Goal: Task Accomplishment & Management: Complete application form

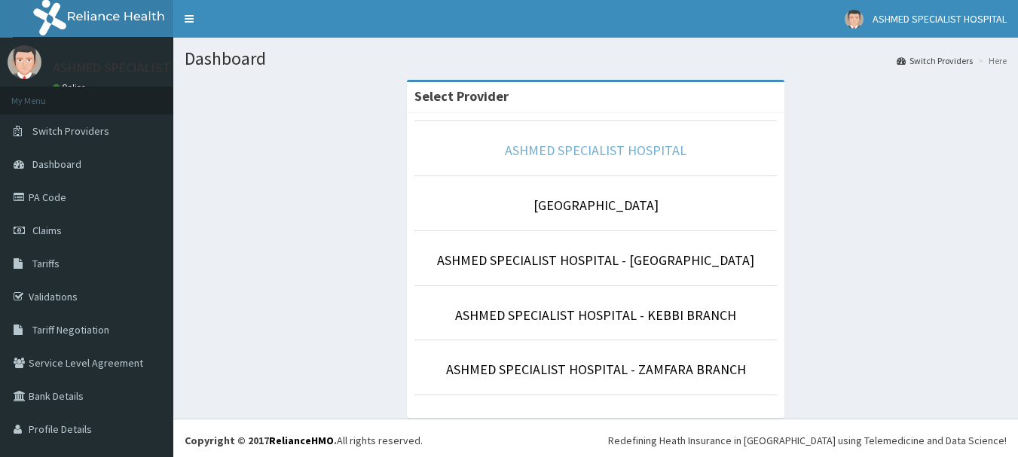
click at [548, 150] on link "ASHMED SPECIALIST HOSPITAL" at bounding box center [596, 150] width 182 height 17
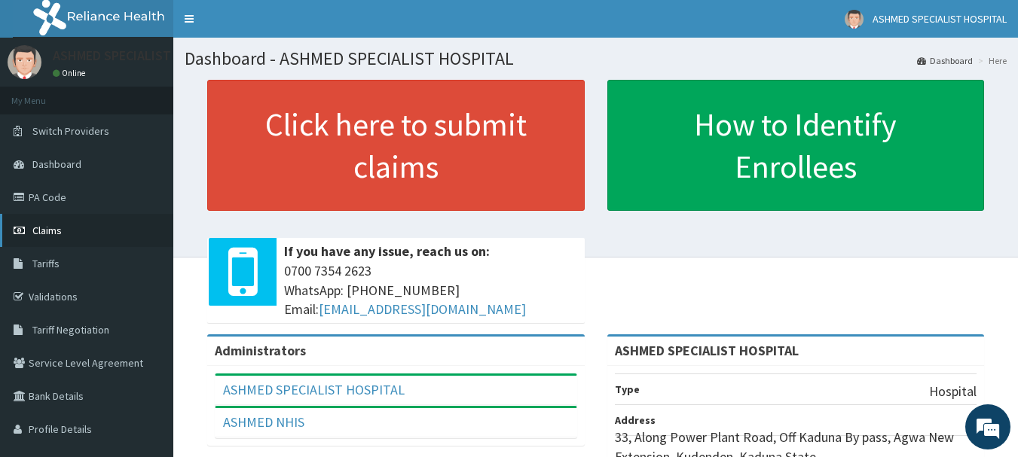
click at [42, 228] on span "Claims" at bounding box center [46, 231] width 29 height 14
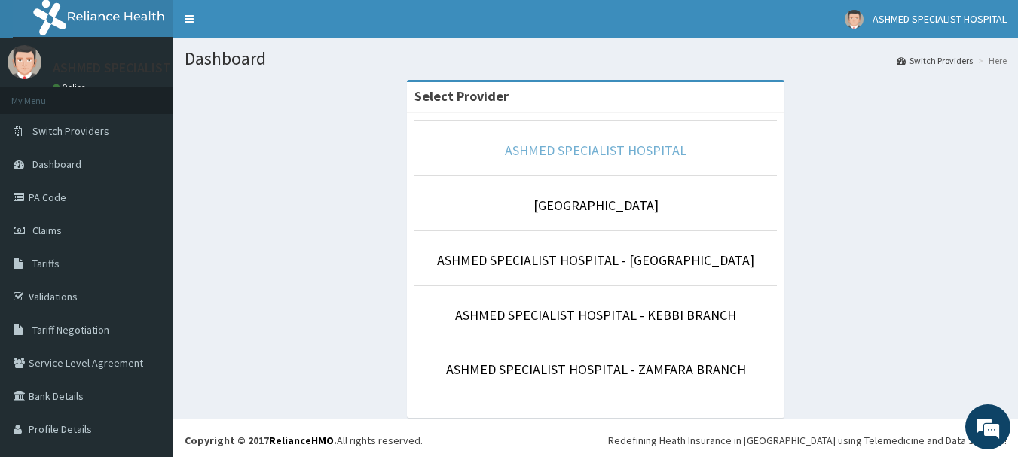
click at [589, 146] on link "ASHMED SPECIALIST HOSPITAL" at bounding box center [596, 150] width 182 height 17
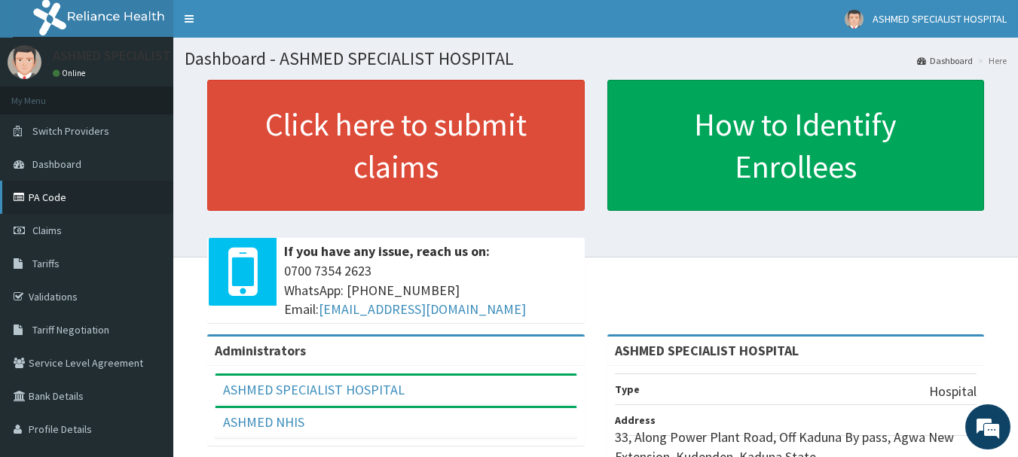
click at [49, 194] on link "PA Code" at bounding box center [86, 197] width 173 height 33
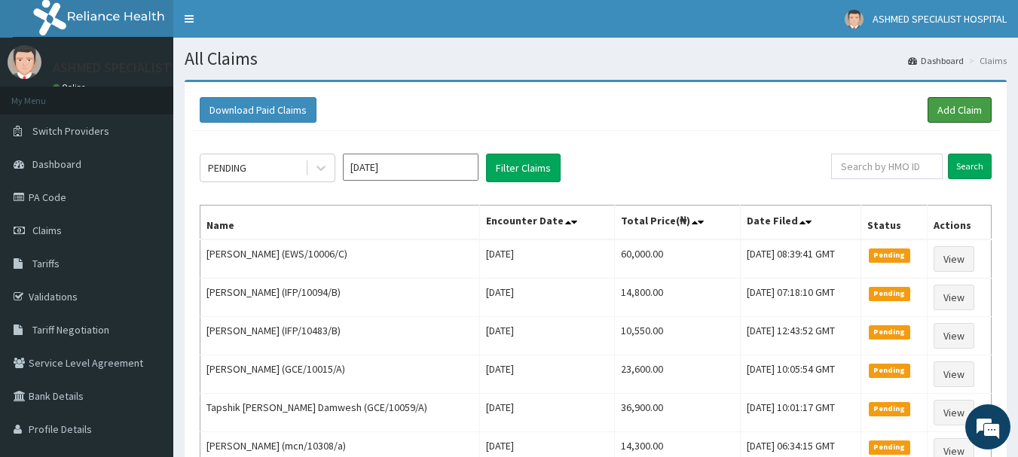
click at [953, 112] on link "Add Claim" at bounding box center [960, 110] width 64 height 26
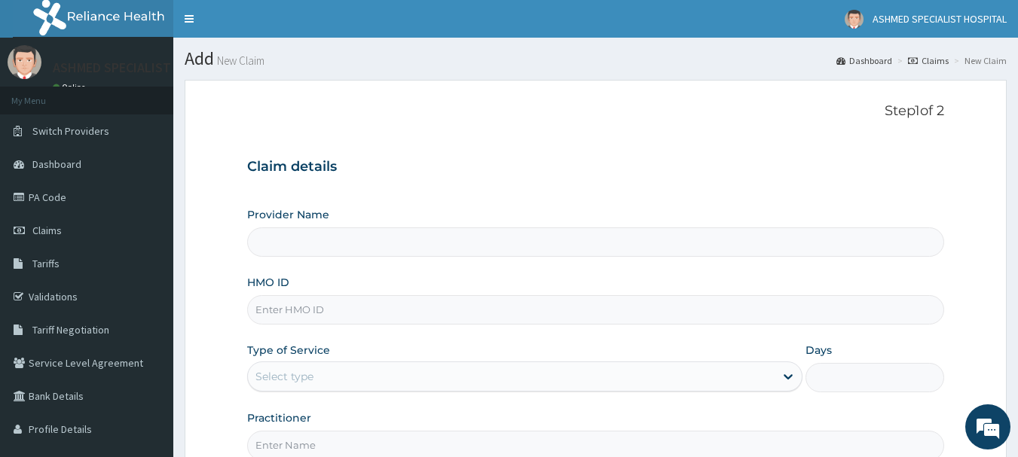
click at [287, 305] on input "HMO ID" at bounding box center [596, 309] width 698 height 29
type input "ASHMED SPECIALIST HOSPITAL"
paste input "pfm/10189/a"
type input "pfm/10189/a"
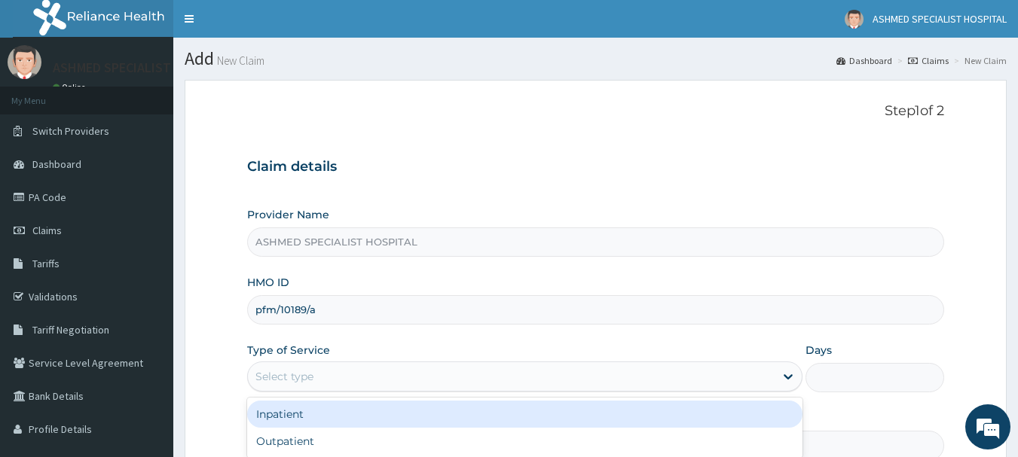
click at [287, 376] on div "Select type" at bounding box center [284, 376] width 58 height 15
click at [280, 415] on div "Inpatient" at bounding box center [524, 414] width 555 height 27
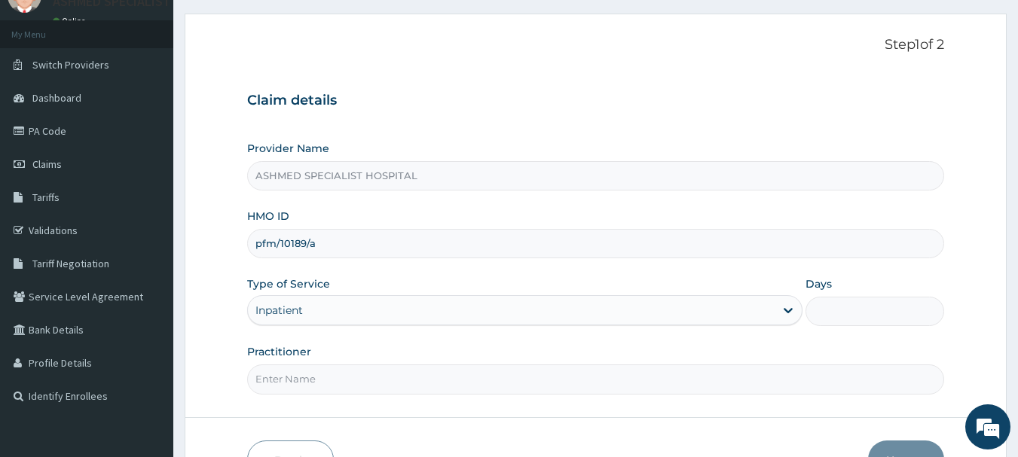
scroll to position [67, 0]
click at [858, 316] on input "Days" at bounding box center [875, 310] width 139 height 29
type input "2"
click at [320, 388] on input "Practitioner" at bounding box center [596, 378] width 698 height 29
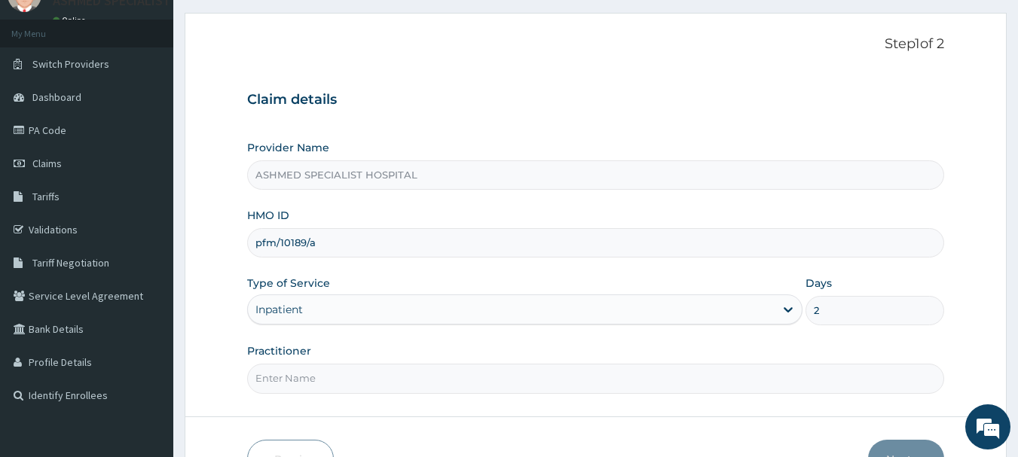
type input "DR. THOMPSON ODESA"
click at [905, 450] on button "Next" at bounding box center [906, 459] width 76 height 39
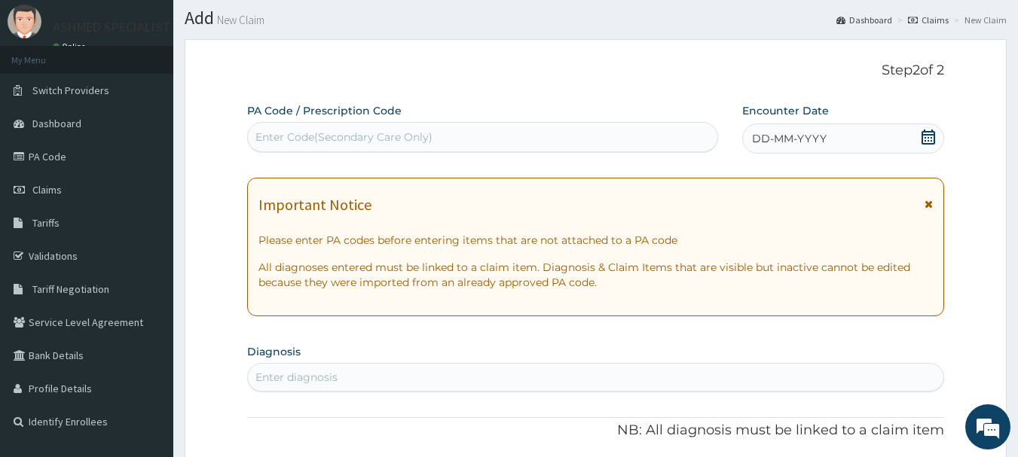
scroll to position [43, 0]
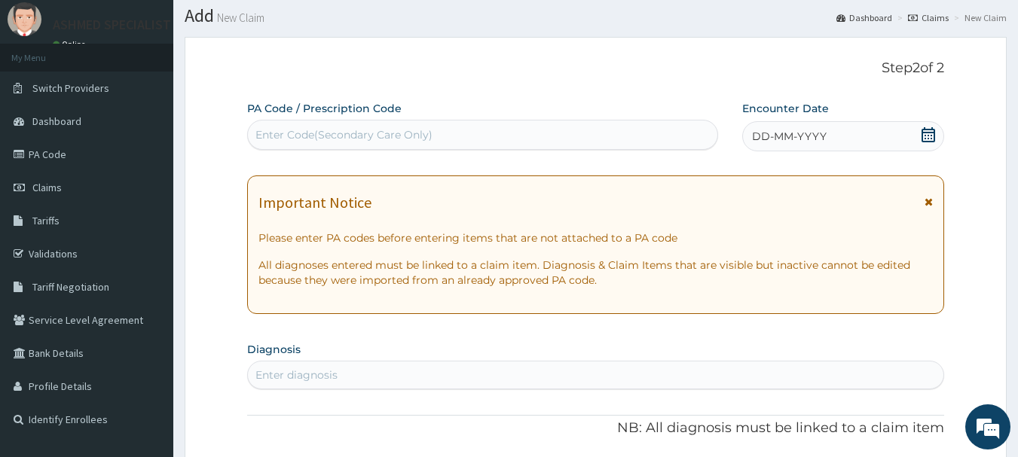
click at [372, 133] on div "Enter Code(Secondary Care Only)" at bounding box center [343, 134] width 177 height 15
paste input "PA/2823D5"
type input "PA/2823D5"
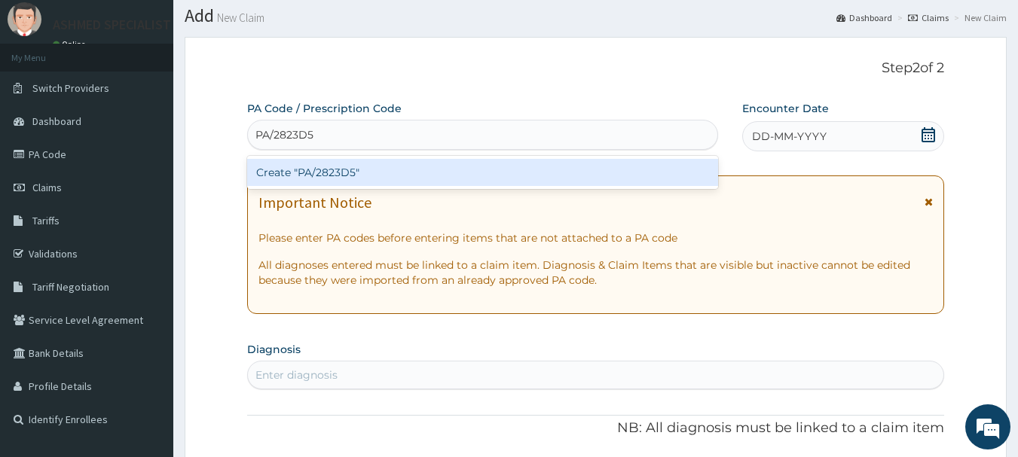
click at [345, 173] on div "Create "PA/2823D5"" at bounding box center [483, 172] width 472 height 27
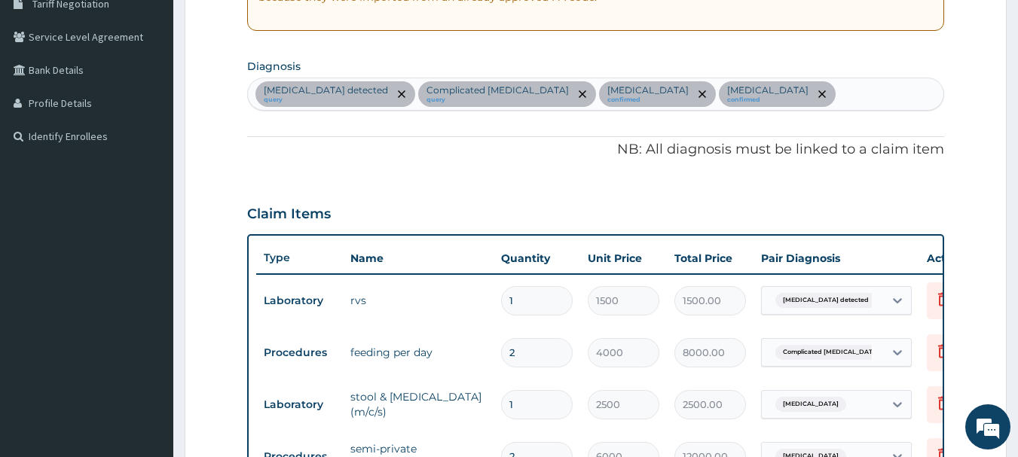
scroll to position [325, 0]
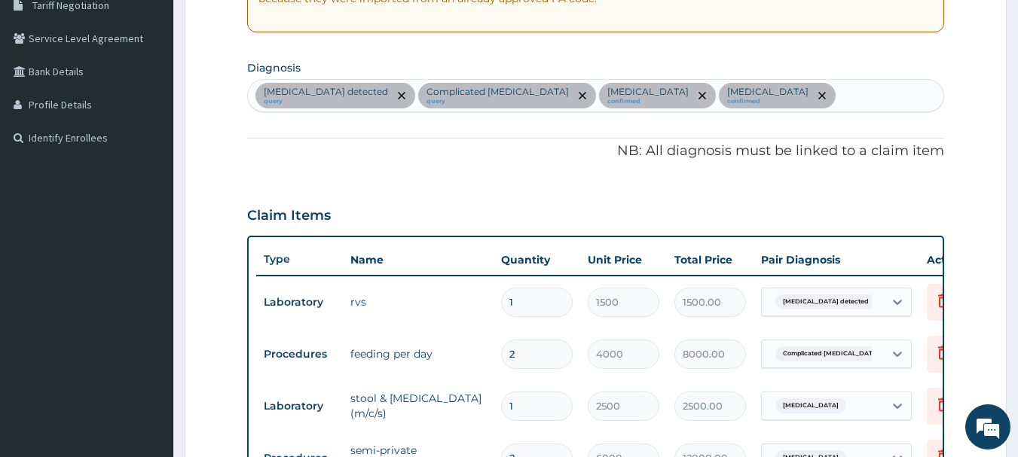
click at [771, 96] on div "HIV detected query Complicated malaria query Typhoid arthritis confirmed Low bl…" at bounding box center [596, 96] width 696 height 32
type input "enteric"
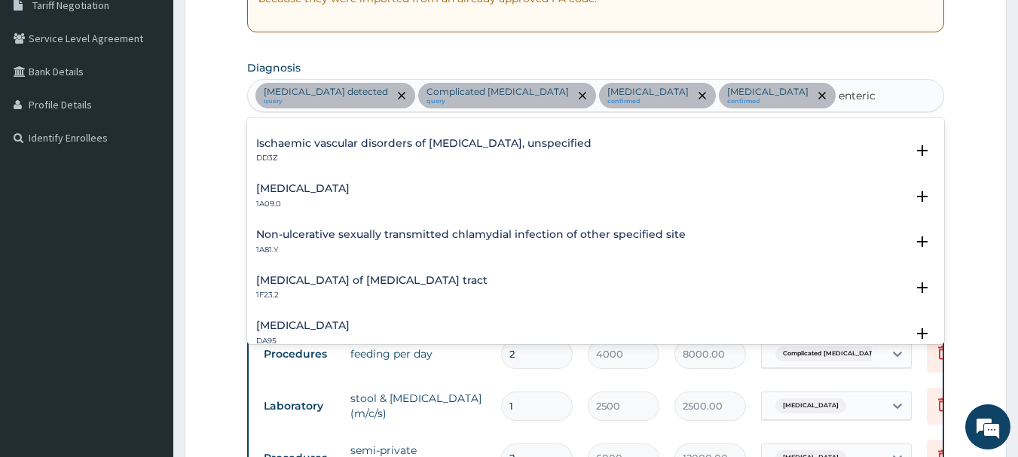
scroll to position [181, 0]
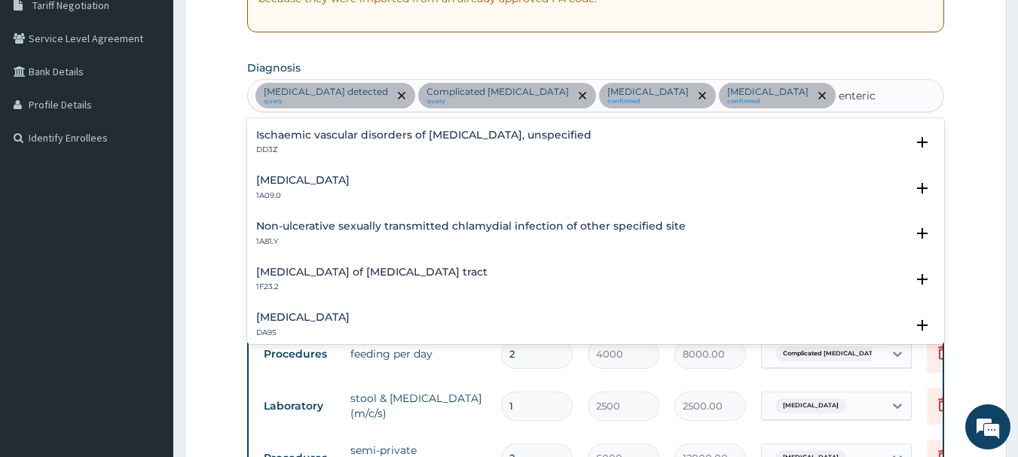
click at [299, 179] on h4 "Salmonella enteritis" at bounding box center [302, 180] width 93 height 11
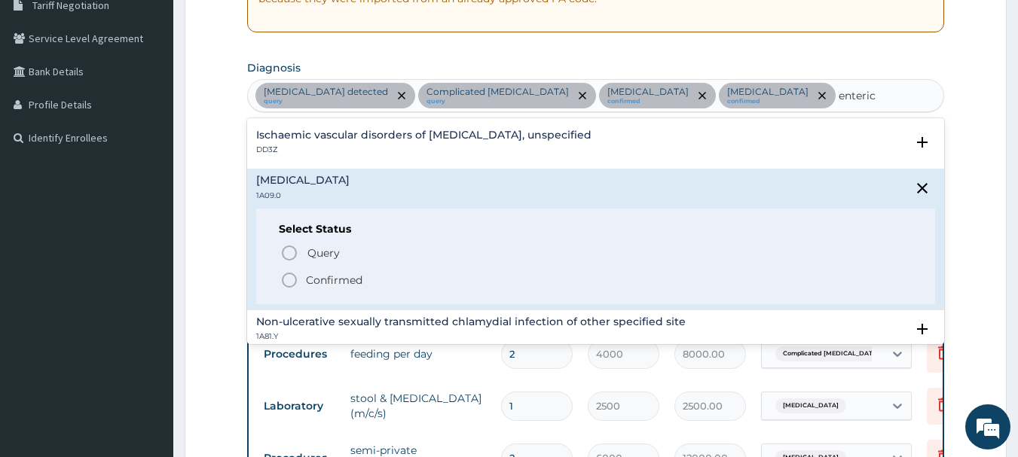
click at [293, 282] on icon "status option filled" at bounding box center [289, 280] width 18 height 18
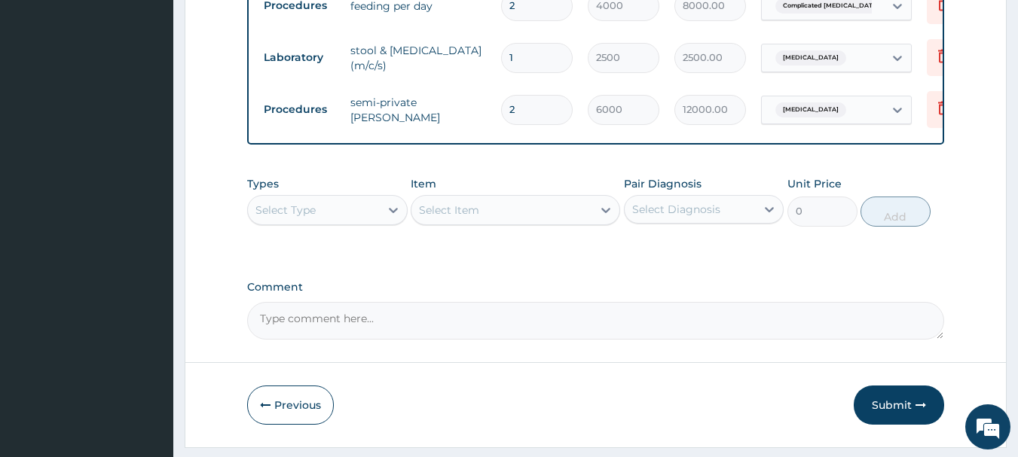
scroll to position [704, 0]
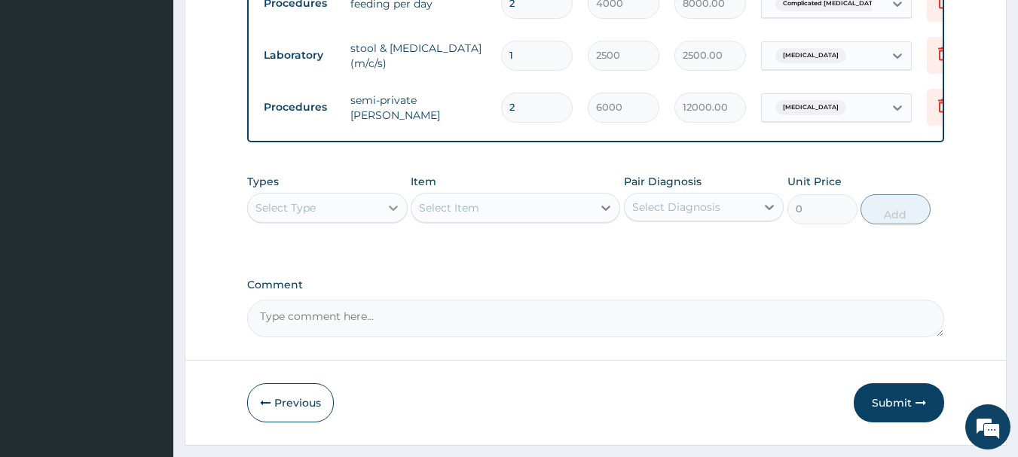
click at [390, 200] on icon at bounding box center [393, 207] width 15 height 15
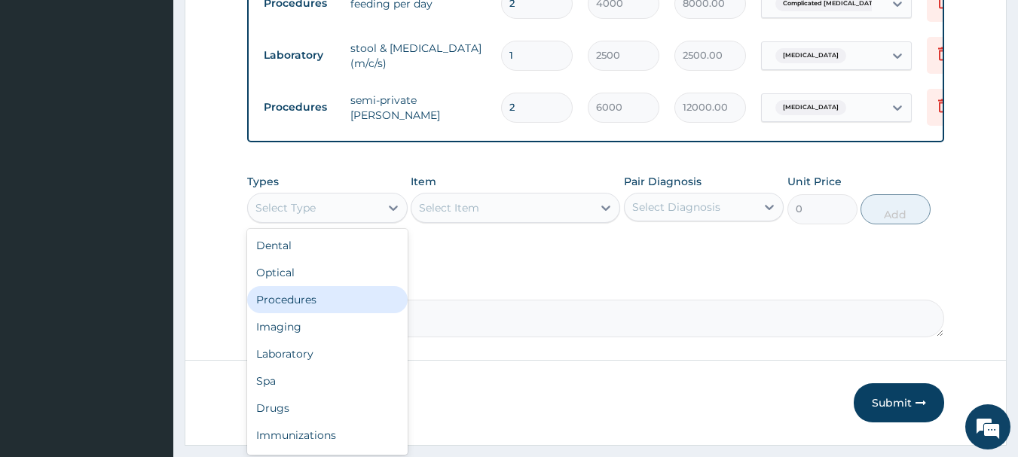
click at [280, 286] on div "Procedures" at bounding box center [327, 299] width 161 height 27
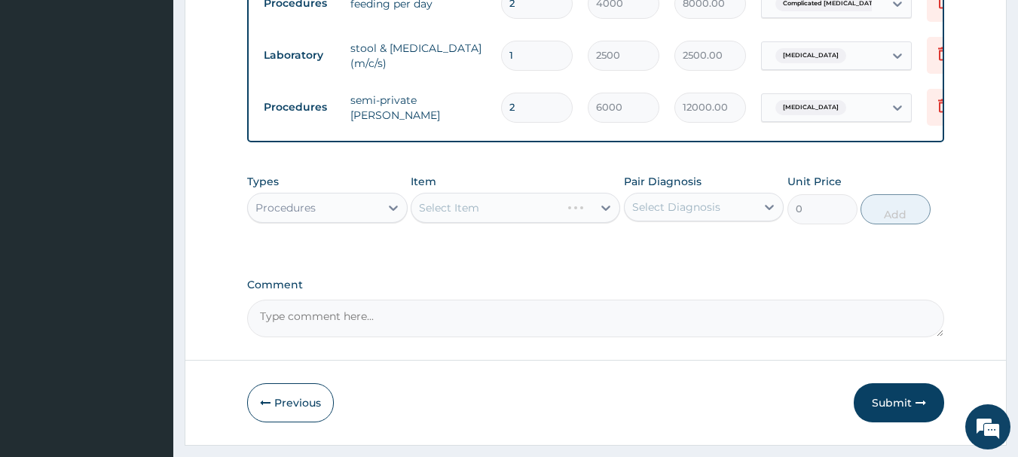
click at [483, 198] on div "Select Item" at bounding box center [515, 208] width 209 height 30
click at [598, 194] on div "Select Item" at bounding box center [515, 208] width 209 height 30
click at [601, 193] on div "Select Item" at bounding box center [515, 208] width 209 height 30
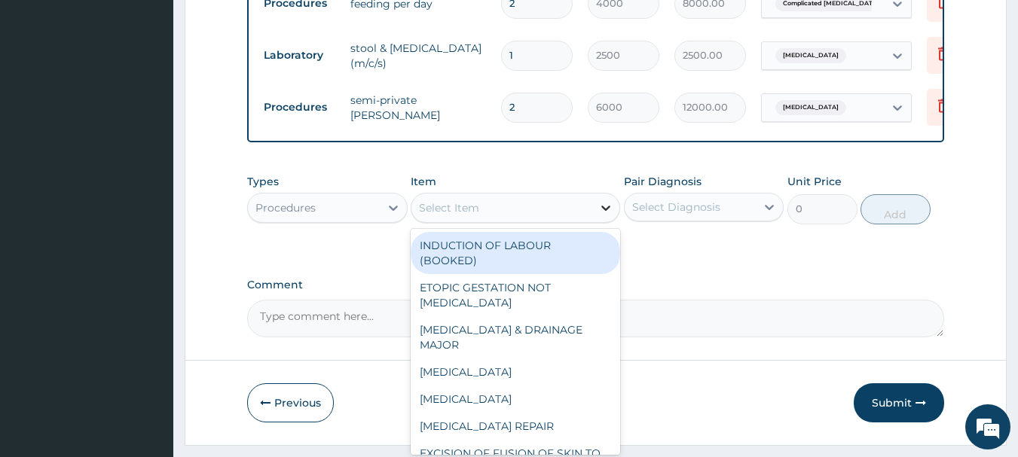
click at [601, 200] on icon at bounding box center [605, 207] width 15 height 15
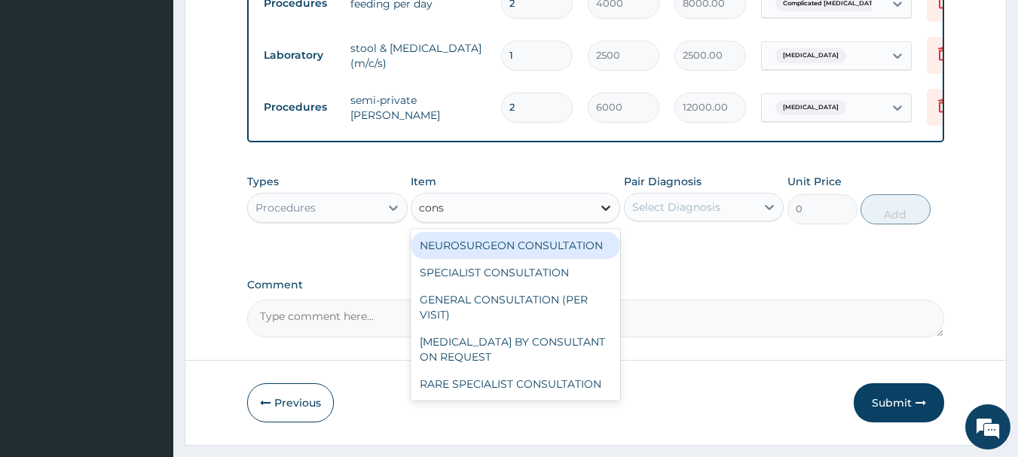
type input "consu"
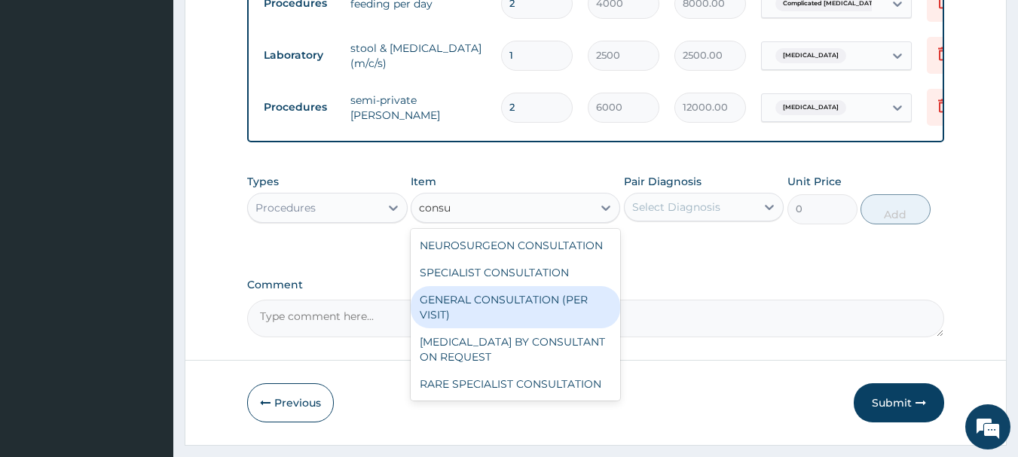
click at [556, 295] on div "GENERAL CONSULTATION (PER VISIT)" at bounding box center [515, 307] width 209 height 42
type input "2000"
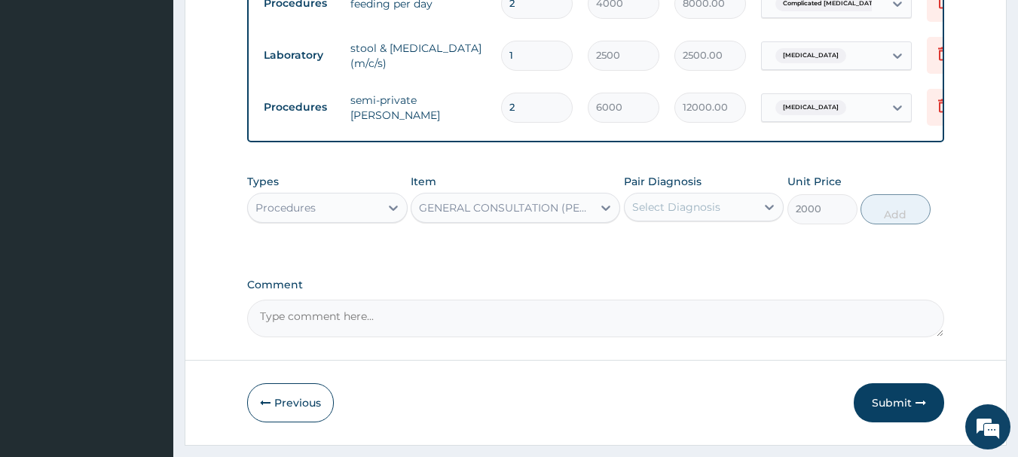
click at [720, 195] on div "Select Diagnosis" at bounding box center [691, 207] width 132 height 24
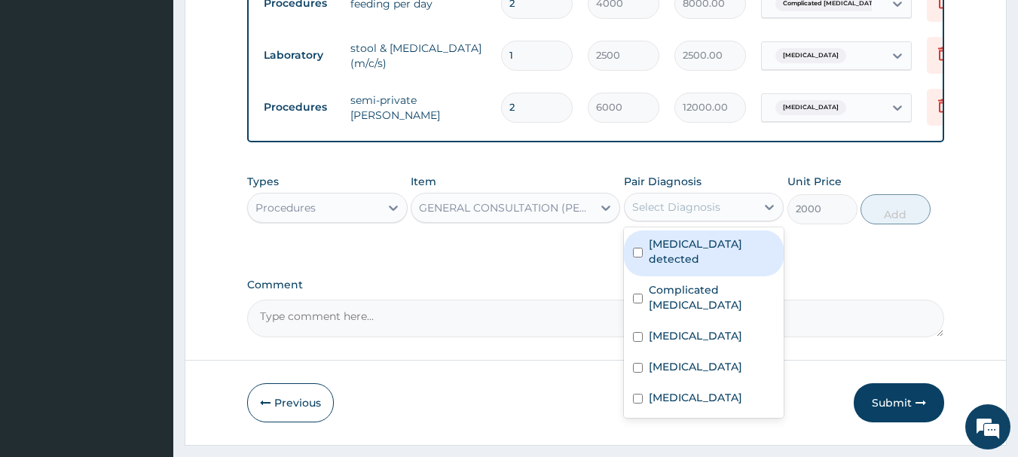
click at [702, 237] on label "HIV detected" at bounding box center [712, 252] width 127 height 30
checkbox input "true"
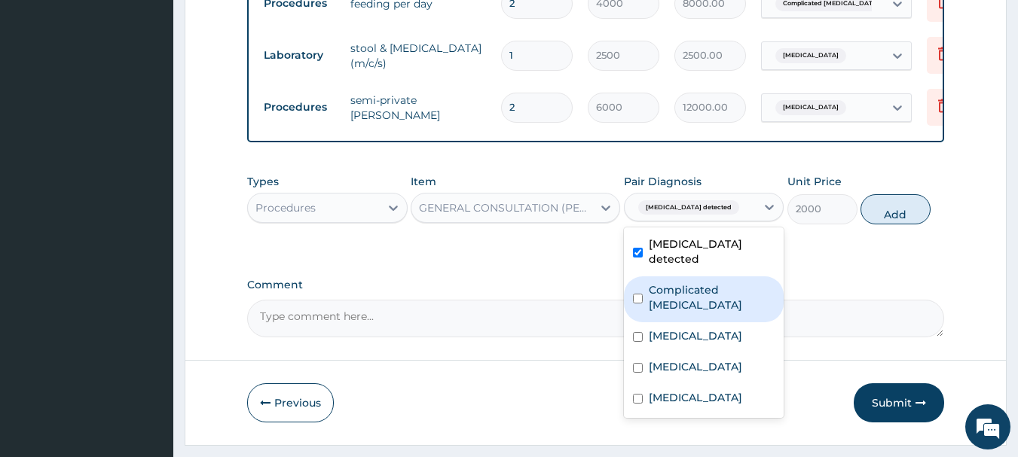
drag, startPoint x: 695, startPoint y: 255, endPoint x: 693, endPoint y: 267, distance: 11.5
click at [695, 283] on label "Complicated malaria" at bounding box center [712, 298] width 127 height 30
checkbox input "true"
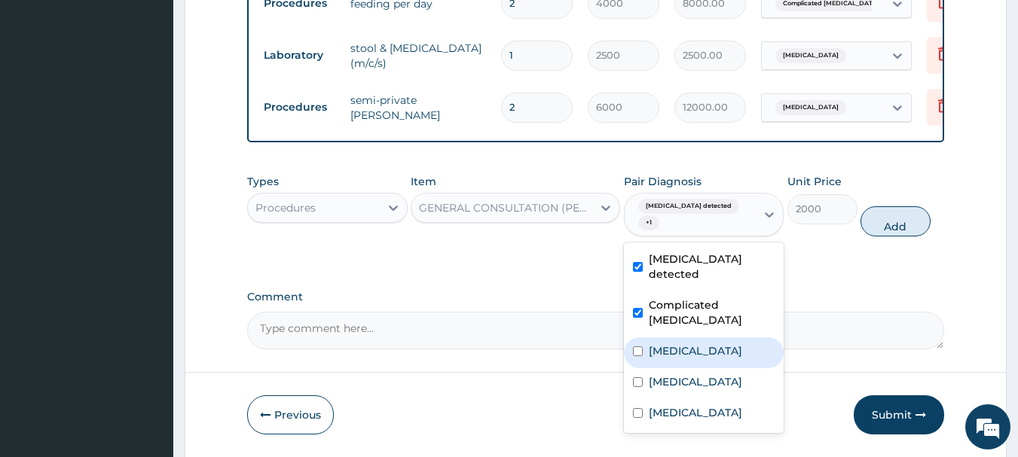
click at [689, 344] on label "Typhoid arthritis" at bounding box center [695, 351] width 93 height 15
checkbox input "true"
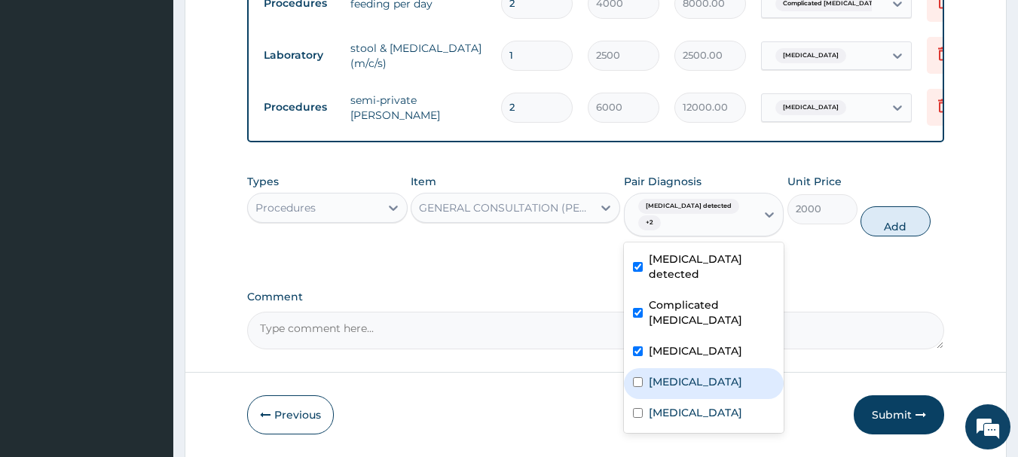
click at [687, 375] on label "Low blood pressure" at bounding box center [695, 382] width 93 height 15
click at [687, 369] on div "Low blood pressure" at bounding box center [704, 384] width 161 height 31
checkbox input "false"
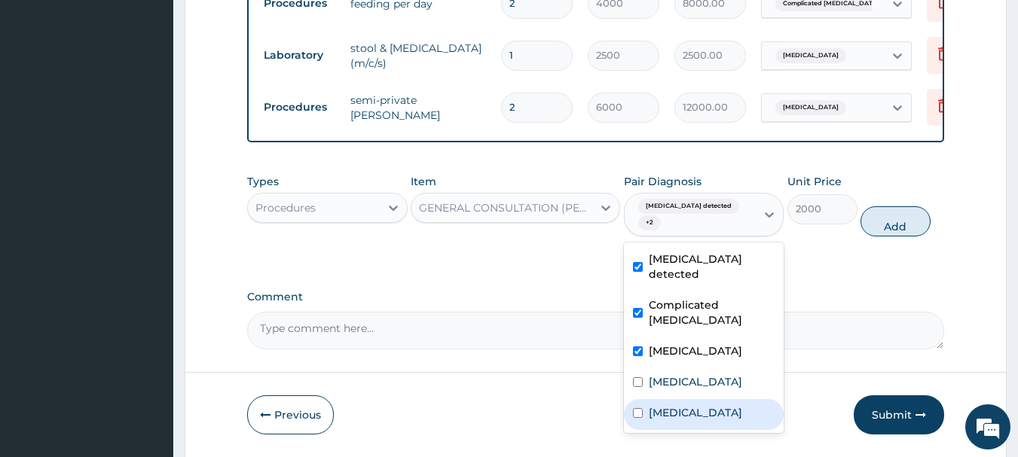
click at [693, 399] on div "Salmonella enteritis" at bounding box center [704, 414] width 161 height 31
checkbox input "true"
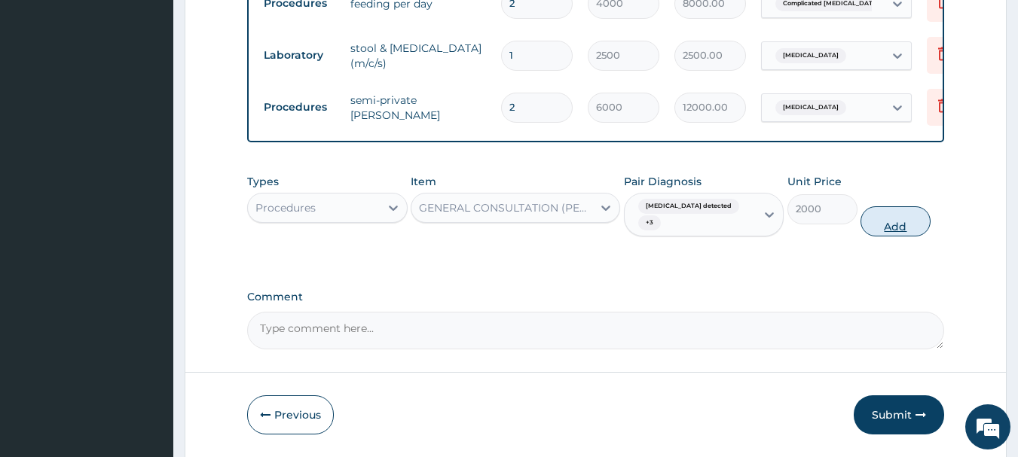
click at [879, 206] on button "Add" at bounding box center [896, 221] width 70 height 30
type input "0"
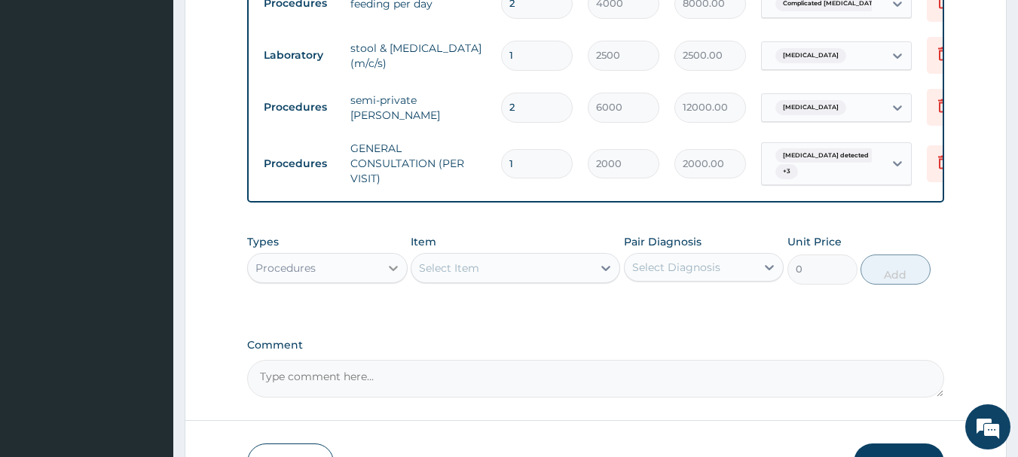
click at [381, 255] on div at bounding box center [393, 268] width 27 height 27
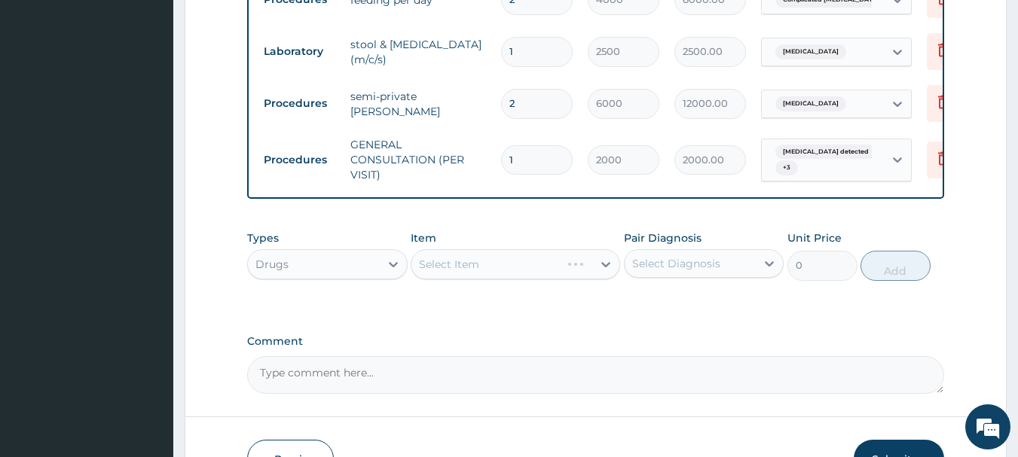
scroll to position [785, 0]
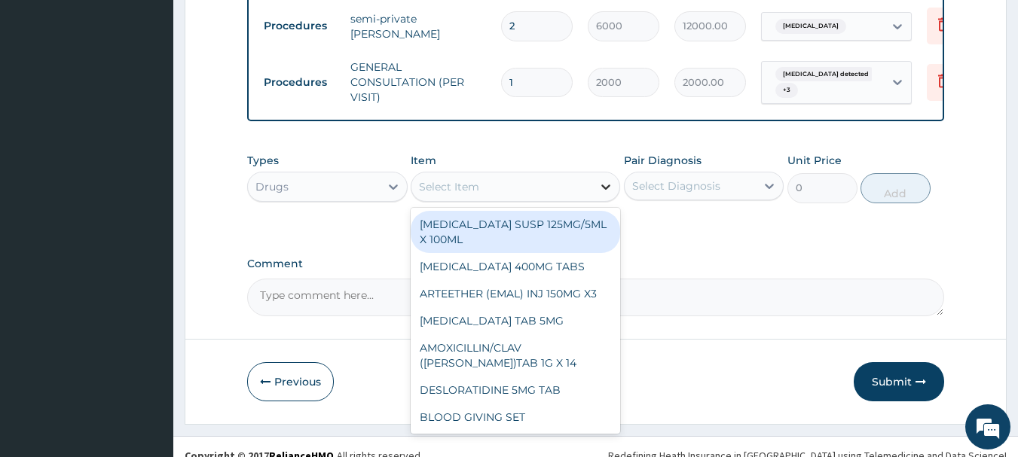
click at [598, 179] on icon at bounding box center [605, 186] width 15 height 15
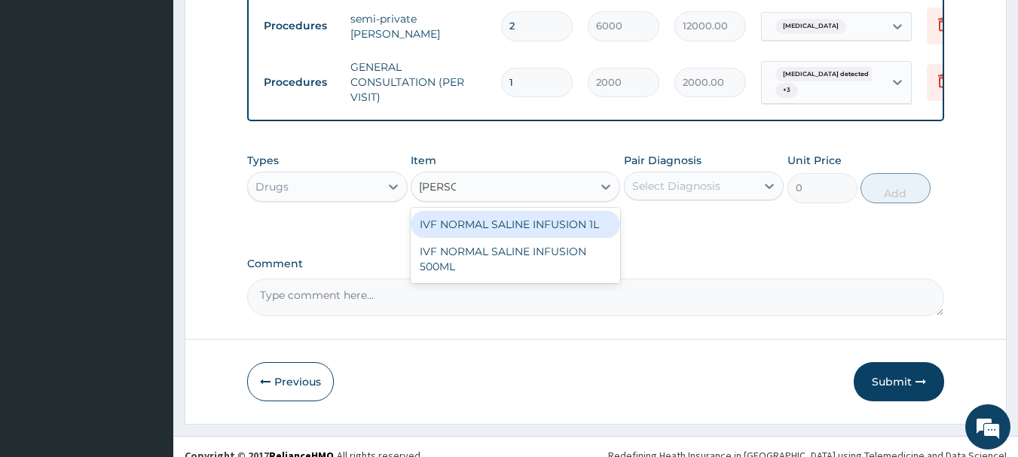
type input "normal"
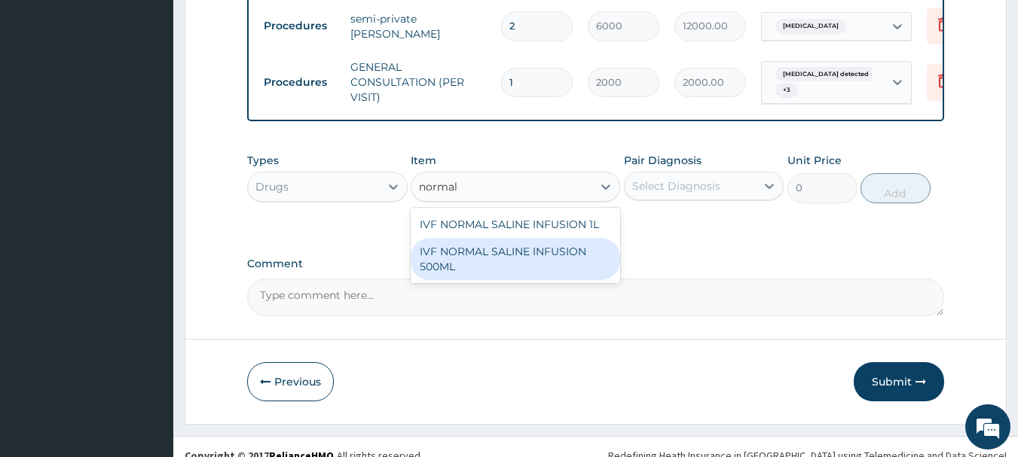
click at [497, 241] on div "IVF NORMAL SALINE INFUSION 500ML" at bounding box center [515, 259] width 209 height 42
type input "1000"
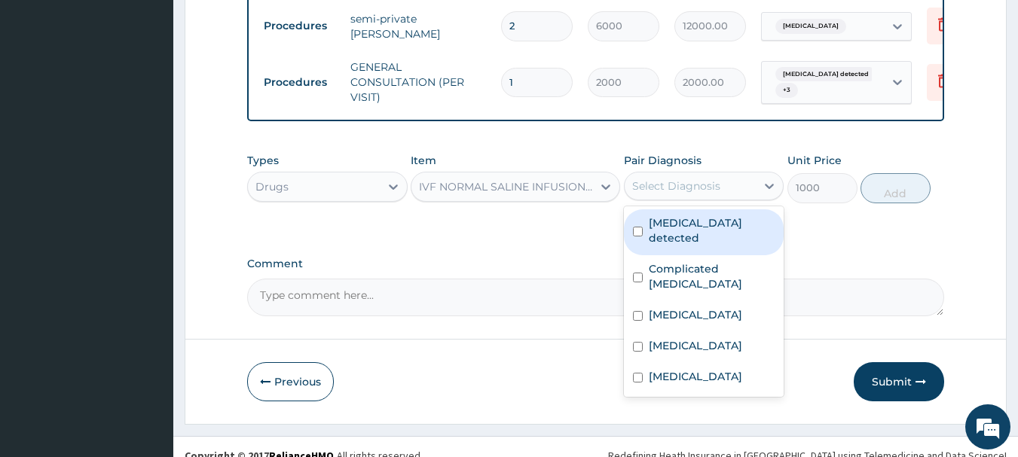
click at [700, 179] on div "Select Diagnosis" at bounding box center [676, 186] width 88 height 15
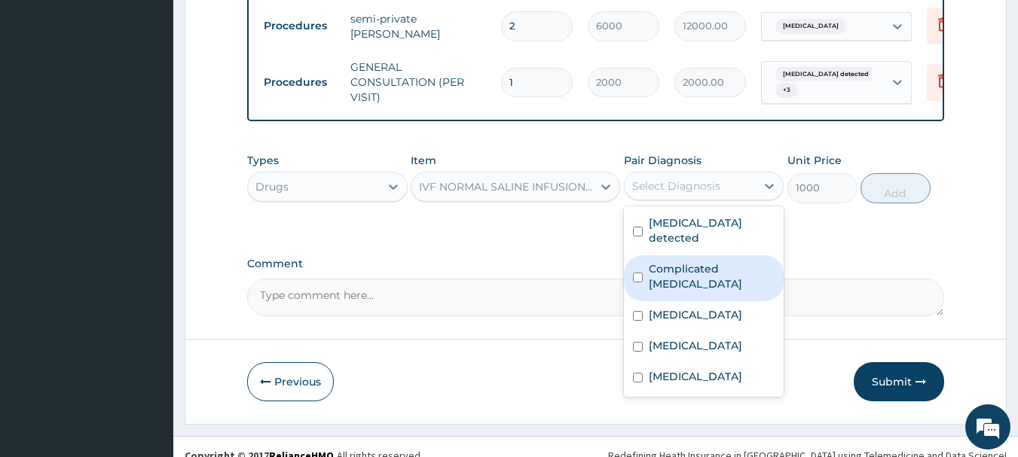
click at [674, 261] on label "Complicated malaria" at bounding box center [712, 276] width 127 height 30
checkbox input "true"
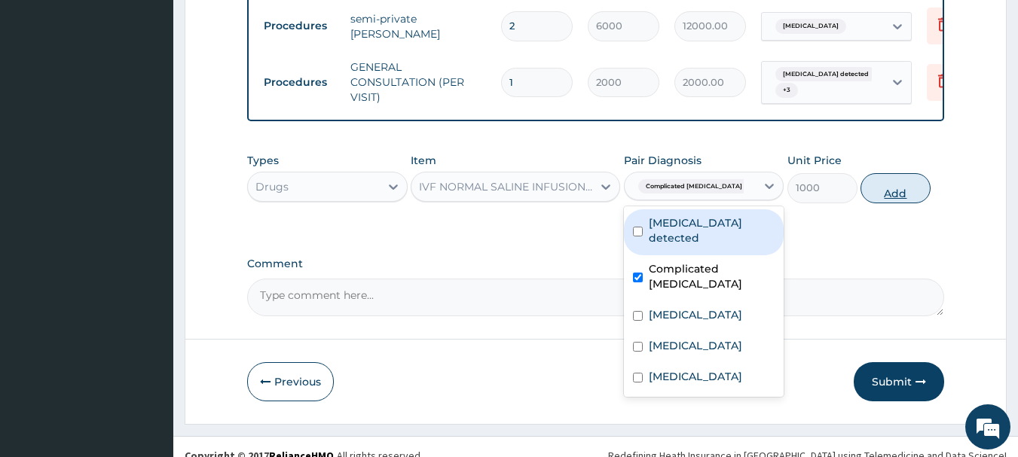
click at [882, 173] on button "Add" at bounding box center [896, 188] width 70 height 30
type input "0"
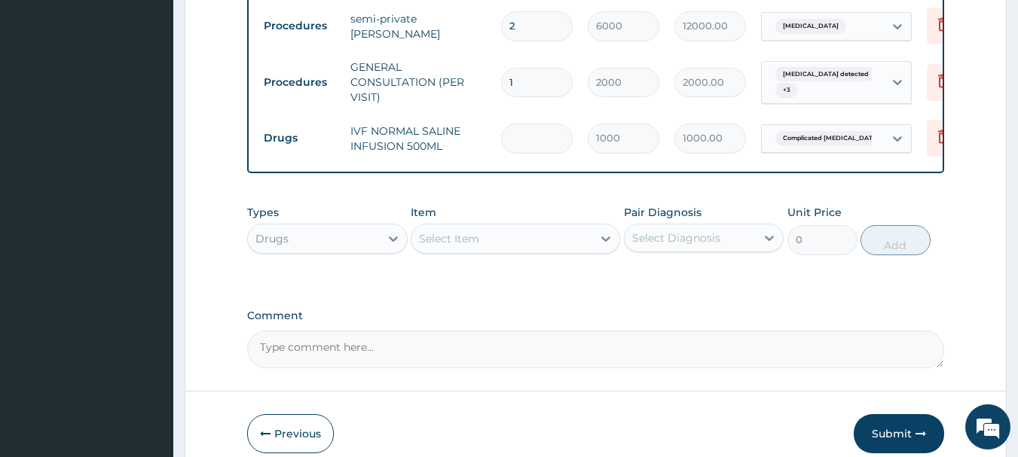
type input "0.00"
type input "2"
type input "2000.00"
type input "2"
click at [587, 227] on div "Select Item" at bounding box center [501, 239] width 181 height 24
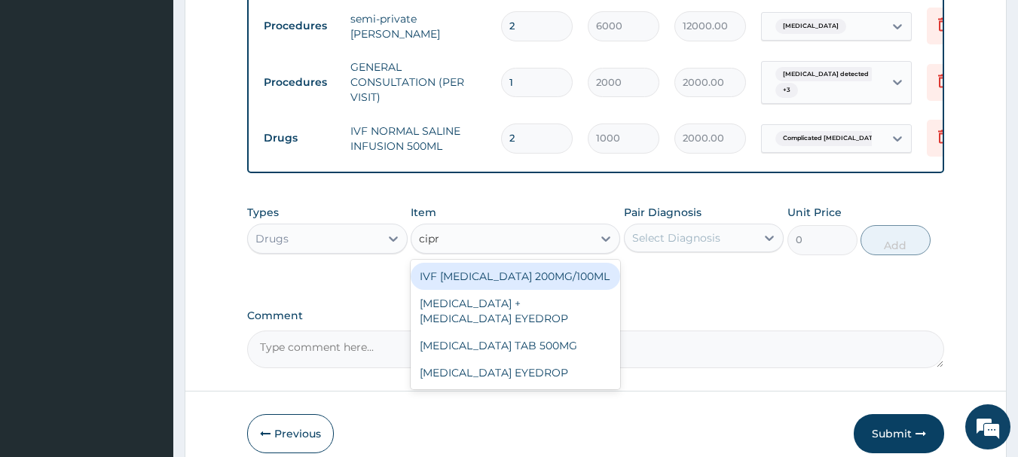
type input "cipro"
click at [532, 263] on div "IVF CIPROFLOXACIN 200MG/100ML" at bounding box center [515, 276] width 209 height 27
type input "500"
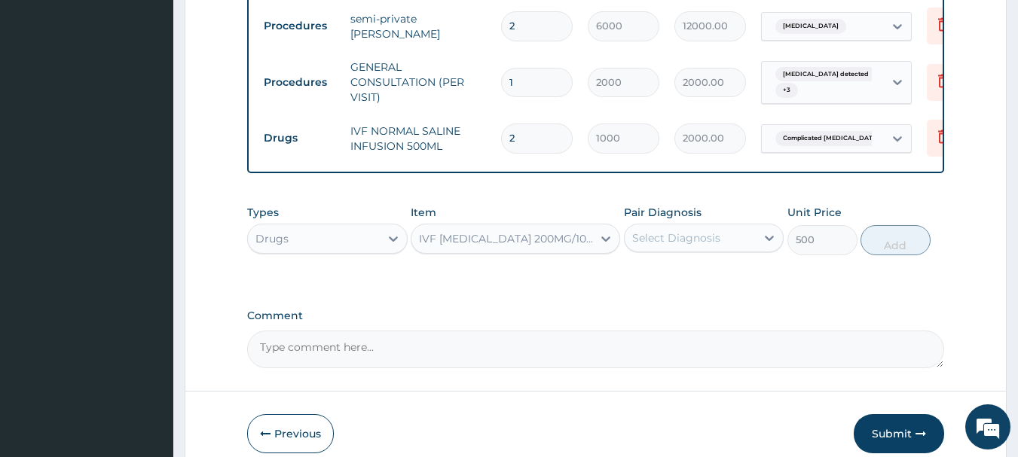
click at [702, 231] on div "Select Diagnosis" at bounding box center [676, 238] width 88 height 15
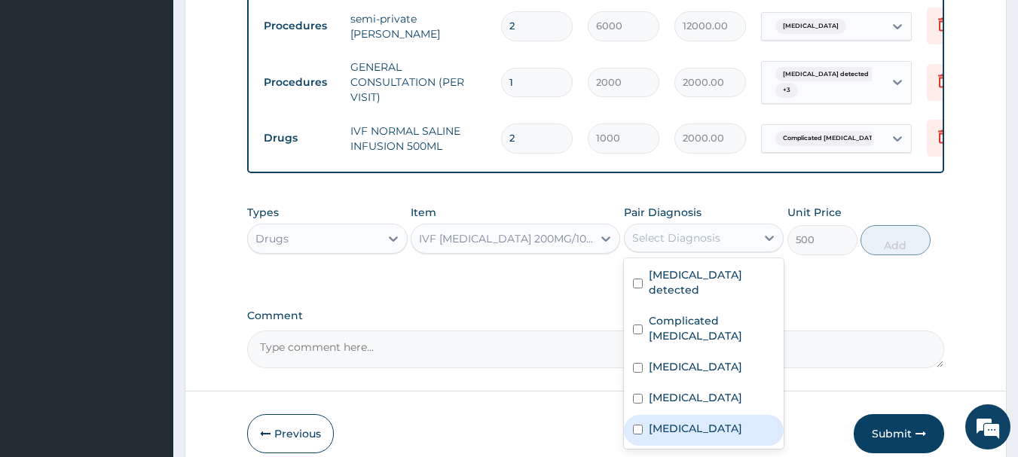
click at [671, 421] on label "Salmonella enteritis" at bounding box center [695, 428] width 93 height 15
checkbox input "true"
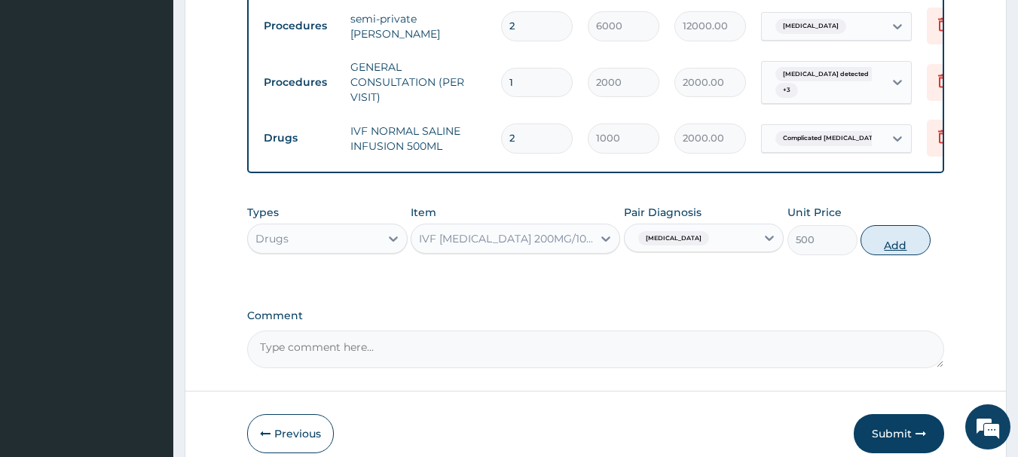
click at [907, 225] on button "Add" at bounding box center [896, 240] width 70 height 30
type input "0"
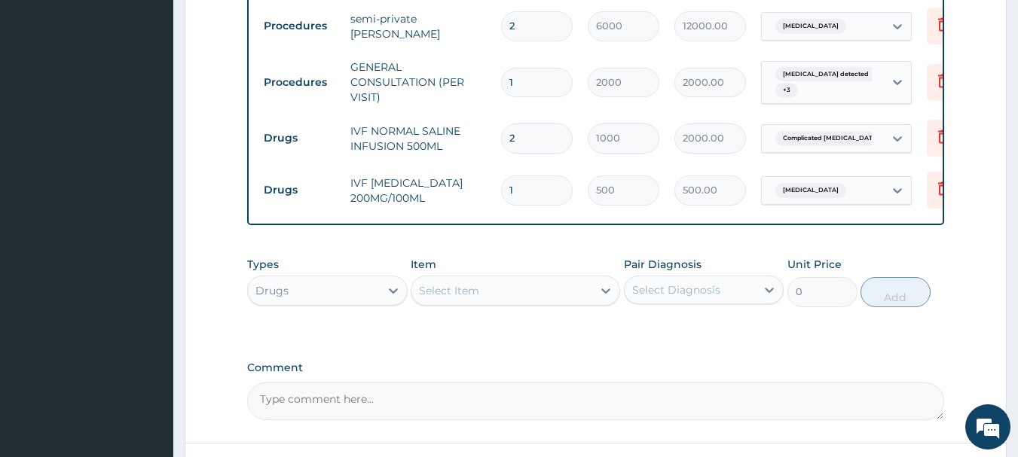
type input "0.00"
type input "2"
type input "1000.00"
type input "2"
click at [566, 279] on div "Select Item" at bounding box center [501, 291] width 181 height 24
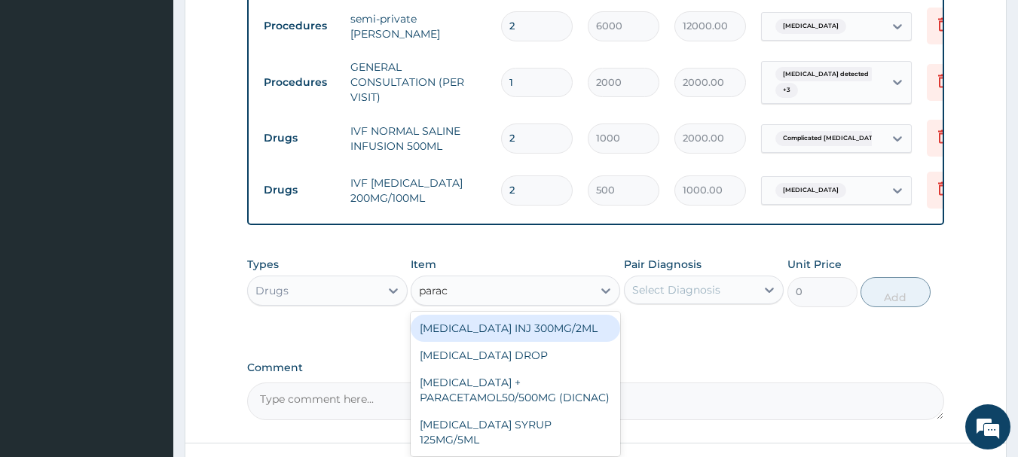
type input "parace"
click at [541, 315] on div "[MEDICAL_DATA] INJ 300MG/2ML" at bounding box center [515, 328] width 209 height 27
type input "200"
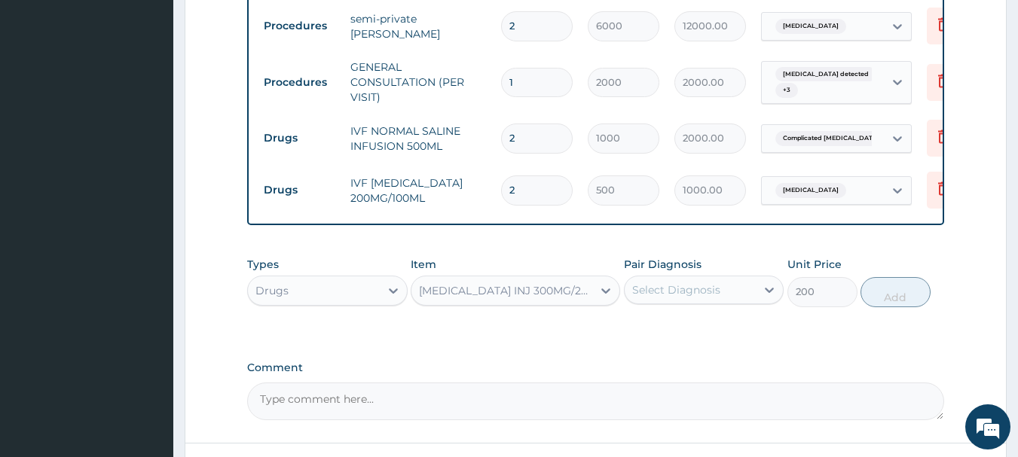
click at [685, 283] on div "Select Diagnosis" at bounding box center [676, 290] width 88 height 15
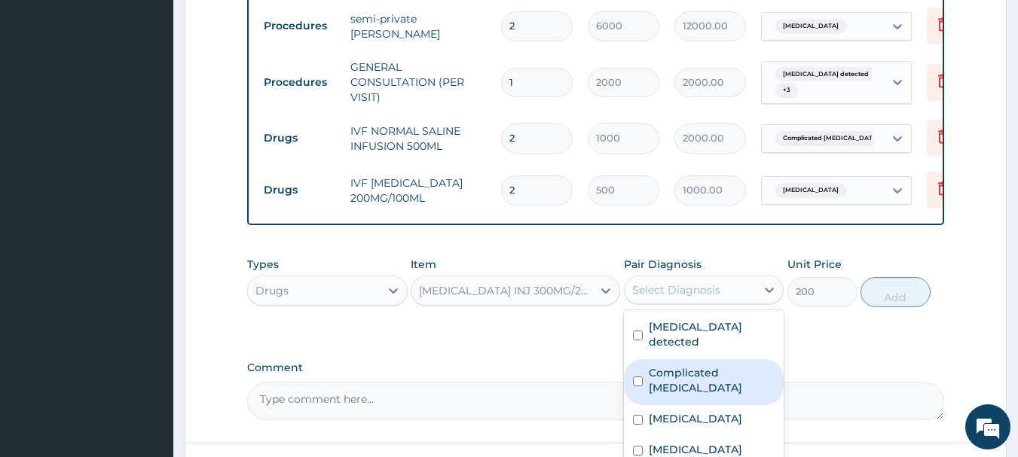
click at [687, 365] on label "Complicated malaria" at bounding box center [712, 380] width 127 height 30
checkbox input "true"
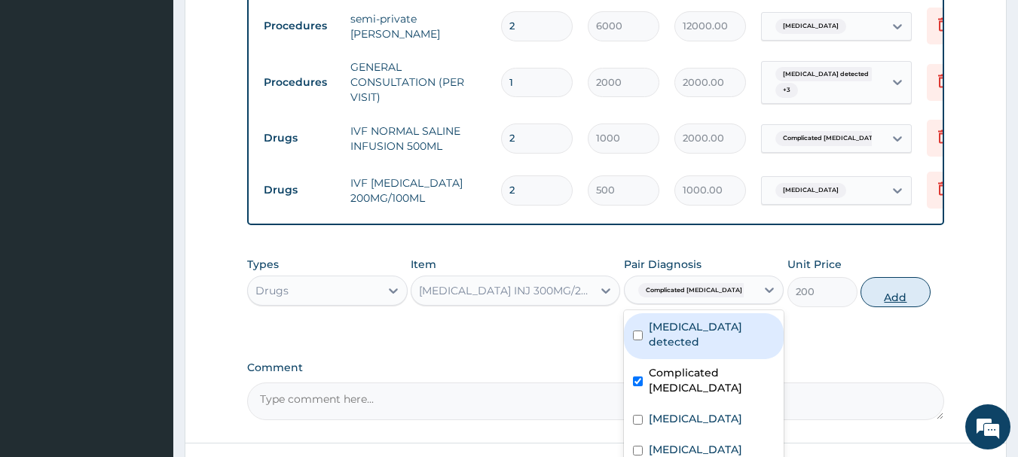
click at [904, 277] on button "Add" at bounding box center [896, 292] width 70 height 30
type input "0"
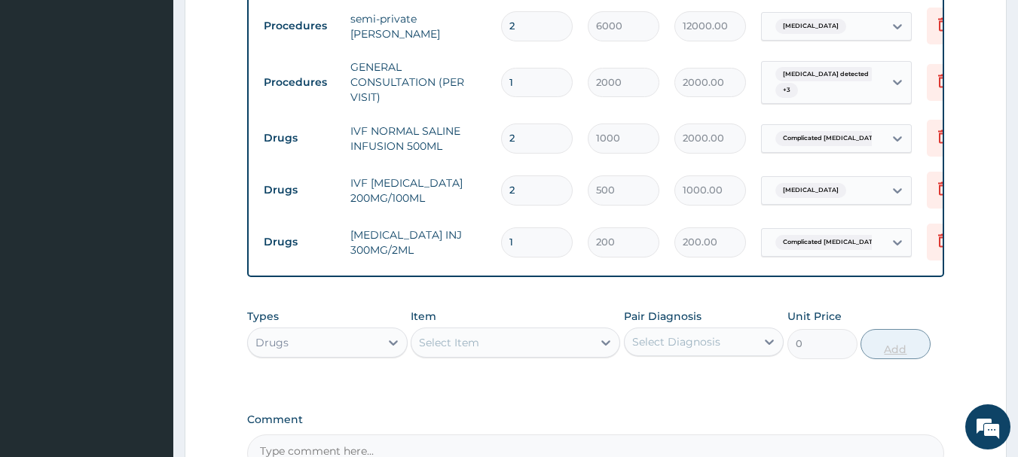
type input "0.00"
type input "2"
type input "400.00"
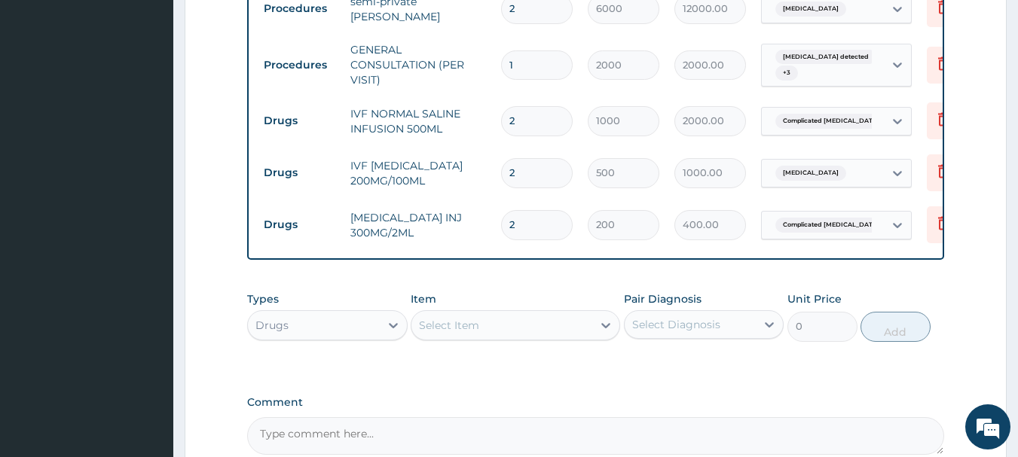
scroll to position [941, 0]
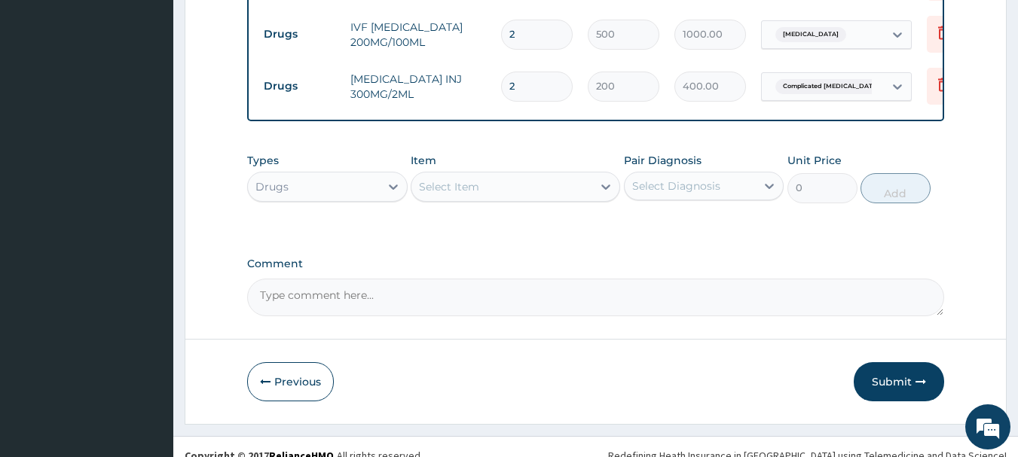
type input "2"
click at [598, 179] on icon at bounding box center [605, 186] width 15 height 15
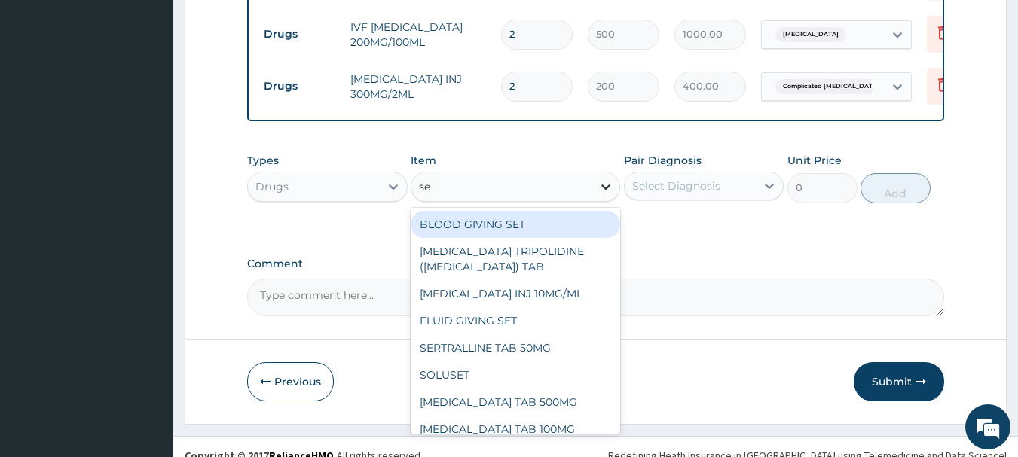
type input "set"
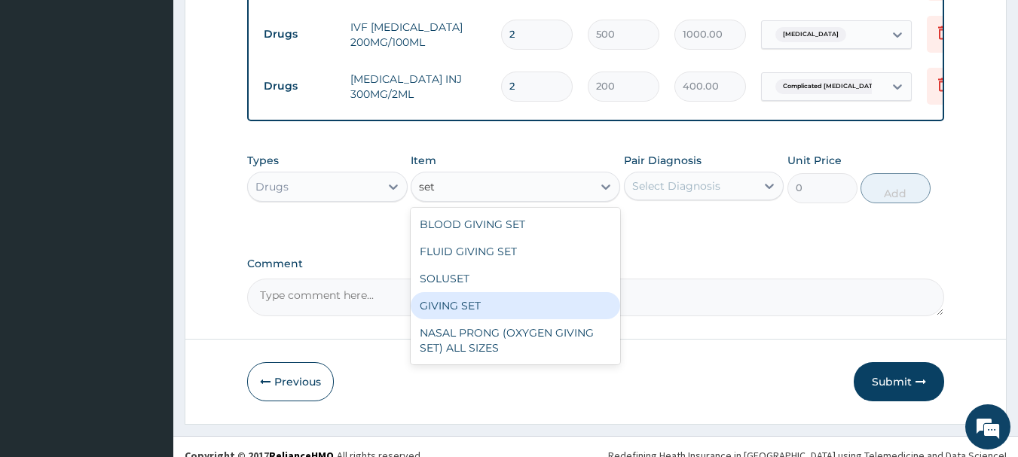
click at [503, 298] on div "GIVING SET" at bounding box center [515, 305] width 209 height 27
type input "200"
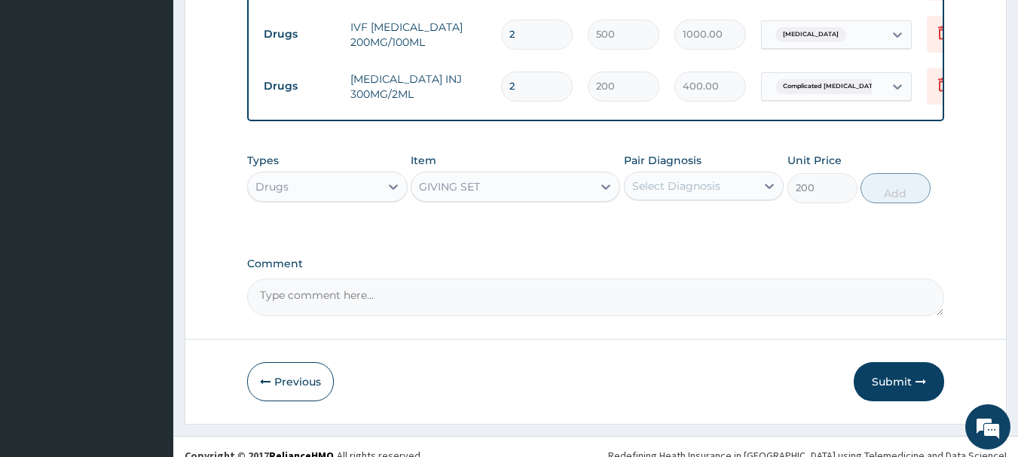
click at [690, 179] on div "Select Diagnosis" at bounding box center [676, 186] width 88 height 15
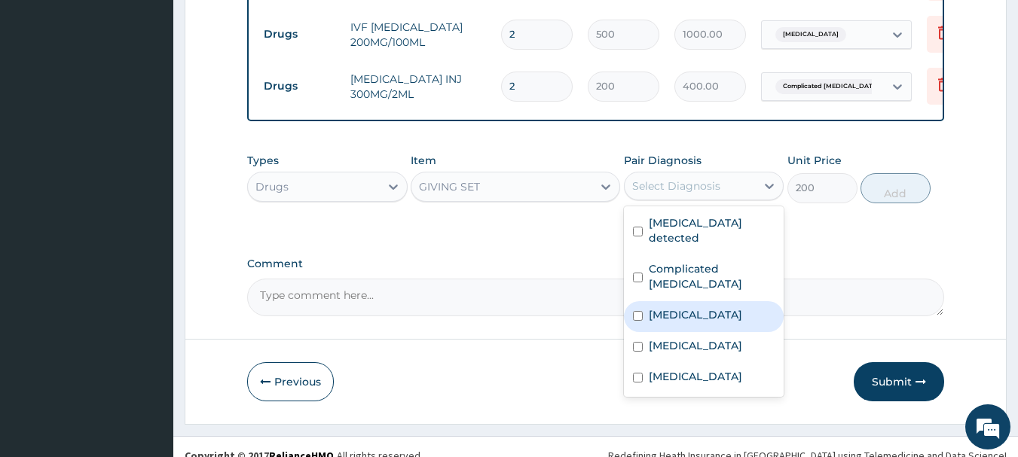
click at [665, 307] on label "Typhoid arthritis" at bounding box center [695, 314] width 93 height 15
checkbox input "true"
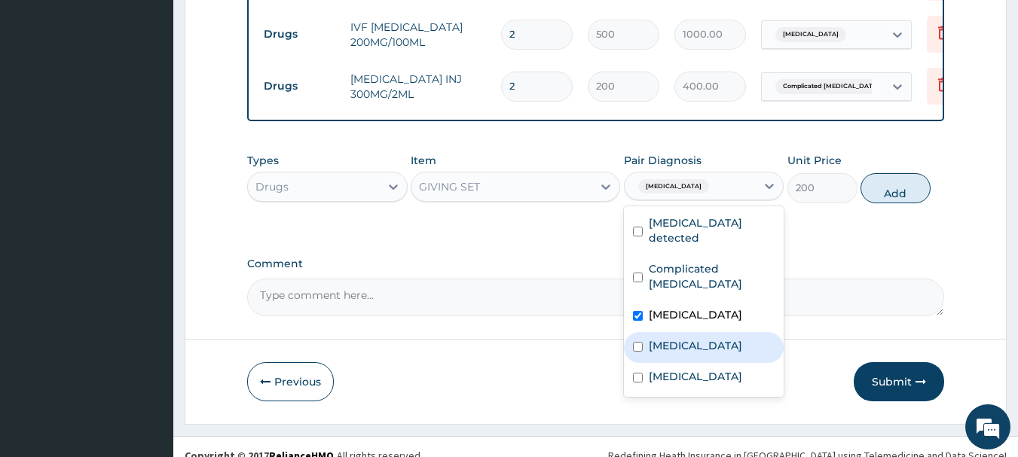
click at [665, 338] on label "Low blood pressure" at bounding box center [695, 345] width 93 height 15
checkbox input "true"
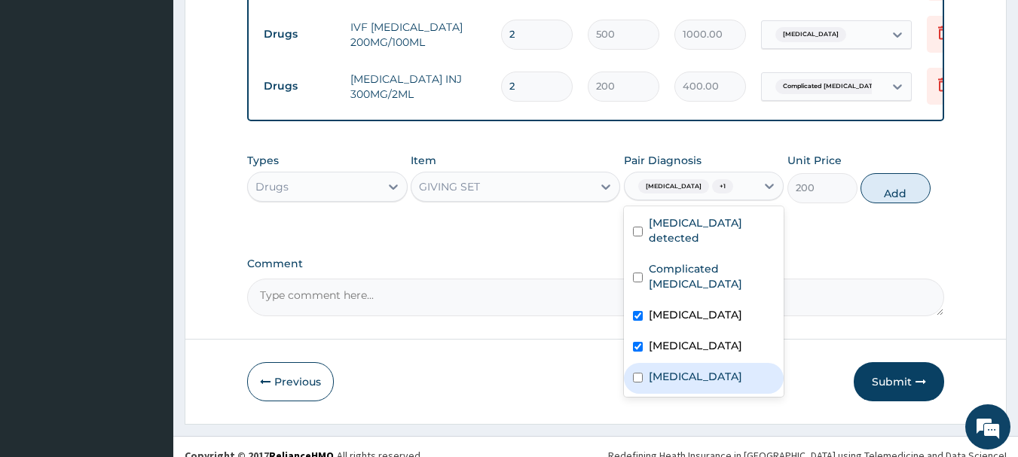
drag, startPoint x: 665, startPoint y: 327, endPoint x: 734, endPoint y: 252, distance: 101.9
click at [667, 369] on label "Salmonella enteritis" at bounding box center [695, 376] width 93 height 15
checkbox input "true"
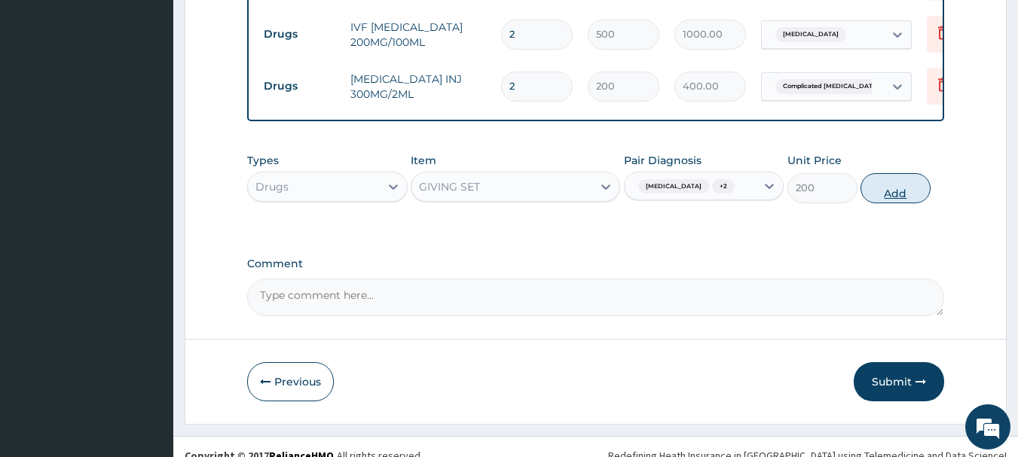
click at [885, 181] on button "Add" at bounding box center [896, 188] width 70 height 30
type input "0"
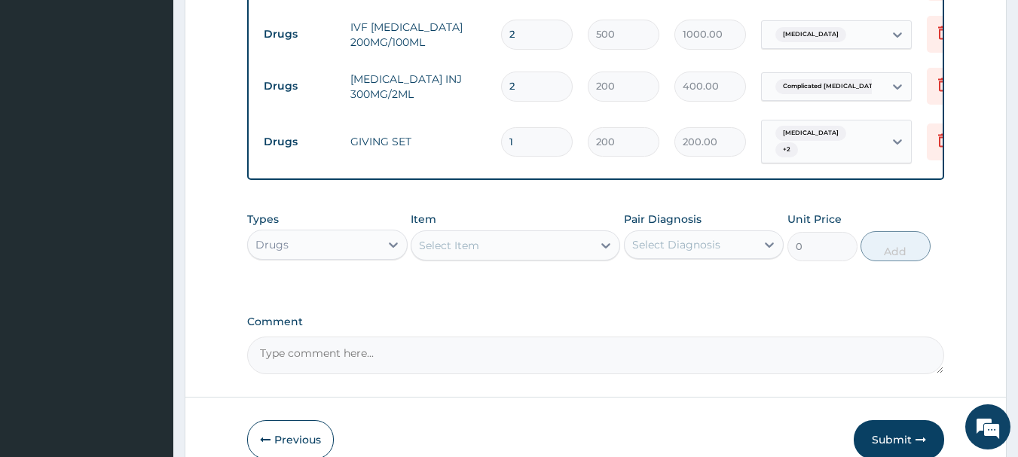
click at [528, 234] on div "Select Item" at bounding box center [501, 246] width 181 height 24
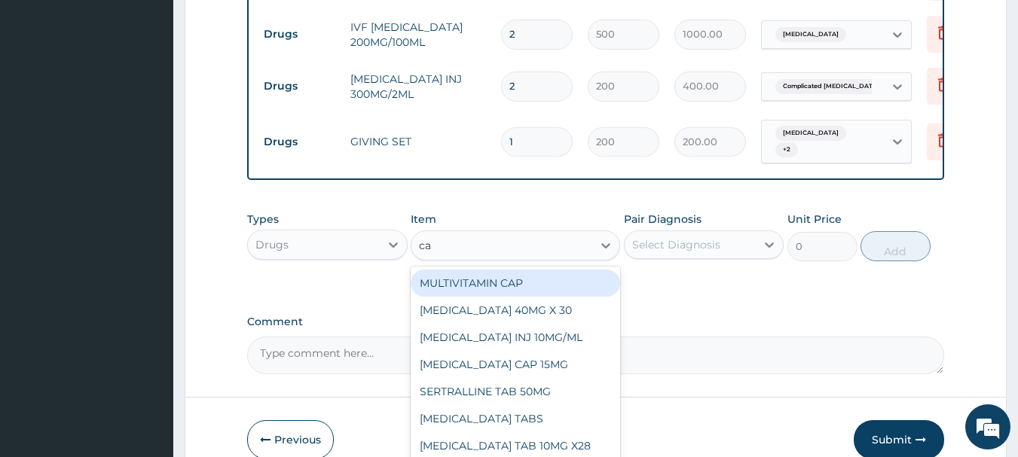
type input "can"
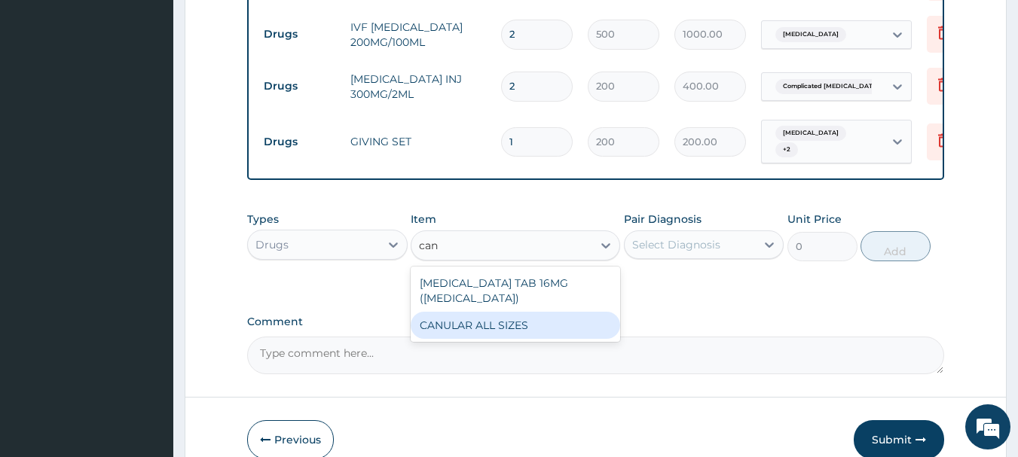
click at [488, 312] on div "CANULAR ALL SIZES" at bounding box center [515, 325] width 209 height 27
type input "200"
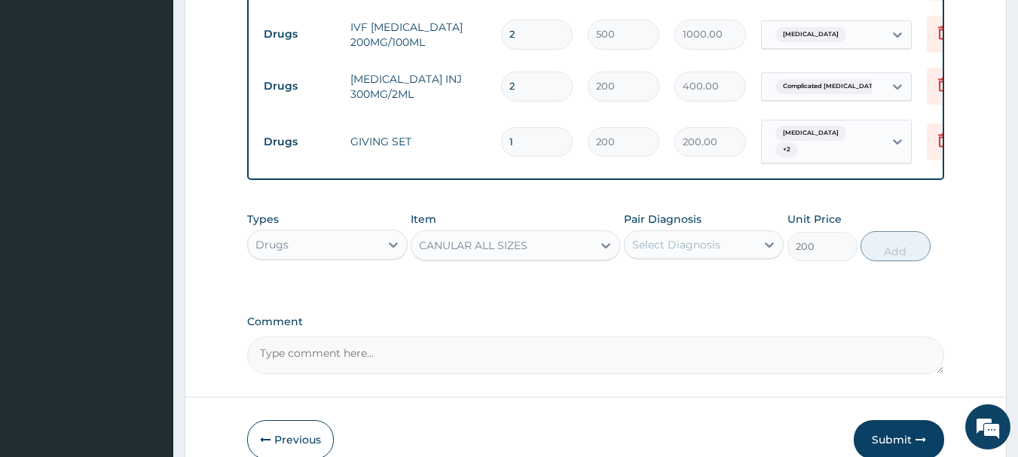
click at [701, 237] on div "Select Diagnosis" at bounding box center [676, 244] width 88 height 15
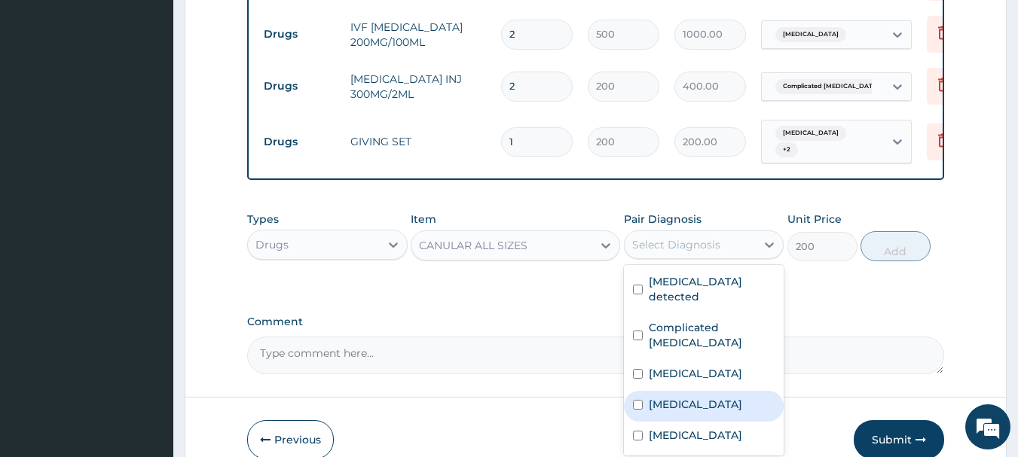
click at [674, 397] on label "Low blood pressure" at bounding box center [695, 404] width 93 height 15
checkbox input "true"
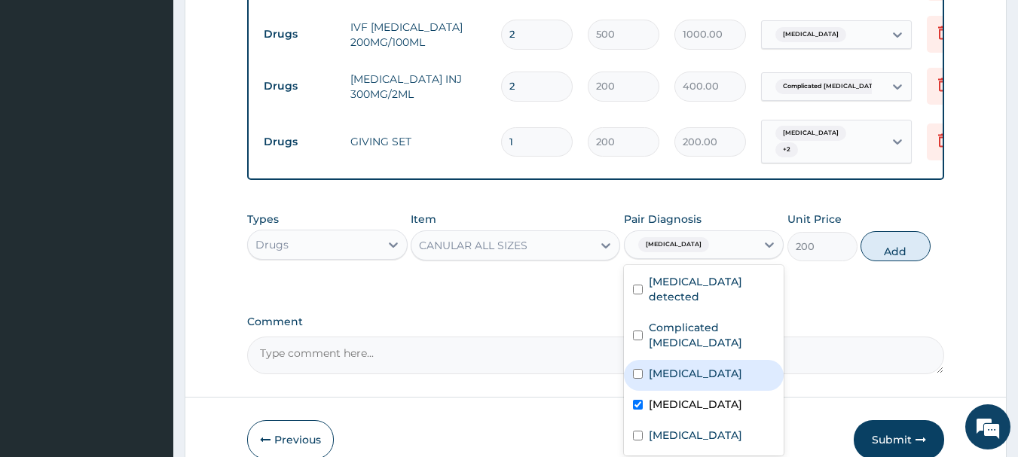
click at [684, 366] on label "Typhoid arthritis" at bounding box center [695, 373] width 93 height 15
checkbox input "true"
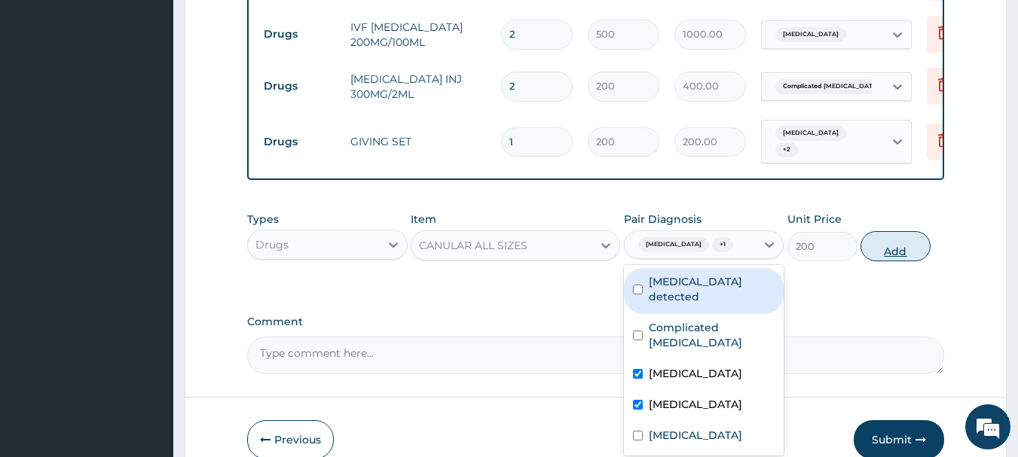
click at [888, 231] on button "Add" at bounding box center [896, 246] width 70 height 30
type input "0"
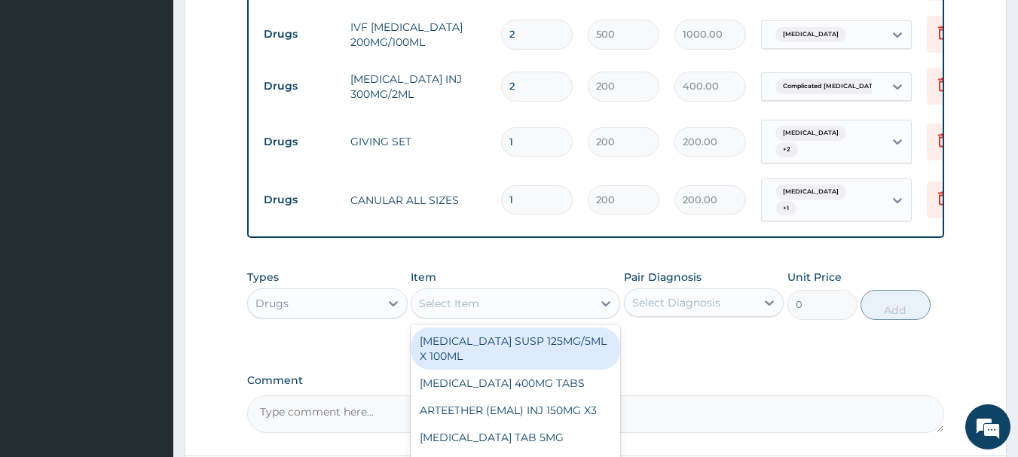
click at [535, 292] on div "Select Item" at bounding box center [501, 304] width 181 height 24
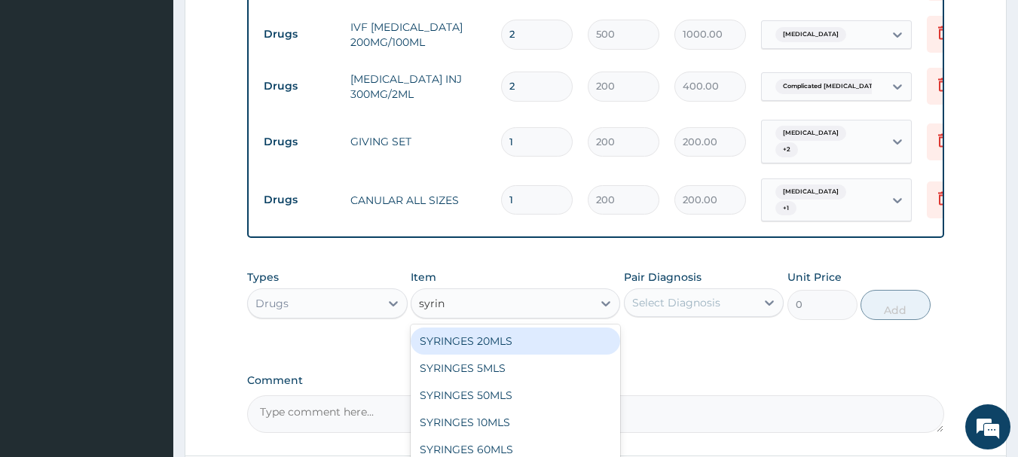
type input "[PERSON_NAME]"
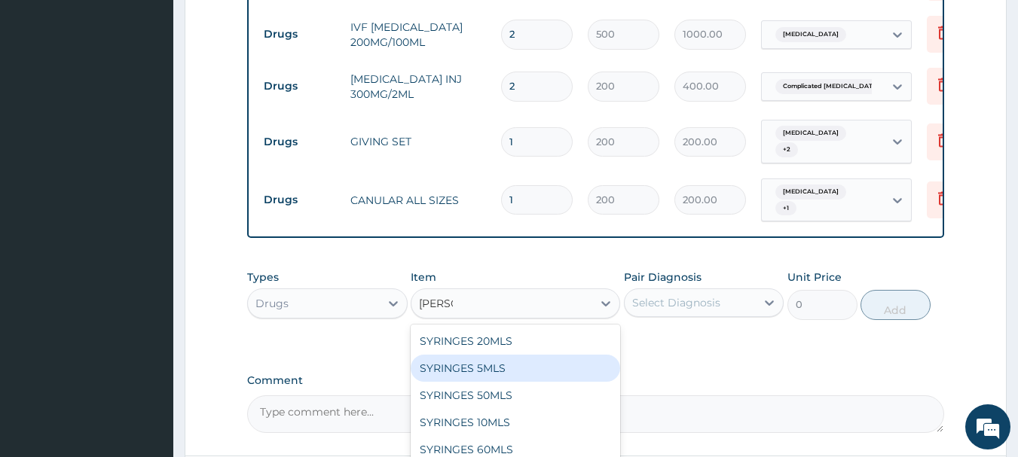
click at [506, 355] on div "SYRINGES 5MLS" at bounding box center [515, 368] width 209 height 27
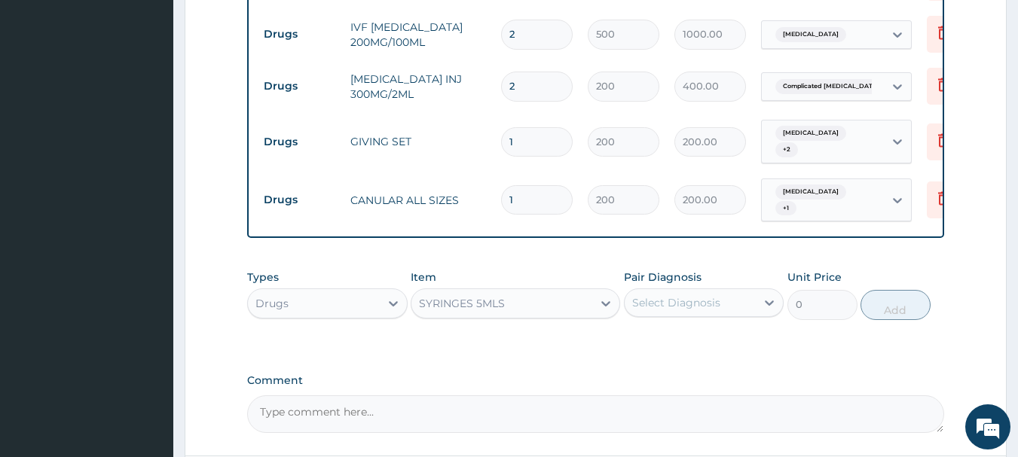
type input "80"
click at [655, 295] on div "Select Diagnosis" at bounding box center [676, 302] width 88 height 15
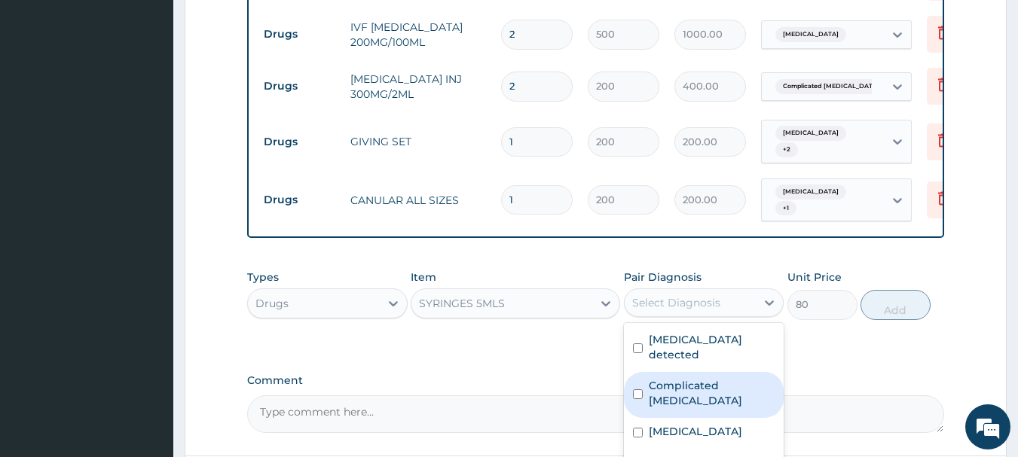
drag, startPoint x: 652, startPoint y: 358, endPoint x: 650, endPoint y: 365, distance: 7.7
click at [652, 372] on div "Complicated malaria" at bounding box center [704, 395] width 161 height 46
checkbox input "true"
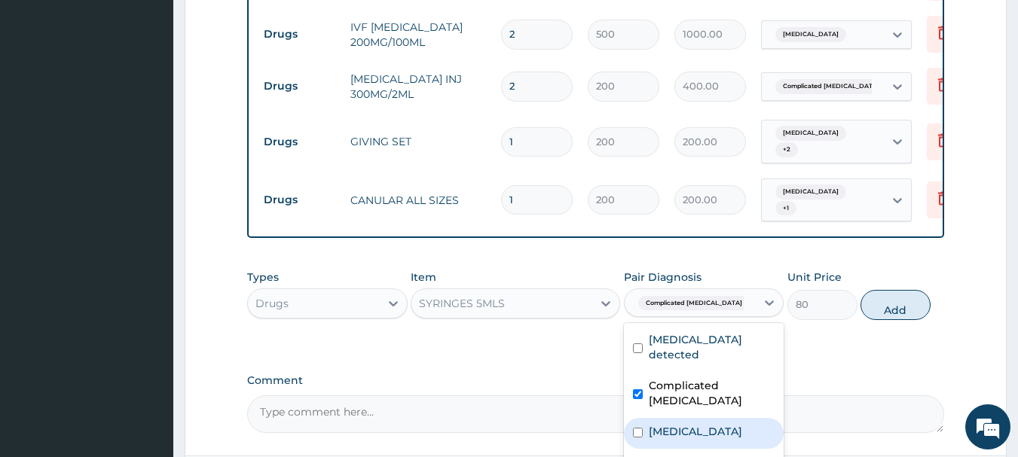
click at [650, 424] on label "Typhoid arthritis" at bounding box center [695, 431] width 93 height 15
checkbox input "true"
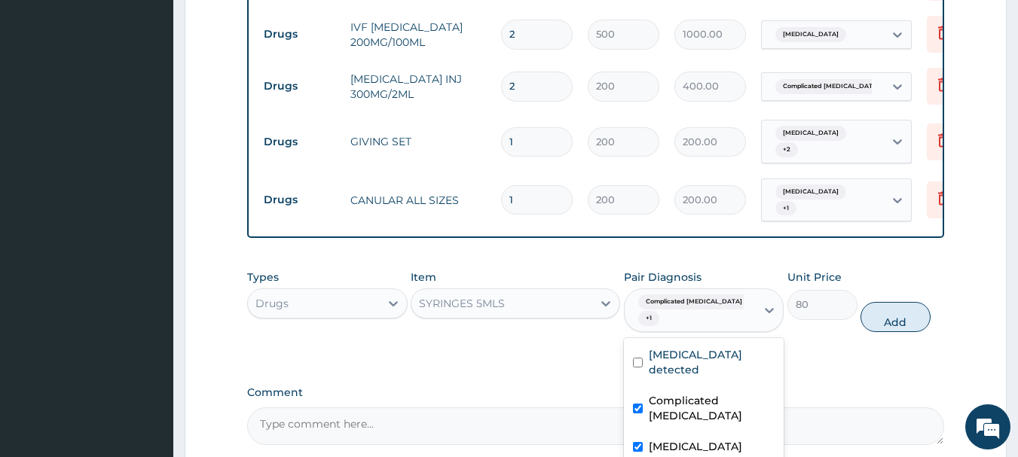
checkbox input "true"
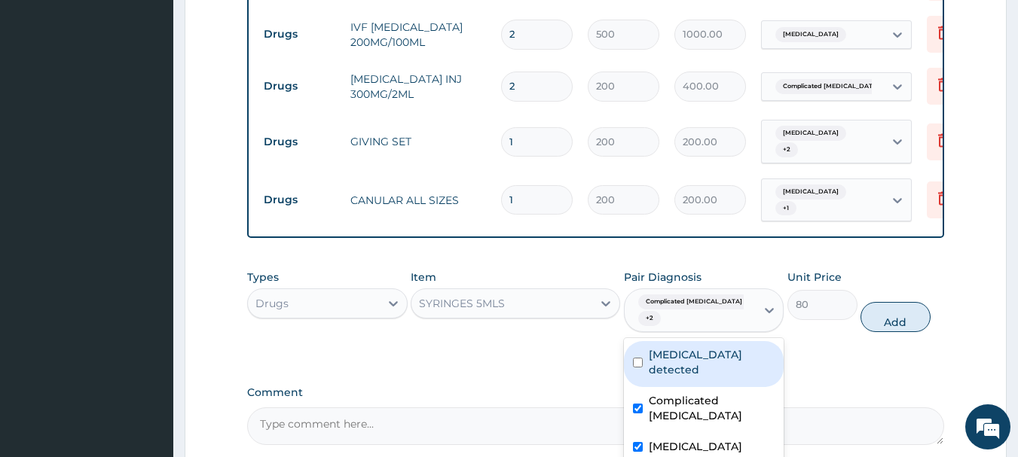
click at [883, 302] on button "Add" at bounding box center [896, 317] width 70 height 30
type input "0"
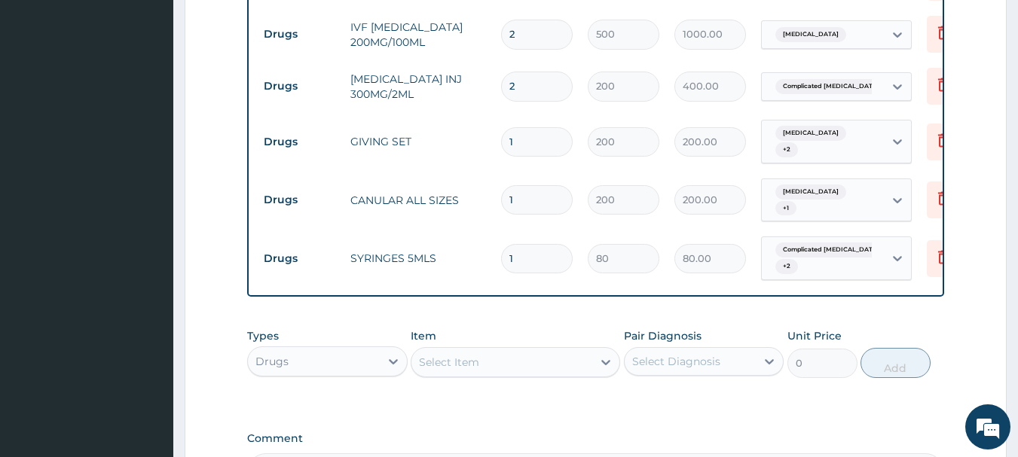
type input "0.00"
type input "2"
type input "160.00"
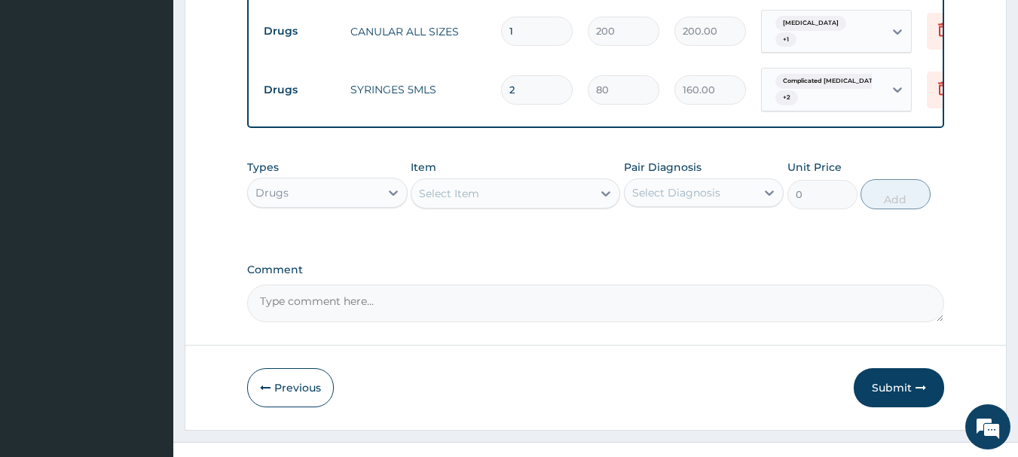
type input "2"
click at [513, 188] on div "Types Drugs Item Select Item Pair Diagnosis Select Diagnosis Unit Price 0 Add" at bounding box center [596, 184] width 698 height 65
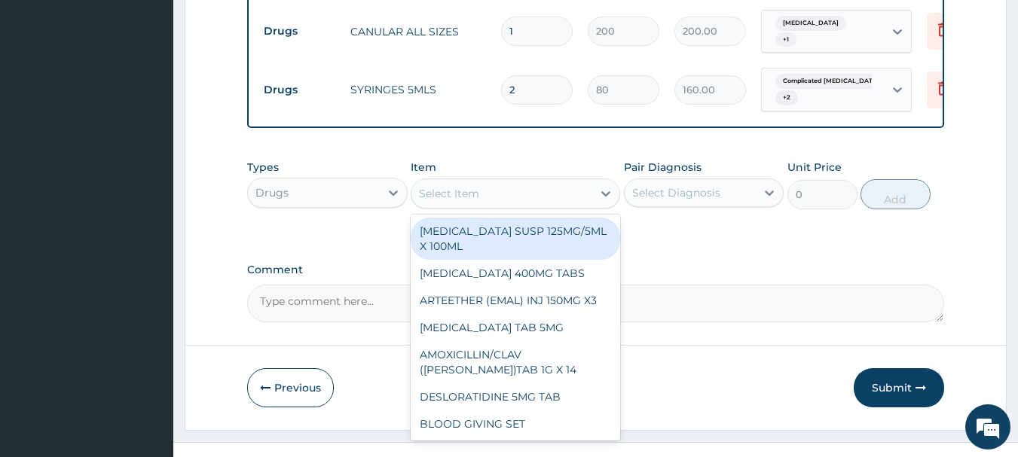
click at [513, 182] on div "Select Item" at bounding box center [501, 194] width 181 height 24
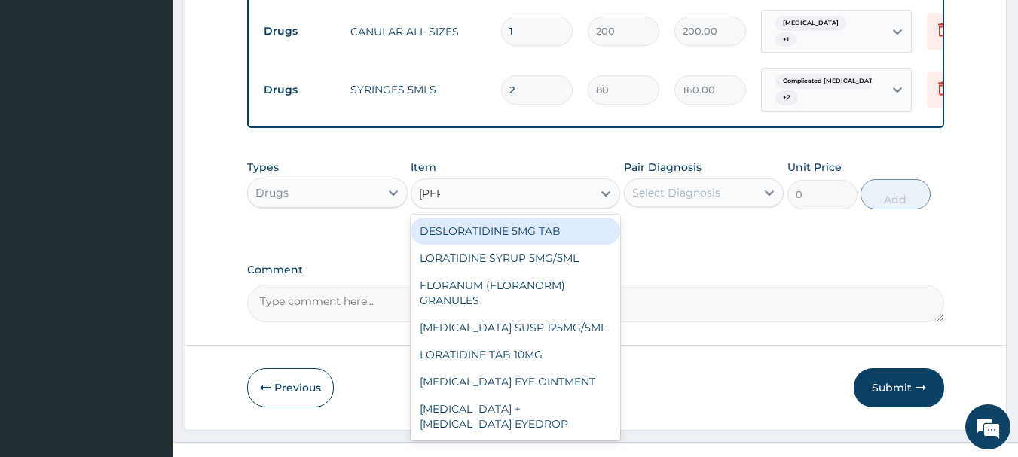
type input "lorat"
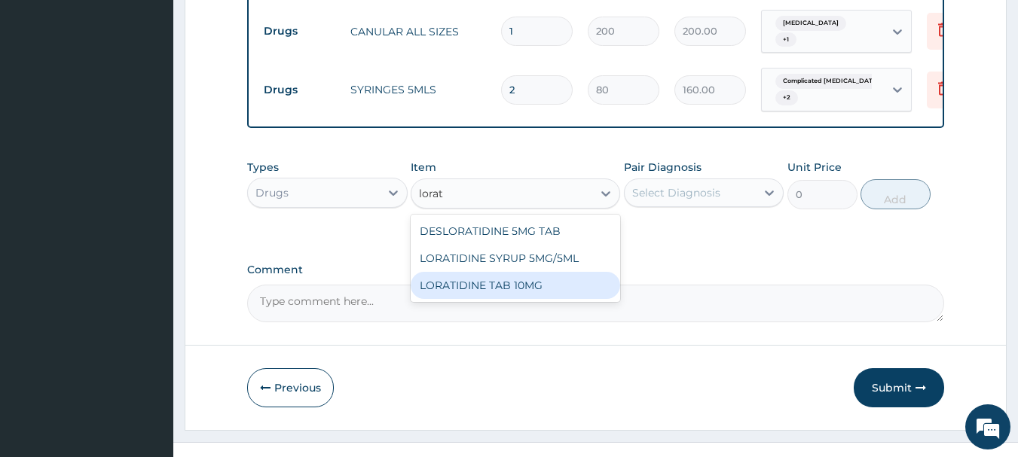
click at [504, 272] on div "LORATIDINE TAB 10MG" at bounding box center [515, 285] width 209 height 27
type input "30"
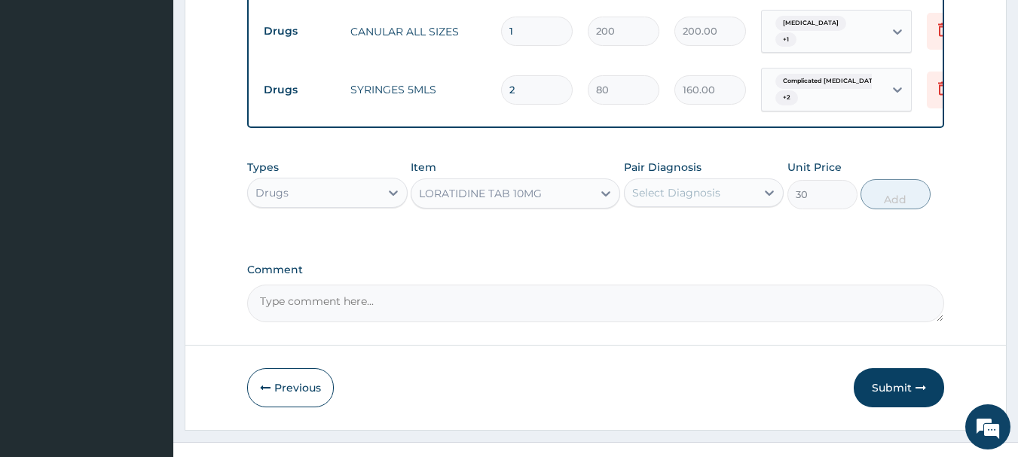
click at [720, 181] on div "Select Diagnosis" at bounding box center [691, 193] width 132 height 24
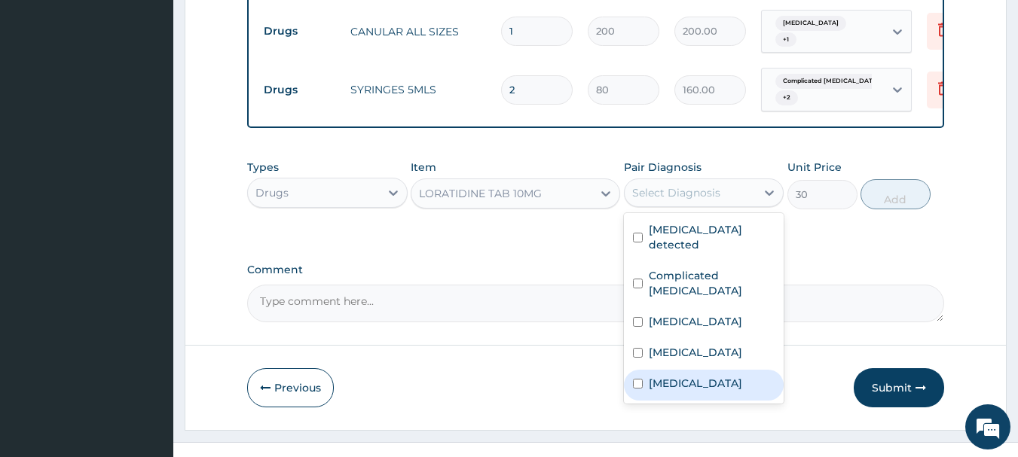
click at [698, 376] on label "Salmonella enteritis" at bounding box center [695, 383] width 93 height 15
checkbox input "true"
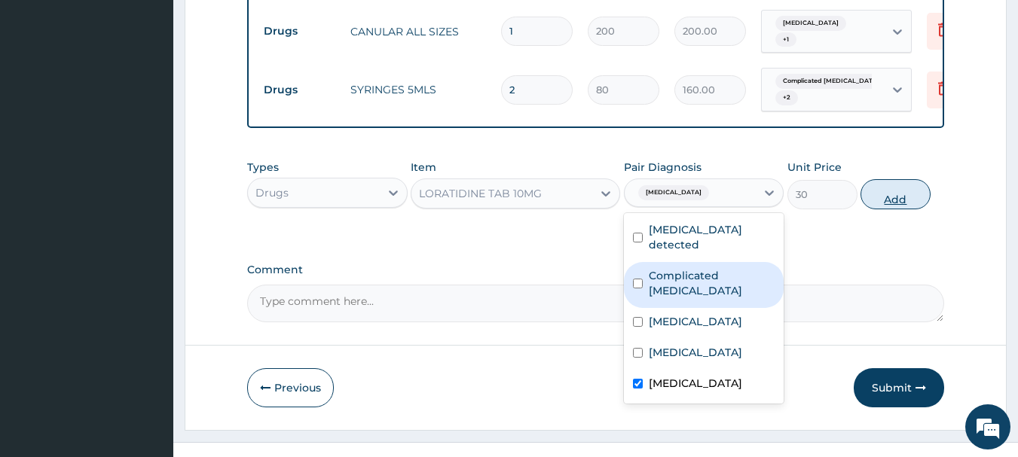
click at [873, 179] on button "Add" at bounding box center [896, 194] width 70 height 30
type input "0"
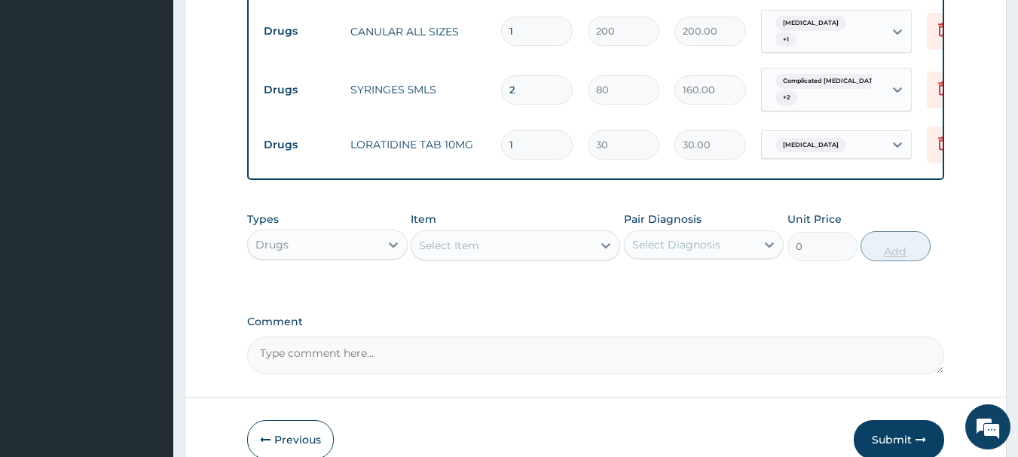
type input "10"
type input "300.00"
type input "10"
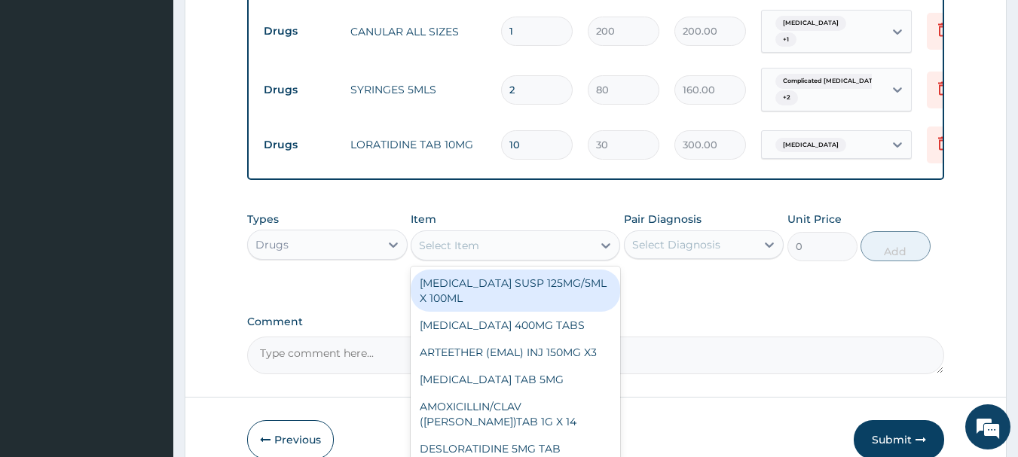
click at [567, 234] on div "Select Item" at bounding box center [501, 246] width 181 height 24
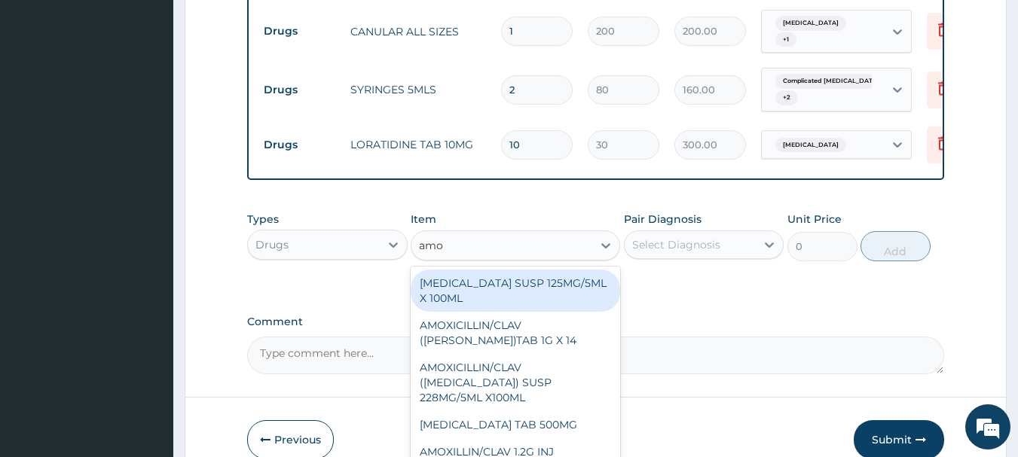
type input "amox"
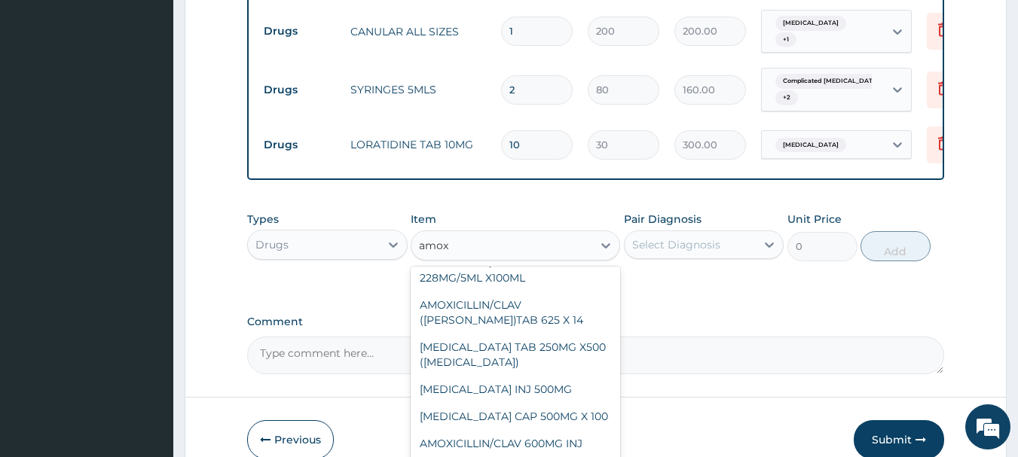
scroll to position [253, 0]
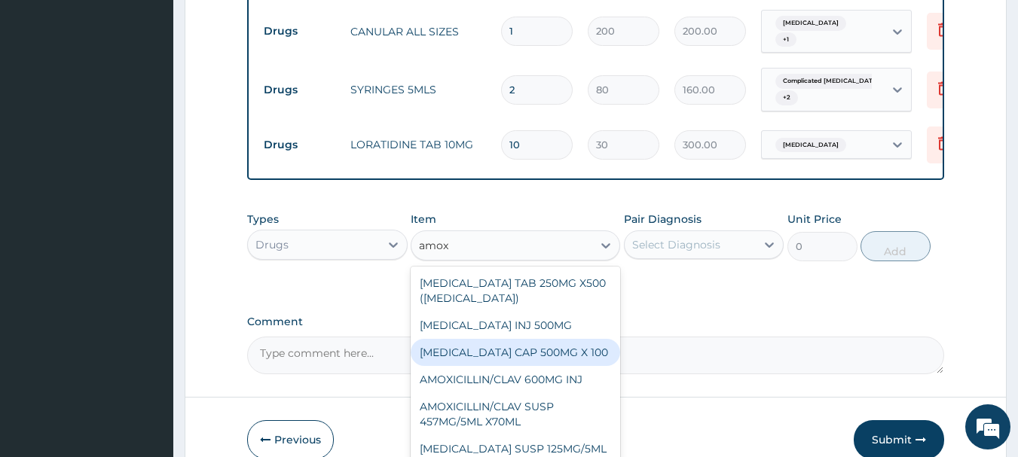
click at [543, 339] on div "AMOXICILLIN CAP 500MG X 100" at bounding box center [515, 352] width 209 height 27
type input "40"
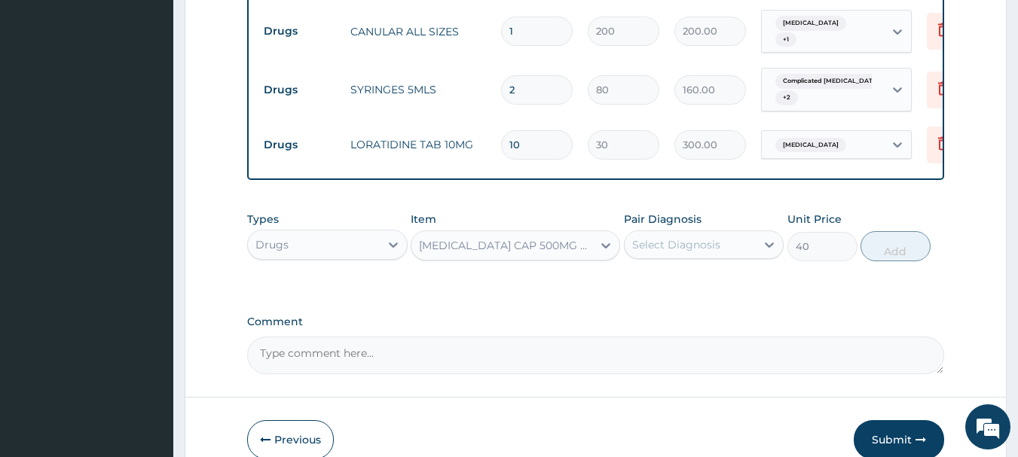
click at [687, 237] on div "Select Diagnosis" at bounding box center [676, 244] width 88 height 15
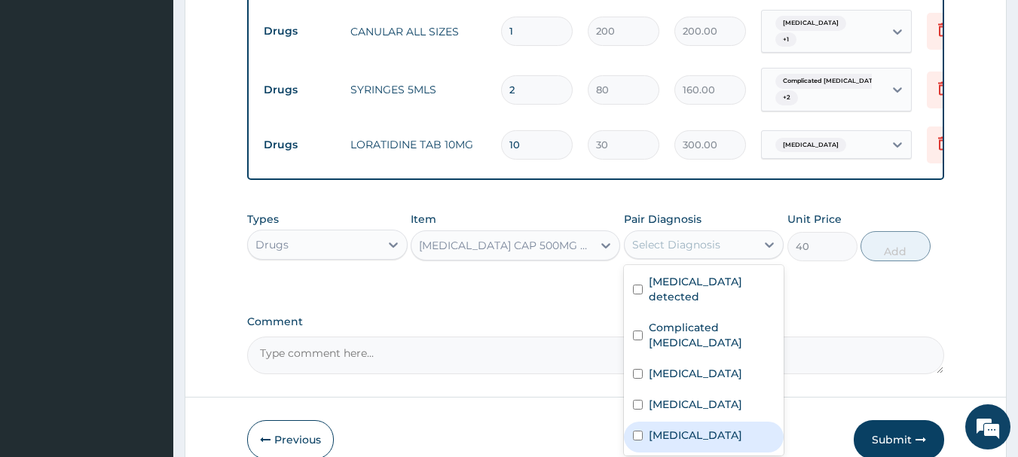
click at [669, 428] on label "Salmonella enteritis" at bounding box center [695, 435] width 93 height 15
checkbox input "true"
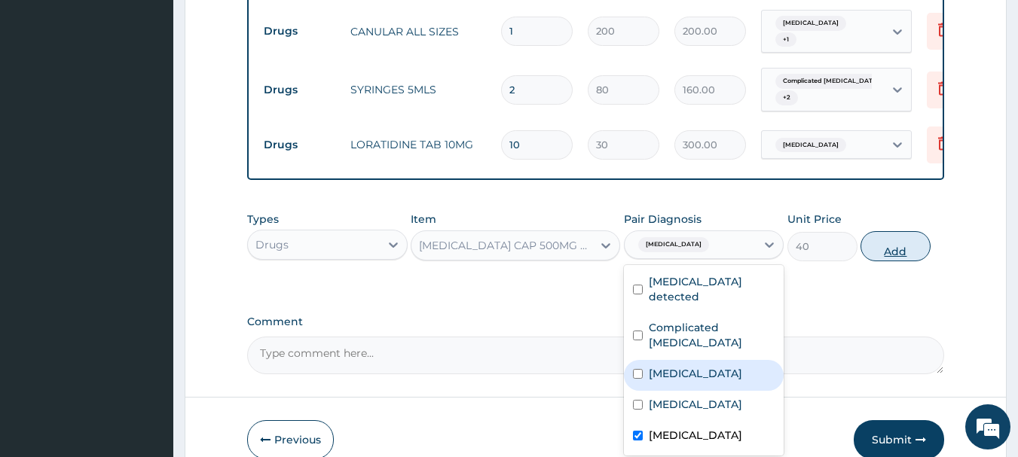
click at [871, 231] on button "Add" at bounding box center [896, 246] width 70 height 30
type input "0"
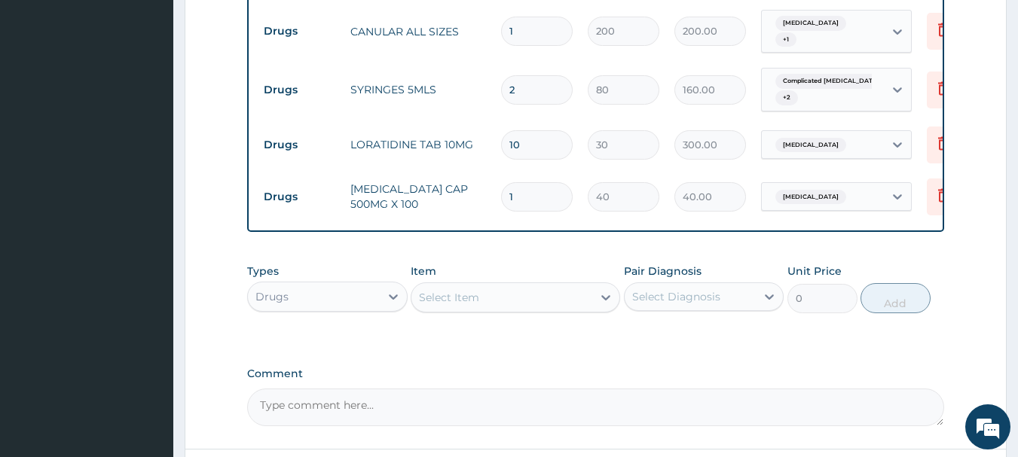
type input "10"
type input "400.00"
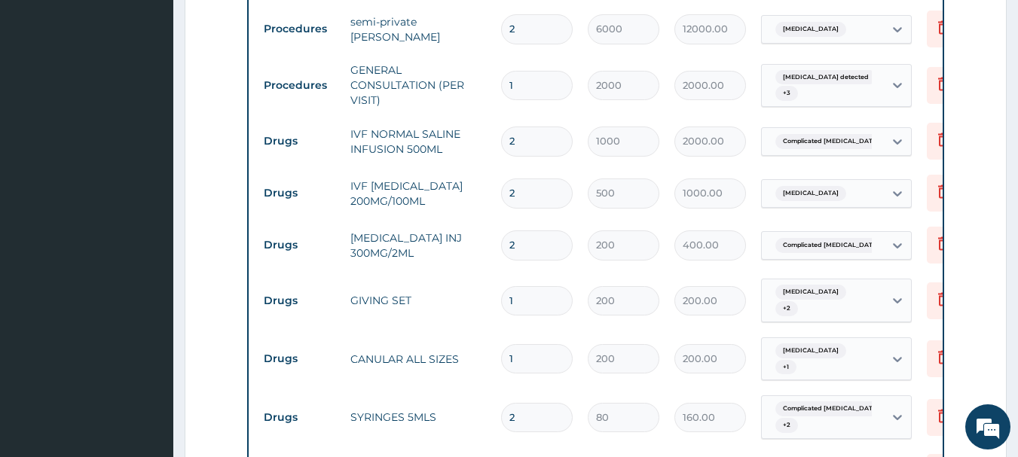
scroll to position [751, 0]
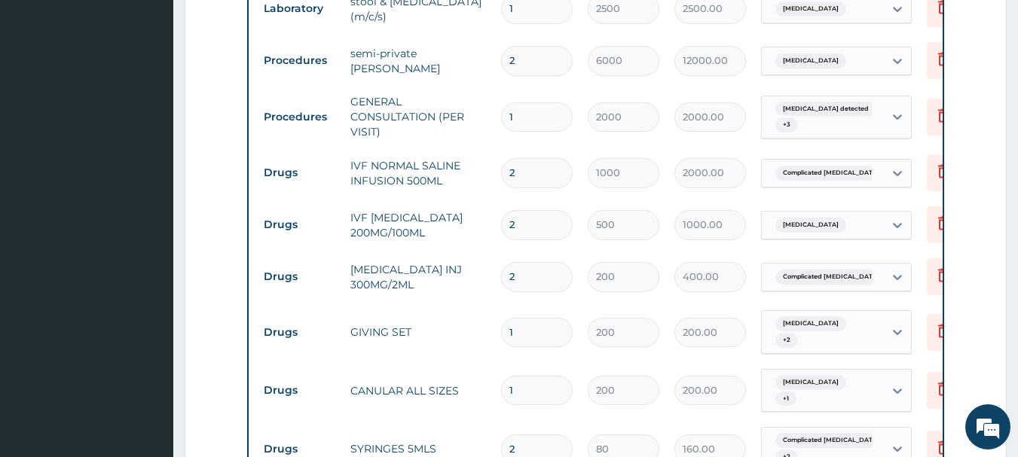
type input "10"
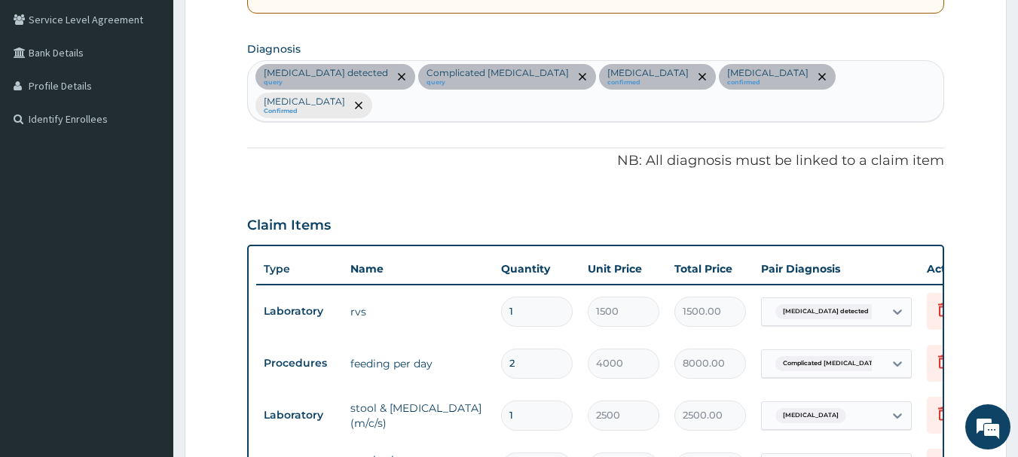
scroll to position [341, 0]
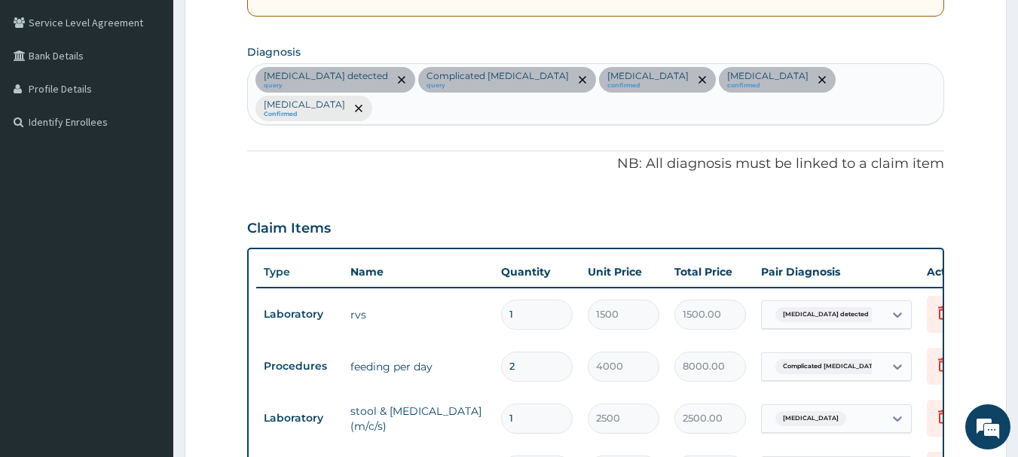
click at [879, 72] on div "HIV detected query Complicated malaria query Typhoid arthritis confirmed Low bl…" at bounding box center [596, 94] width 696 height 60
type input "upper"
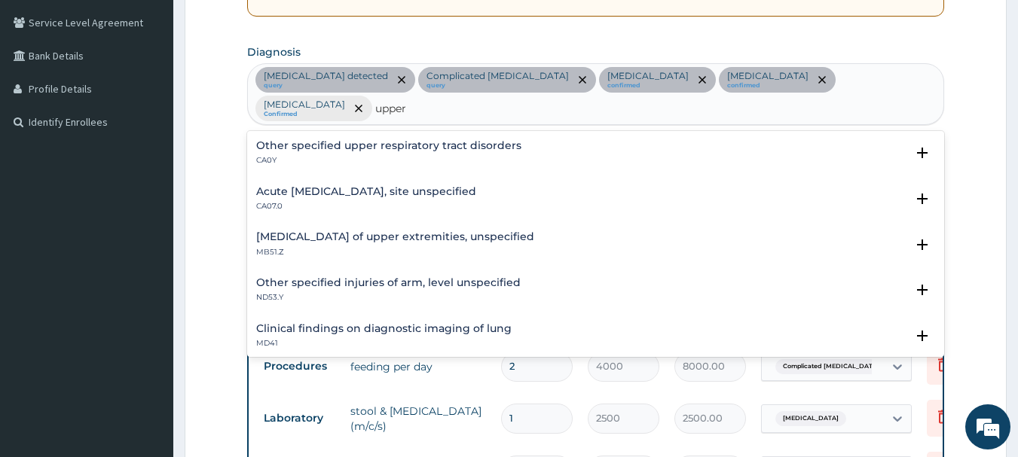
click at [454, 140] on h4 "Other specified upper respiratory tract disorders" at bounding box center [388, 145] width 265 height 11
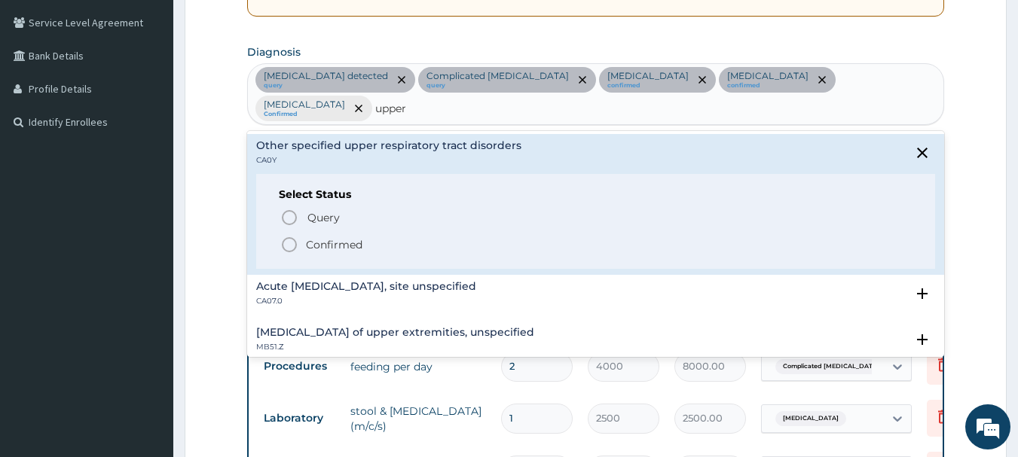
click at [358, 237] on p "Confirmed" at bounding box center [334, 244] width 57 height 15
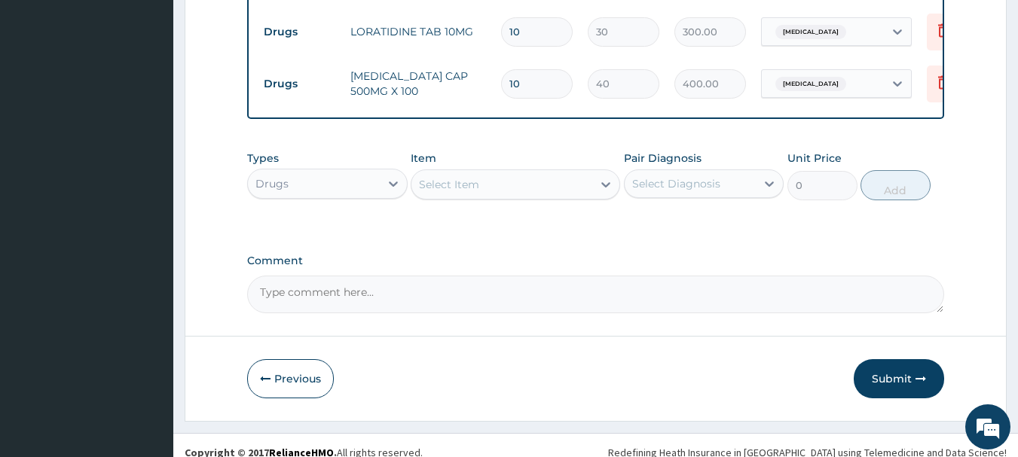
scroll to position [1228, 0]
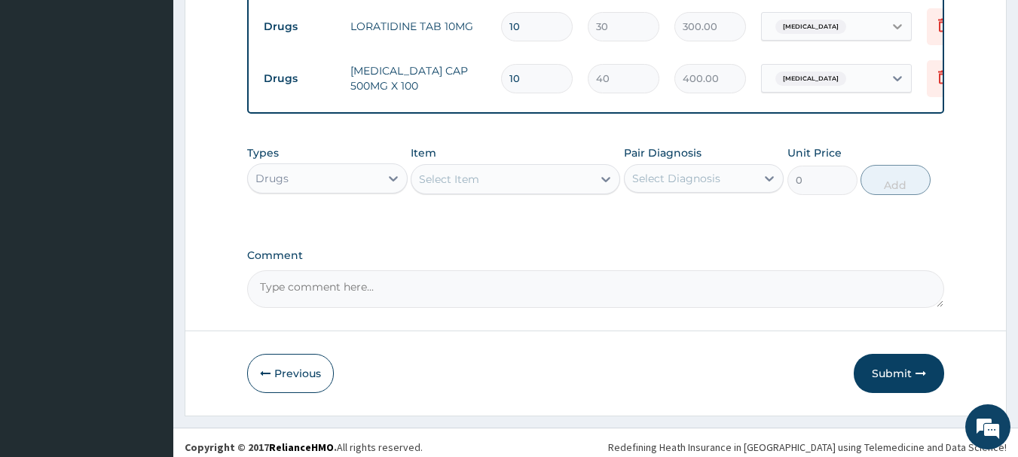
click at [899, 19] on icon at bounding box center [897, 26] width 15 height 15
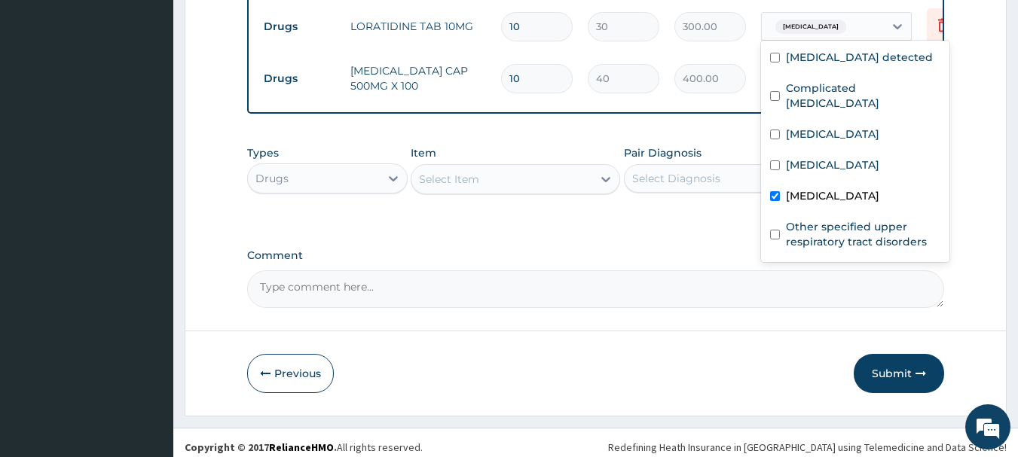
click at [773, 191] on input "checkbox" at bounding box center [775, 196] width 10 height 10
checkbox input "false"
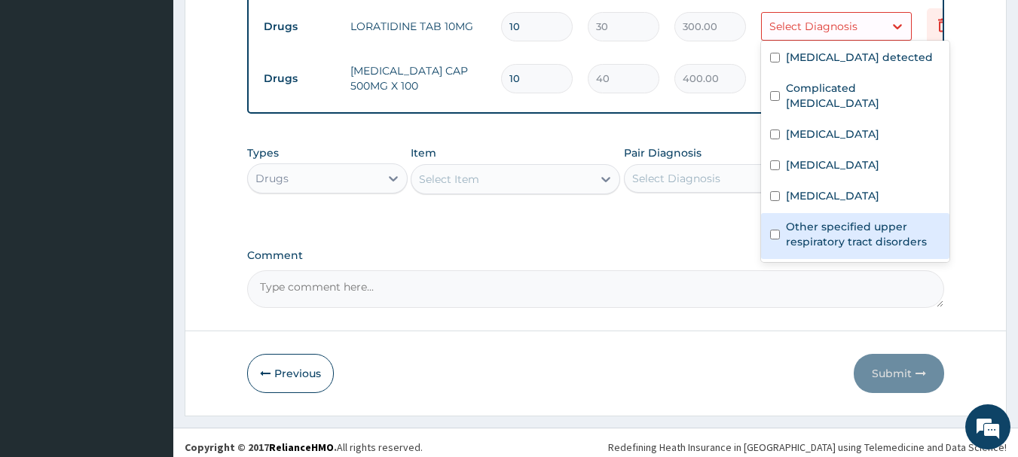
click at [778, 230] on input "checkbox" at bounding box center [775, 235] width 10 height 10
checkbox input "true"
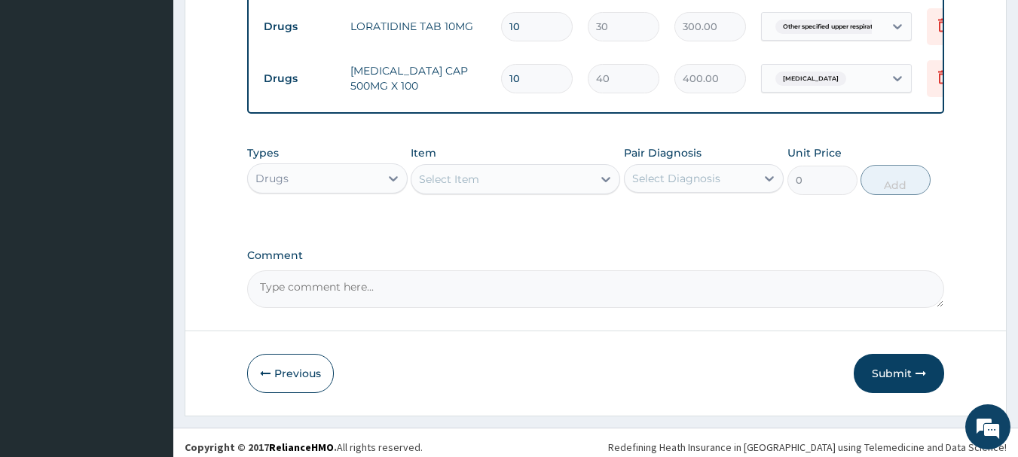
click at [870, 280] on textarea "Comment" at bounding box center [596, 290] width 698 height 38
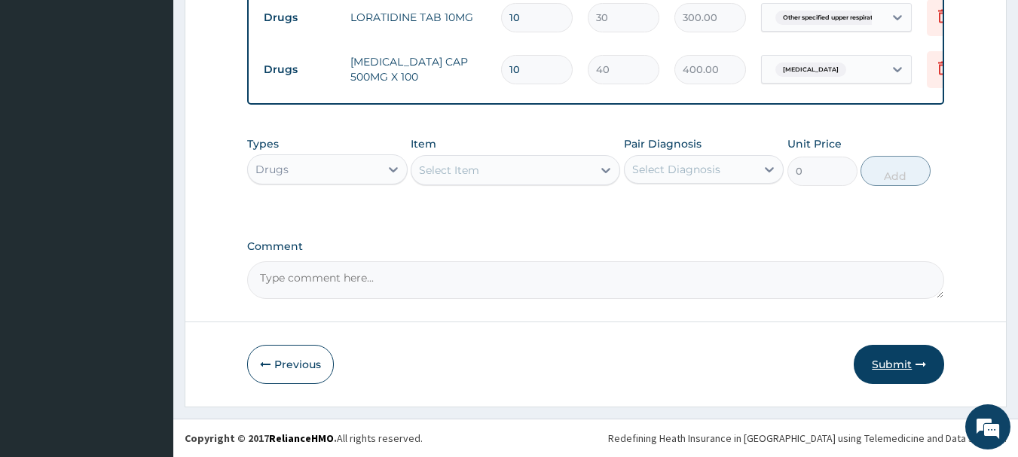
click at [876, 365] on button "Submit" at bounding box center [899, 364] width 90 height 39
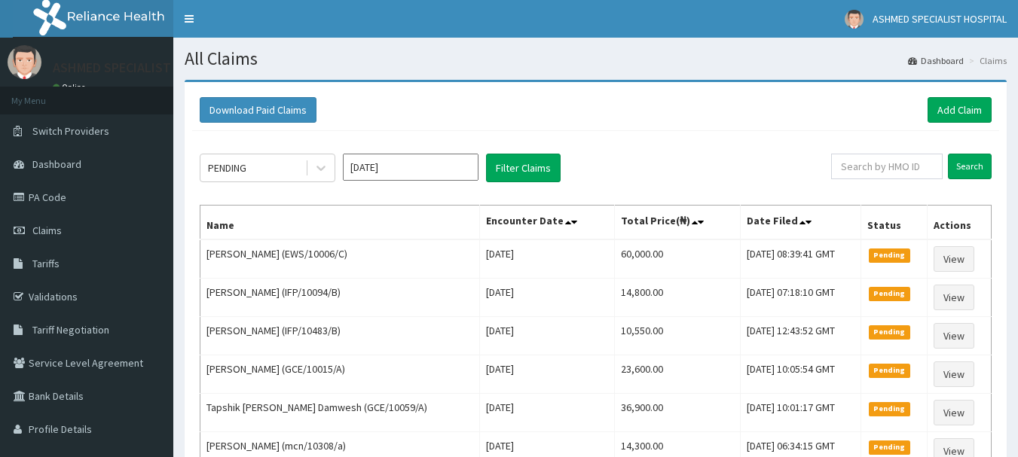
click at [870, 161] on input "text" at bounding box center [887, 167] width 112 height 26
type input "pfm/10189/a"
click at [970, 159] on input "Search" at bounding box center [970, 167] width 44 height 26
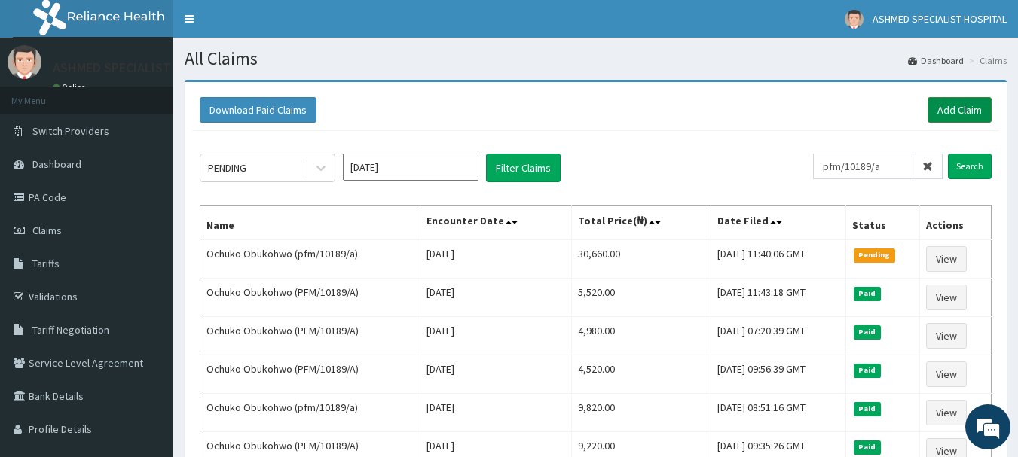
click at [945, 106] on link "Add Claim" at bounding box center [960, 110] width 64 height 26
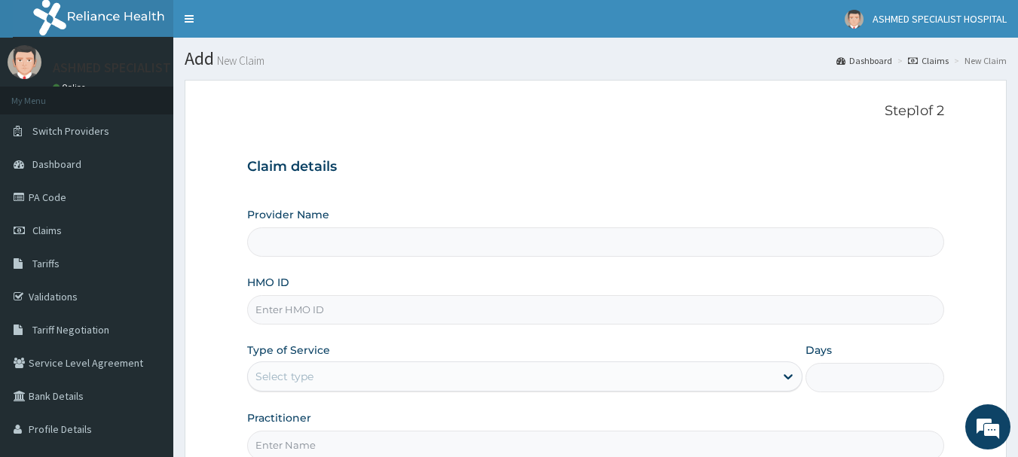
type input "ASHMED SPECIALIST HOSPITAL"
click at [301, 307] on input "HMO ID" at bounding box center [596, 309] width 698 height 29
paste input "akv/10005/b"
type input "akv/10005/b"
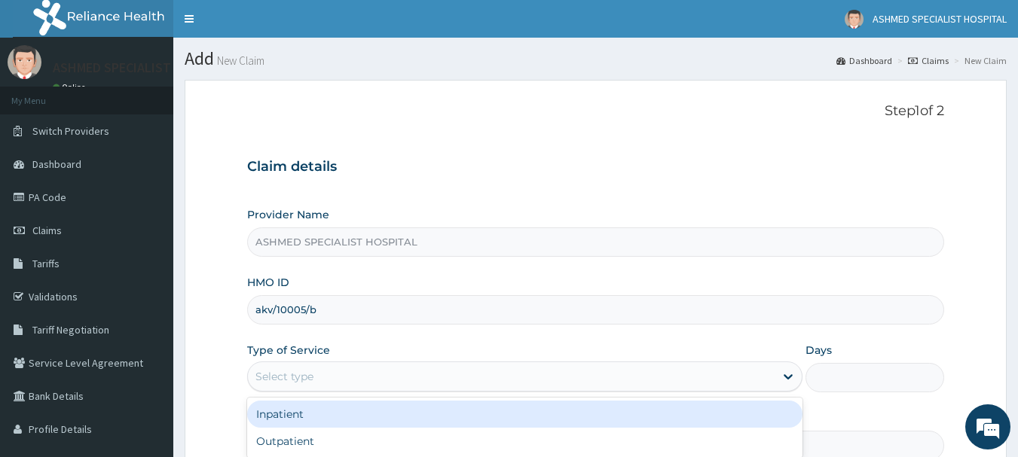
click at [292, 380] on div "Select type" at bounding box center [284, 376] width 58 height 15
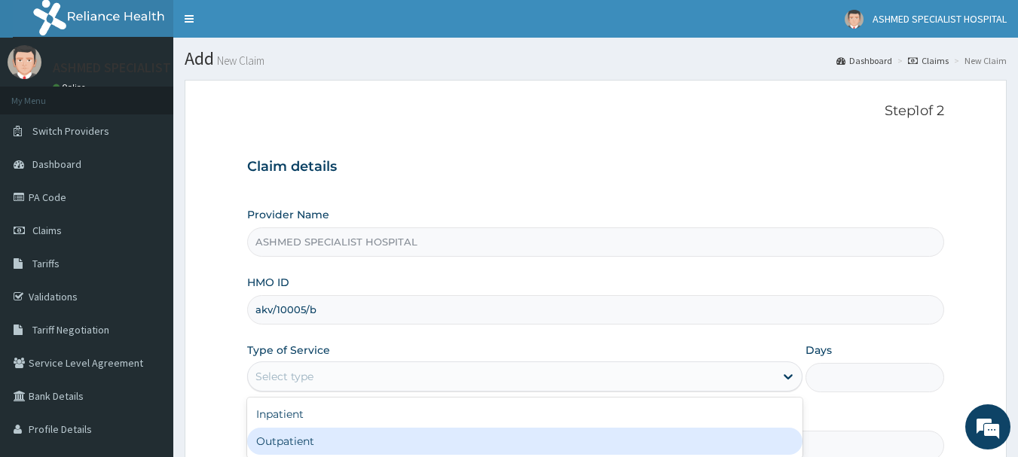
click at [283, 440] on div "Outpatient" at bounding box center [524, 441] width 555 height 27
type input "1"
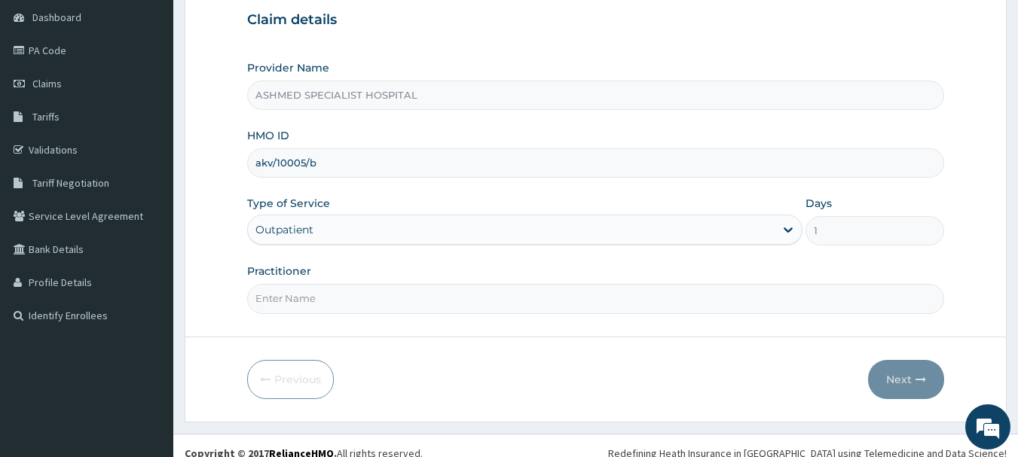
scroll to position [162, 0]
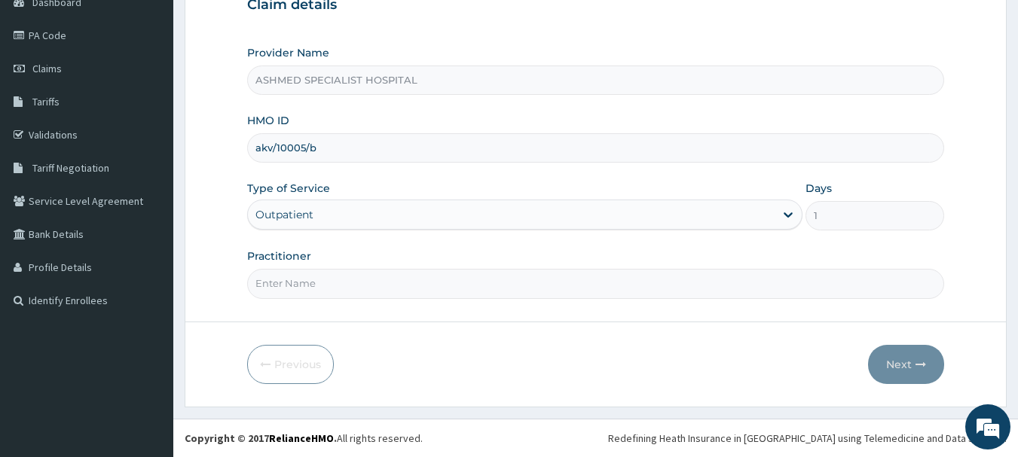
click at [323, 291] on input "Practitioner" at bounding box center [596, 283] width 698 height 29
type input "DR. JEROME SUNDAY"
click at [900, 358] on button "Next" at bounding box center [906, 364] width 76 height 39
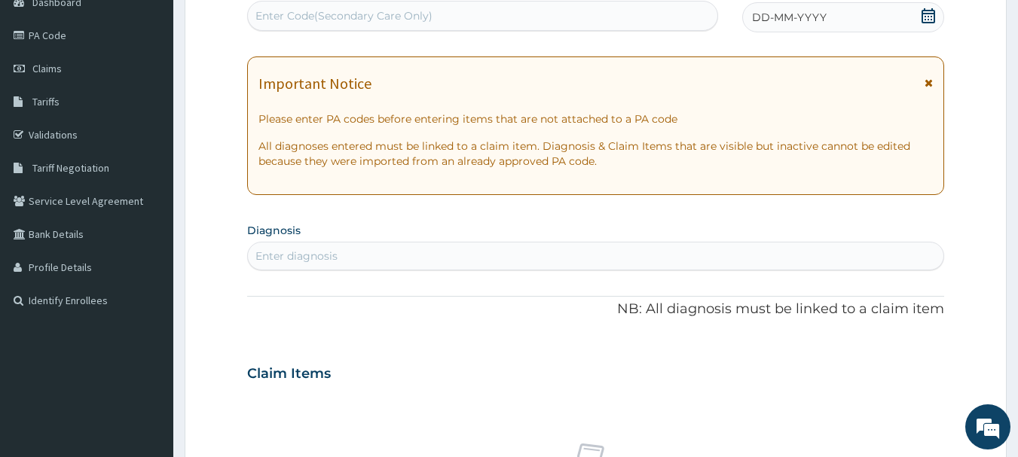
click at [385, 14] on div "Enter Code(Secondary Care Only)" at bounding box center [343, 15] width 177 height 15
paste input "PA/BAA15C"
type input "PA/BAA15C"
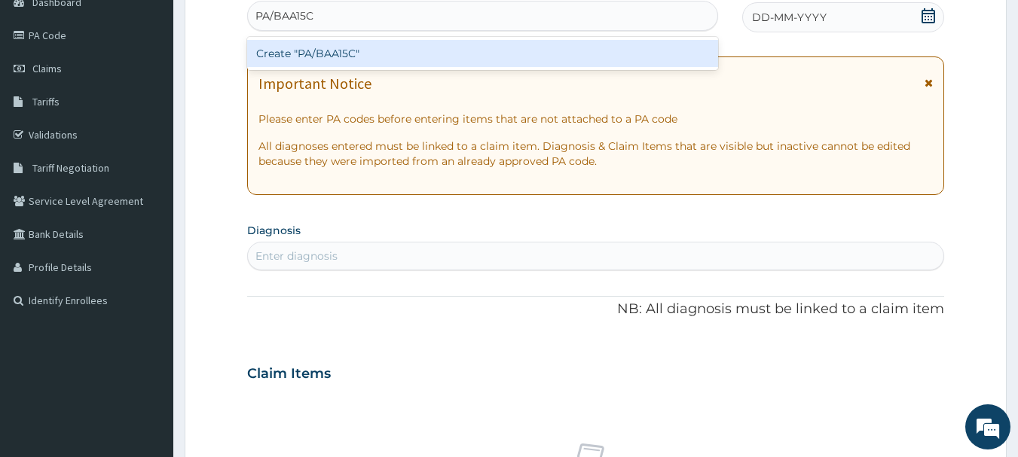
click at [369, 52] on div "Create "PA/BAA15C"" at bounding box center [483, 53] width 472 height 27
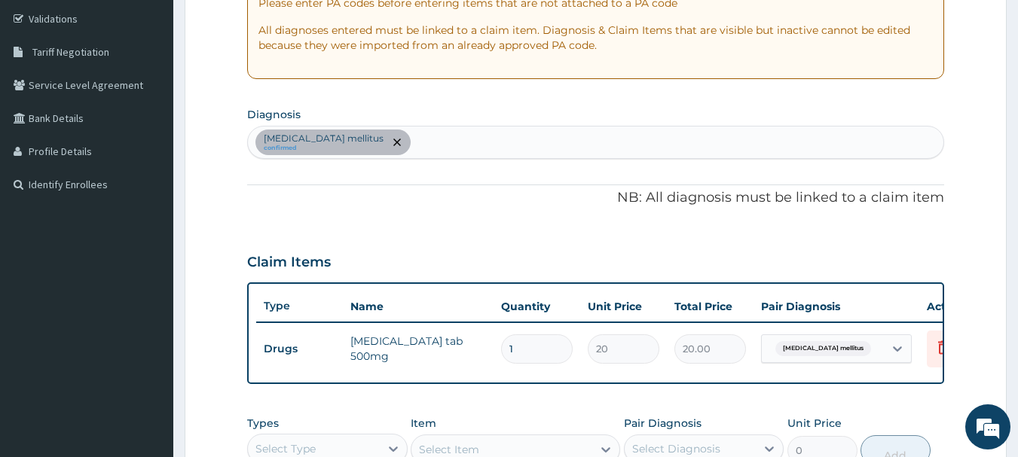
scroll to position [274, 0]
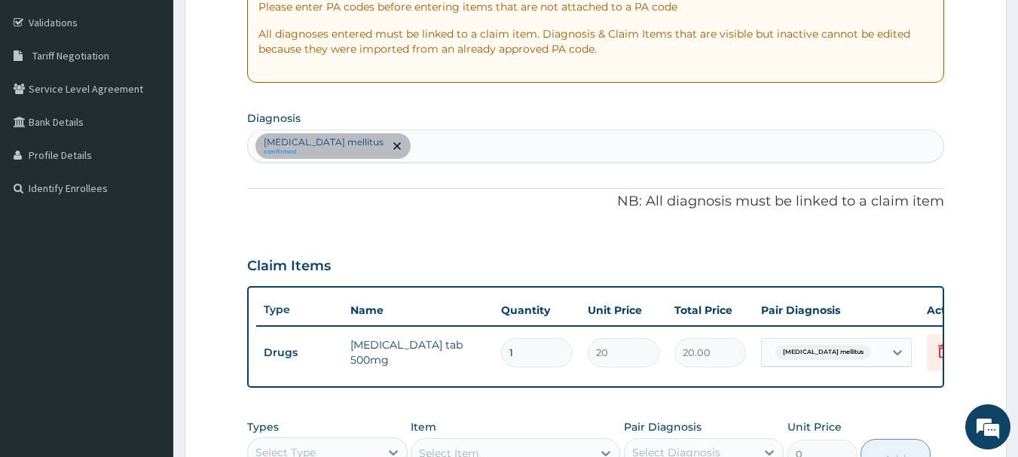
type input "0.00"
type input "8"
type input "160.00"
type input "8"
click at [413, 148] on div "Diabetes mellitus confirmed" at bounding box center [596, 146] width 696 height 32
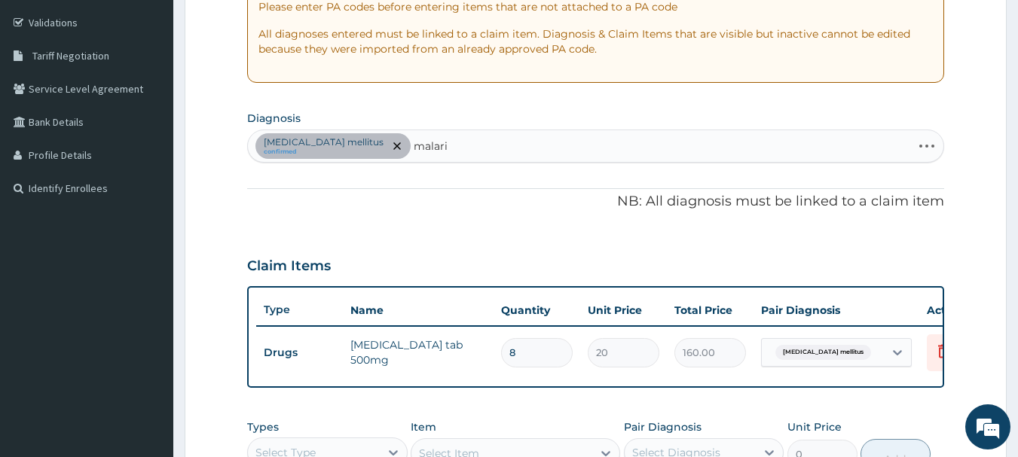
type input "malaria"
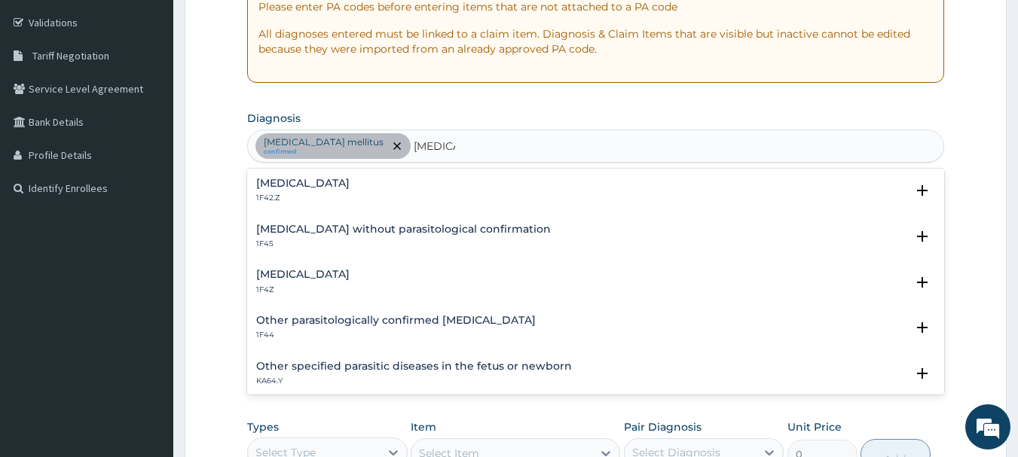
click at [342, 278] on h4 "Malaria, unspecified" at bounding box center [302, 274] width 93 height 11
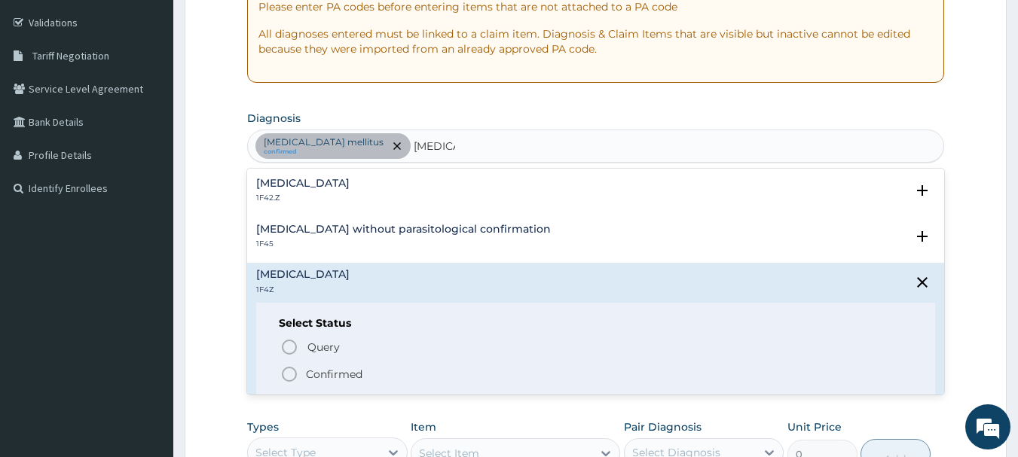
click at [310, 374] on p "Confirmed" at bounding box center [334, 374] width 57 height 15
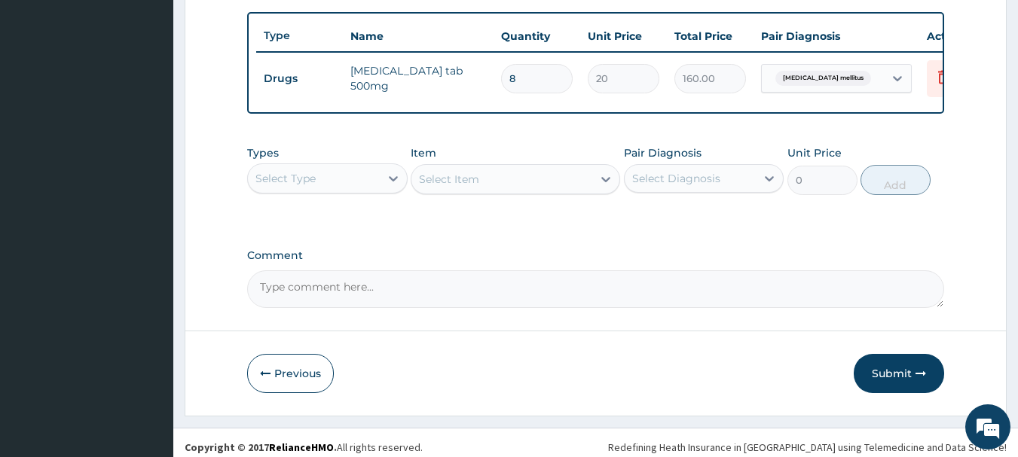
scroll to position [552, 0]
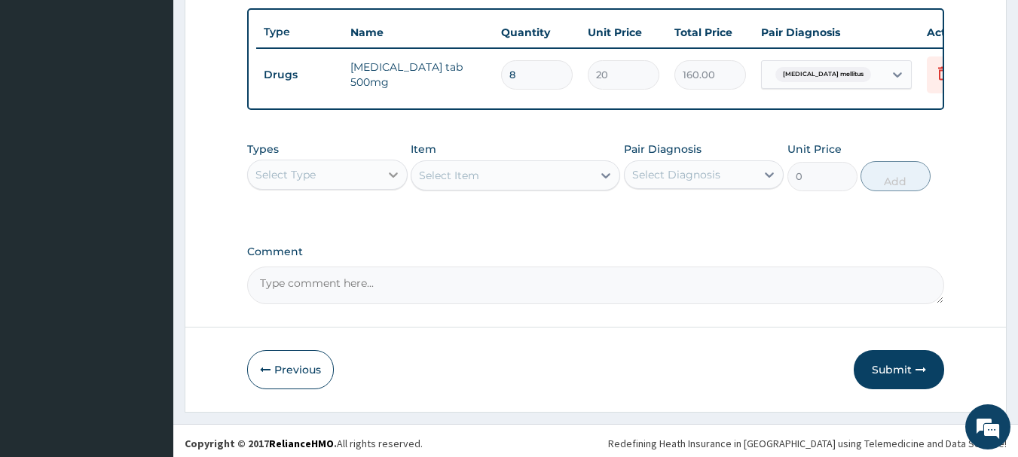
click at [387, 182] on icon at bounding box center [393, 174] width 15 height 15
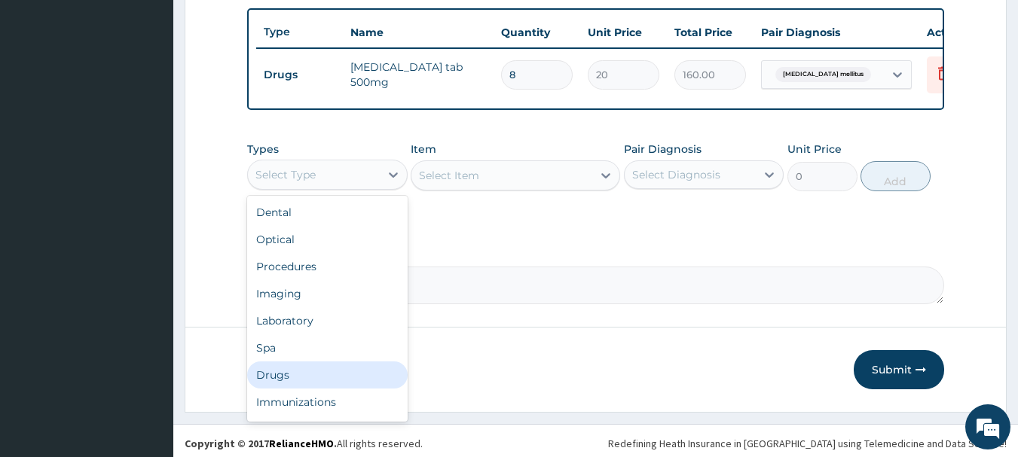
click at [285, 387] on div "Drugs" at bounding box center [327, 375] width 161 height 27
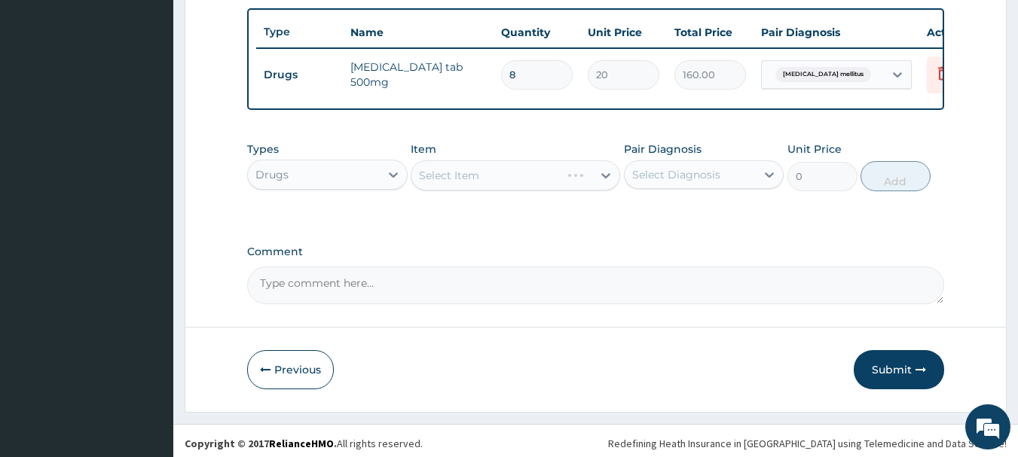
click at [524, 186] on div "Select Item" at bounding box center [515, 176] width 209 height 30
click at [477, 183] on div "Select Item" at bounding box center [449, 175] width 60 height 15
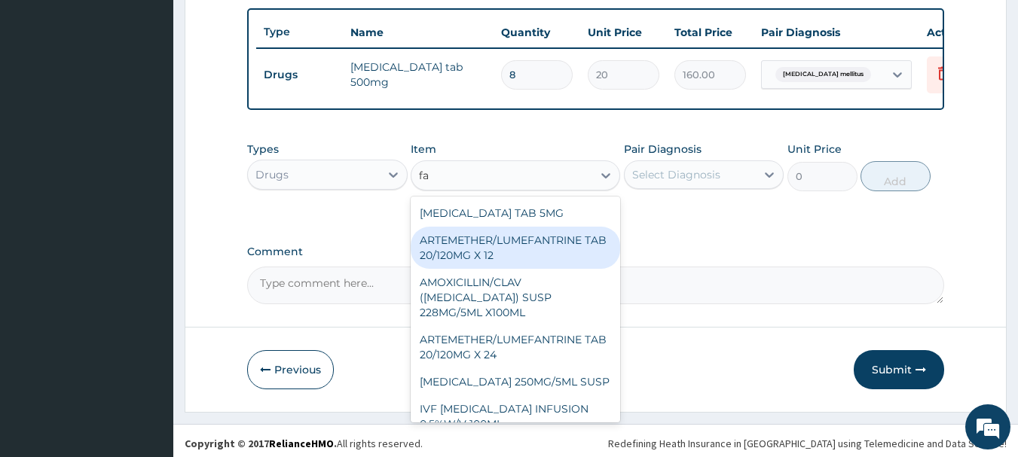
type input "f"
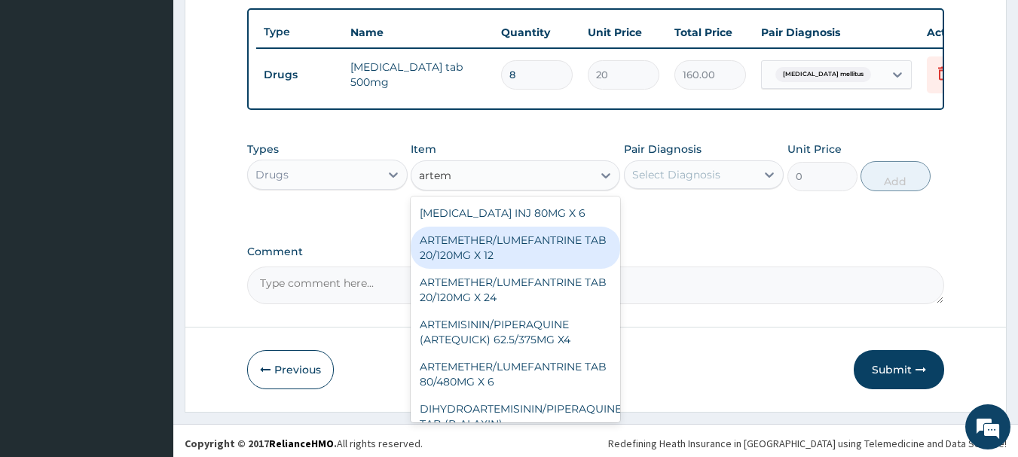
type input "arteme"
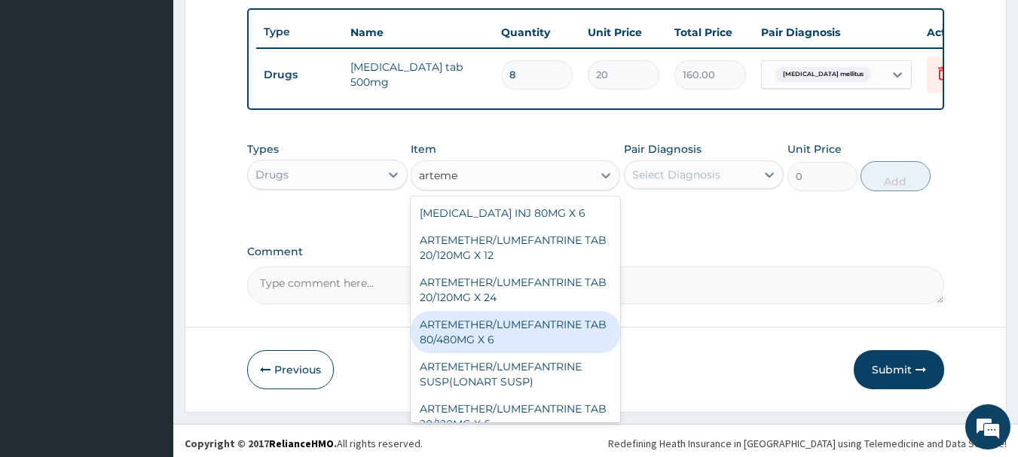
click at [484, 335] on div "ARTEMETHER/LUMEFANTRINE TAB 80/480MG X 6" at bounding box center [515, 332] width 209 height 42
type input "700"
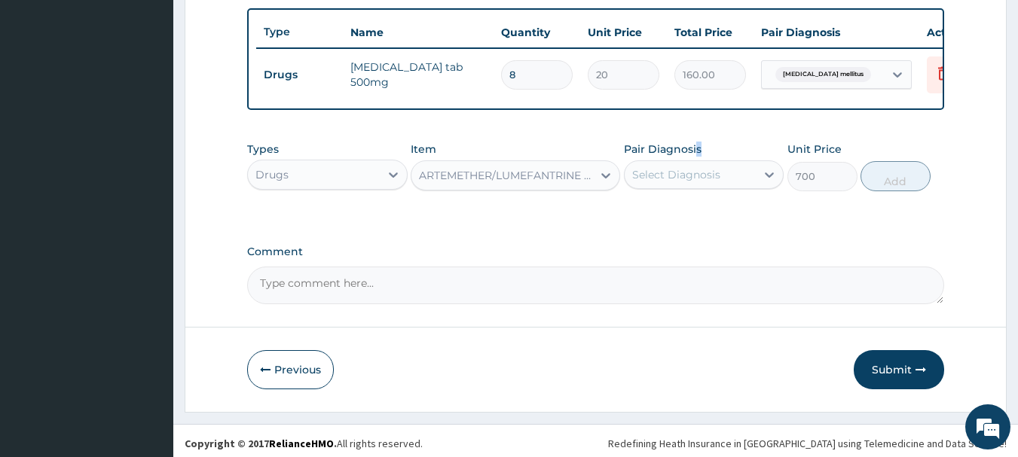
click at [698, 157] on label "Pair Diagnosis" at bounding box center [663, 149] width 78 height 15
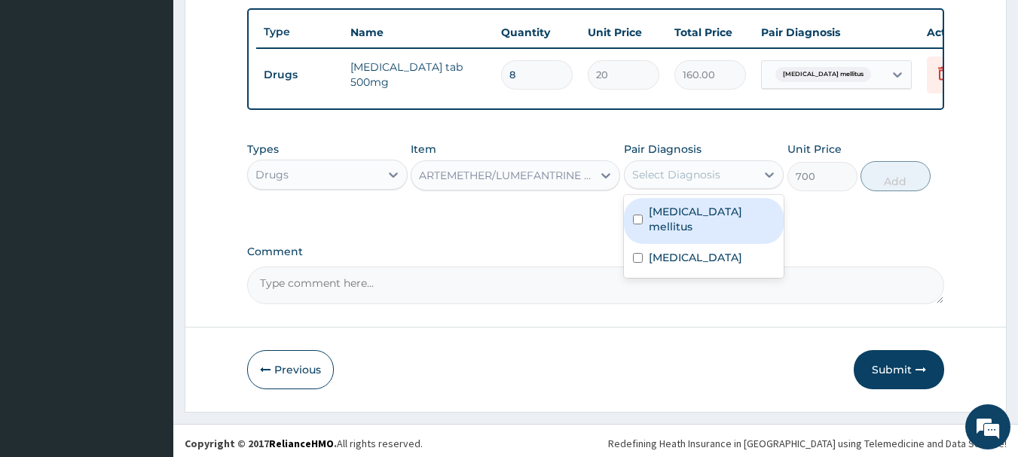
click at [690, 182] on div "Select Diagnosis" at bounding box center [676, 174] width 88 height 15
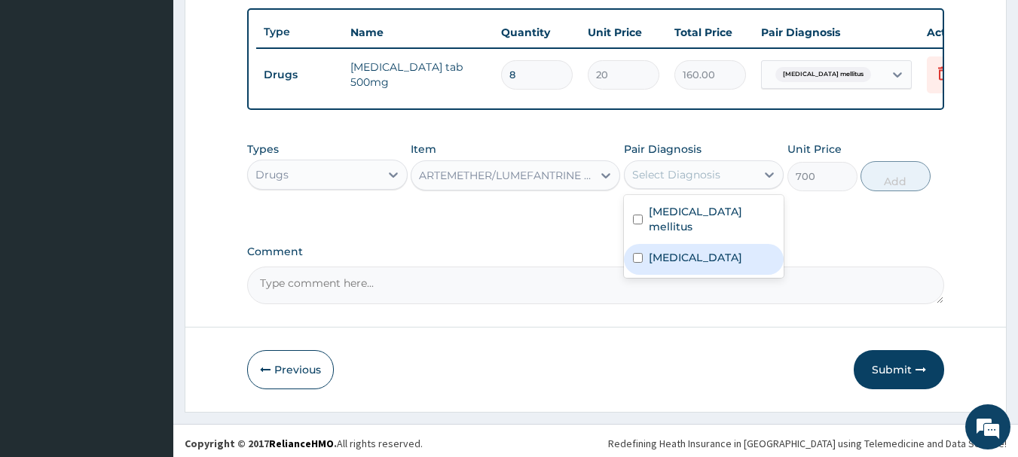
click at [663, 258] on label "Malaria, unspecified" at bounding box center [695, 257] width 93 height 15
checkbox input "true"
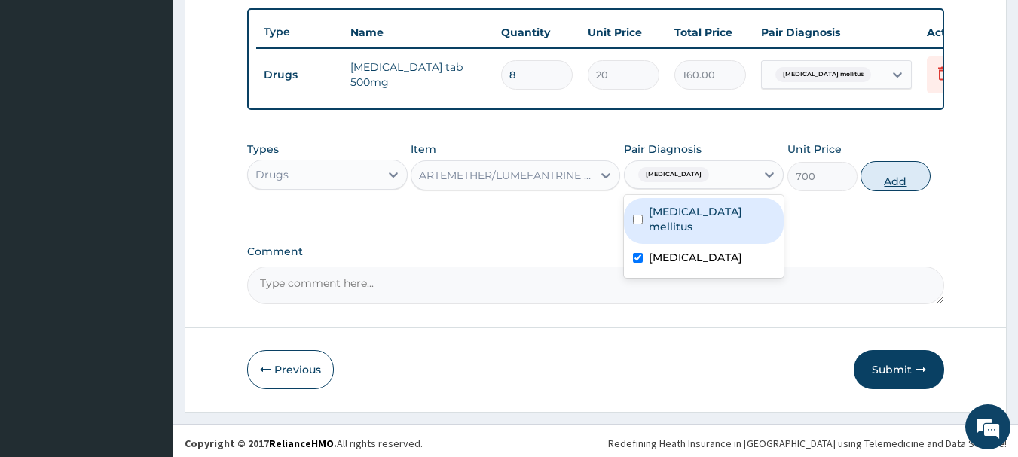
click at [881, 182] on button "Add" at bounding box center [896, 176] width 70 height 30
type input "0"
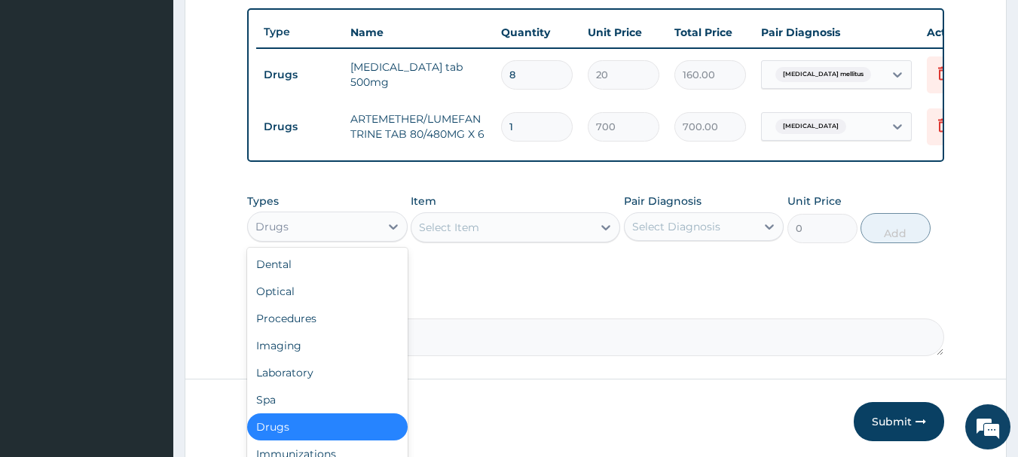
click at [344, 239] on div "Drugs" at bounding box center [314, 227] width 132 height 24
click at [289, 329] on div "Procedures" at bounding box center [327, 318] width 161 height 27
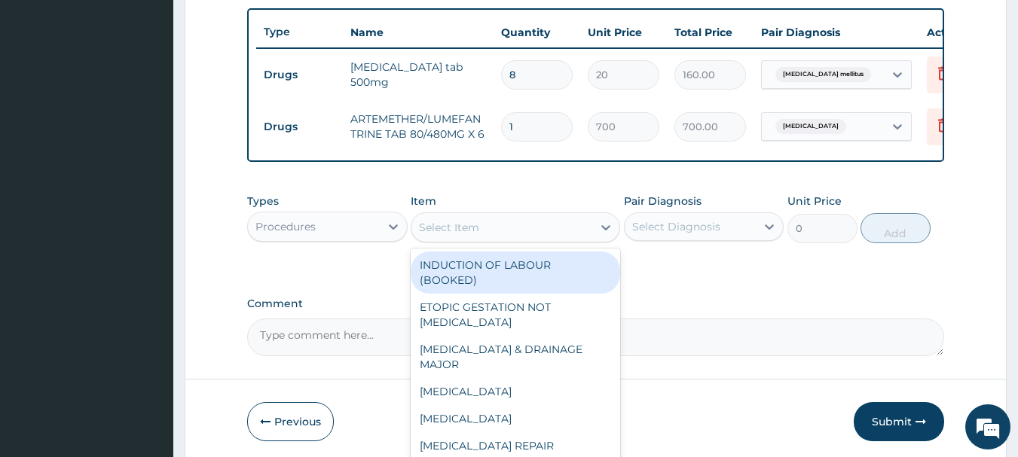
click at [577, 240] on div "Select Item" at bounding box center [501, 228] width 181 height 24
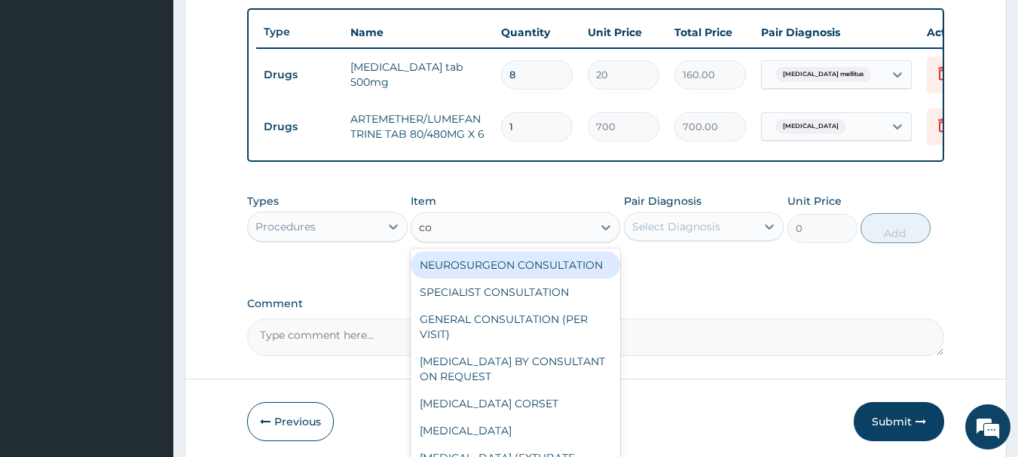
type input "con"
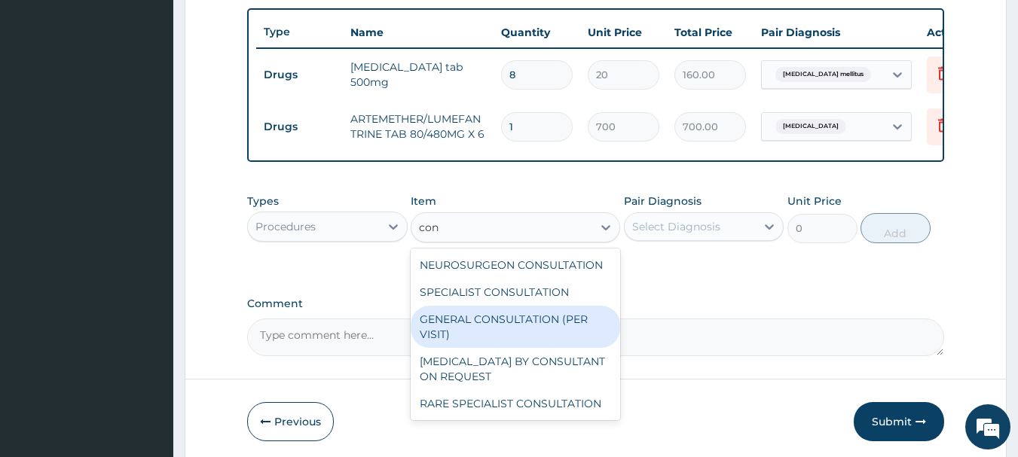
click at [524, 328] on div "GENERAL CONSULTATION (PER VISIT)" at bounding box center [515, 327] width 209 height 42
type input "2000"
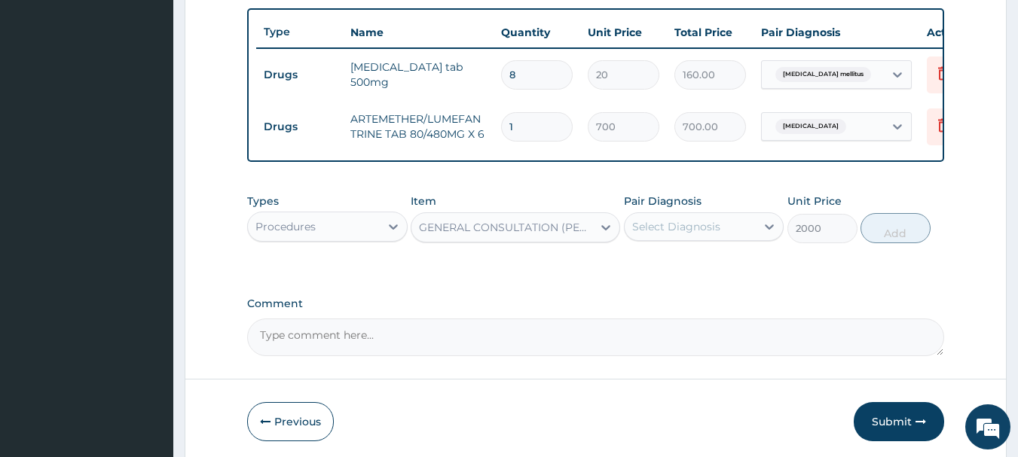
click at [685, 234] on div "Select Diagnosis" at bounding box center [676, 226] width 88 height 15
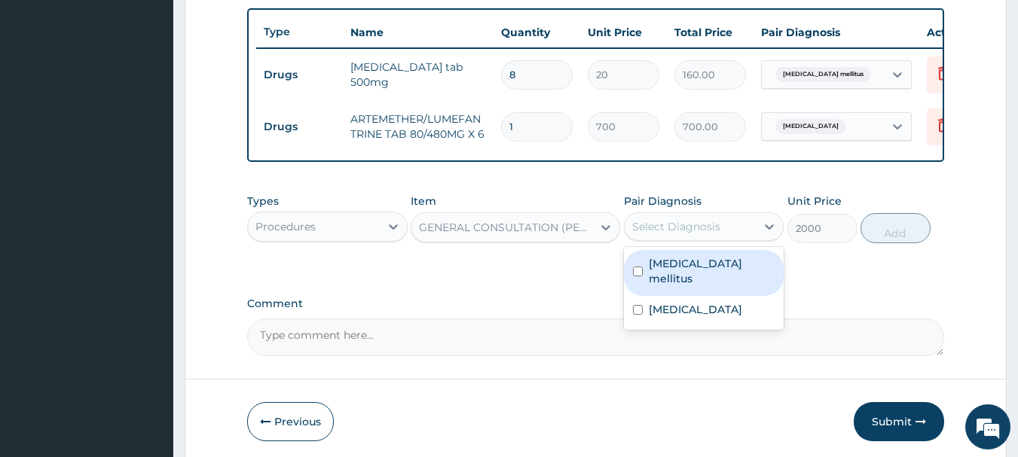
click at [662, 281] on div "Diabetes mellitus" at bounding box center [704, 273] width 161 height 46
checkbox input "true"
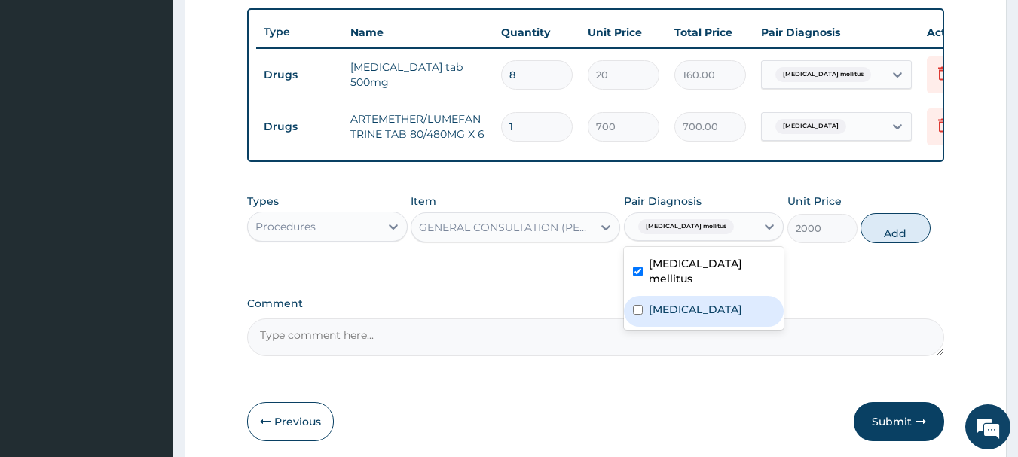
click at [662, 302] on label "Malaria, unspecified" at bounding box center [695, 309] width 93 height 15
checkbox input "true"
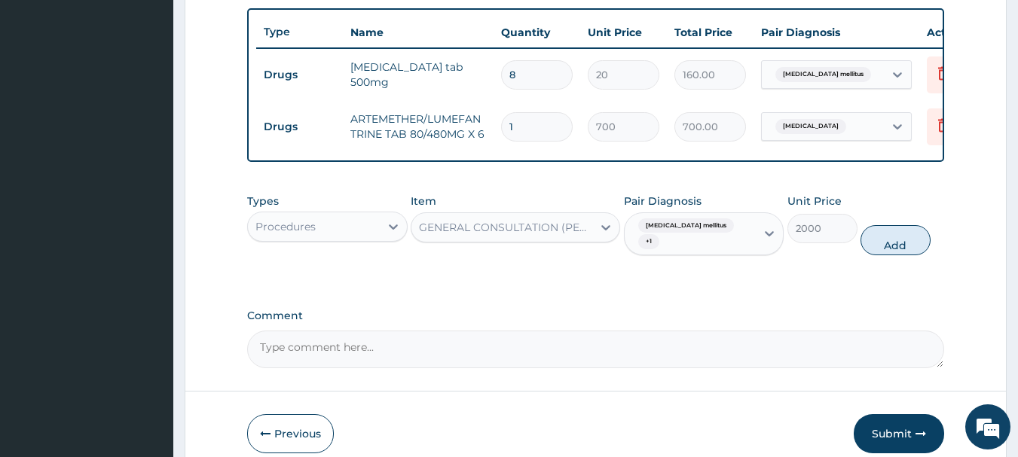
click at [875, 240] on button "Add" at bounding box center [896, 240] width 70 height 30
type input "0"
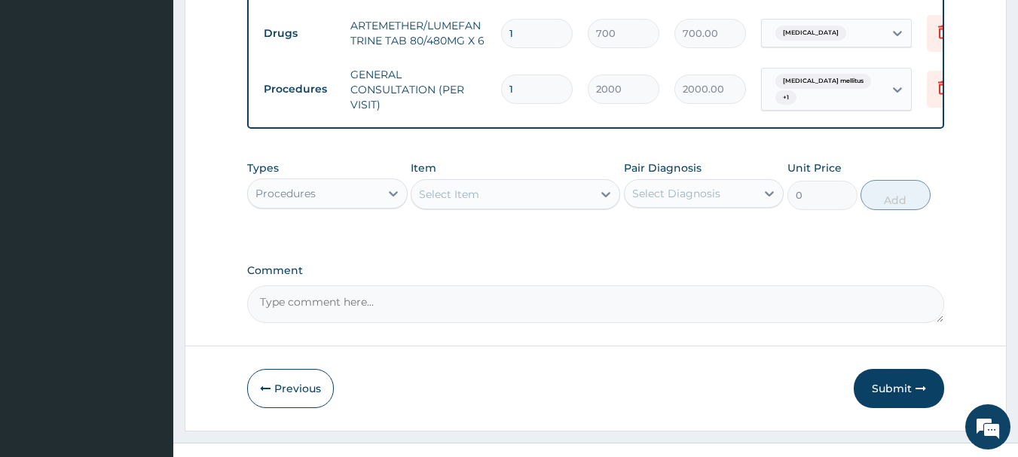
scroll to position [681, 0]
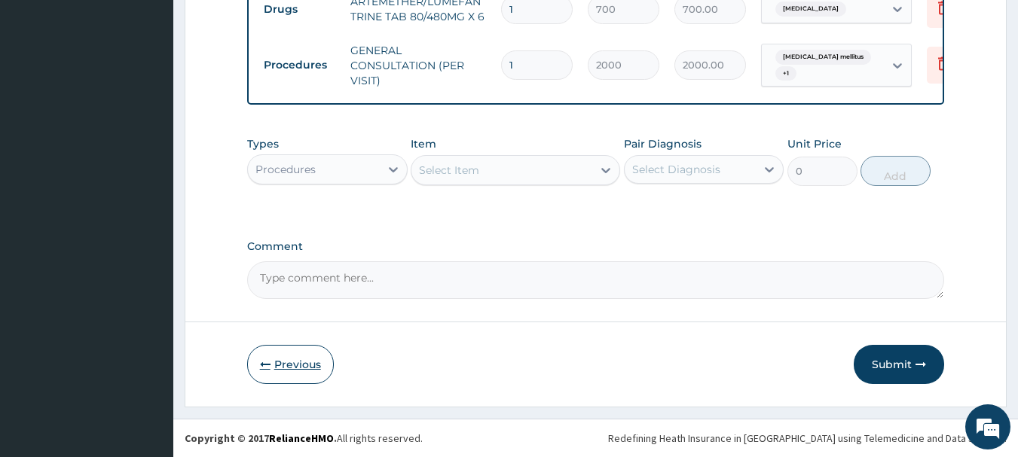
click at [283, 359] on button "Previous" at bounding box center [290, 364] width 87 height 39
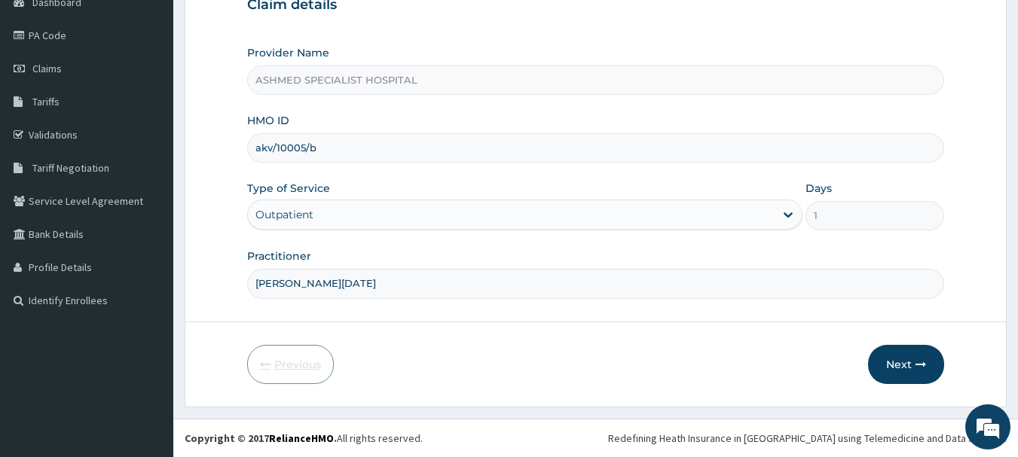
scroll to position [162, 0]
drag, startPoint x: 320, startPoint y: 150, endPoint x: 207, endPoint y: 160, distance: 113.5
click at [207, 160] on form "Step 1 of 2 Claim details Provider Name ASHMED SPECIALIST HOSPITAL HMO ID akv/1…" at bounding box center [596, 162] width 822 height 489
click at [898, 356] on button "Next" at bounding box center [906, 364] width 76 height 39
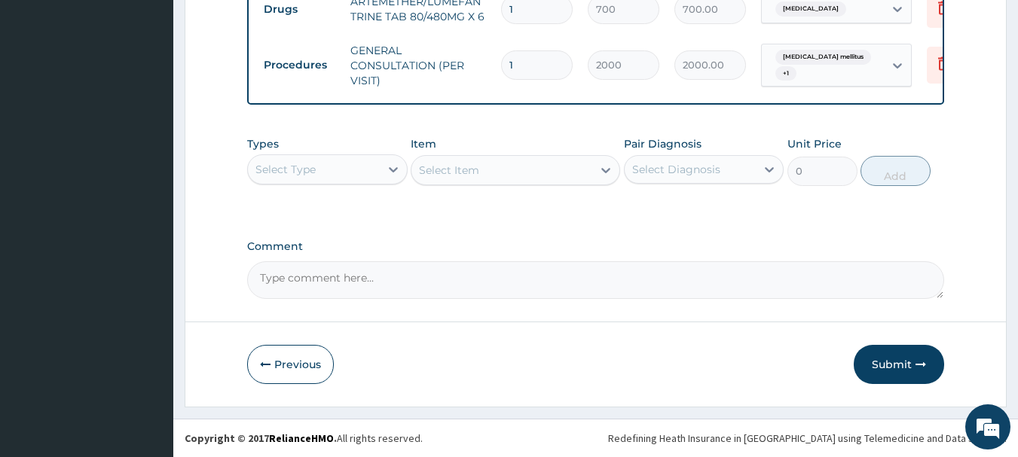
scroll to position [681, 0]
click at [882, 368] on button "Submit" at bounding box center [899, 364] width 90 height 39
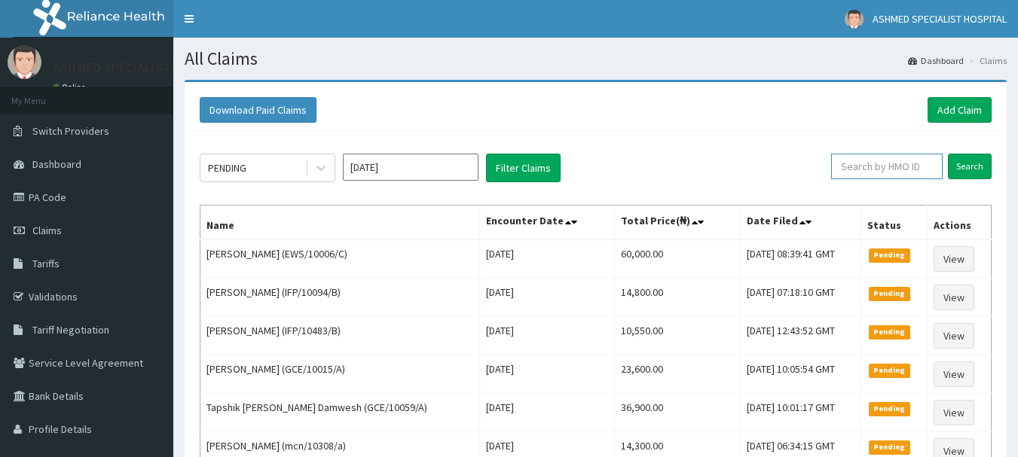
click at [884, 171] on input "text" at bounding box center [887, 167] width 112 height 26
paste input "akv/10005/b"
type input "akv/10005/b"
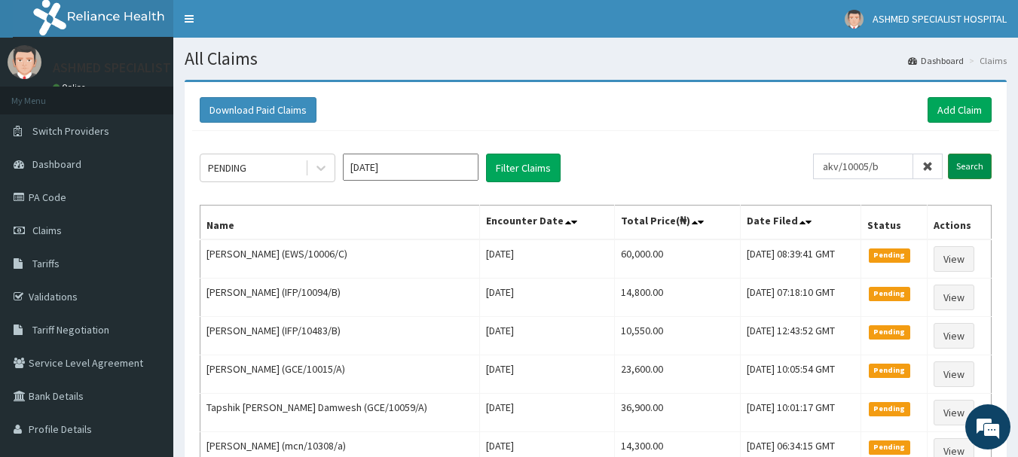
click at [975, 169] on input "Search" at bounding box center [970, 167] width 44 height 26
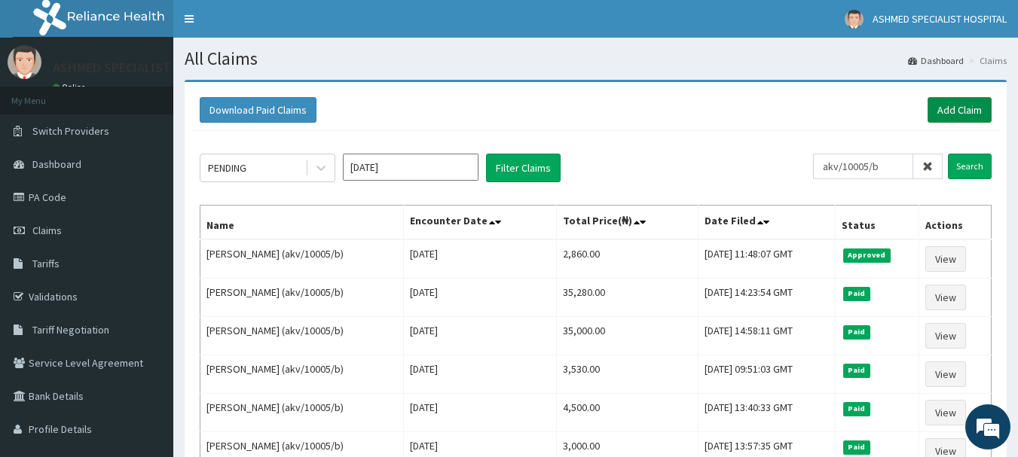
click at [958, 99] on link "Add Claim" at bounding box center [960, 110] width 64 height 26
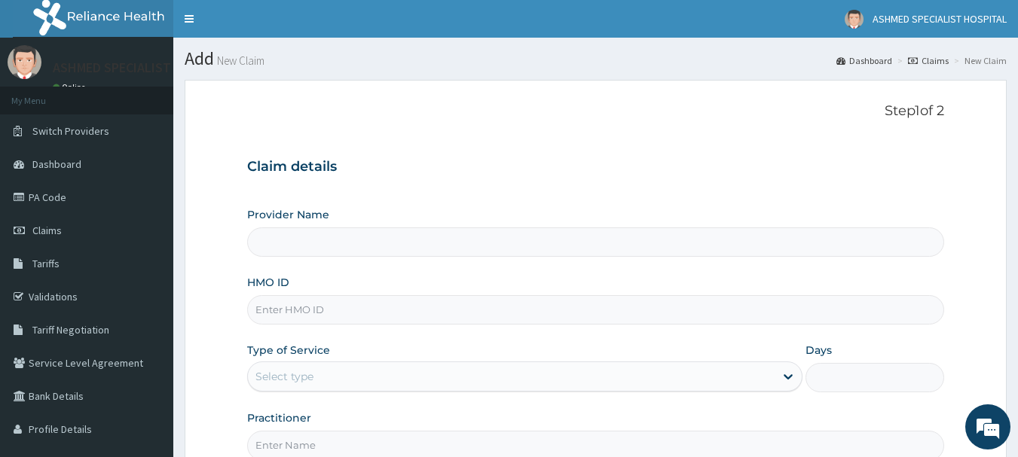
type input "ASHMED SPECIALIST HOSPITAL"
click at [318, 307] on input "HMO ID" at bounding box center [596, 309] width 698 height 29
paste input "mfl/10017/a"
type input "mfl/10017/a"
click at [301, 378] on div "Select type" at bounding box center [284, 376] width 58 height 15
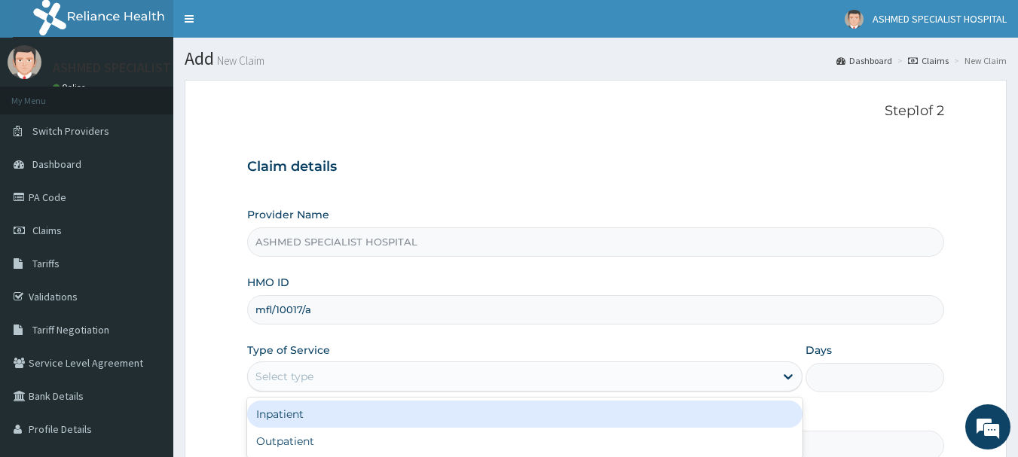
click at [289, 417] on div "Inpatient" at bounding box center [524, 414] width 555 height 27
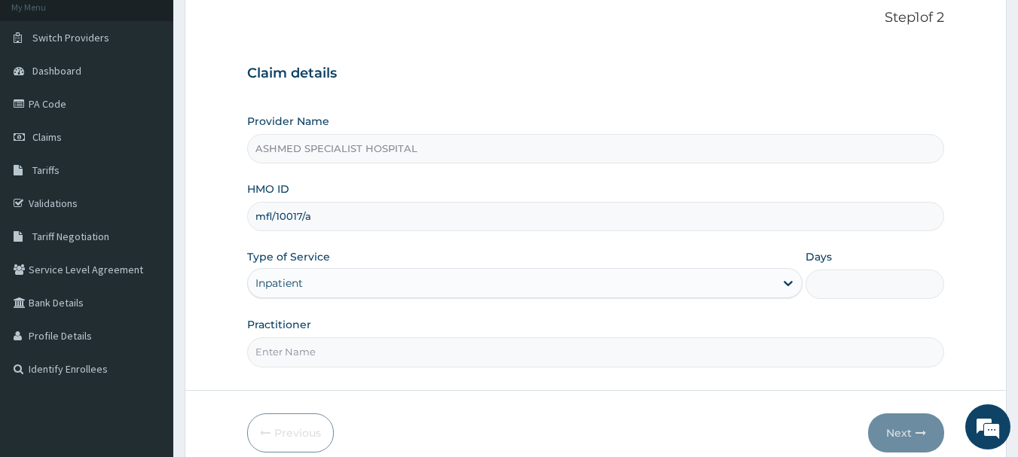
scroll to position [162, 0]
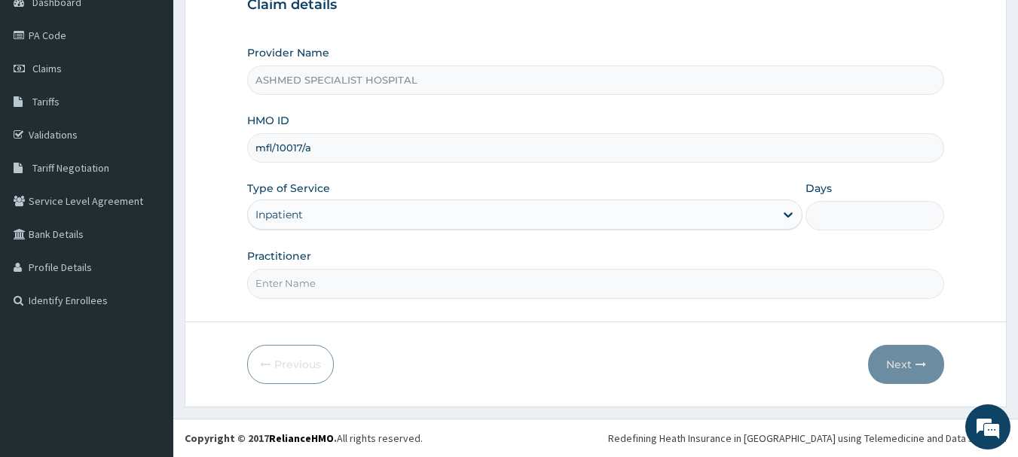
click at [858, 214] on input "Days" at bounding box center [875, 215] width 139 height 29
type input "2"
click at [296, 286] on input "Practitioner" at bounding box center [596, 283] width 698 height 29
type input "DR JAMES OLANREWAJU"
click at [903, 361] on button "Next" at bounding box center [906, 364] width 76 height 39
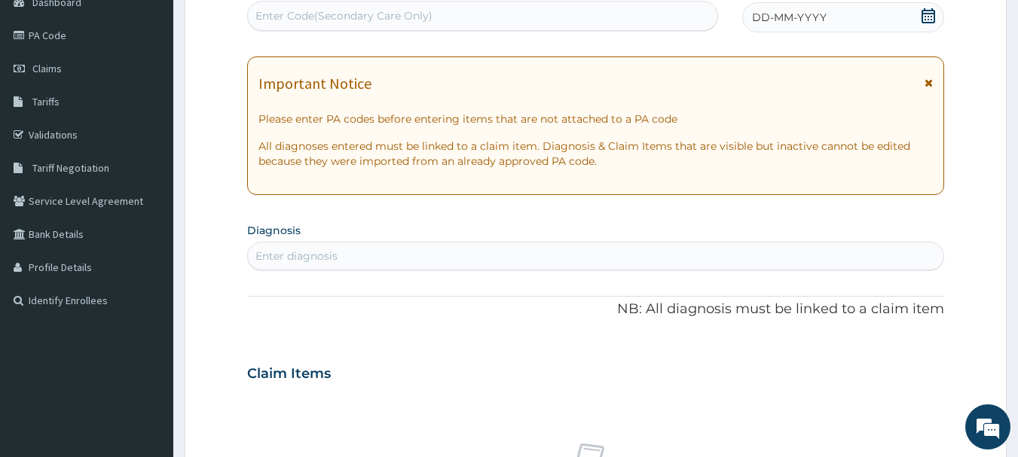
click at [414, 6] on div "Enter Code(Secondary Care Only)" at bounding box center [483, 16] width 470 height 24
paste input "PA/E4428B"
type input "PA/E4428B"
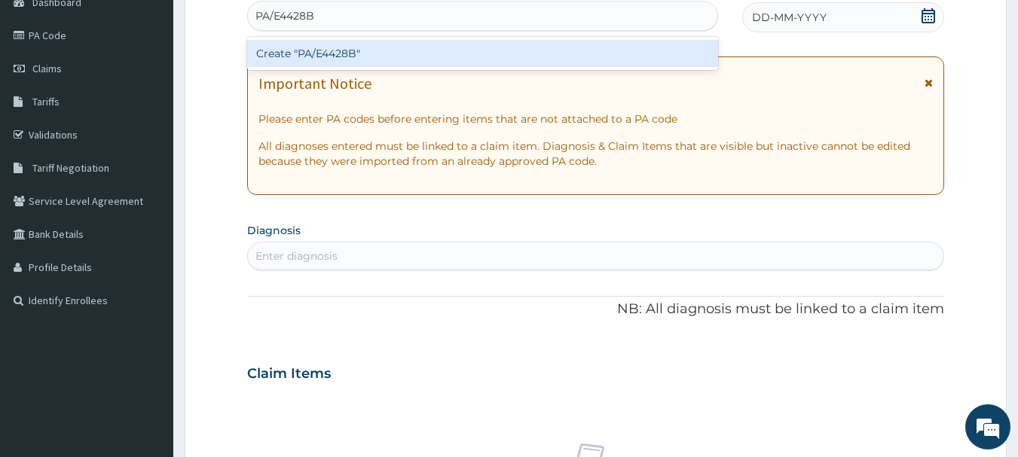
click at [376, 48] on div "Create "PA/E4428B"" at bounding box center [483, 53] width 472 height 27
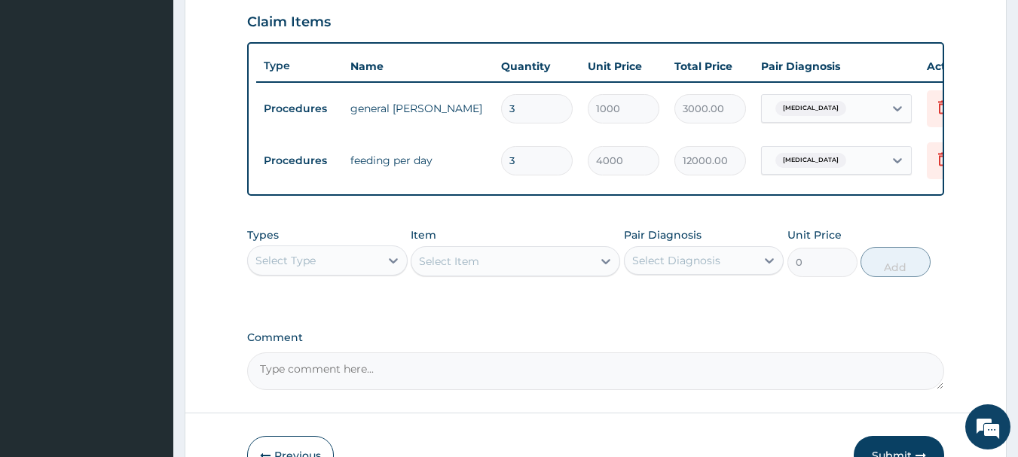
scroll to position [522, 0]
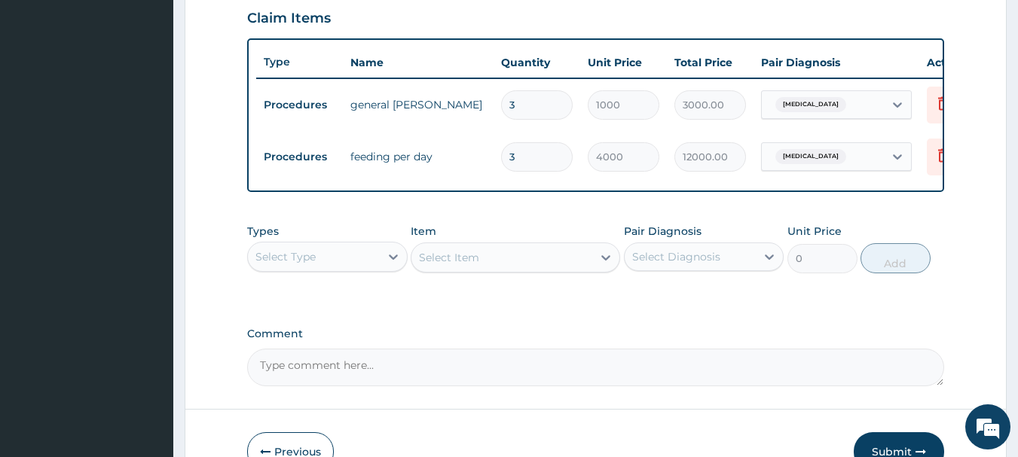
click at [372, 265] on div "Select Type" at bounding box center [314, 257] width 132 height 24
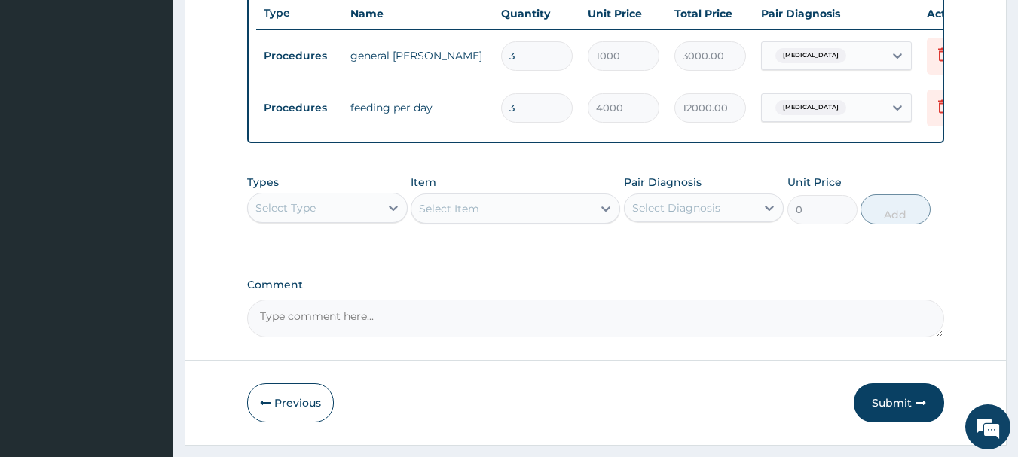
scroll to position [581, 0]
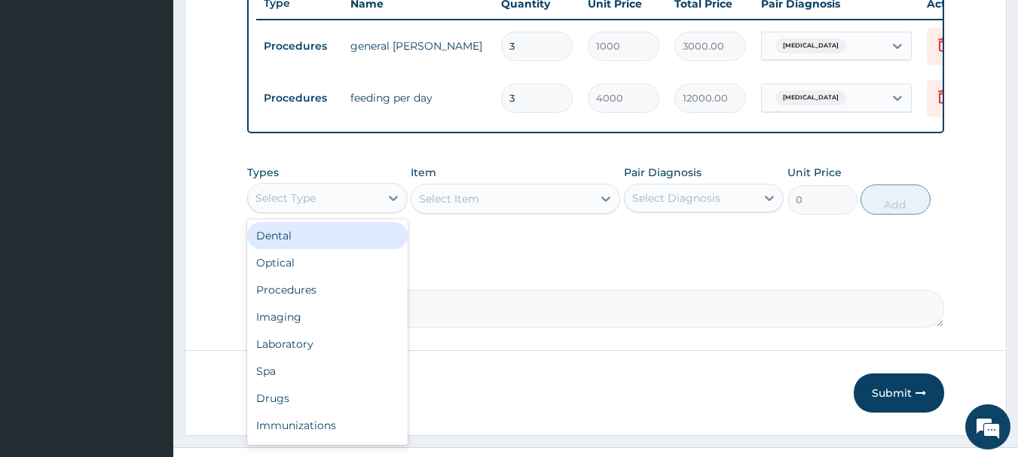
click at [365, 210] on div "Select Type" at bounding box center [314, 198] width 132 height 24
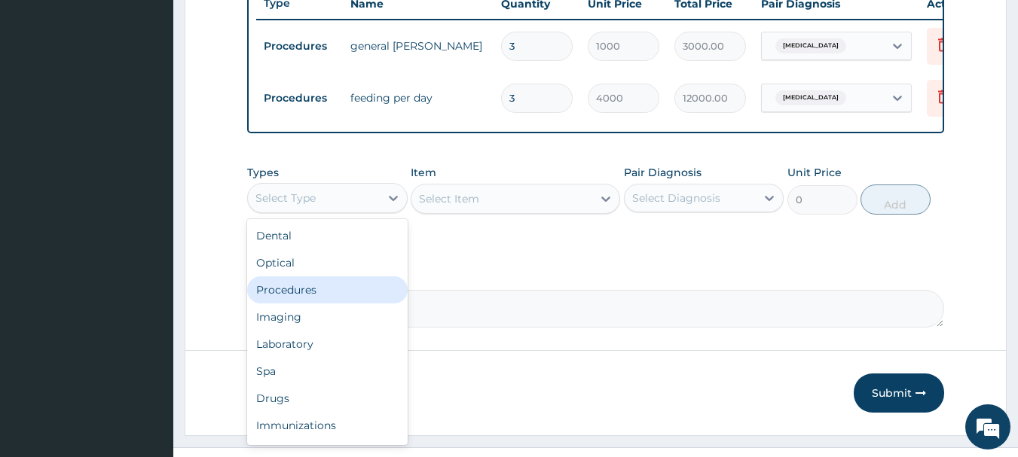
click at [298, 303] on div "Procedures" at bounding box center [327, 290] width 161 height 27
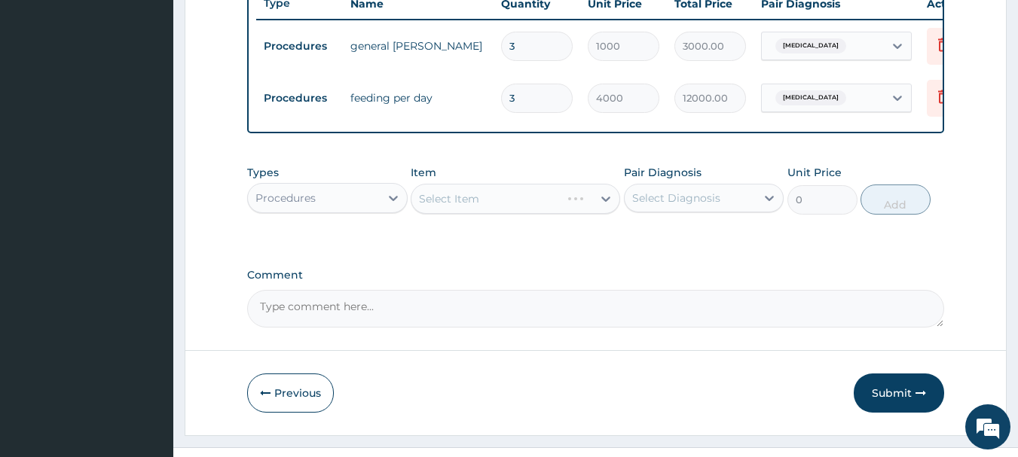
click at [480, 194] on div "Select Item" at bounding box center [515, 199] width 209 height 30
click at [599, 211] on div "Select Item" at bounding box center [515, 199] width 209 height 30
click at [575, 214] on div "Select Item" at bounding box center [515, 199] width 209 height 30
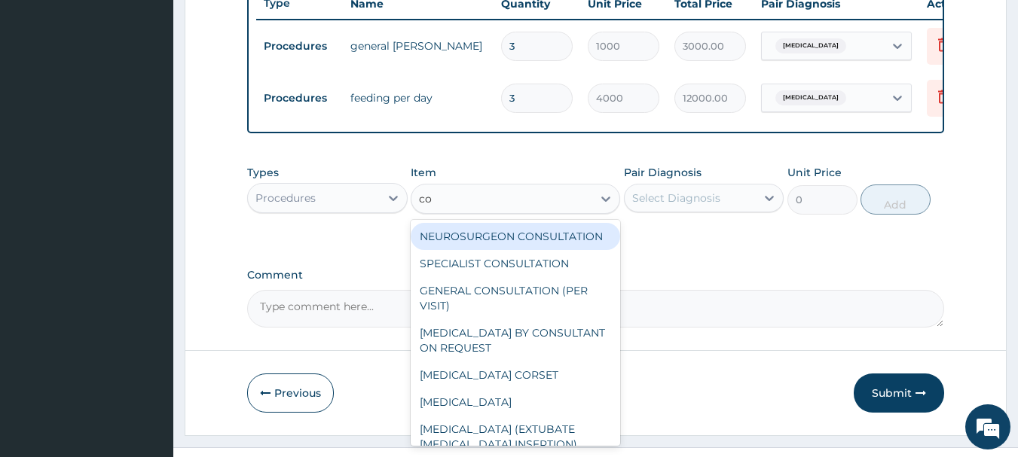
type input "con"
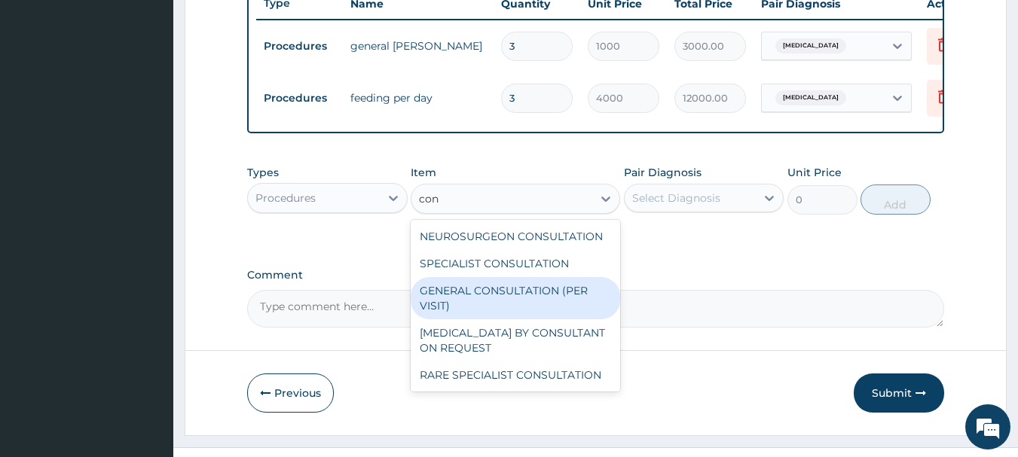
click at [493, 304] on div "GENERAL CONSULTATION (PER VISIT)" at bounding box center [515, 298] width 209 height 42
type input "2000"
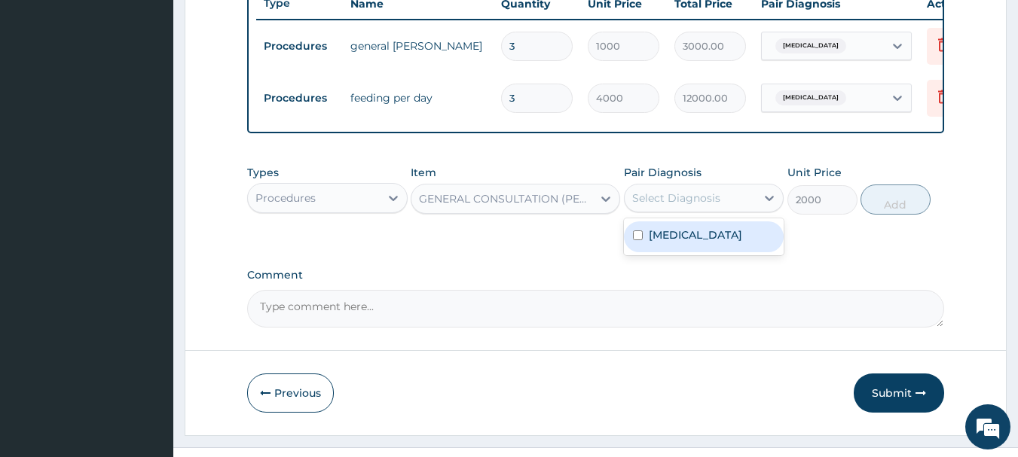
click at [683, 206] on div "Select Diagnosis" at bounding box center [676, 198] width 88 height 15
click at [677, 240] on label "[MEDICAL_DATA]" at bounding box center [695, 235] width 93 height 15
checkbox input "true"
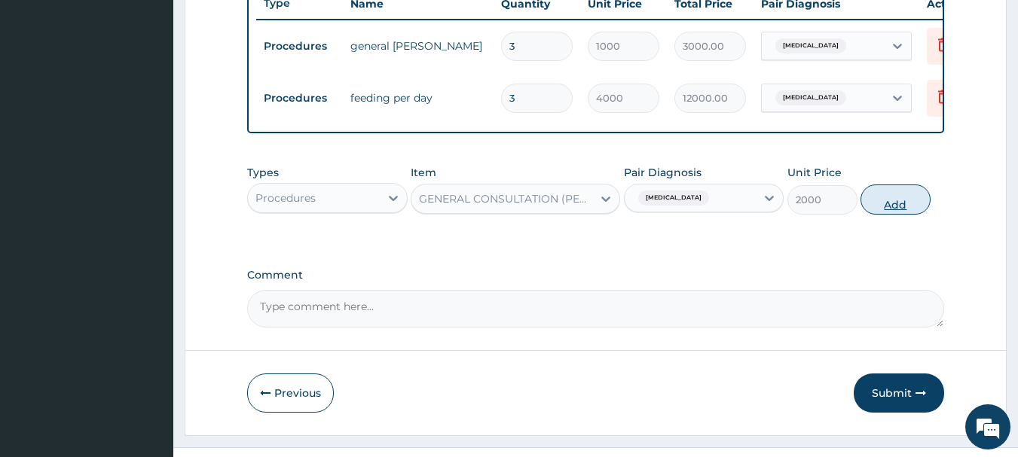
click at [906, 215] on button "Add" at bounding box center [896, 200] width 70 height 30
type input "0"
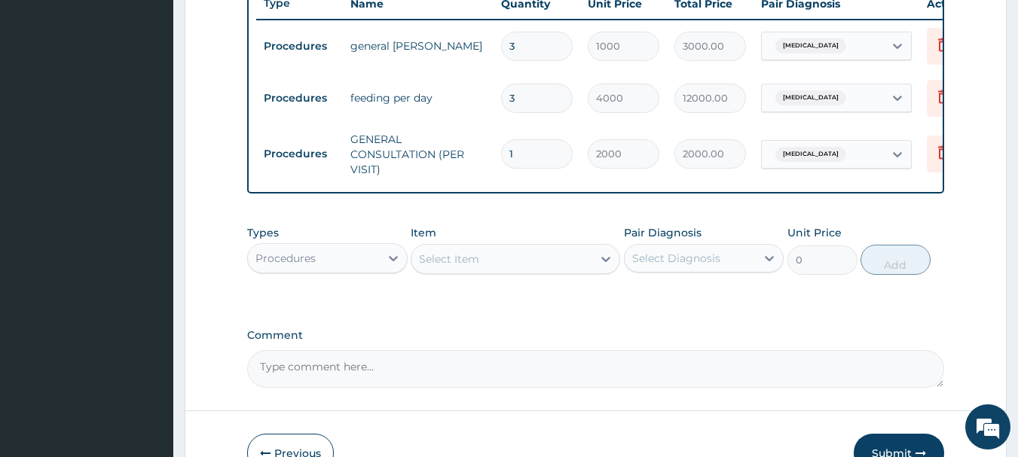
click at [336, 271] on div "Procedures" at bounding box center [314, 258] width 132 height 24
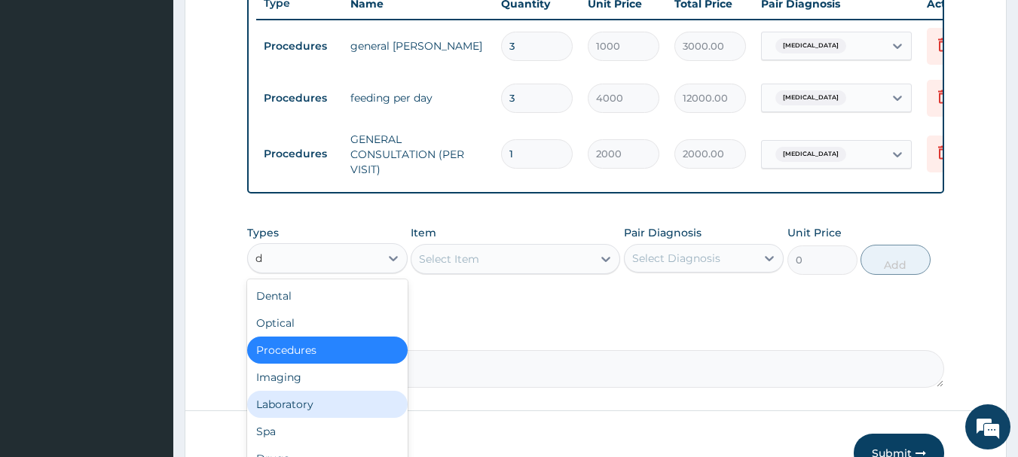
type input "dr"
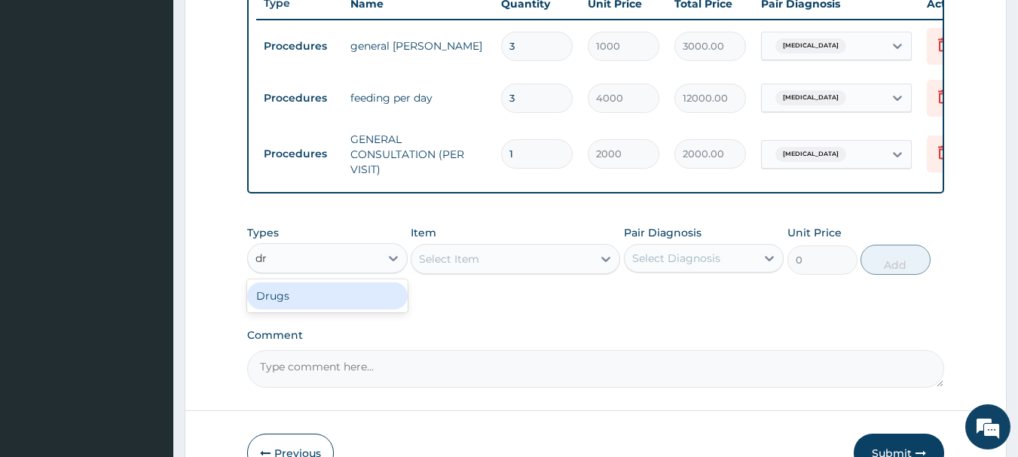
click at [322, 300] on div "Drugs" at bounding box center [327, 296] width 161 height 27
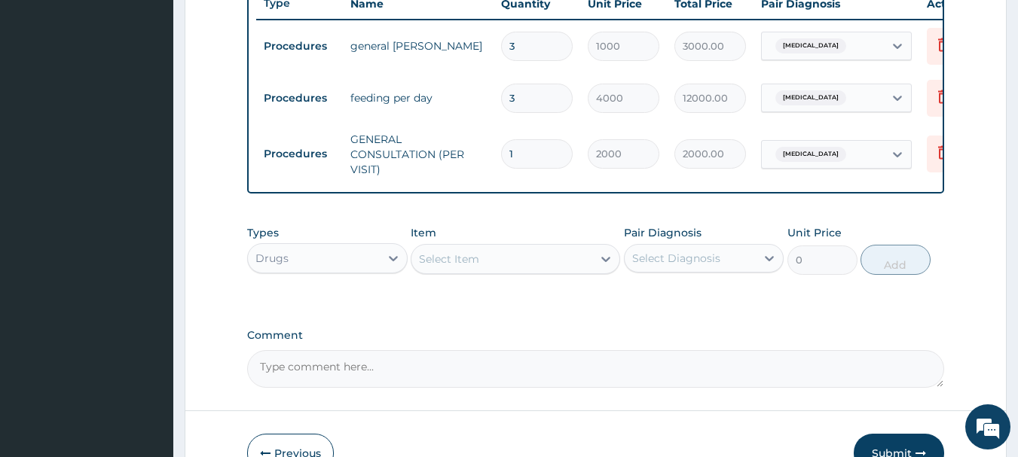
click at [512, 261] on div "Select Item" at bounding box center [501, 259] width 181 height 24
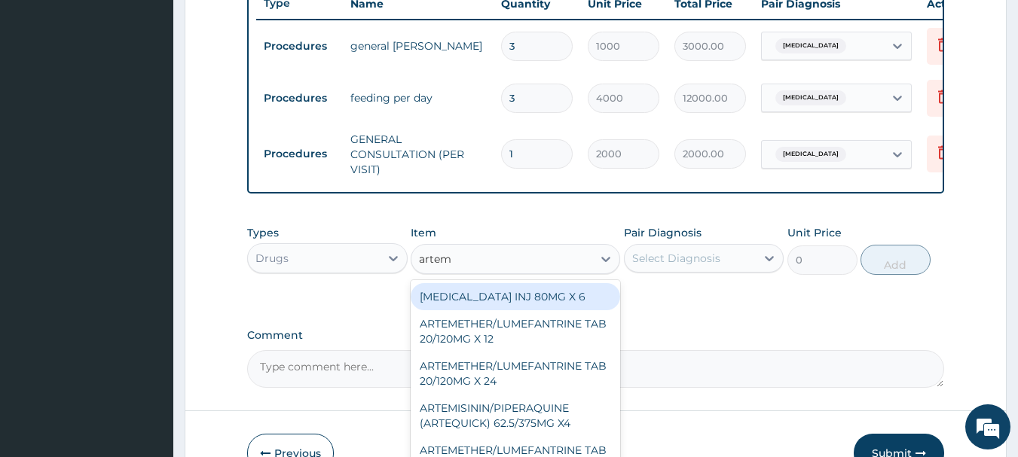
type input "arteme"
click at [499, 304] on div "ARTEMETHER INJ 80MG X 6" at bounding box center [515, 296] width 209 height 27
type input "300"
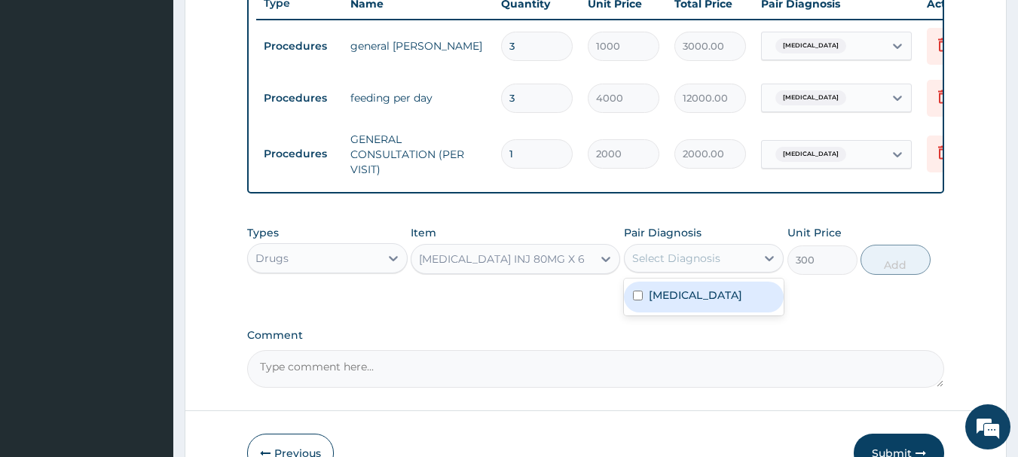
click at [699, 262] on div "Select Diagnosis" at bounding box center [676, 258] width 88 height 15
click at [680, 303] on label "[MEDICAL_DATA]" at bounding box center [695, 295] width 93 height 15
checkbox input "true"
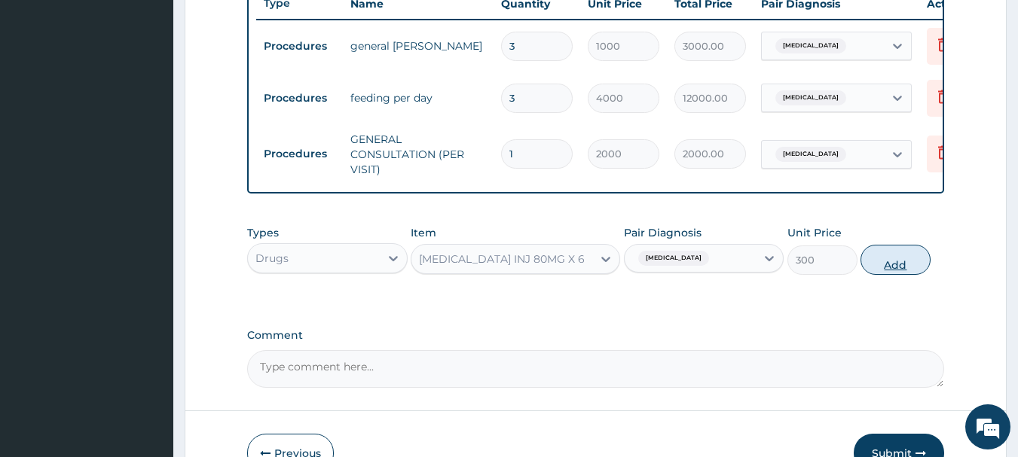
click at [876, 274] on button "Add" at bounding box center [896, 260] width 70 height 30
type input "0"
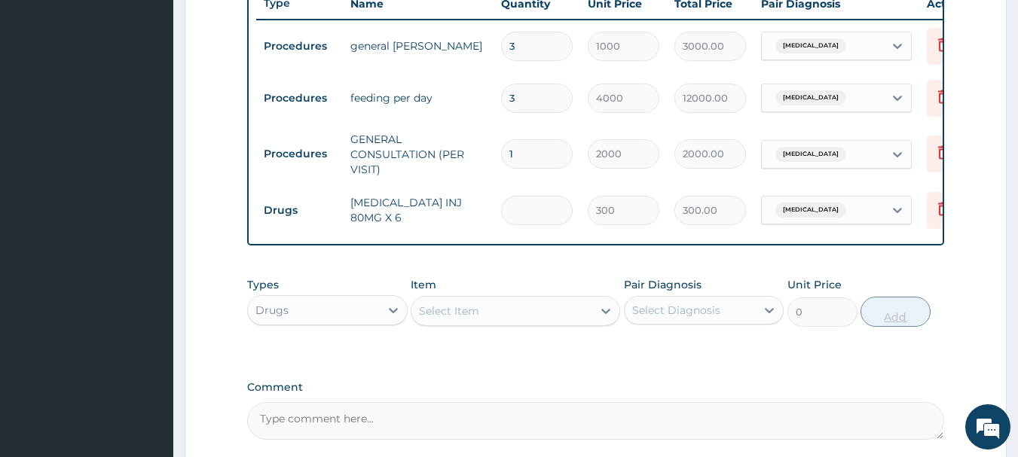
type input "0.00"
type input "6"
type input "1800.00"
type input "6"
click at [547, 323] on div "Select Item" at bounding box center [501, 311] width 181 height 24
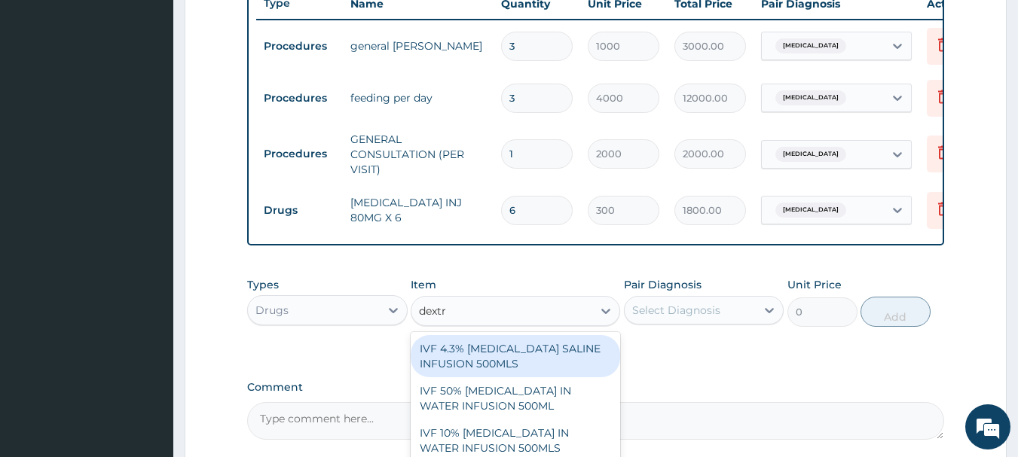
type input "dextro"
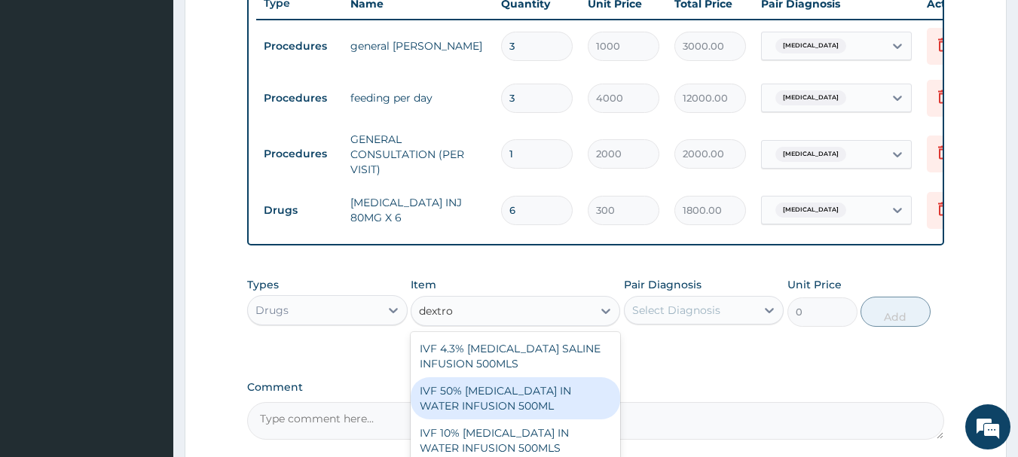
click at [546, 402] on div "IVF 50% DEXTROSE IN WATER INFUSION 500ML" at bounding box center [515, 399] width 209 height 42
type input "1000"
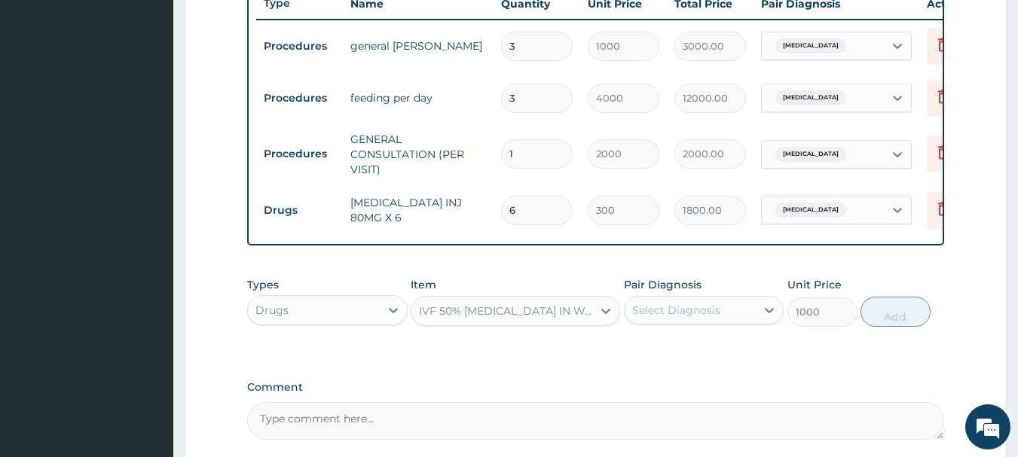
click at [714, 318] on div "Select Diagnosis" at bounding box center [676, 310] width 88 height 15
click at [700, 354] on div "Malaria" at bounding box center [704, 349] width 161 height 31
checkbox input "true"
click at [894, 321] on button "Add" at bounding box center [896, 312] width 70 height 30
type input "0"
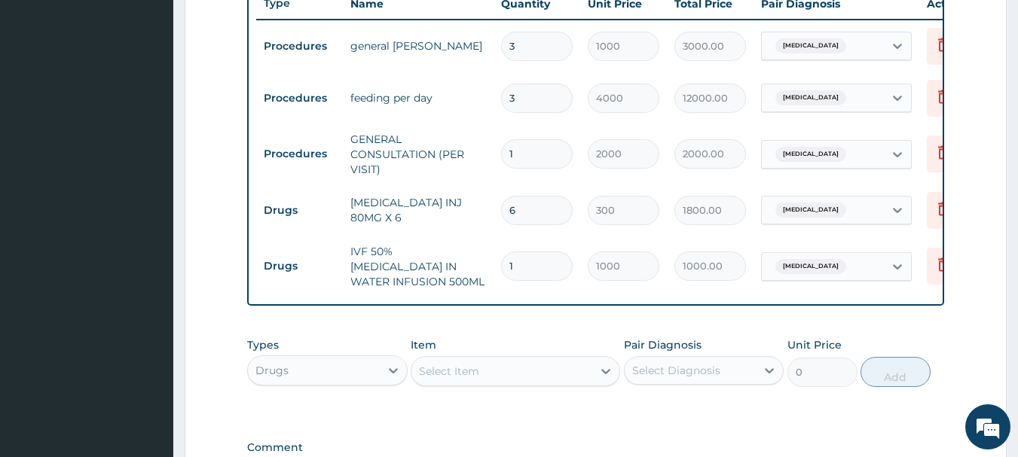
type input "0.00"
type input "2"
type input "2000.00"
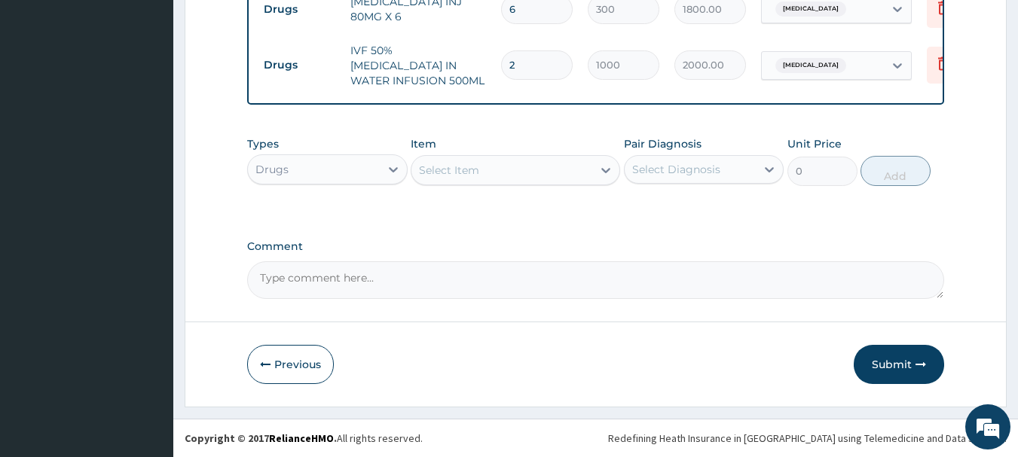
type input "2"
click at [506, 177] on div "Select Item" at bounding box center [501, 170] width 181 height 24
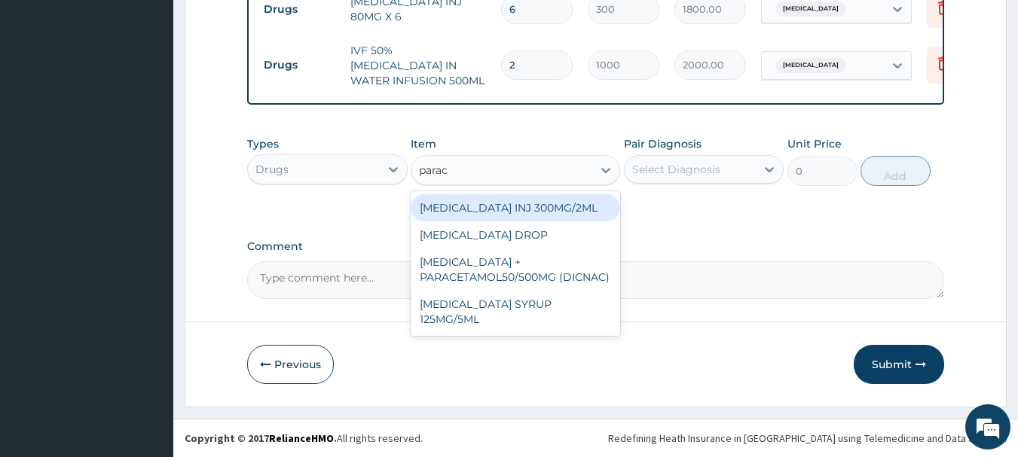
type input "parace"
click at [504, 209] on div "[MEDICAL_DATA] INJ 300MG/2ML" at bounding box center [515, 207] width 209 height 27
type input "200"
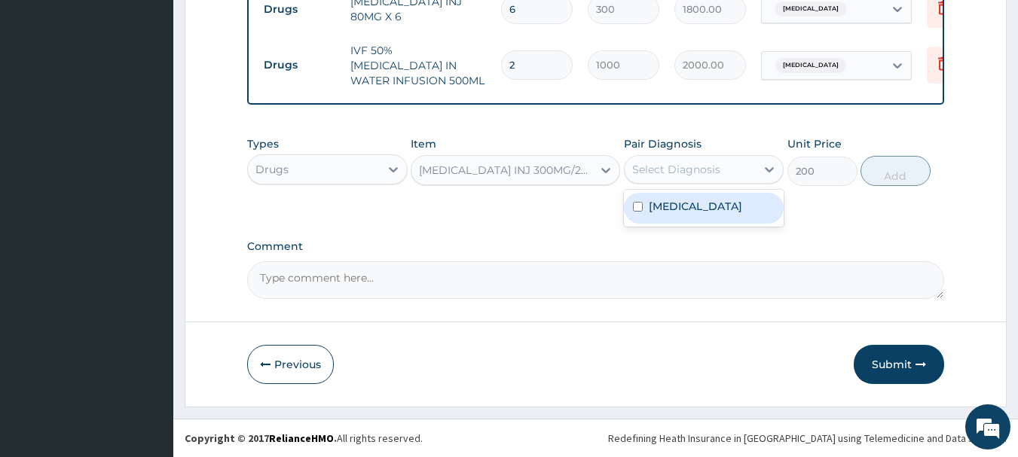
click at [732, 164] on div "Select Diagnosis" at bounding box center [691, 169] width 132 height 24
click at [714, 198] on div "[MEDICAL_DATA]" at bounding box center [704, 208] width 161 height 31
checkbox input "true"
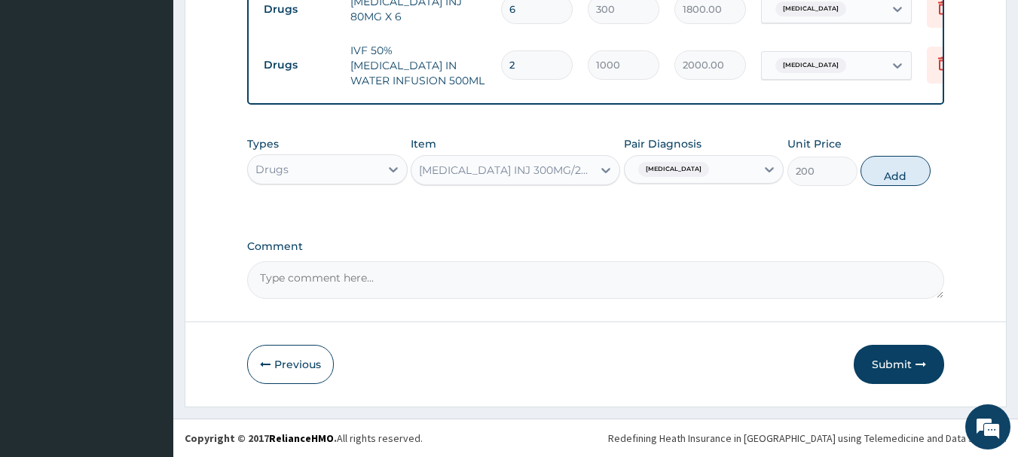
click at [879, 169] on button "Add" at bounding box center [896, 171] width 70 height 30
type input "0"
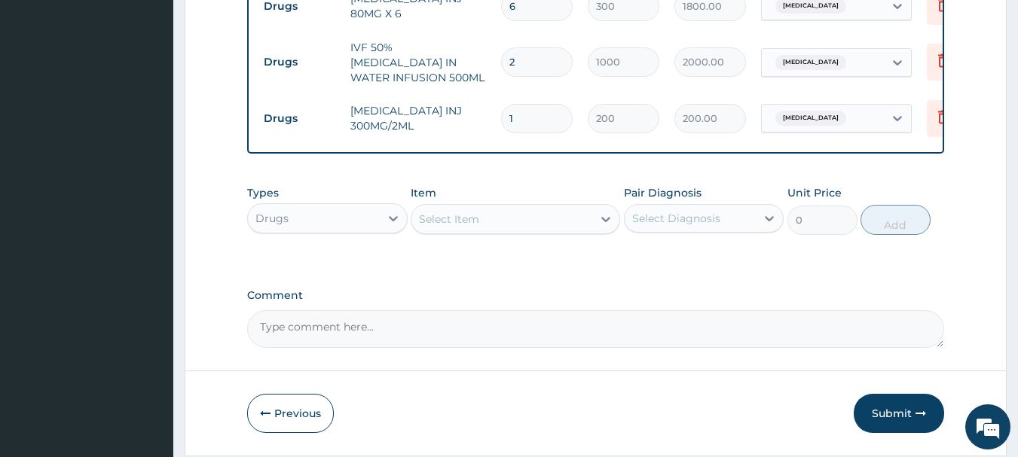
type input "0.00"
type input "6"
type input "1200.00"
type input "6"
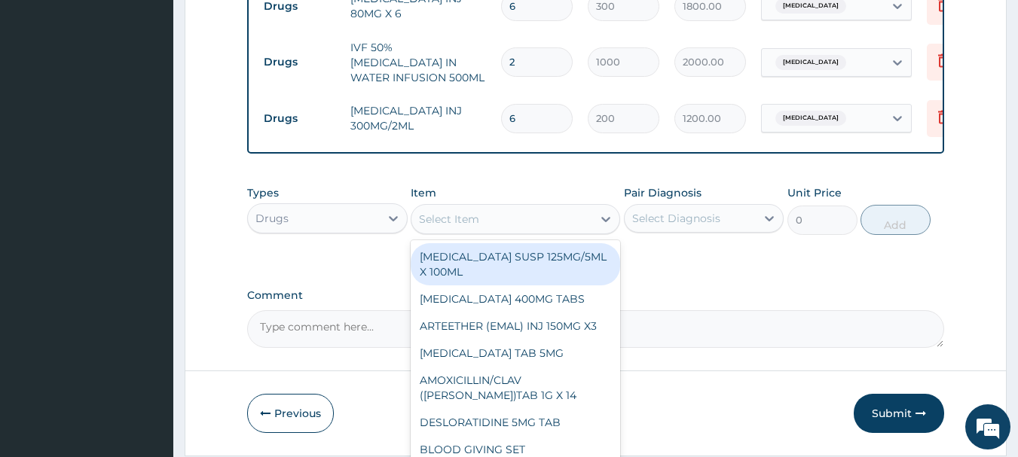
click at [569, 225] on div "Select Item" at bounding box center [501, 219] width 181 height 24
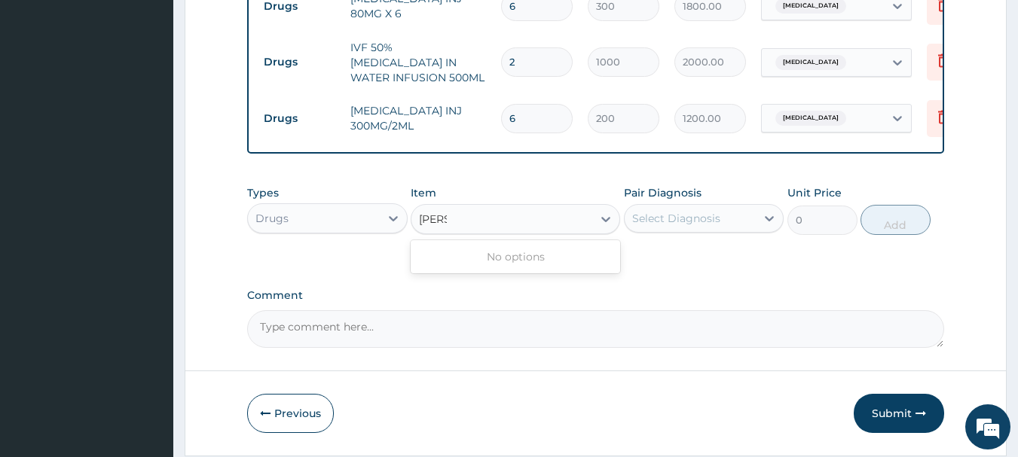
type input "can"
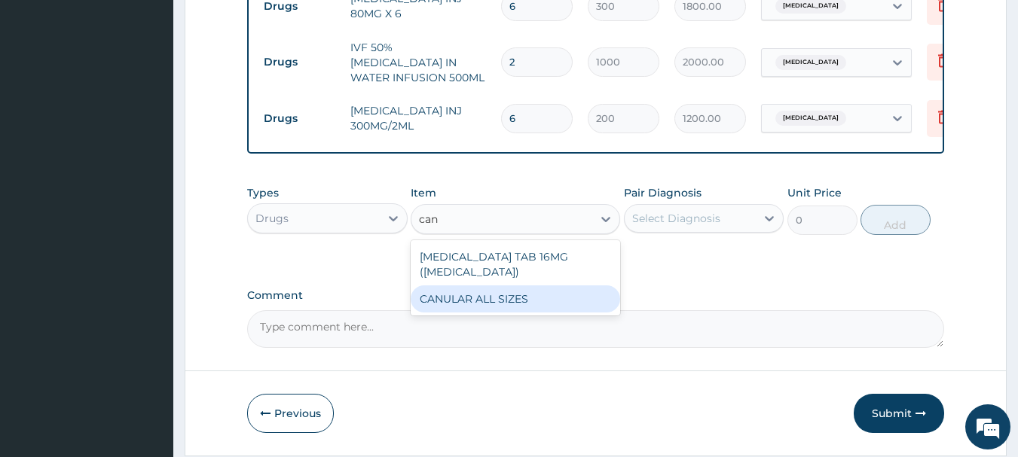
click at [537, 301] on div "CANULAR ALL SIZES" at bounding box center [515, 299] width 209 height 27
type input "200"
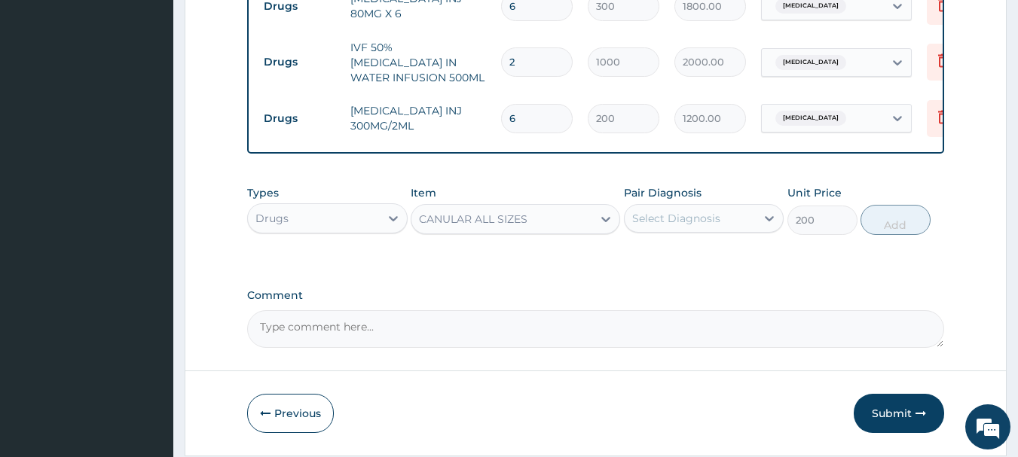
click at [671, 219] on div "Select Diagnosis" at bounding box center [676, 218] width 88 height 15
click at [659, 267] on div "[MEDICAL_DATA]" at bounding box center [704, 257] width 161 height 31
checkbox input "true"
click at [882, 220] on button "Add" at bounding box center [896, 220] width 70 height 30
type input "0"
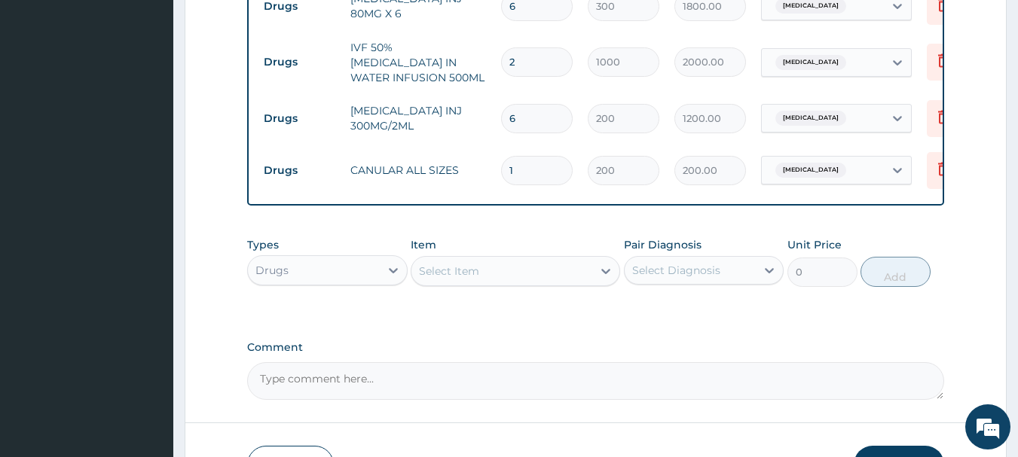
click at [519, 278] on div "Select Item" at bounding box center [501, 271] width 181 height 24
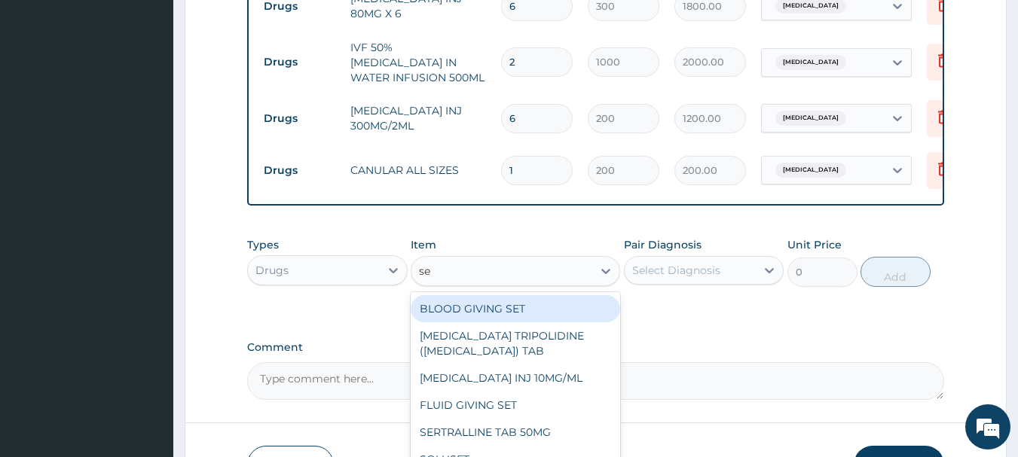
type input "set"
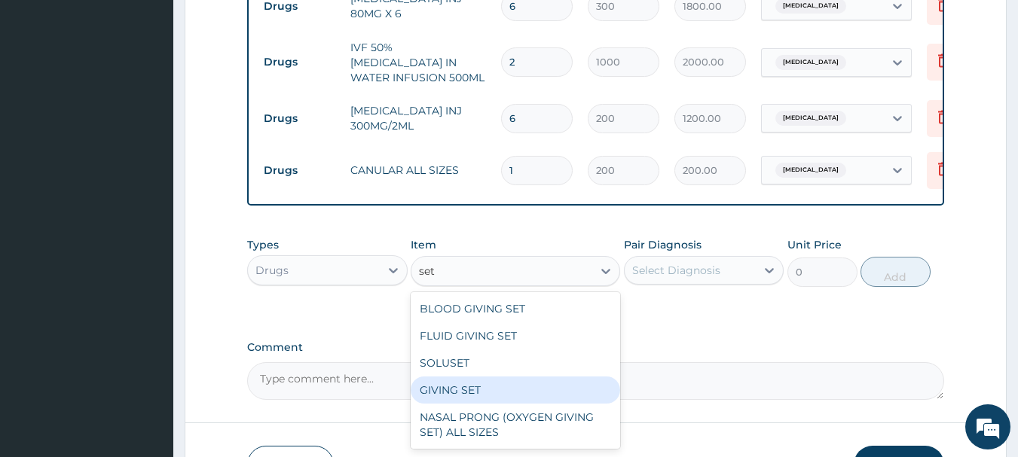
click at [472, 390] on div "GIVING SET" at bounding box center [515, 390] width 209 height 27
type input "200"
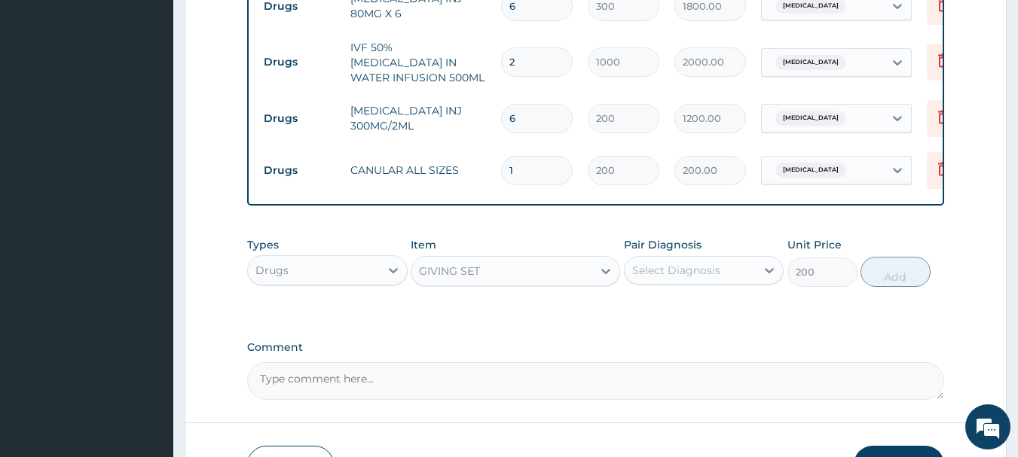
click at [705, 262] on div "Select Diagnosis" at bounding box center [691, 270] width 132 height 24
click at [681, 311] on label "Malaria" at bounding box center [695, 307] width 93 height 15
checkbox input "true"
drag, startPoint x: 879, startPoint y: 273, endPoint x: 827, endPoint y: 291, distance: 55.8
click at [880, 273] on button "Add" at bounding box center [896, 272] width 70 height 30
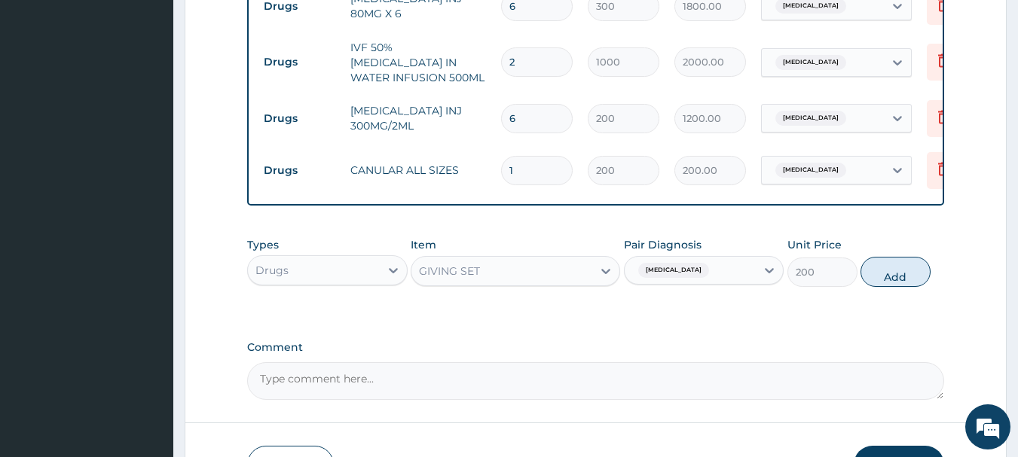
type input "0"
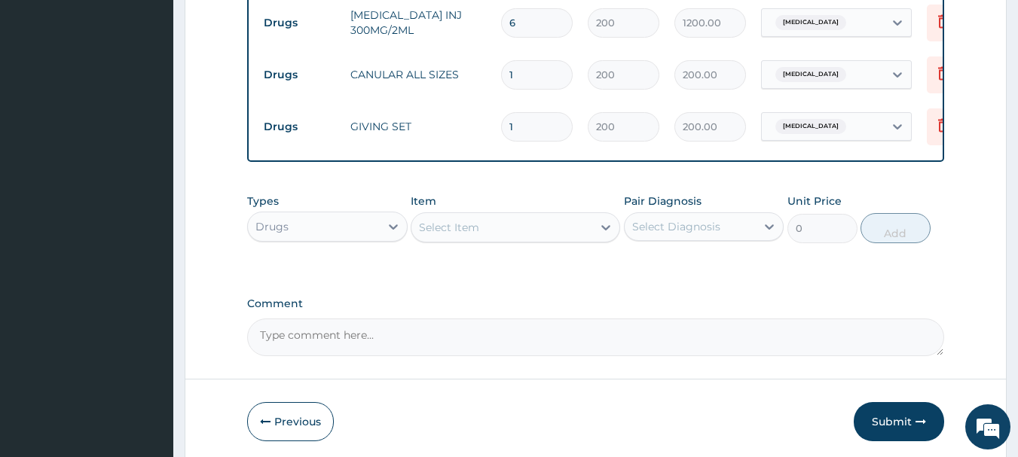
scroll to position [922, 0]
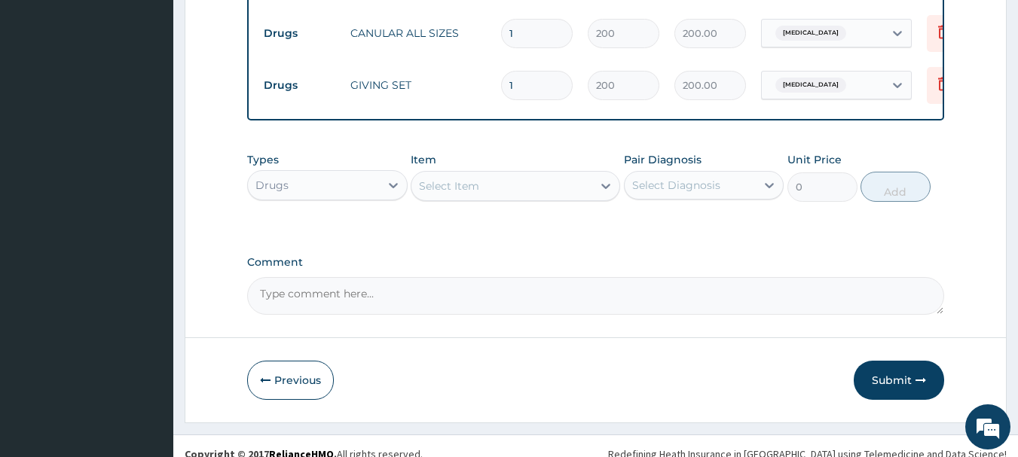
click at [532, 190] on div "Select Item" at bounding box center [501, 186] width 181 height 24
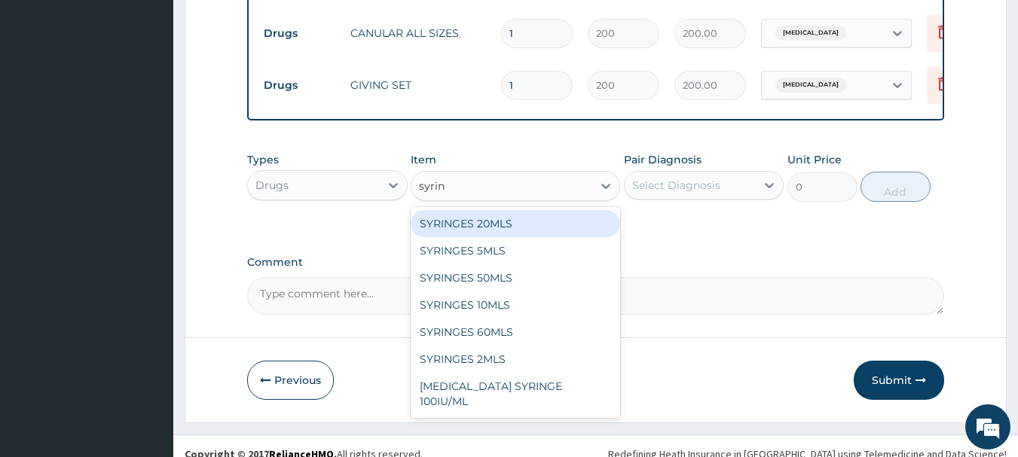
type input "syring"
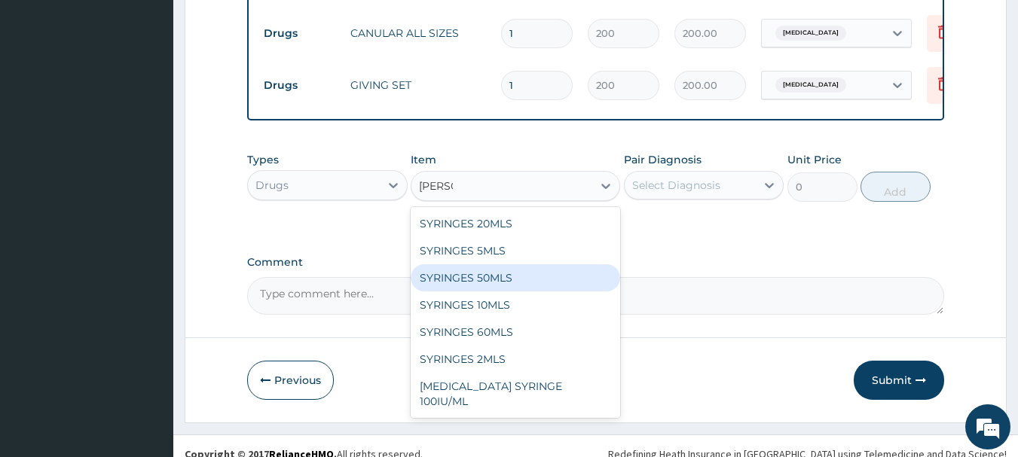
click at [482, 285] on div "SYRINGES 50MLS" at bounding box center [515, 278] width 209 height 27
type input "200"
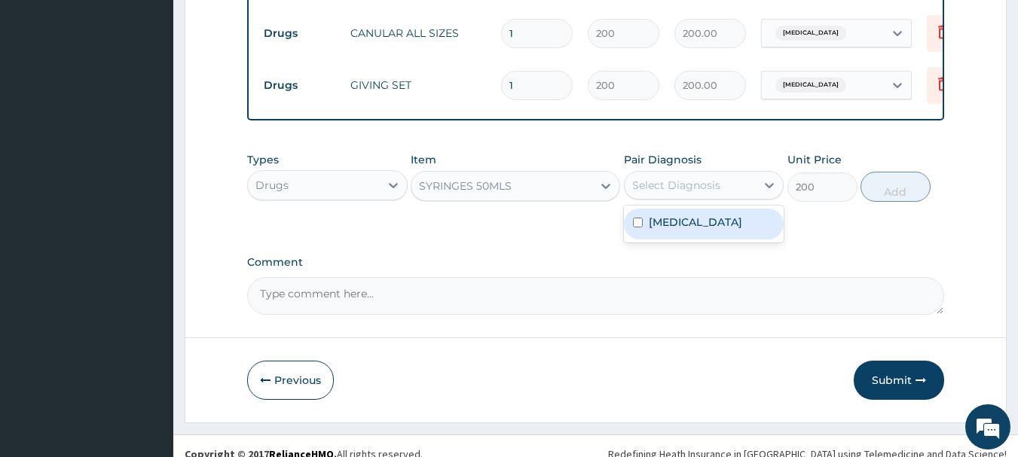
click at [687, 185] on div "Select Diagnosis" at bounding box center [676, 185] width 88 height 15
click at [674, 228] on label "Malaria" at bounding box center [695, 222] width 93 height 15
checkbox input "true"
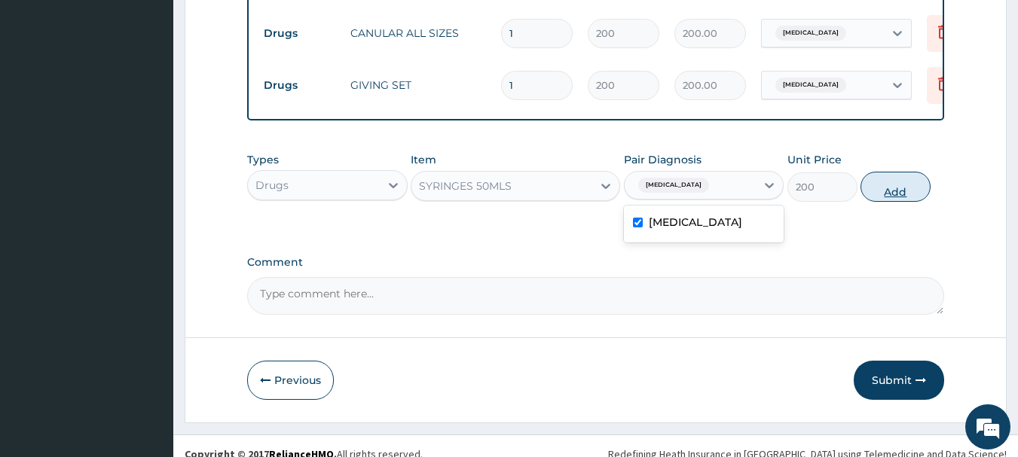
click at [910, 188] on button "Add" at bounding box center [896, 187] width 70 height 30
type input "0"
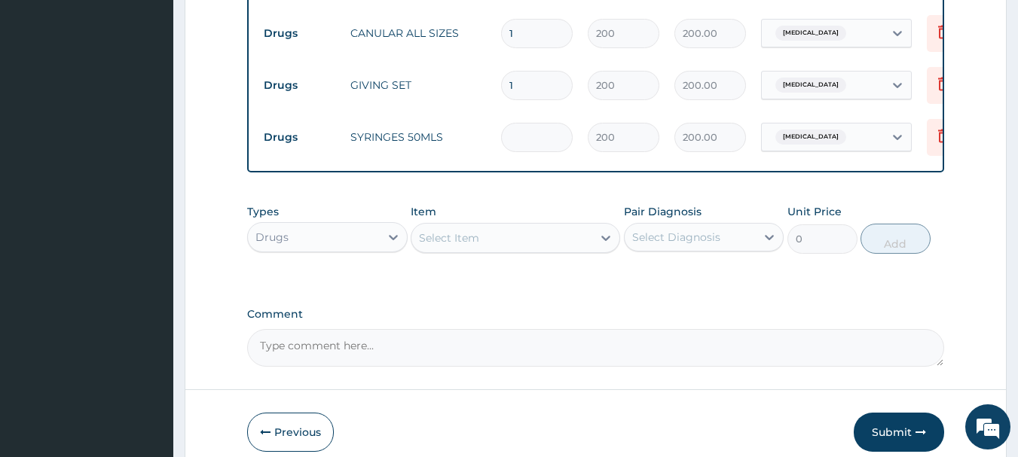
type input "0.00"
type input "5"
type input "1000.00"
type input "5"
click at [577, 246] on div "Select Item" at bounding box center [501, 238] width 181 height 24
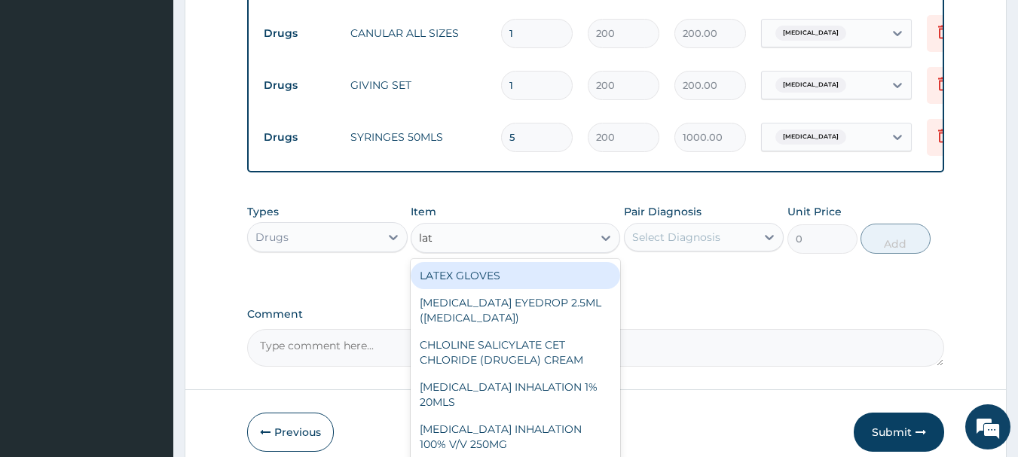
type input "late"
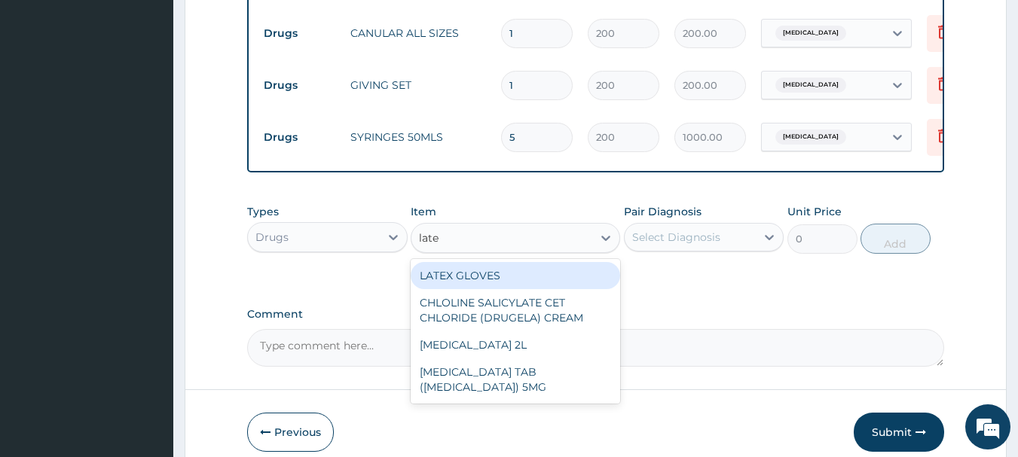
click at [558, 275] on div "LATEX GLOVES" at bounding box center [515, 275] width 209 height 27
type input "3000"
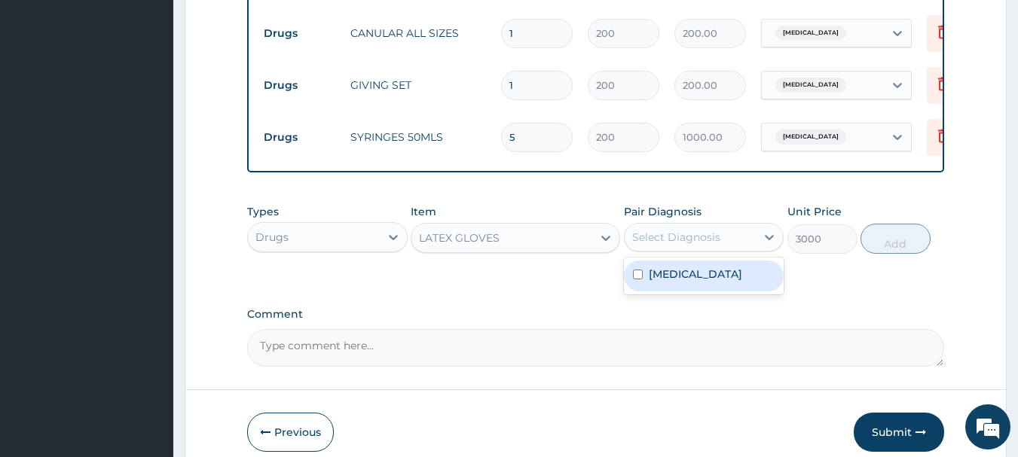
click at [688, 237] on div "Select Diagnosis" at bounding box center [676, 237] width 88 height 15
click at [686, 260] on div "Malaria" at bounding box center [704, 276] width 161 height 37
click at [685, 291] on div "Malaria" at bounding box center [704, 276] width 161 height 31
checkbox input "true"
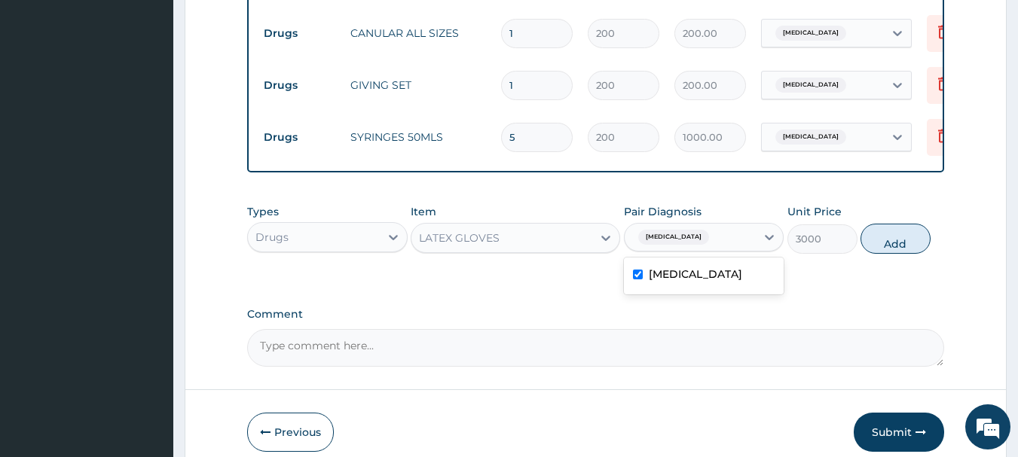
click at [875, 242] on button "Add" at bounding box center [896, 239] width 70 height 30
type input "0"
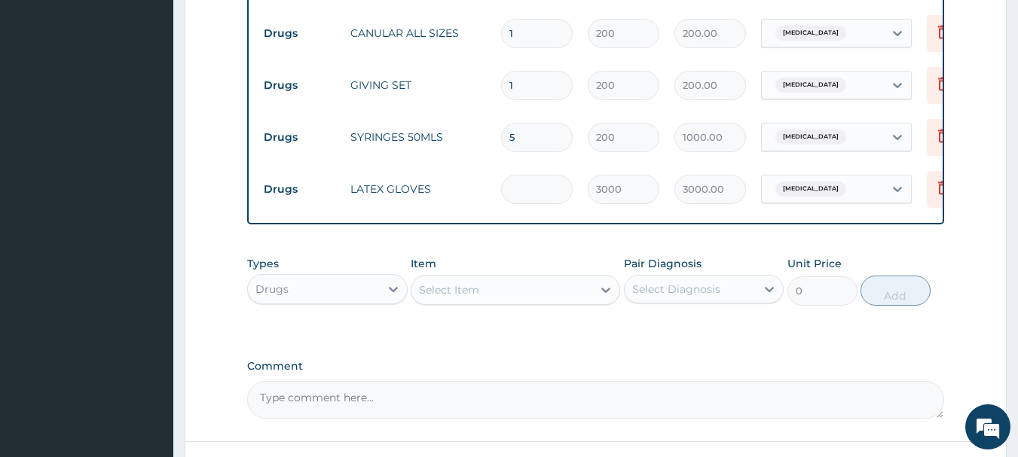
type input "0.00"
type input "2"
type input "6000.00"
type input "2"
click at [555, 290] on div "Select Item" at bounding box center [501, 290] width 181 height 24
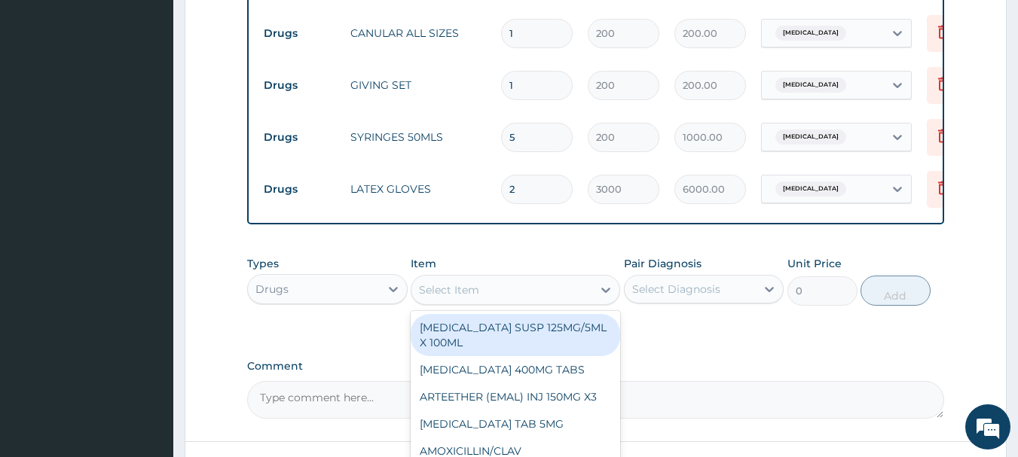
type input "p"
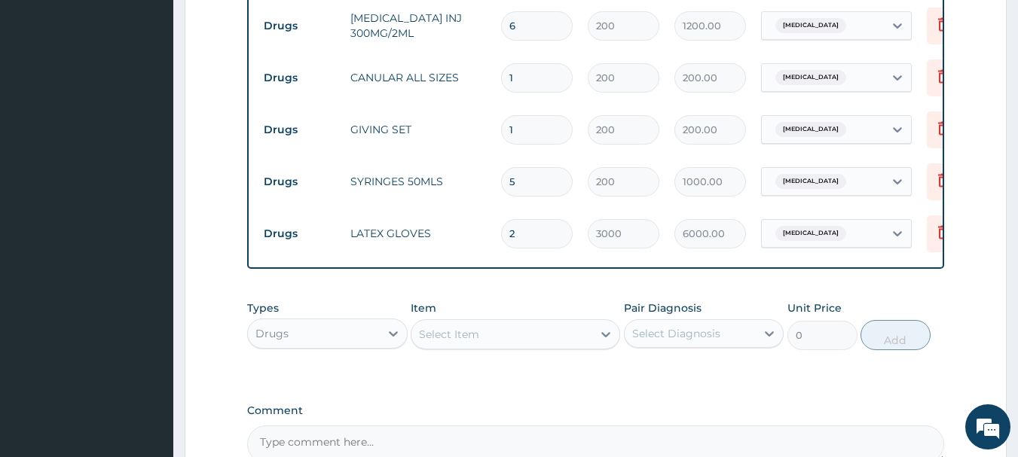
scroll to position [1045, 0]
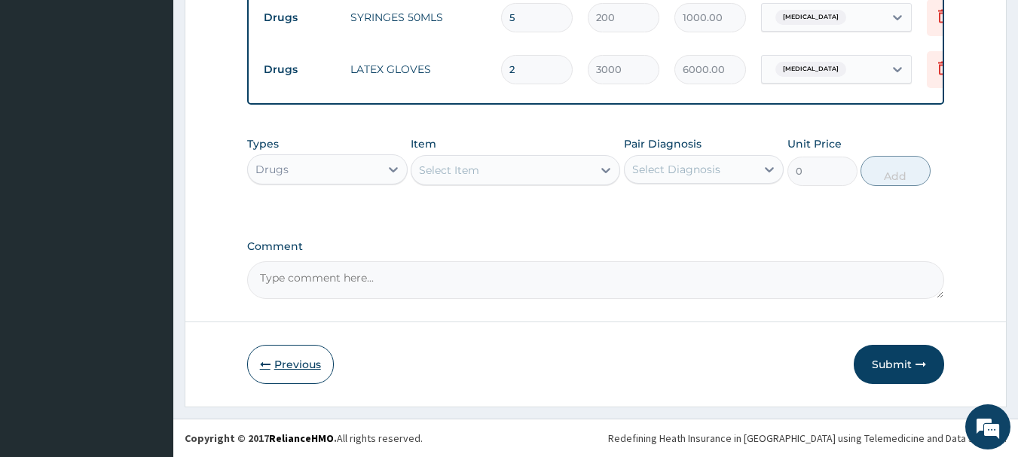
click at [274, 359] on button "Previous" at bounding box center [290, 364] width 87 height 39
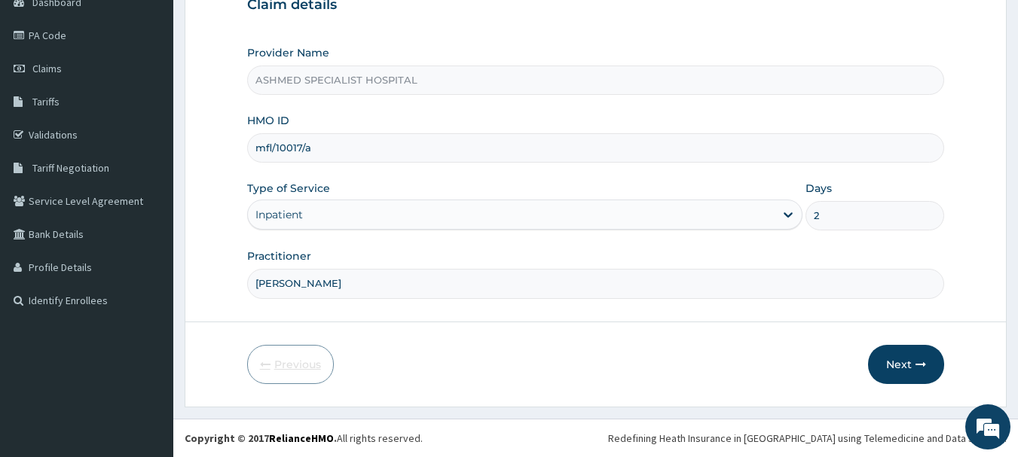
scroll to position [162, 0]
drag, startPoint x: 317, startPoint y: 149, endPoint x: 226, endPoint y: 158, distance: 90.9
click at [226, 158] on form "Step 1 of 2 Claim details Provider Name ASHMED SPECIALIST HOSPITAL HMO ID mfl/1…" at bounding box center [596, 162] width 822 height 489
click at [887, 357] on button "Next" at bounding box center [906, 364] width 76 height 39
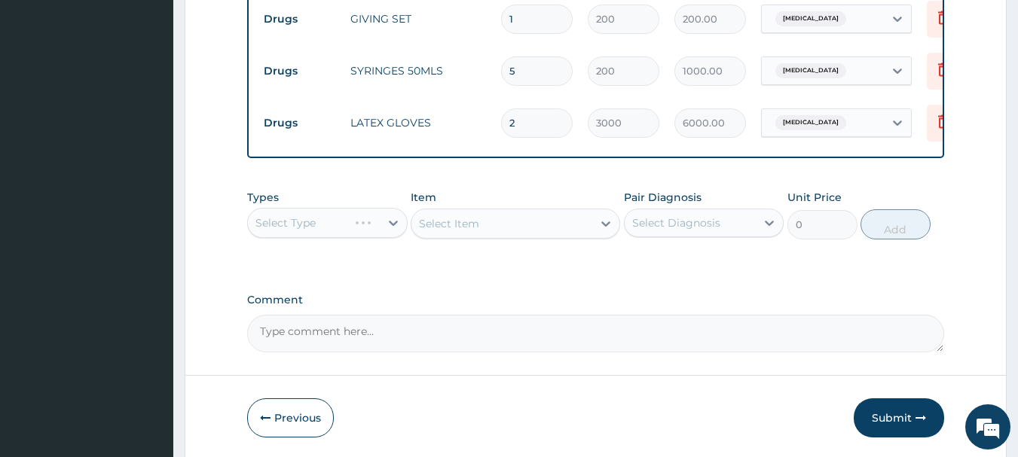
scroll to position [1045, 0]
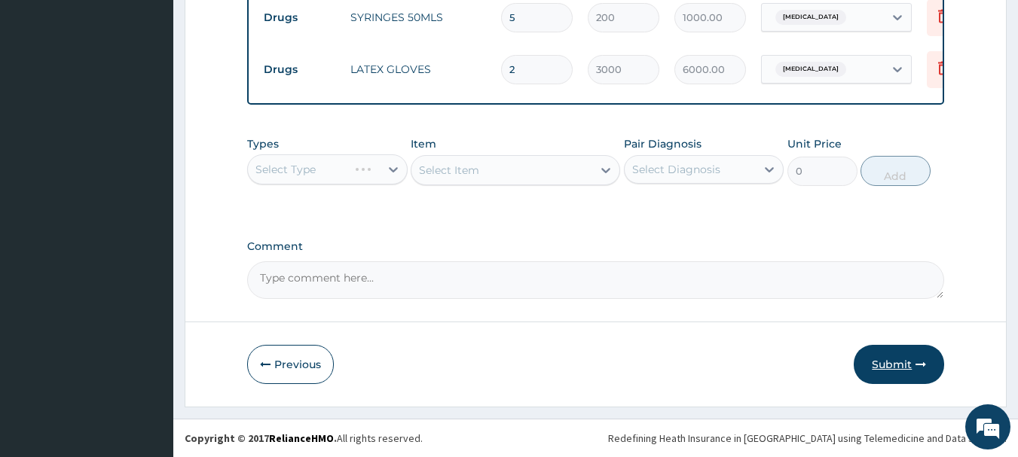
click at [898, 358] on button "Submit" at bounding box center [899, 364] width 90 height 39
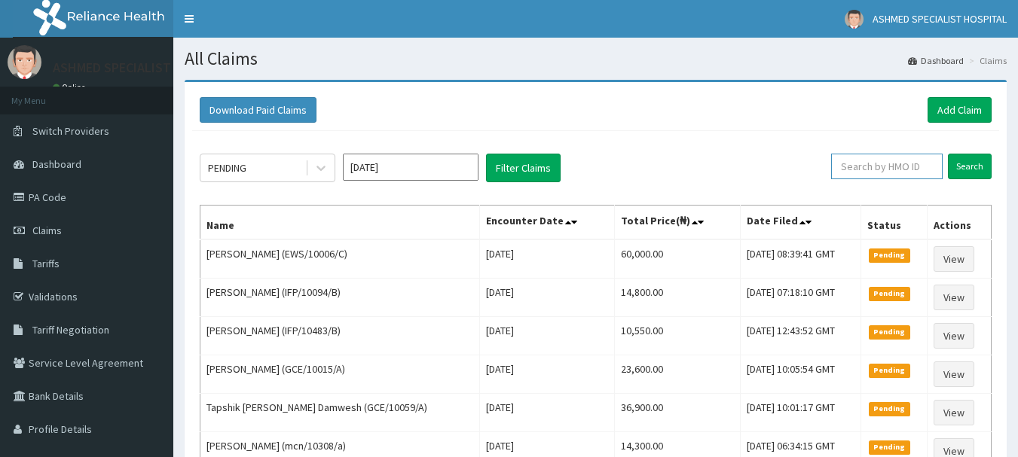
click at [904, 170] on input "text" at bounding box center [887, 167] width 112 height 26
paste input "mfl/10017/a"
type input "mfl/10017/a"
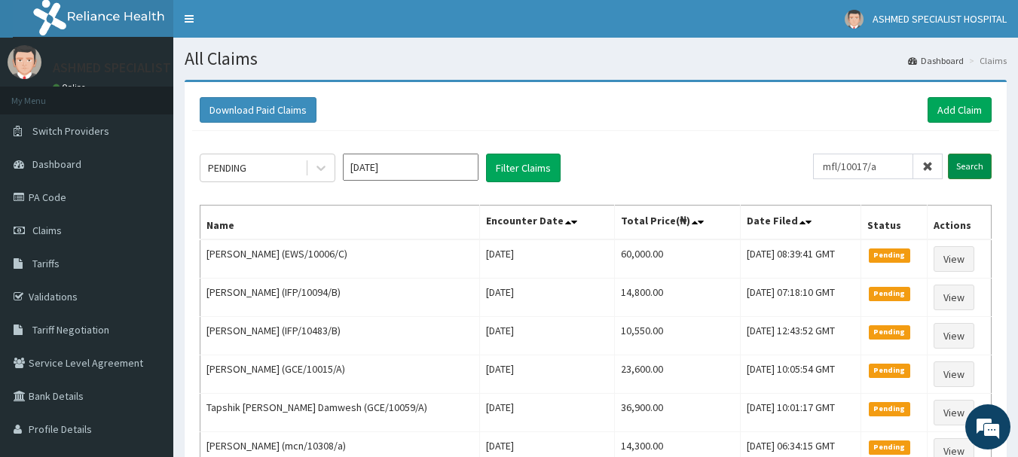
click at [973, 160] on input "Search" at bounding box center [970, 167] width 44 height 26
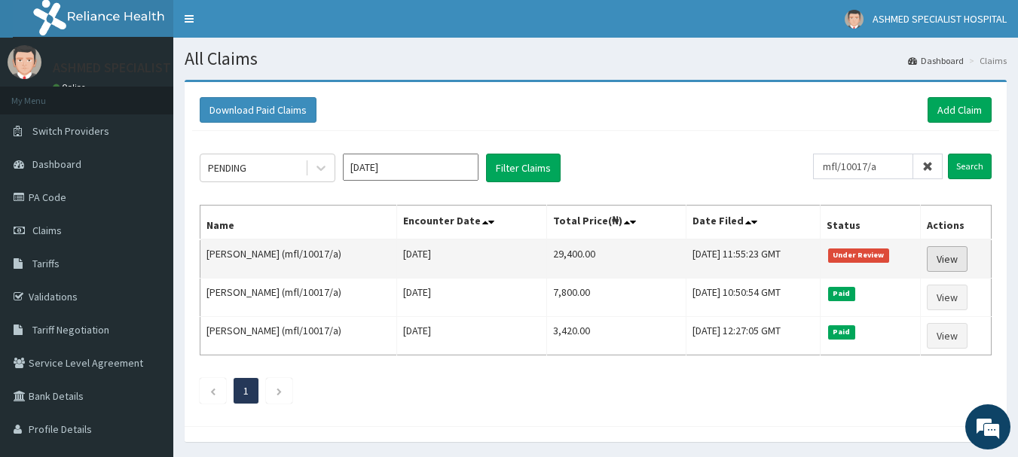
click at [943, 255] on link "View" at bounding box center [947, 259] width 41 height 26
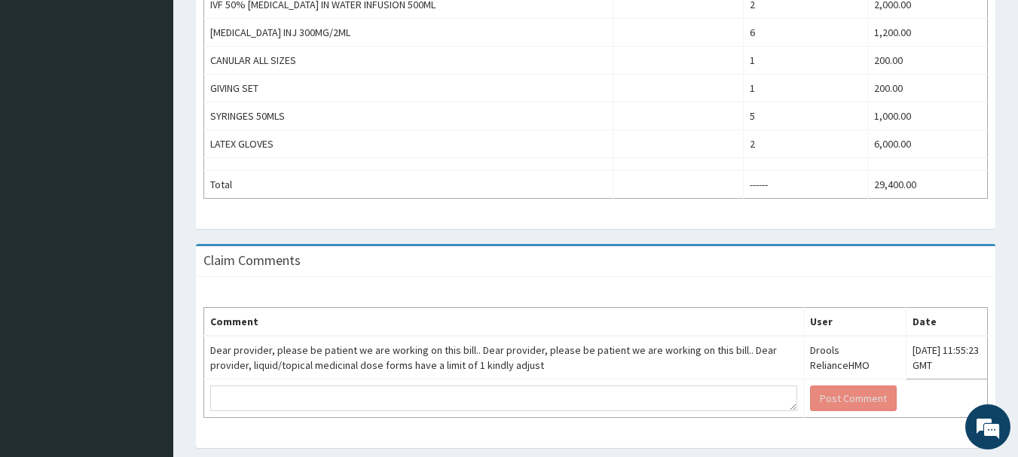
scroll to position [700, 0]
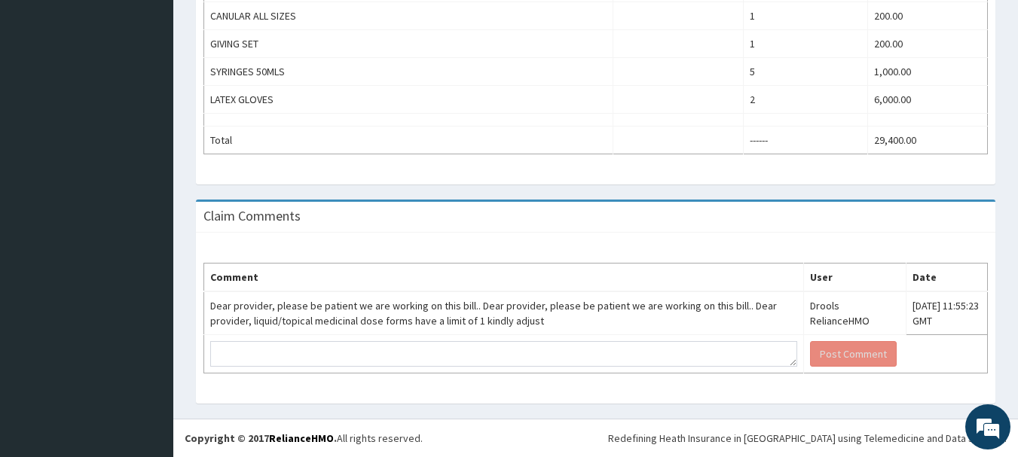
drag, startPoint x: 1024, startPoint y: 88, endPoint x: 1029, endPoint y: 373, distance: 284.9
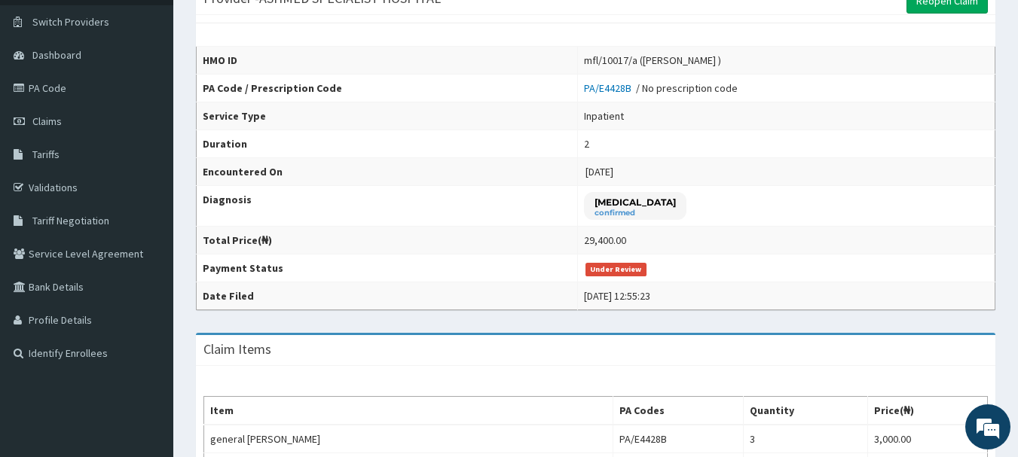
scroll to position [0, 0]
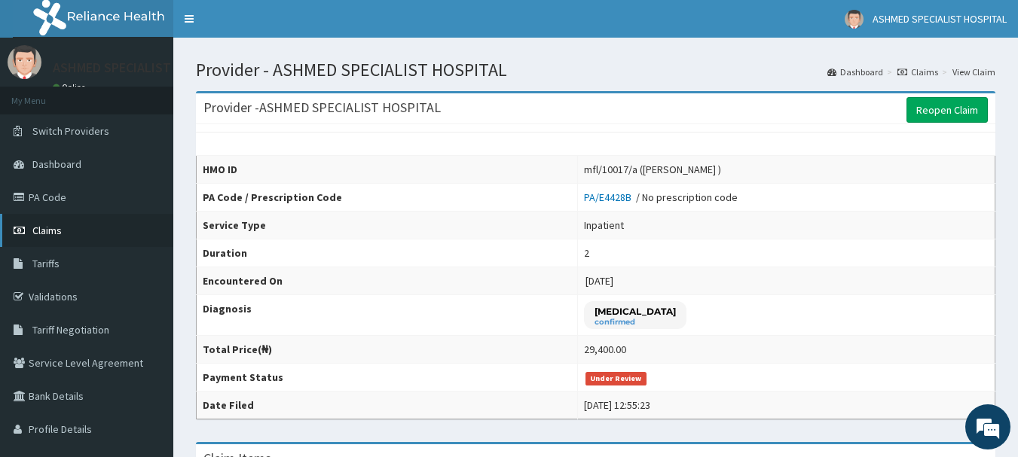
click at [39, 228] on span "Claims" at bounding box center [46, 231] width 29 height 14
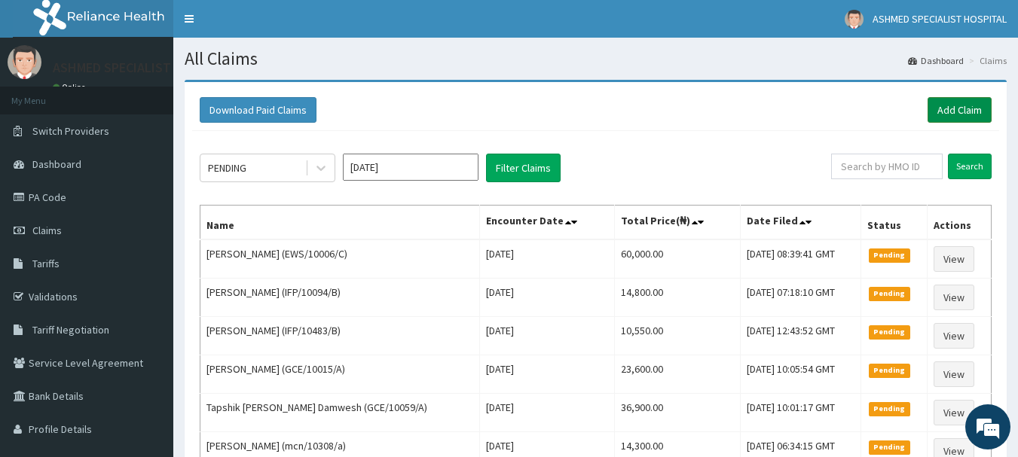
click at [944, 106] on link "Add Claim" at bounding box center [960, 110] width 64 height 26
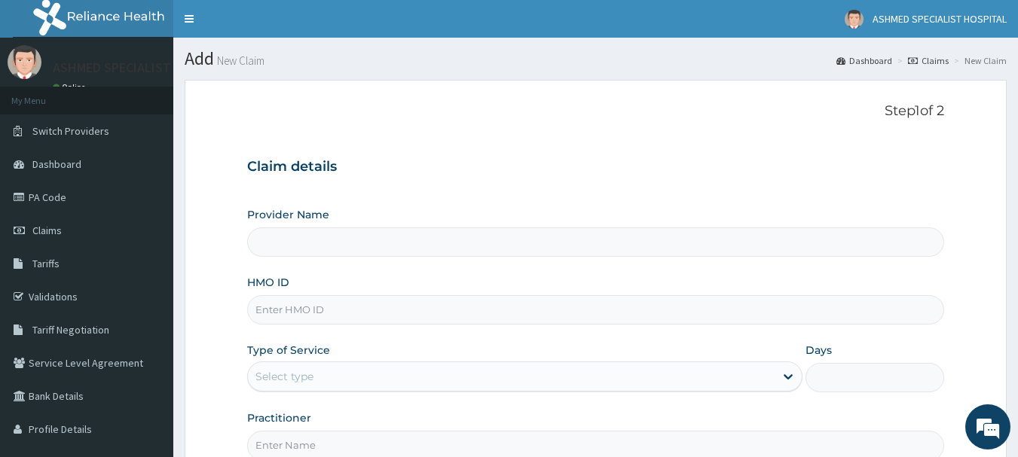
type input "ASHMED SPECIALIST HOSPITAL"
click at [280, 301] on input "HMO ID" at bounding box center [596, 309] width 698 height 29
paste input "eln/10738/d"
type input "eln/10738/d"
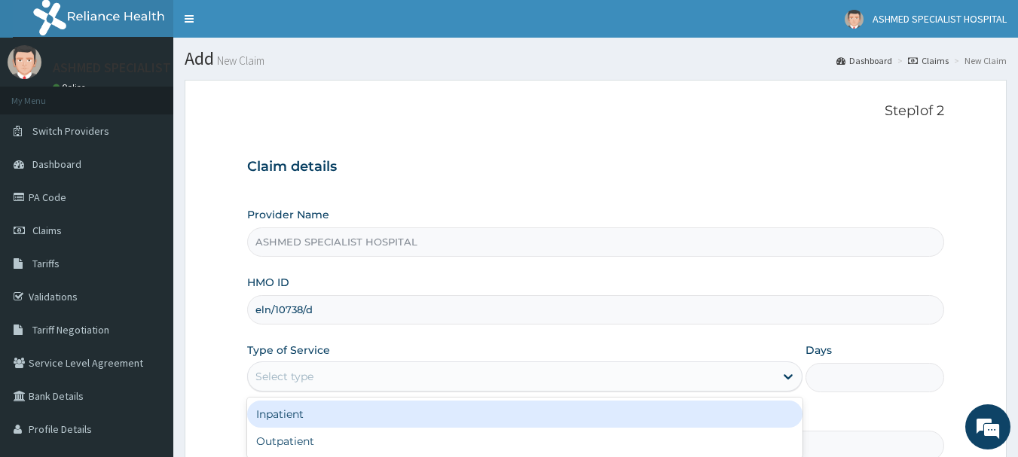
click at [340, 376] on div "Select type" at bounding box center [511, 377] width 527 height 24
click at [327, 370] on div "Select type" at bounding box center [511, 377] width 527 height 24
click at [278, 417] on div "Inpatient" at bounding box center [524, 414] width 555 height 27
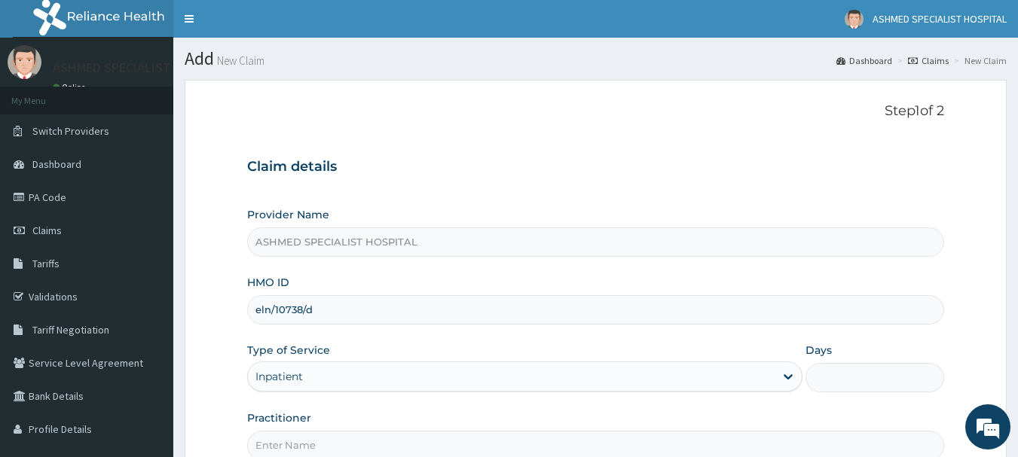
click at [869, 371] on input "Days" at bounding box center [875, 377] width 139 height 29
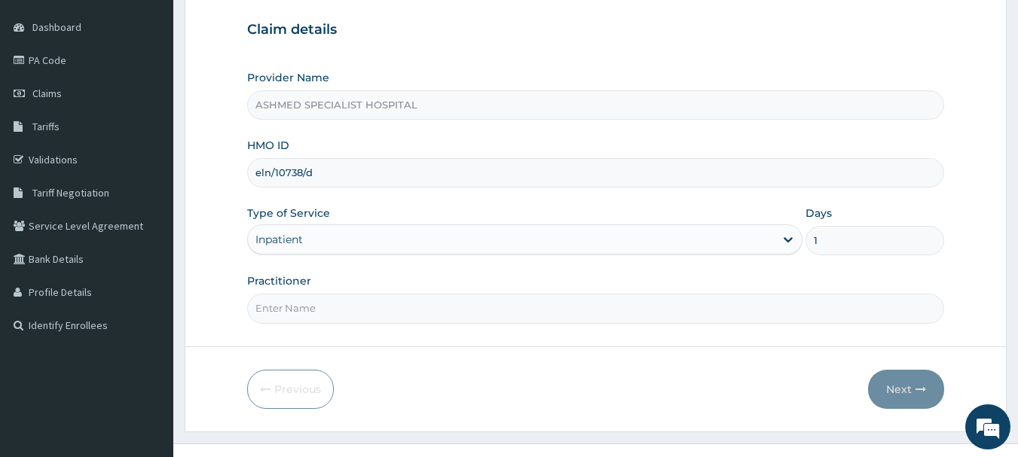
scroll to position [162, 0]
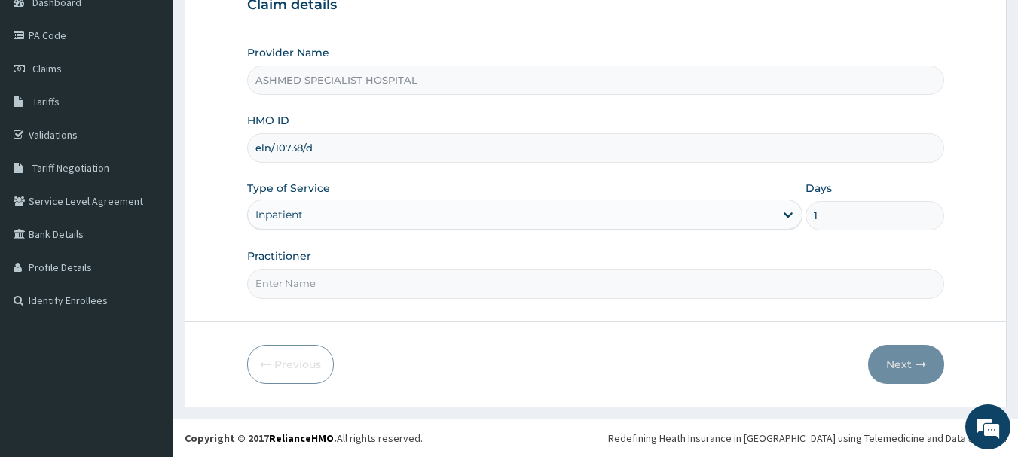
type input "1"
click at [307, 285] on input "Practitioner" at bounding box center [596, 283] width 698 height 29
type input "[PERSON_NAME] ODESA"
click at [899, 367] on button "Next" at bounding box center [906, 364] width 76 height 39
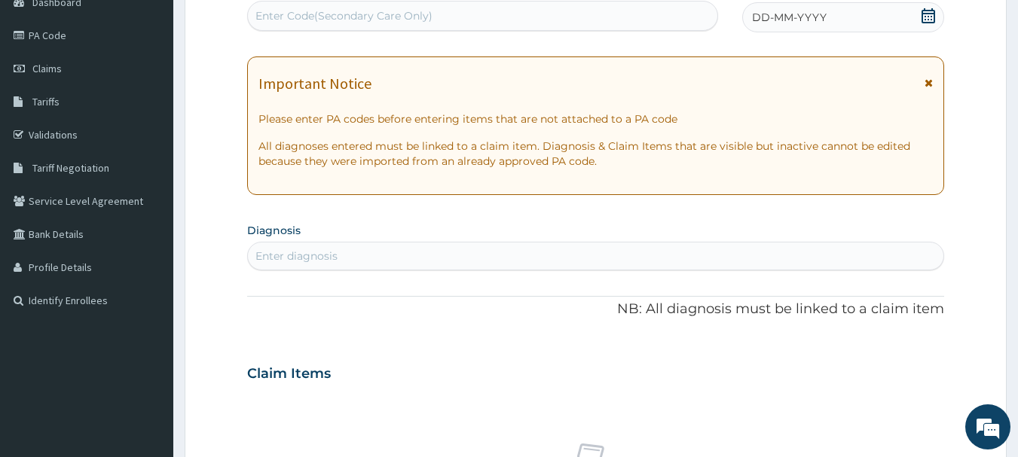
click at [375, 11] on div "Enter Code(Secondary Care Only)" at bounding box center [343, 15] width 177 height 15
paste input "PA/FB2A81"
type input "PA/FB2A81"
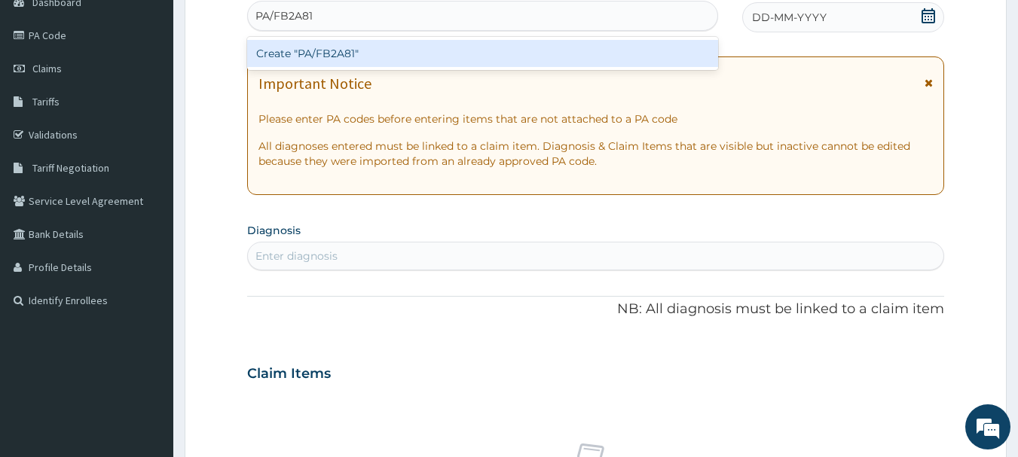
click at [358, 50] on div "Create "PA/FB2A81"" at bounding box center [483, 53] width 472 height 27
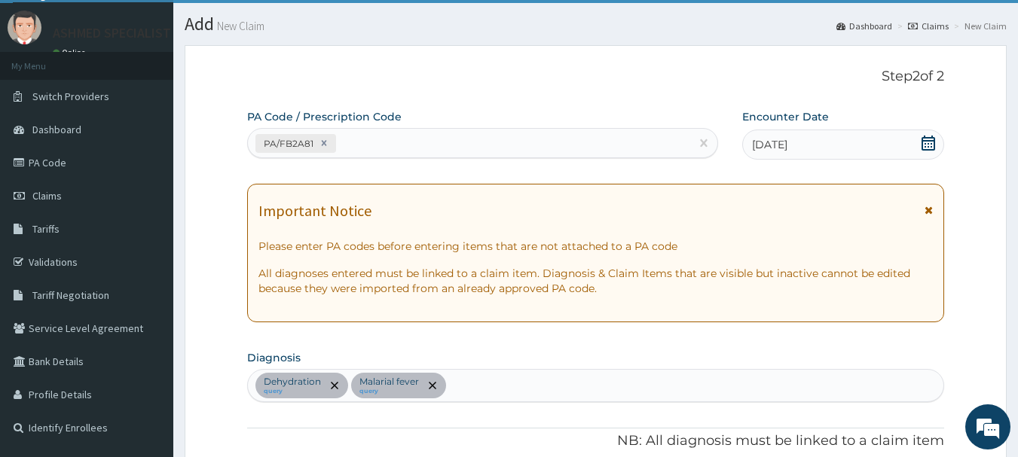
scroll to position [29, 0]
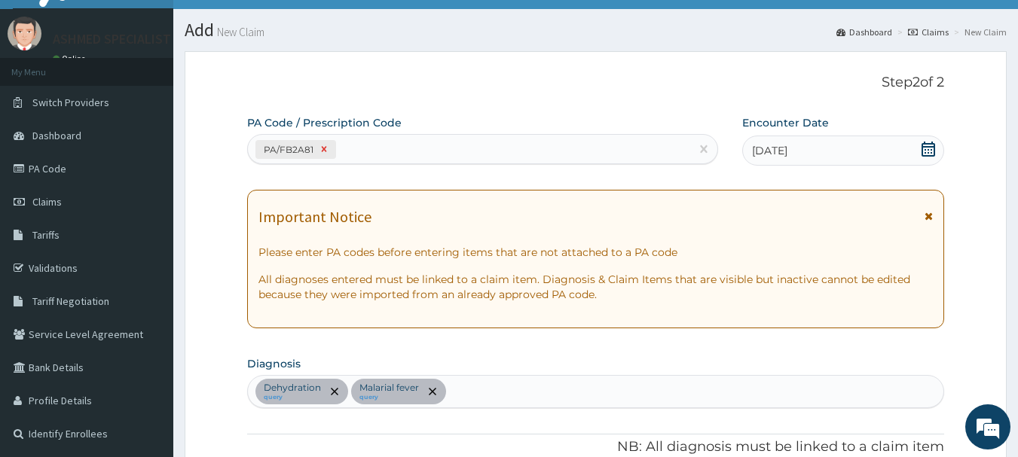
click at [321, 150] on icon at bounding box center [324, 149] width 11 height 11
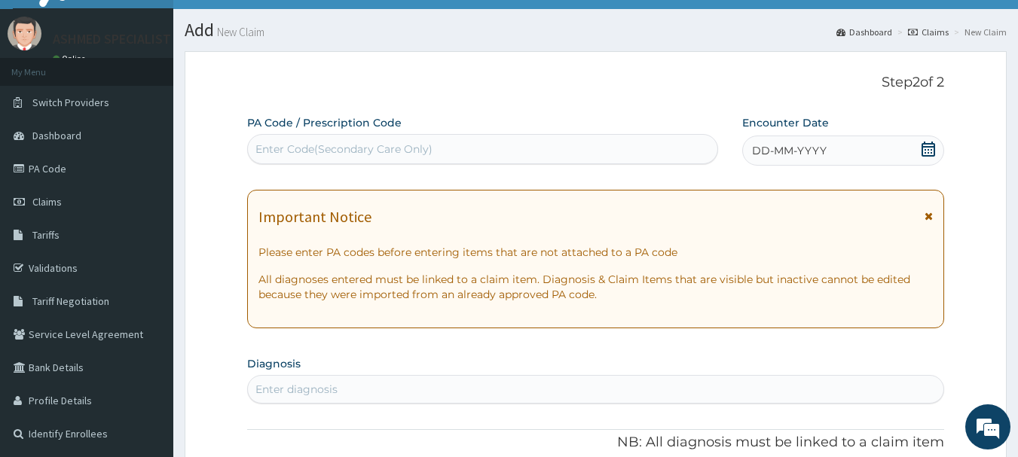
paste input "PA/98060D"
type input "PA/98060D"
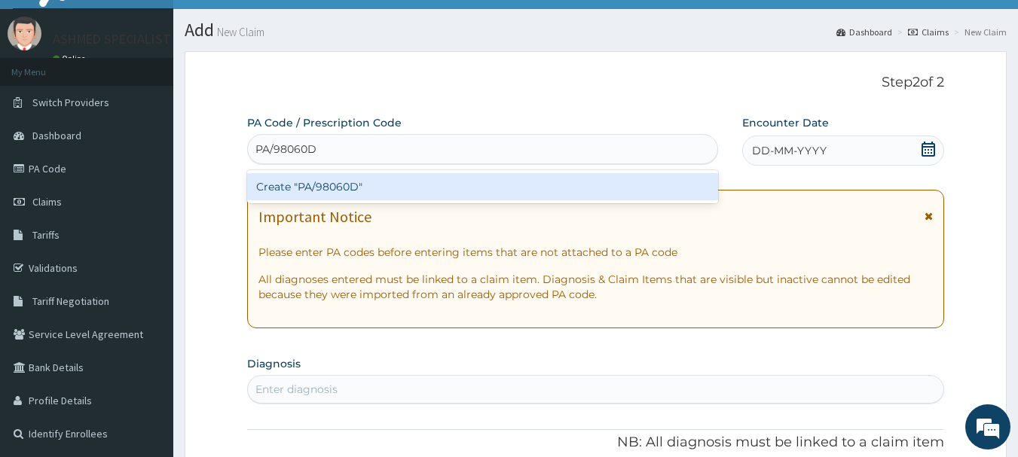
click at [365, 182] on div "Create "PA/98060D"" at bounding box center [483, 186] width 472 height 27
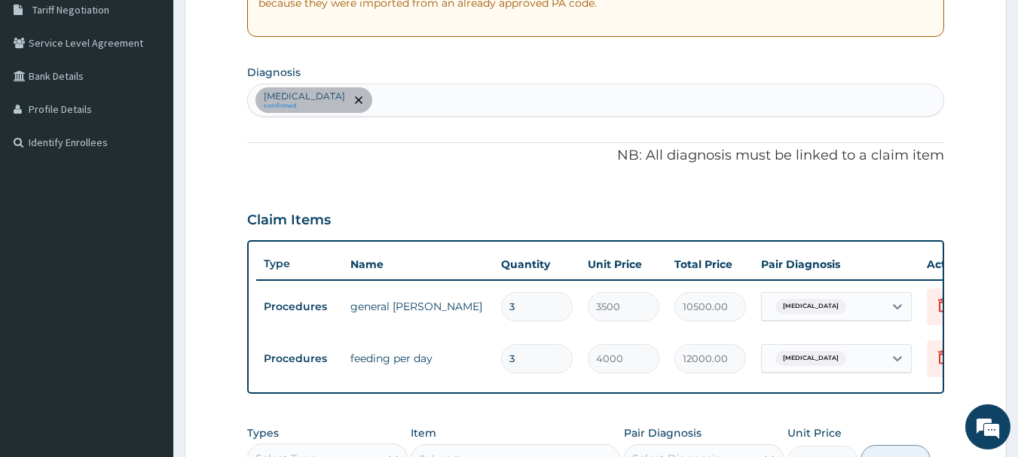
scroll to position [0, 0]
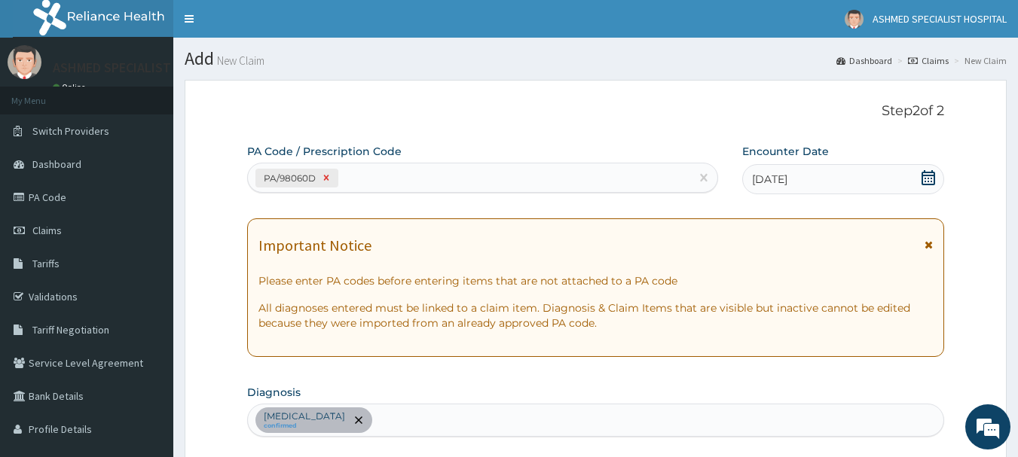
click at [327, 176] on icon at bounding box center [326, 178] width 11 height 11
paste input "PA/FB2A81"
type input "PA/FB2A81"
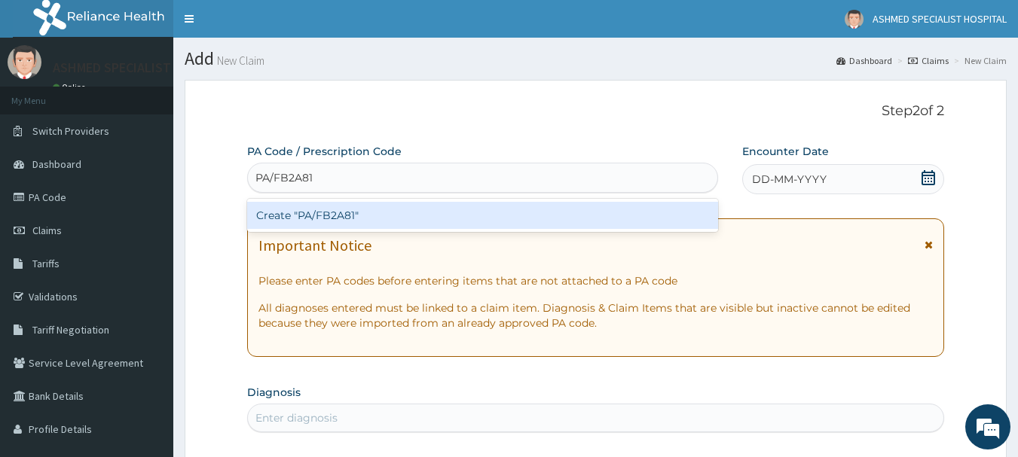
click at [360, 213] on div "Create "PA/FB2A81"" at bounding box center [483, 215] width 472 height 27
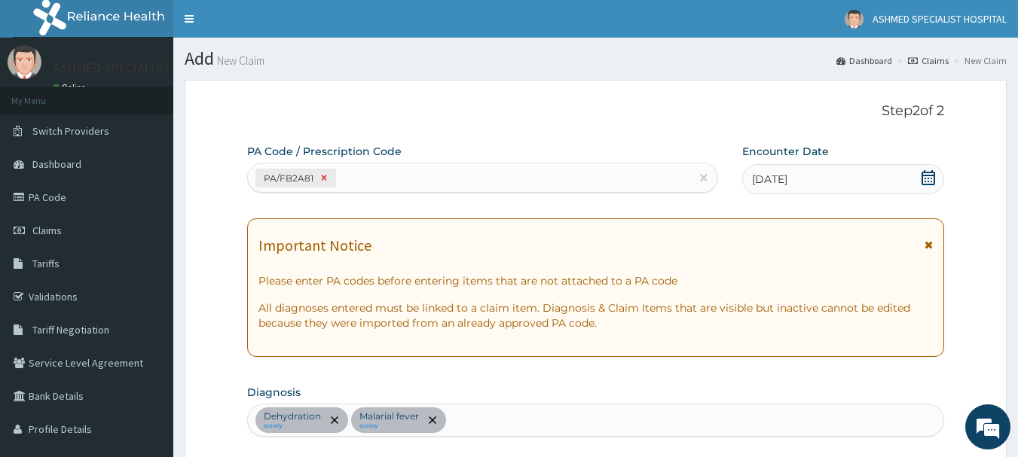
click at [323, 180] on icon at bounding box center [324, 178] width 11 height 11
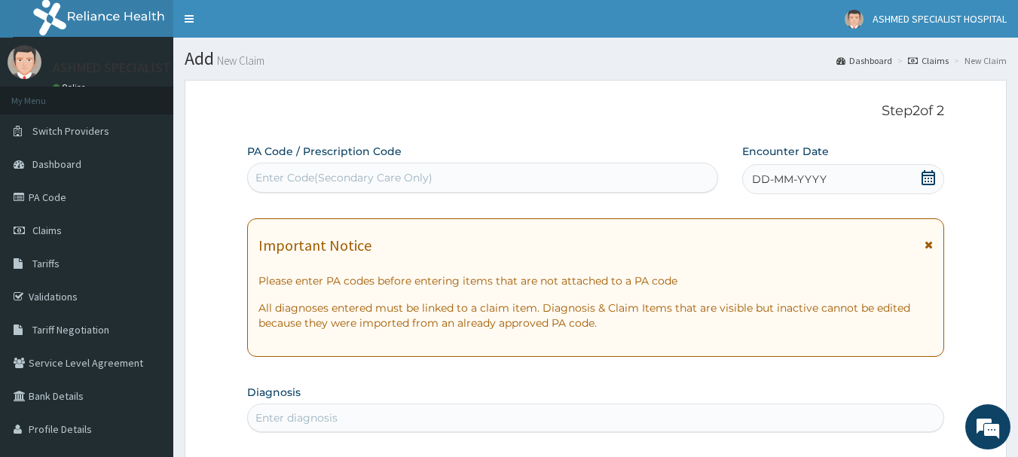
paste input "PA/98060D"
type input "PA/98060D"
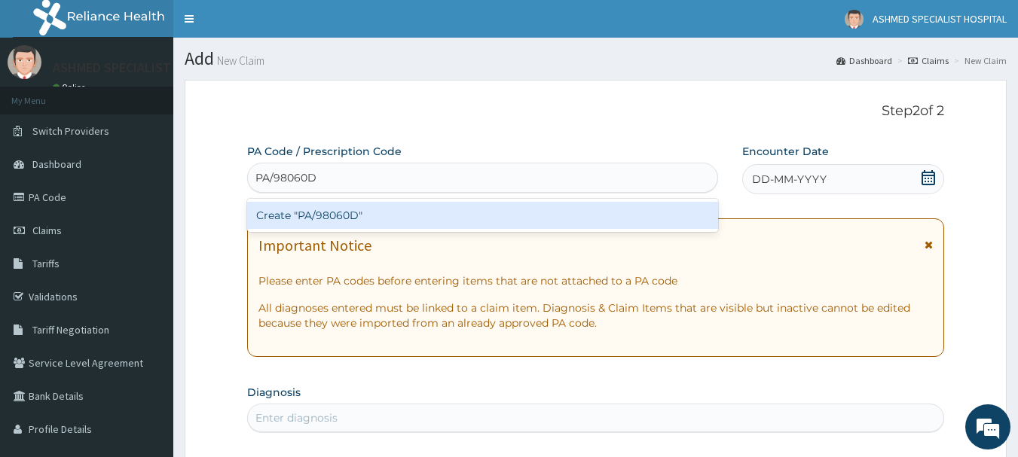
click at [308, 211] on div "Create "PA/98060D"" at bounding box center [483, 215] width 472 height 27
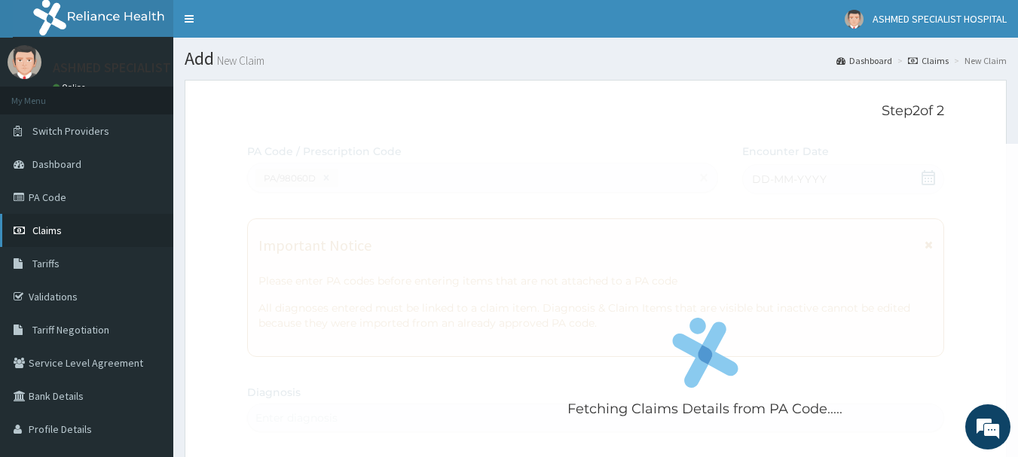
click at [32, 228] on span "Claims" at bounding box center [46, 231] width 29 height 14
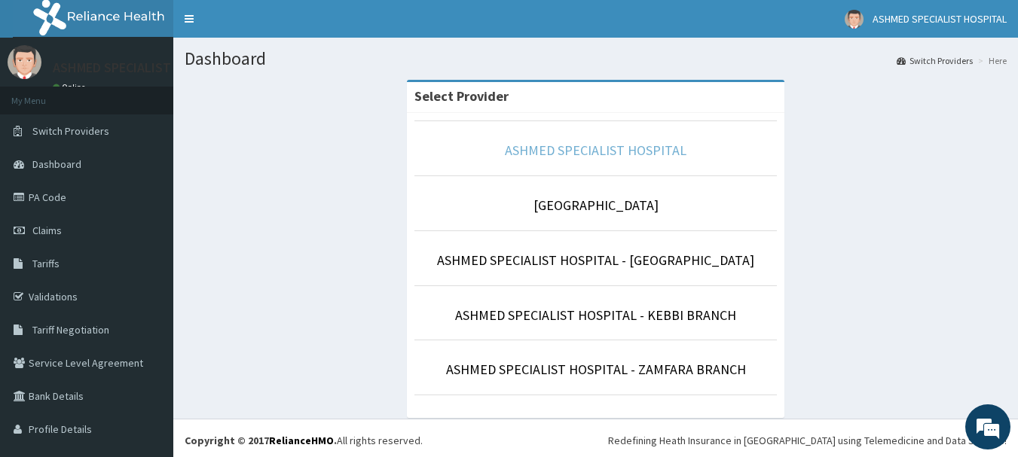
click at [538, 145] on link "ASHMED SPECIALIST HOSPITAL" at bounding box center [596, 150] width 182 height 17
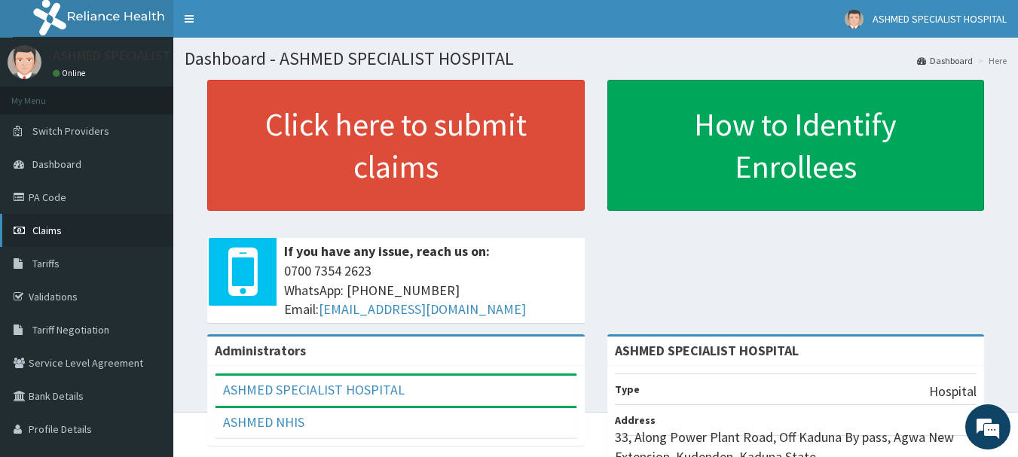
click at [57, 225] on span "Claims" at bounding box center [46, 231] width 29 height 14
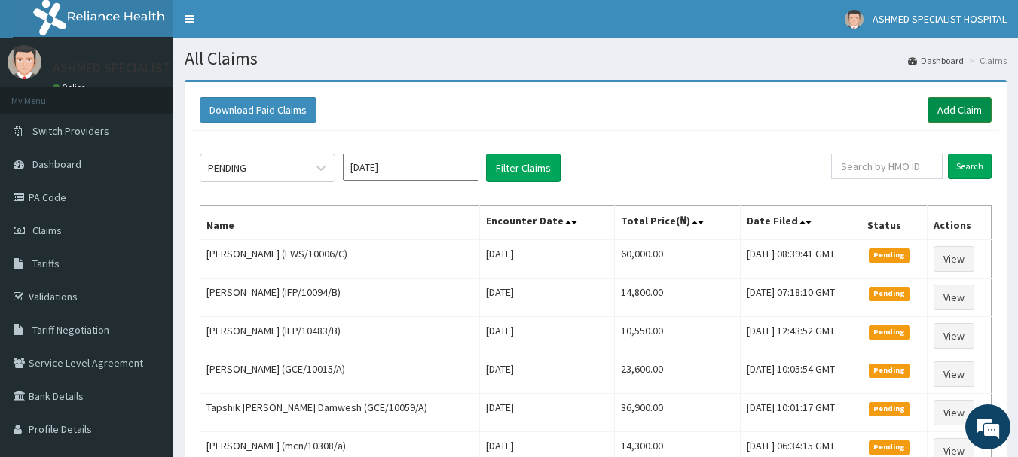
click at [970, 102] on link "Add Claim" at bounding box center [960, 110] width 64 height 26
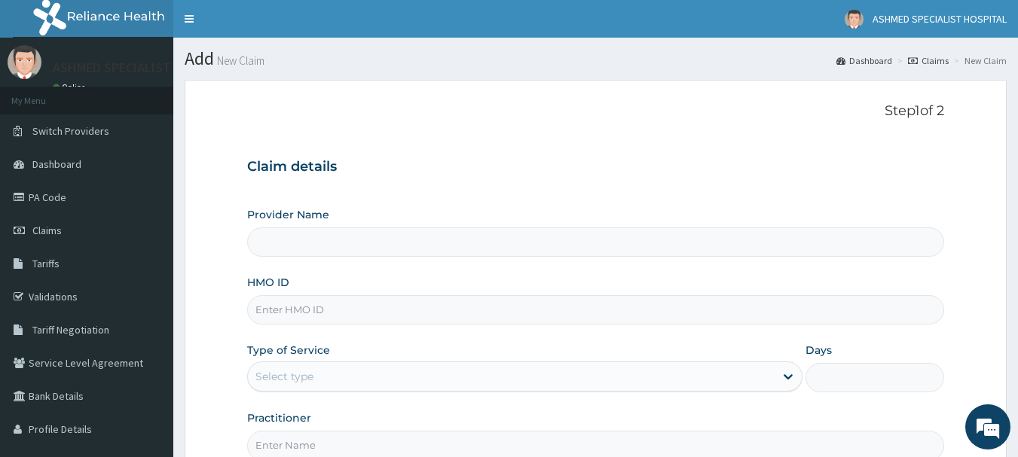
type input "ASHMED SPECIALIST HOSPITAL"
click at [304, 307] on input "HMO ID" at bounding box center [596, 309] width 698 height 29
paste input "eln/10738/d"
type input "eln/10738/d"
click at [284, 374] on div "Select type" at bounding box center [284, 376] width 58 height 15
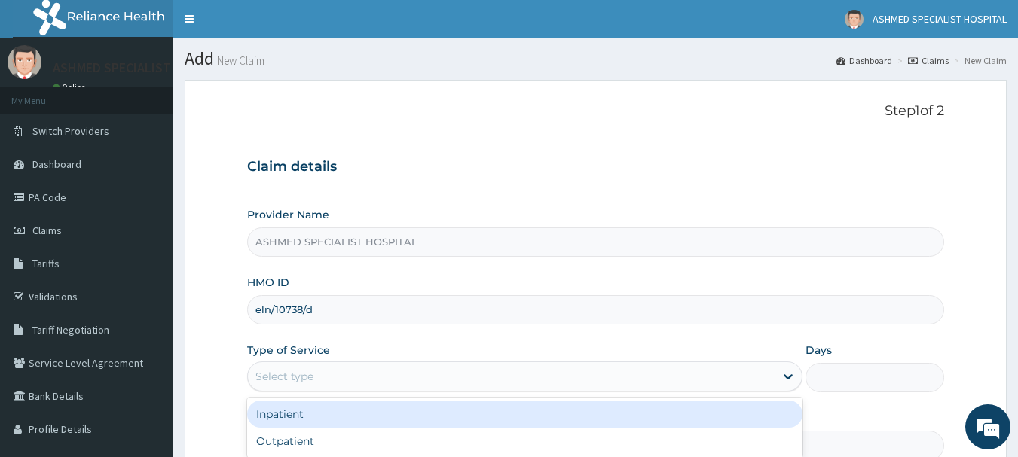
click at [278, 411] on div "Inpatient" at bounding box center [524, 414] width 555 height 27
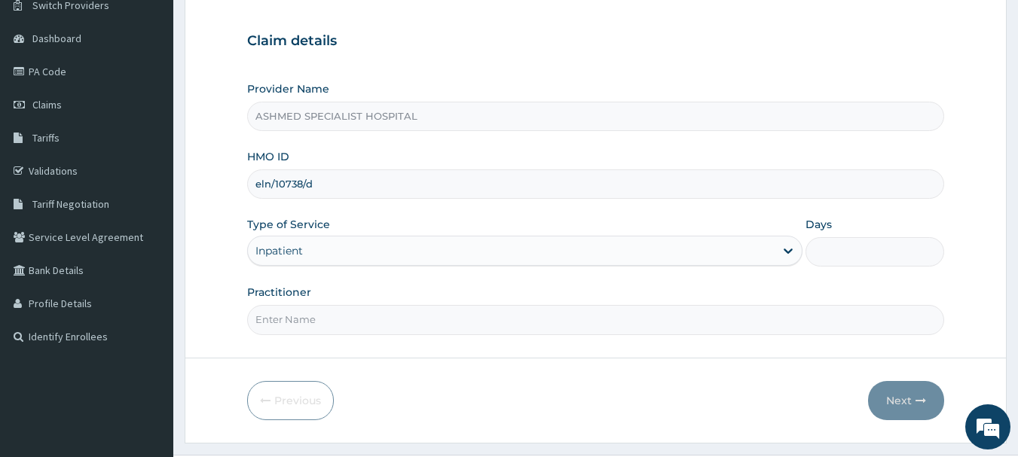
scroll to position [136, 0]
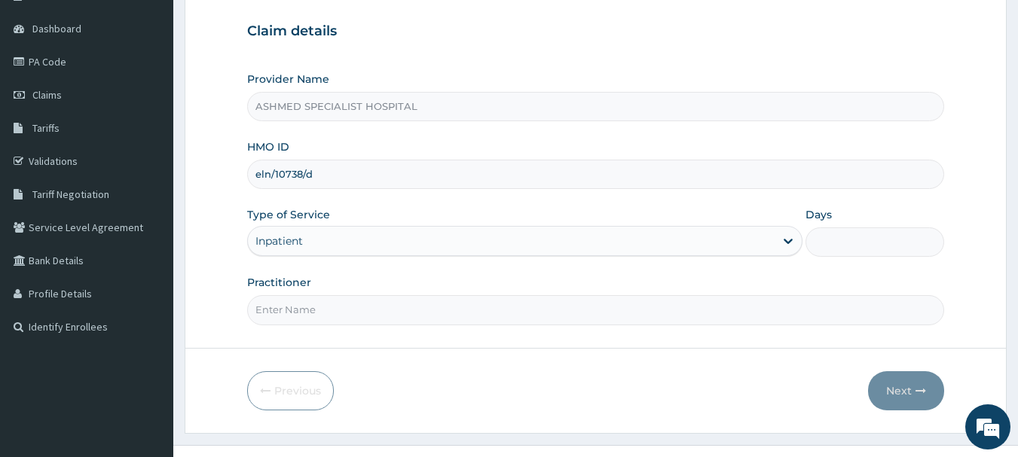
click at [852, 246] on input "Days" at bounding box center [875, 242] width 139 height 29
type input "3"
click at [319, 311] on input "Practitioner" at bounding box center [596, 309] width 698 height 29
type input "[PERSON_NAME] ODESA"
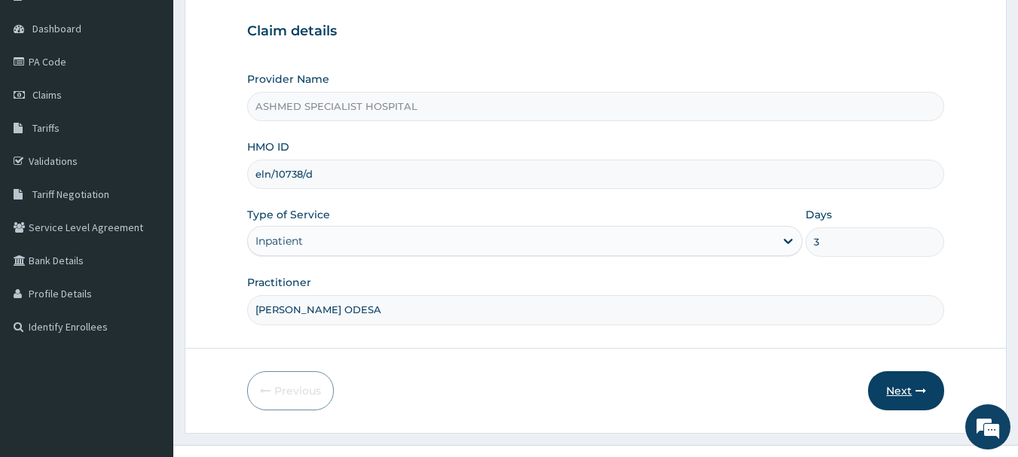
click at [888, 381] on button "Next" at bounding box center [906, 391] width 76 height 39
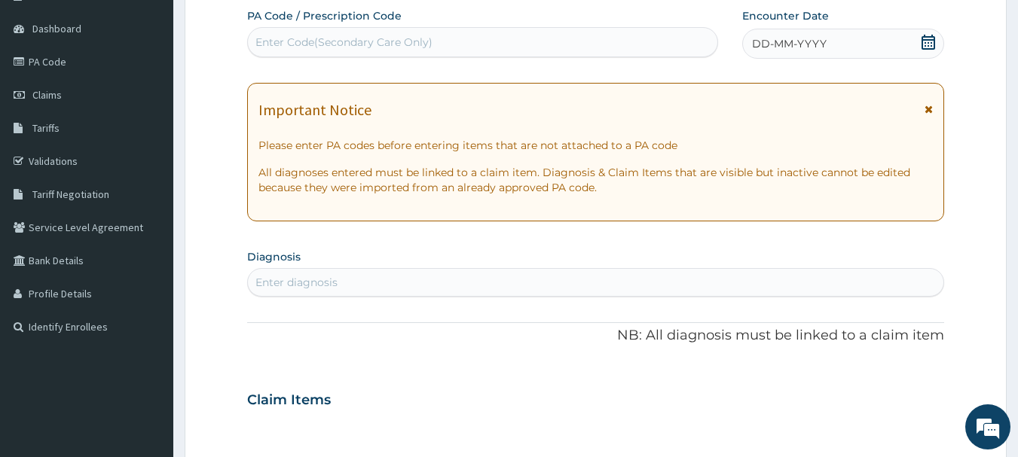
click at [408, 38] on div "Enter Code(Secondary Care Only)" at bounding box center [343, 42] width 177 height 15
paste input "PA/98060D"
type input "PA/98060D"
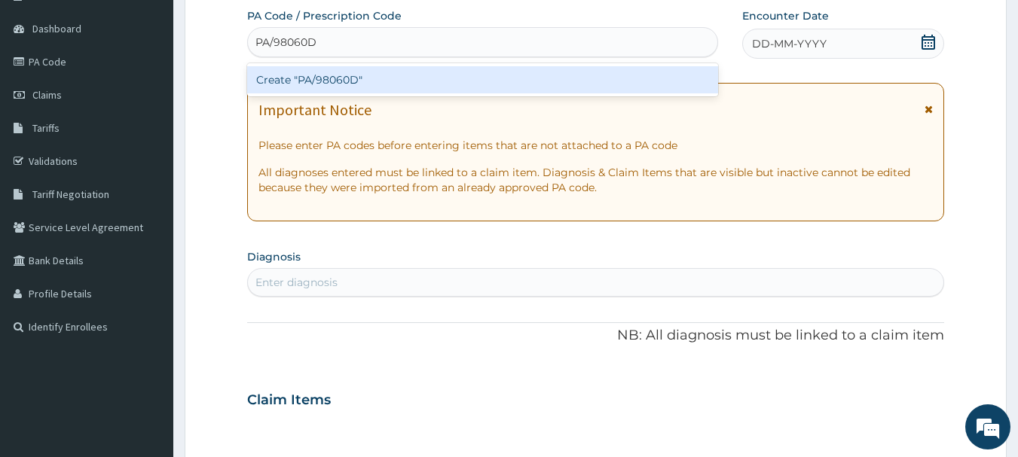
click at [398, 84] on div "Create "PA/98060D"" at bounding box center [483, 79] width 472 height 27
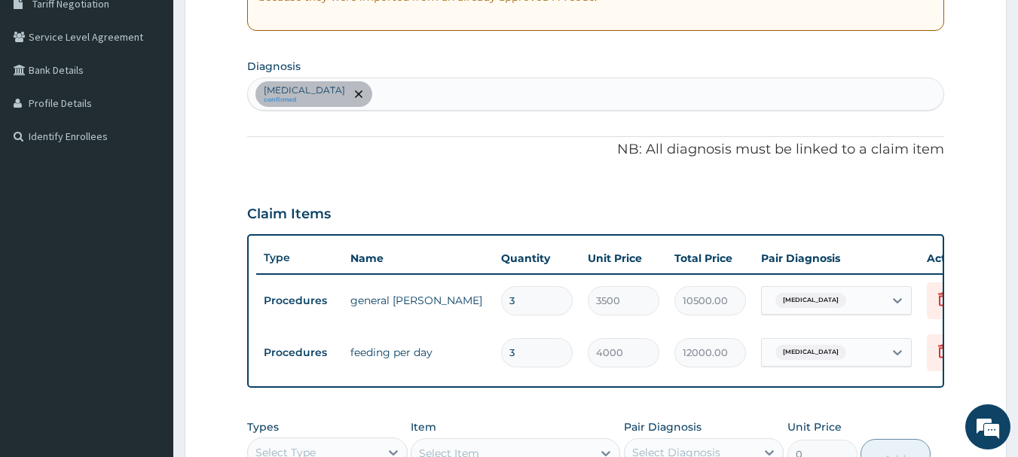
scroll to position [325, 0]
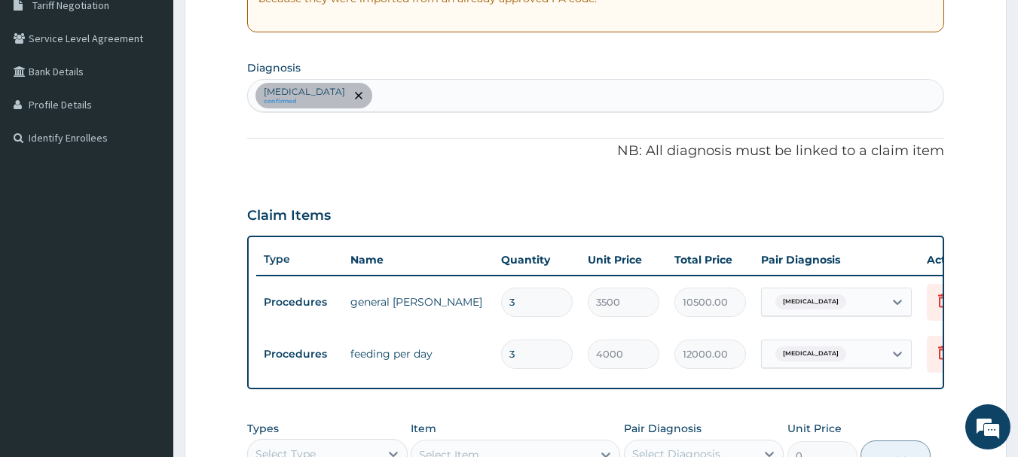
click at [388, 91] on div "[MEDICAL_DATA] confirmed" at bounding box center [596, 96] width 696 height 32
type input "upper"
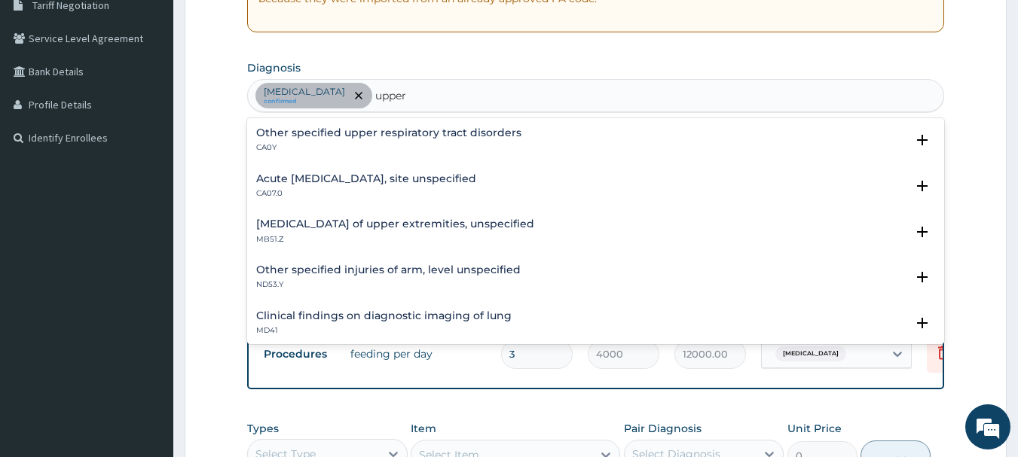
click at [347, 134] on h4 "Other specified upper respiratory tract disorders" at bounding box center [388, 132] width 265 height 11
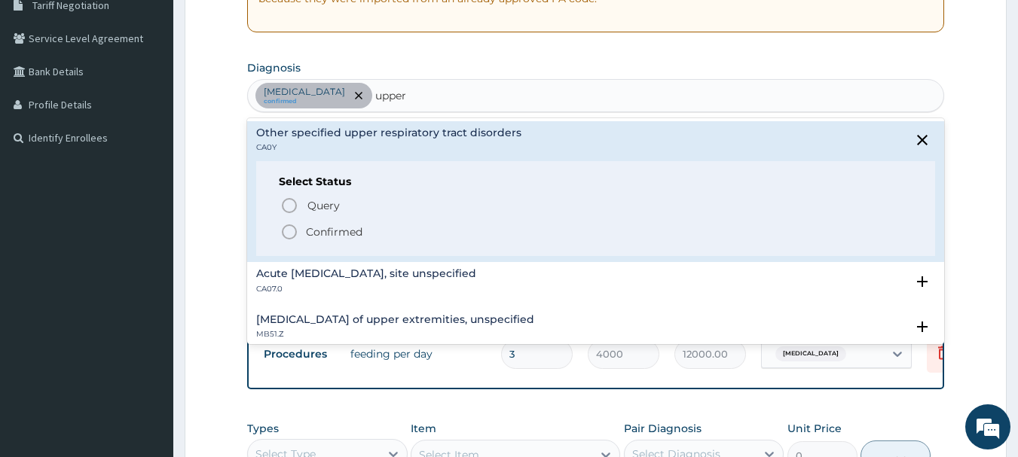
click at [304, 229] on span "Confirmed" at bounding box center [596, 232] width 633 height 18
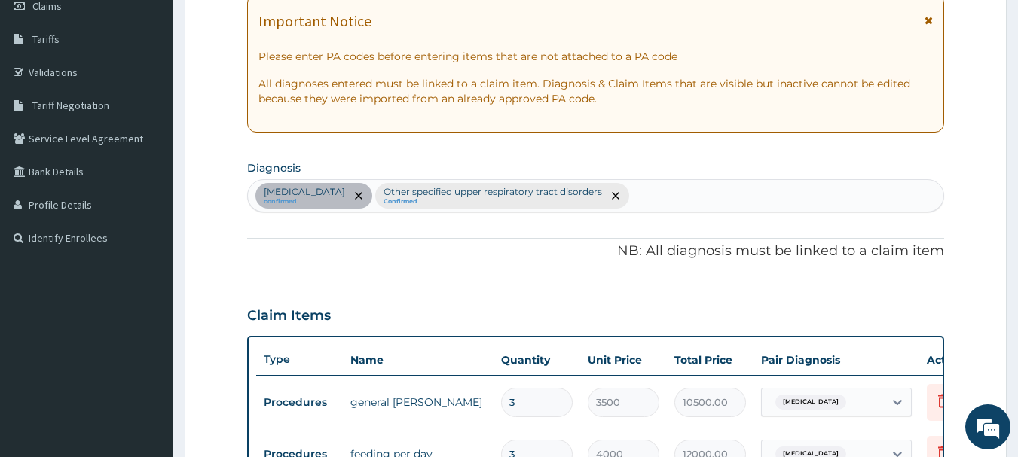
scroll to position [227, 0]
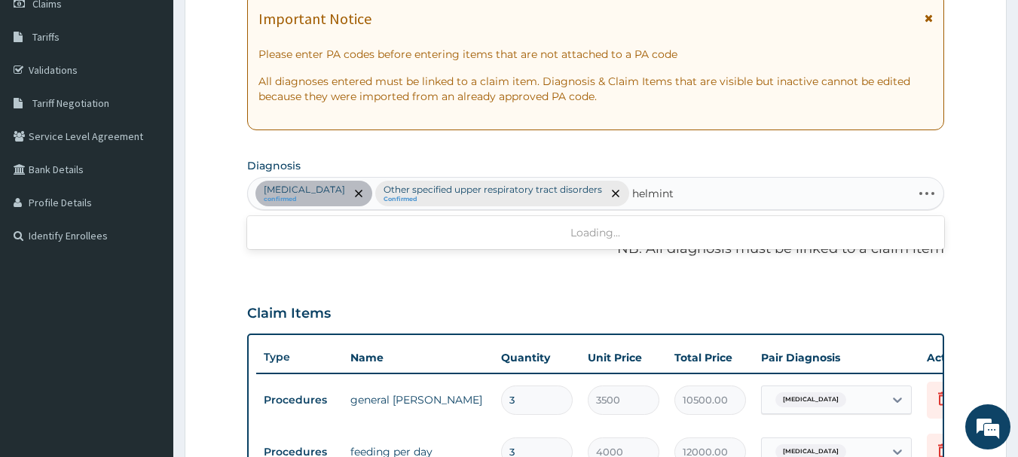
type input "[MEDICAL_DATA]"
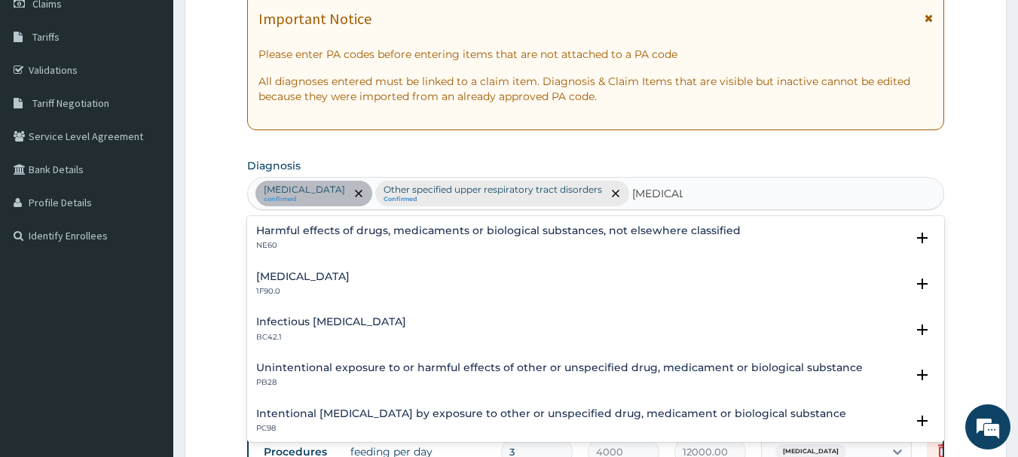
click at [397, 228] on h4 "Harmful effects of drugs, medicaments or biological substances, not elsewhere c…" at bounding box center [498, 230] width 485 height 11
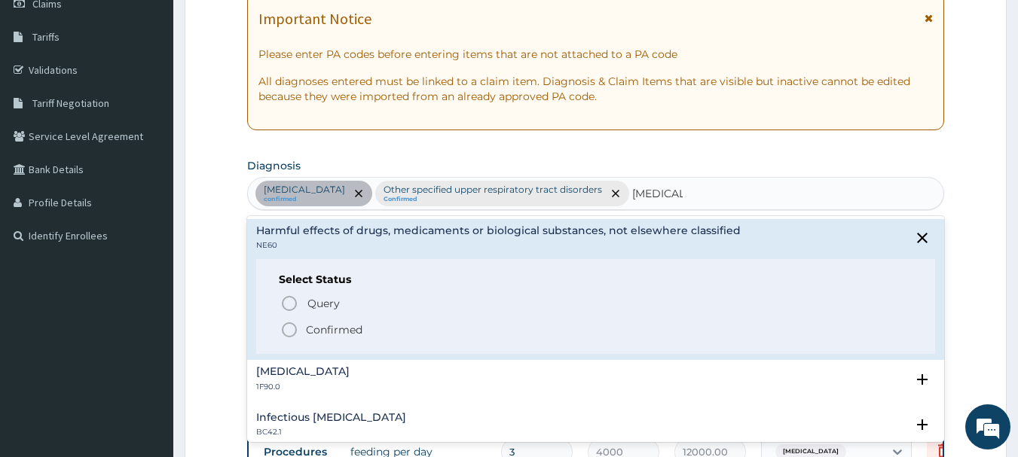
click at [335, 330] on p "Confirmed" at bounding box center [334, 330] width 57 height 15
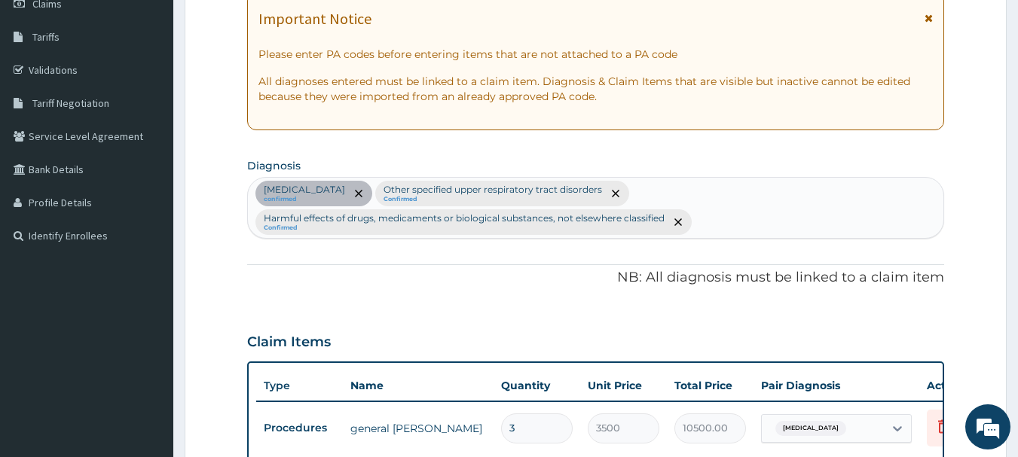
click at [310, 335] on h3 "Claim Items" at bounding box center [289, 343] width 84 height 17
click at [644, 191] on div "Malaria confirmed Other specified upper respiratory tract disorders Confirmed H…" at bounding box center [596, 208] width 696 height 60
type input "v"
type input "n"
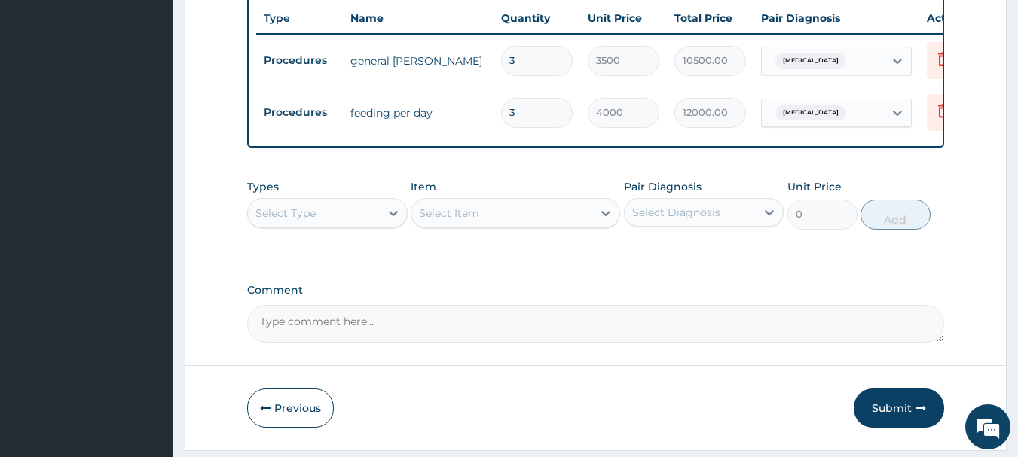
scroll to position [650, 0]
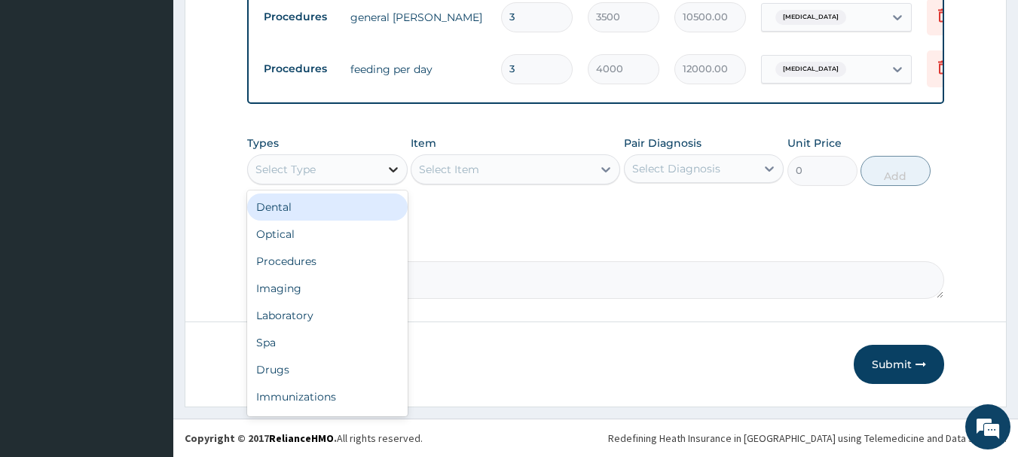
click at [381, 168] on div at bounding box center [393, 169] width 27 height 27
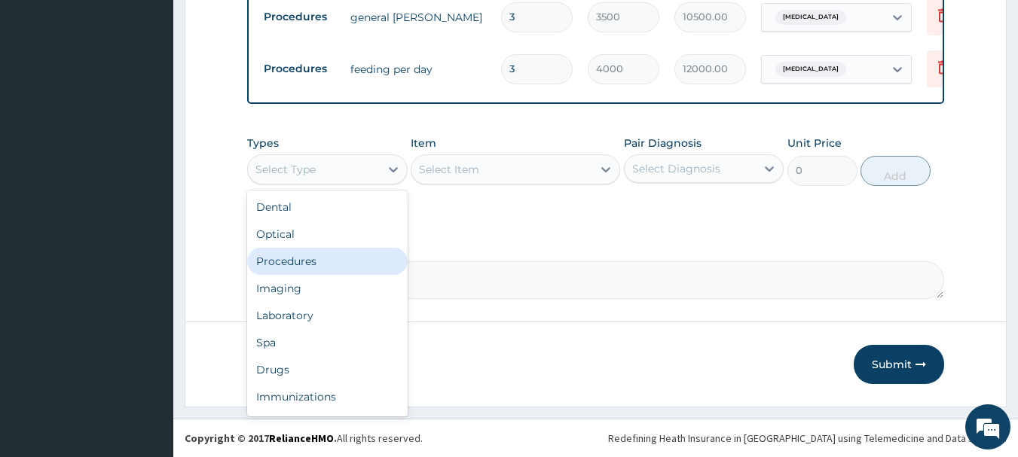
click at [298, 268] on div "Procedures" at bounding box center [327, 261] width 161 height 27
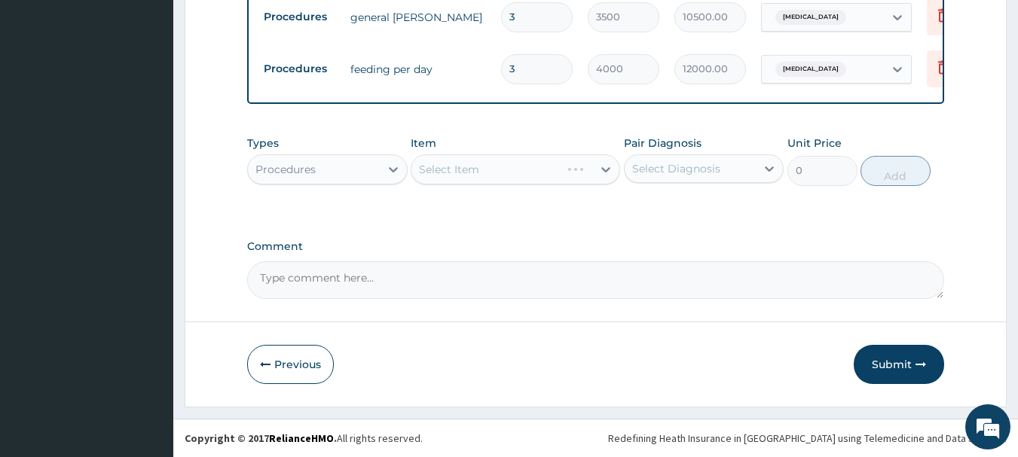
click at [604, 167] on div "Select Item" at bounding box center [515, 169] width 209 height 30
click at [602, 167] on div "Select Item" at bounding box center [515, 169] width 209 height 30
click at [603, 168] on div "Select Item" at bounding box center [515, 169] width 209 height 30
click at [603, 171] on div "Select Item" at bounding box center [515, 169] width 209 height 30
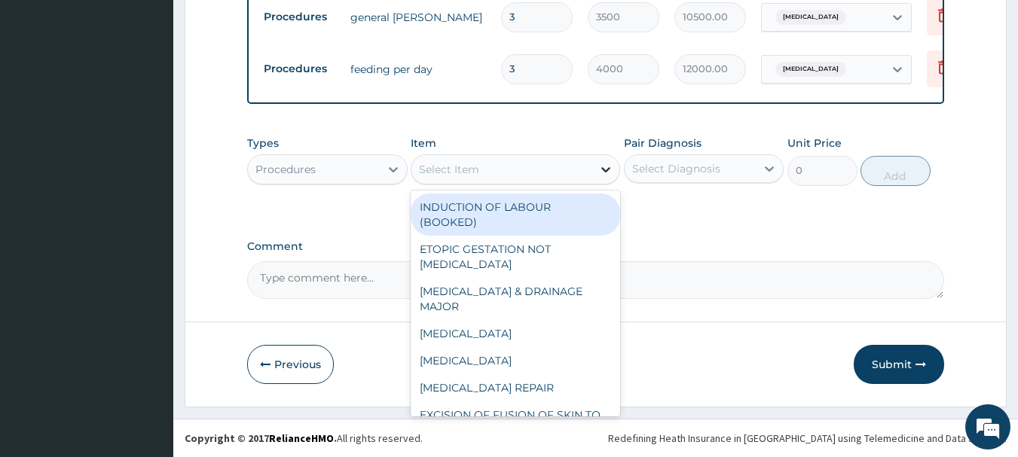
click at [603, 167] on icon at bounding box center [605, 169] width 15 height 15
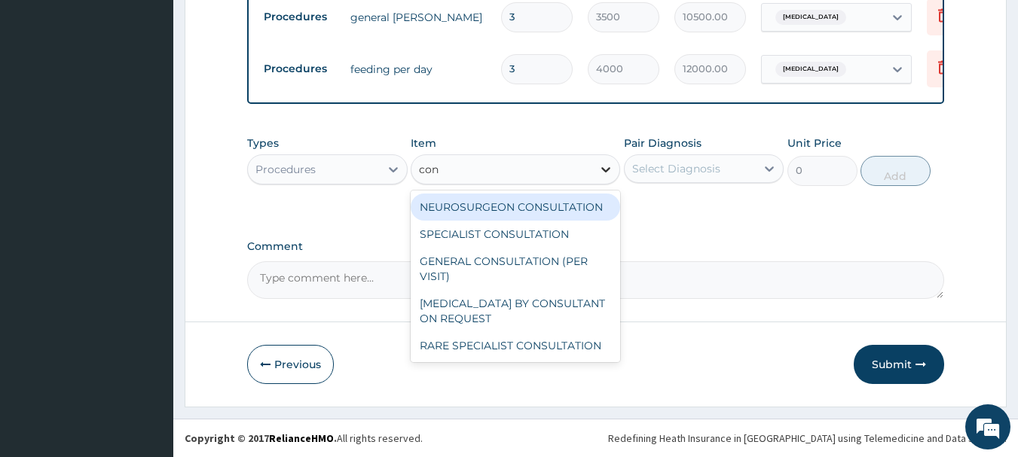
type input "cons"
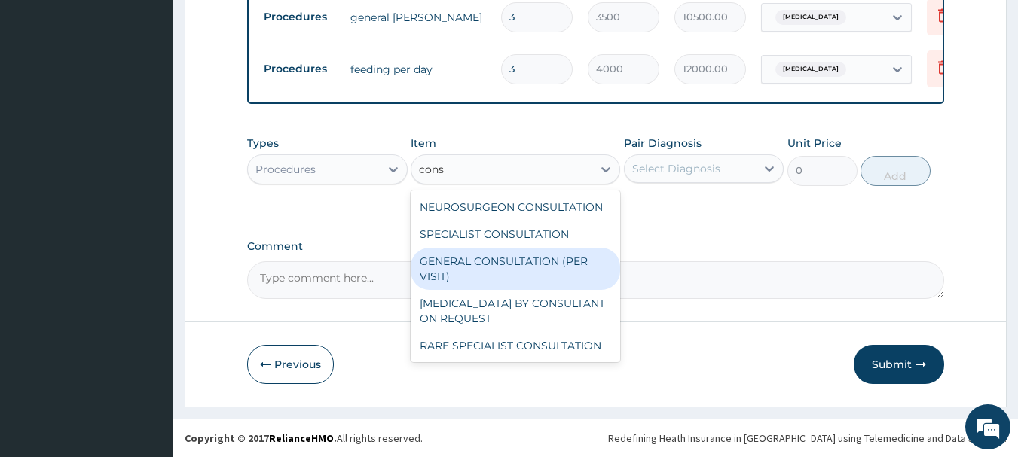
click at [528, 260] on div "GENERAL CONSULTATION (PER VISIT)" at bounding box center [515, 269] width 209 height 42
type input "2000"
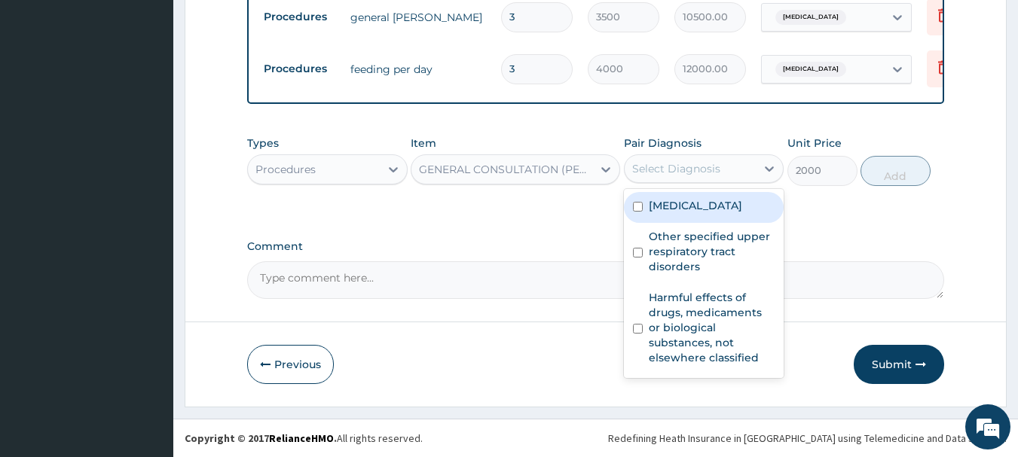
click at [680, 166] on div "Select Diagnosis" at bounding box center [676, 168] width 88 height 15
click at [667, 211] on label "Malaria" at bounding box center [695, 205] width 93 height 15
checkbox input "true"
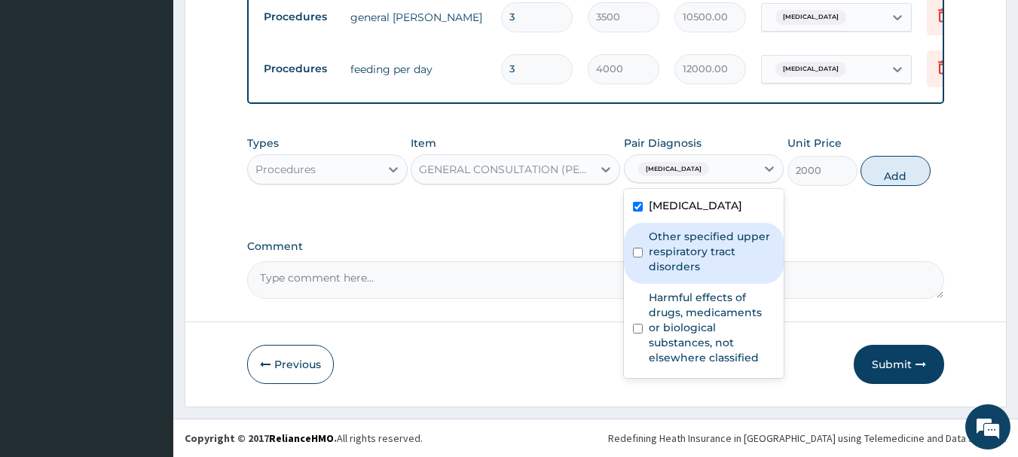
drag, startPoint x: 667, startPoint y: 241, endPoint x: 667, endPoint y: 268, distance: 26.4
click at [667, 252] on label "Other specified upper respiratory tract disorders" at bounding box center [712, 251] width 127 height 45
checkbox input "true"
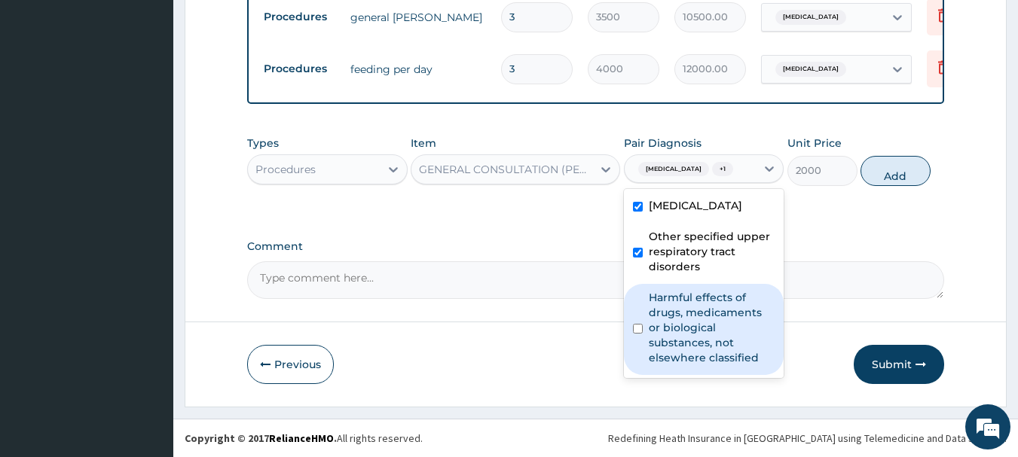
drag, startPoint x: 667, startPoint y: 310, endPoint x: 683, endPoint y: 313, distance: 16.1
click at [670, 312] on label "Harmful effects of drugs, medicaments or biological substances, not elsewhere c…" at bounding box center [712, 327] width 127 height 75
checkbox input "true"
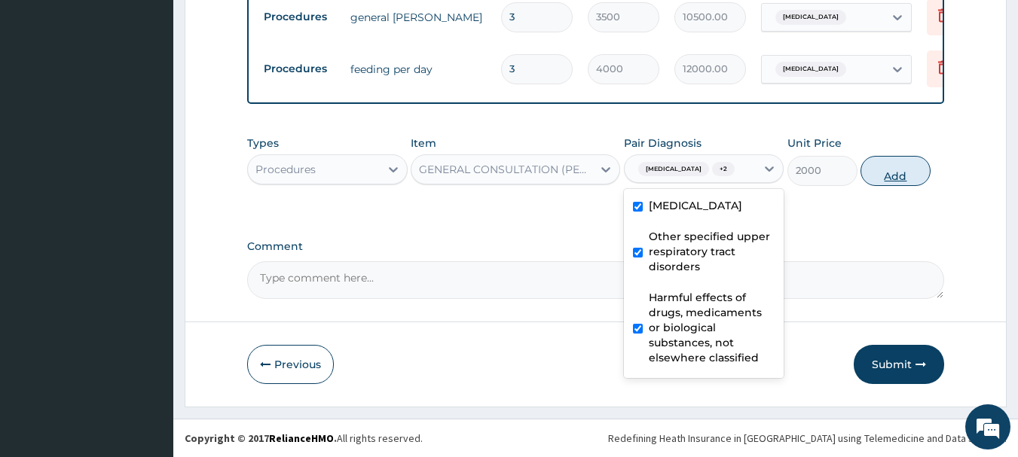
click at [893, 176] on button "Add" at bounding box center [896, 171] width 70 height 30
type input "0"
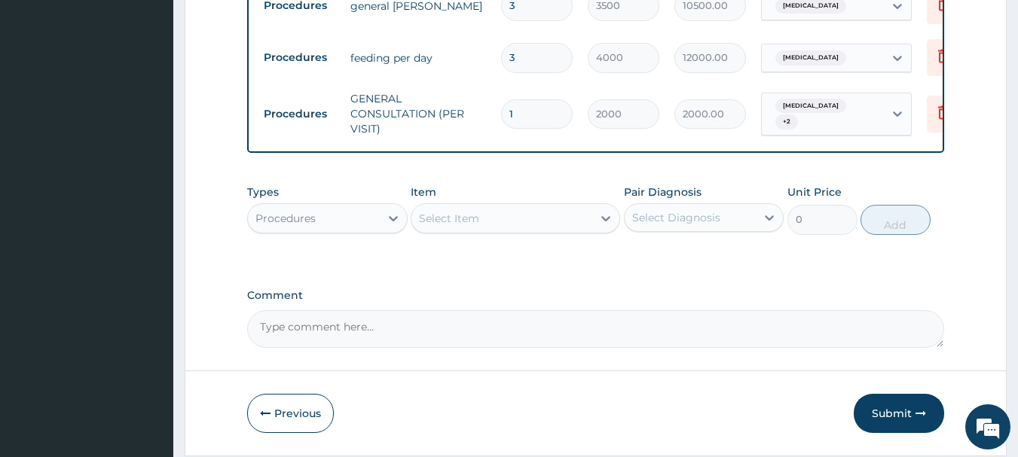
click at [369, 229] on div "Procedures" at bounding box center [314, 218] width 132 height 24
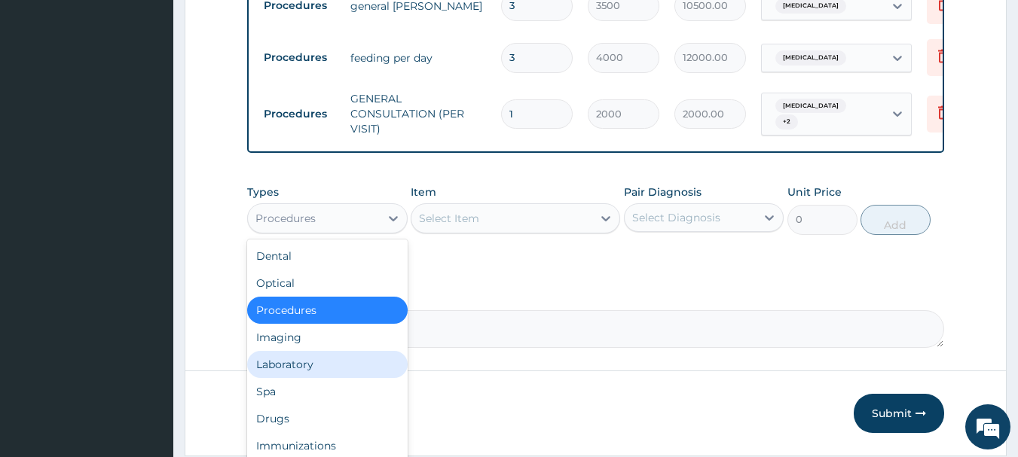
click at [297, 378] on div "Laboratory" at bounding box center [327, 364] width 161 height 27
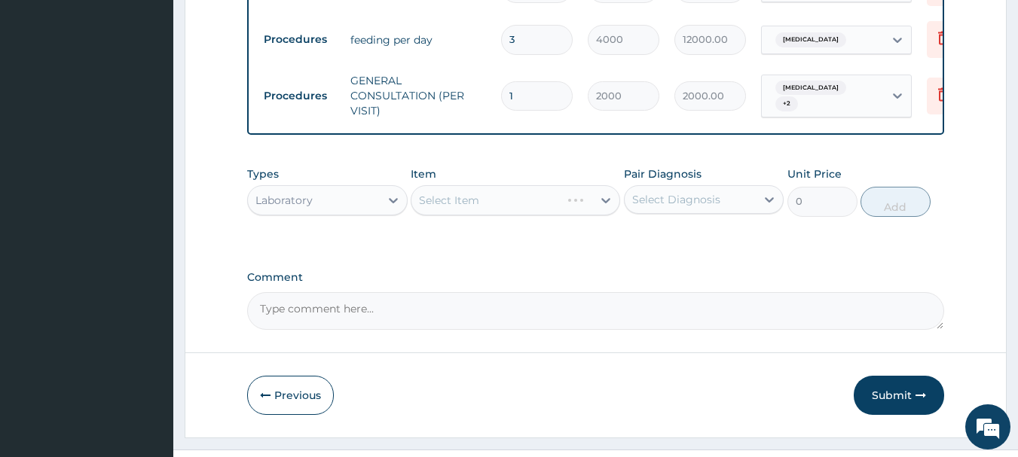
scroll to position [710, 0]
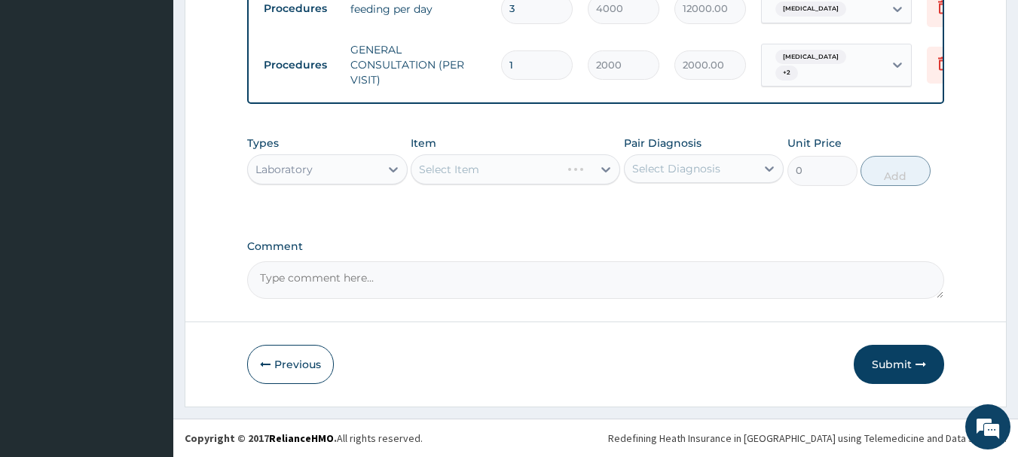
click at [588, 172] on div "Select Item" at bounding box center [515, 169] width 209 height 30
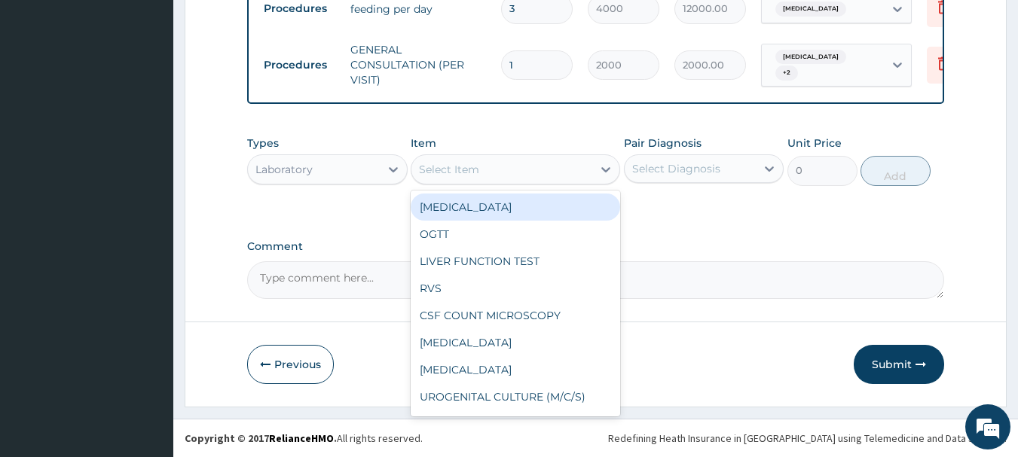
click at [586, 168] on div "Select Item" at bounding box center [501, 169] width 181 height 24
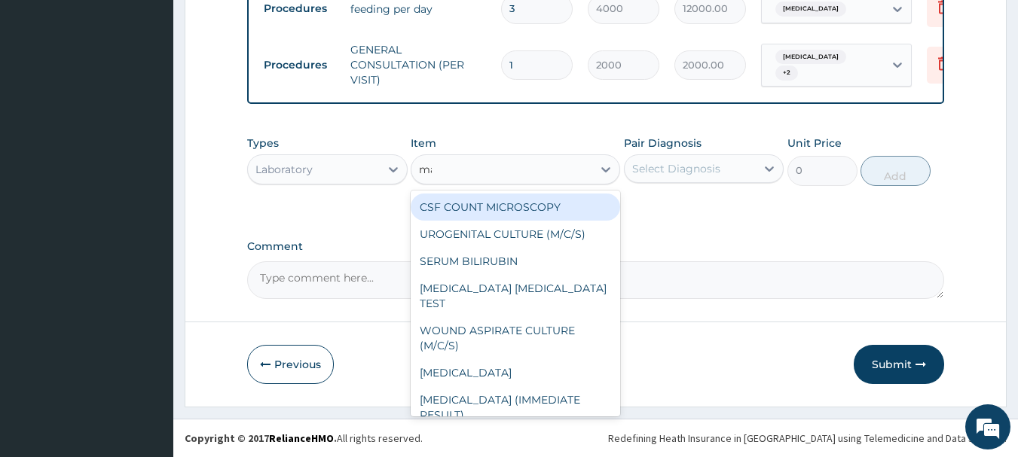
type input "mala"
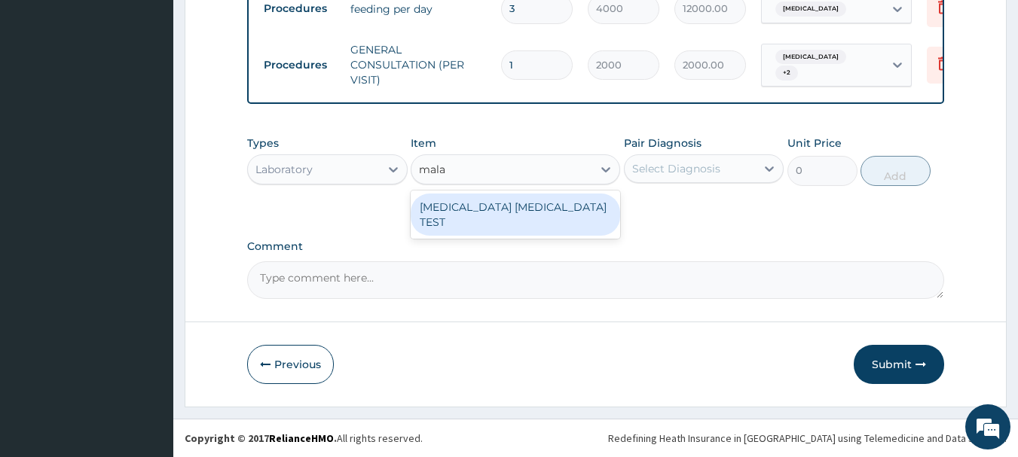
click at [560, 205] on div "MALARIA PARASITE TEST" at bounding box center [515, 215] width 209 height 42
type input "1000"
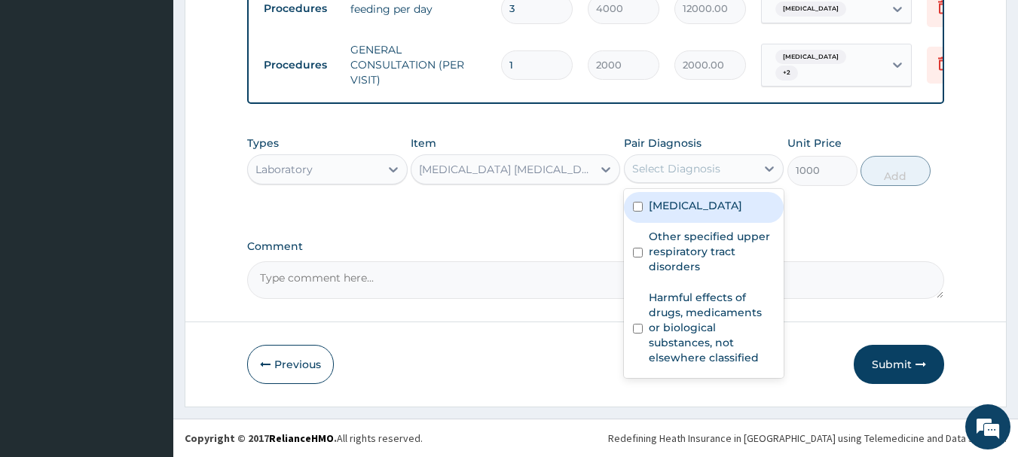
click at [664, 157] on div "Select Diagnosis" at bounding box center [691, 169] width 132 height 24
click at [649, 212] on label "Malaria" at bounding box center [695, 205] width 93 height 15
checkbox input "true"
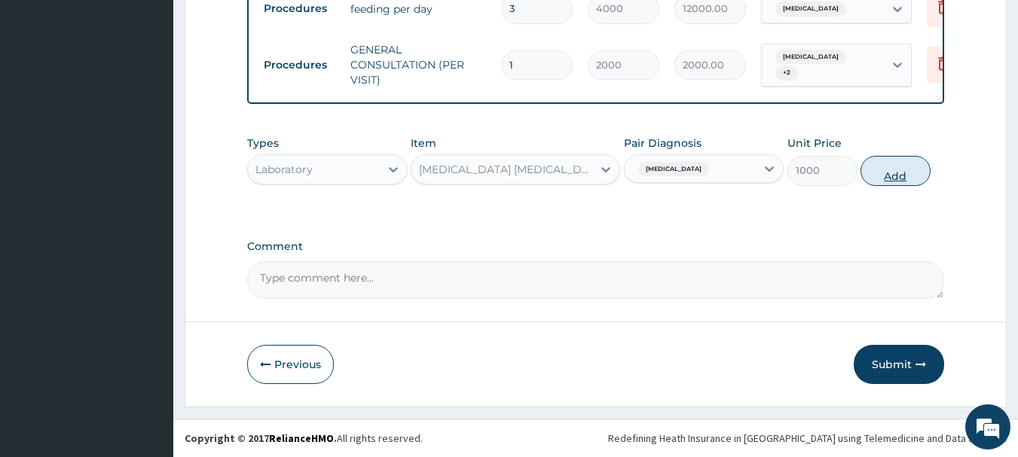
click at [876, 178] on button "Add" at bounding box center [896, 171] width 70 height 30
type input "0"
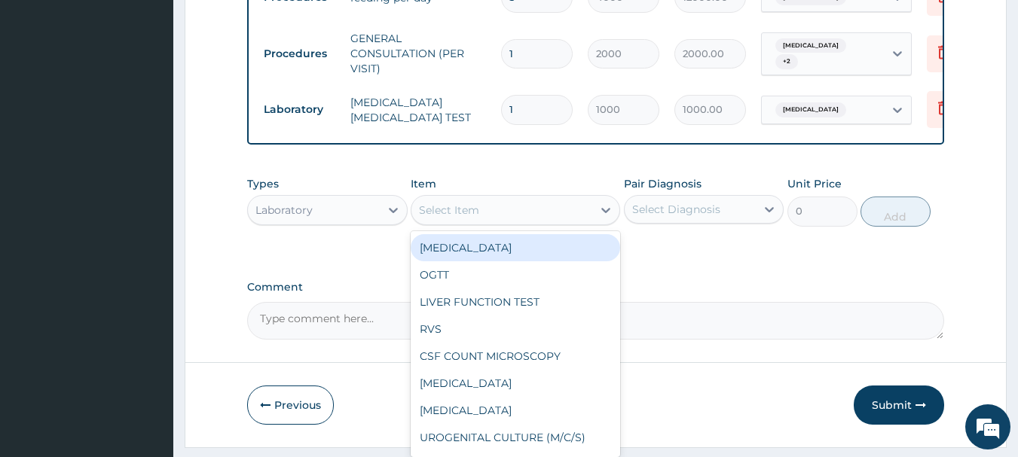
click at [525, 222] on div "Select Item" at bounding box center [501, 210] width 181 height 24
type input "fbc"
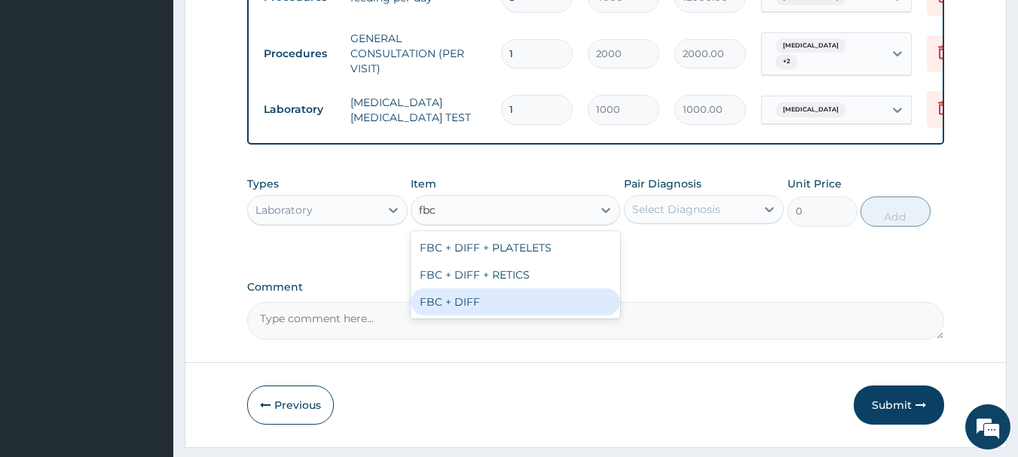
click at [478, 313] on div "FBC + DIFF" at bounding box center [515, 302] width 209 height 27
type input "2000"
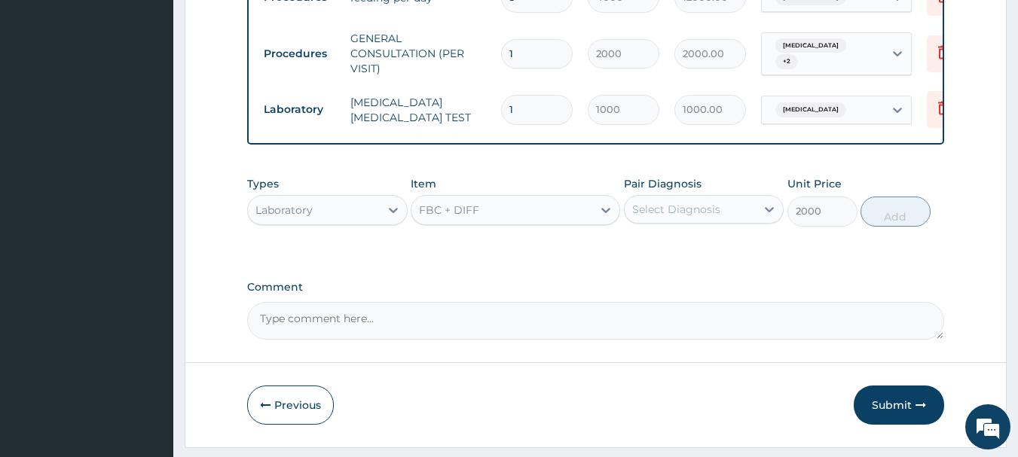
click at [718, 200] on div "Pair Diagnosis Select Diagnosis" at bounding box center [704, 201] width 161 height 50
click at [711, 217] on div "Select Diagnosis" at bounding box center [676, 209] width 88 height 15
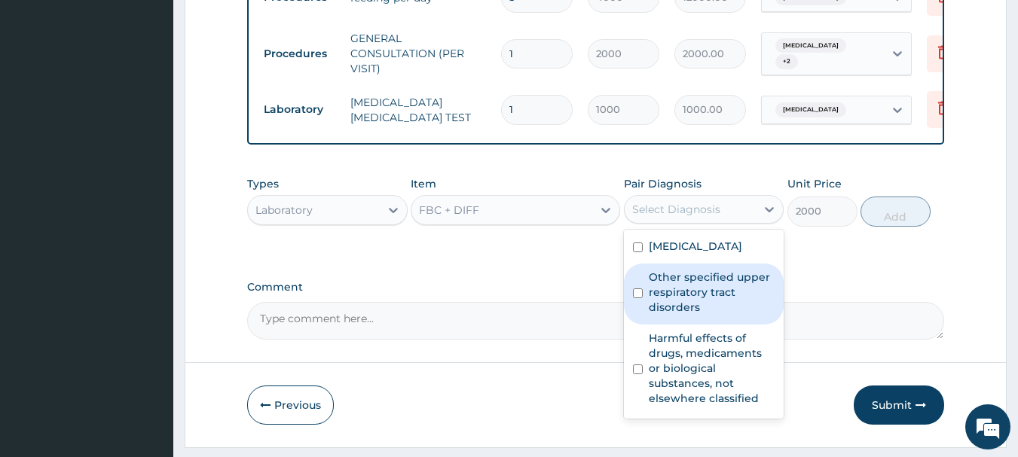
click at [683, 304] on label "Other specified upper respiratory tract disorders" at bounding box center [712, 292] width 127 height 45
checkbox input "true"
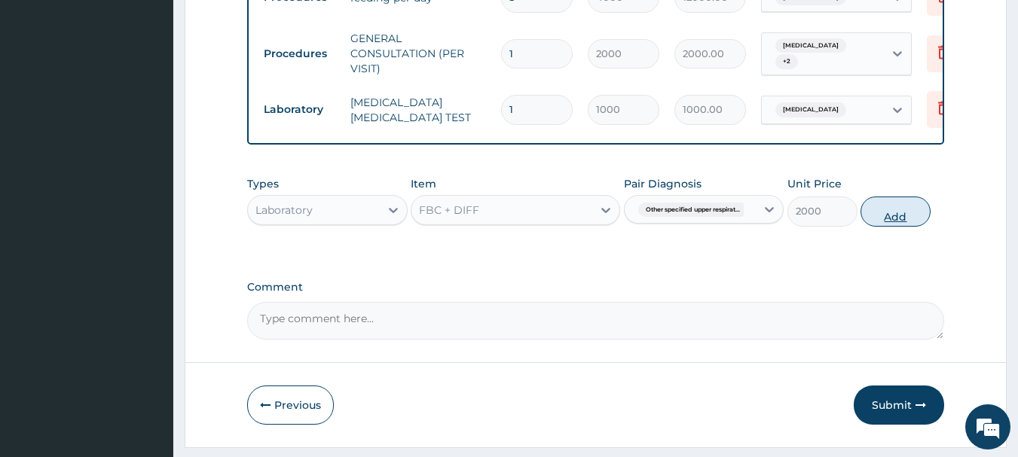
click at [870, 227] on button "Add" at bounding box center [896, 212] width 70 height 30
type input "0"
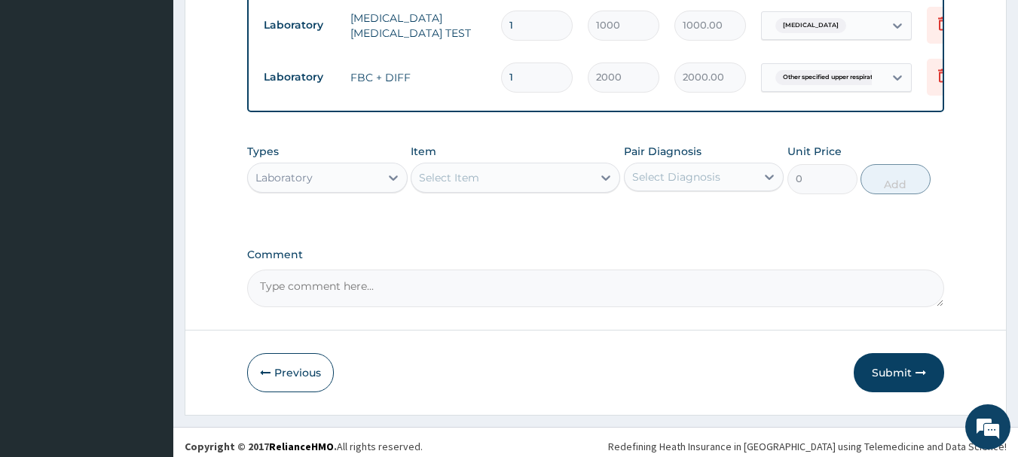
scroll to position [814, 0]
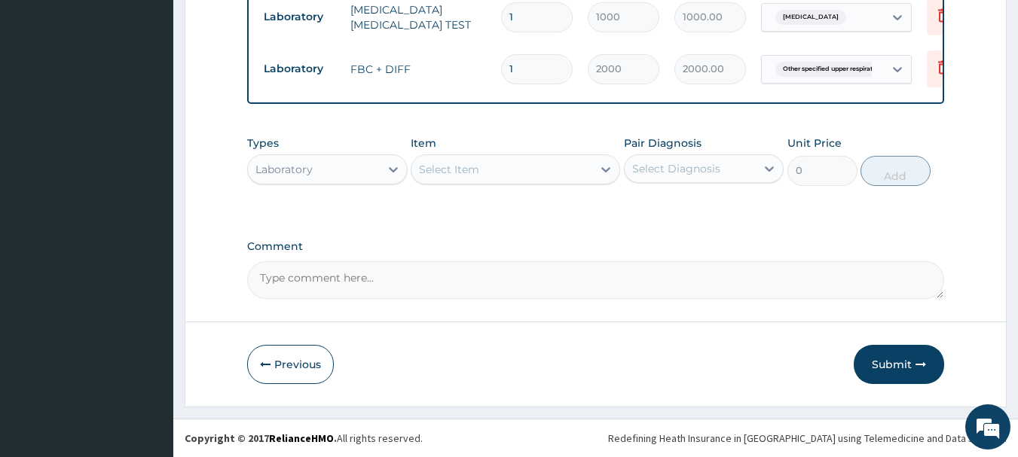
click at [362, 167] on div "Laboratory" at bounding box center [314, 169] width 132 height 24
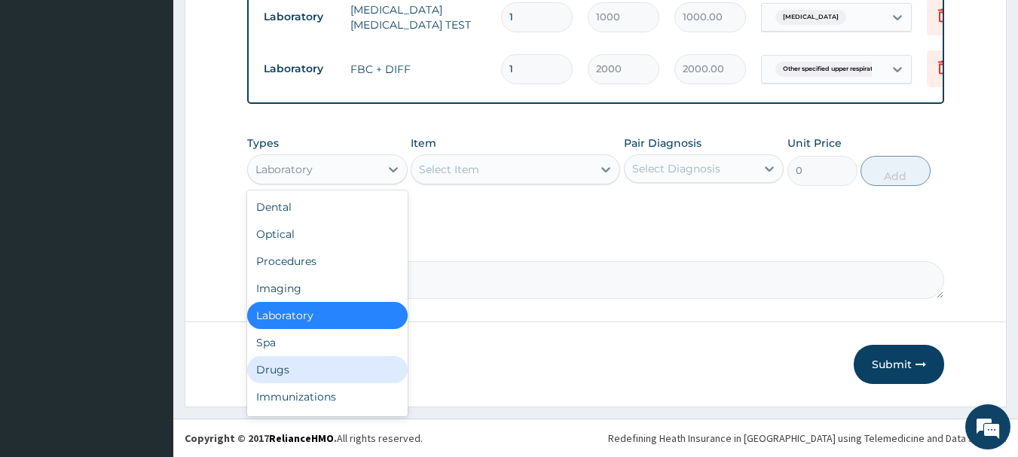
click at [288, 368] on div "Drugs" at bounding box center [327, 369] width 161 height 27
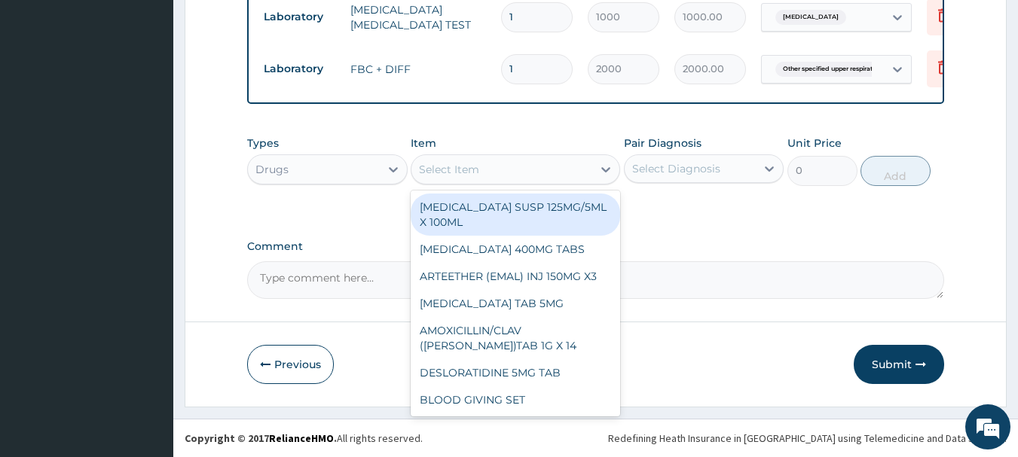
click at [567, 154] on div "Select Item" at bounding box center [515, 169] width 209 height 30
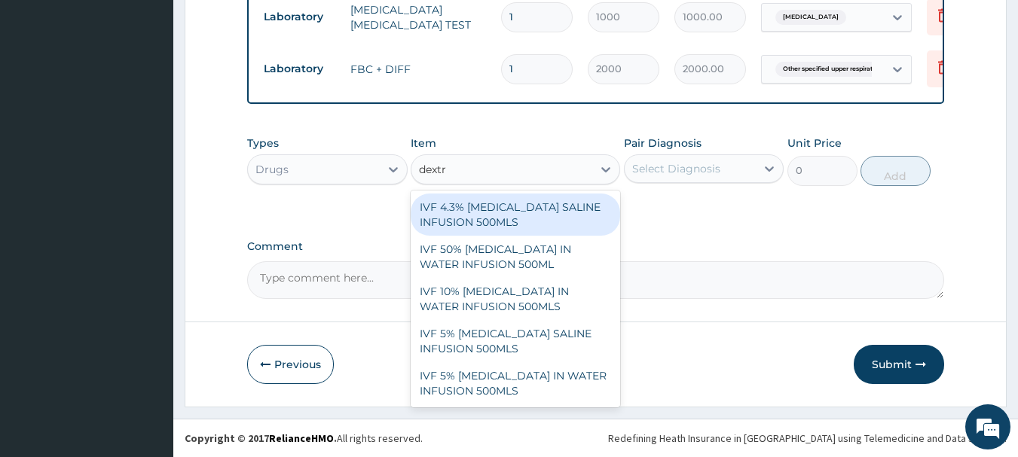
type input "dextro"
click at [509, 213] on div "IVF 4.3% DEXTROSE SALINE INFUSION 500MLS" at bounding box center [515, 215] width 209 height 42
type input "1000"
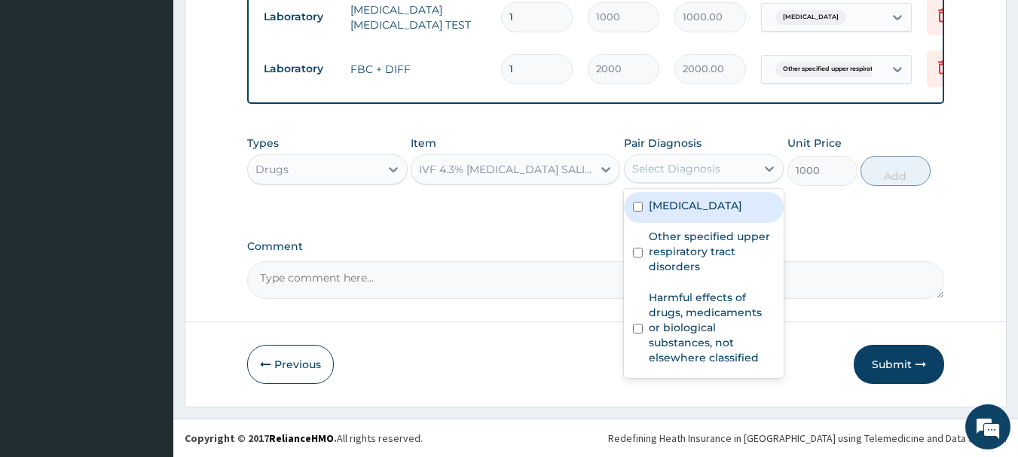
click at [723, 167] on div "Select Diagnosis" at bounding box center [691, 169] width 132 height 24
click at [687, 210] on label "Malaria" at bounding box center [695, 205] width 93 height 15
checkbox input "true"
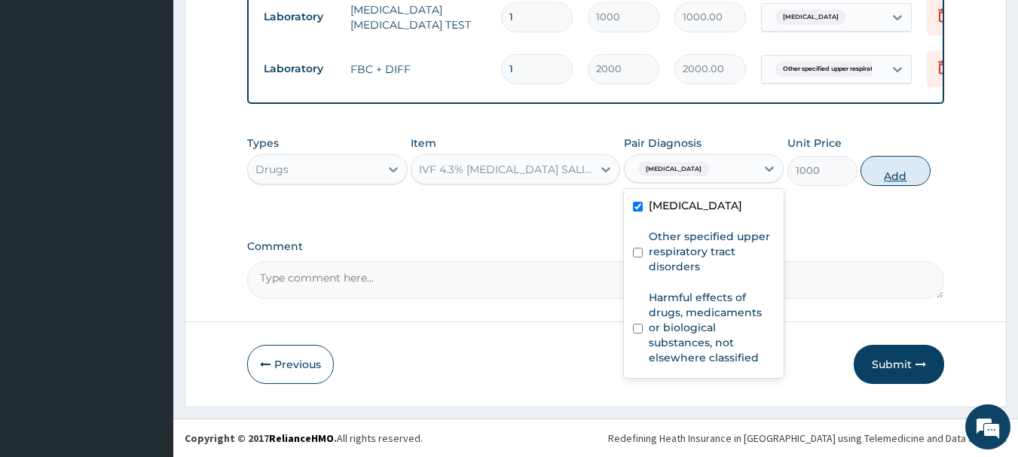
click at [882, 176] on button "Add" at bounding box center [896, 171] width 70 height 30
type input "0"
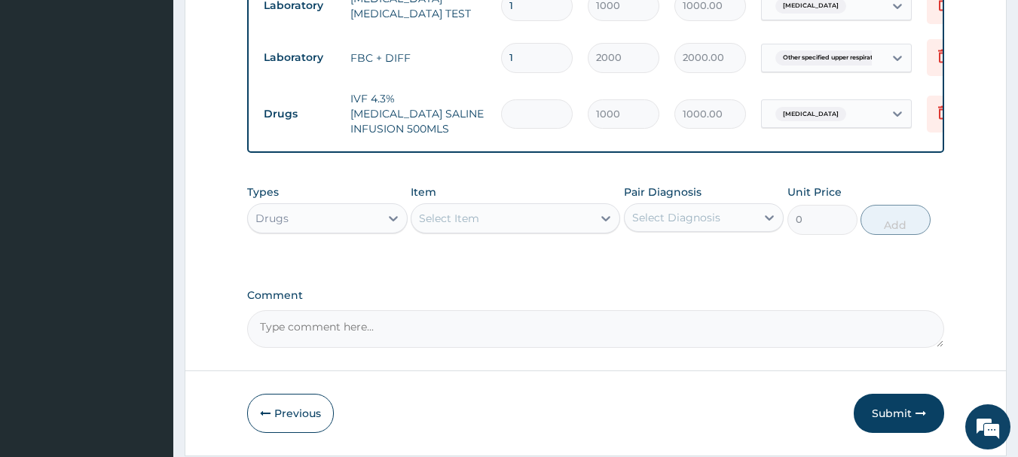
type input "0.00"
type input "3"
type input "3000.00"
type input "3"
click at [508, 220] on div "Select Item" at bounding box center [501, 218] width 181 height 24
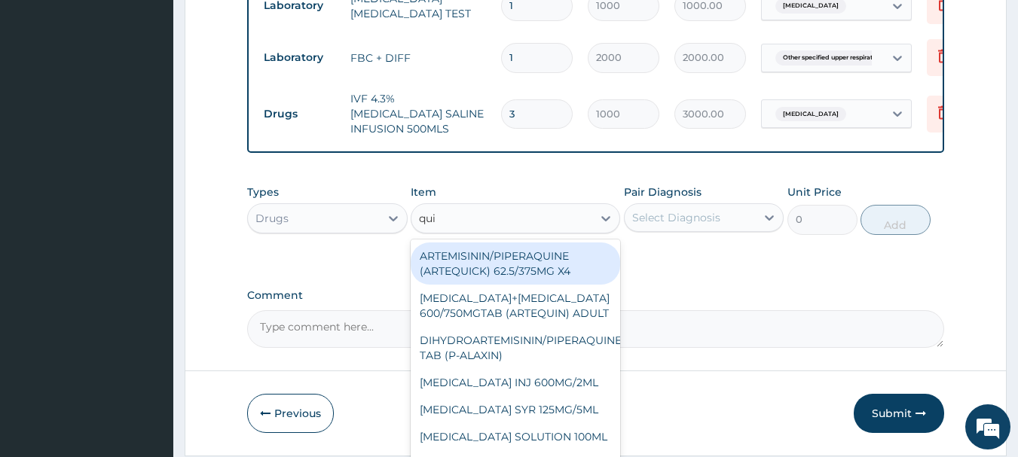
type input "quin"
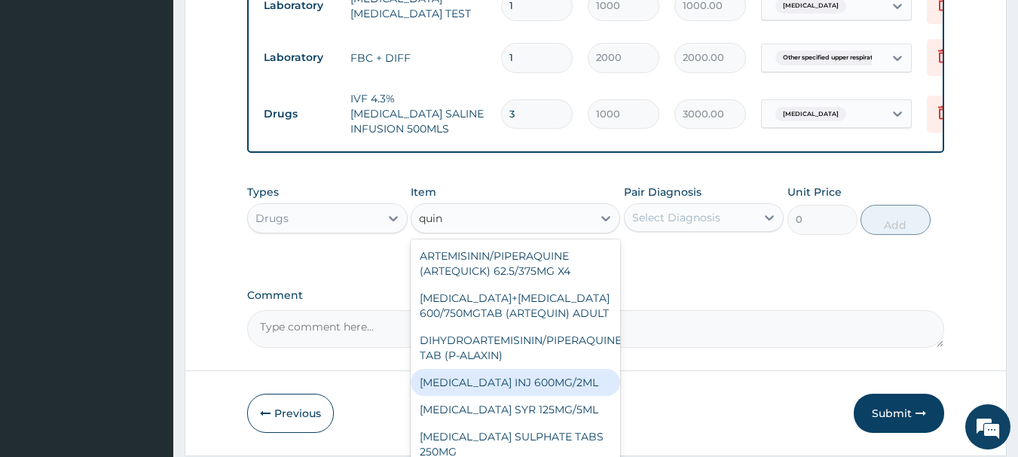
click at [495, 396] on div "QUININE INJ 600MG/2ML" at bounding box center [515, 382] width 209 height 27
type input "200"
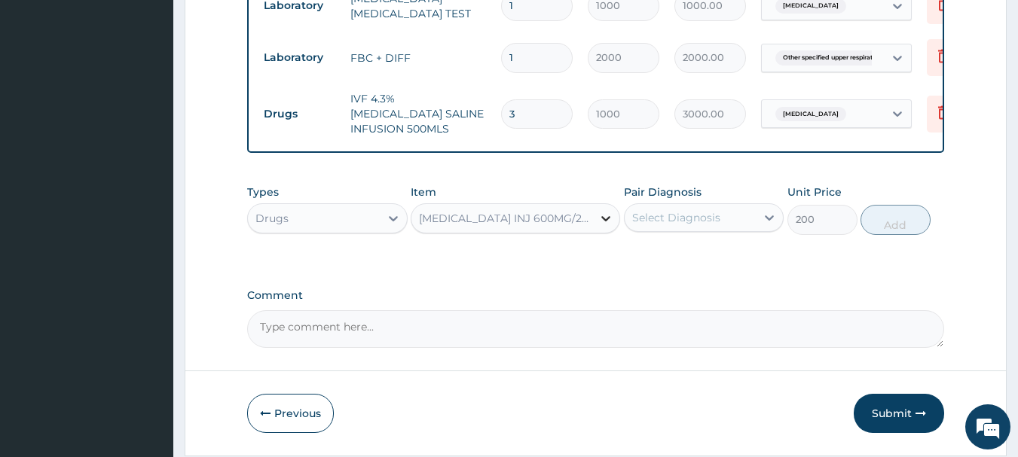
click at [610, 226] on icon at bounding box center [605, 218] width 15 height 15
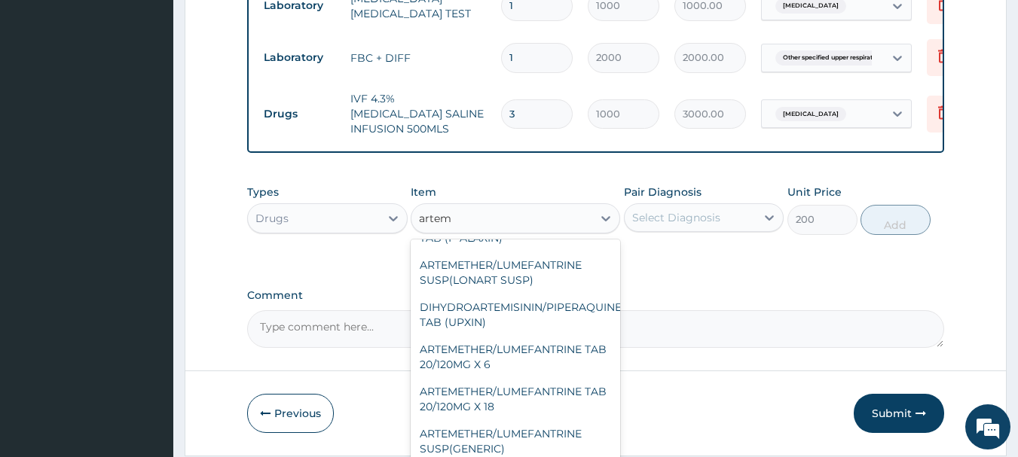
scroll to position [102, 0]
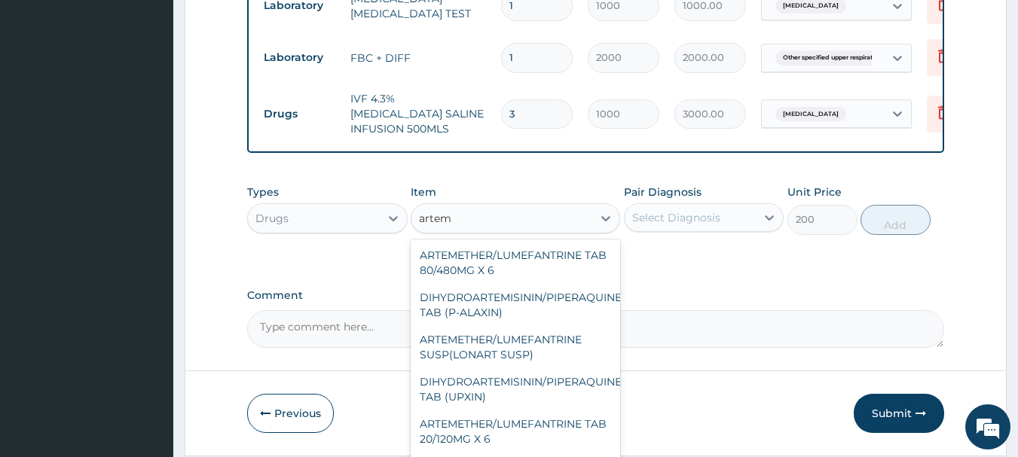
type input "arteme"
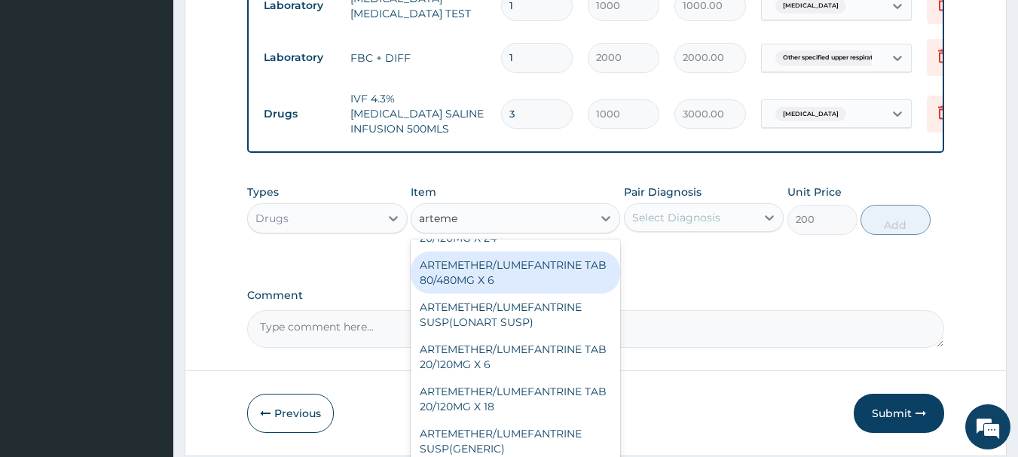
scroll to position [0, 0]
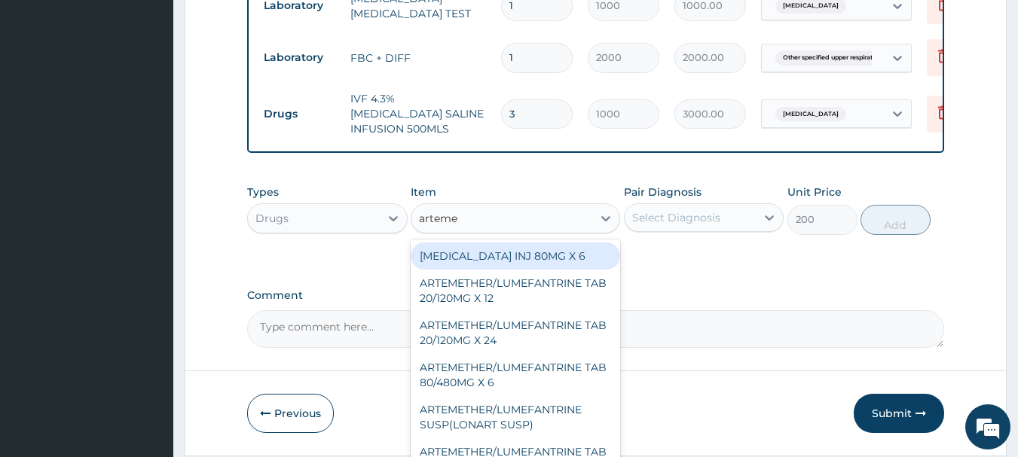
click at [540, 261] on div "ARTEMETHER INJ 80MG X 6" at bounding box center [515, 256] width 209 height 27
type input "300"
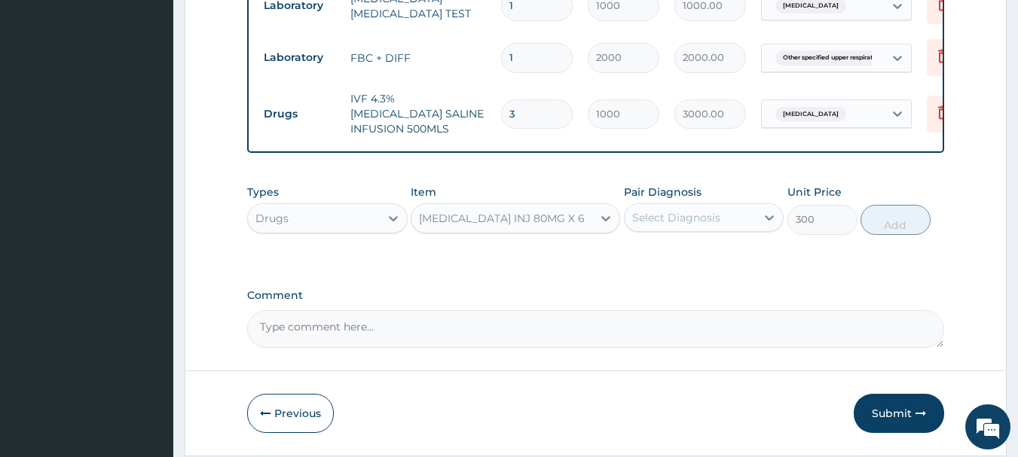
click at [701, 225] on div "Select Diagnosis" at bounding box center [676, 217] width 88 height 15
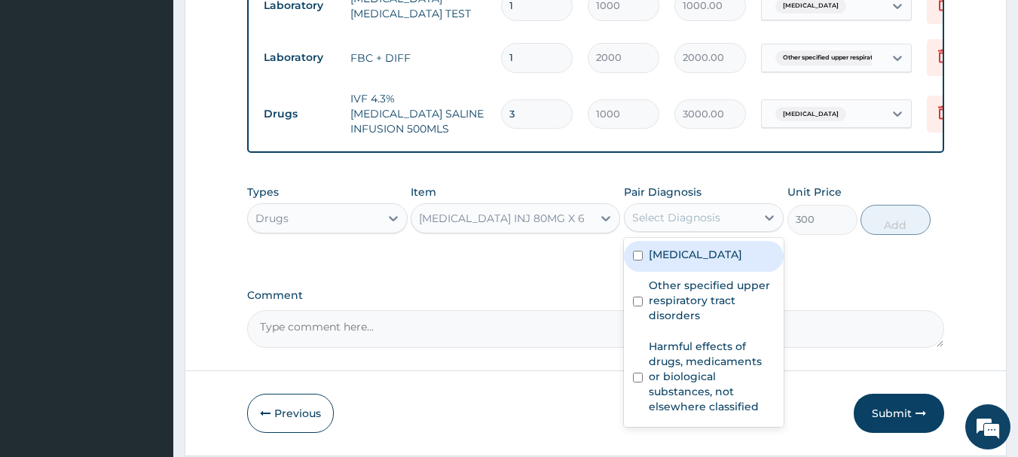
click at [684, 262] on label "Malaria" at bounding box center [695, 254] width 93 height 15
checkbox input "true"
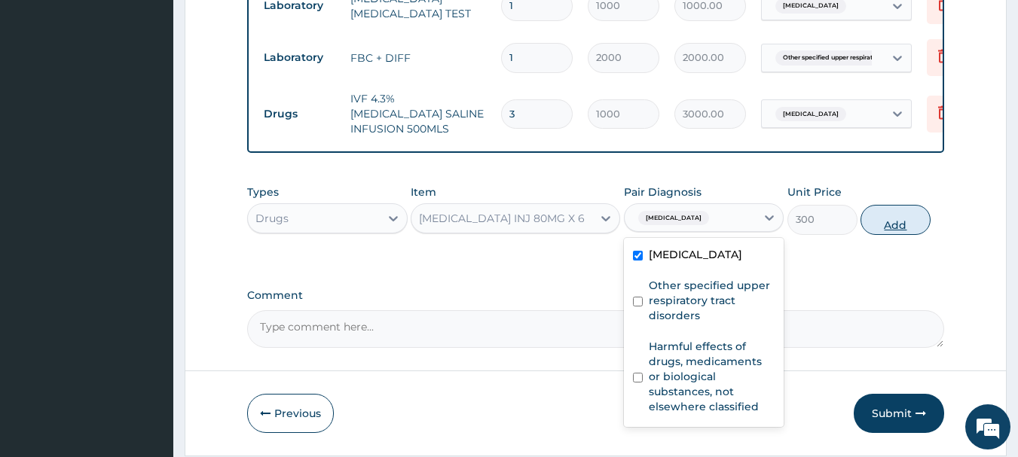
click at [881, 230] on button "Add" at bounding box center [896, 220] width 70 height 30
type input "0"
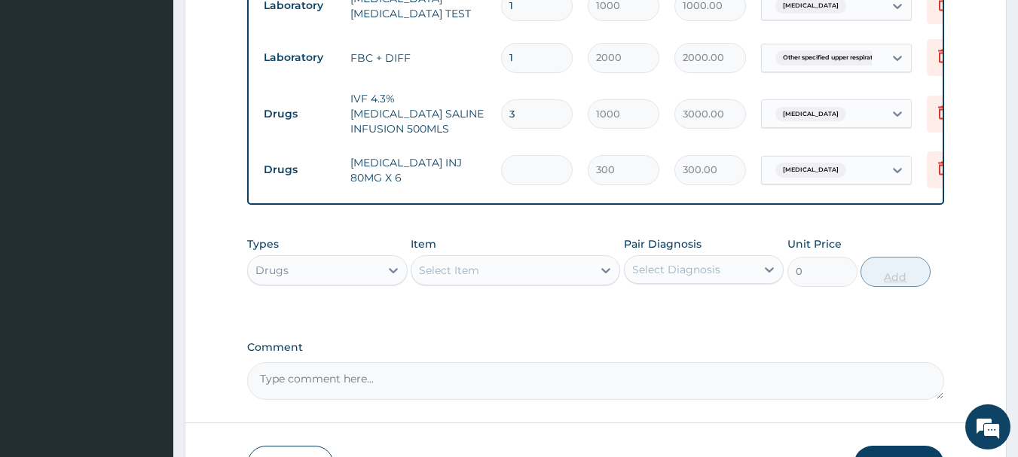
type input "0.00"
type input "3"
type input "900.00"
type input "3"
click at [464, 278] on div "Select Item" at bounding box center [449, 270] width 60 height 15
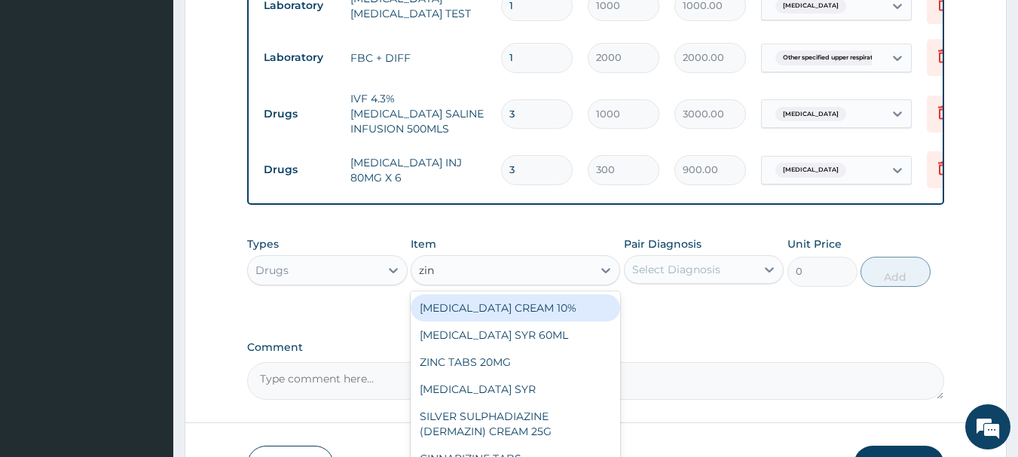
type input "zinc"
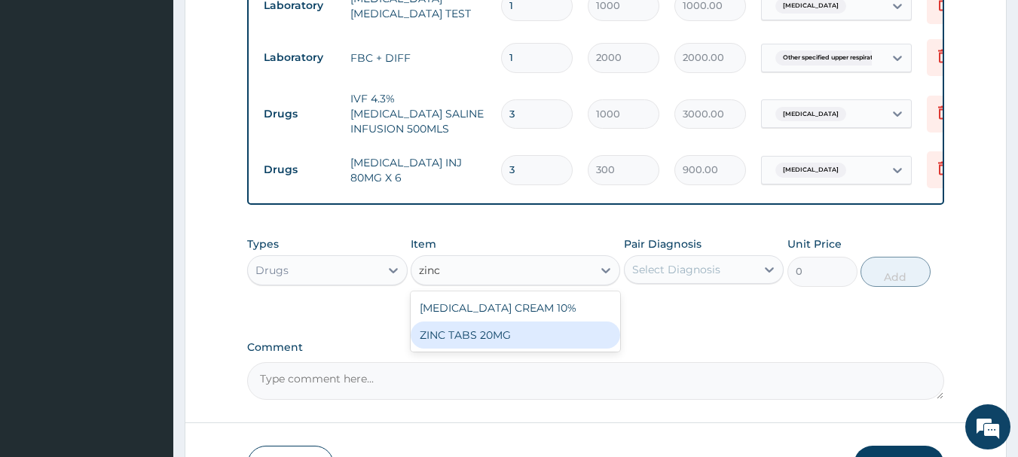
click at [450, 346] on div "ZINC TABS 20MG" at bounding box center [515, 335] width 209 height 27
type input "20"
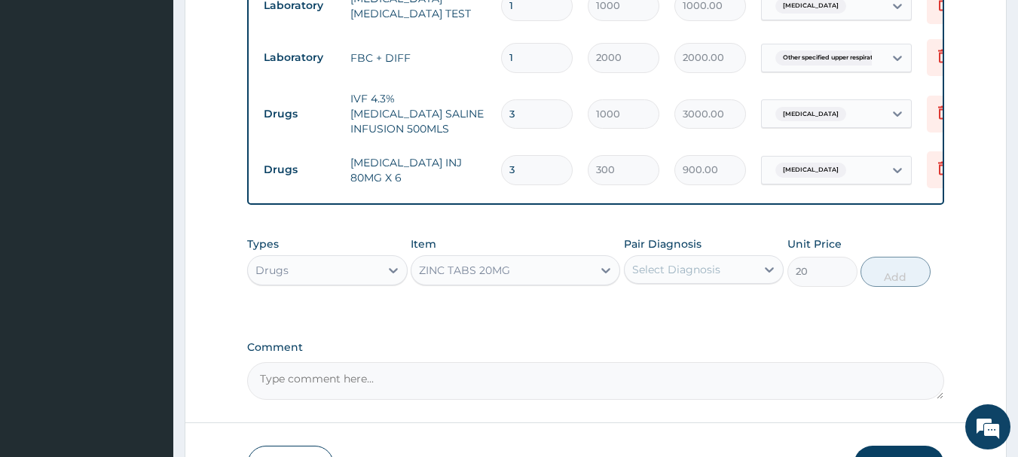
click at [690, 277] on div "Select Diagnosis" at bounding box center [676, 269] width 88 height 15
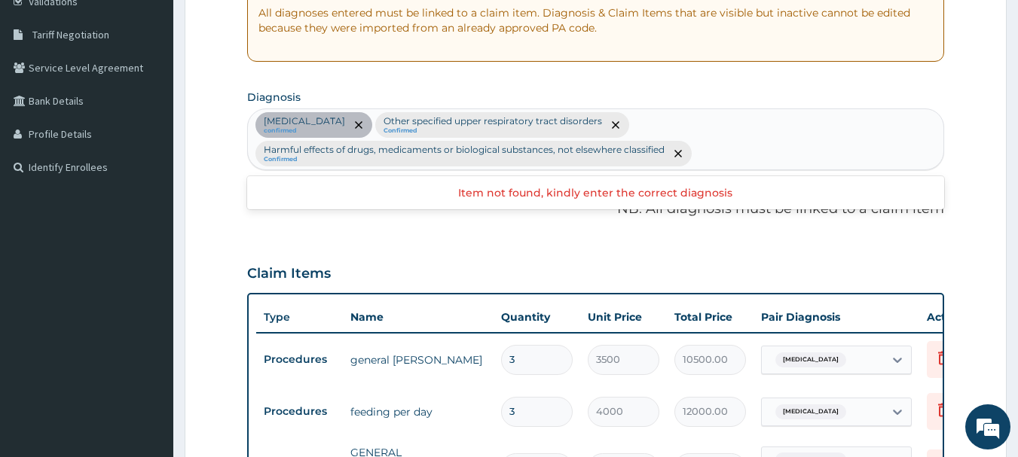
scroll to position [266, 0]
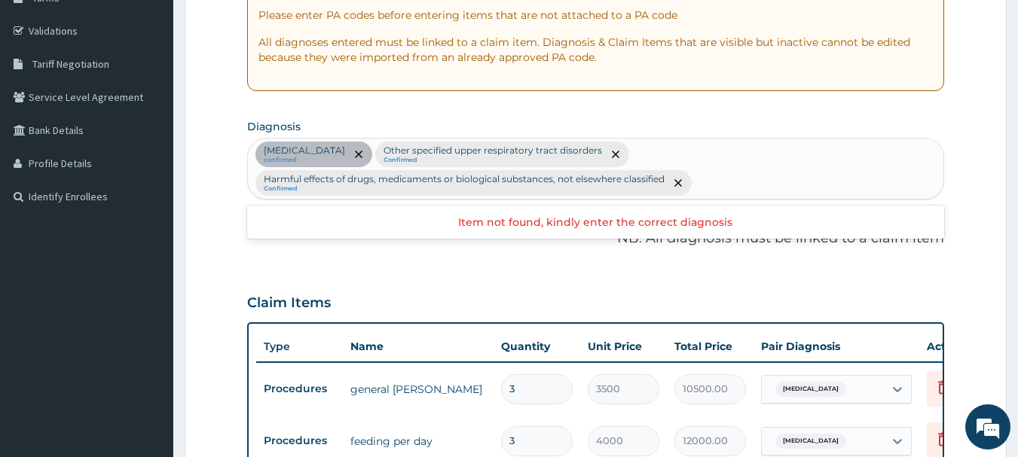
click at [720, 176] on div "Malaria confirmed Other specified upper respiratory tract disorders Confirmed H…" at bounding box center [596, 169] width 696 height 60
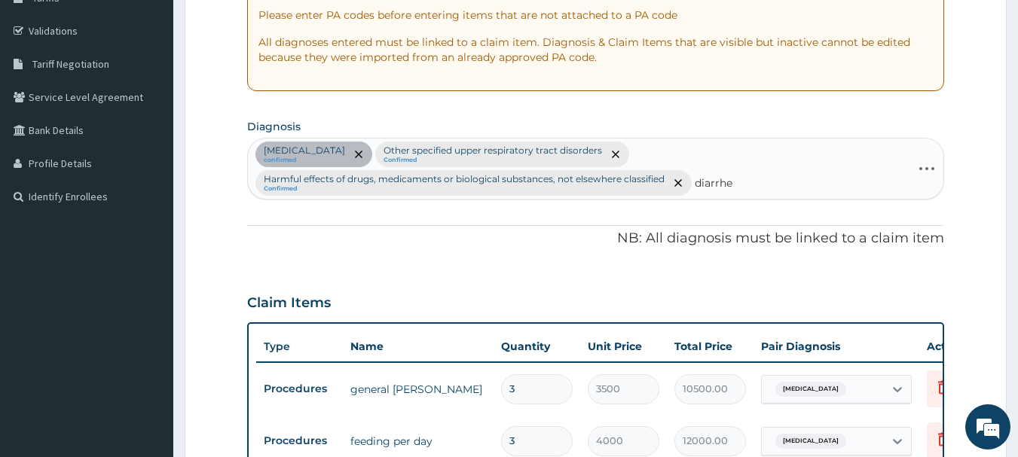
type input "diarrhea"
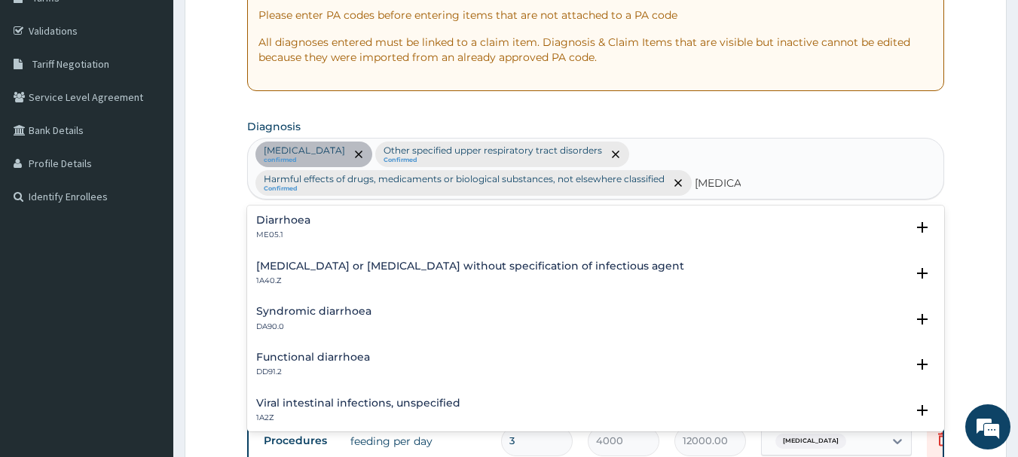
click at [282, 220] on h4 "Diarrhoea" at bounding box center [283, 220] width 54 height 11
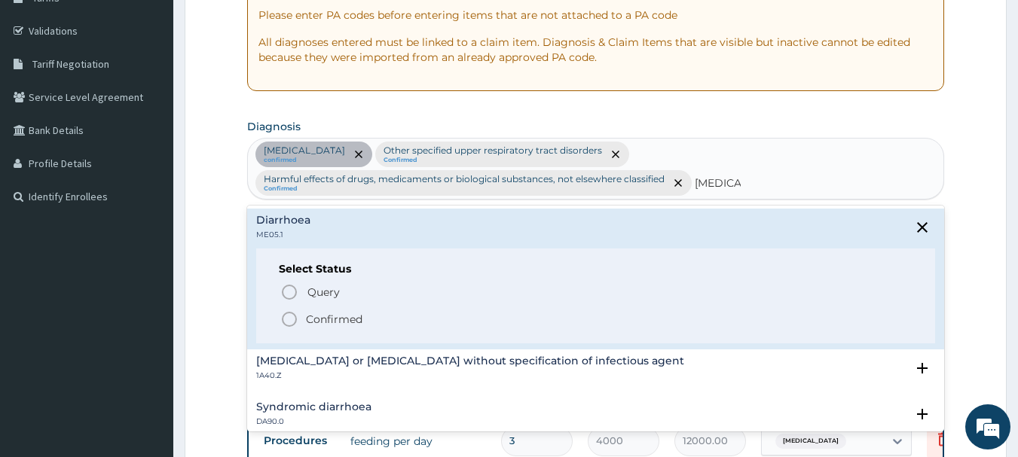
click at [287, 316] on icon "status option filled" at bounding box center [289, 319] width 18 height 18
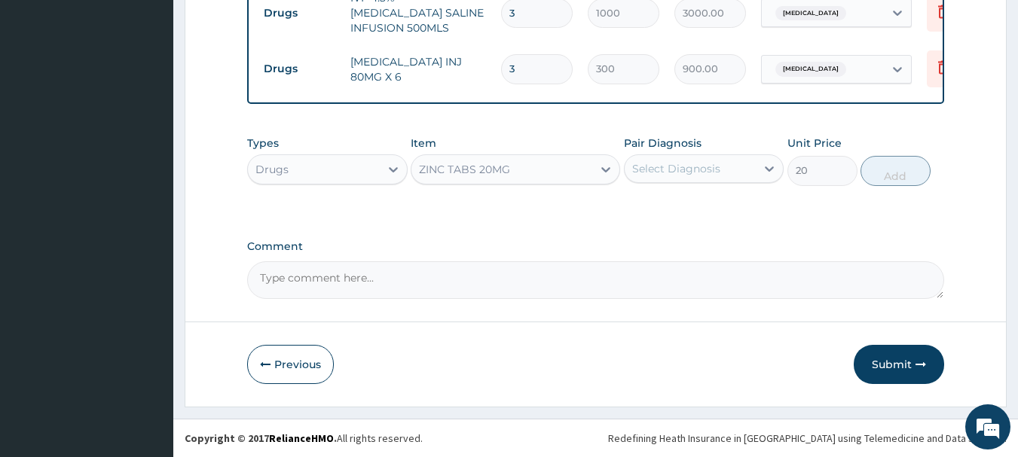
scroll to position [926, 0]
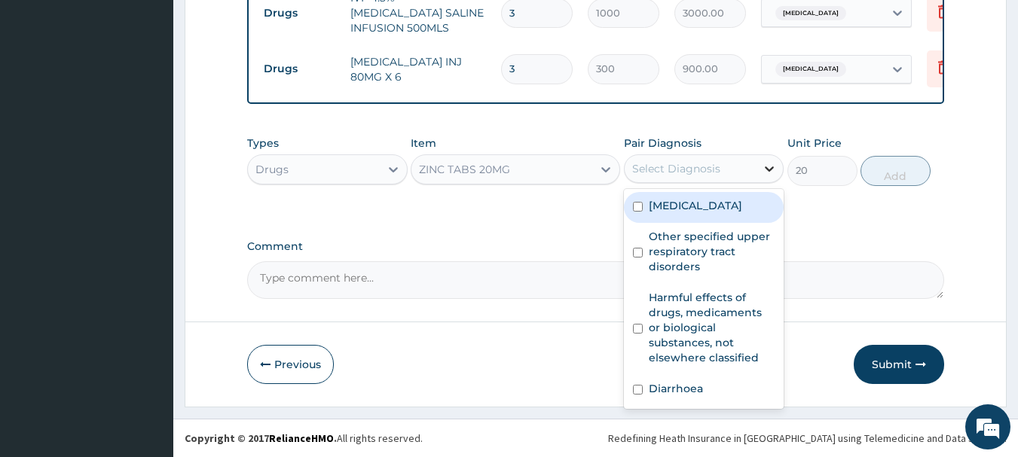
click at [769, 172] on icon at bounding box center [770, 169] width 9 height 5
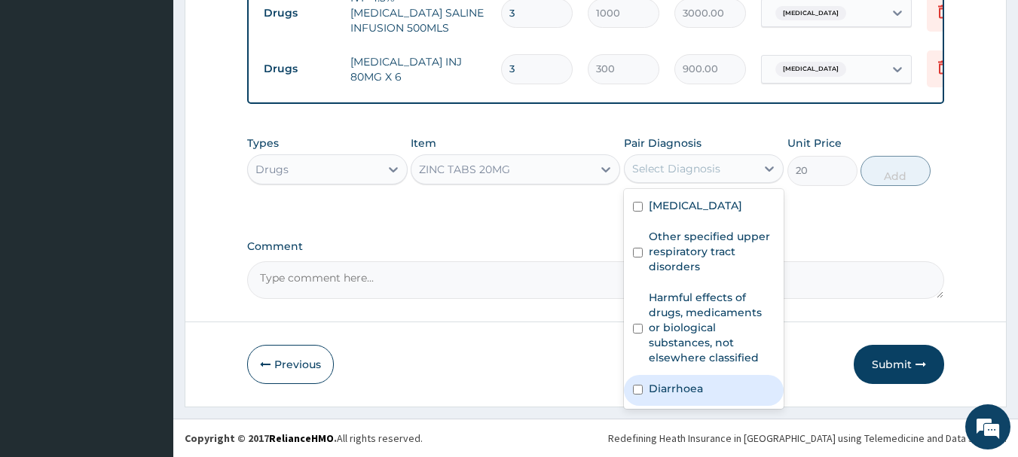
click at [677, 394] on label "Diarrhoea" at bounding box center [676, 388] width 54 height 15
checkbox input "true"
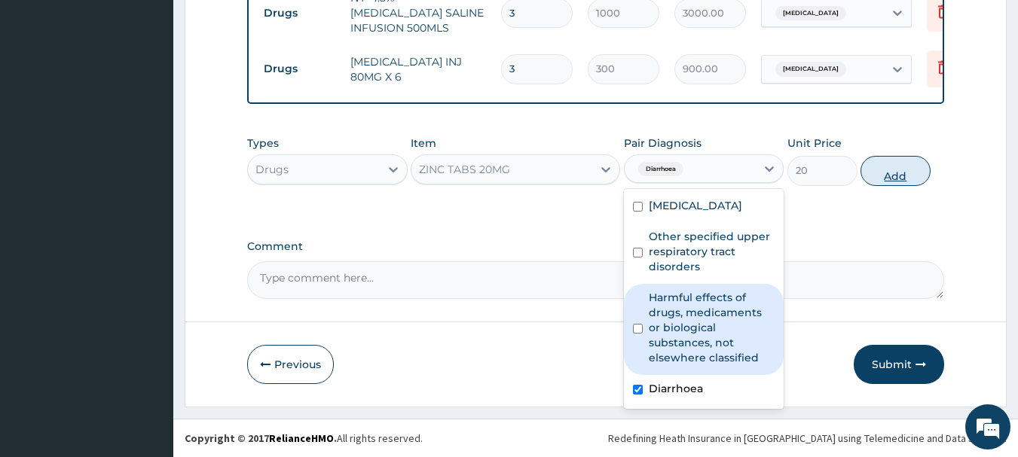
click at [885, 164] on button "Add" at bounding box center [896, 171] width 70 height 30
type input "0"
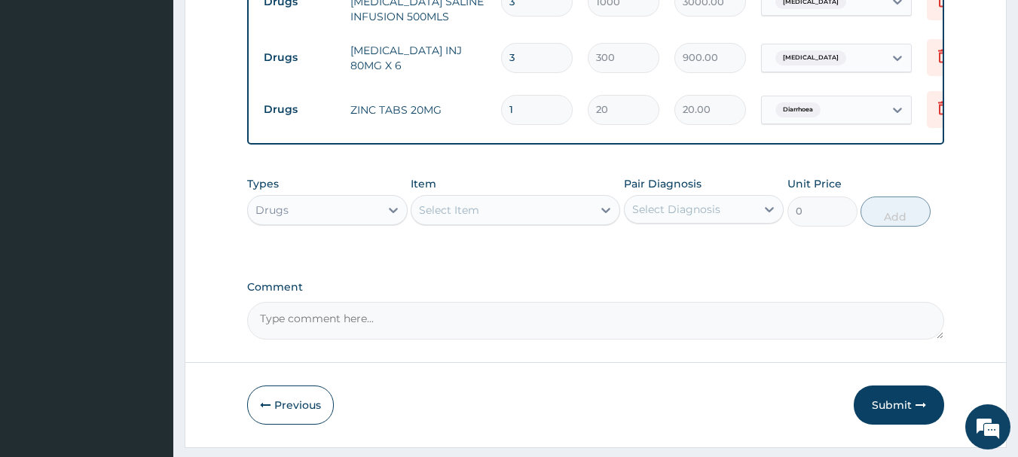
type input "10"
type input "200.00"
type input "10"
click at [475, 218] on div "Select Item" at bounding box center [449, 210] width 60 height 15
type input "can"
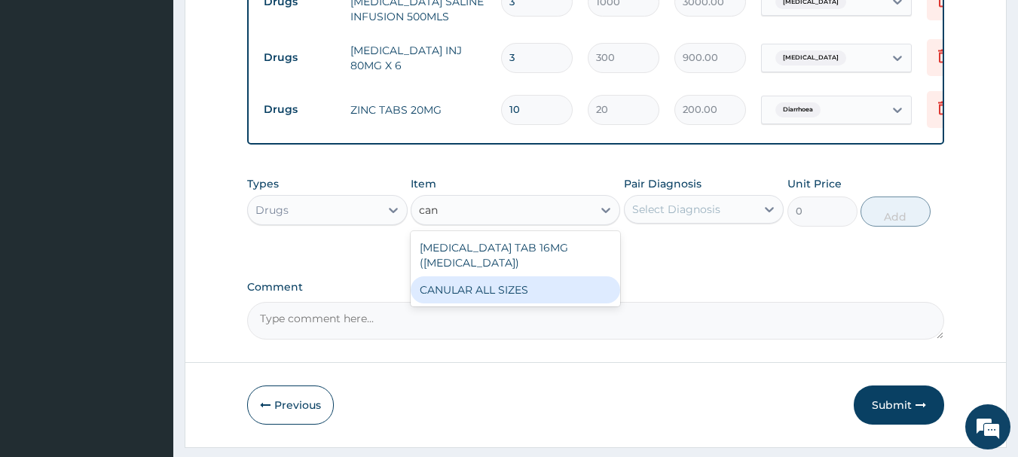
click at [472, 299] on div "CANULAR ALL SIZES" at bounding box center [515, 290] width 209 height 27
type input "200"
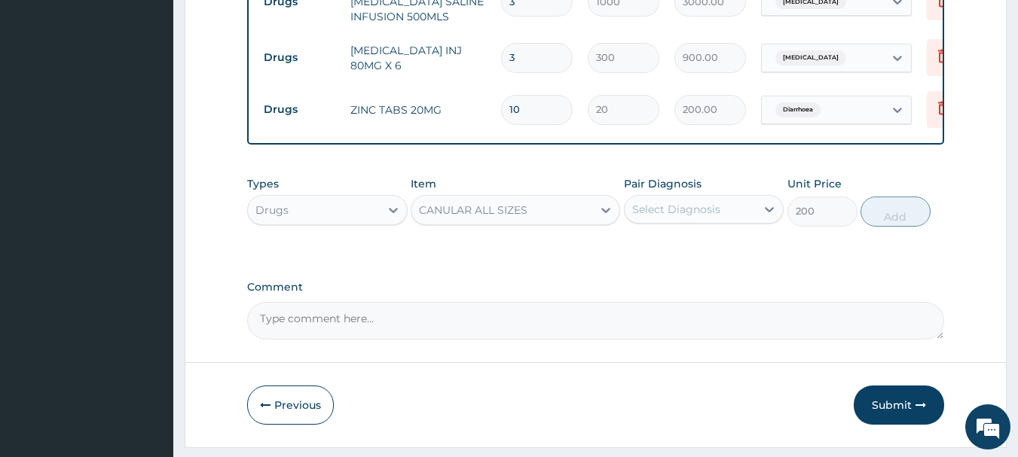
click at [710, 217] on div "Select Diagnosis" at bounding box center [676, 209] width 88 height 15
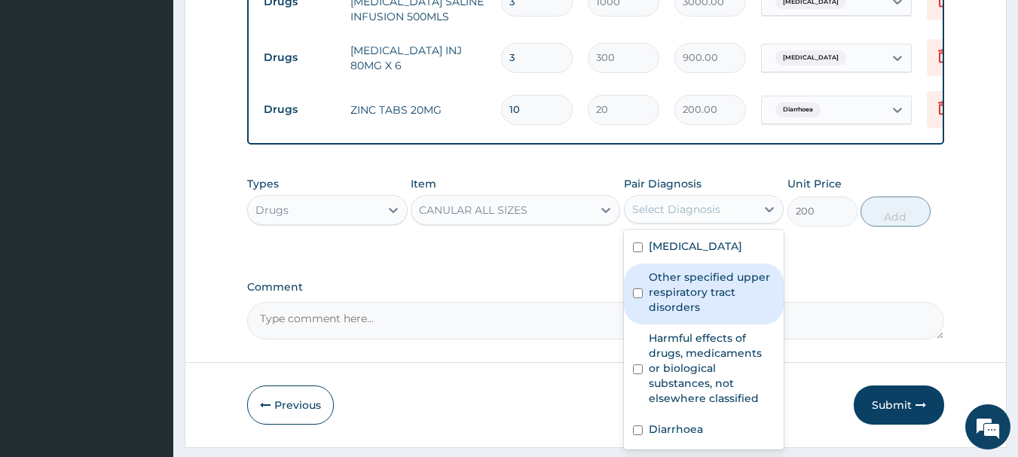
click at [680, 293] on label "Other specified upper respiratory tract disorders" at bounding box center [712, 292] width 127 height 45
checkbox input "true"
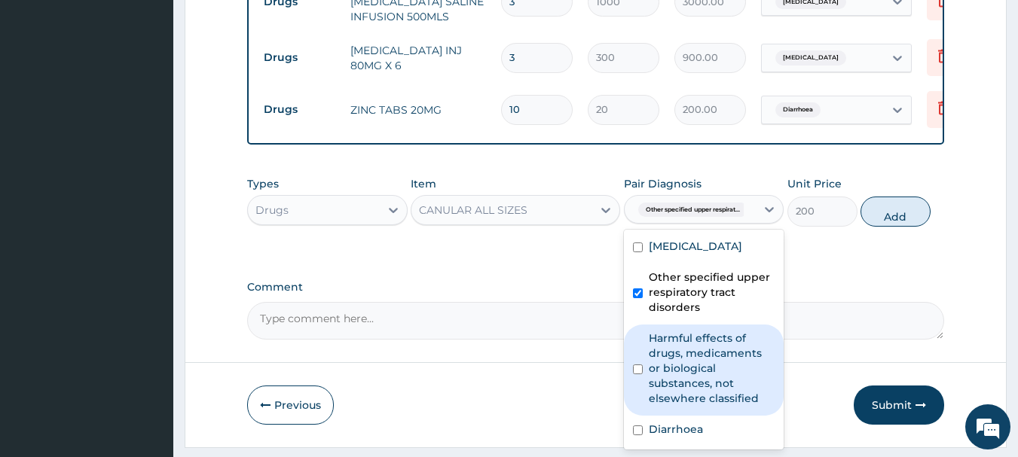
click at [680, 369] on label "Harmful effects of drugs, medicaments or biological substances, not elsewhere c…" at bounding box center [712, 368] width 127 height 75
checkbox input "true"
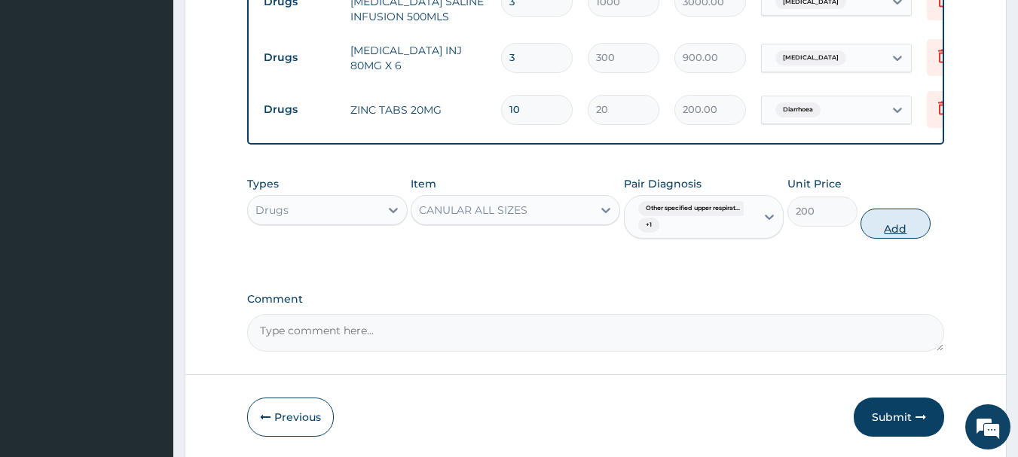
click at [894, 228] on button "Add" at bounding box center [896, 224] width 70 height 30
type input "0"
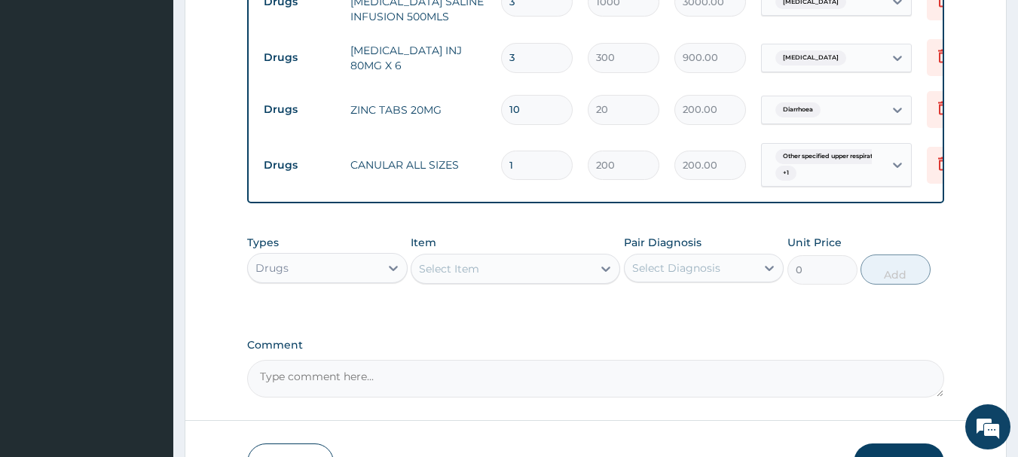
click at [548, 281] on div "Select Item" at bounding box center [501, 269] width 181 height 24
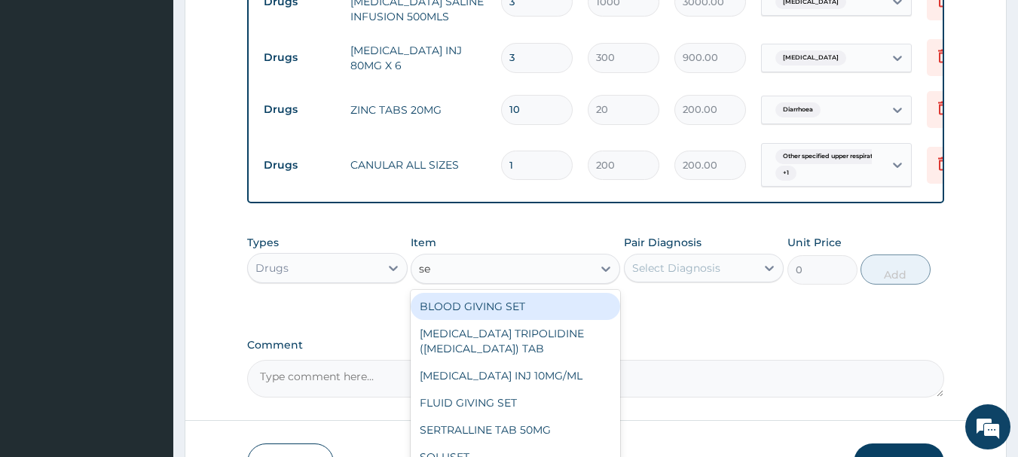
type input "set"
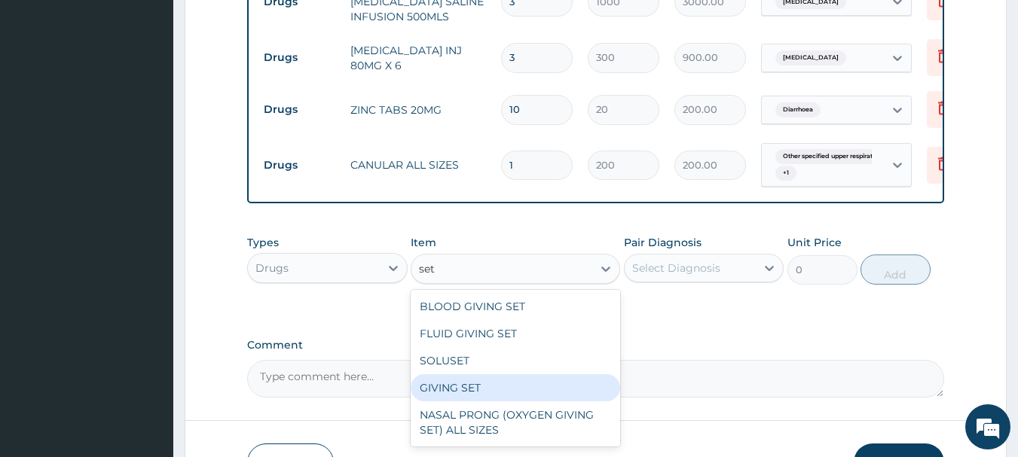
click at [488, 399] on div "GIVING SET" at bounding box center [515, 388] width 209 height 27
type input "200"
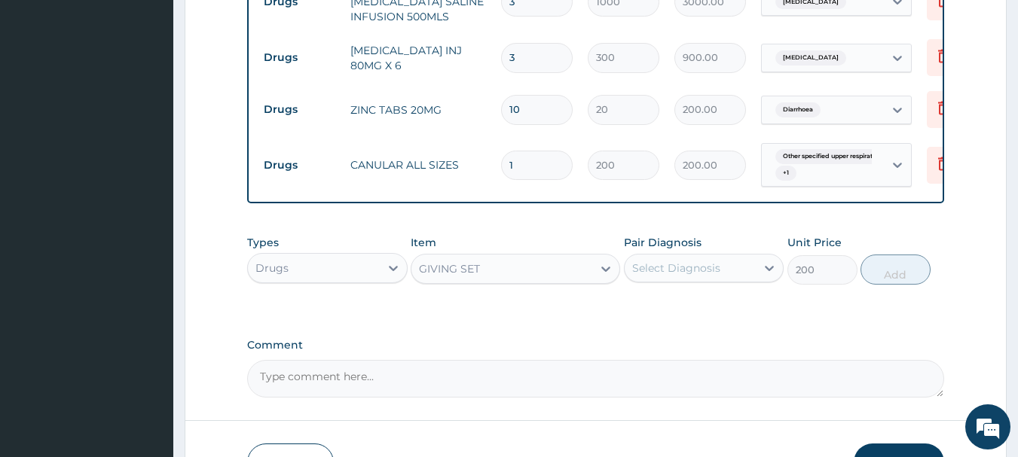
click at [729, 267] on div "Select Diagnosis" at bounding box center [691, 268] width 132 height 24
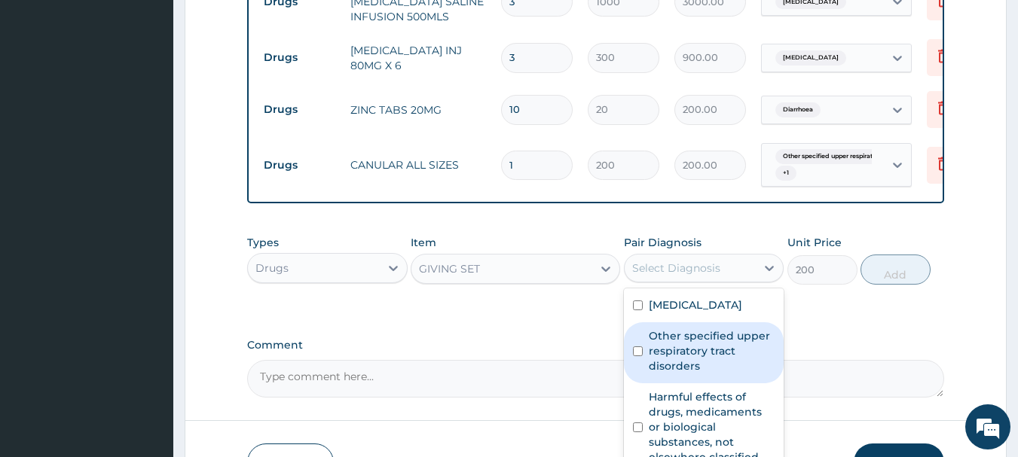
click at [686, 351] on label "Other specified upper respiratory tract disorders" at bounding box center [712, 351] width 127 height 45
checkbox input "true"
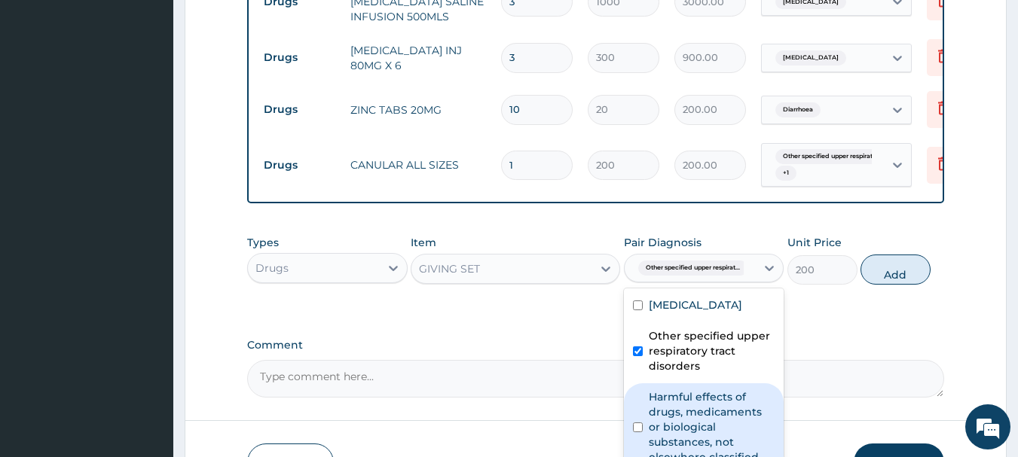
click at [662, 431] on label "Harmful effects of drugs, medicaments or biological substances, not elsewhere c…" at bounding box center [712, 427] width 127 height 75
checkbox input "true"
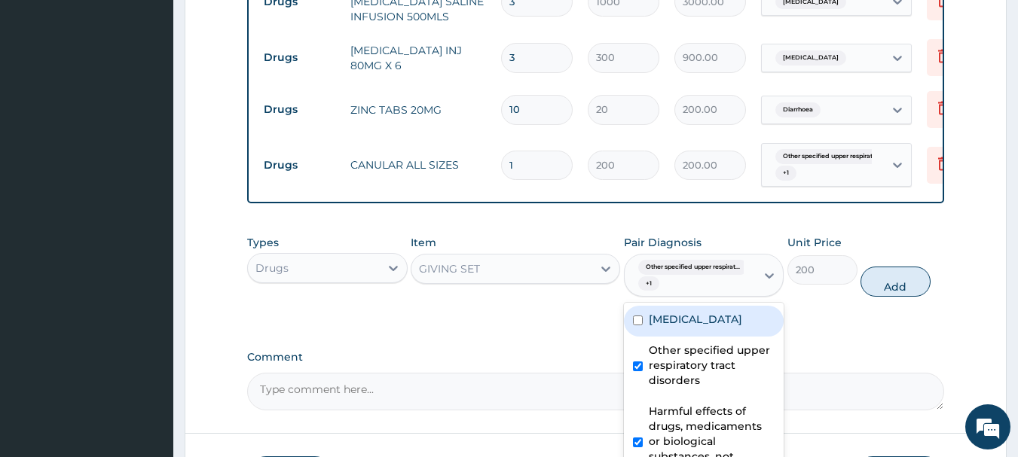
click at [688, 331] on div "Malaria" at bounding box center [704, 321] width 161 height 31
checkbox input "true"
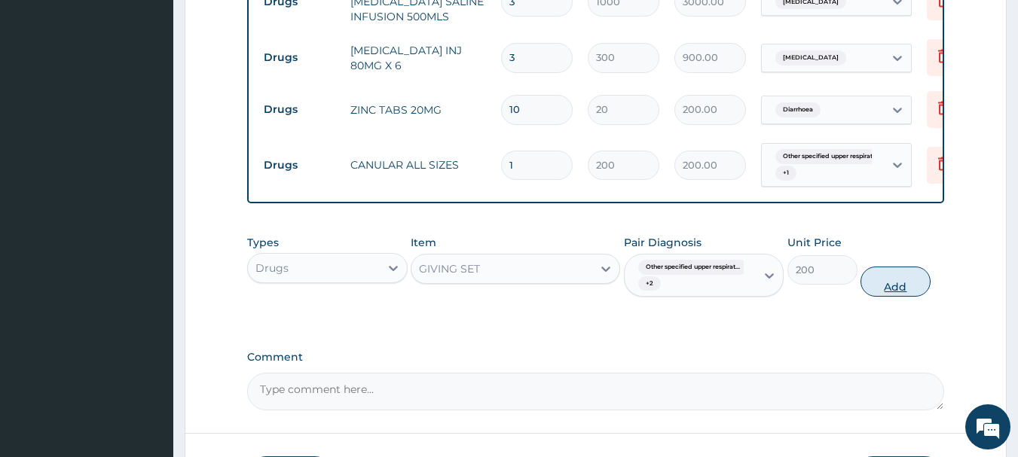
click at [901, 289] on button "Add" at bounding box center [896, 282] width 70 height 30
type input "0"
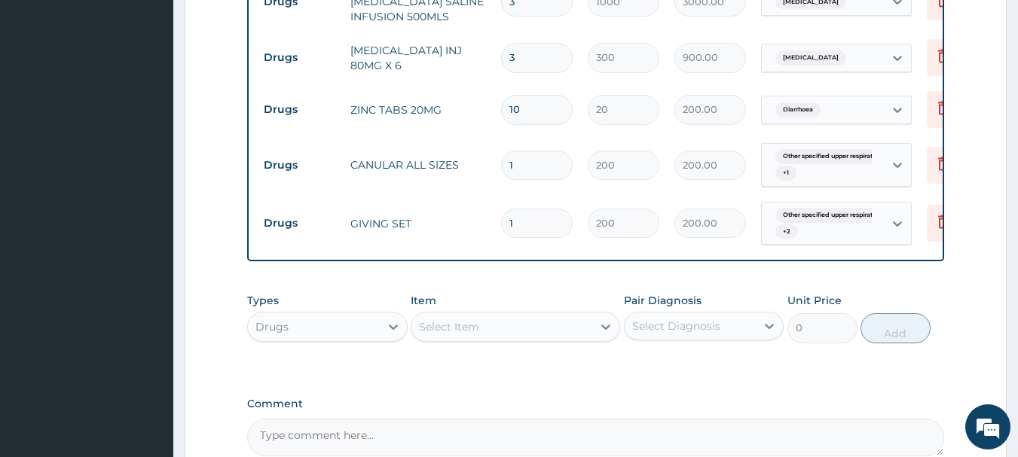
click at [487, 335] on div "Select Item" at bounding box center [501, 327] width 181 height 24
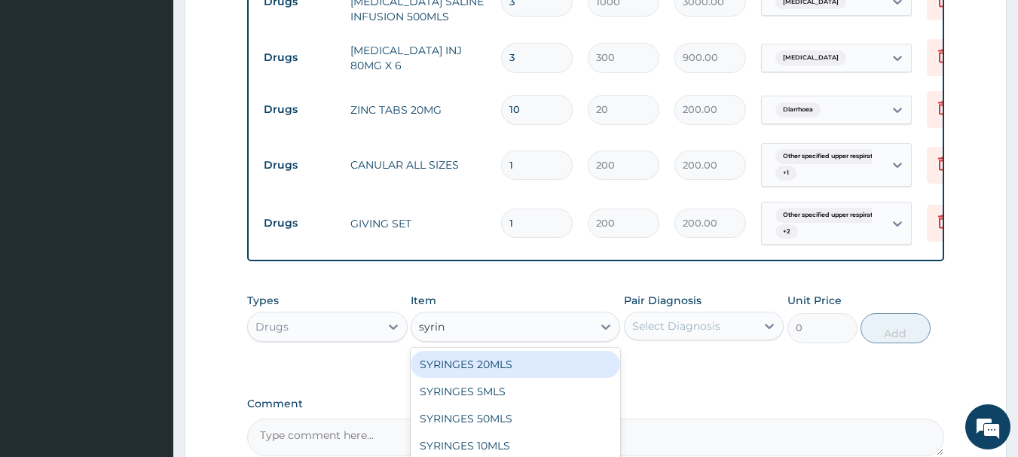
type input "syring"
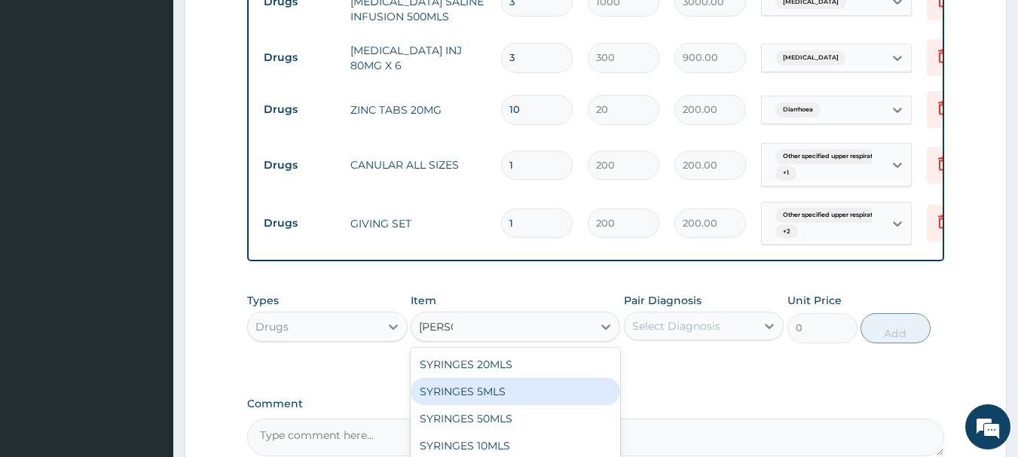
click at [470, 400] on div "SYRINGES 5MLS" at bounding box center [515, 391] width 209 height 27
type input "80"
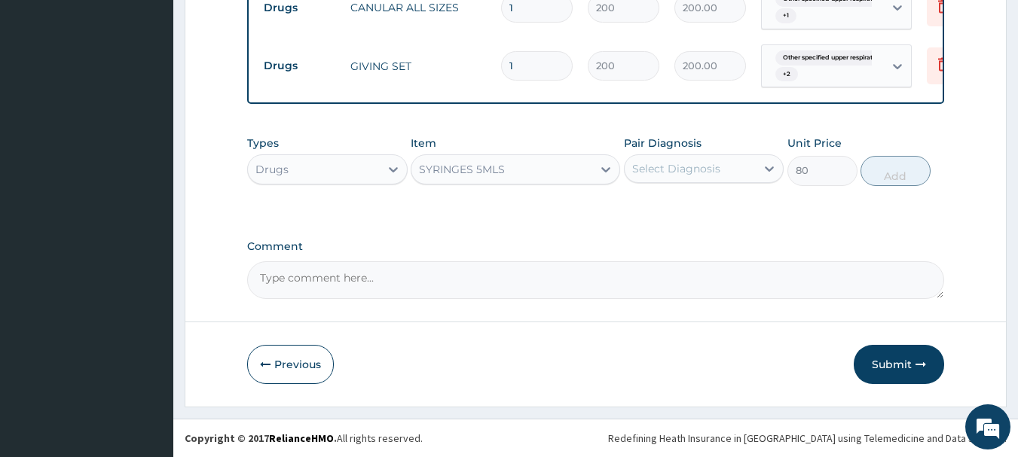
scroll to position [1095, 0]
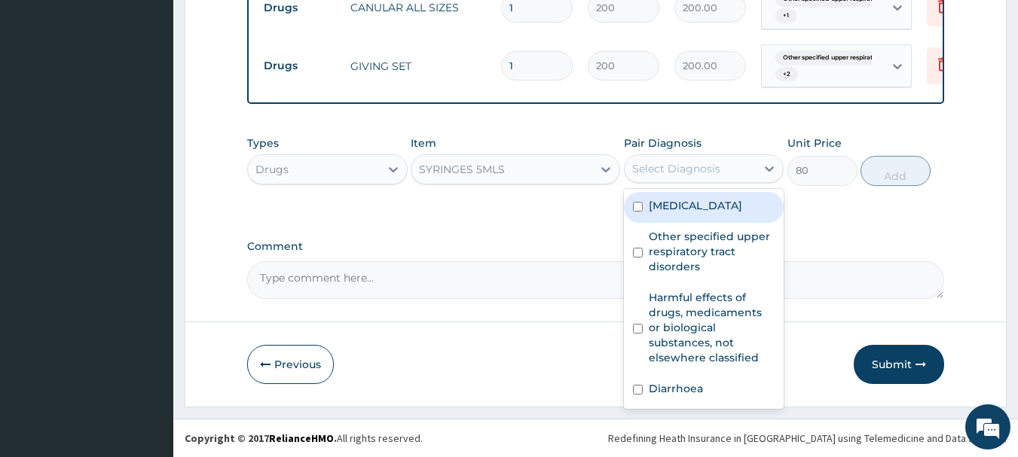
click at [742, 164] on div "Select Diagnosis" at bounding box center [691, 169] width 132 height 24
click at [665, 209] on label "Malaria" at bounding box center [695, 205] width 93 height 15
checkbox input "true"
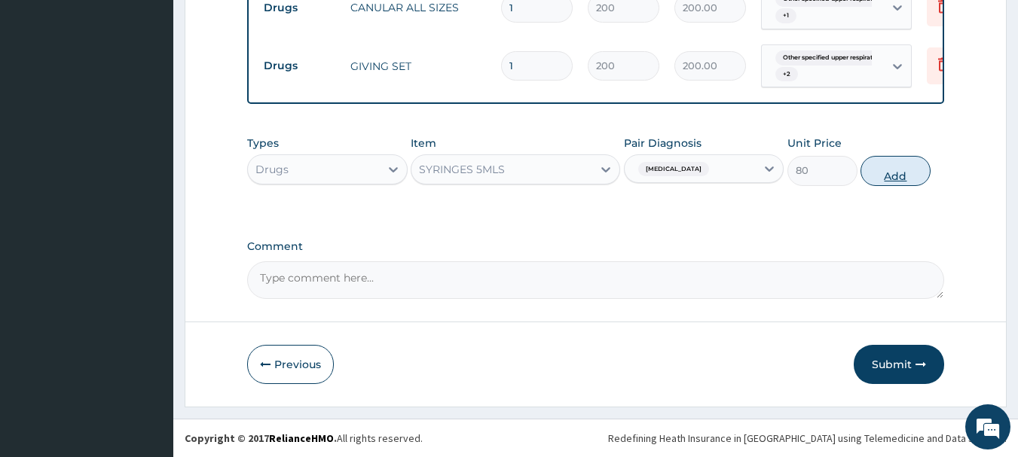
click at [888, 179] on button "Add" at bounding box center [896, 171] width 70 height 30
type input "0"
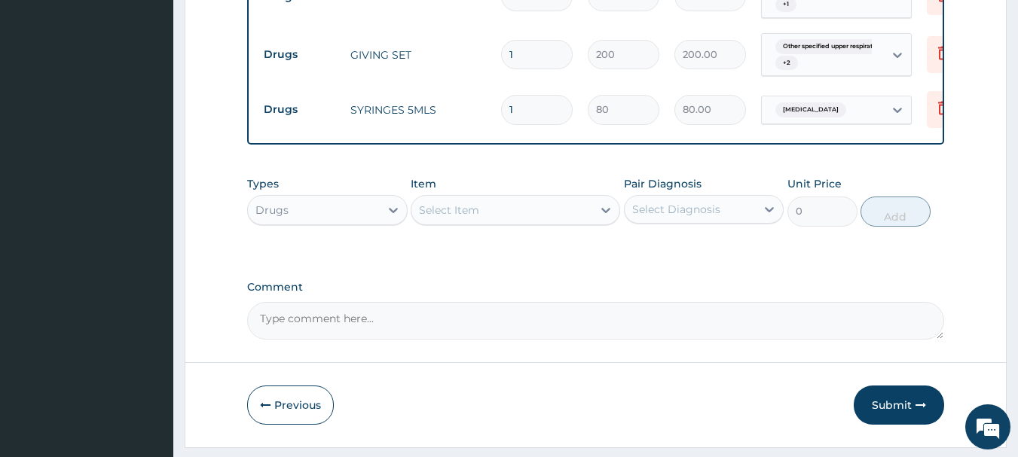
type input "16"
type input "1280.00"
type input "1"
type input "80.00"
type input "0.00"
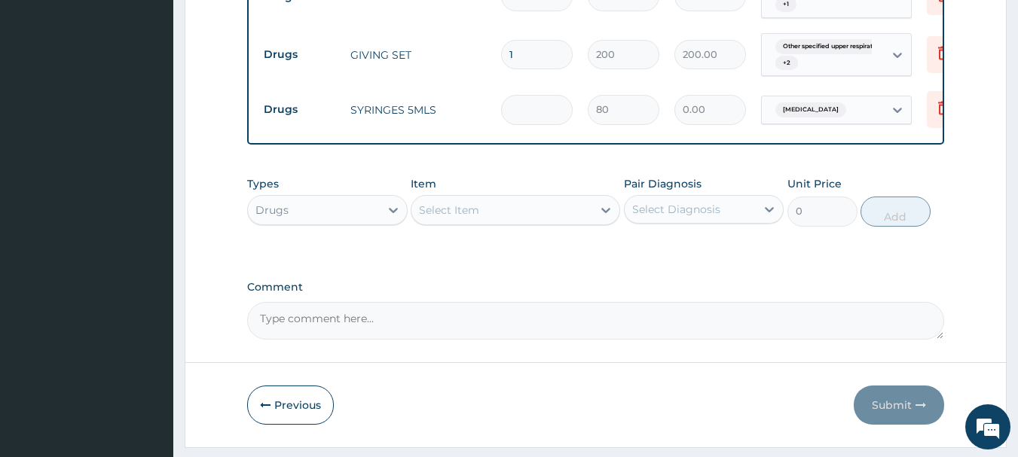
type input "6"
type input "480.00"
type input "6"
click at [444, 211] on div "Select Item" at bounding box center [501, 210] width 181 height 24
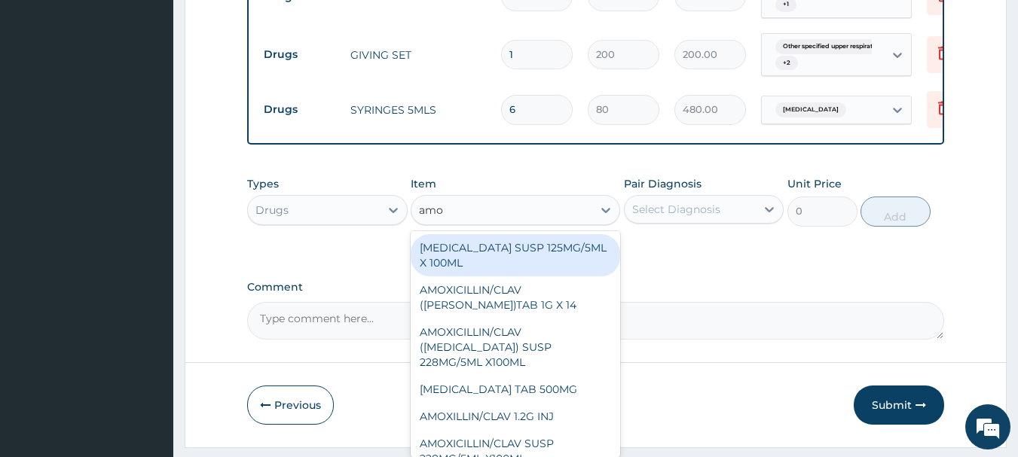
type input "amox"
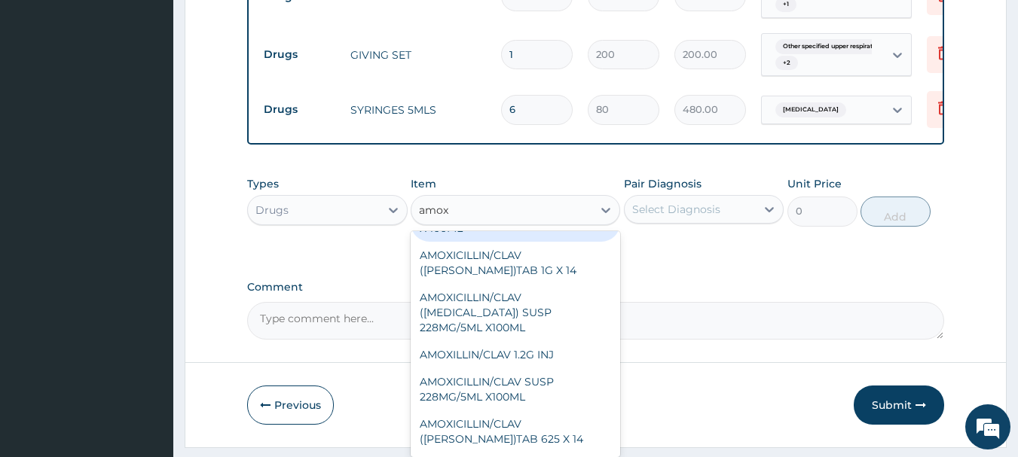
scroll to position [27, 0]
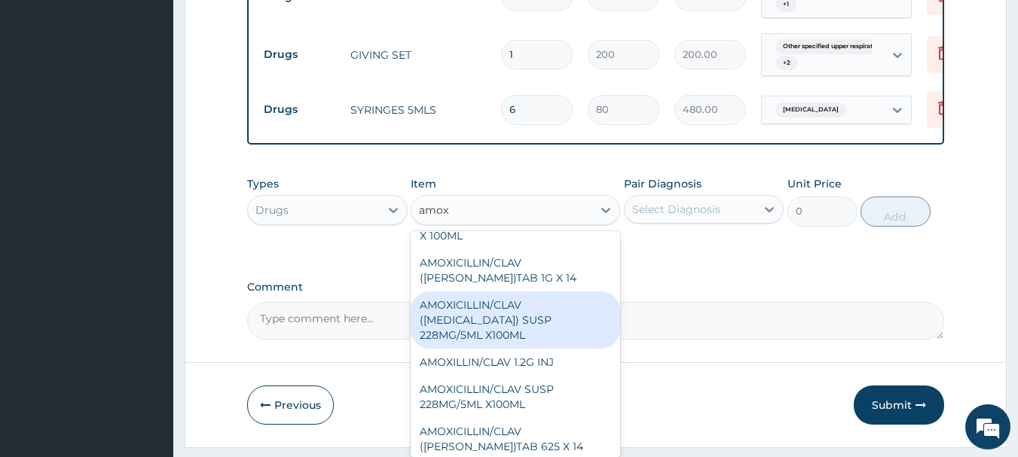
click at [524, 326] on div "AMOXICILLIN/CLAV (AUGMENTIN) SUSP 228MG/5ML X100ML" at bounding box center [515, 320] width 209 height 57
type input "4000"
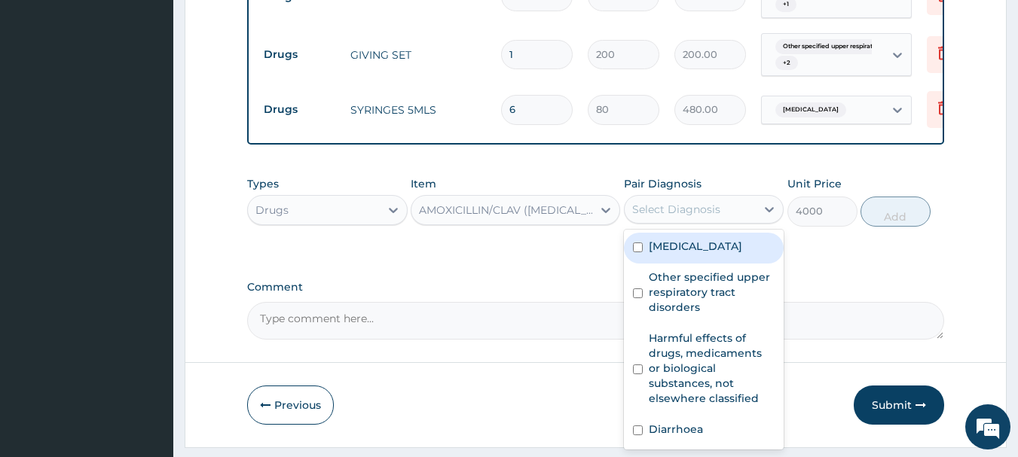
click at [737, 222] on div "Select Diagnosis" at bounding box center [691, 209] width 132 height 24
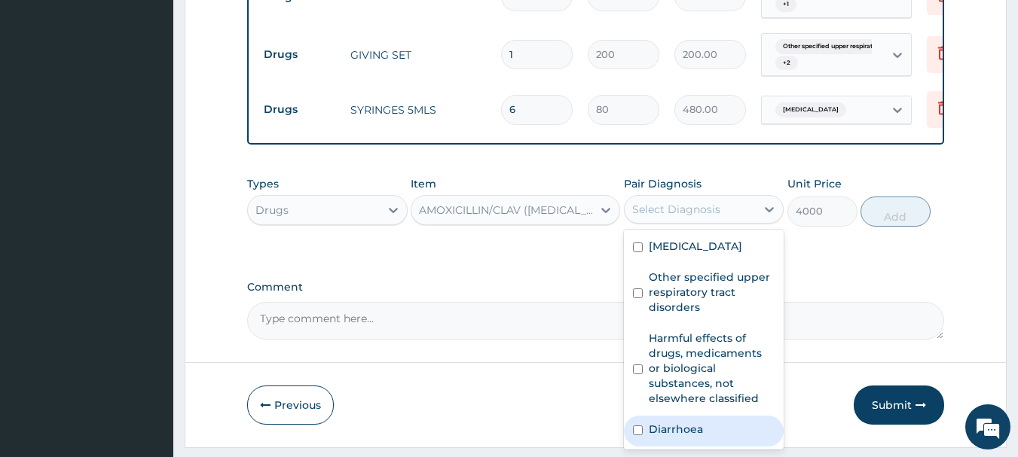
click at [671, 436] on label "Diarrhoea" at bounding box center [676, 429] width 54 height 15
checkbox input "true"
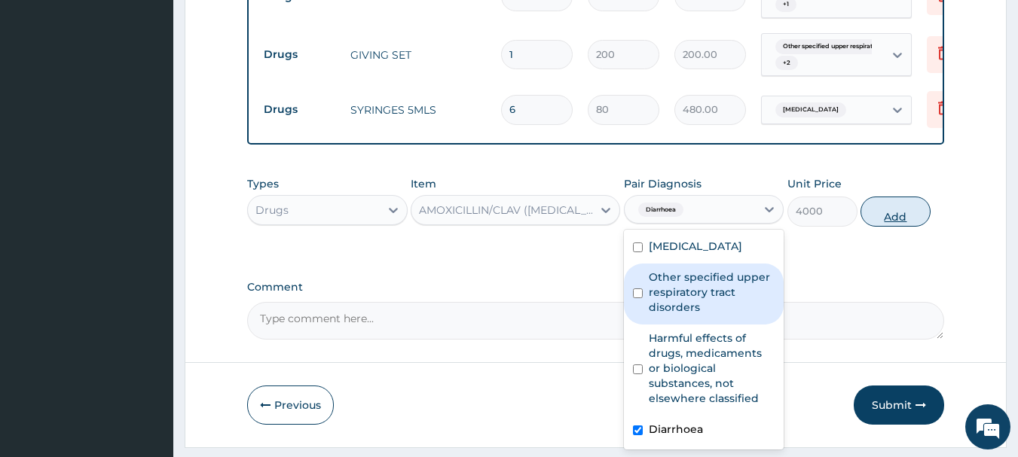
click at [897, 219] on button "Add" at bounding box center [896, 212] width 70 height 30
type input "0"
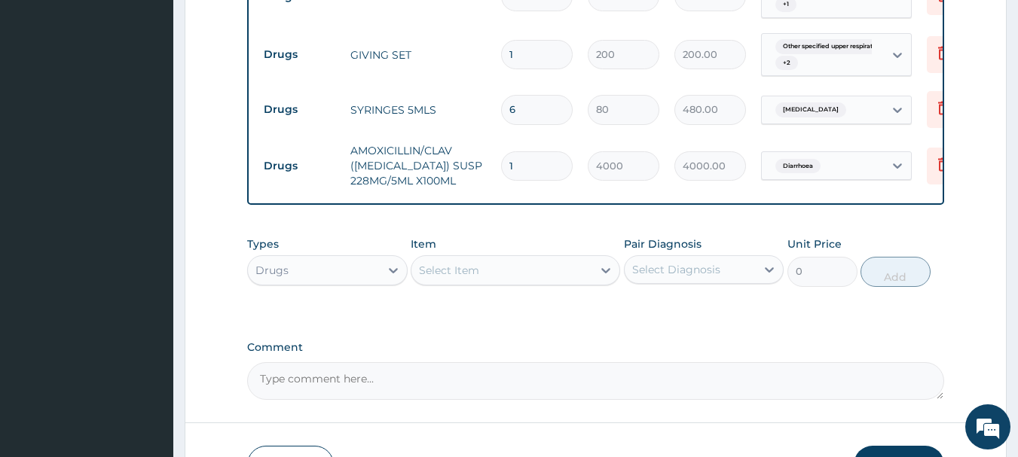
click at [562, 283] on div "Select Item" at bounding box center [501, 270] width 181 height 24
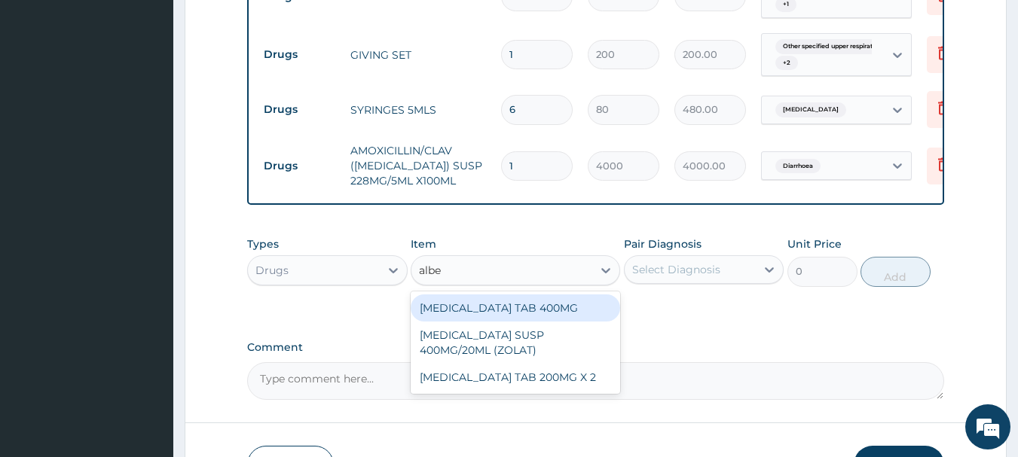
type input "alben"
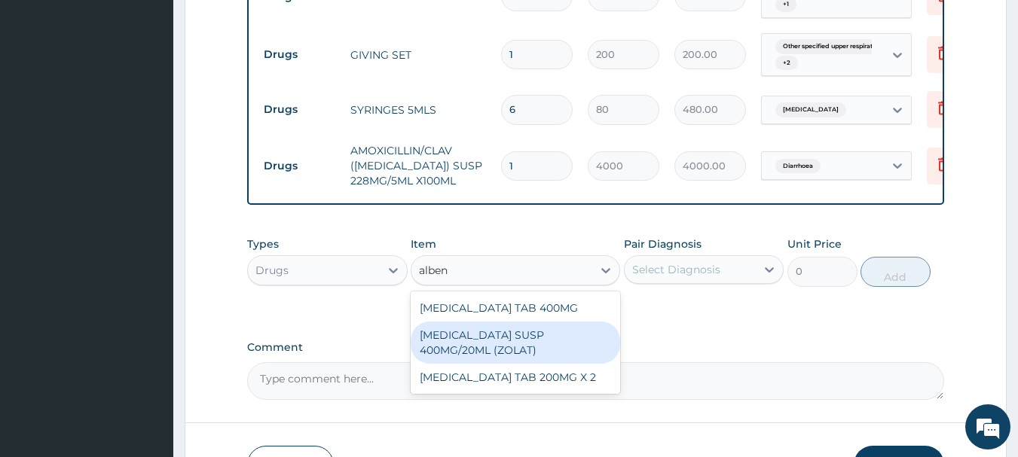
click at [525, 352] on div "ALBENDAZOLE SUSP 400MG/20ML (ZOLAT)" at bounding box center [515, 343] width 209 height 42
type input "400"
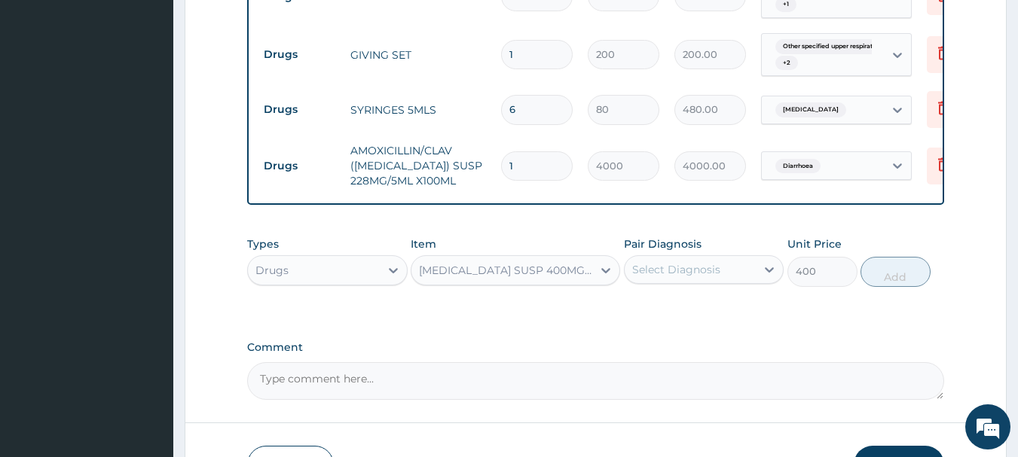
click at [725, 273] on div "Select Diagnosis" at bounding box center [691, 270] width 132 height 24
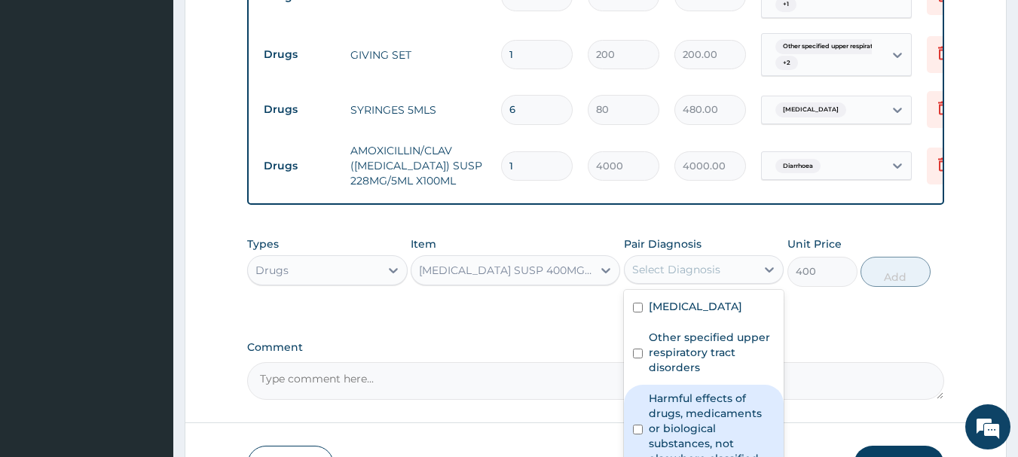
click at [688, 411] on label "Harmful effects of drugs, medicaments or biological substances, not elsewhere c…" at bounding box center [712, 428] width 127 height 75
checkbox input "true"
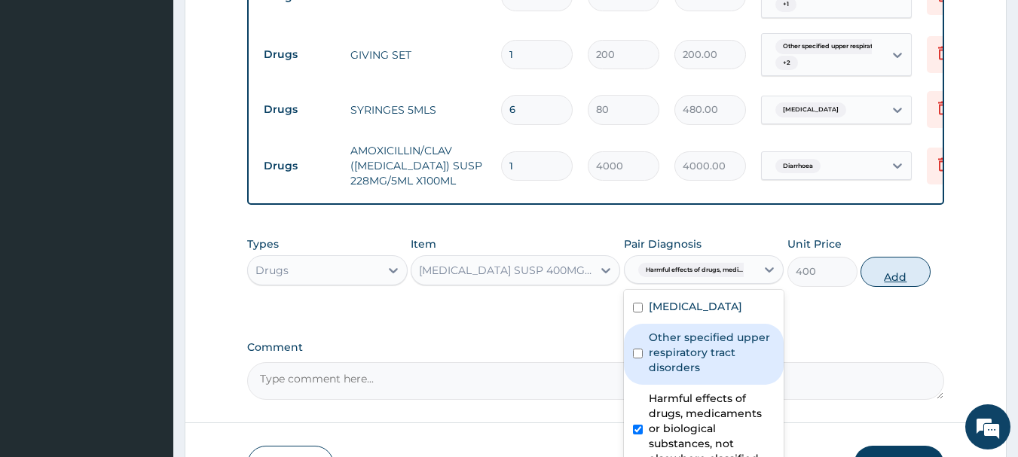
click at [885, 281] on button "Add" at bounding box center [896, 272] width 70 height 30
type input "0"
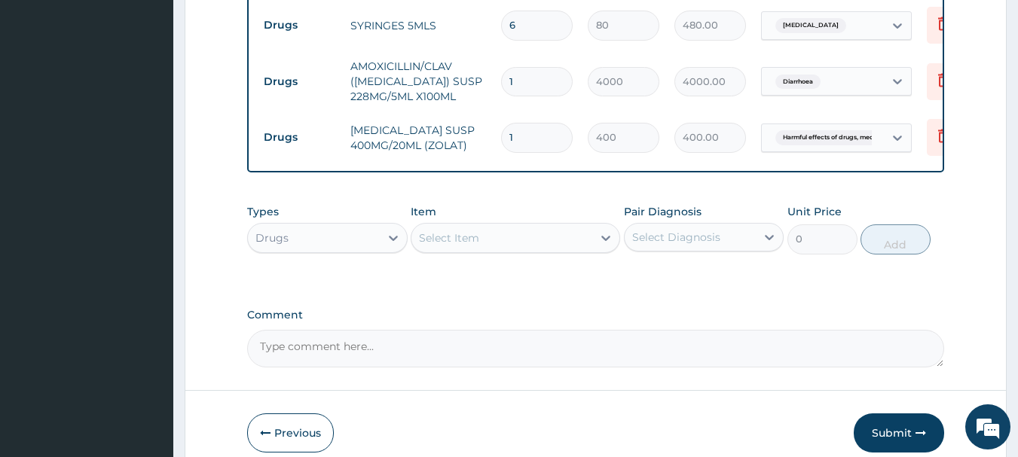
scroll to position [1259, 0]
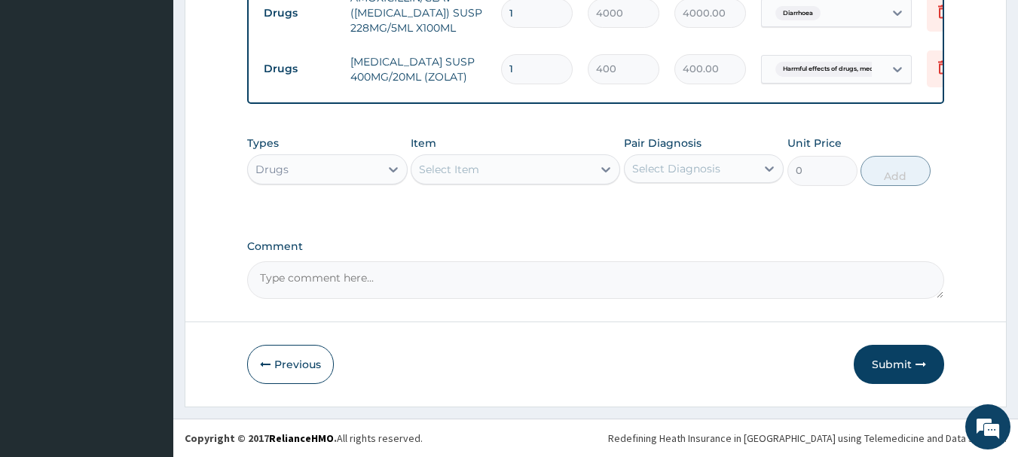
click at [591, 166] on div "Select Item" at bounding box center [501, 169] width 181 height 24
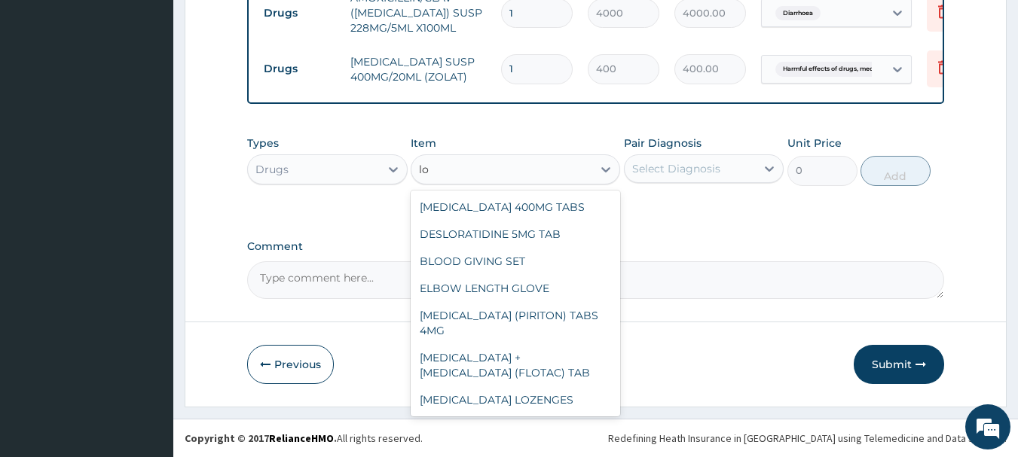
type input "l"
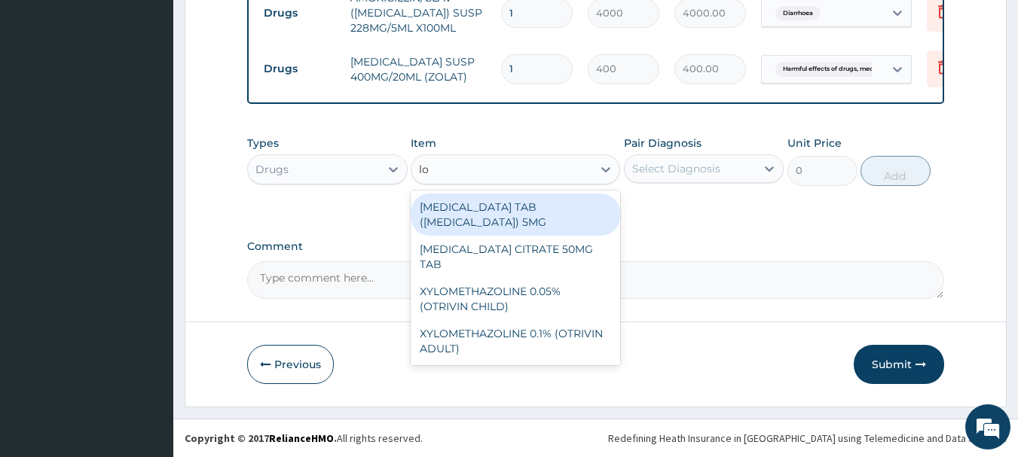
type input "l"
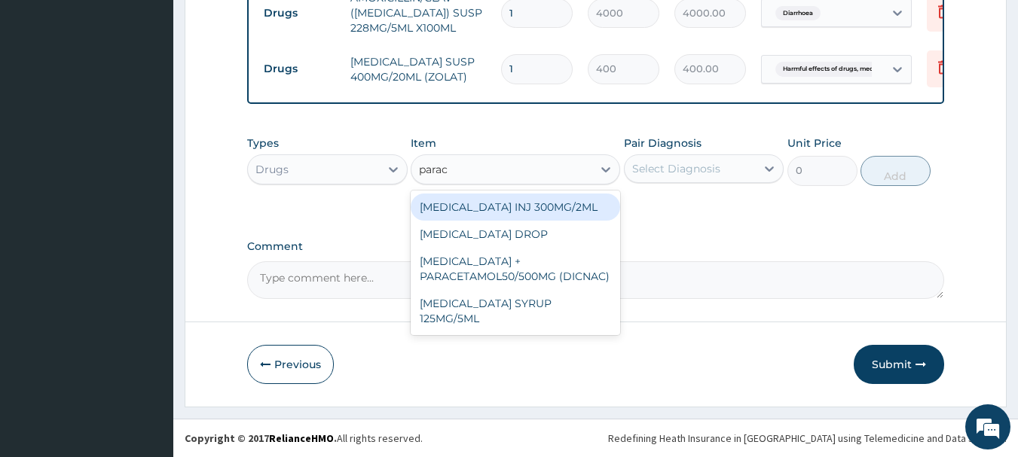
type input "parace"
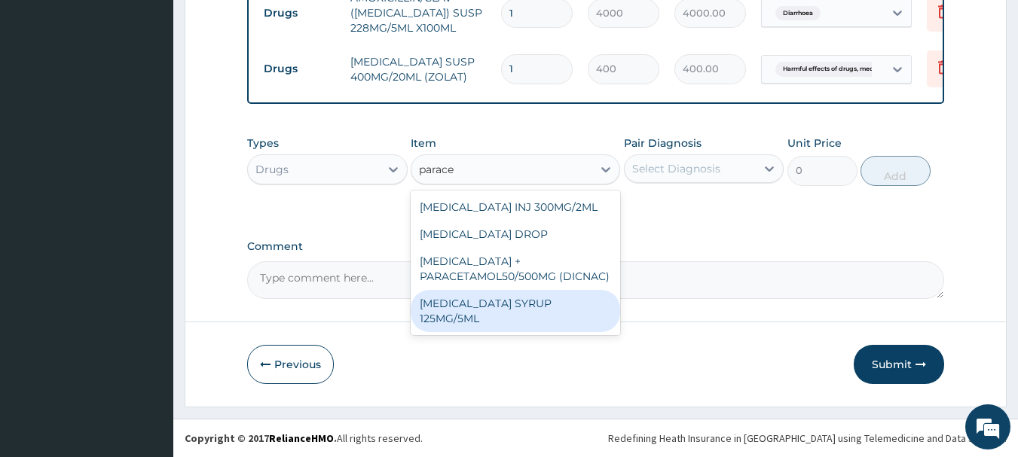
click at [498, 306] on div "PARACETAMOL SYRUP 125MG/5ML" at bounding box center [515, 311] width 209 height 42
type input "300"
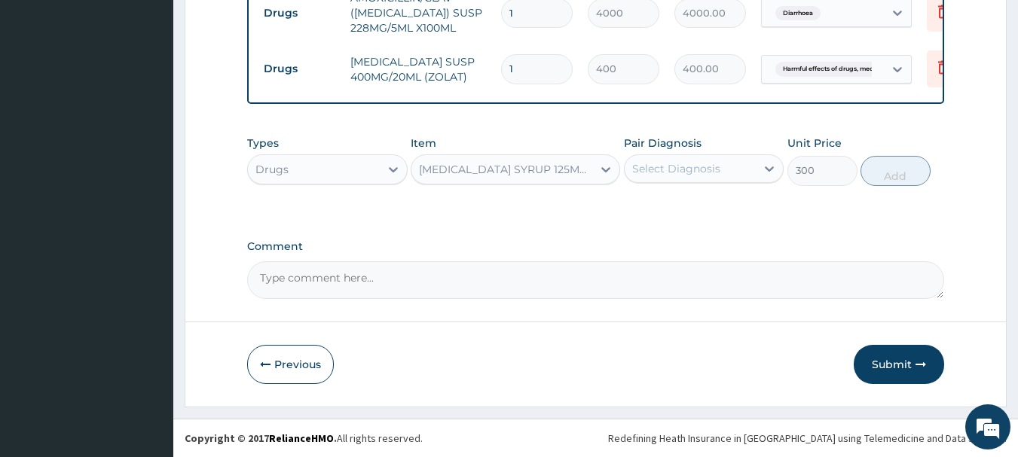
click at [703, 170] on div "Select Diagnosis" at bounding box center [676, 168] width 88 height 15
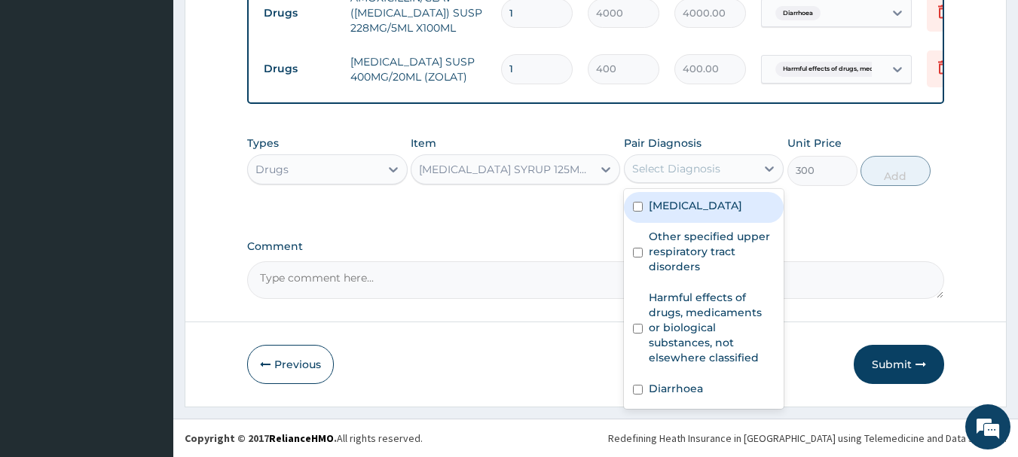
click at [664, 210] on label "Malaria" at bounding box center [695, 205] width 93 height 15
checkbox input "true"
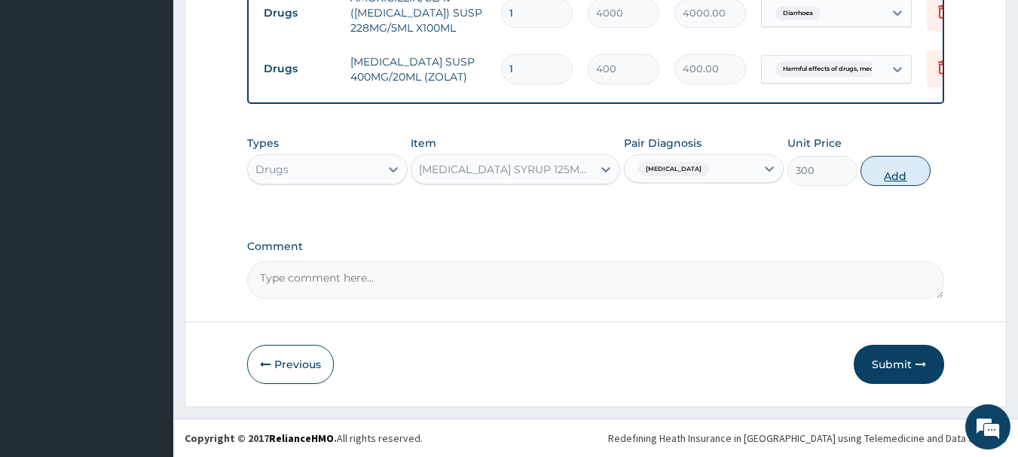
click at [879, 170] on button "Add" at bounding box center [896, 171] width 70 height 30
type input "0"
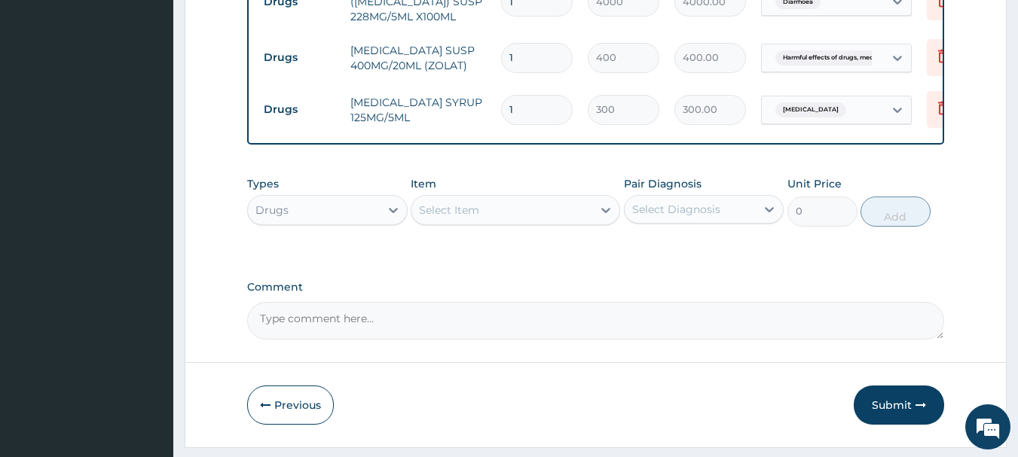
click at [525, 222] on div "Select Item" at bounding box center [501, 210] width 181 height 24
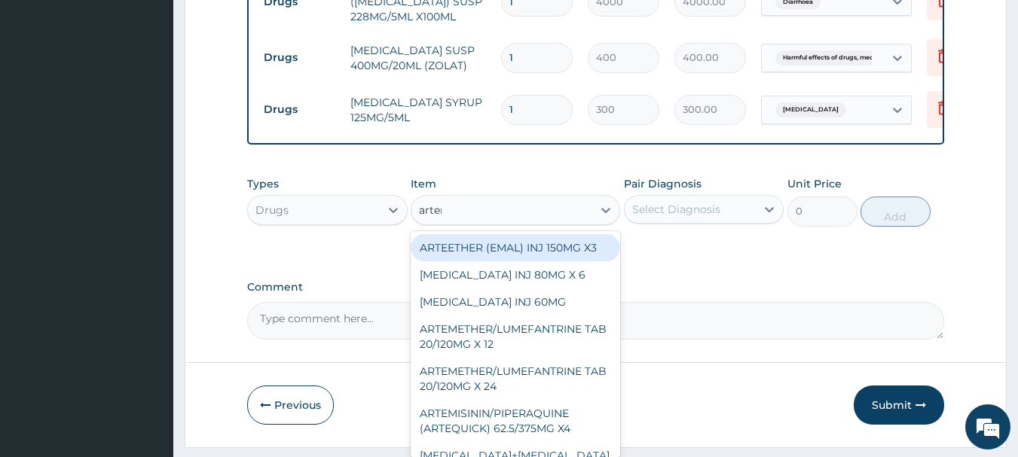
type input "arteme"
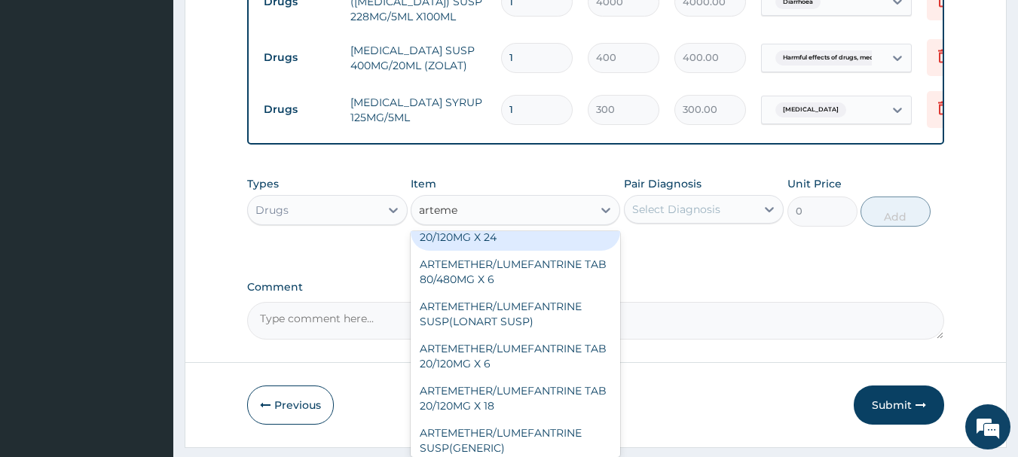
scroll to position [102, 0]
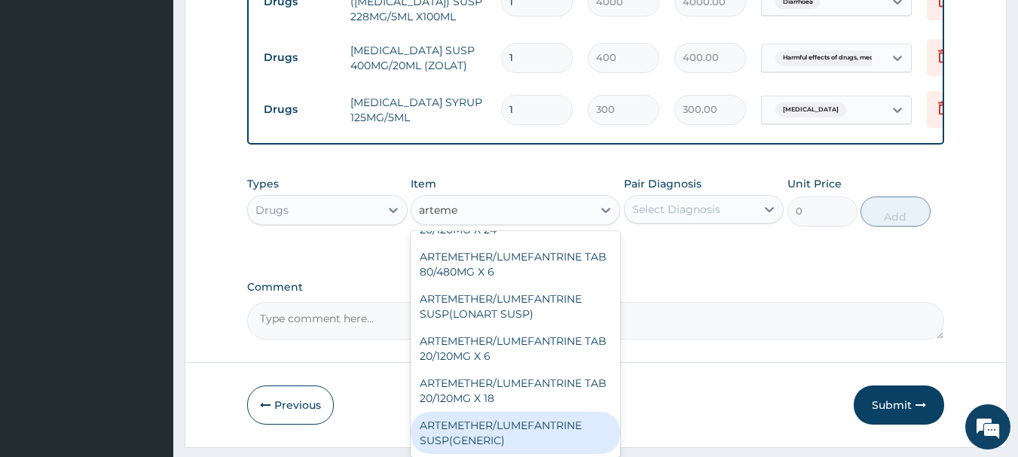
click at [523, 428] on div "ARTEMETHER/LUMEFANTRINE SUSP(GENERIC)" at bounding box center [515, 433] width 209 height 42
type input "700"
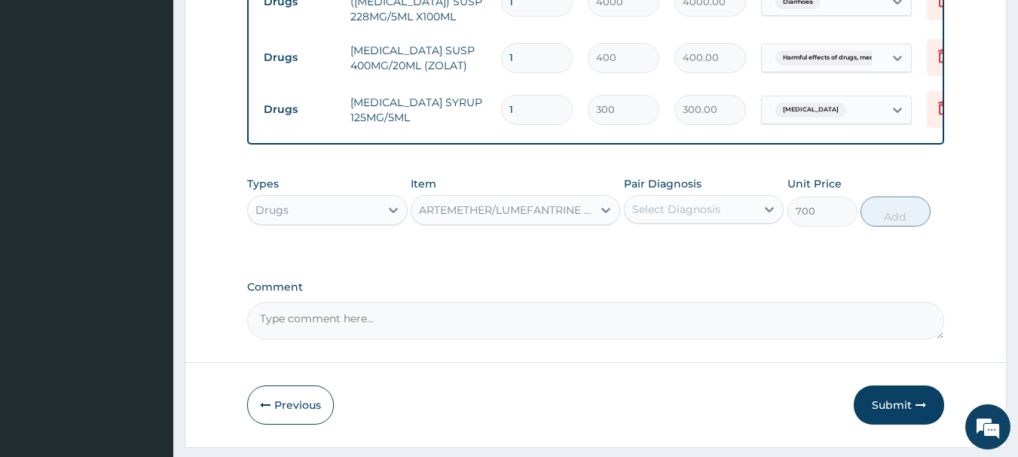
click at [720, 190] on div "Pair Diagnosis Select Diagnosis" at bounding box center [704, 201] width 161 height 50
click at [706, 224] on div "Select Diagnosis" at bounding box center [704, 209] width 161 height 29
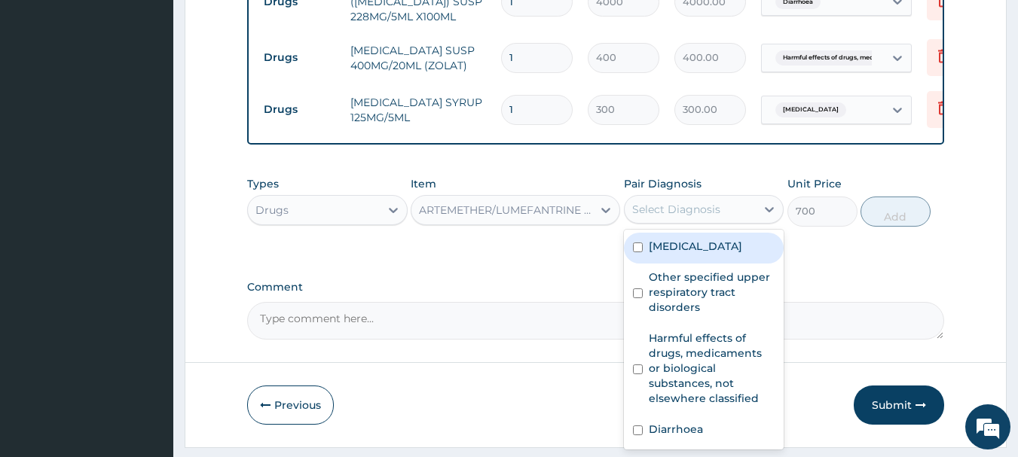
click at [684, 254] on label "Malaria" at bounding box center [695, 246] width 93 height 15
checkbox input "true"
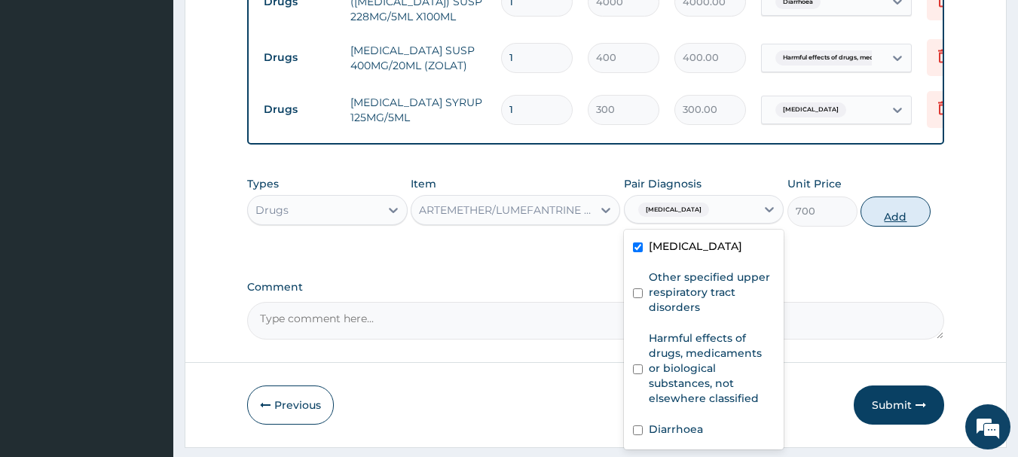
click at [906, 215] on button "Add" at bounding box center [896, 212] width 70 height 30
type input "0"
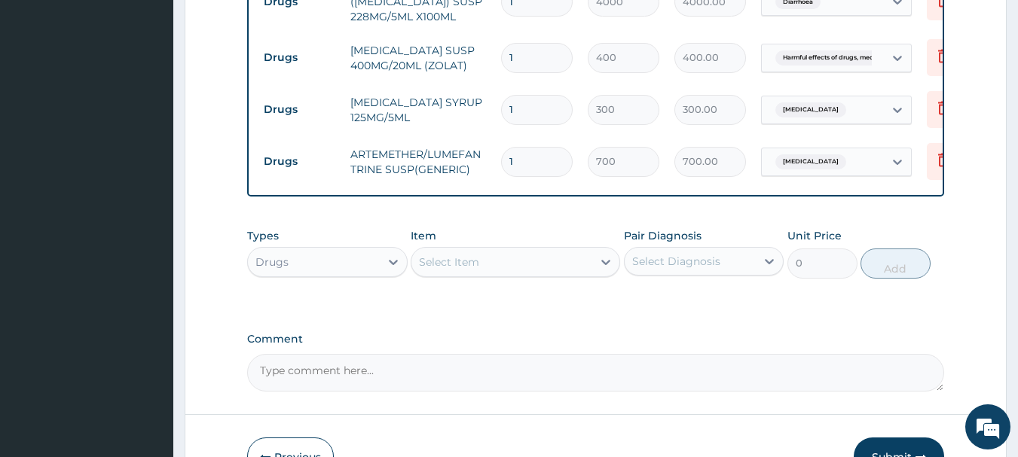
click at [526, 274] on div "Select Item" at bounding box center [501, 262] width 181 height 24
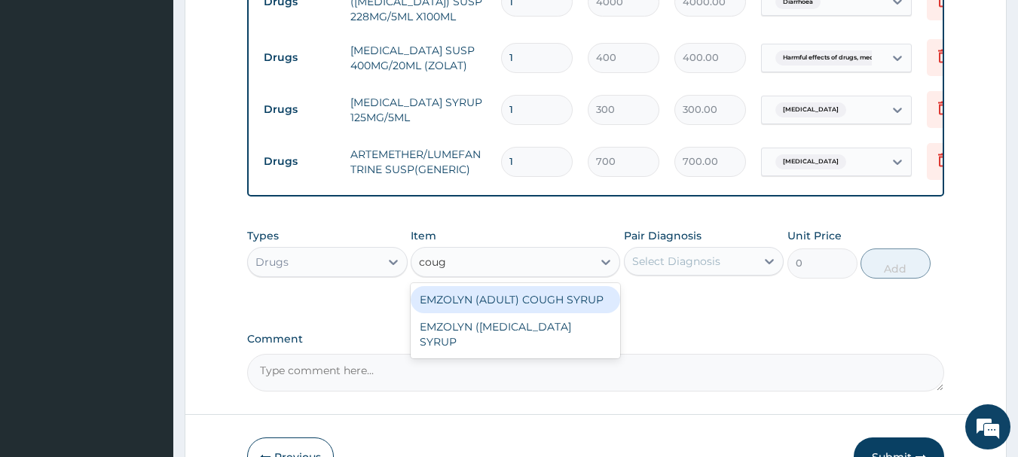
type input "cough"
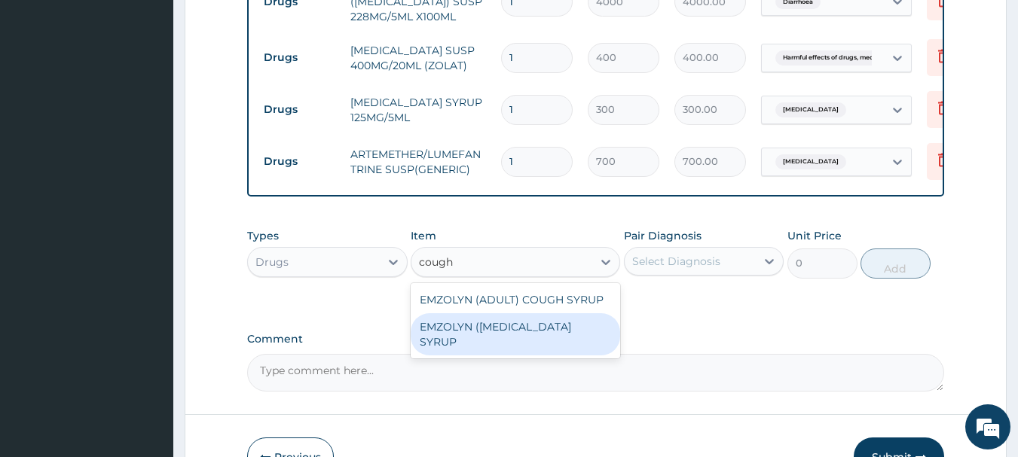
click at [486, 344] on div "EMZOLYN (PEDIATRIC) COUGH SYRUP" at bounding box center [515, 334] width 209 height 42
type input "500"
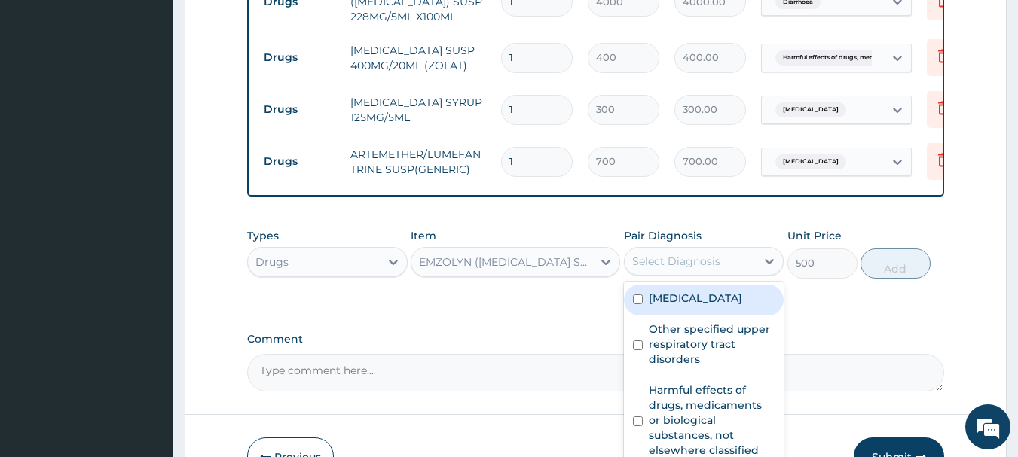
click at [668, 264] on div "Select Diagnosis" at bounding box center [691, 261] width 132 height 24
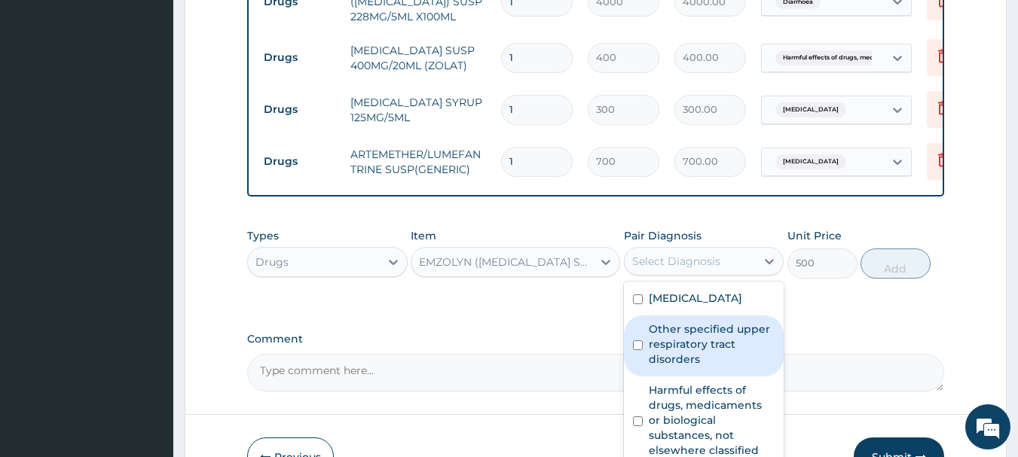
click at [719, 356] on label "Other specified upper respiratory tract disorders" at bounding box center [712, 344] width 127 height 45
checkbox input "true"
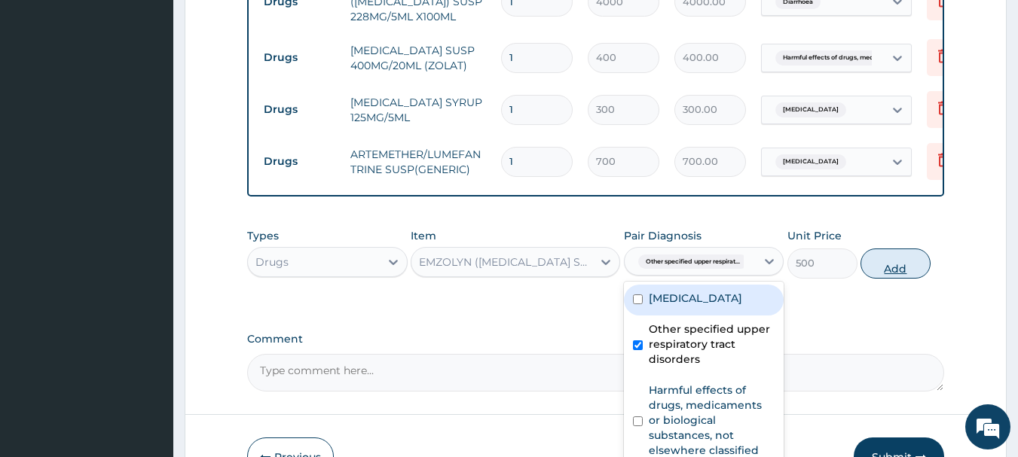
click at [879, 273] on button "Add" at bounding box center [896, 264] width 70 height 30
type input "0"
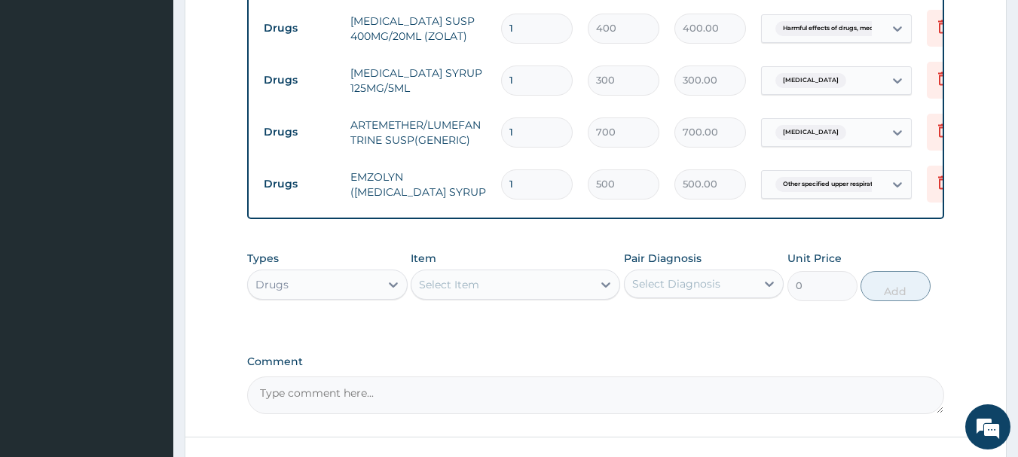
scroll to position [1415, 0]
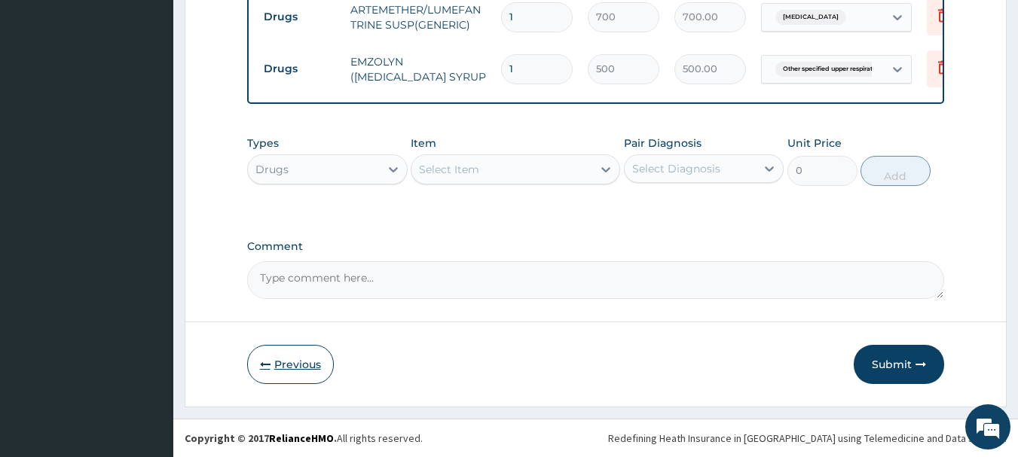
click at [302, 365] on button "Previous" at bounding box center [290, 364] width 87 height 39
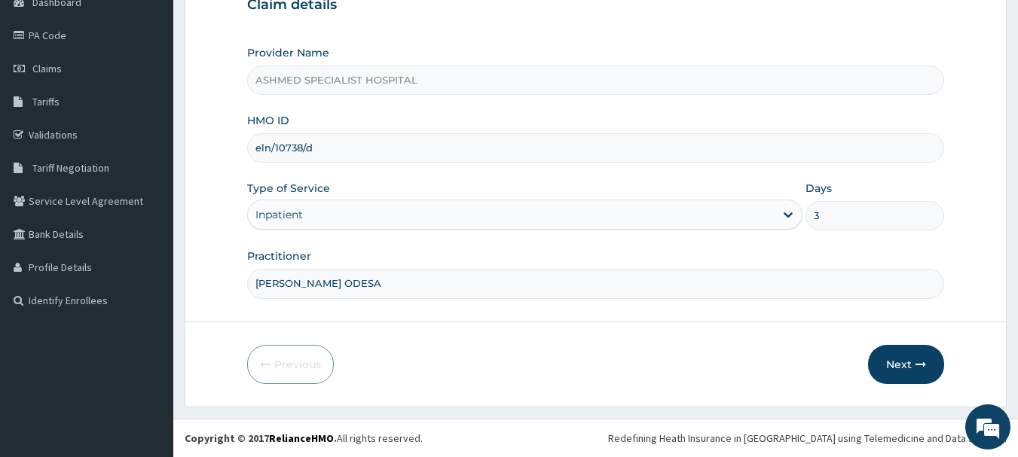
scroll to position [162, 0]
drag, startPoint x: 313, startPoint y: 151, endPoint x: 191, endPoint y: 154, distance: 122.9
click at [191, 154] on form "Step 1 of 2 Claim details Provider Name ASHMED SPECIALIST HOSPITAL HMO ID eln/1…" at bounding box center [596, 162] width 822 height 489
click at [895, 355] on button "Next" at bounding box center [906, 364] width 76 height 39
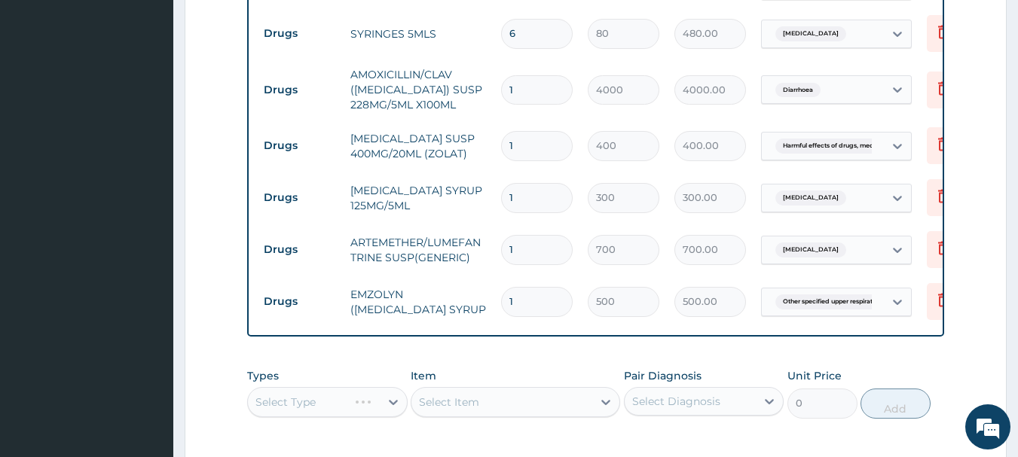
scroll to position [1415, 0]
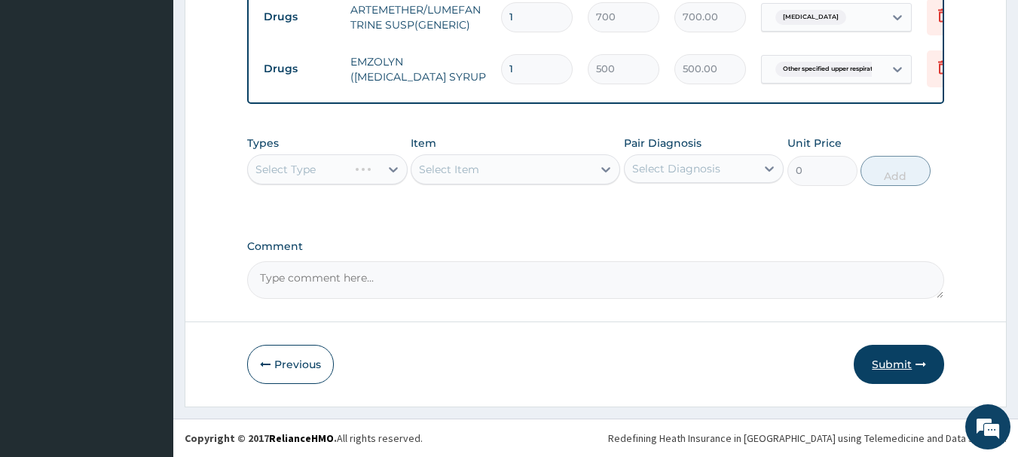
click at [897, 365] on button "Submit" at bounding box center [899, 364] width 90 height 39
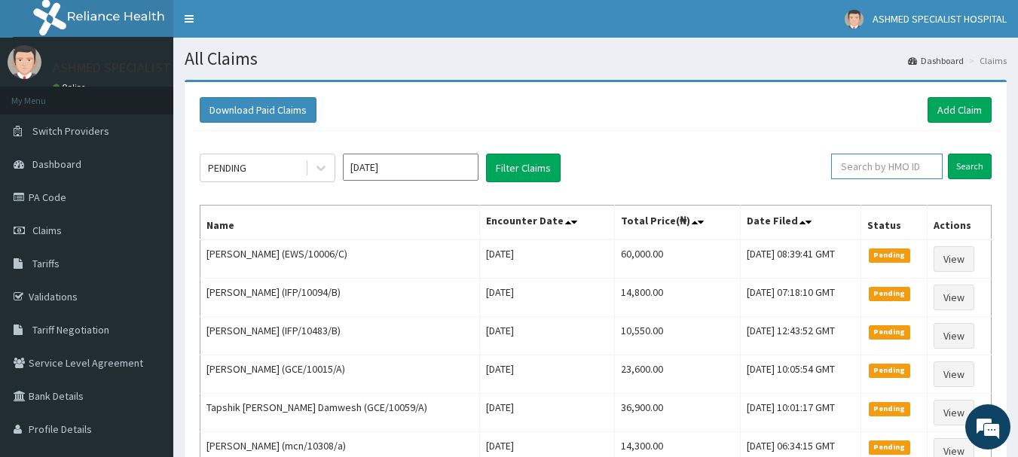
click at [881, 161] on input "text" at bounding box center [887, 167] width 112 height 26
click at [864, 166] on input "text" at bounding box center [887, 167] width 112 height 26
paste input "eln/10738/d"
type input "eln/10738/d"
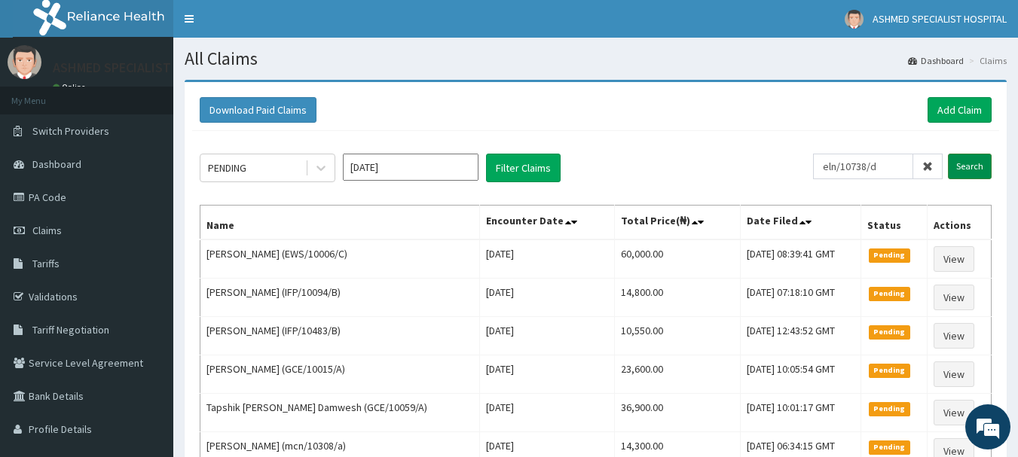
click at [960, 166] on input "Search" at bounding box center [970, 167] width 44 height 26
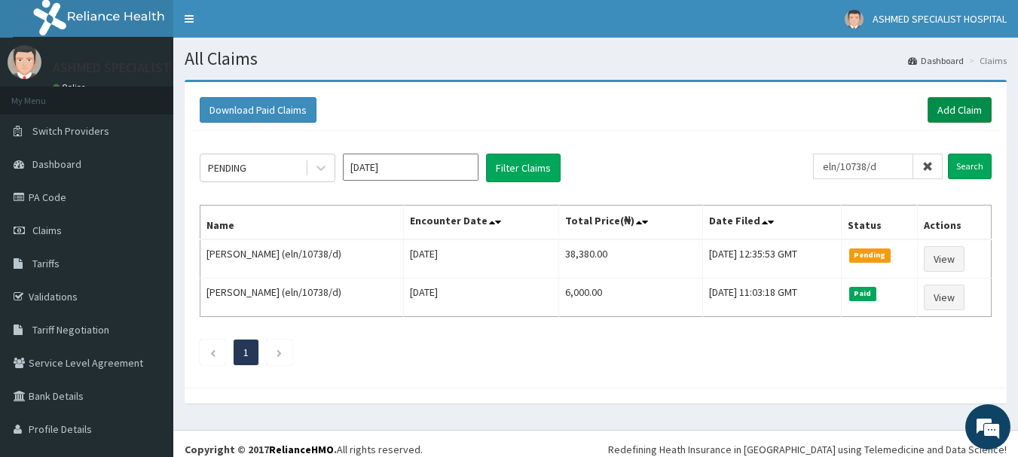
click at [942, 100] on link "Add Claim" at bounding box center [960, 110] width 64 height 26
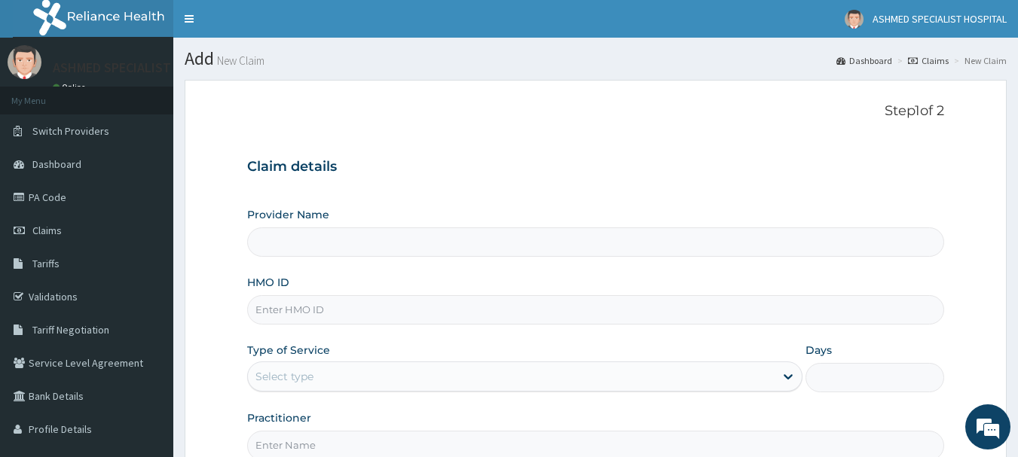
type input "ASHMED SPECIALIST HOSPITAL"
click at [303, 312] on input "HMO ID" at bounding box center [596, 309] width 698 height 29
paste input "ifm/10168/a"
type input "ifm/10168/a"
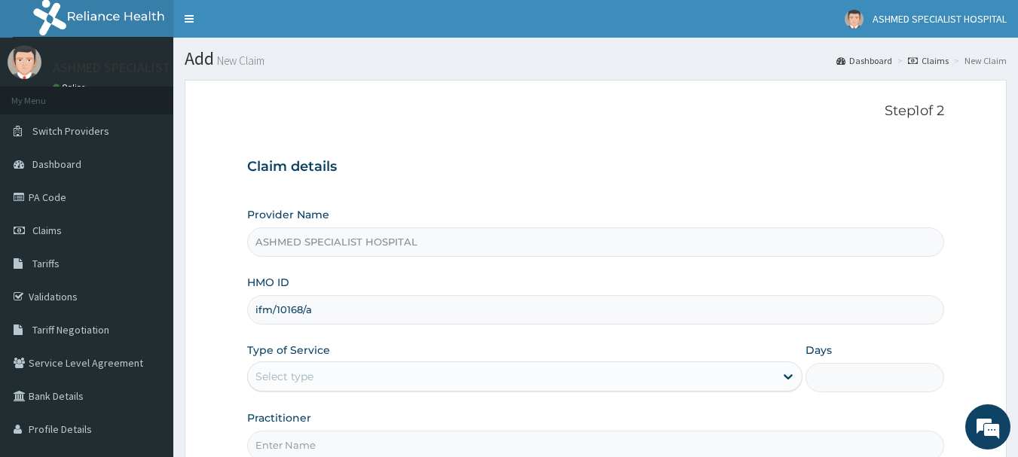
click at [295, 373] on div "Select type" at bounding box center [284, 376] width 58 height 15
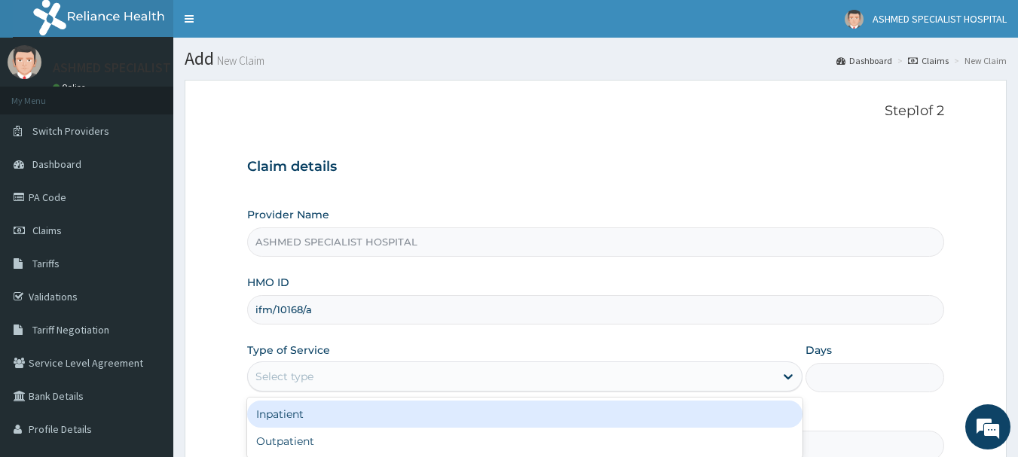
click at [271, 416] on div "Inpatient" at bounding box center [524, 414] width 555 height 27
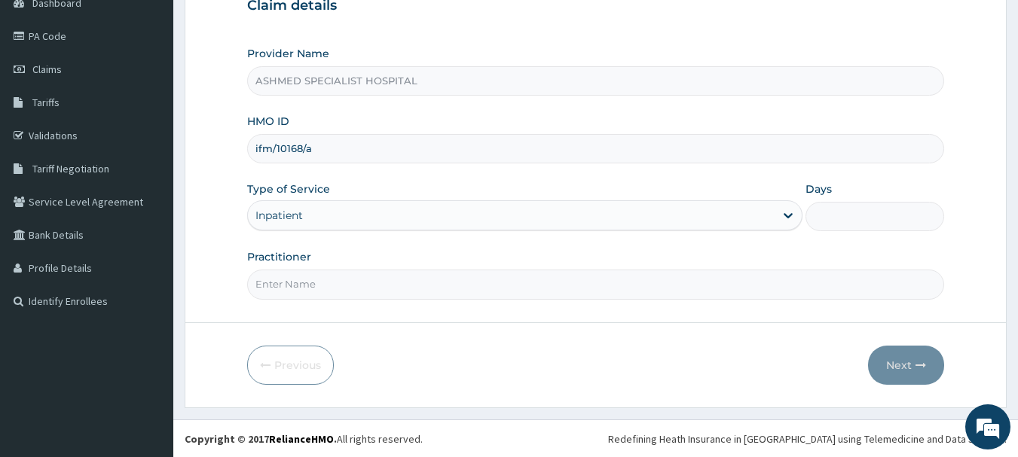
scroll to position [162, 0]
click at [856, 219] on input "Days" at bounding box center [875, 215] width 139 height 29
type input "4"
click at [344, 283] on input "Practitioner" at bounding box center [596, 283] width 698 height 29
type input "DR JAMES OLANREWAJU"
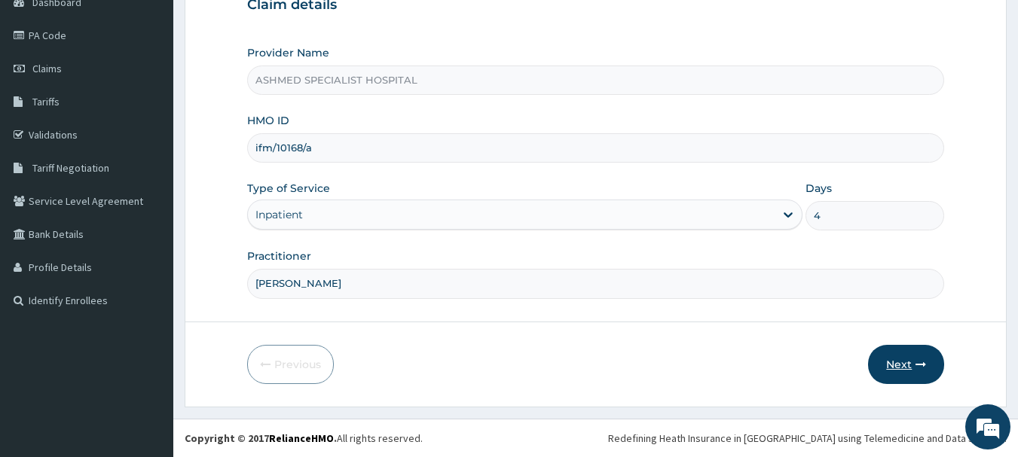
click at [904, 351] on button "Next" at bounding box center [906, 364] width 76 height 39
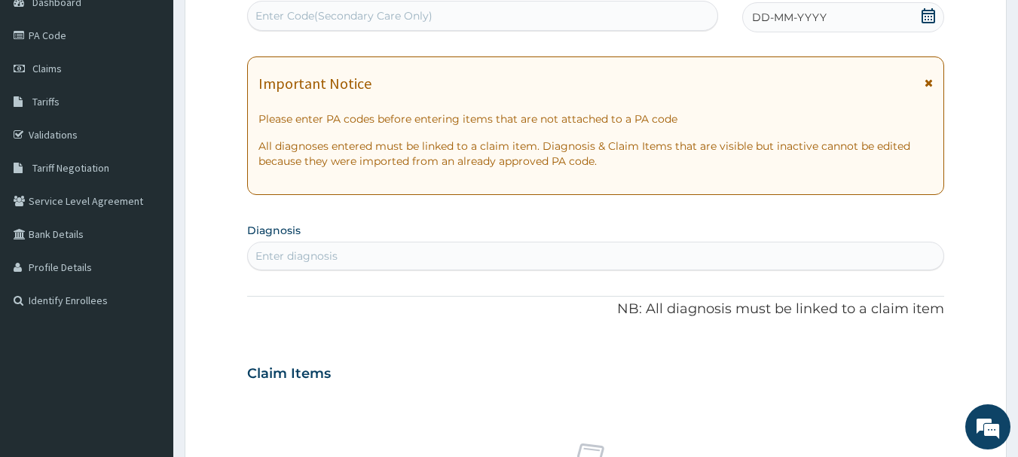
click at [516, 11] on div "Enter Code(Secondary Care Only)" at bounding box center [483, 16] width 470 height 24
paste input "PA/1477FF"
type input "PA/1477FF"
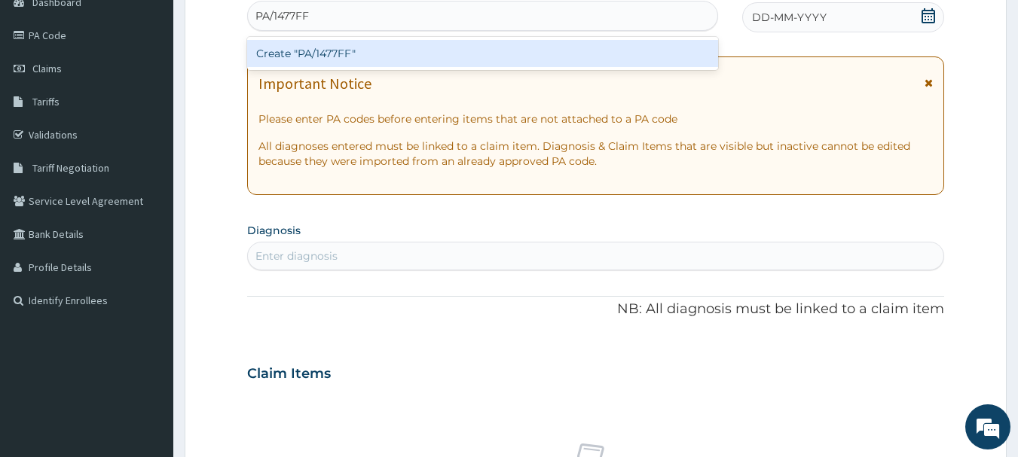
click at [317, 55] on div "Create "PA/1477FF"" at bounding box center [483, 53] width 472 height 27
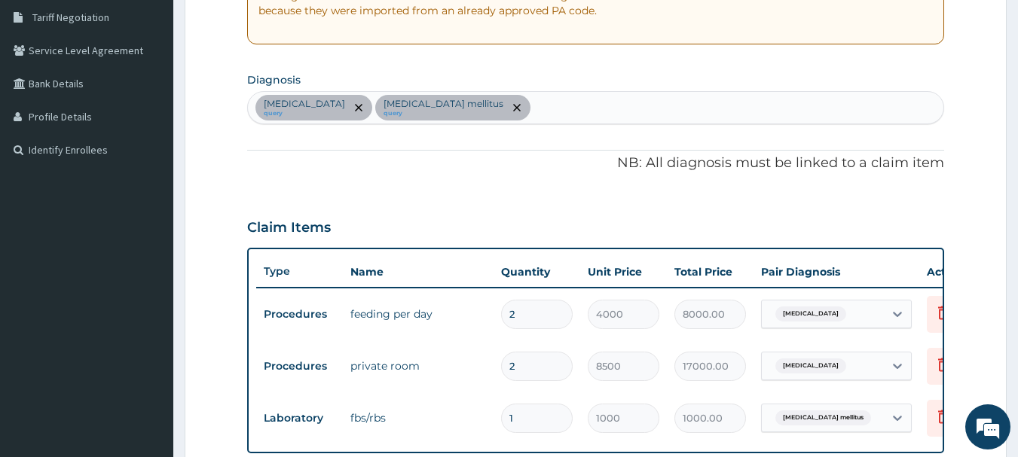
scroll to position [307, 0]
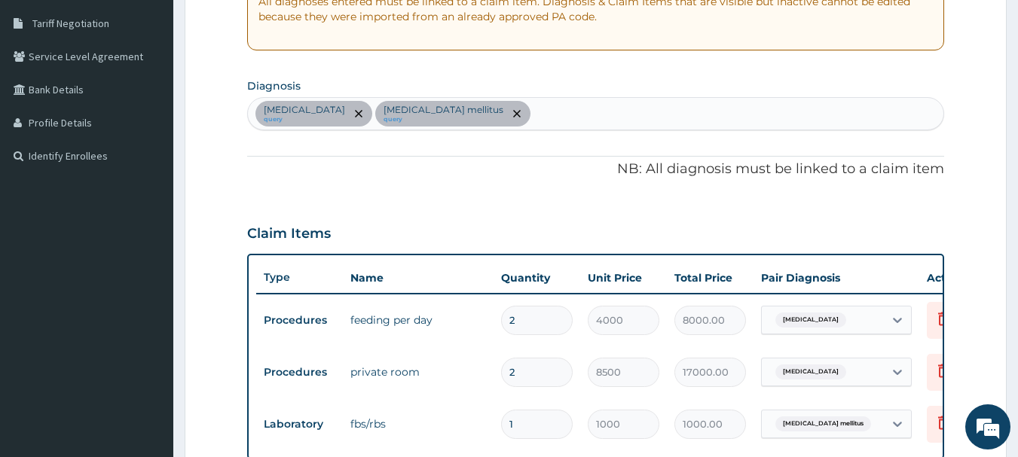
click at [564, 115] on div "Hyperglycemia query Diabetes mellitus query" at bounding box center [596, 114] width 696 height 32
type input "urinary"
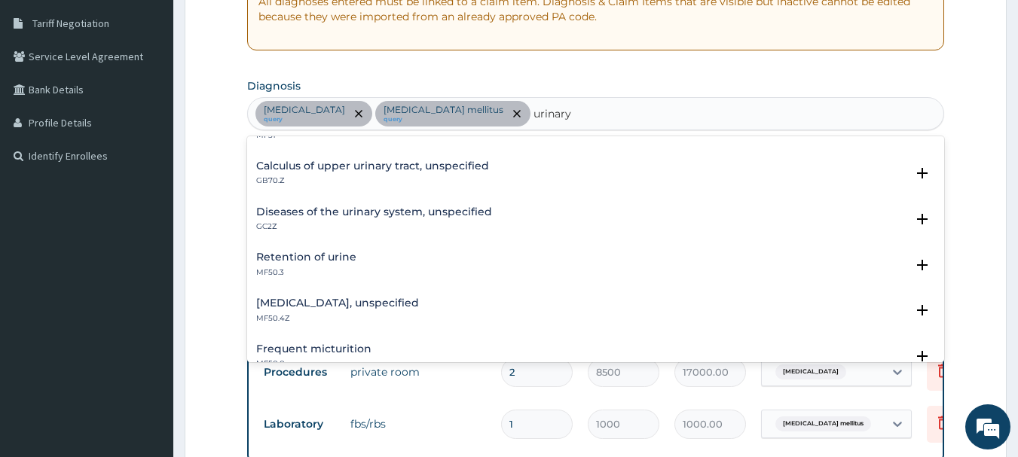
scroll to position [131, 0]
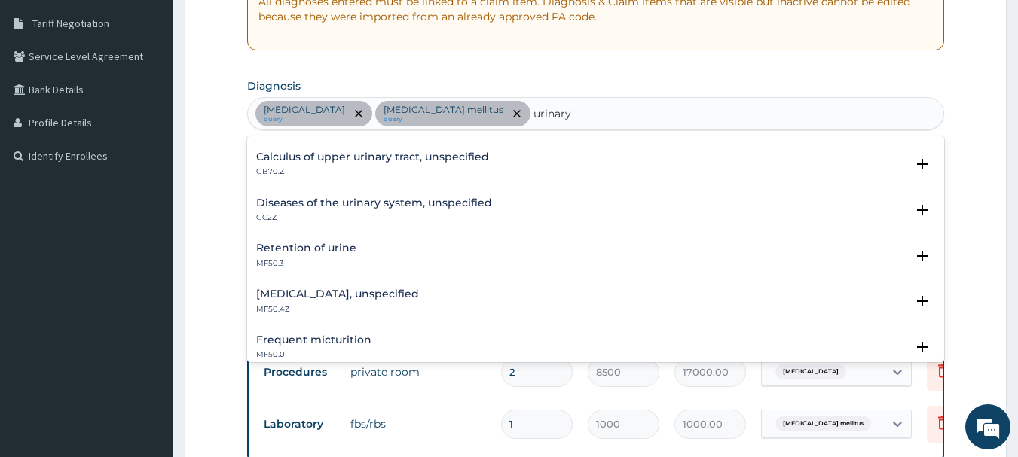
click at [308, 203] on h4 "Diseases of the urinary system, unspecified" at bounding box center [374, 202] width 236 height 11
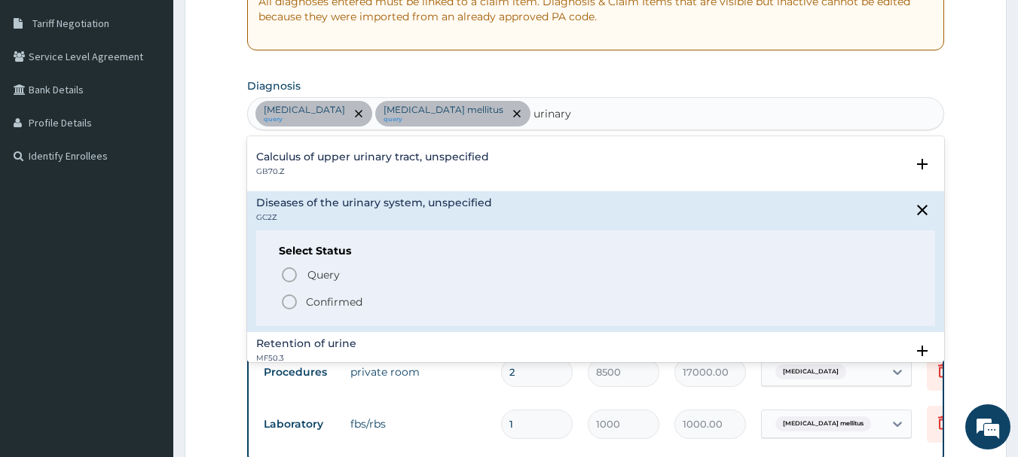
click at [298, 303] on span "Confirmed" at bounding box center [596, 302] width 633 height 18
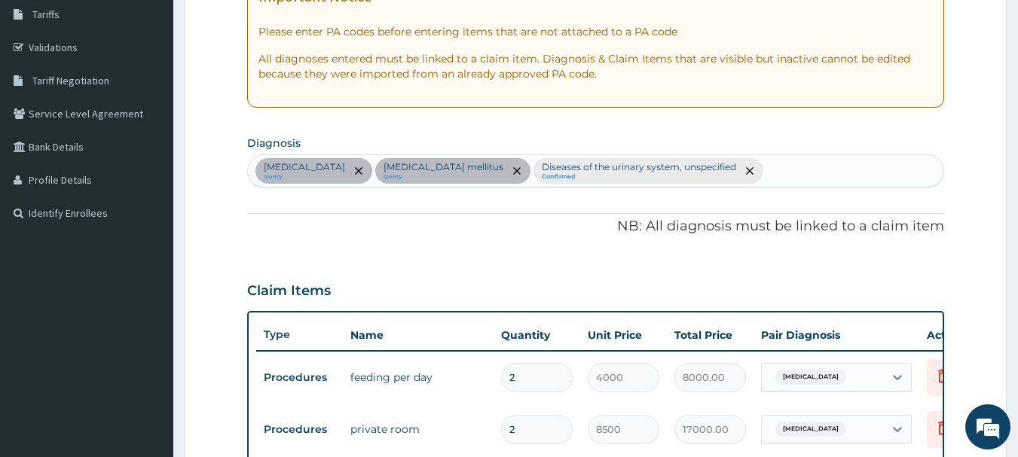
scroll to position [243, 0]
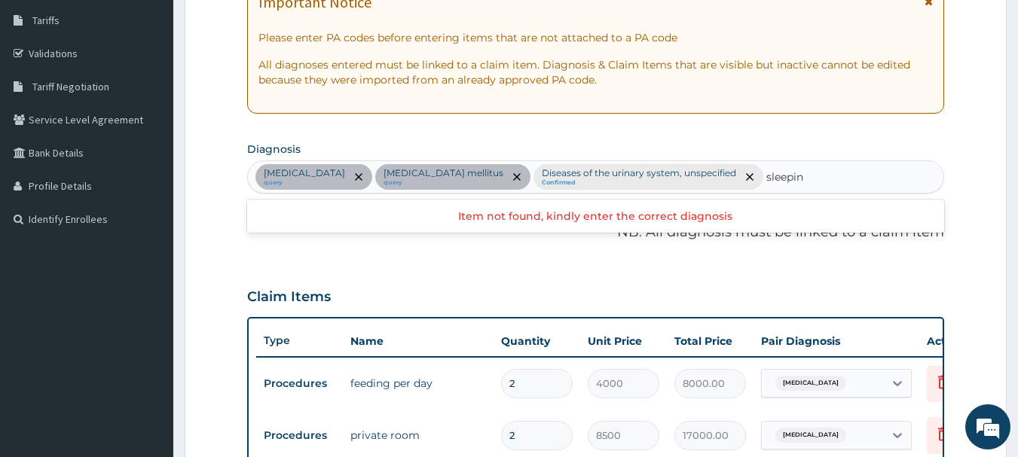
type input "sleeping"
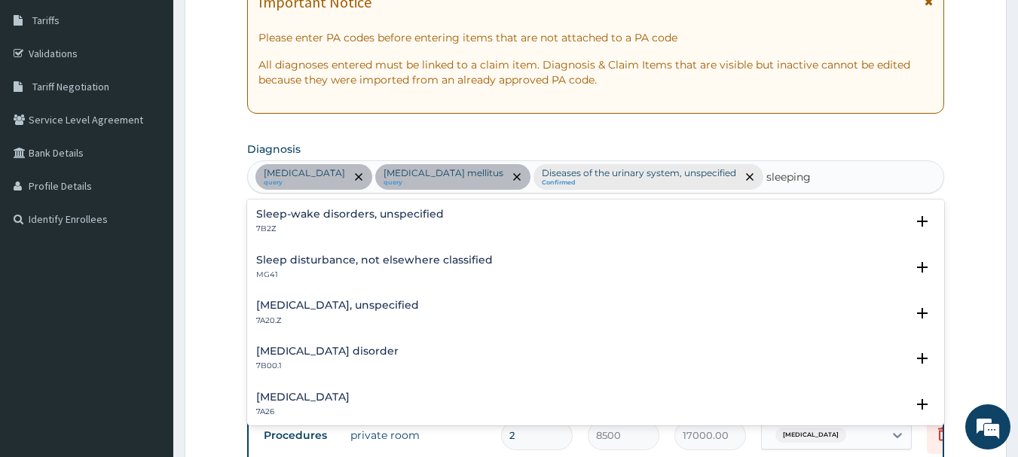
click at [313, 211] on h4 "Sleep-wake disorders, unspecified" at bounding box center [350, 214] width 188 height 11
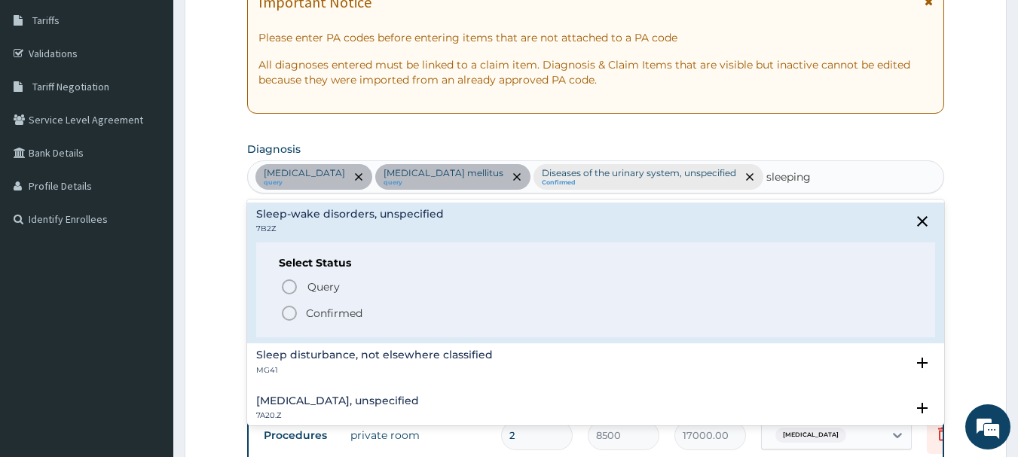
click at [291, 312] on icon "status option filled" at bounding box center [289, 313] width 18 height 18
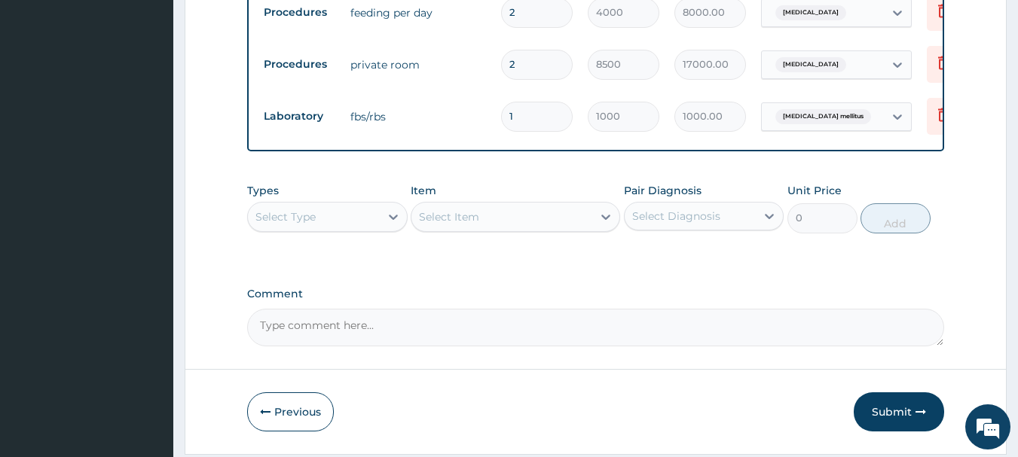
scroll to position [673, 0]
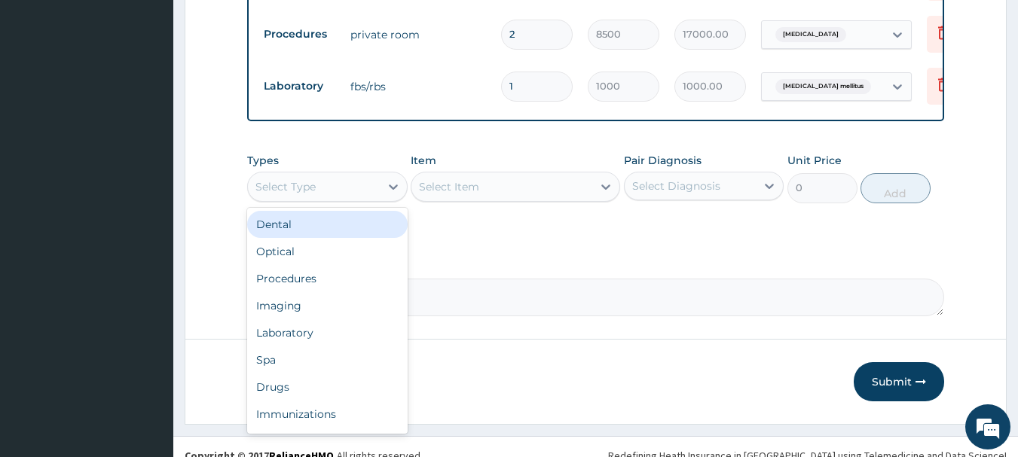
click at [375, 175] on div "Select Type" at bounding box center [314, 187] width 132 height 24
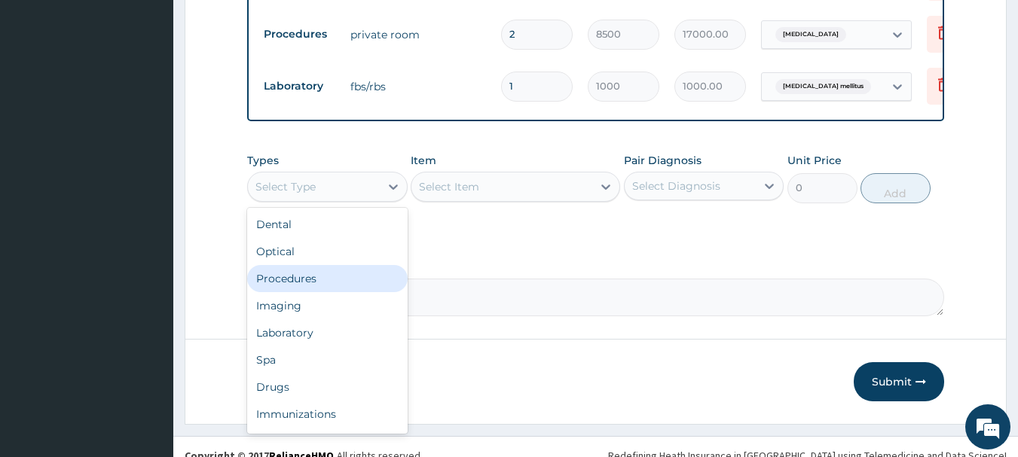
click at [286, 265] on div "Procedures" at bounding box center [327, 278] width 161 height 27
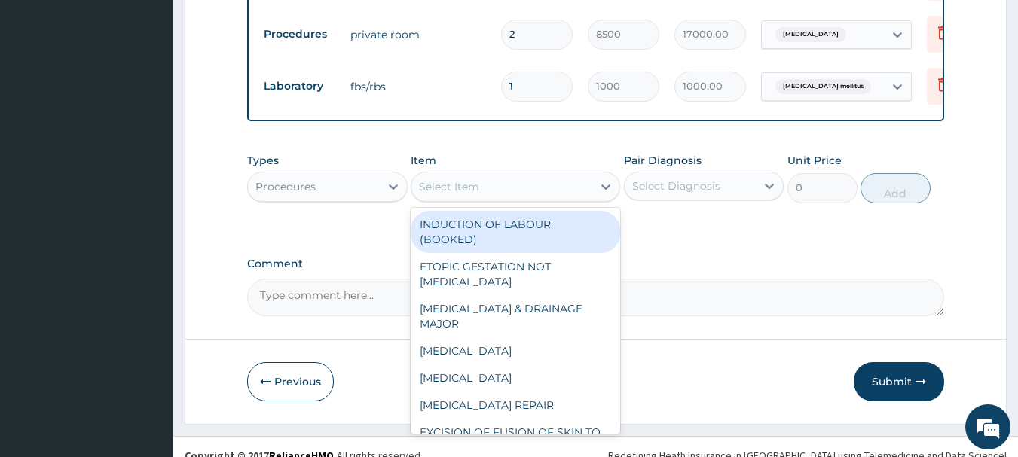
click at [546, 175] on div "Select Item" at bounding box center [501, 187] width 181 height 24
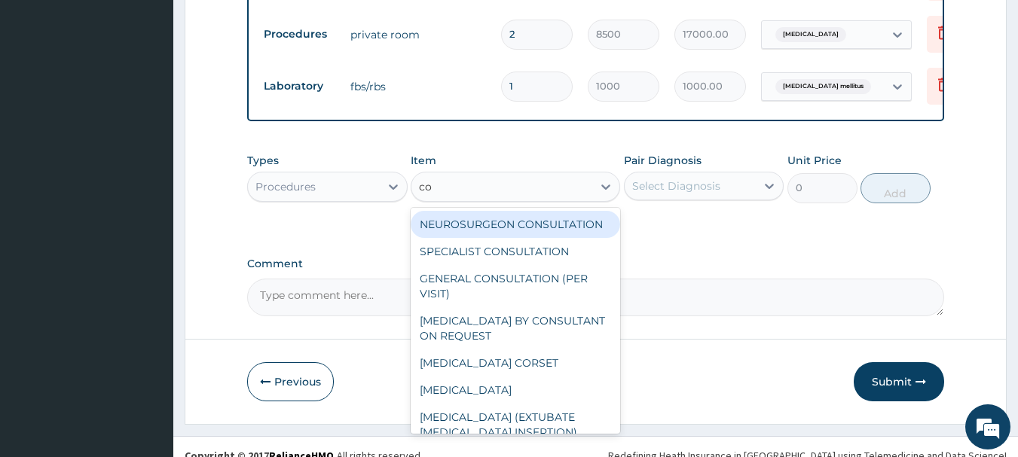
type input "con"
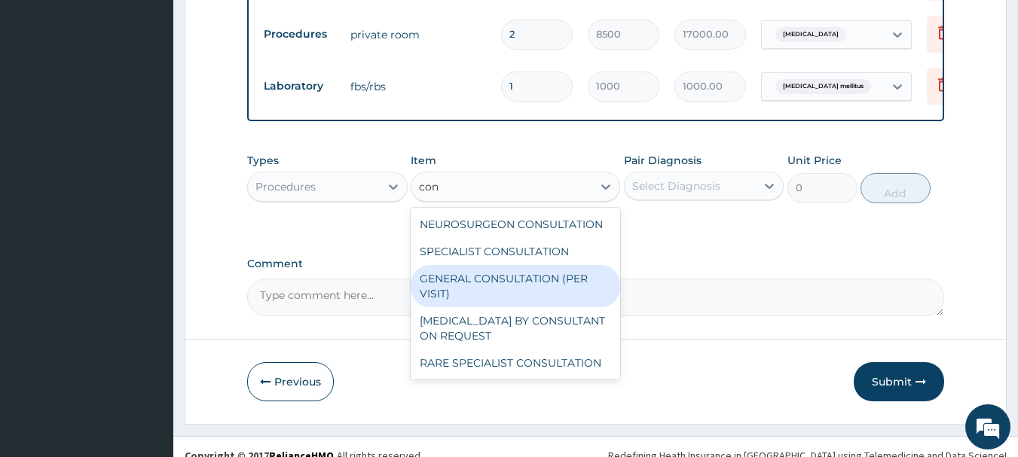
click at [463, 265] on div "GENERAL CONSULTATION (PER VISIT)" at bounding box center [515, 286] width 209 height 42
type input "2000"
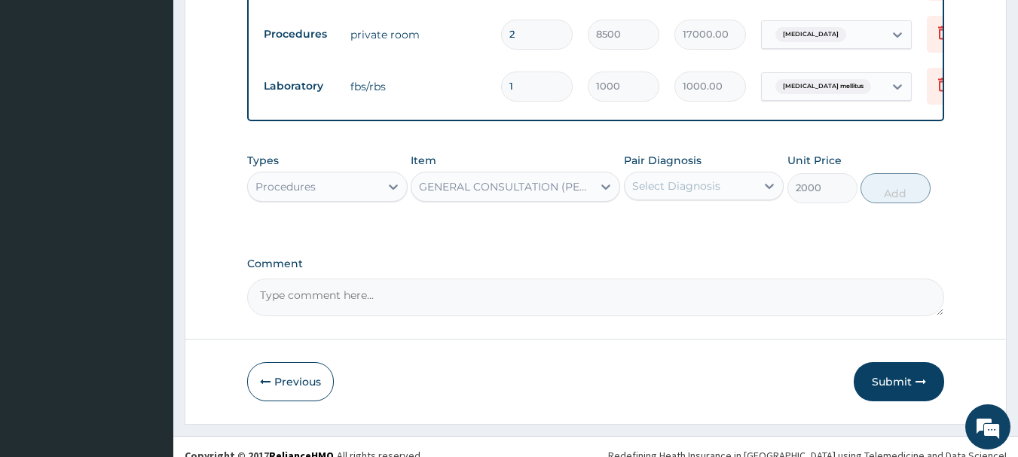
click at [705, 179] on div "Select Diagnosis" at bounding box center [676, 186] width 88 height 15
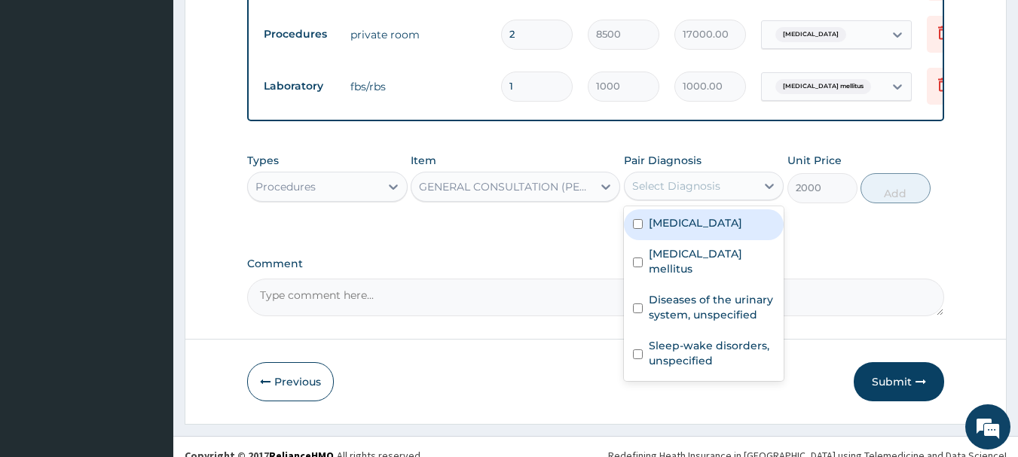
click at [693, 216] on label "Hyperglycemia" at bounding box center [695, 223] width 93 height 15
checkbox input "true"
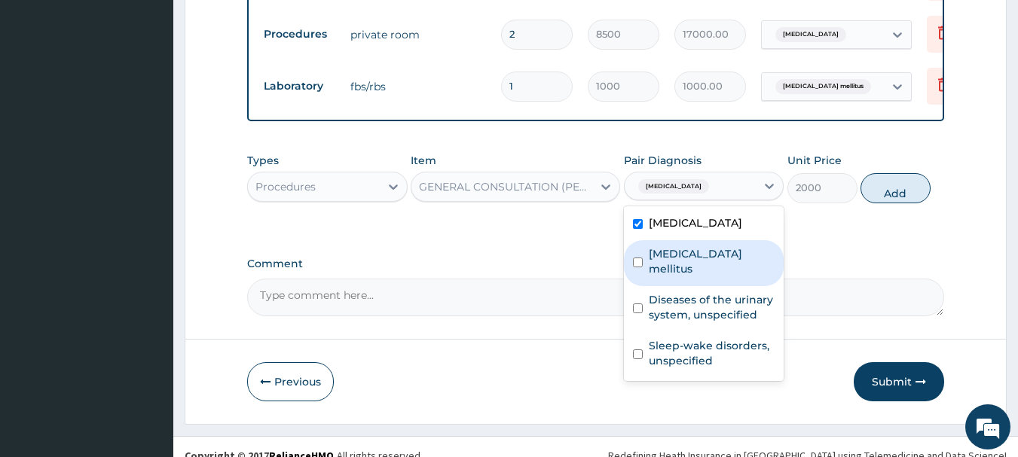
drag, startPoint x: 682, startPoint y: 234, endPoint x: 680, endPoint y: 249, distance: 15.2
click at [682, 246] on label "Diabetes mellitus" at bounding box center [712, 261] width 127 height 30
checkbox input "true"
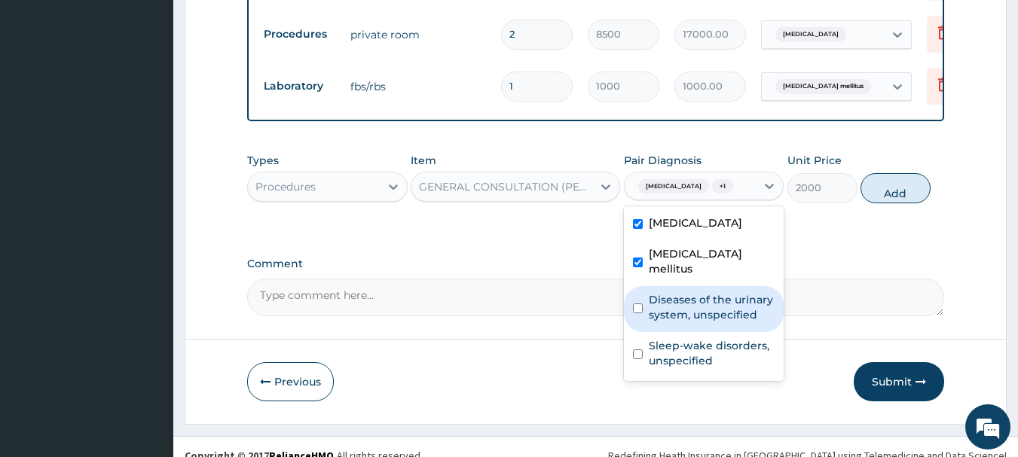
click at [678, 292] on label "Diseases of the urinary system, unspecified" at bounding box center [712, 307] width 127 height 30
checkbox input "true"
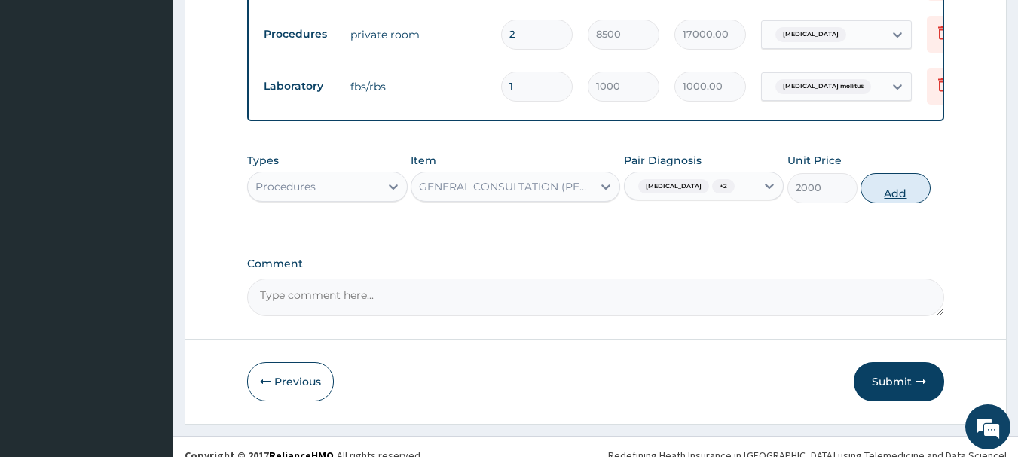
click at [891, 173] on button "Add" at bounding box center [896, 188] width 70 height 30
type input "0"
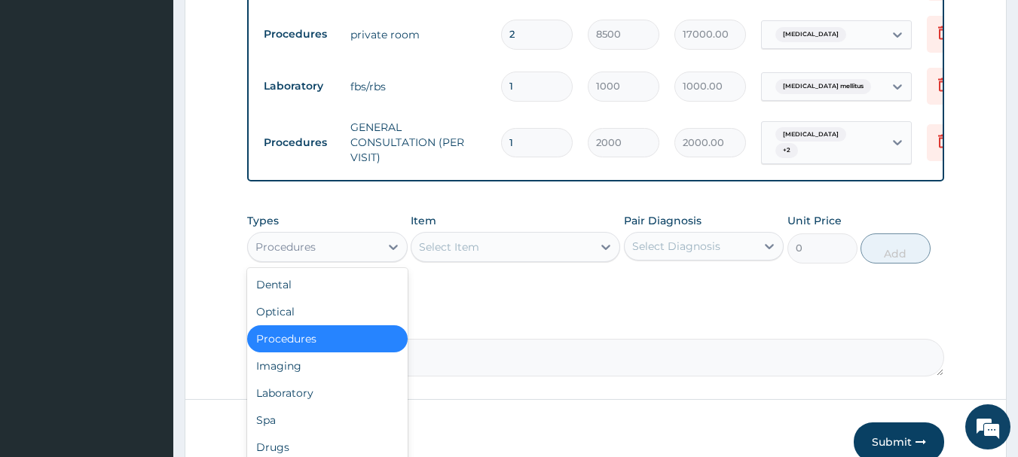
click at [353, 235] on div "Procedures" at bounding box center [314, 247] width 132 height 24
click at [269, 434] on div "Drugs" at bounding box center [327, 447] width 161 height 27
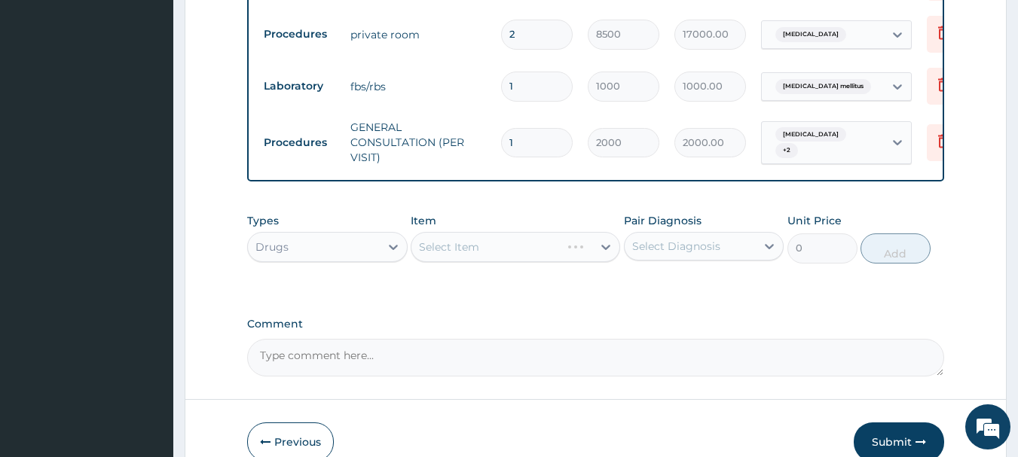
click at [552, 237] on div "Select Item" at bounding box center [515, 247] width 209 height 30
click at [586, 232] on div "Select Item" at bounding box center [515, 247] width 209 height 30
click at [537, 232] on div "Select Item" at bounding box center [515, 247] width 209 height 30
click at [551, 235] on div "Select Item" at bounding box center [501, 247] width 181 height 24
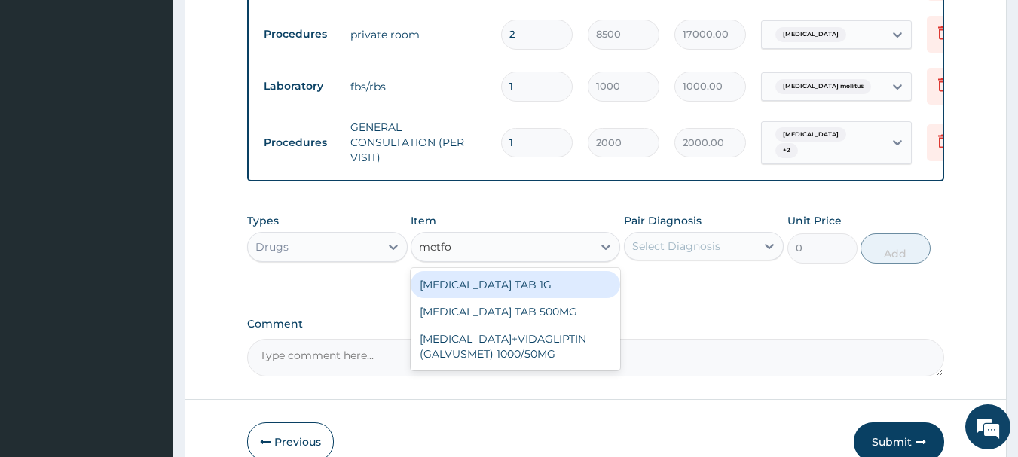
type input "metfor"
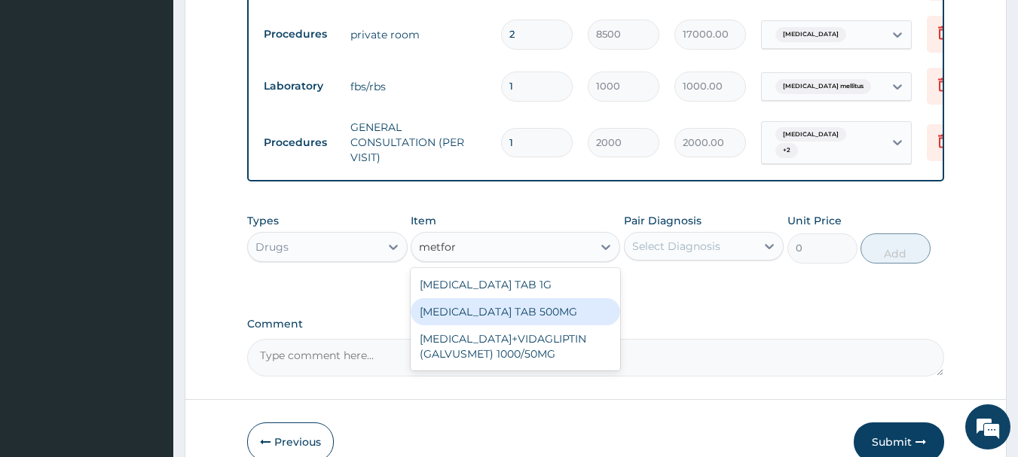
click at [512, 298] on div "METFORMIN TAB 500MG" at bounding box center [515, 311] width 209 height 27
type input "20"
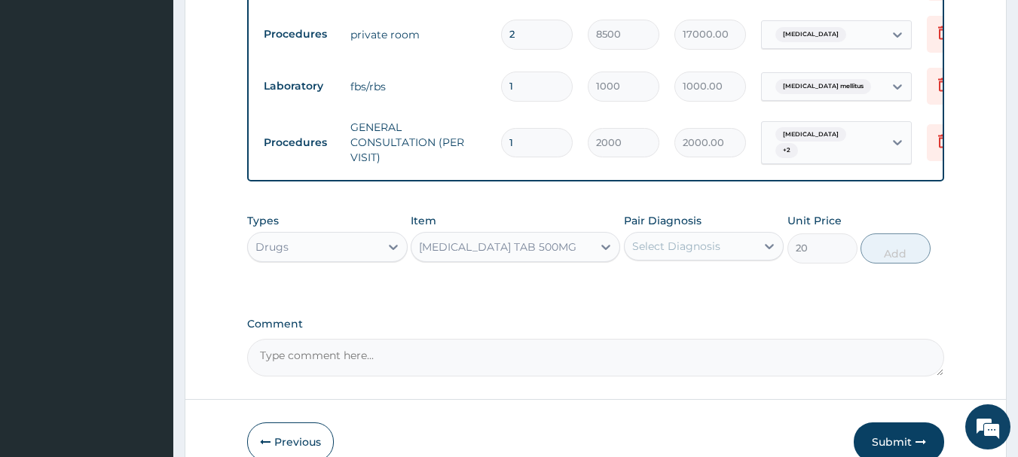
click at [690, 239] on div "Select Diagnosis" at bounding box center [676, 246] width 88 height 15
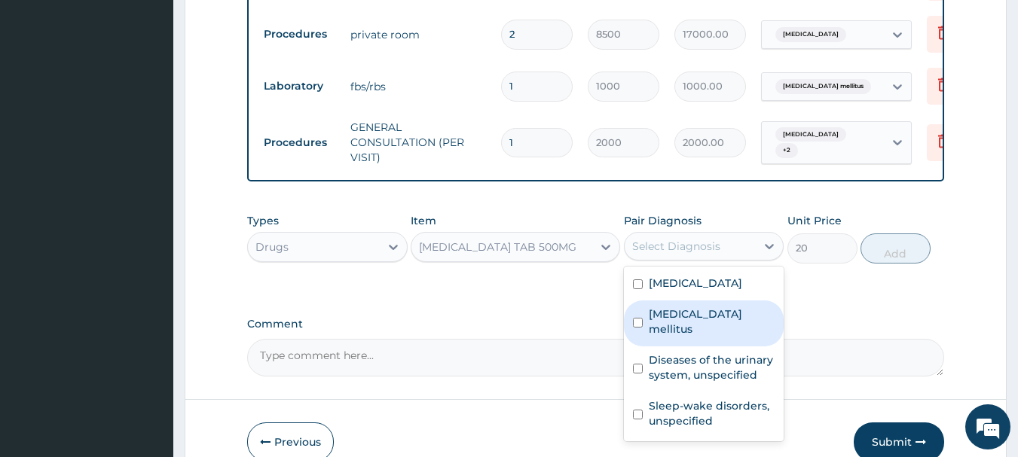
click at [675, 307] on label "Diabetes mellitus" at bounding box center [712, 322] width 127 height 30
checkbox input "true"
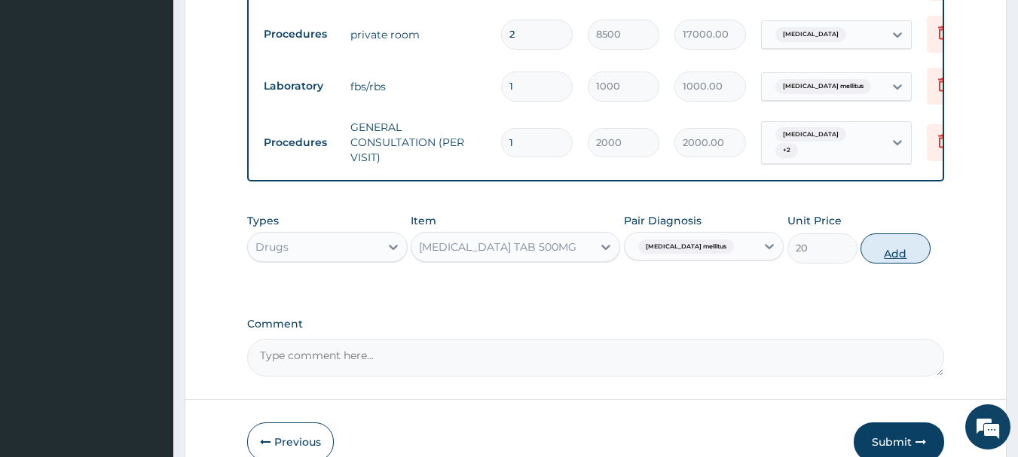
click at [882, 234] on button "Add" at bounding box center [896, 249] width 70 height 30
type input "0"
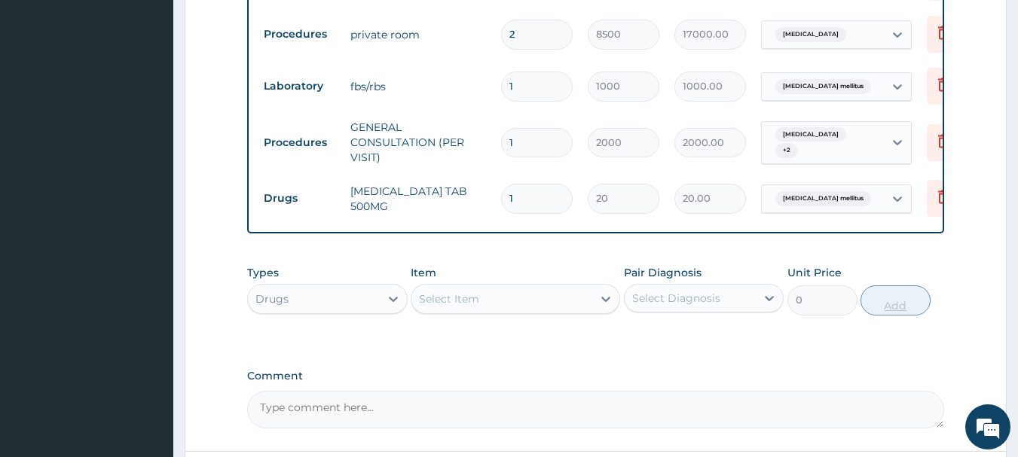
type input "0.00"
type input "2"
type input "40.00"
type input "28"
type input "560.00"
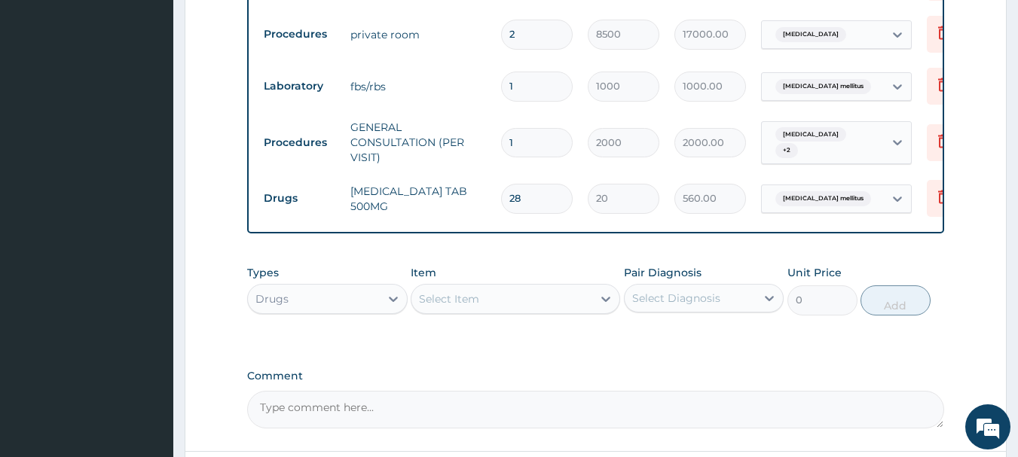
type input "28"
click at [506, 288] on div "Select Item" at bounding box center [501, 299] width 181 height 24
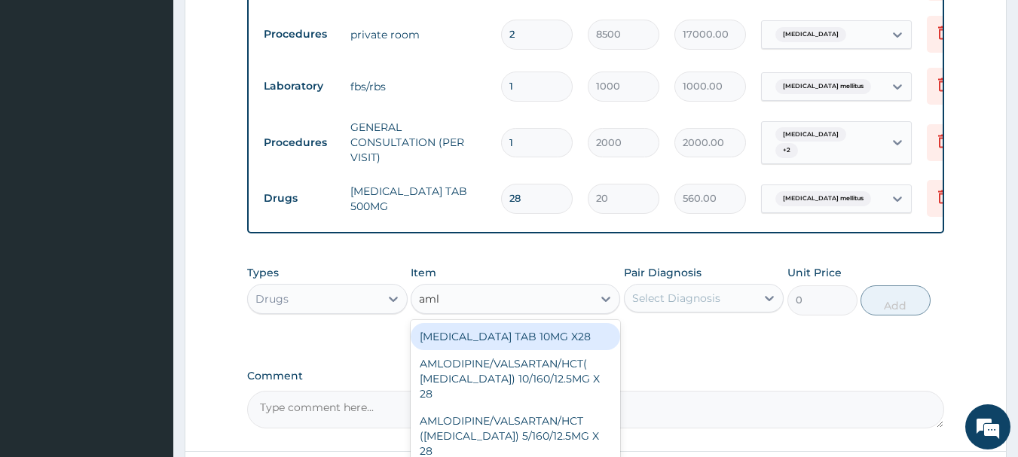
type input "amlo"
click at [534, 323] on div "AMLODIPINE TAB 10MG X28" at bounding box center [515, 336] width 209 height 27
type input "40"
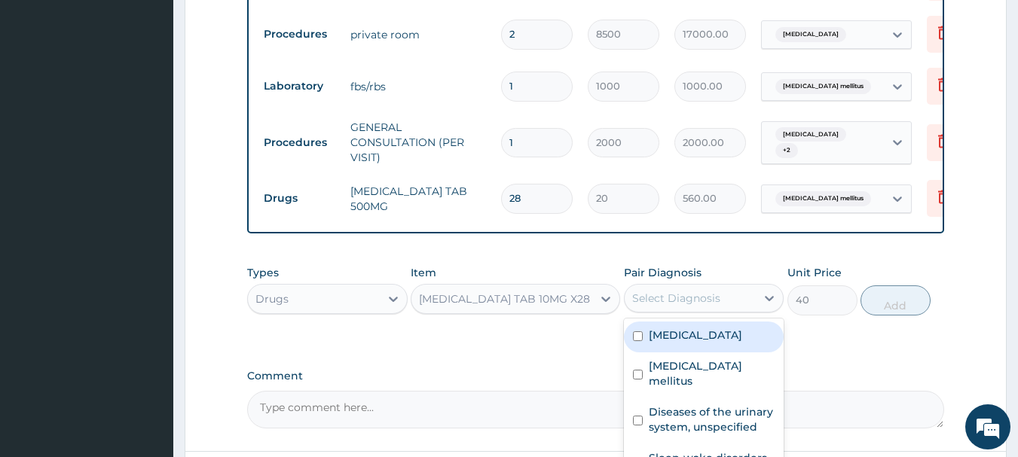
click at [723, 286] on div "Select Diagnosis" at bounding box center [691, 298] width 132 height 24
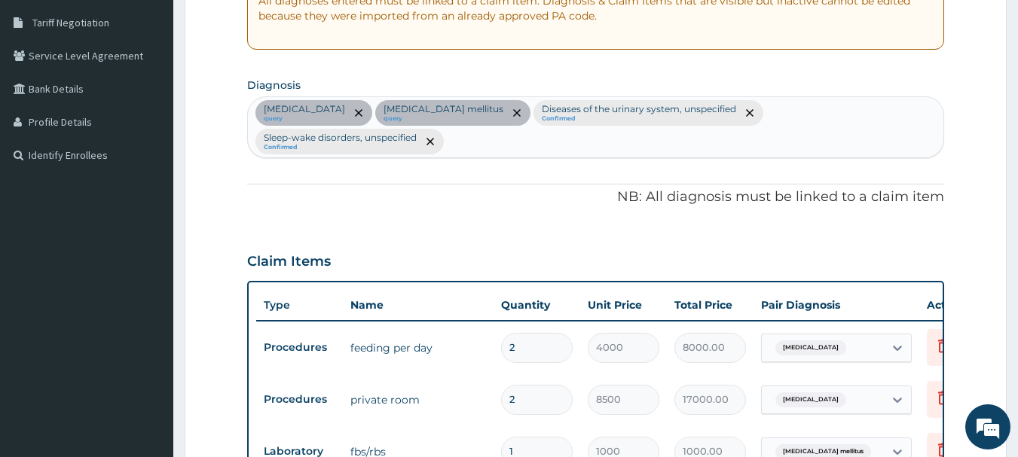
scroll to position [281, 0]
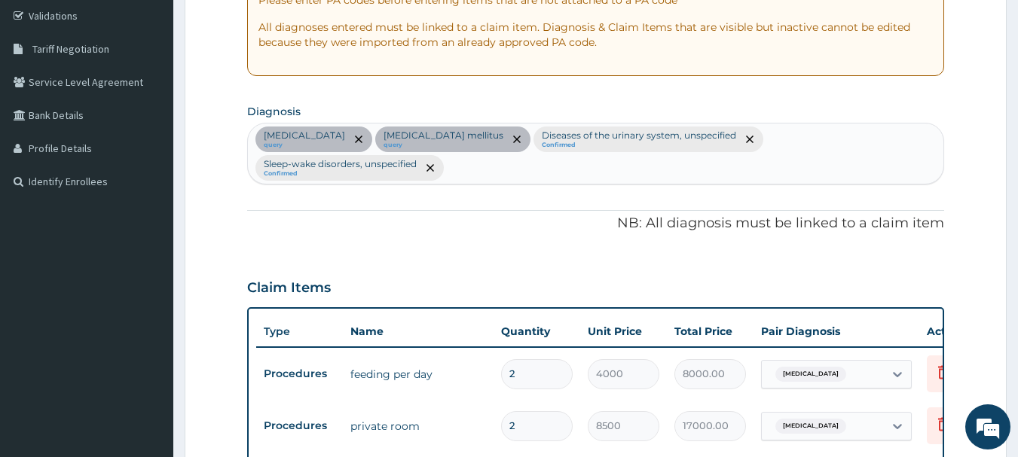
click at [928, 139] on div "Hyperglycemia query Diabetes mellitus query Diseases of the urinary system, uns…" at bounding box center [596, 154] width 696 height 60
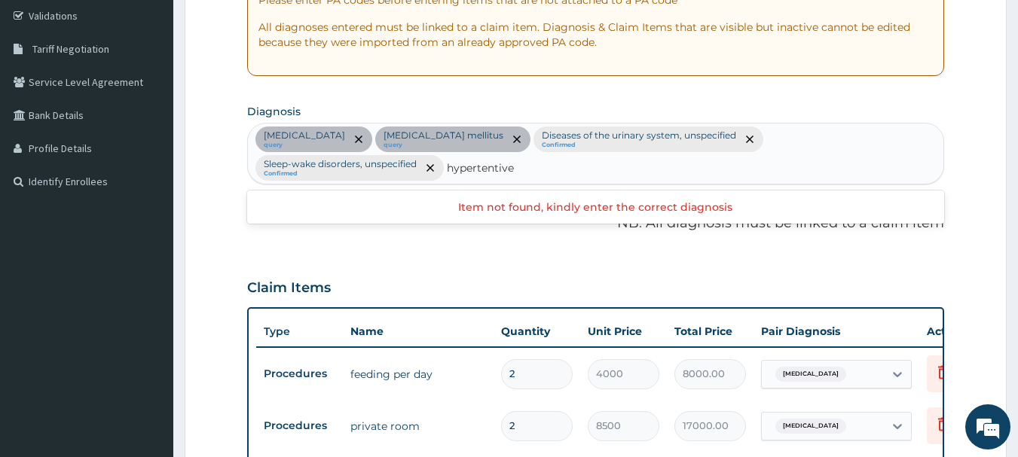
scroll to position [763, 0]
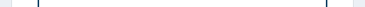
type input "hypertentive"
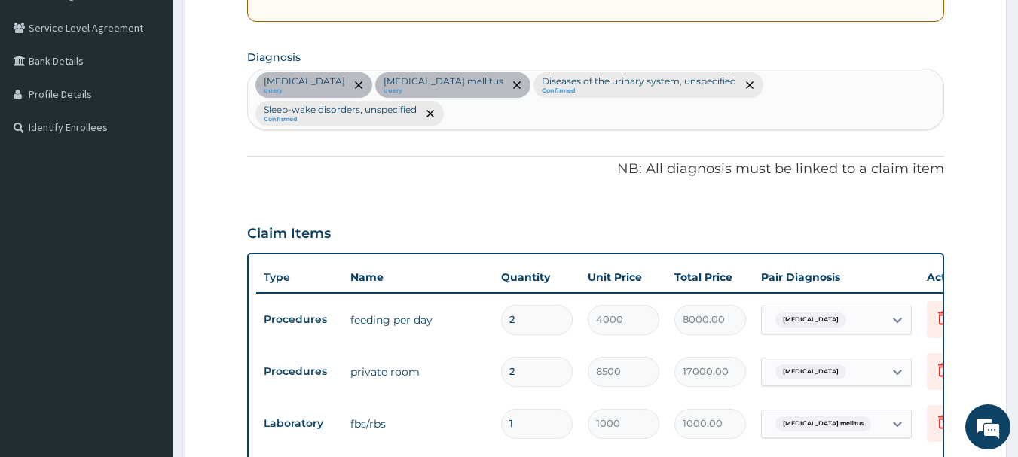
scroll to position [310, 0]
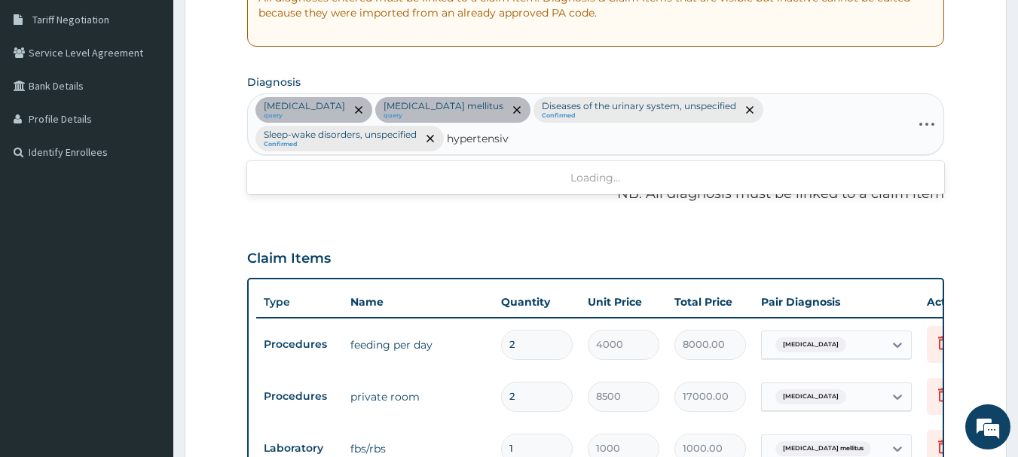
type input "hypertensive"
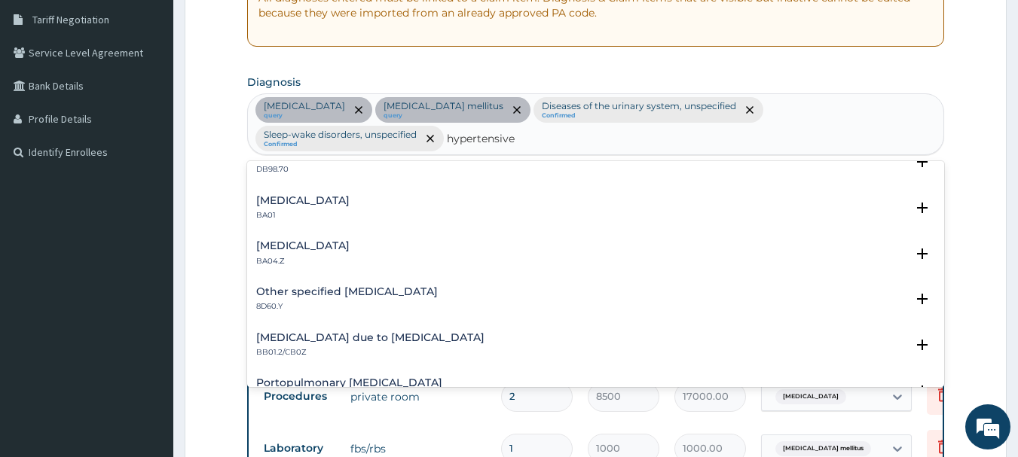
scroll to position [874, 0]
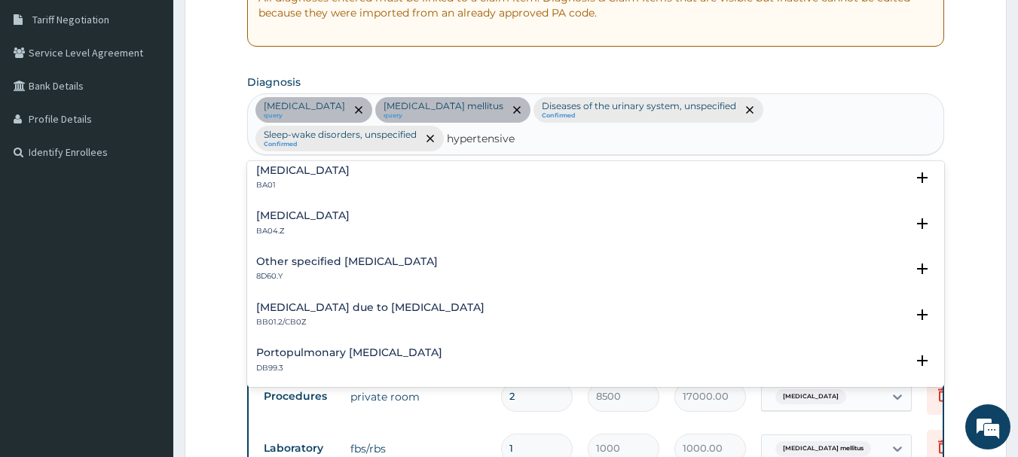
click at [340, 168] on h4 "Hypertensive heart disease" at bounding box center [302, 170] width 93 height 11
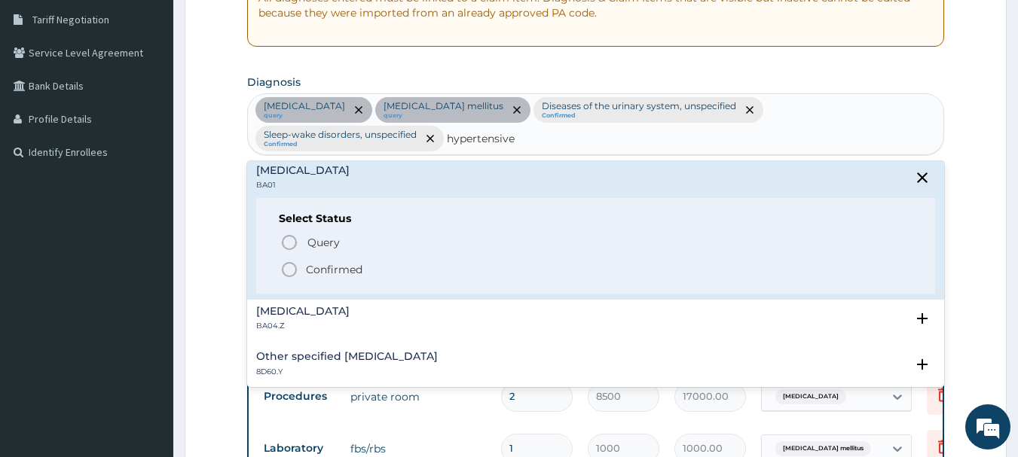
click at [289, 265] on icon "status option filled" at bounding box center [289, 270] width 18 height 18
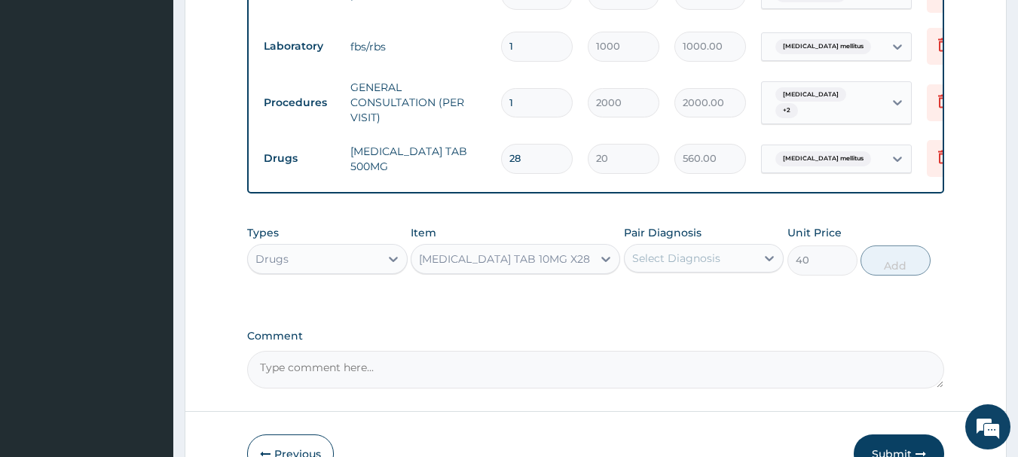
scroll to position [738, 0]
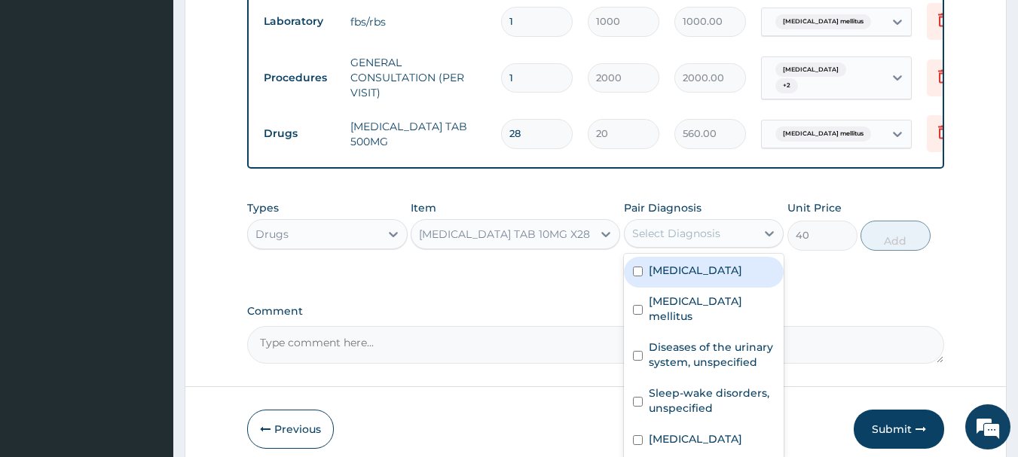
click at [751, 245] on div "Select Diagnosis" at bounding box center [691, 234] width 132 height 24
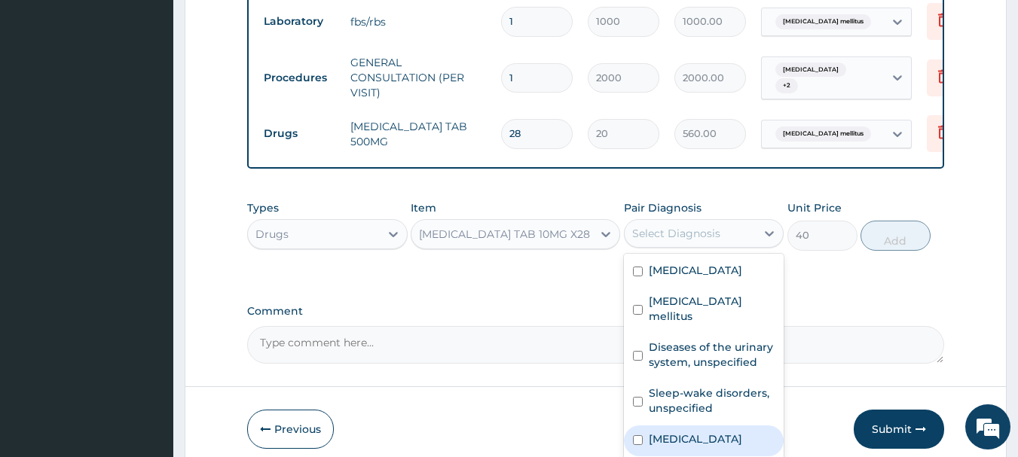
click at [729, 441] on label "Hypertensive heart disease" at bounding box center [695, 439] width 93 height 15
checkbox input "true"
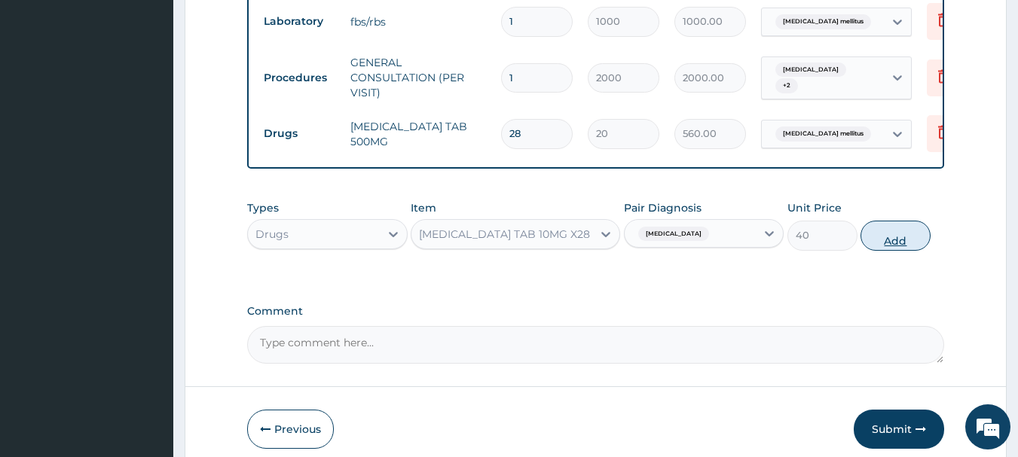
click at [889, 247] on button "Add" at bounding box center [896, 236] width 70 height 30
type input "0"
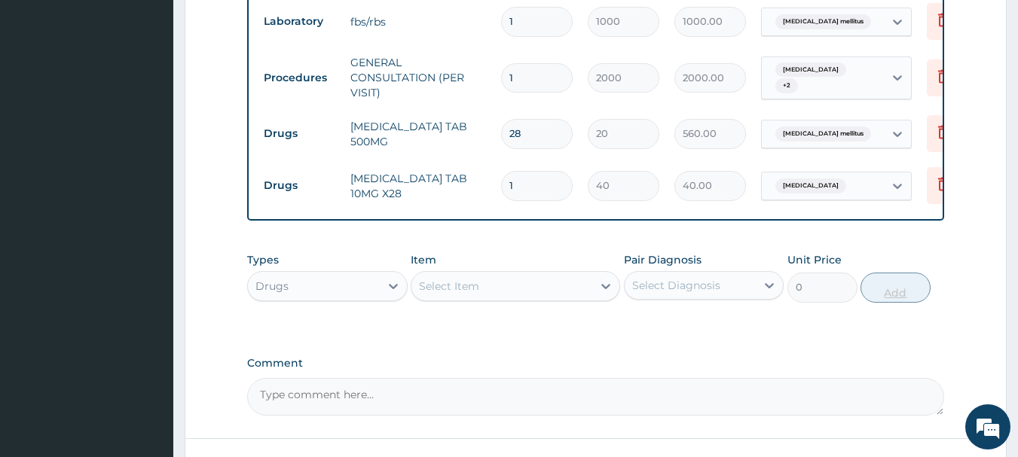
type input "0.00"
type input "2"
type input "80.00"
type input "28"
type input "1120.00"
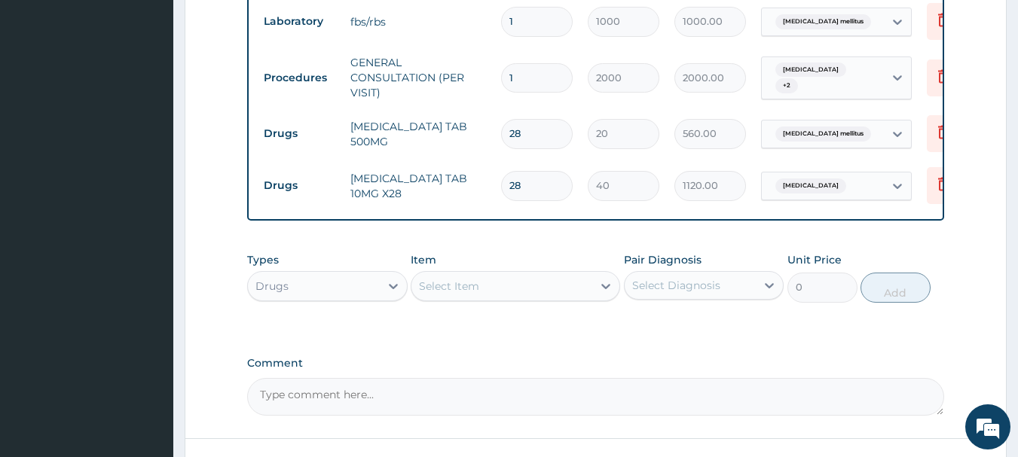
type input "28"
click at [568, 298] on div "Select Item" at bounding box center [501, 286] width 181 height 24
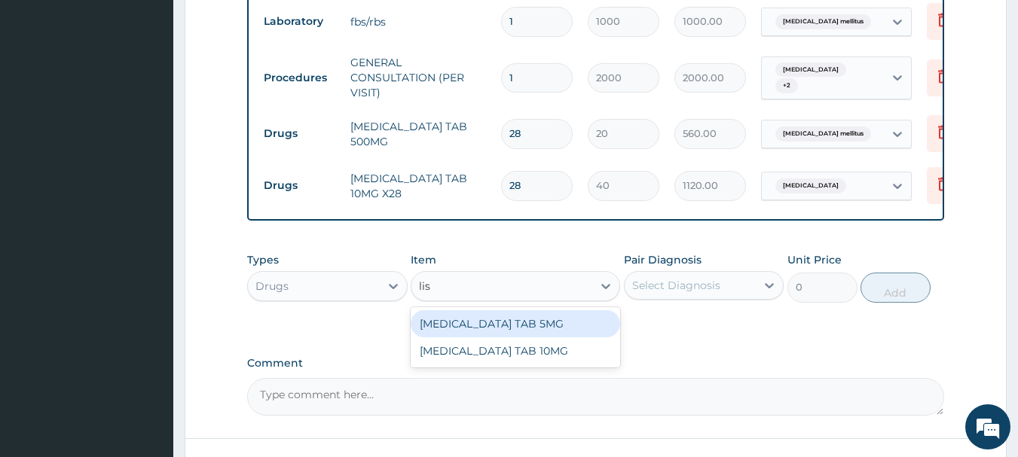
type input "lisi"
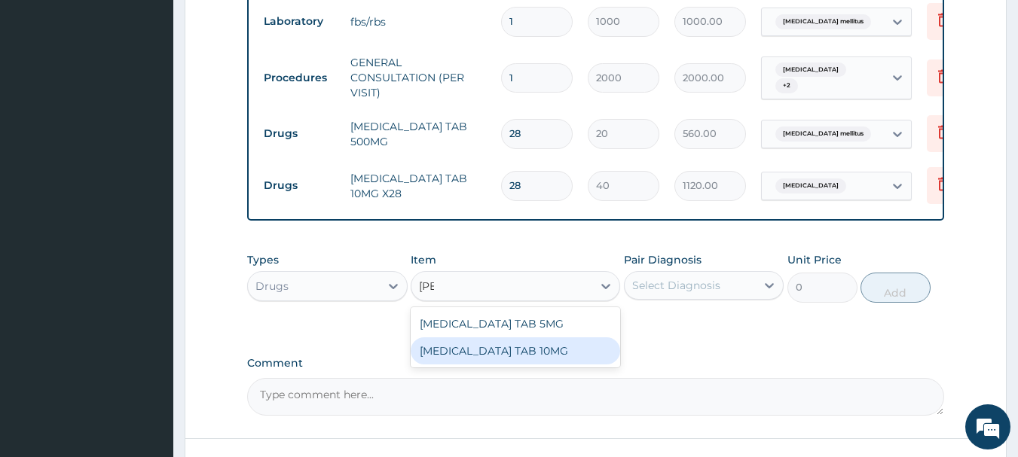
click at [508, 365] on div "LISINOPRIL TAB 10MG" at bounding box center [515, 351] width 209 height 27
type input "40"
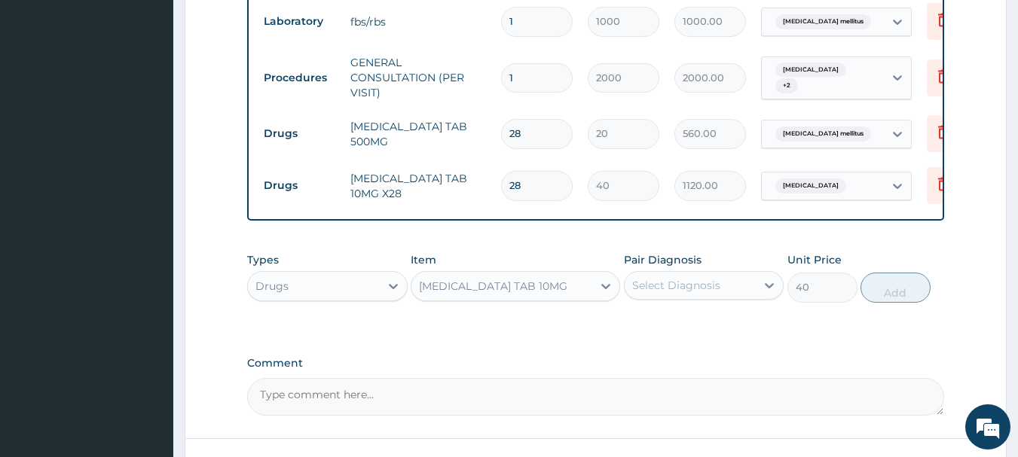
click at [731, 298] on div "Select Diagnosis" at bounding box center [691, 286] width 132 height 24
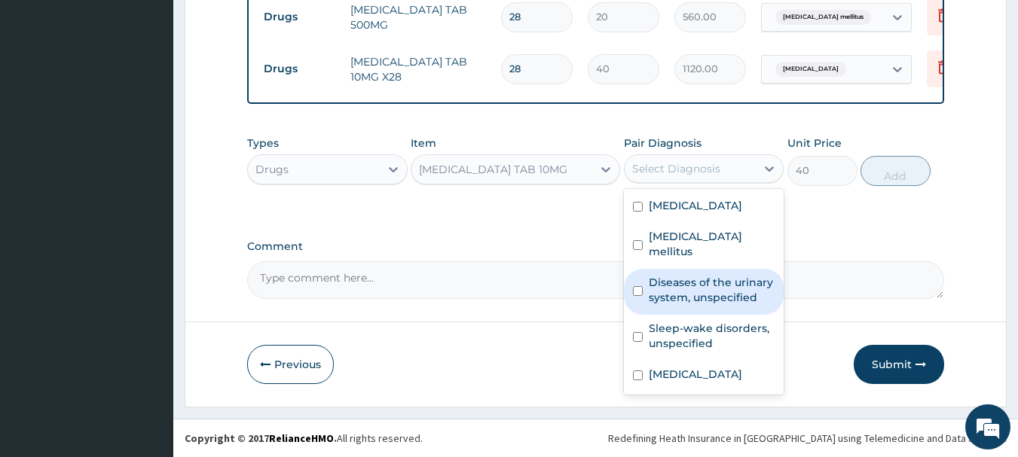
scroll to position [866, 0]
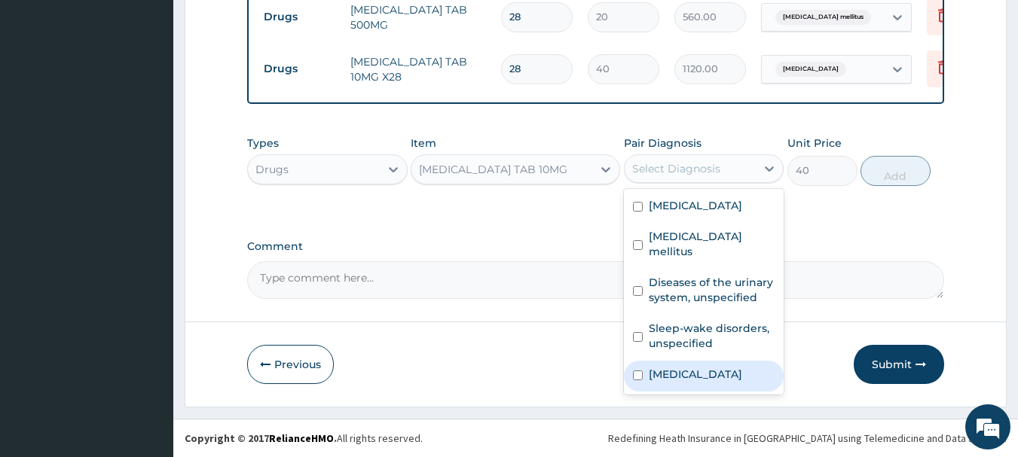
click at [680, 367] on label "Hypertensive heart disease" at bounding box center [695, 374] width 93 height 15
checkbox input "true"
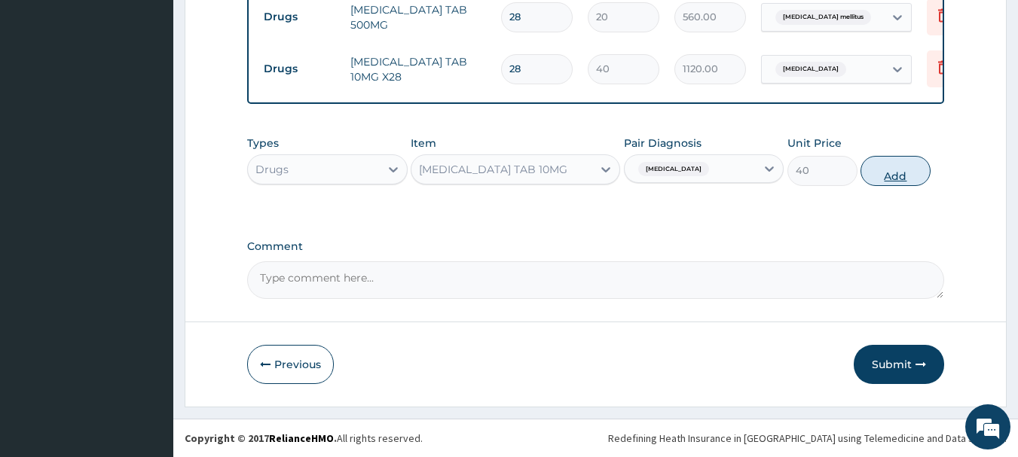
click at [877, 175] on button "Add" at bounding box center [896, 171] width 70 height 30
type input "0"
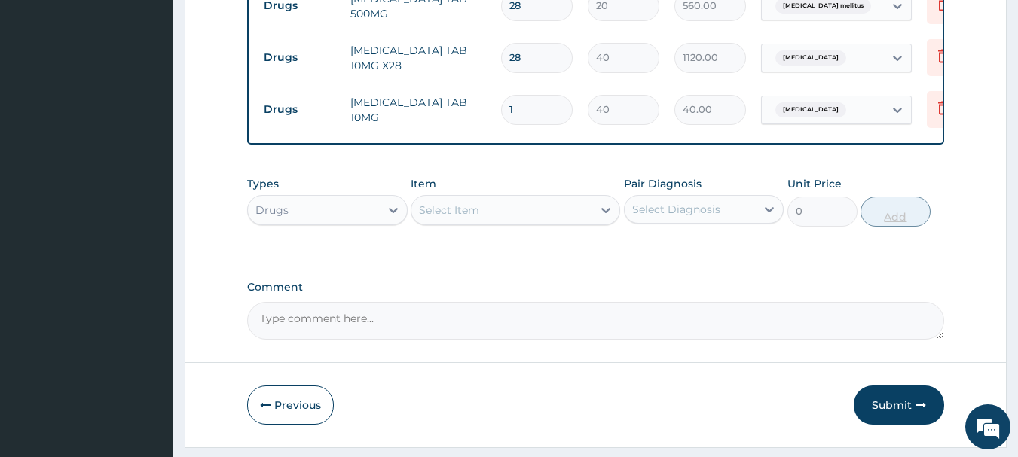
type input "0.00"
type input "2"
type input "80.00"
type input "28"
type input "1120.00"
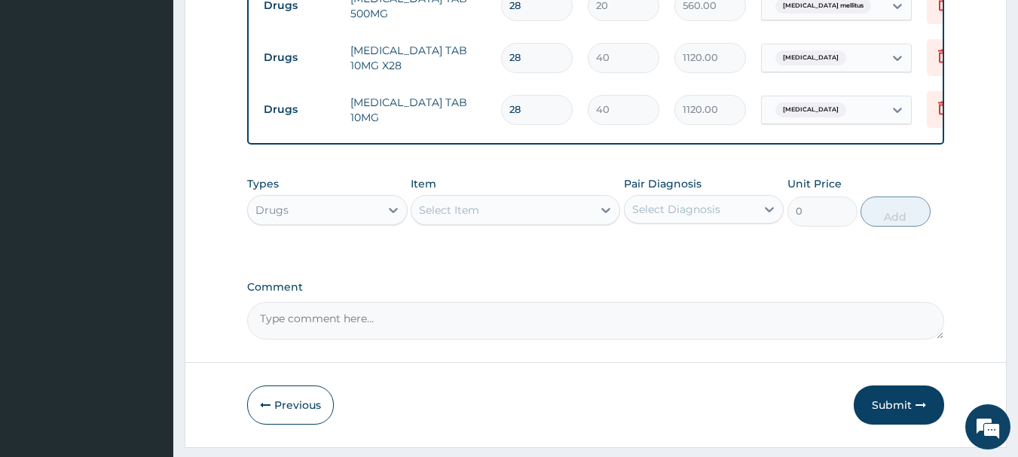
type input "28"
click at [537, 220] on div "Select Item" at bounding box center [501, 210] width 181 height 24
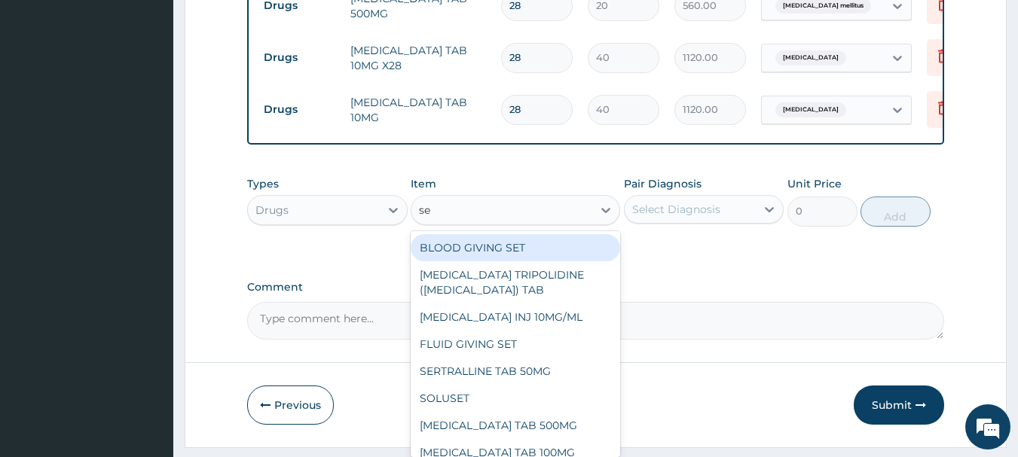
type input "set"
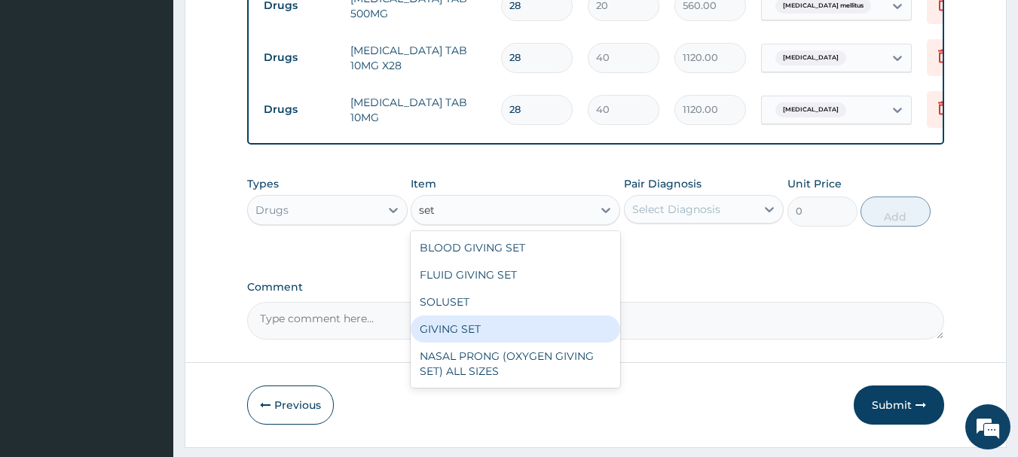
click at [448, 337] on div "GIVING SET" at bounding box center [515, 329] width 209 height 27
type input "200"
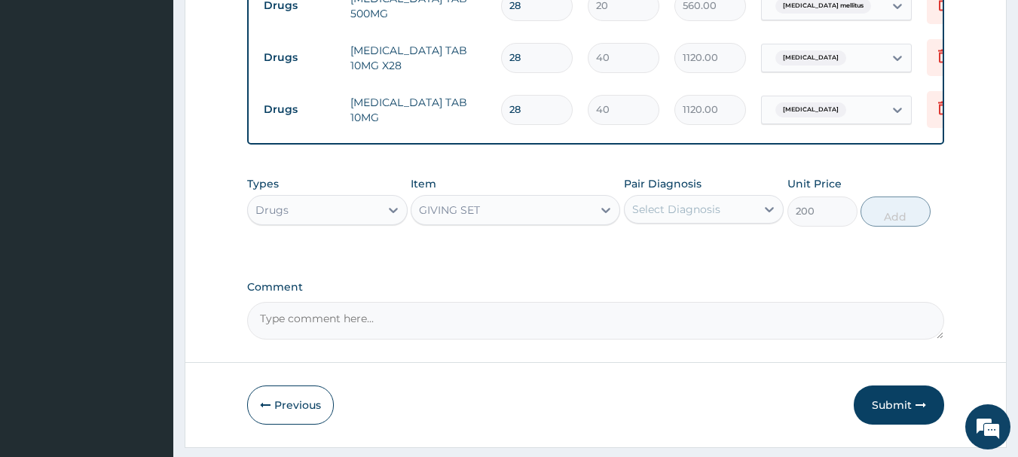
click at [662, 217] on div "Select Diagnosis" at bounding box center [676, 209] width 88 height 15
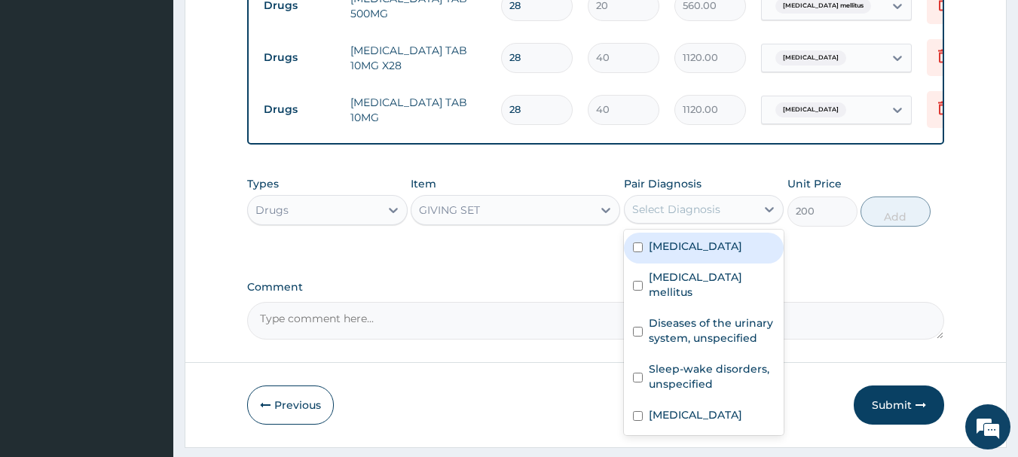
click at [655, 264] on div "Hyperglycemia" at bounding box center [704, 248] width 161 height 31
checkbox input "true"
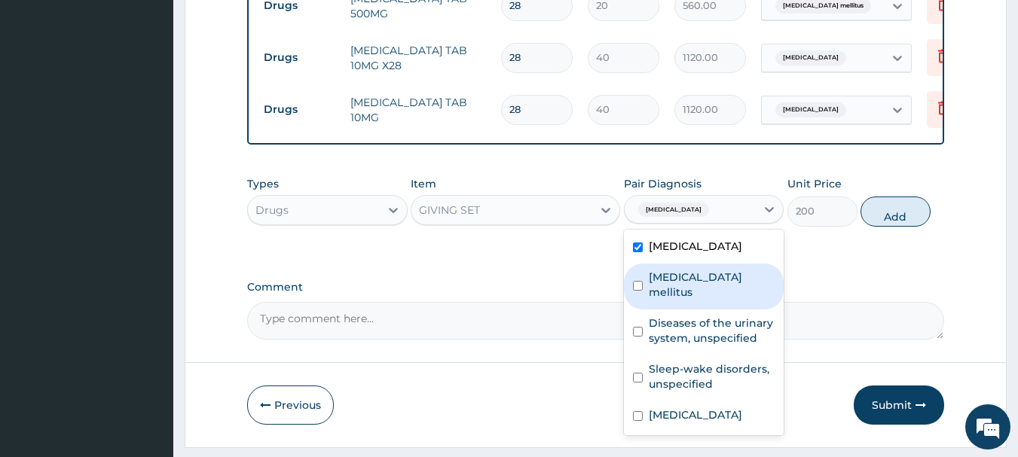
click at [653, 295] on label "Diabetes mellitus" at bounding box center [712, 285] width 127 height 30
checkbox input "true"
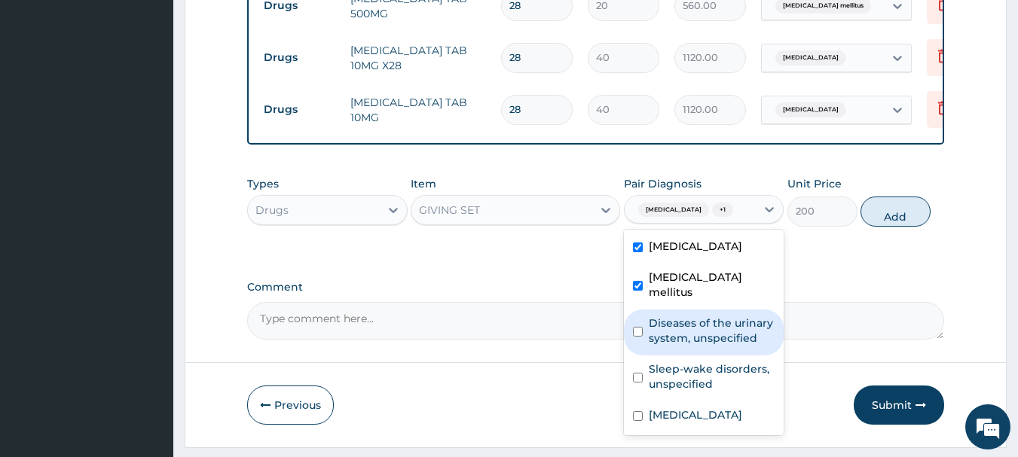
click at [655, 323] on label "Diseases of the urinary system, unspecified" at bounding box center [712, 331] width 127 height 30
checkbox input "true"
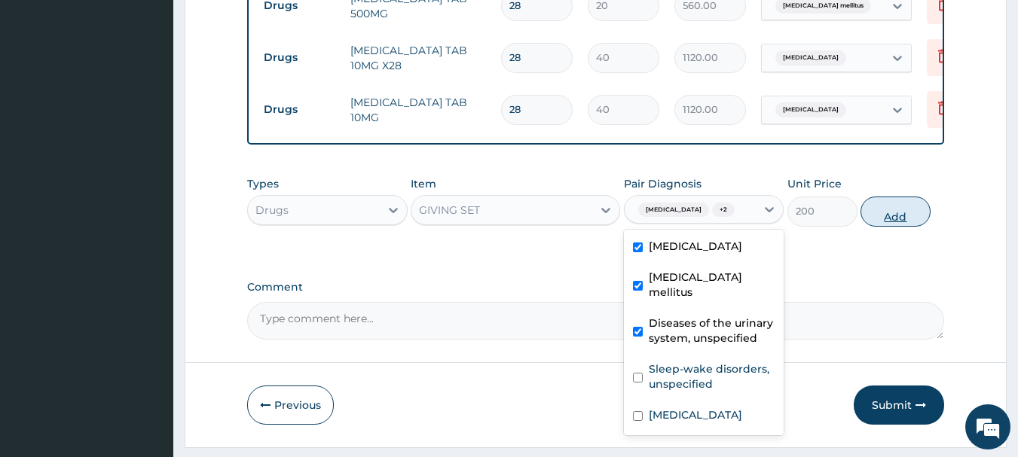
click at [872, 219] on button "Add" at bounding box center [896, 212] width 70 height 30
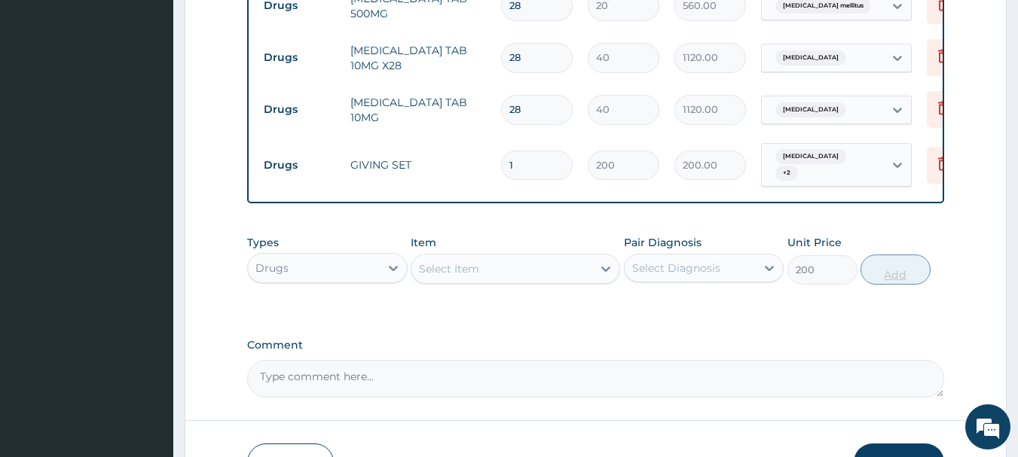
type input "0"
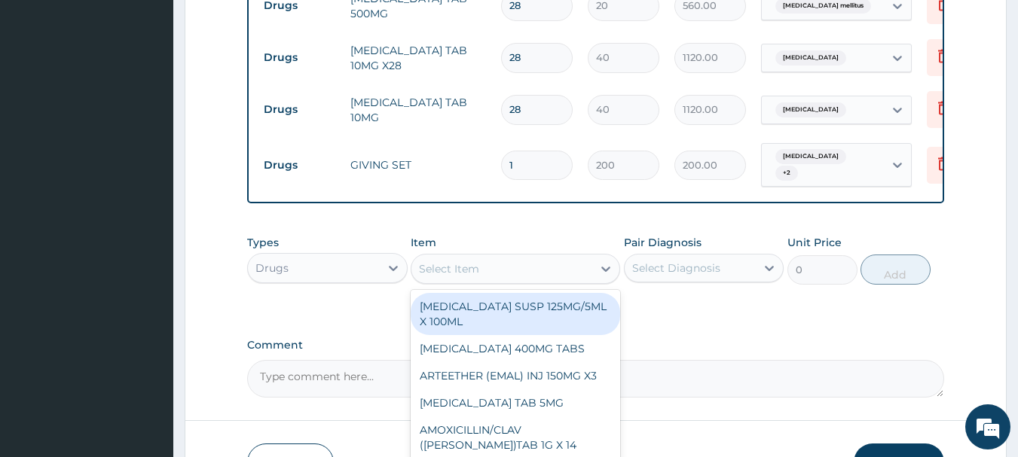
click at [520, 268] on div "Select Item" at bounding box center [501, 269] width 181 height 24
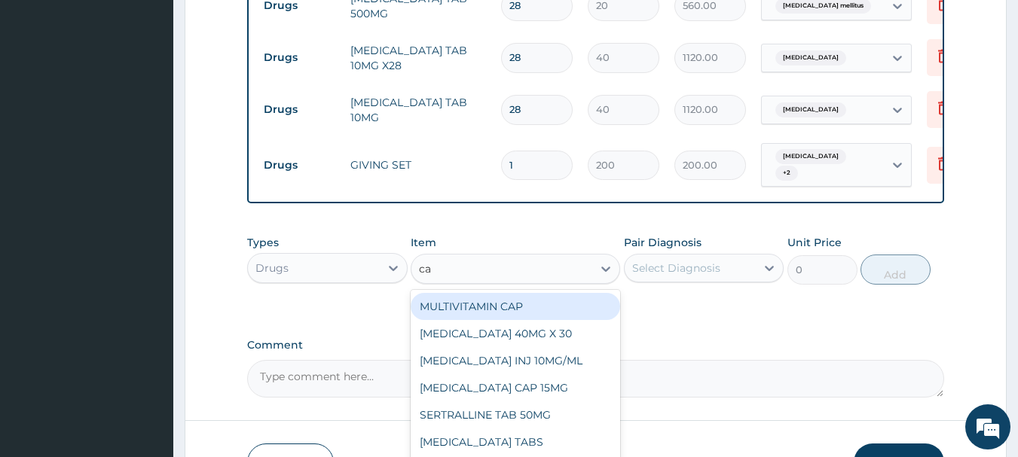
type input "can"
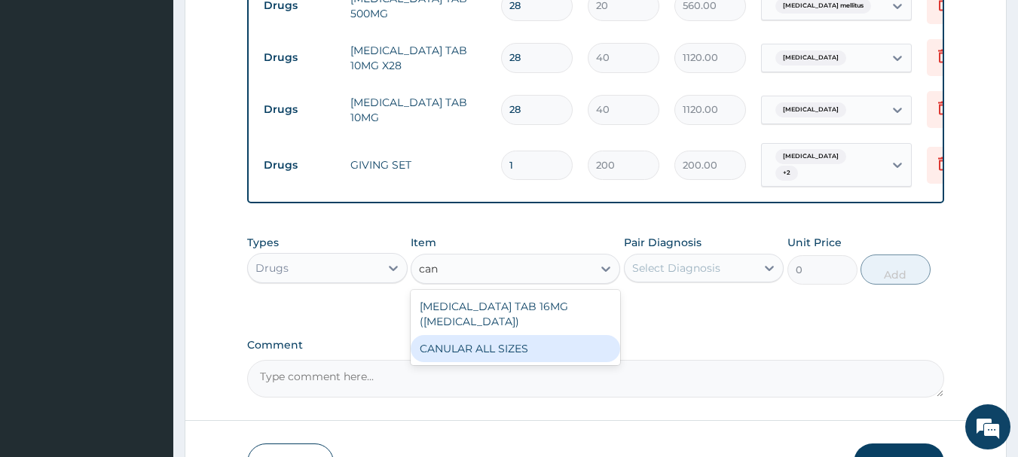
click at [505, 355] on div "CANULAR ALL SIZES" at bounding box center [515, 348] width 209 height 27
type input "200"
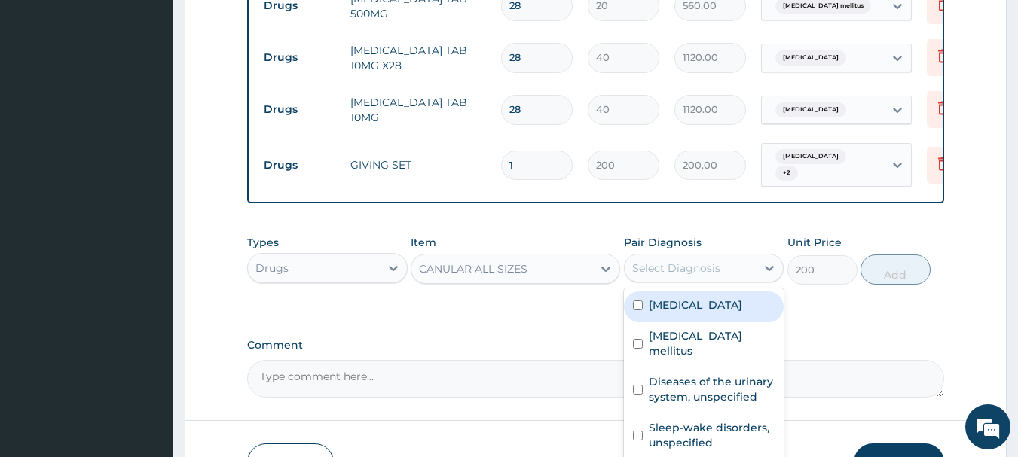
click at [656, 273] on div "Select Diagnosis" at bounding box center [676, 268] width 88 height 15
click at [660, 313] on label "Hyperglycemia" at bounding box center [695, 305] width 93 height 15
checkbox input "true"
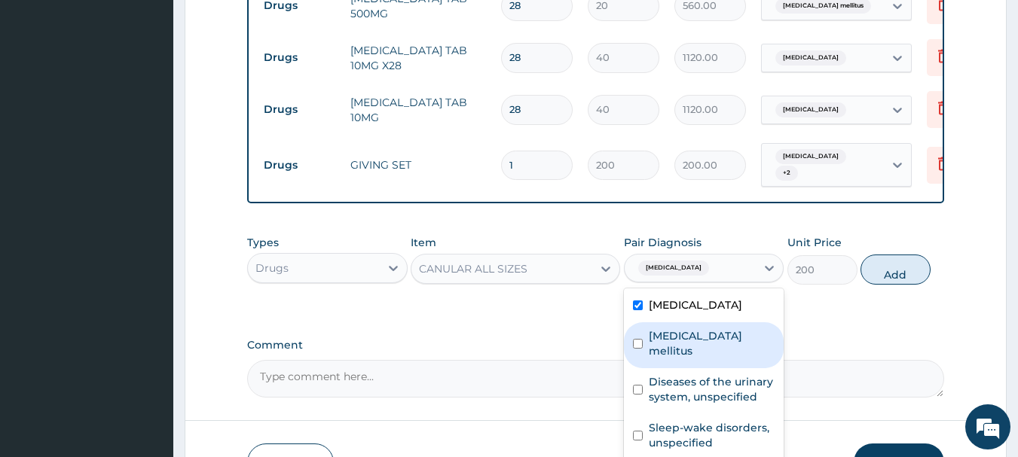
click at [669, 345] on label "Diabetes mellitus" at bounding box center [712, 344] width 127 height 30
checkbox input "true"
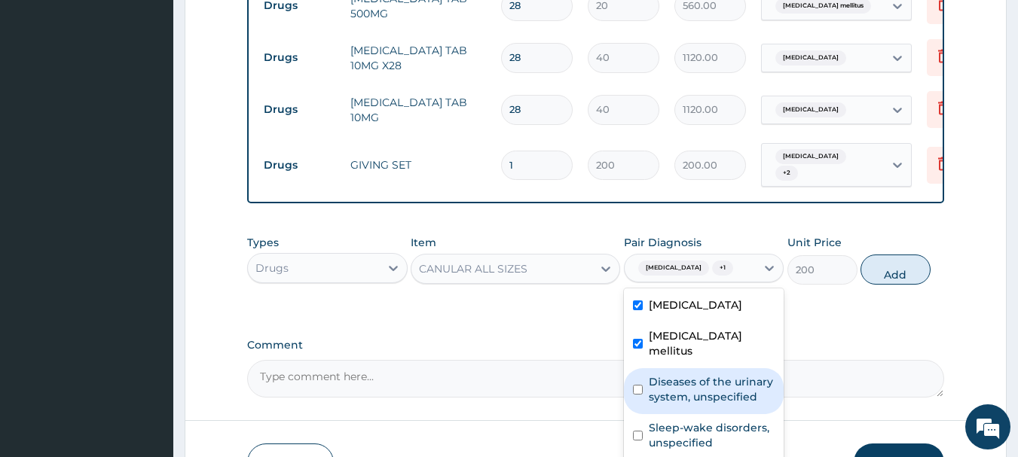
click at [684, 375] on label "Diseases of the urinary system, unspecified" at bounding box center [712, 390] width 127 height 30
checkbox input "true"
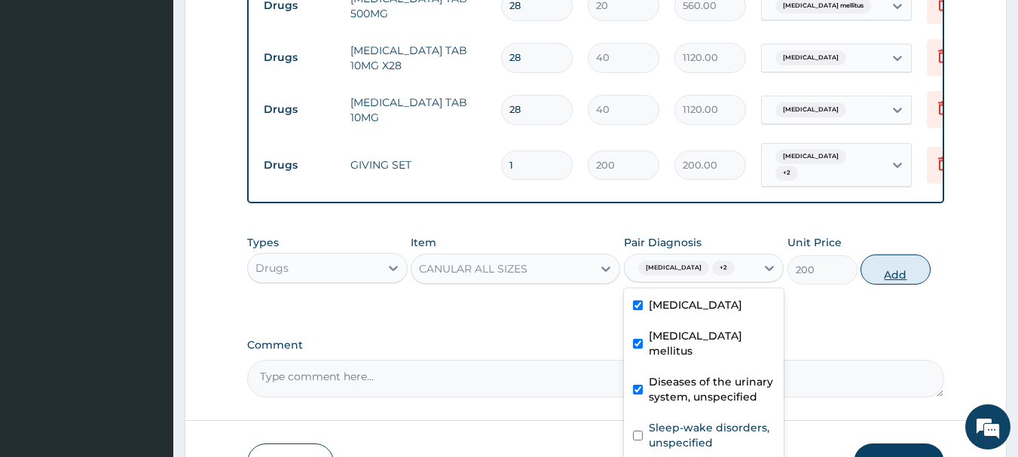
click at [876, 277] on button "Add" at bounding box center [896, 270] width 70 height 30
type input "0"
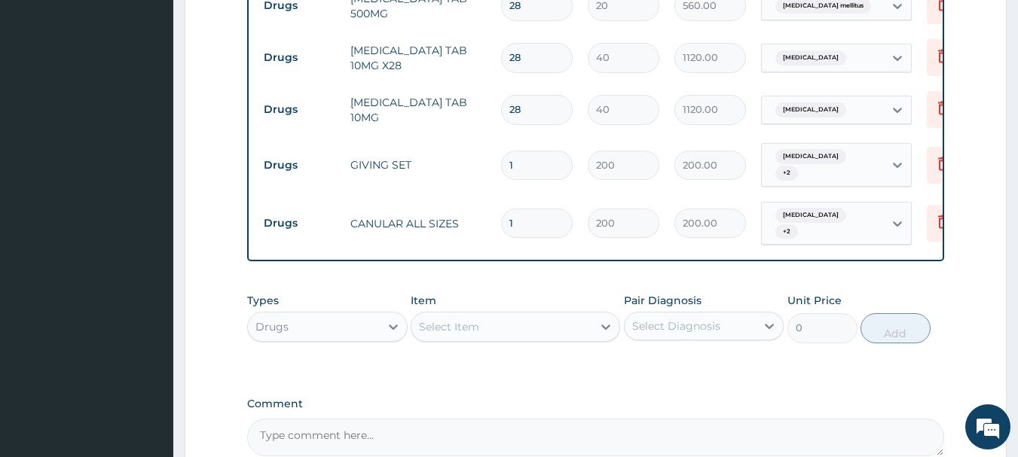
click at [552, 327] on div "Select Item" at bounding box center [501, 327] width 181 height 24
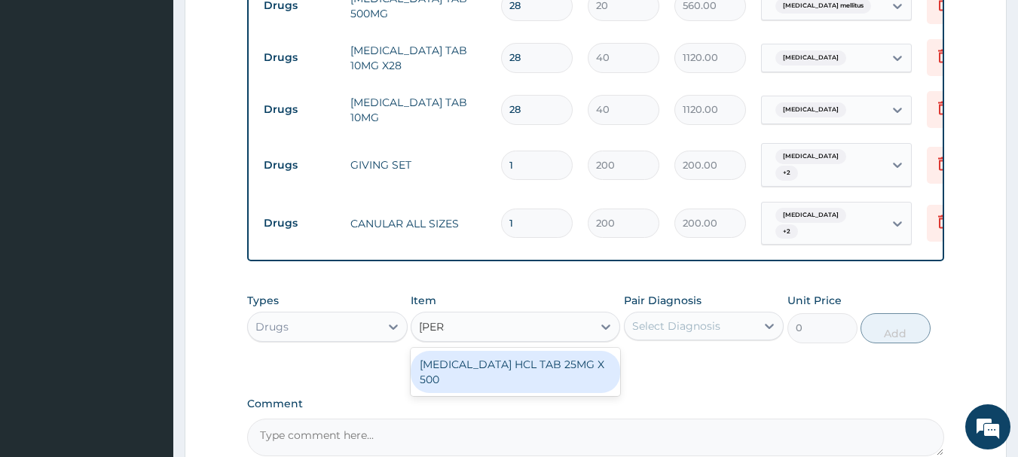
type input "amitr"
click at [451, 378] on div "AMITRIPTYLINE HCL TAB 25MG X 500" at bounding box center [515, 372] width 209 height 42
type input "20"
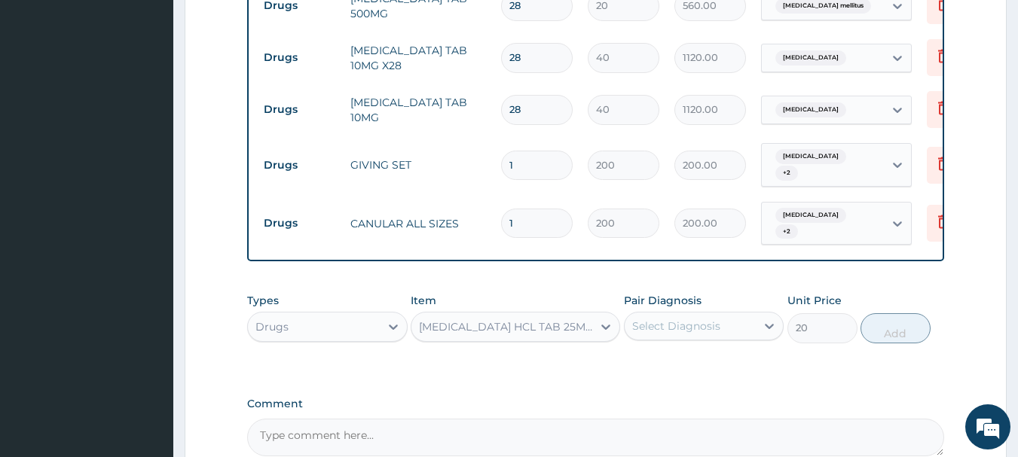
click at [663, 323] on div "Select Diagnosis" at bounding box center [676, 326] width 88 height 15
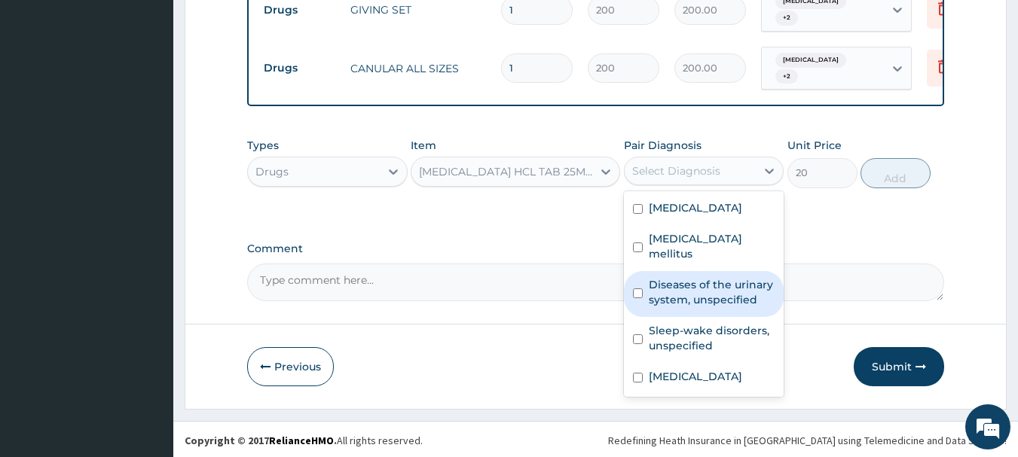
scroll to position [1022, 0]
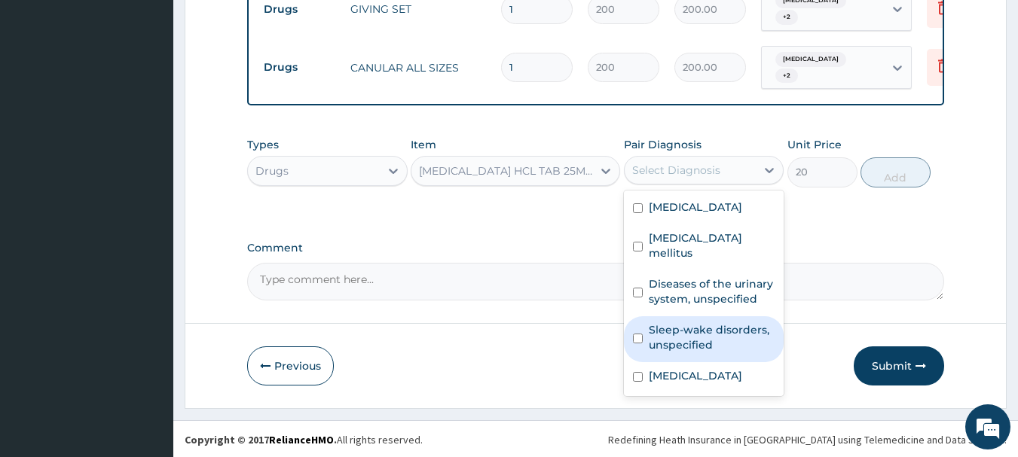
click at [733, 327] on label "Sleep-wake disorders, unspecified" at bounding box center [712, 338] width 127 height 30
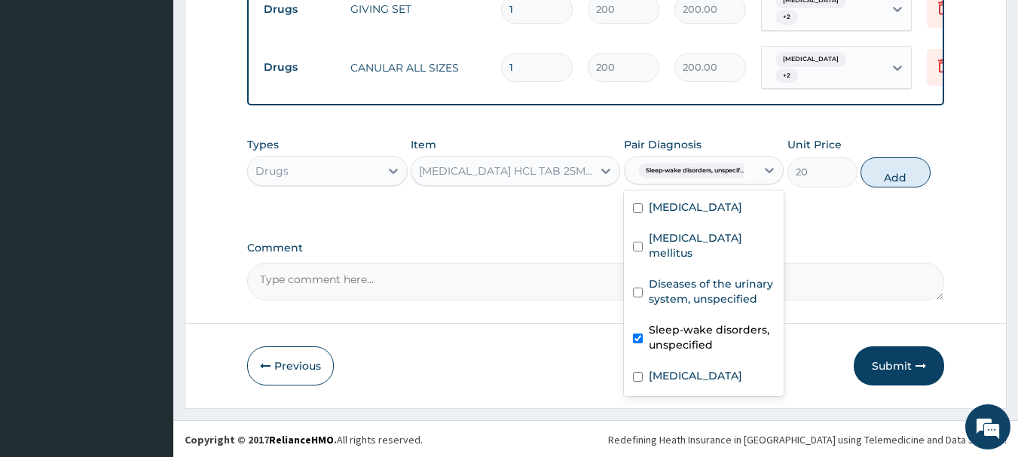
checkbox input "true"
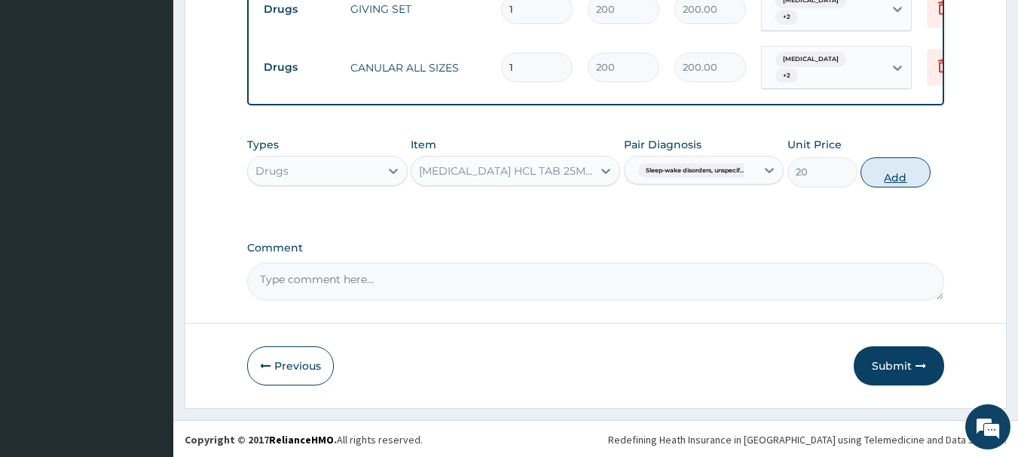
click at [878, 170] on button "Add" at bounding box center [896, 172] width 70 height 30
type input "0"
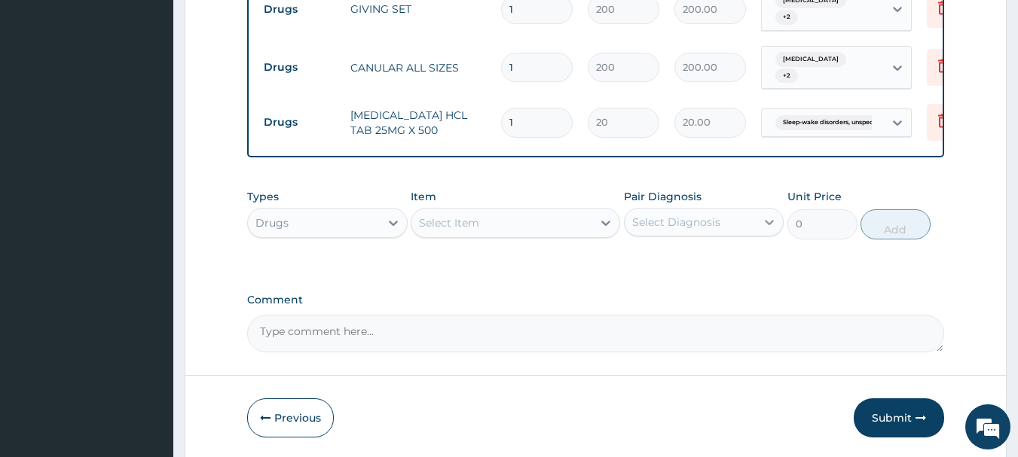
type input "10"
type input "200.00"
type input "10"
click at [599, 219] on icon at bounding box center [605, 223] width 15 height 15
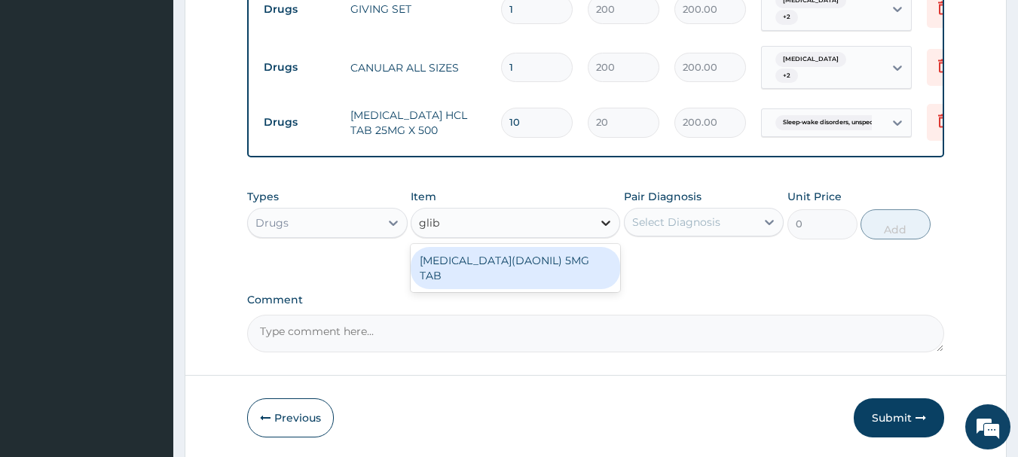
type input "glibe"
click at [563, 258] on div "GLIBENCLAMIDE(DAONIL) 5MG TAB" at bounding box center [515, 268] width 209 height 42
type input "20"
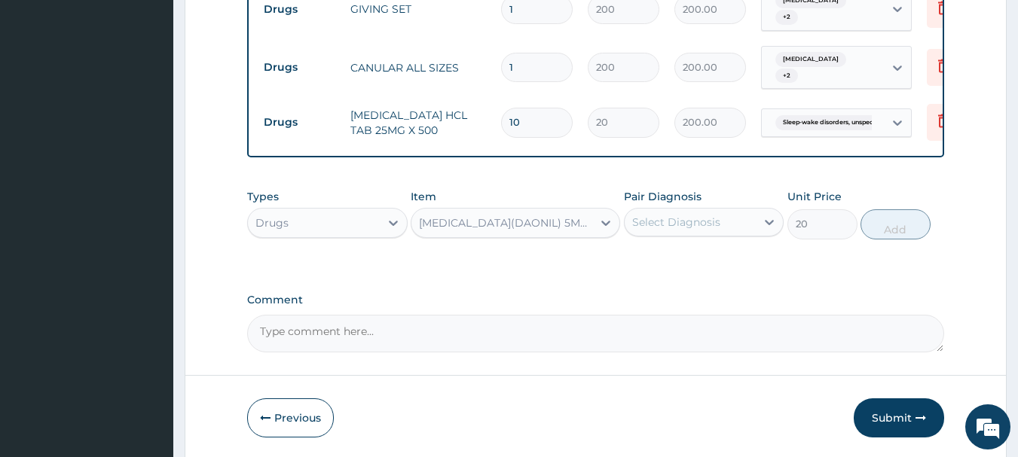
click at [703, 216] on div "Select Diagnosis" at bounding box center [676, 222] width 88 height 15
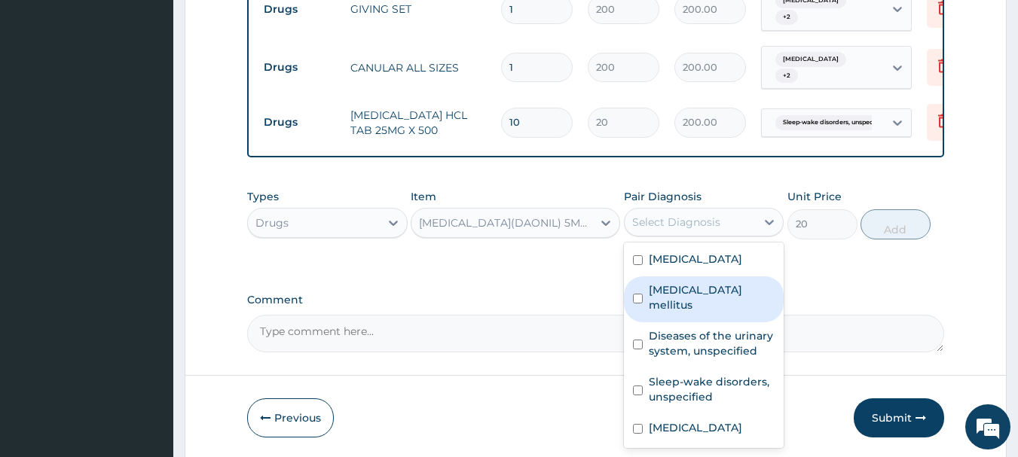
click at [689, 283] on label "Diabetes mellitus" at bounding box center [712, 298] width 127 height 30
checkbox input "true"
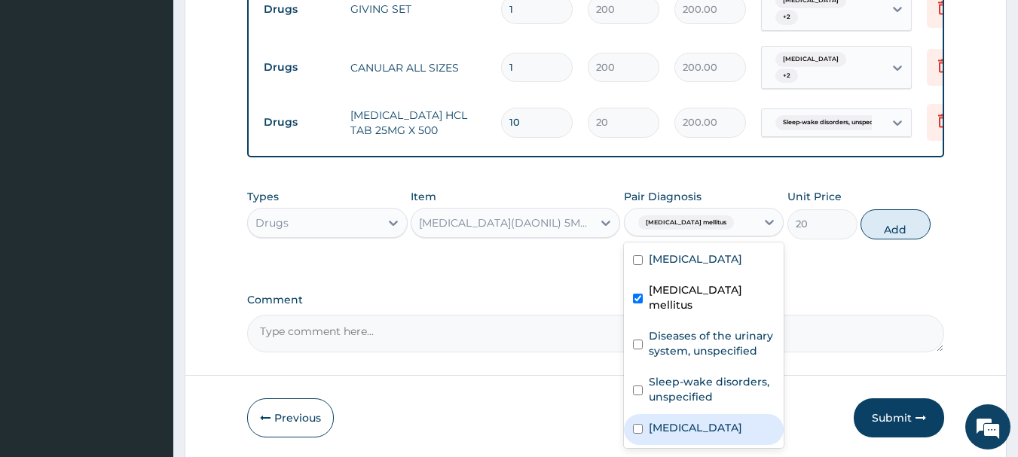
click at [679, 420] on label "Hypertensive heart disease" at bounding box center [695, 427] width 93 height 15
checkbox input "true"
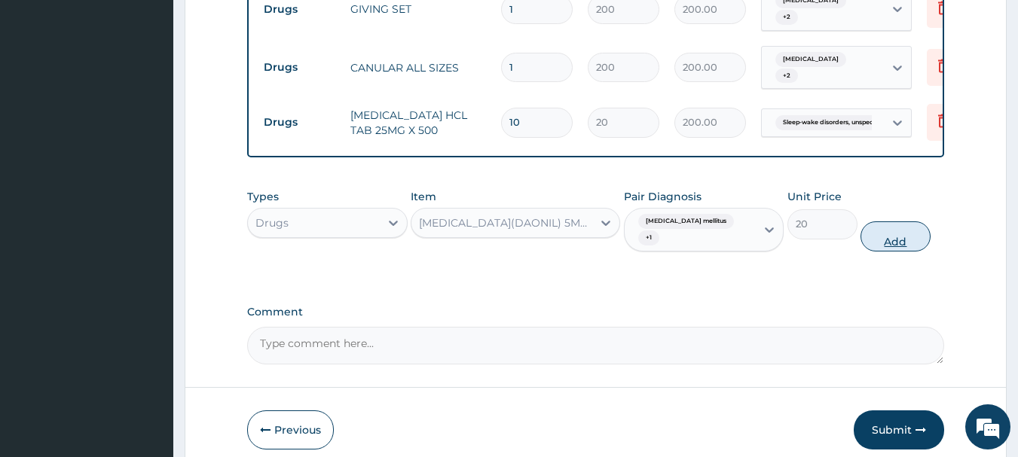
click at [882, 230] on button "Add" at bounding box center [896, 237] width 70 height 30
type input "0"
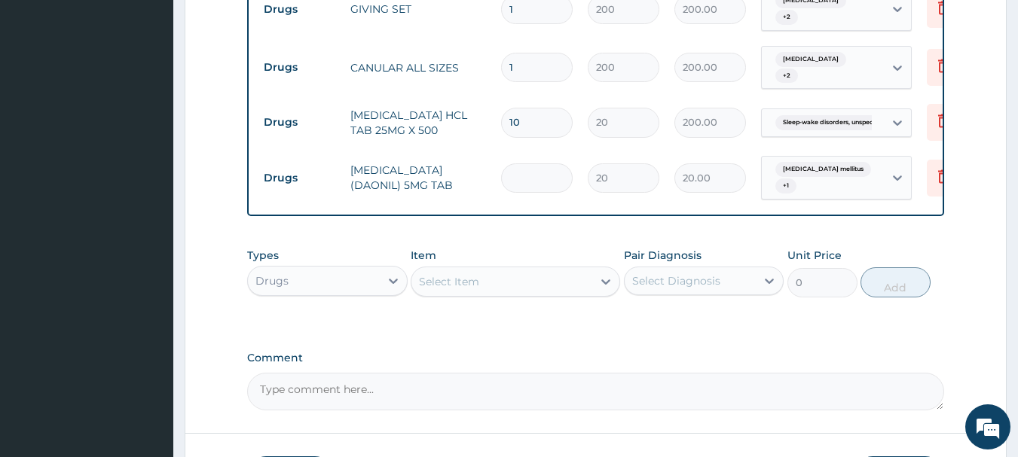
type input "0.00"
type input "2"
type input "40.00"
type input "28"
type input "560.00"
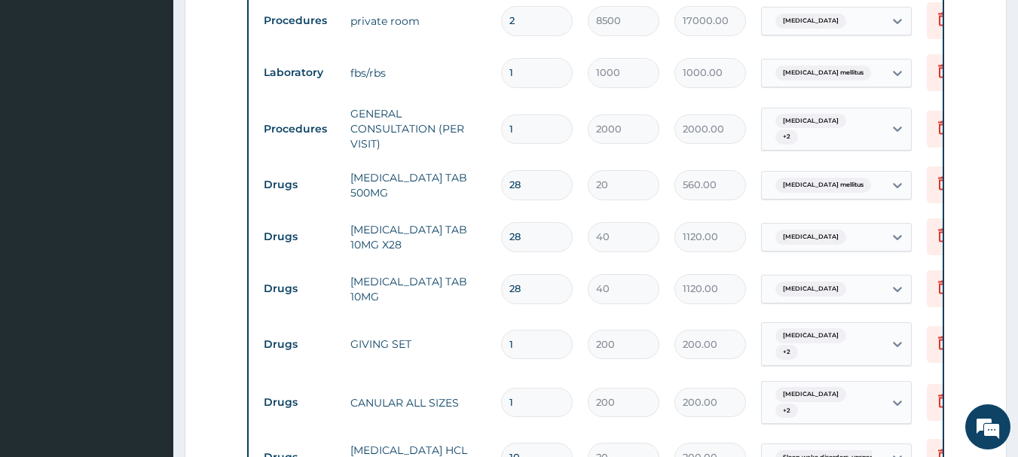
scroll to position [617, 0]
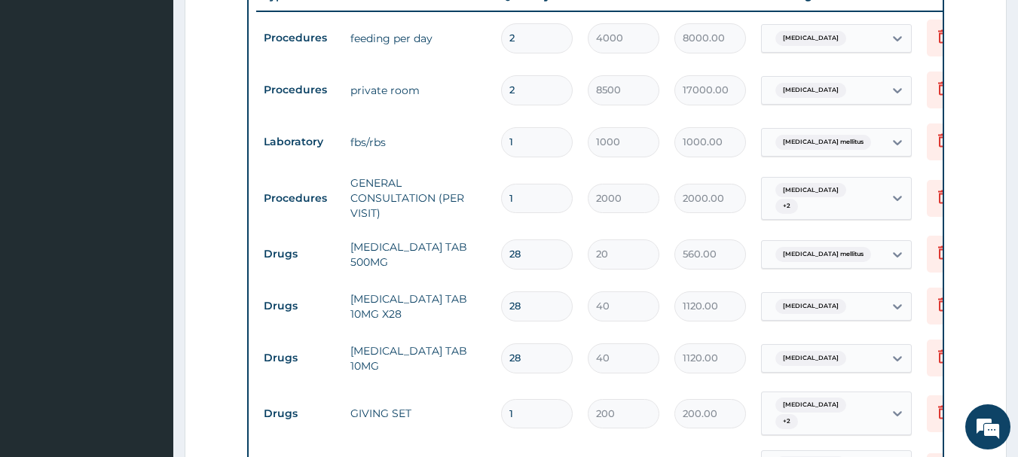
type input "28"
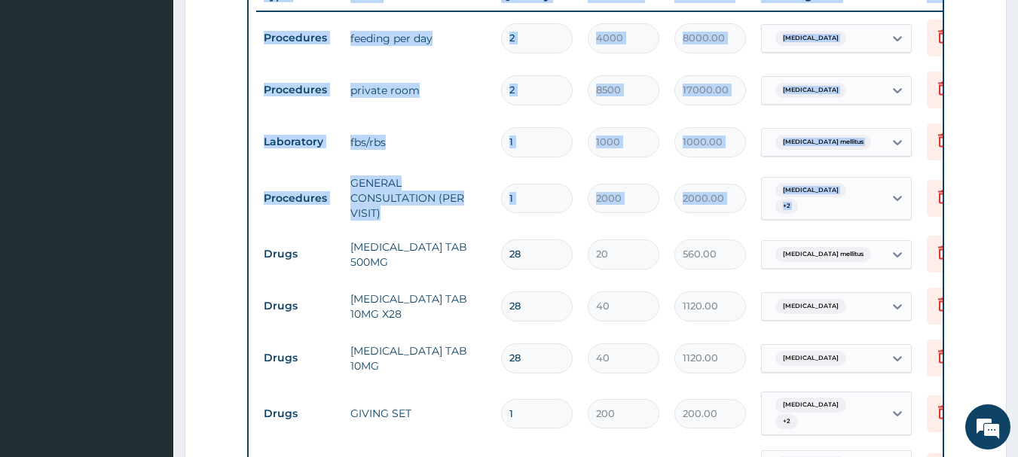
drag, startPoint x: 1002, startPoint y: 231, endPoint x: 983, endPoint y: 176, distance: 57.4
click at [983, 176] on form "Step 2 of 2 PA Code / Prescription Code PA/1477FF Encounter Date 18-03-2025 Imp…" at bounding box center [596, 193] width 822 height 1461
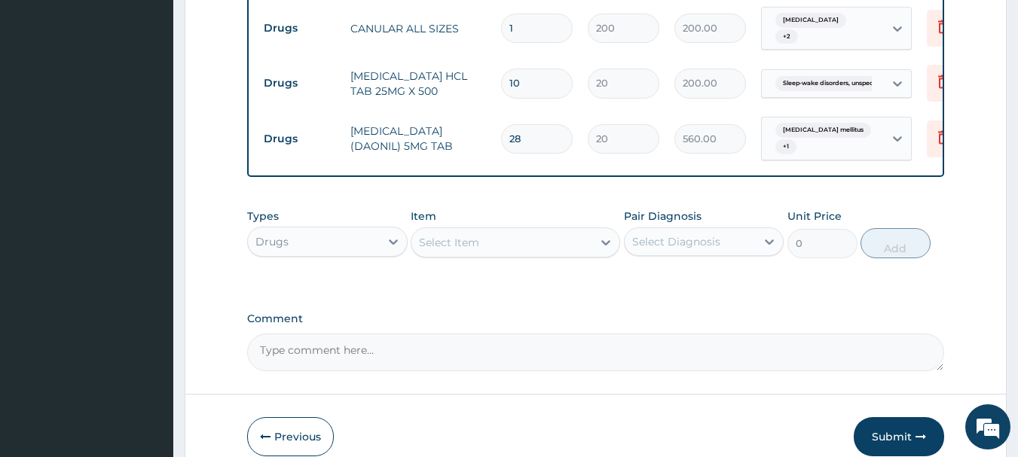
scroll to position [1126, 0]
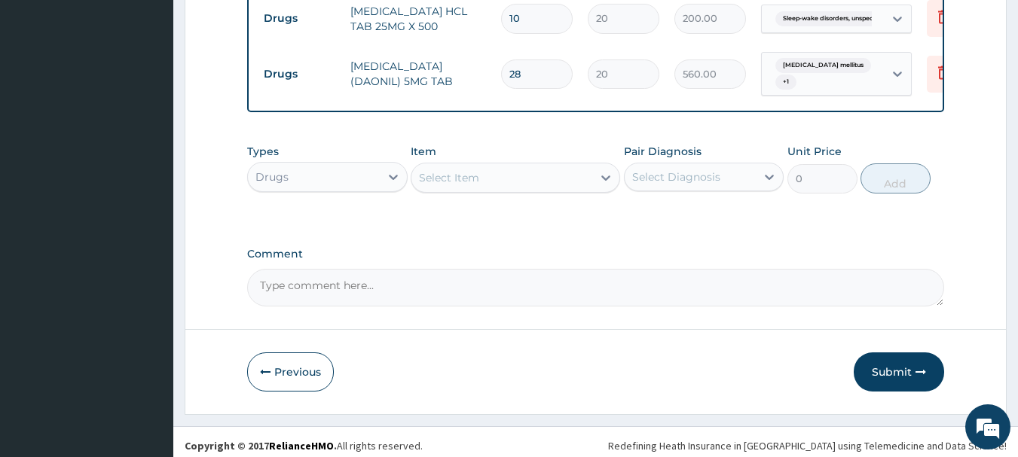
click at [555, 178] on div "Select Item" at bounding box center [501, 178] width 181 height 24
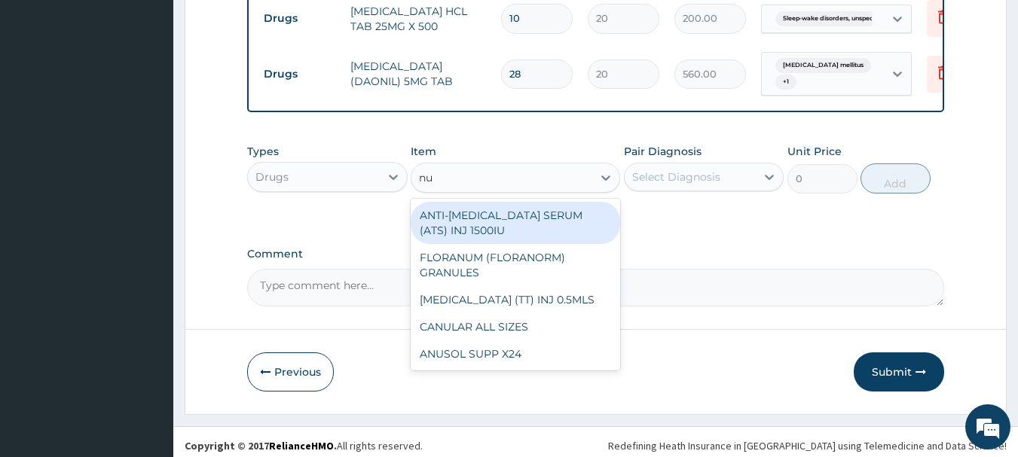
type input "n"
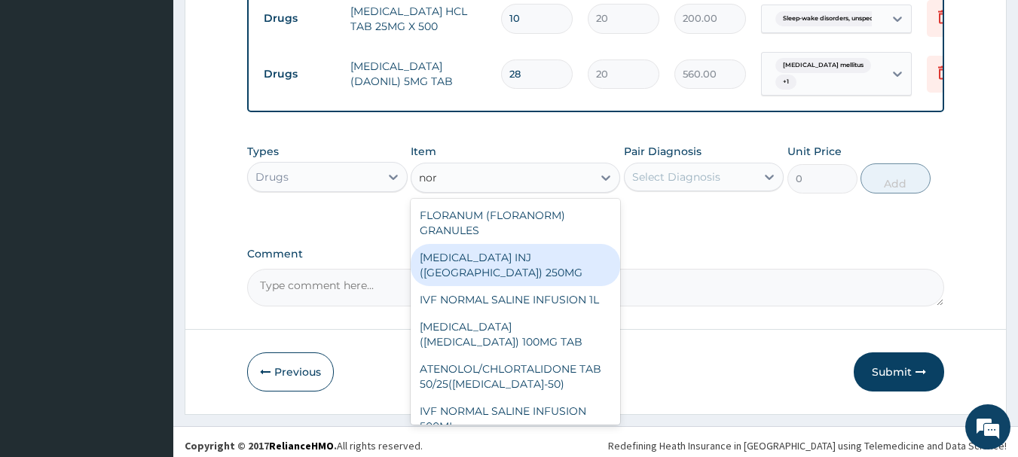
type input "norm"
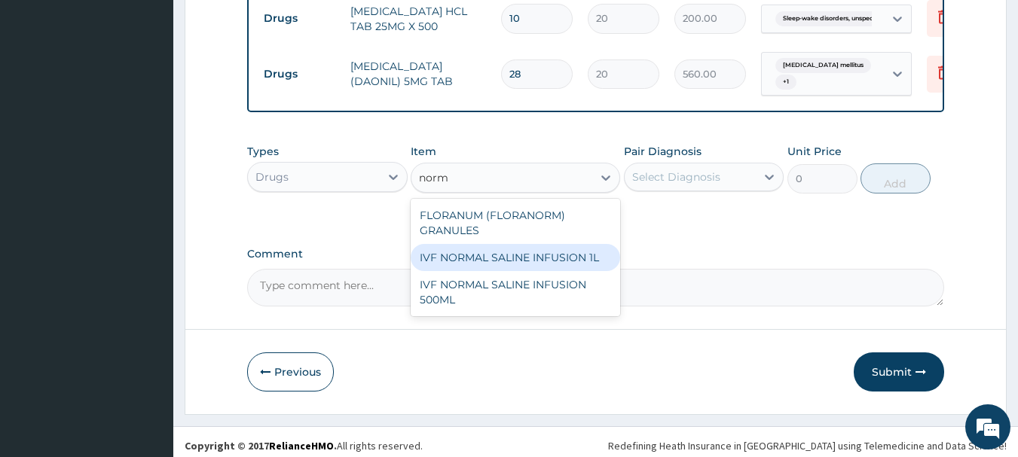
click at [515, 257] on div "IVF NORMAL SALINE INFUSION 1L" at bounding box center [515, 257] width 209 height 27
type input "2000"
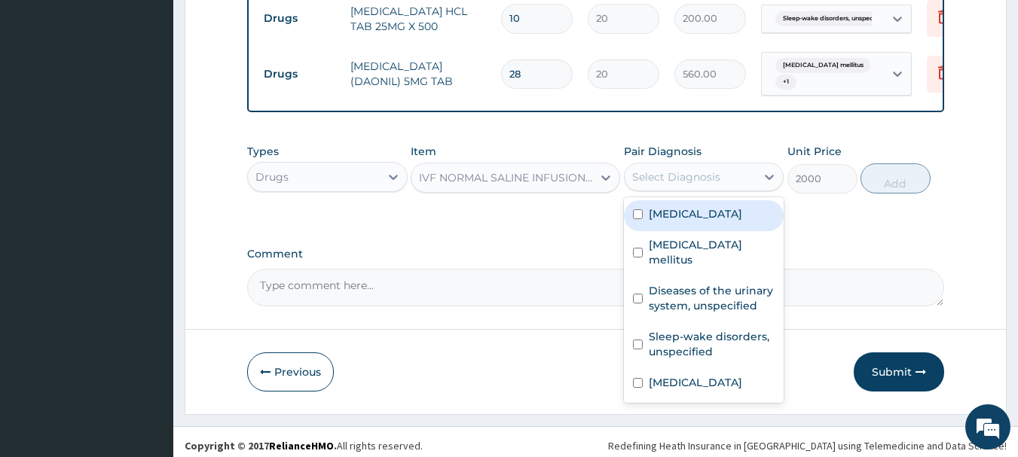
click at [683, 170] on div "Select Diagnosis" at bounding box center [676, 177] width 88 height 15
click at [671, 209] on label "Hyperglycemia" at bounding box center [695, 213] width 93 height 15
checkbox input "true"
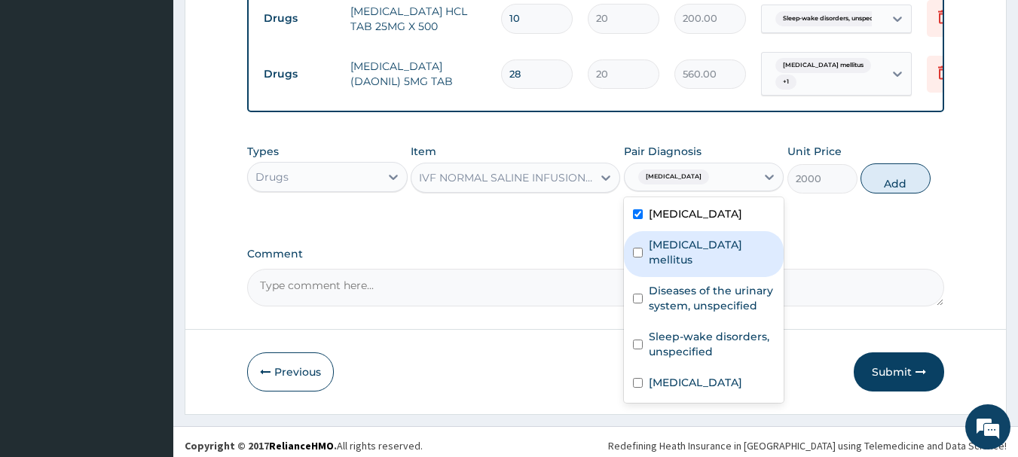
click at [665, 239] on label "Diabetes mellitus" at bounding box center [712, 252] width 127 height 30
checkbox input "true"
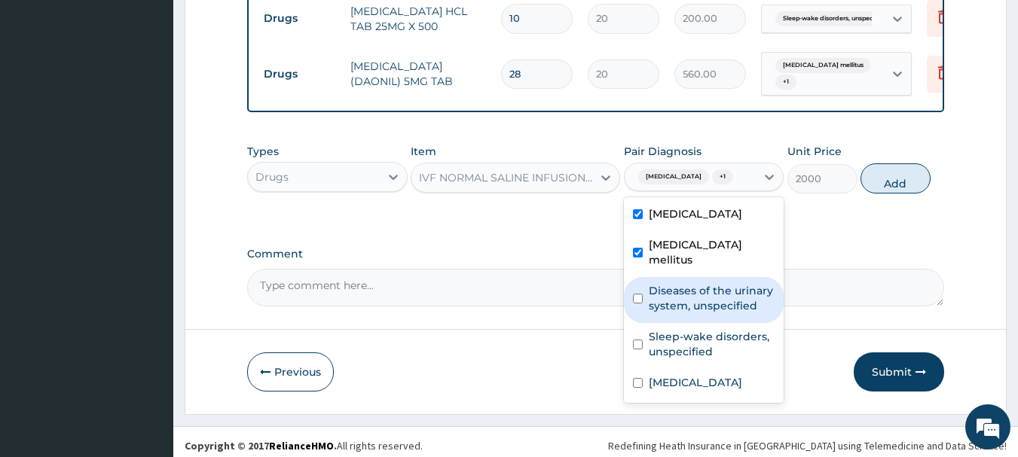
click at [662, 283] on label "Diseases of the urinary system, unspecified" at bounding box center [712, 298] width 127 height 30
checkbox input "true"
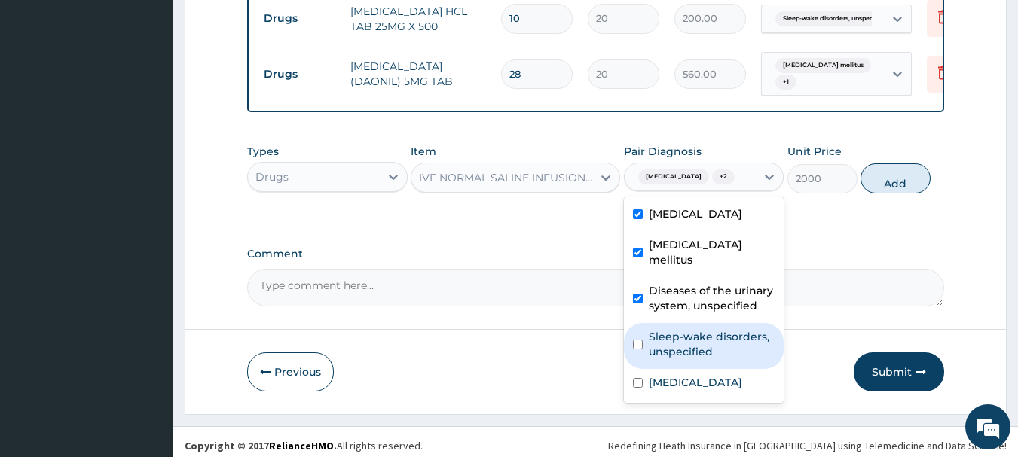
click at [659, 329] on label "Sleep-wake disorders, unspecified" at bounding box center [712, 344] width 127 height 30
checkbox input "true"
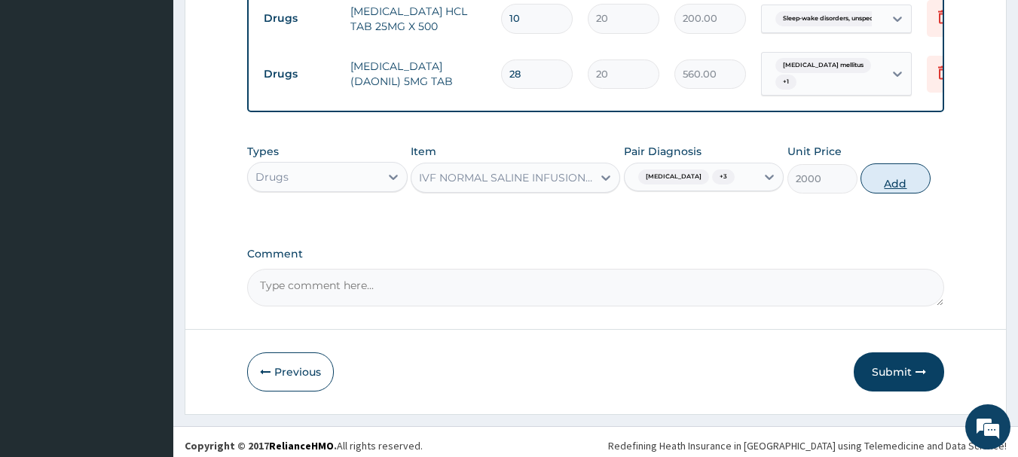
click at [897, 166] on button "Add" at bounding box center [896, 179] width 70 height 30
type input "0"
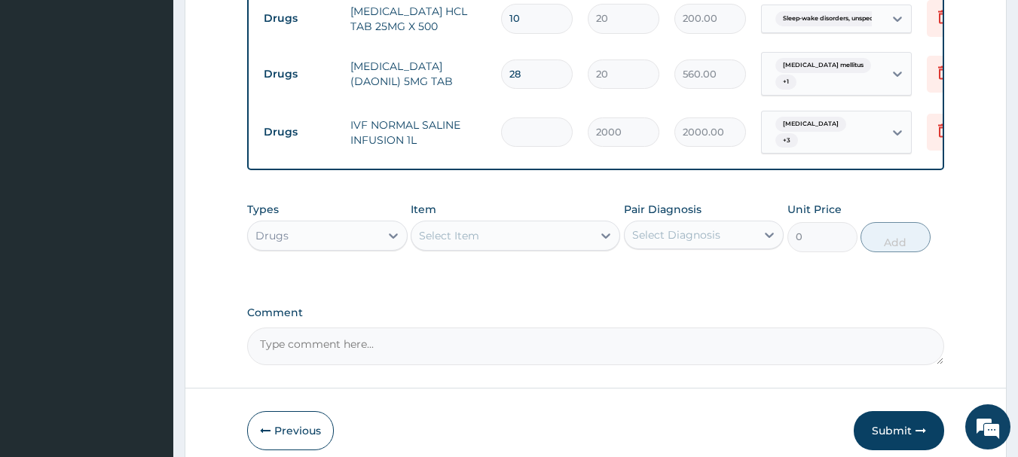
type input "0.00"
type input "2"
type input "4000.00"
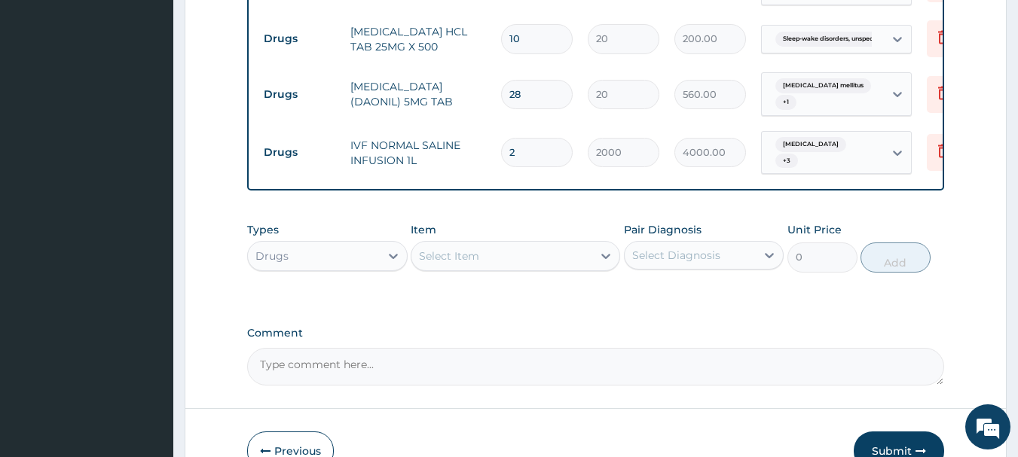
scroll to position [1178, 0]
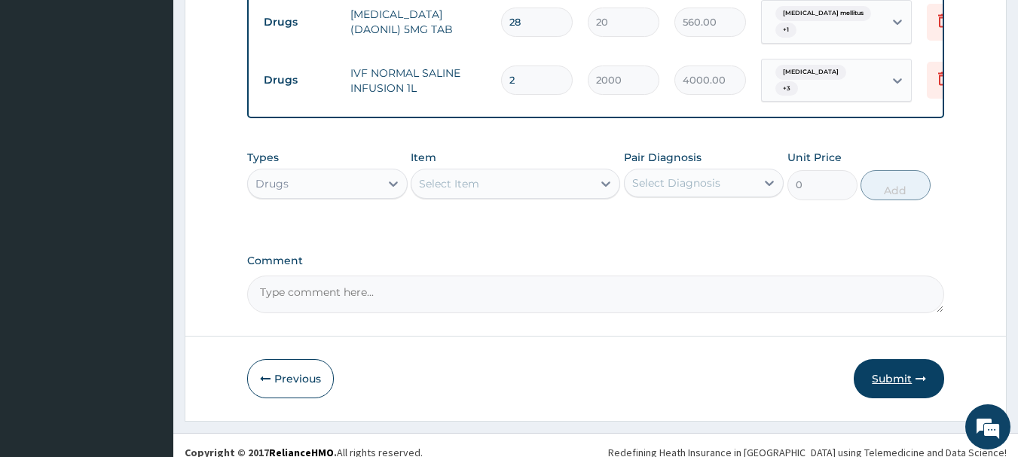
type input "2"
click at [882, 368] on button "Submit" at bounding box center [899, 378] width 90 height 39
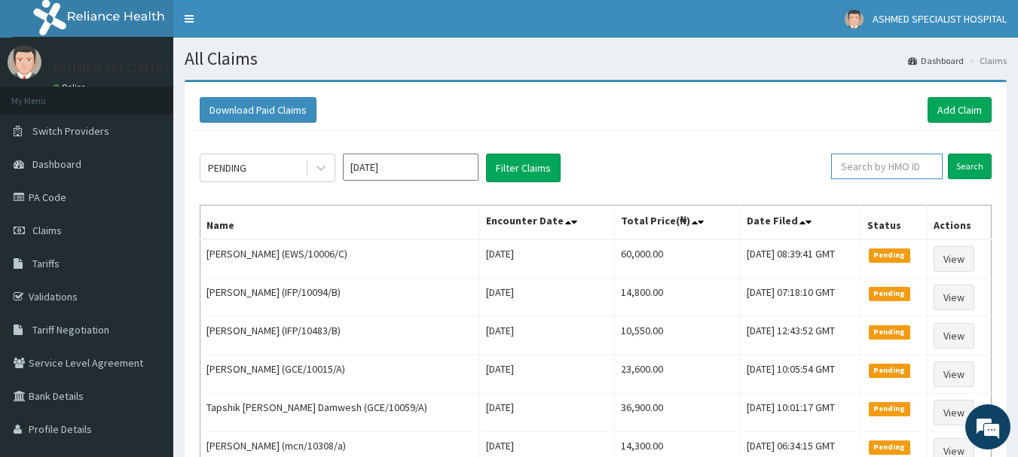
click at [898, 168] on input "text" at bounding box center [887, 167] width 112 height 26
click at [965, 156] on input "Search" at bounding box center [970, 167] width 44 height 26
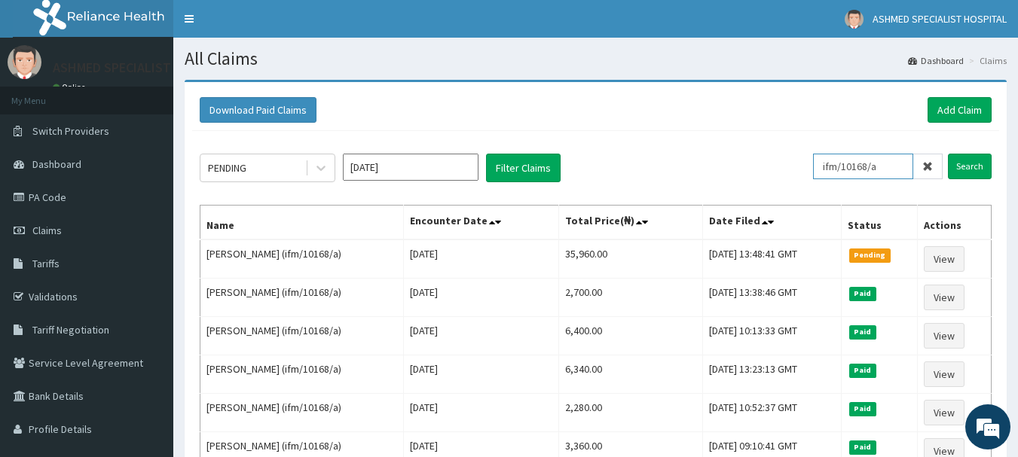
click at [905, 166] on input "ifm/10168/a" at bounding box center [863, 167] width 100 height 26
type input "i"
click at [958, 114] on link "Add Claim" at bounding box center [960, 110] width 64 height 26
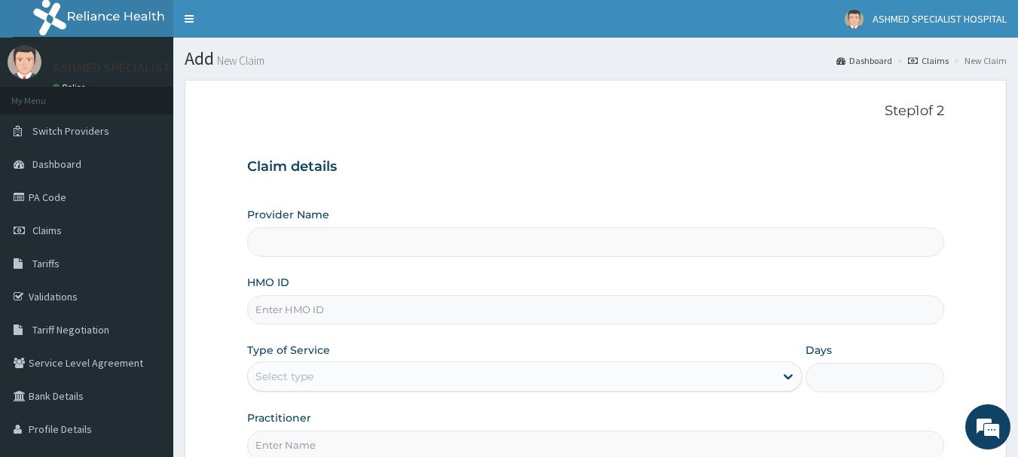
type input "ASHMED SPECIALIST HOSPITAL"
click at [293, 310] on input "HMO ID" at bounding box center [596, 309] width 698 height 29
paste input "ett/10397/a"
type input "ett/10397/a"
click at [270, 381] on div "Select type" at bounding box center [284, 376] width 58 height 15
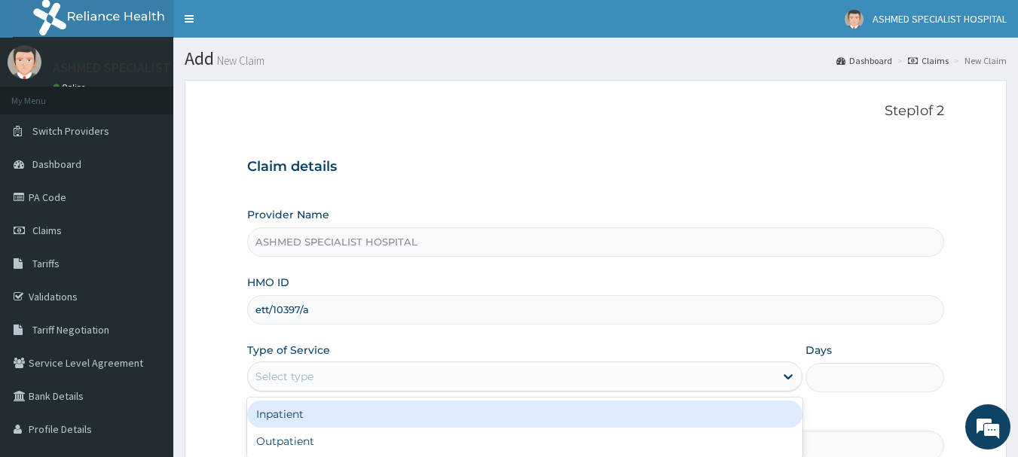
click at [280, 413] on div "Inpatient" at bounding box center [524, 414] width 555 height 27
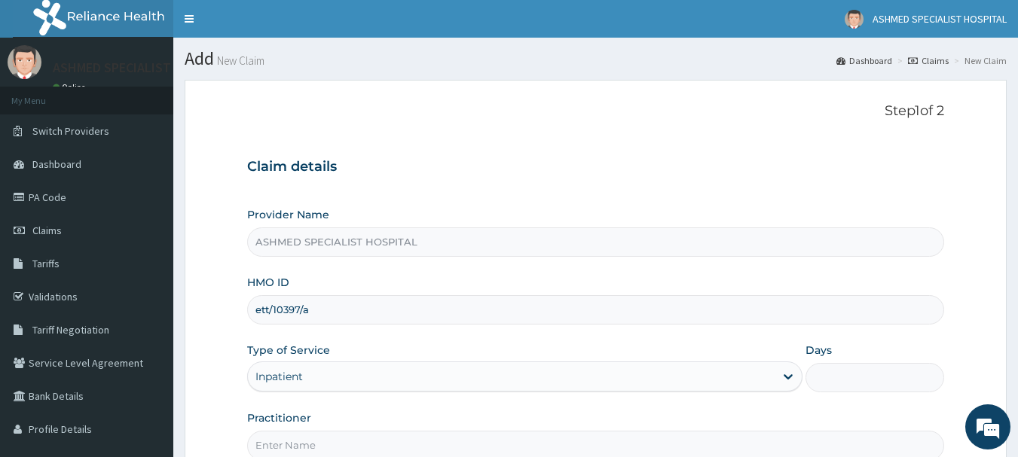
click at [850, 368] on input "Days" at bounding box center [875, 377] width 139 height 29
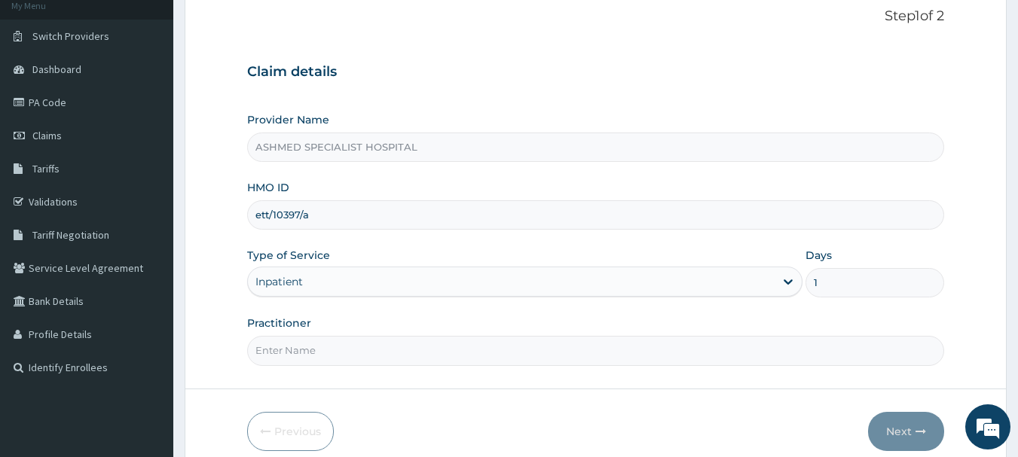
scroll to position [162, 0]
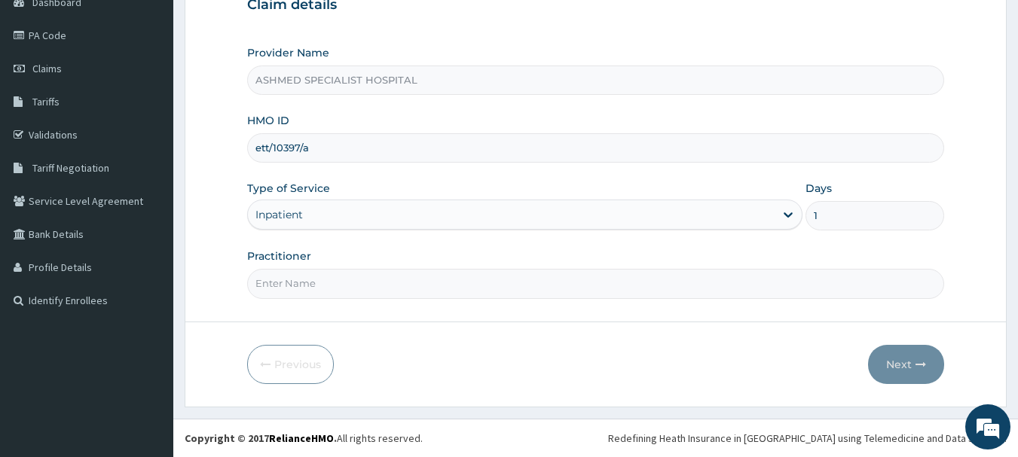
type input "1"
click at [284, 274] on input "Practitioner" at bounding box center [596, 283] width 698 height 29
type input "[PERSON_NAME] ODESA"
click at [903, 352] on button "Next" at bounding box center [906, 364] width 76 height 39
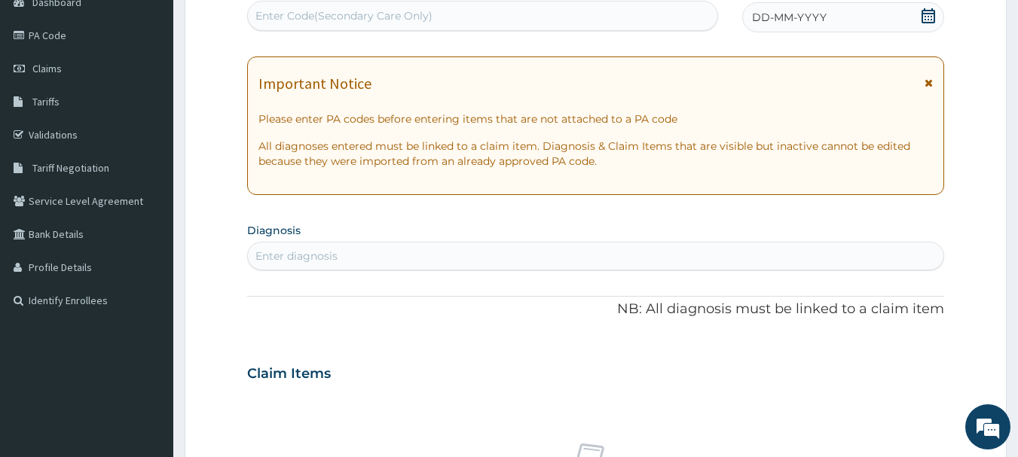
click at [267, 13] on div "Enter Code(Secondary Care Only)" at bounding box center [343, 15] width 177 height 15
paste input "PA/167707"
type input "PA/167707"
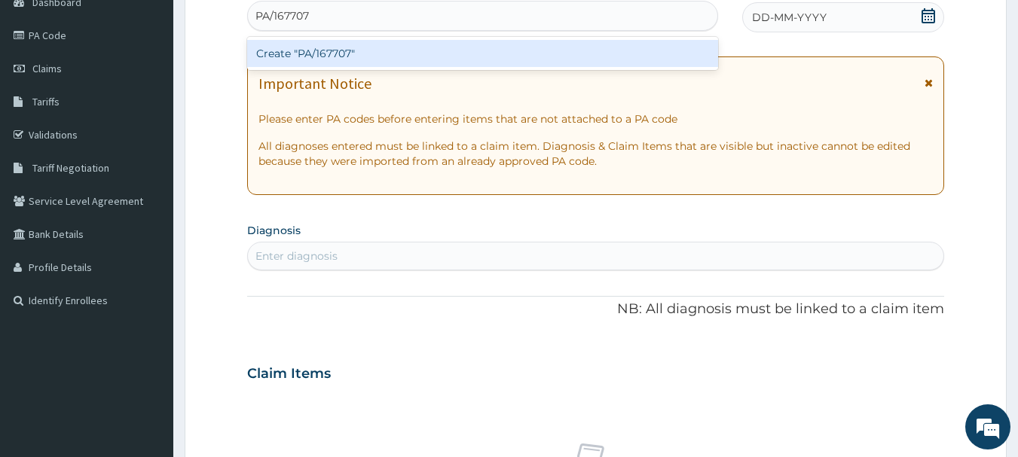
click at [301, 50] on div "Create "PA/167707"" at bounding box center [483, 53] width 472 height 27
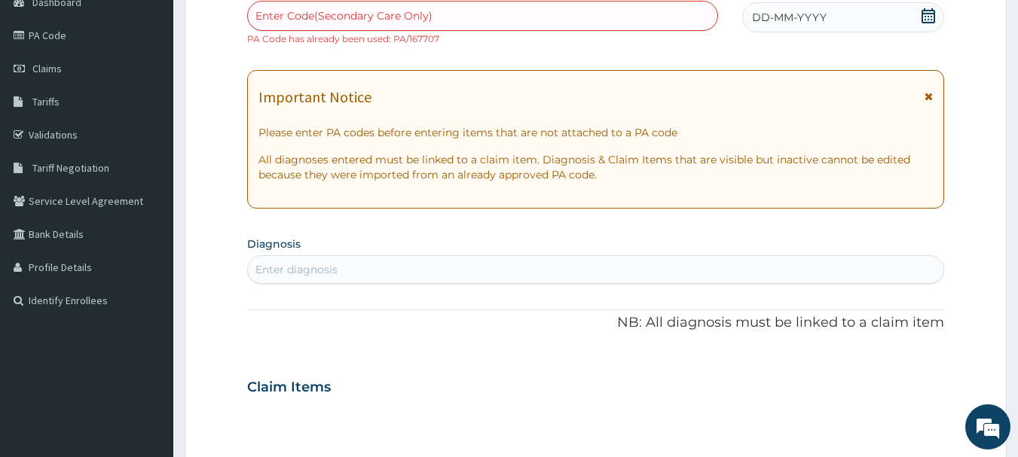
click at [424, 17] on div "Enter Code(Secondary Care Only)" at bounding box center [343, 15] width 177 height 15
paste input "PA/BC2521"
type input "PA/BC2521"
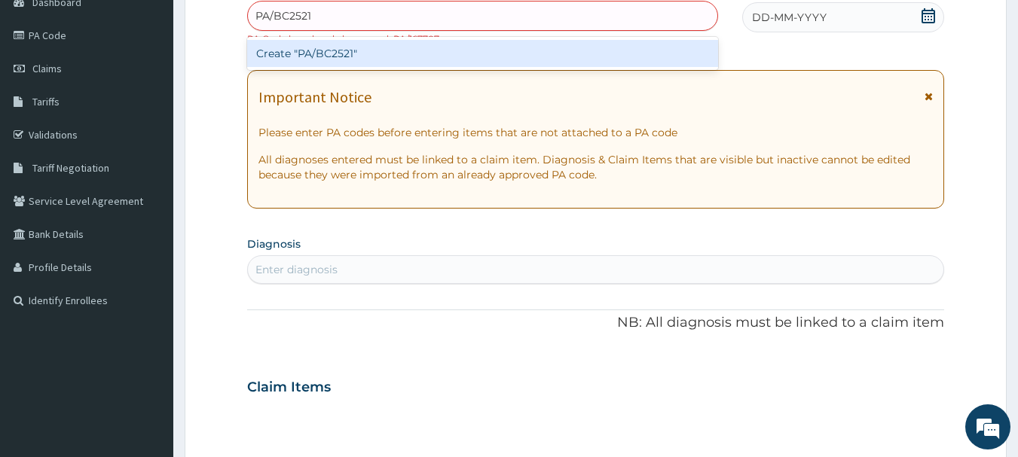
click at [406, 55] on div "Create "PA/BC2521"" at bounding box center [483, 53] width 472 height 27
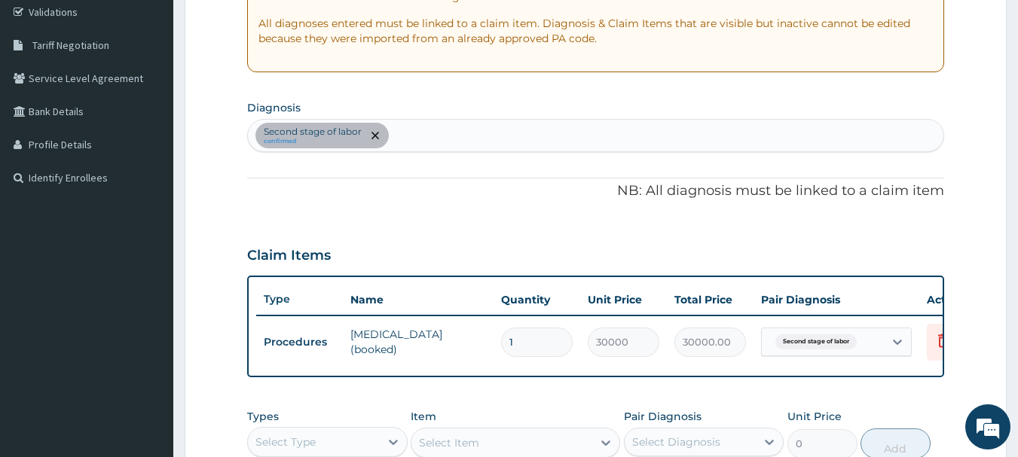
scroll to position [296, 0]
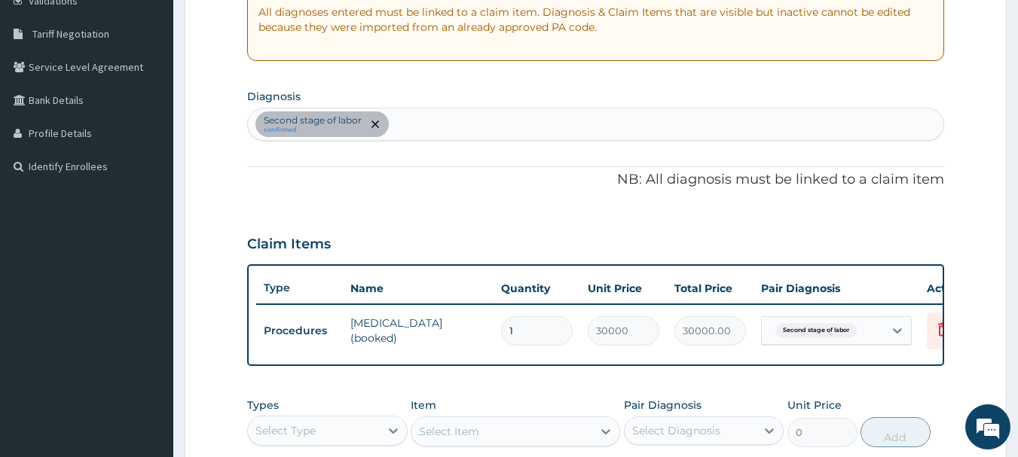
click at [504, 129] on div "Second stage of labor confirmed" at bounding box center [596, 125] width 696 height 32
type input "upper"
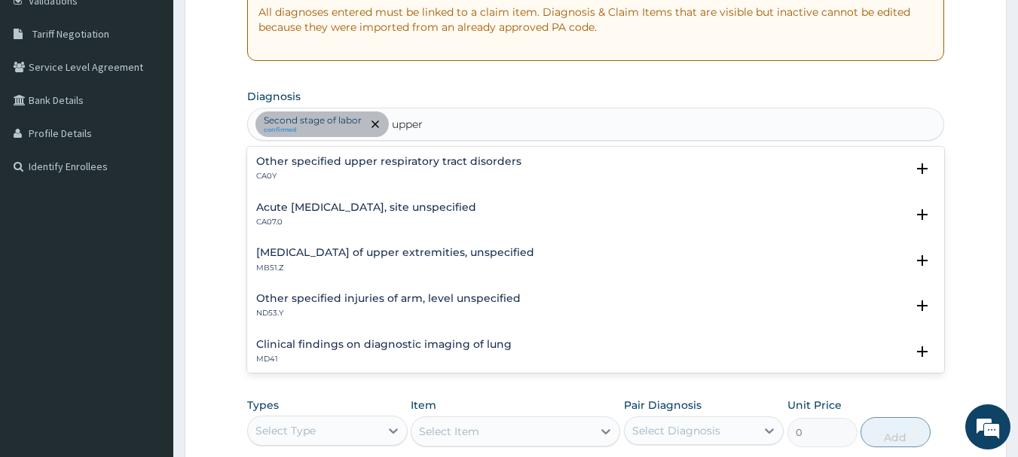
click at [403, 152] on div "Other specified upper respiratory tract disorders CA0Y Select Status Query Quer…" at bounding box center [596, 173] width 698 height 46
click at [401, 161] on h4 "Other specified upper respiratory tract disorders" at bounding box center [388, 161] width 265 height 11
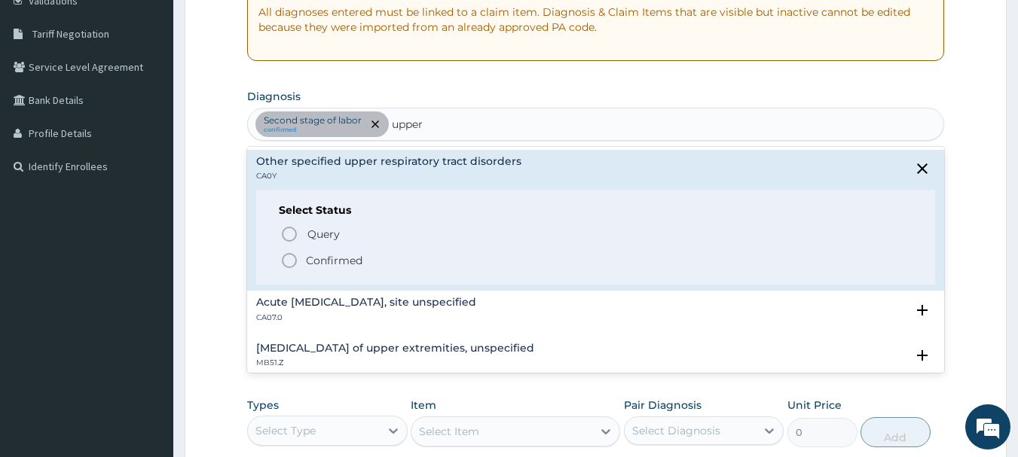
click at [325, 262] on p "Confirmed" at bounding box center [334, 260] width 57 height 15
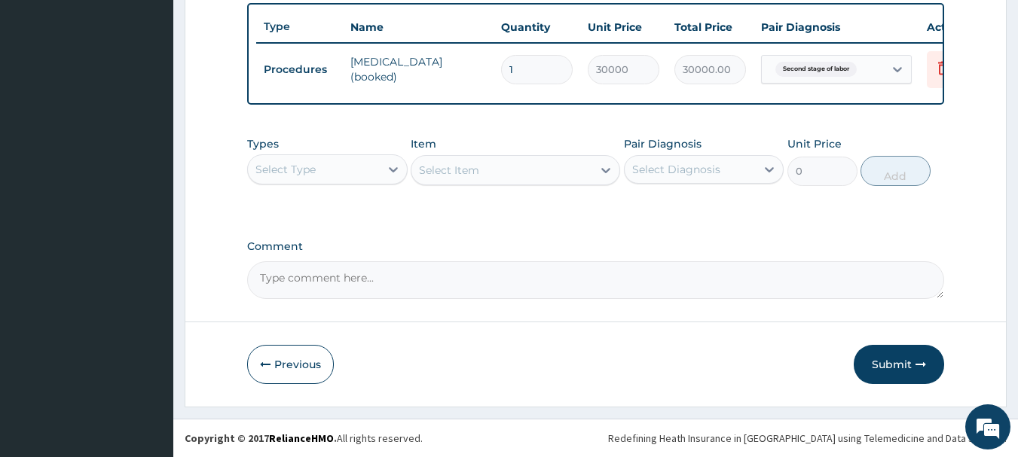
scroll to position [569, 0]
click at [369, 170] on div "Select Type" at bounding box center [314, 169] width 132 height 24
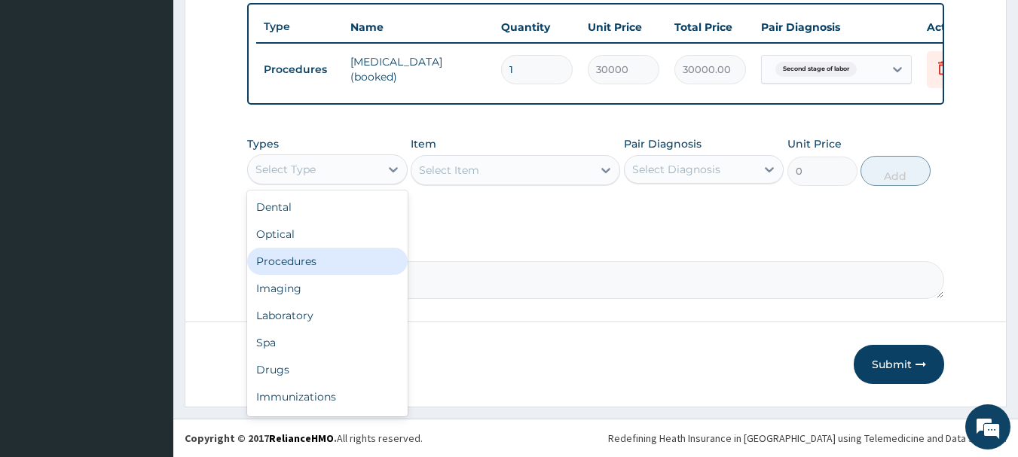
click at [300, 271] on div "Procedures" at bounding box center [327, 261] width 161 height 27
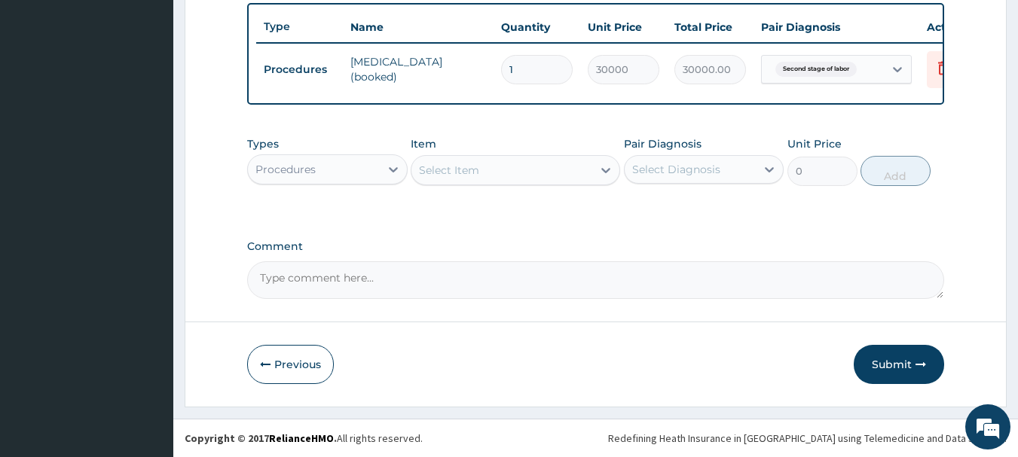
click at [592, 166] on div "Select Item" at bounding box center [501, 170] width 181 height 24
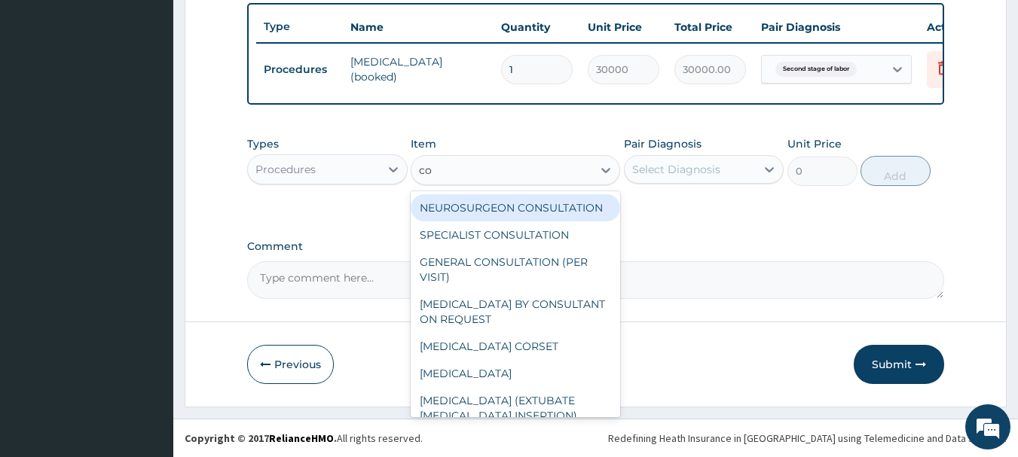
type input "con"
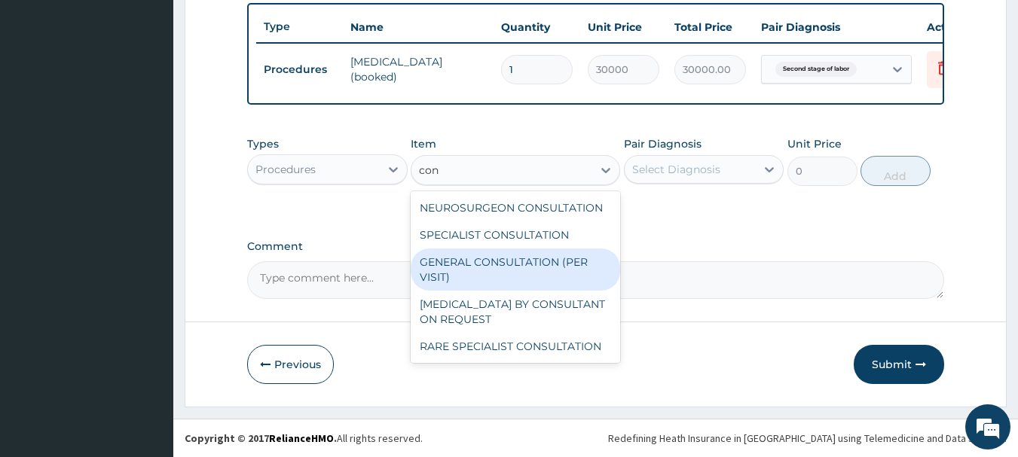
click at [552, 270] on div "GENERAL CONSULTATION (PER VISIT)" at bounding box center [515, 270] width 209 height 42
type input "2000"
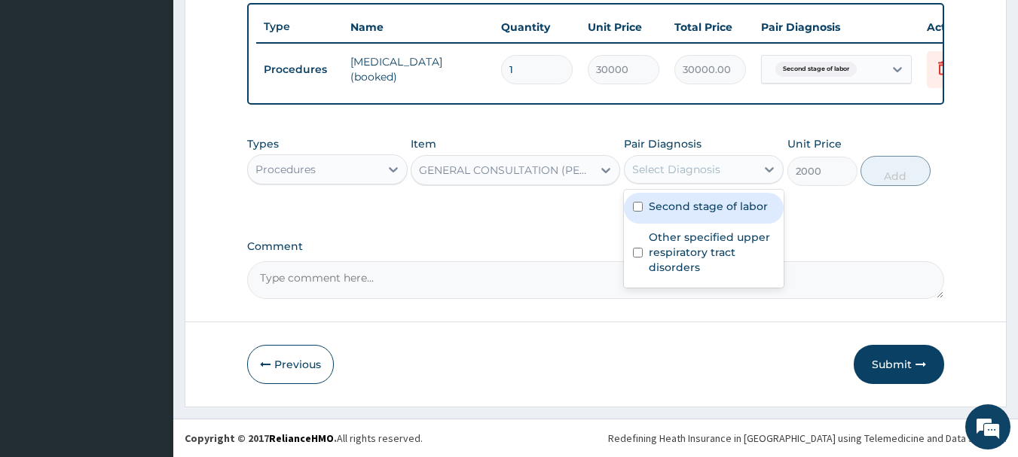
click at [754, 164] on div "Select Diagnosis" at bounding box center [691, 169] width 132 height 24
click at [692, 215] on div "Second stage of labor" at bounding box center [704, 208] width 161 height 31
checkbox input "true"
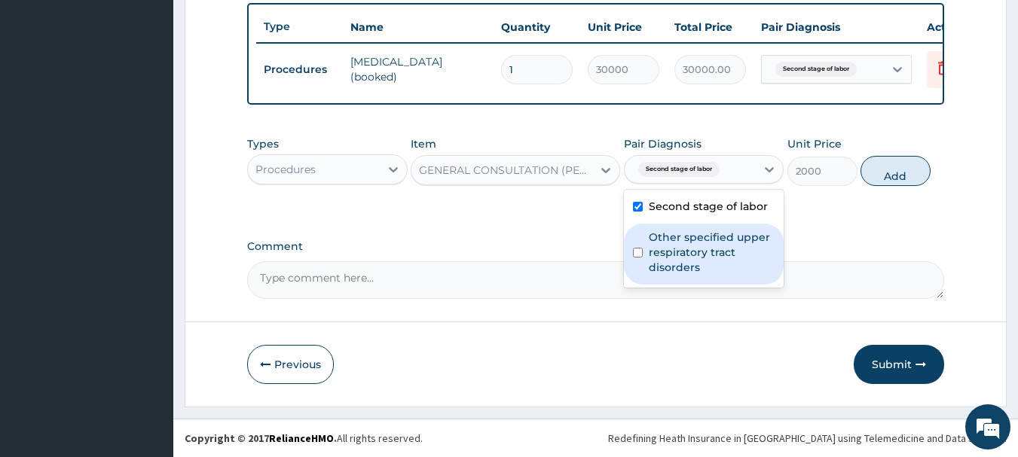
click at [689, 243] on label "Other specified upper respiratory tract disorders" at bounding box center [712, 252] width 127 height 45
checkbox input "true"
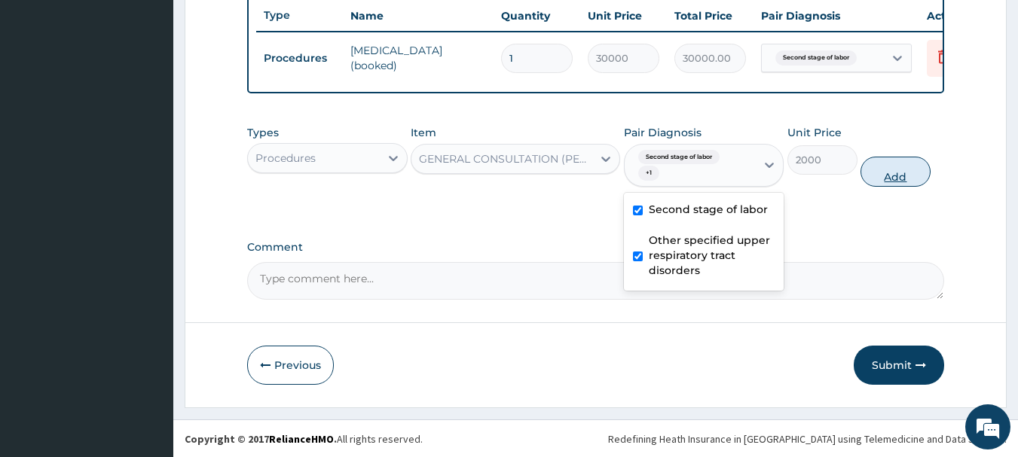
click at [891, 182] on button "Add" at bounding box center [896, 172] width 70 height 30
type input "0"
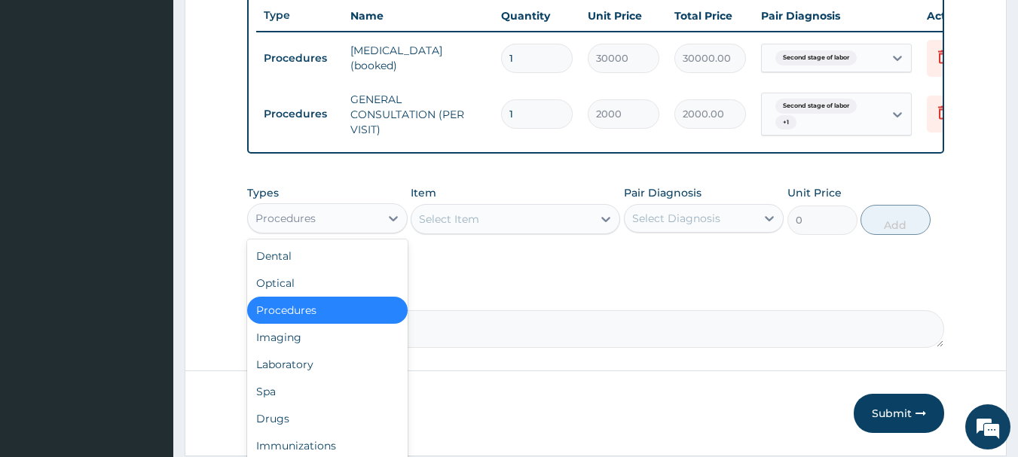
click at [378, 226] on div "Procedures" at bounding box center [314, 218] width 132 height 24
click at [278, 433] on div "Drugs" at bounding box center [327, 418] width 161 height 27
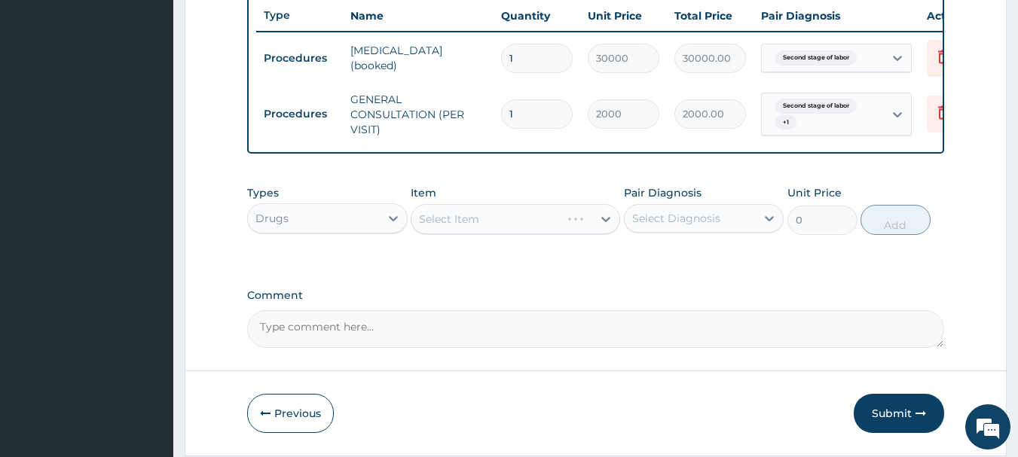
click at [551, 220] on div "Select Item" at bounding box center [515, 219] width 209 height 30
click at [579, 231] on div "Select Item" at bounding box center [501, 219] width 181 height 24
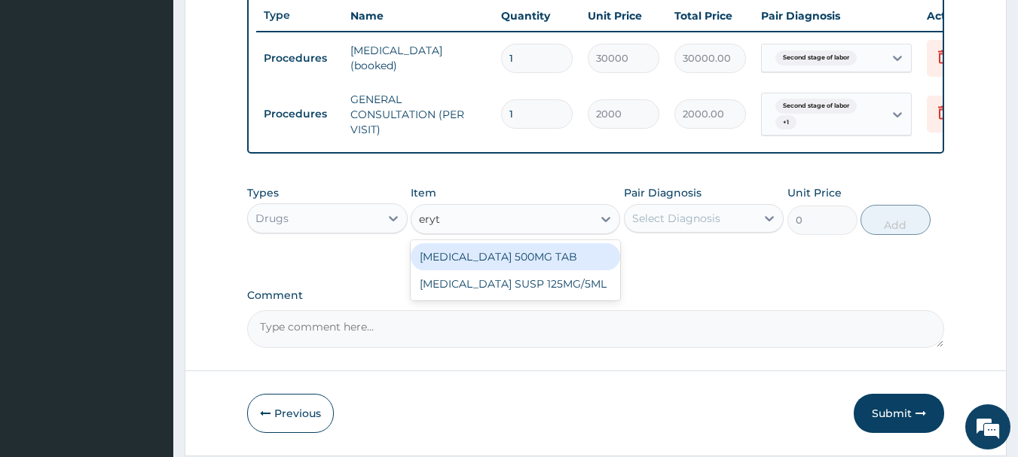
type input "eryth"
click at [542, 271] on div "[MEDICAL_DATA] 500MG TAB" at bounding box center [515, 256] width 209 height 27
type input "80"
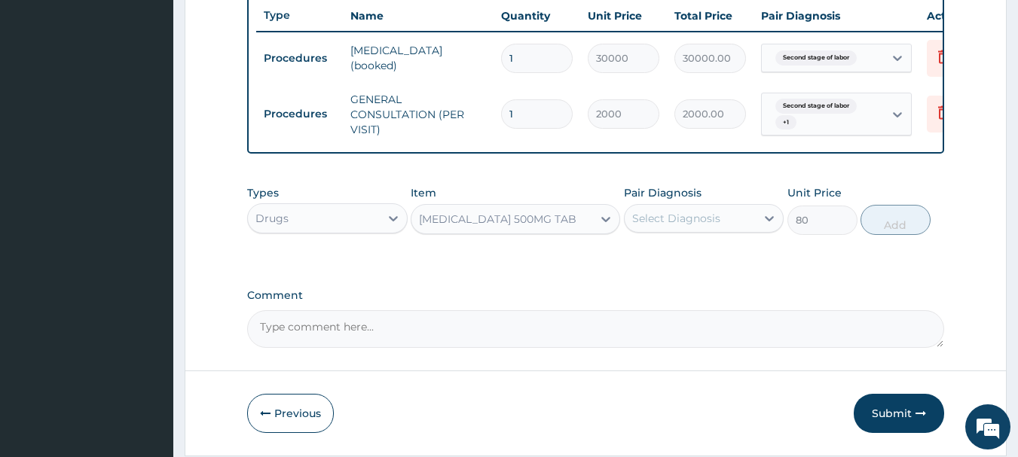
click at [725, 231] on div "Select Diagnosis" at bounding box center [691, 218] width 132 height 24
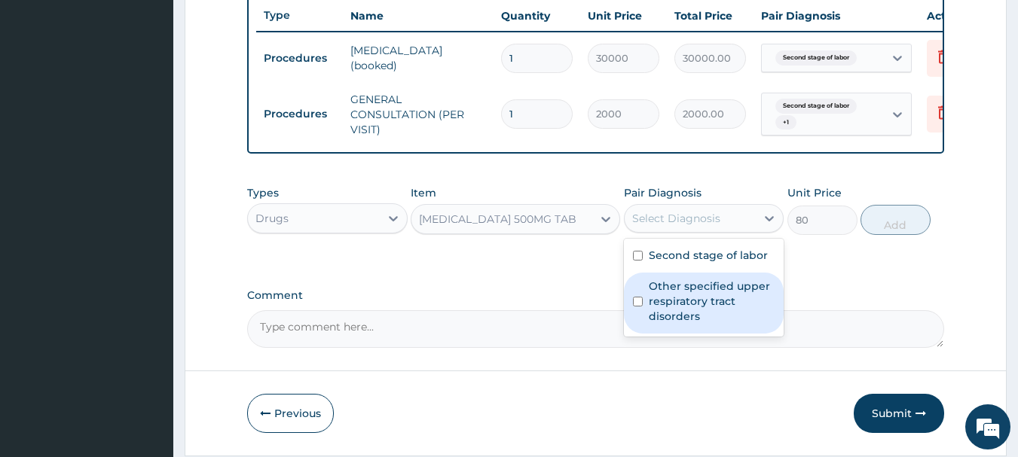
click at [663, 302] on label "Other specified upper respiratory tract disorders" at bounding box center [712, 301] width 127 height 45
checkbox input "true"
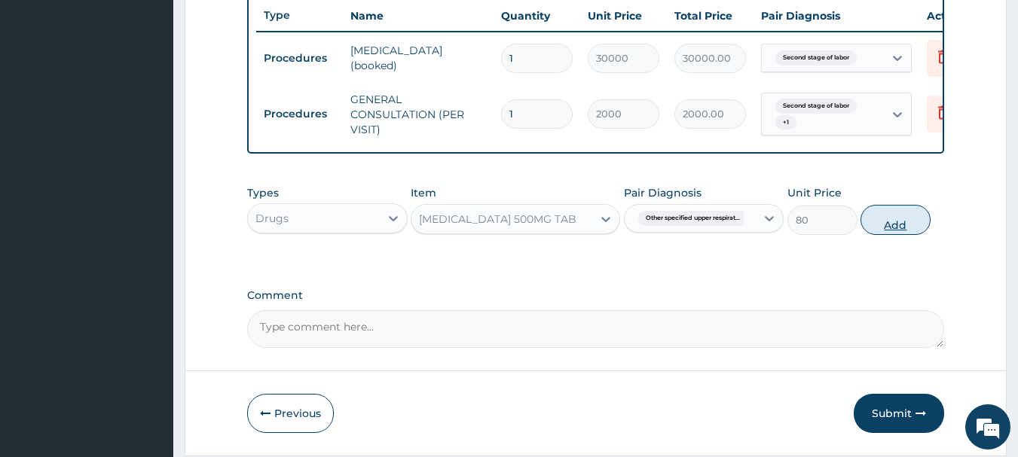
click at [882, 235] on button "Add" at bounding box center [896, 220] width 70 height 30
type input "0"
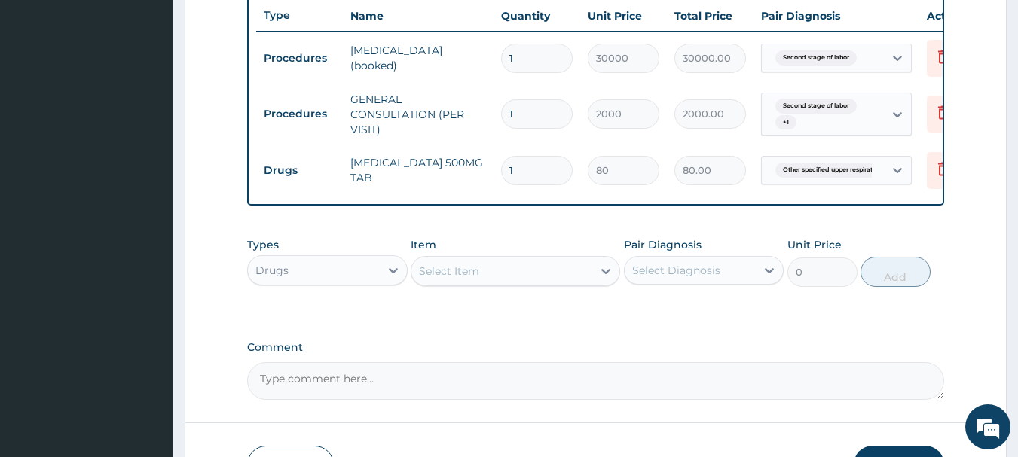
type input "15"
type input "1200.00"
type input "15"
click at [534, 280] on div "Select Item" at bounding box center [501, 271] width 181 height 24
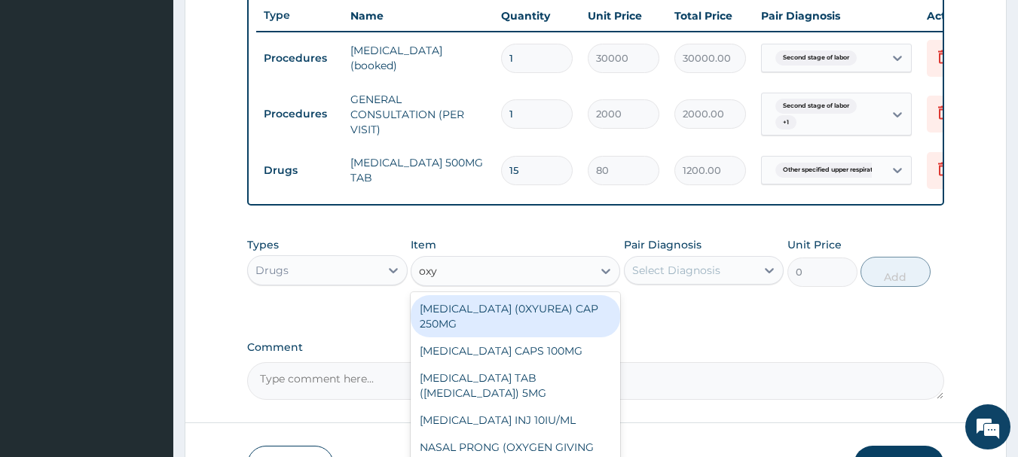
type input "oxyt"
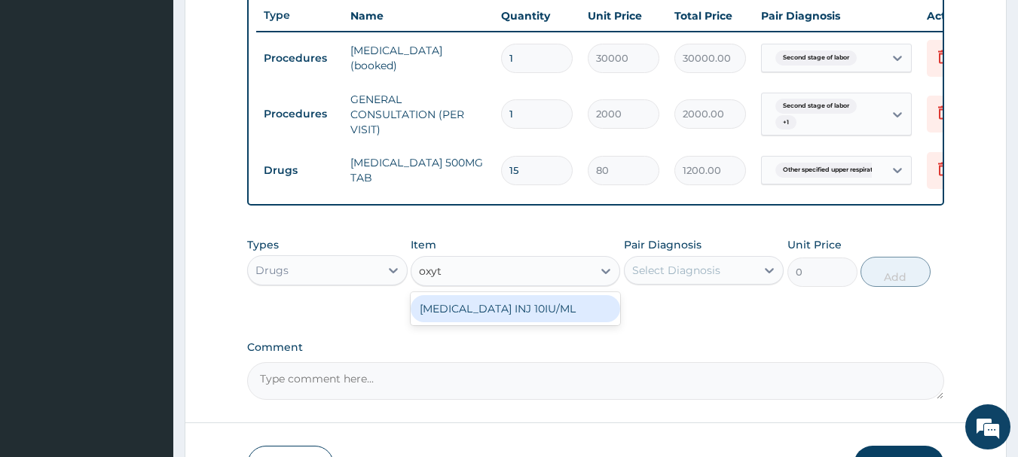
click at [518, 318] on div "OXYTOCIN INJ 10IU/ML" at bounding box center [515, 308] width 209 height 27
type input "300"
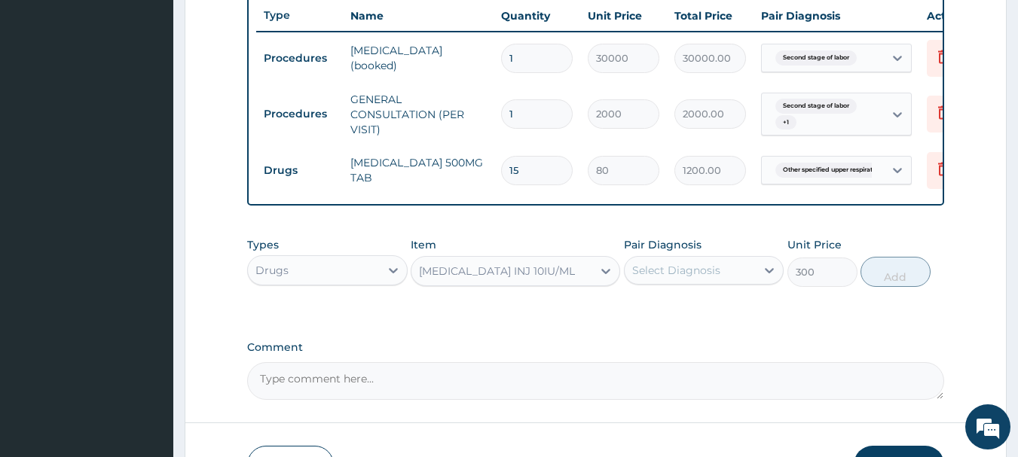
click at [746, 283] on div "Select Diagnosis" at bounding box center [691, 270] width 132 height 24
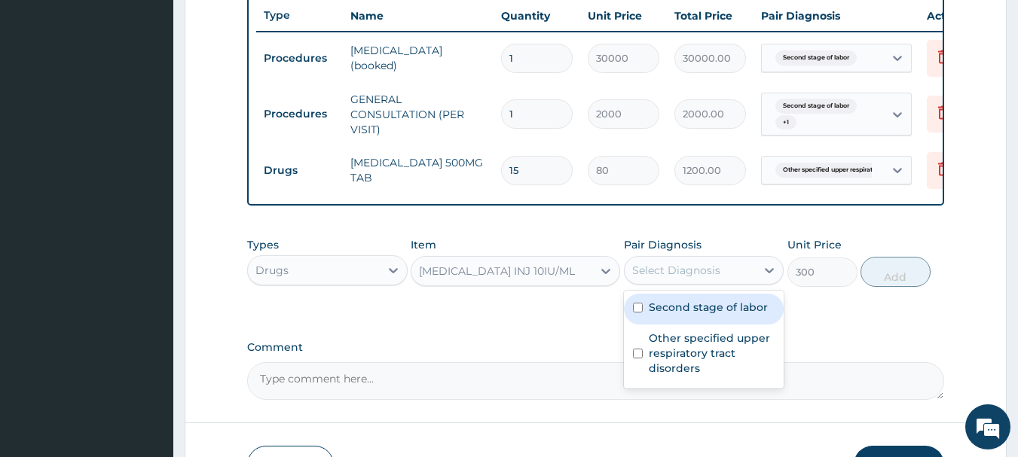
click at [687, 313] on label "Second stage of labor" at bounding box center [708, 307] width 119 height 15
checkbox input "true"
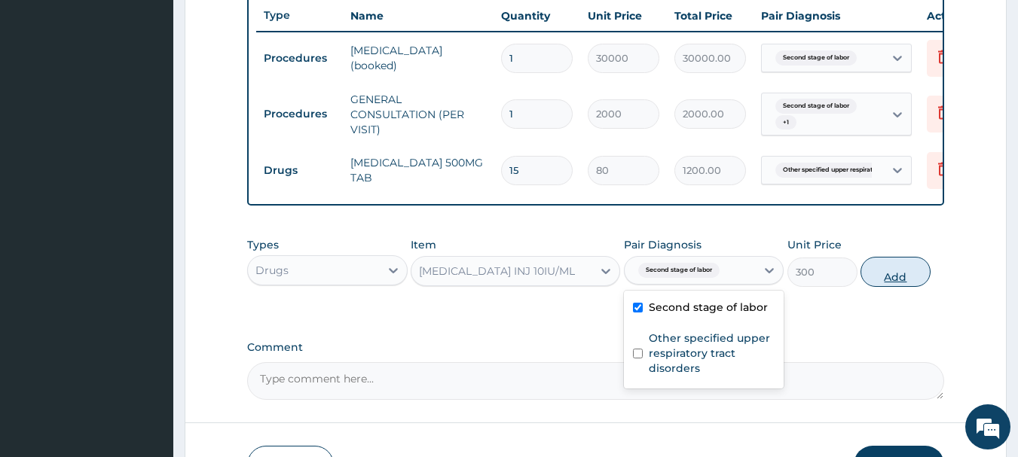
click at [897, 277] on button "Add" at bounding box center [896, 272] width 70 height 30
type input "0"
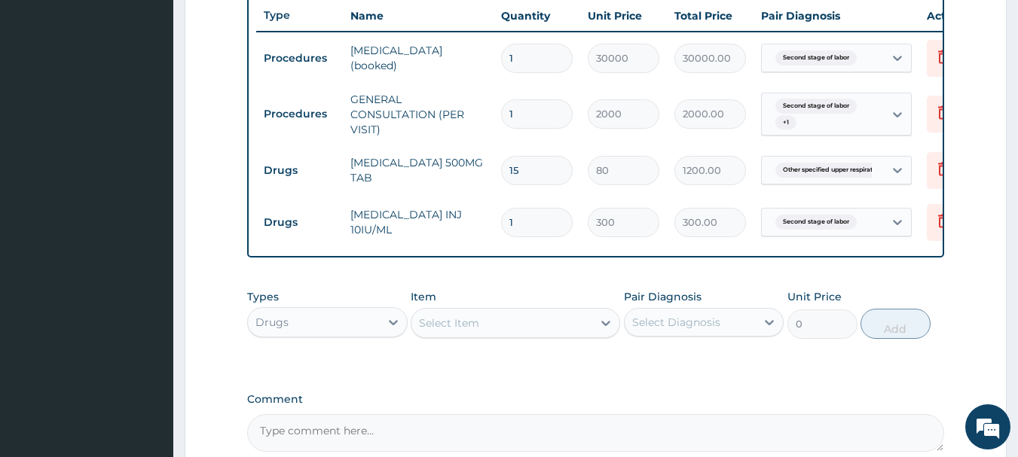
type input "0.00"
type input "4"
type input "1200.00"
type input "4"
click at [532, 335] on div "Select Item" at bounding box center [501, 323] width 181 height 24
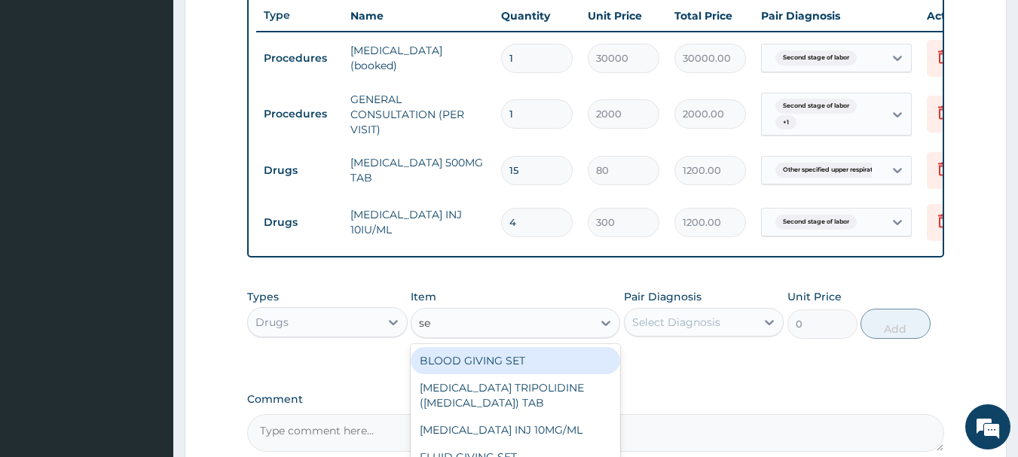
type input "set"
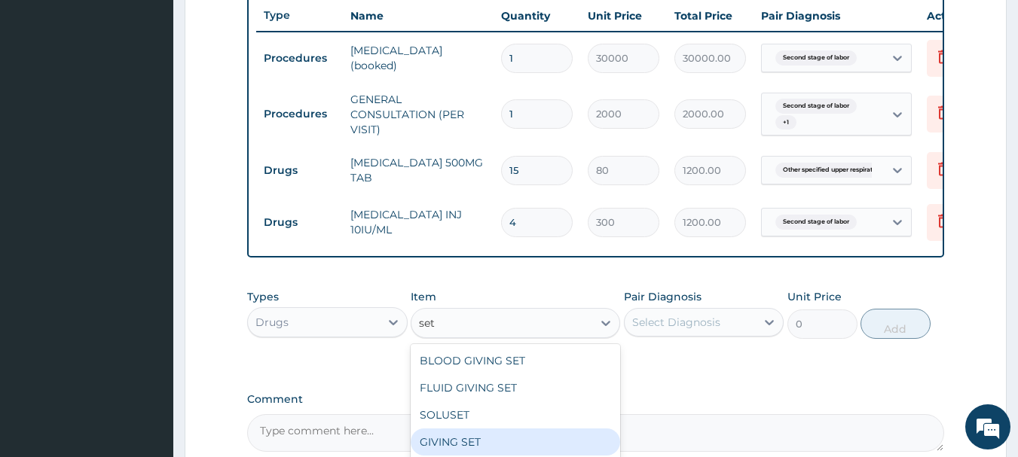
click at [436, 454] on div "GIVING SET" at bounding box center [515, 442] width 209 height 27
type input "200"
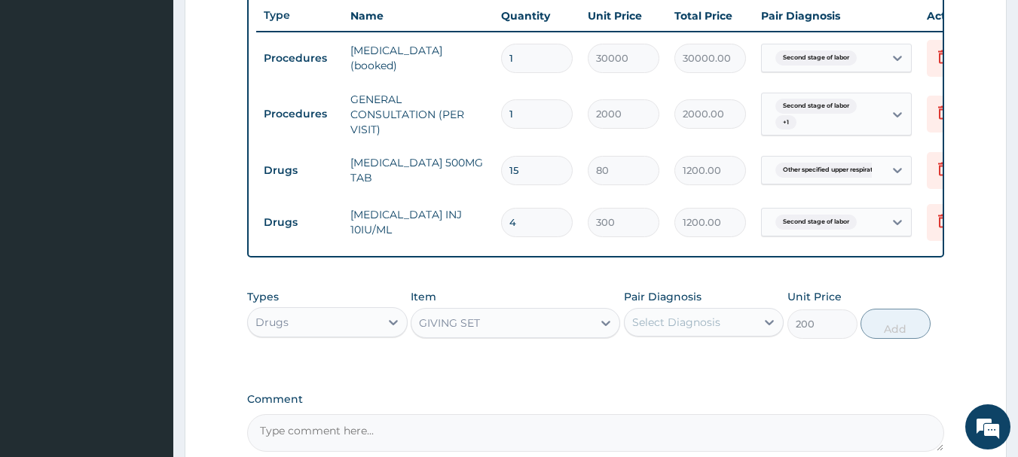
click at [696, 330] on div "Select Diagnosis" at bounding box center [676, 322] width 88 height 15
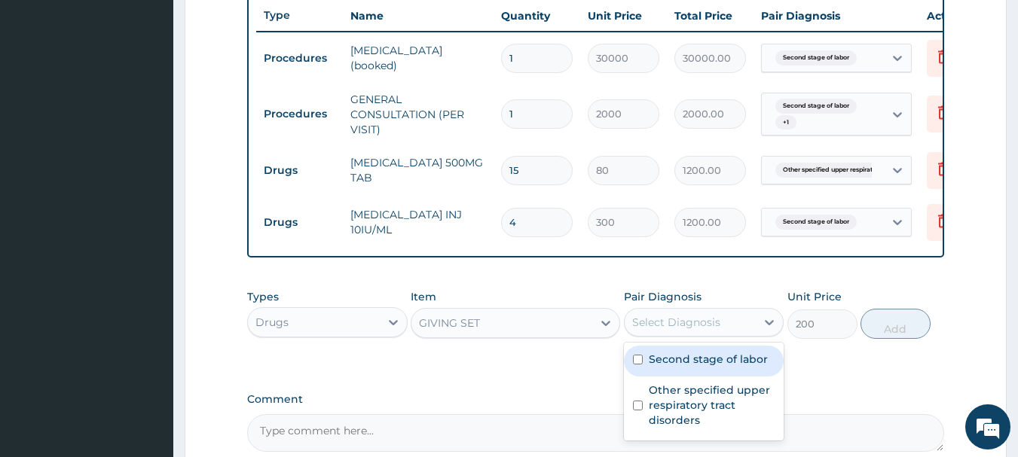
click at [681, 367] on label "Second stage of labor" at bounding box center [708, 359] width 119 height 15
checkbox input "true"
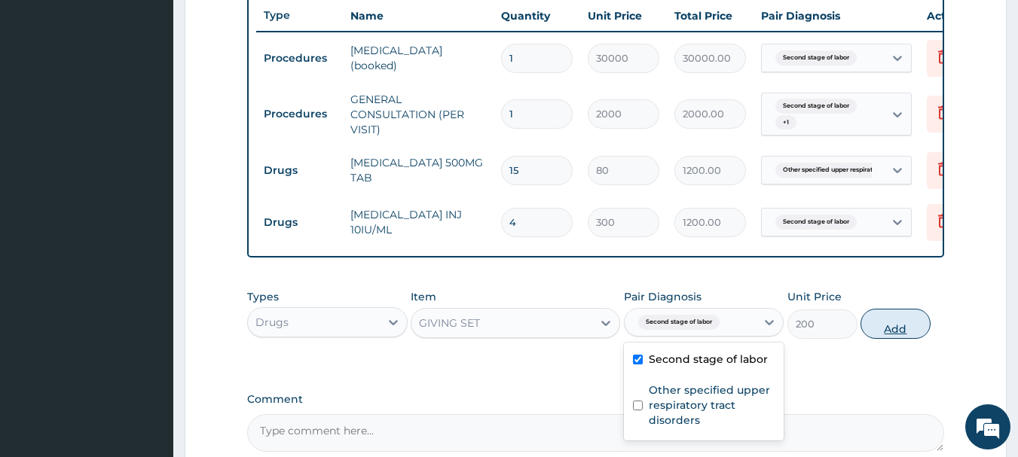
click at [899, 339] on button "Add" at bounding box center [896, 324] width 70 height 30
type input "0"
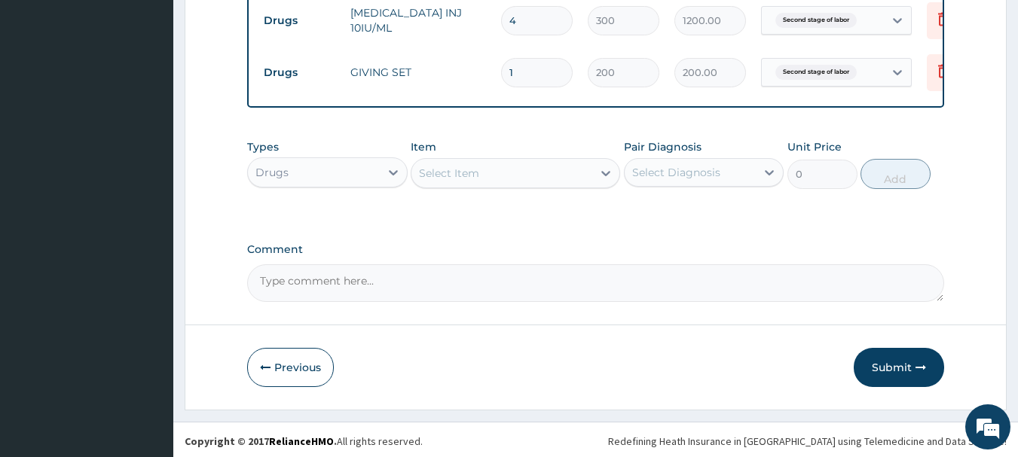
scroll to position [778, 0]
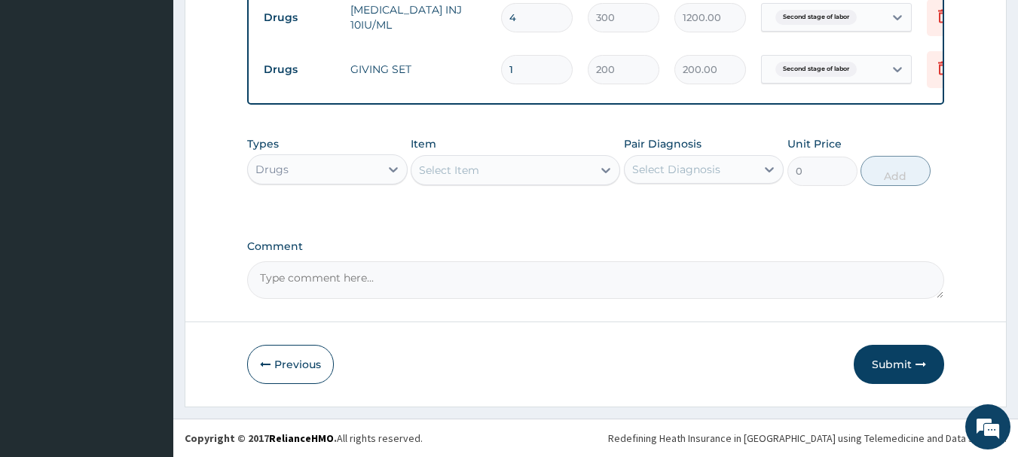
click at [519, 169] on div "Select Item" at bounding box center [501, 170] width 181 height 24
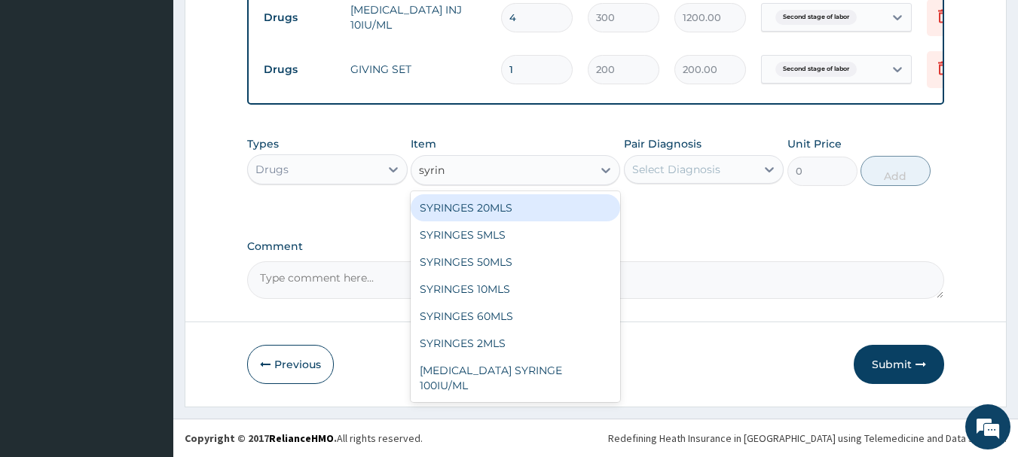
type input "syring"
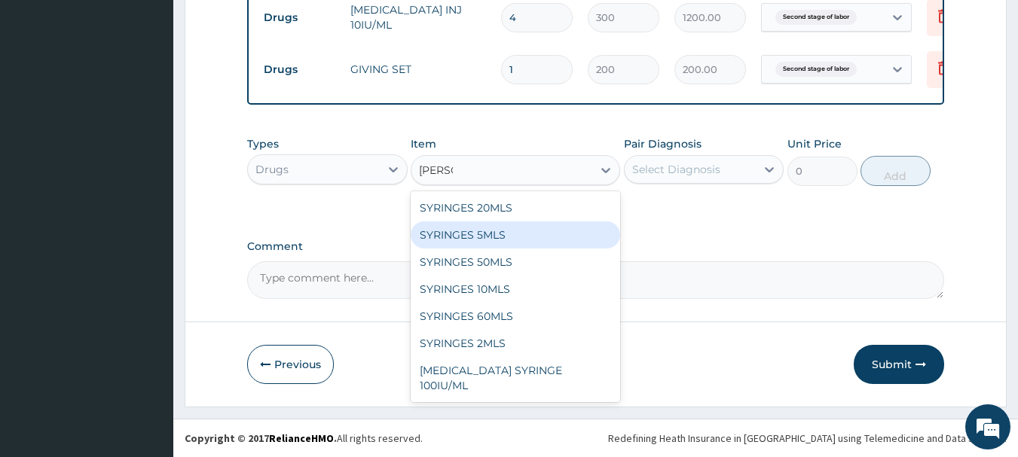
click at [470, 240] on div "SYRINGES 5MLS" at bounding box center [515, 235] width 209 height 27
type input "80"
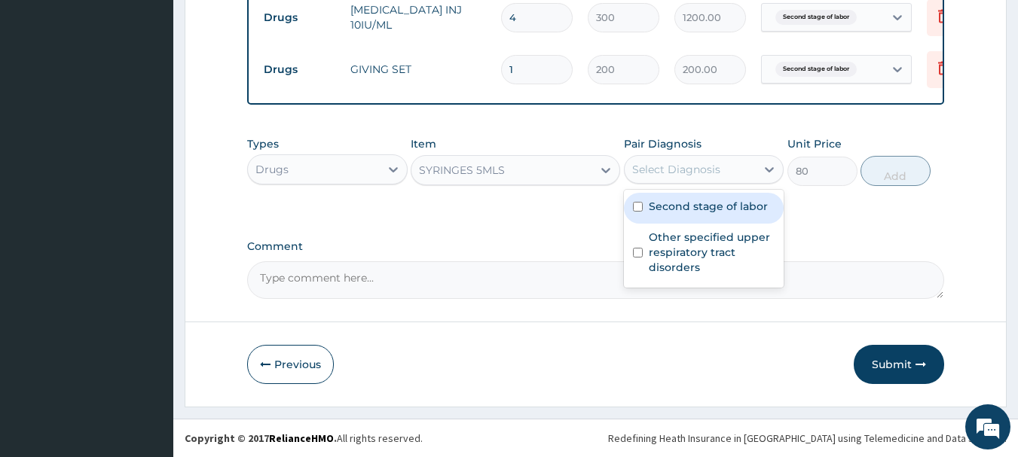
click at [739, 178] on div "Select Diagnosis" at bounding box center [691, 169] width 132 height 24
click at [693, 214] on label "Second stage of labor" at bounding box center [708, 206] width 119 height 15
checkbox input "true"
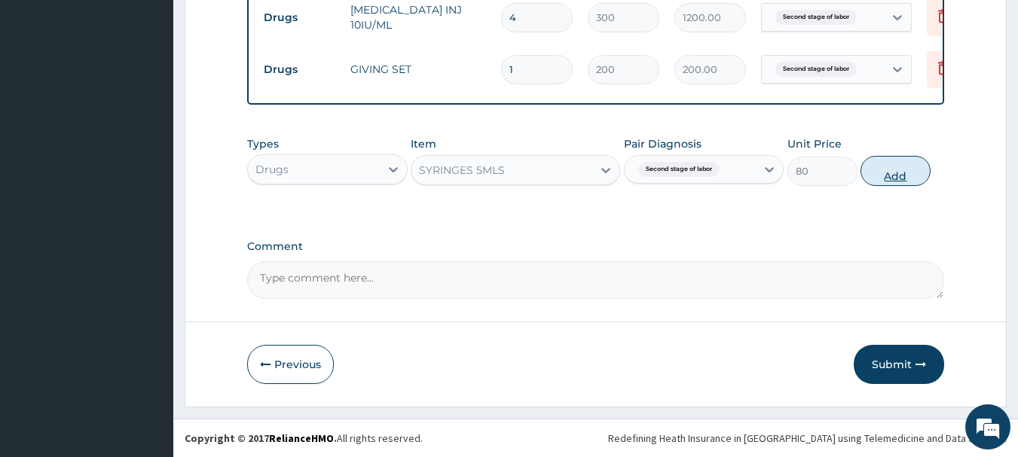
click at [876, 174] on button "Add" at bounding box center [896, 171] width 70 height 30
type input "0"
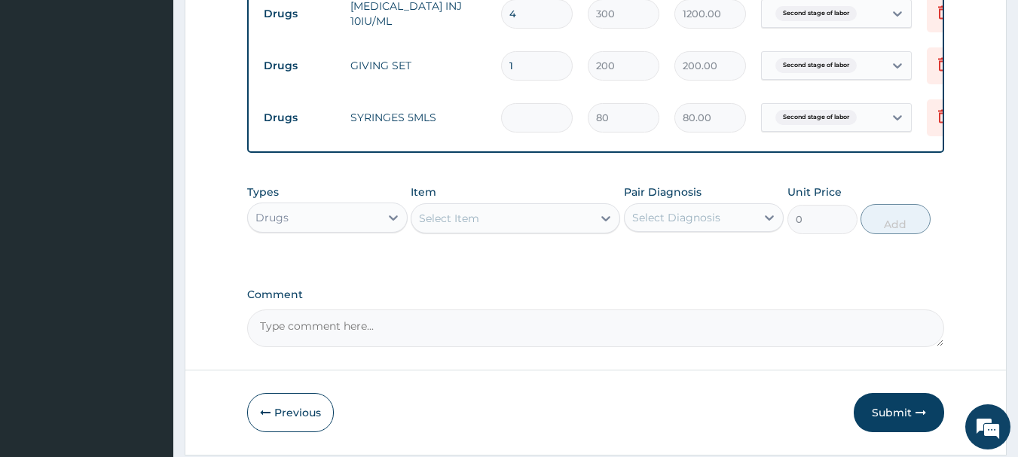
type input "0.00"
type input "3"
type input "240.00"
type input "3"
click at [525, 225] on div "Select Item" at bounding box center [501, 218] width 181 height 24
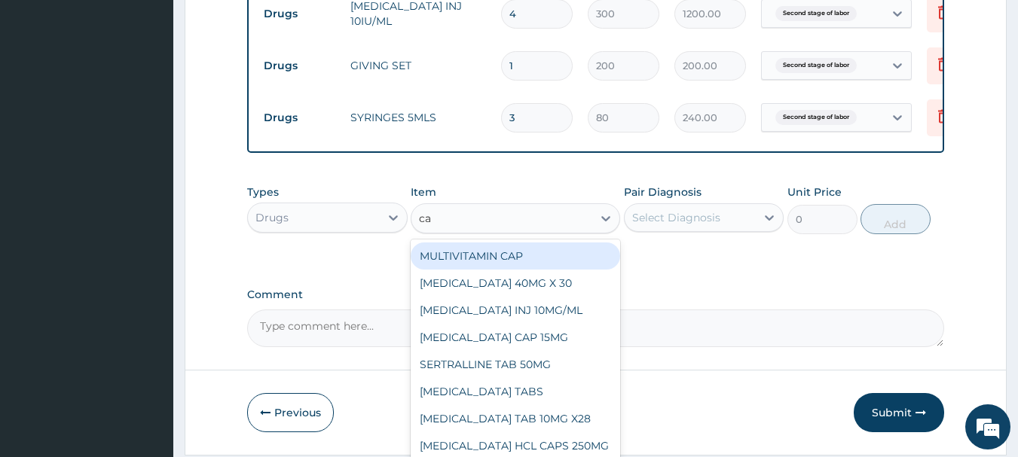
type input "can"
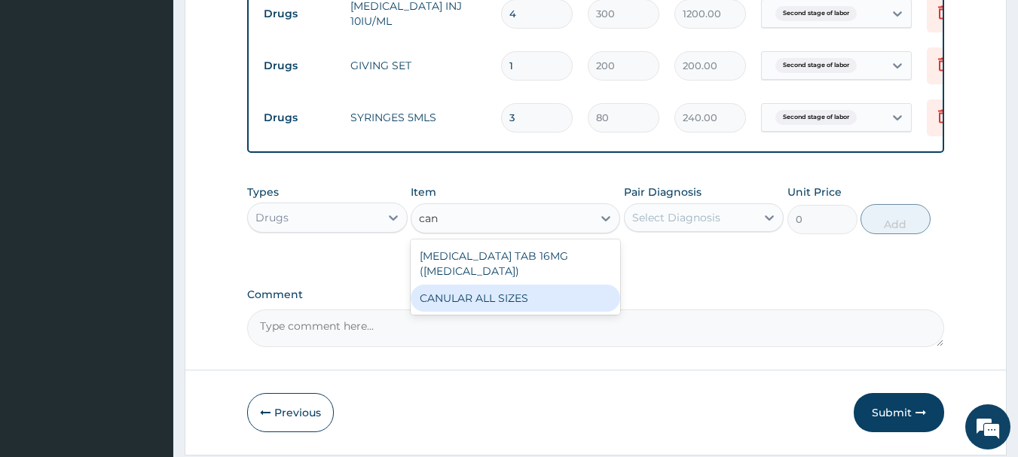
click at [473, 308] on div "CANULAR ALL SIZES" at bounding box center [515, 298] width 209 height 27
type input "200"
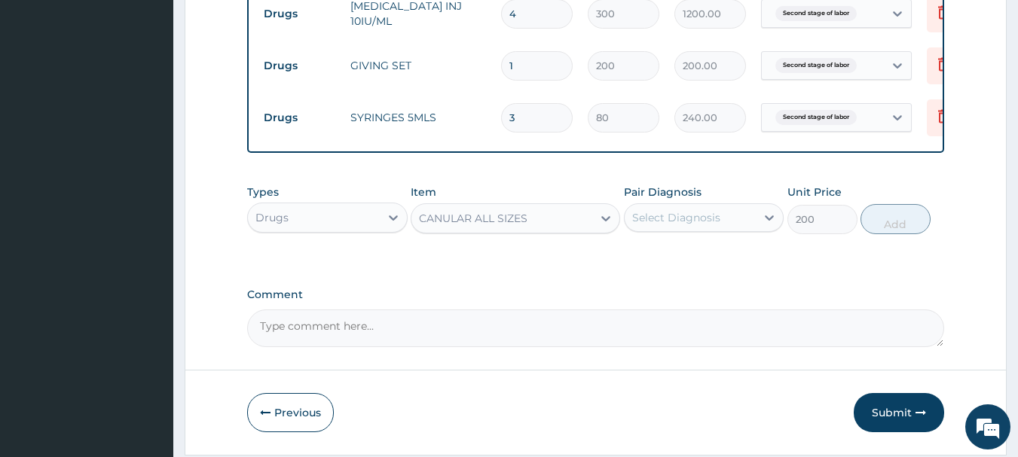
click at [671, 225] on div "Select Diagnosis" at bounding box center [676, 217] width 88 height 15
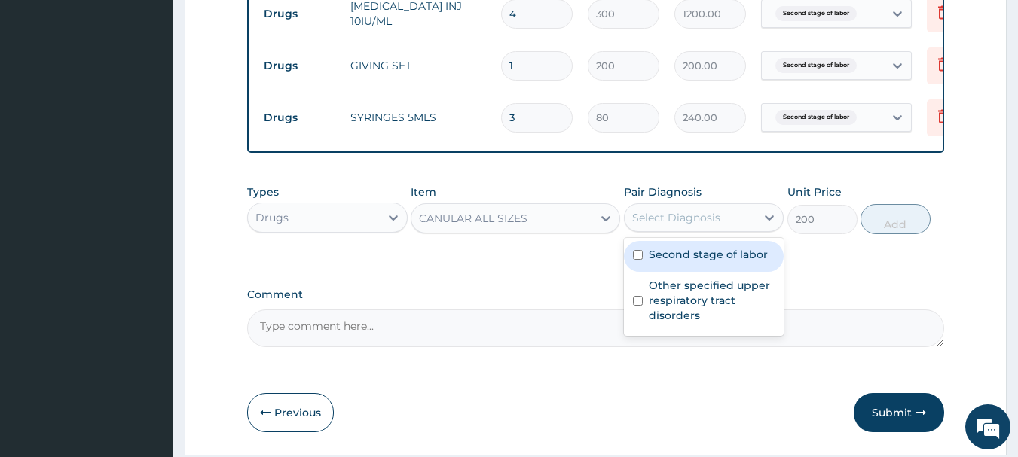
click at [671, 262] on label "Second stage of labor" at bounding box center [708, 254] width 119 height 15
checkbox input "true"
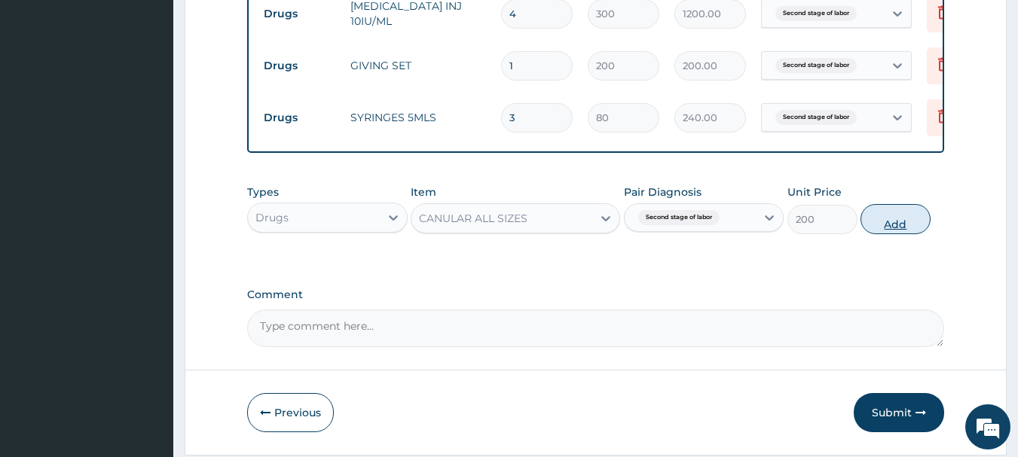
click at [881, 231] on button "Add" at bounding box center [896, 219] width 70 height 30
type input "0"
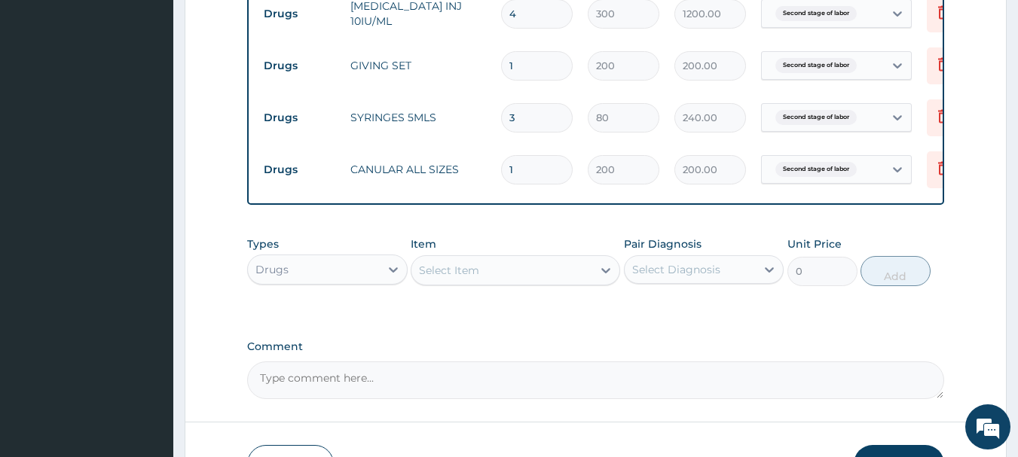
click at [556, 280] on div "Select Item" at bounding box center [501, 270] width 181 height 24
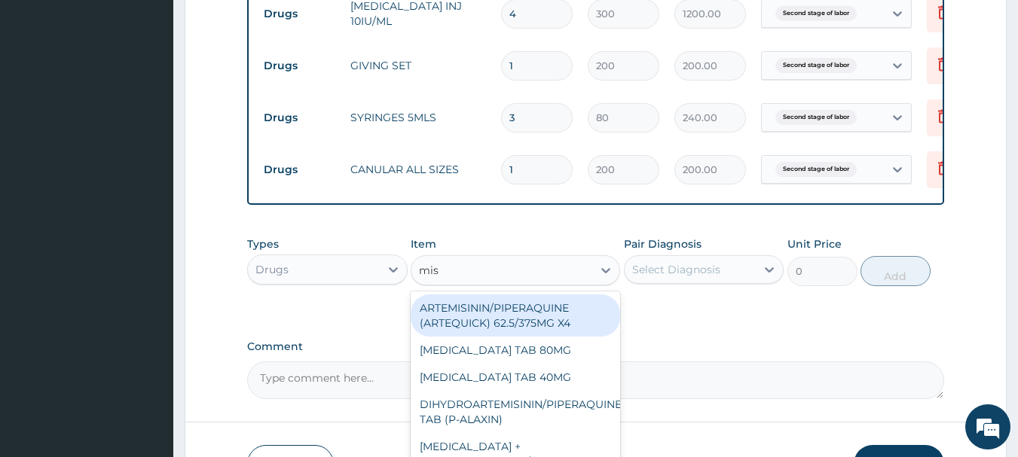
type input "miso"
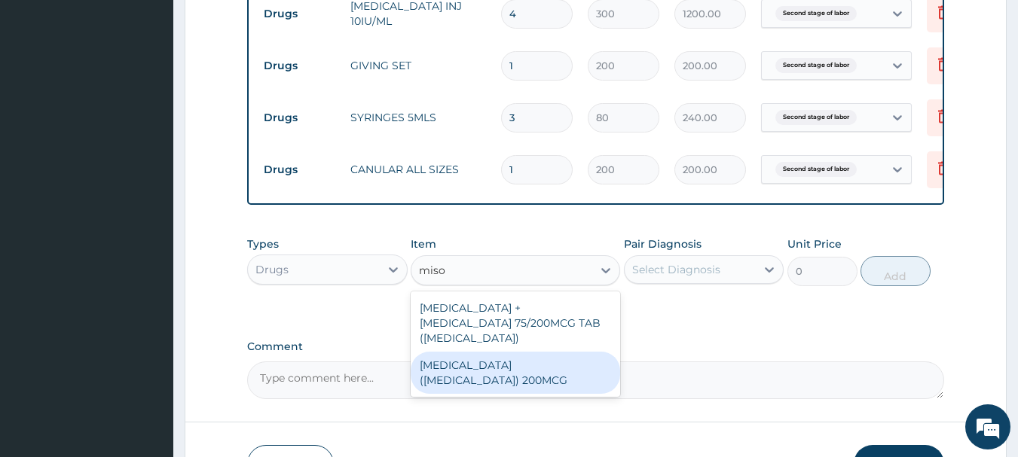
click at [549, 359] on div "MISOPROSTOL (CYTOTEC) 200MCG" at bounding box center [515, 373] width 209 height 42
type input "180"
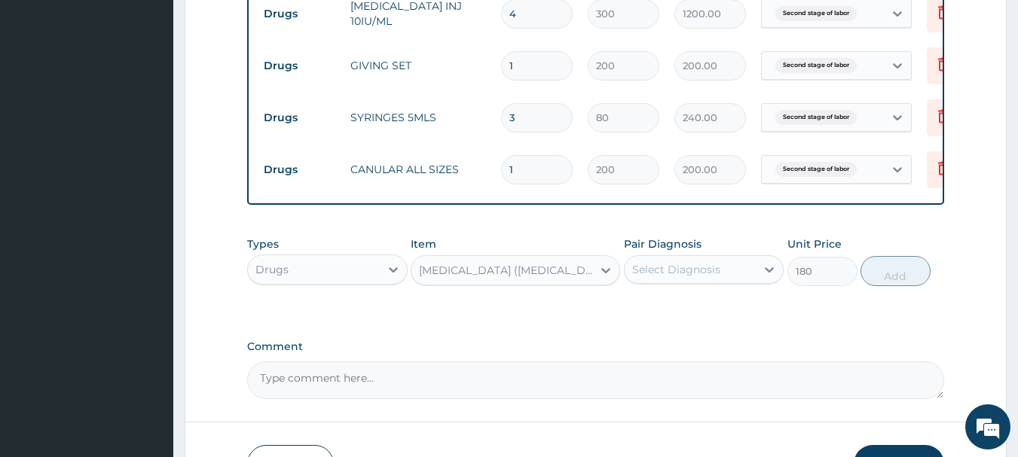
click at [703, 274] on div "Select Diagnosis" at bounding box center [676, 269] width 88 height 15
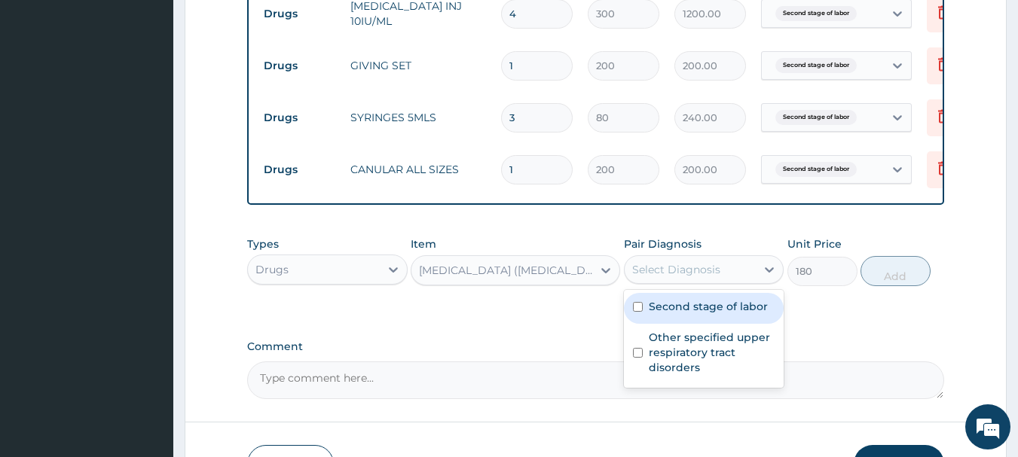
click at [677, 314] on label "Second stage of labor" at bounding box center [708, 306] width 119 height 15
checkbox input "true"
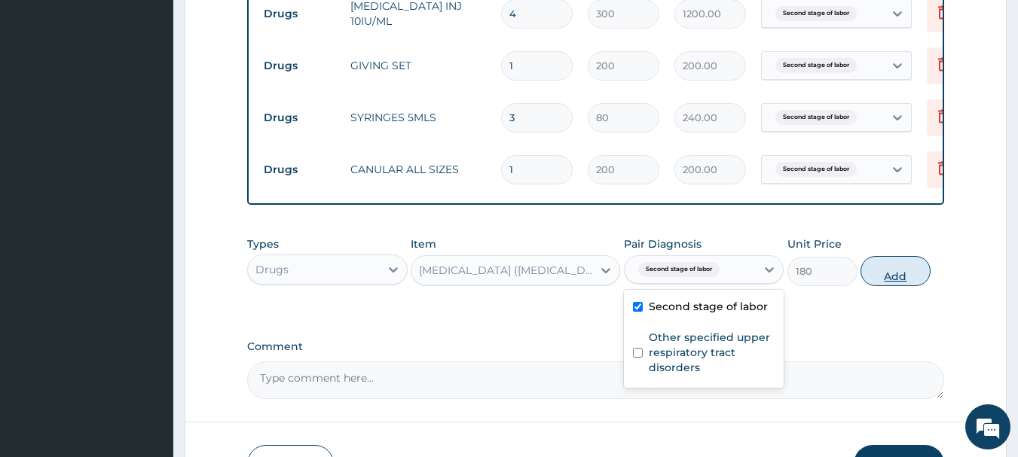
click at [892, 281] on button "Add" at bounding box center [896, 271] width 70 height 30
type input "0"
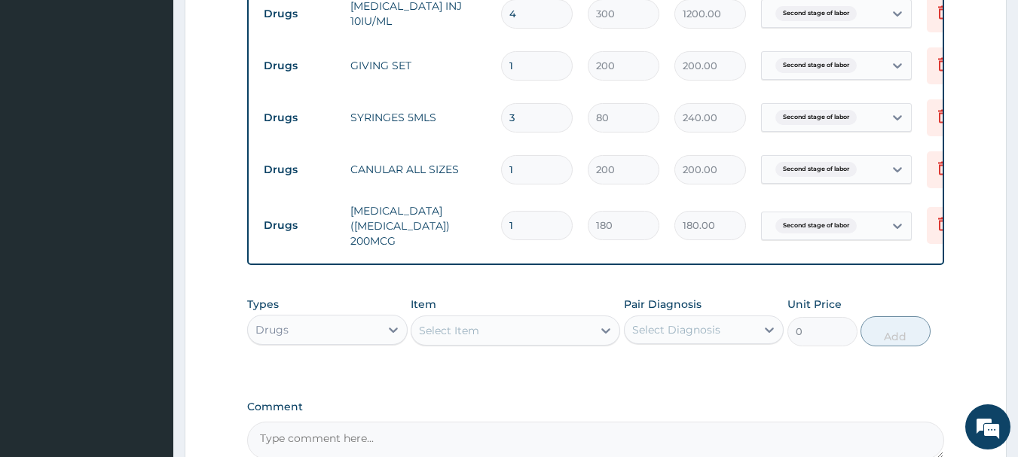
click at [571, 323] on div "Select Item" at bounding box center [501, 331] width 181 height 24
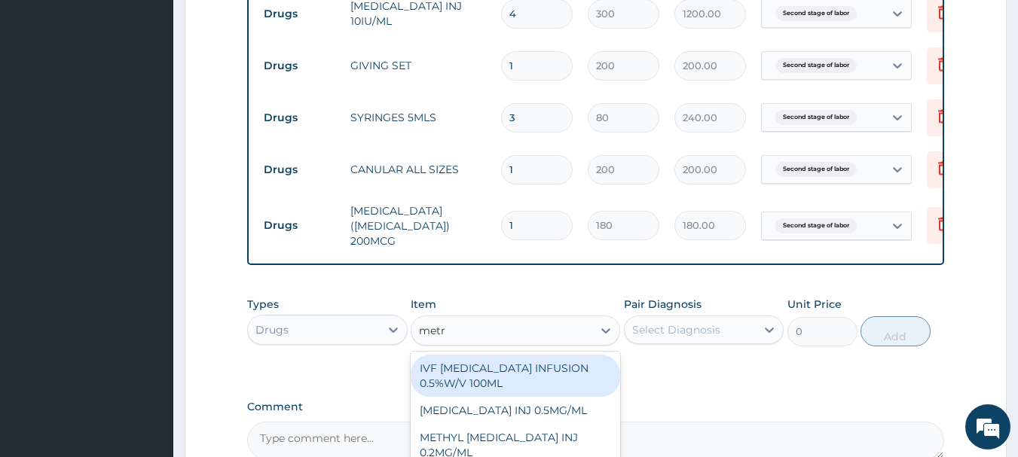
type input "metro"
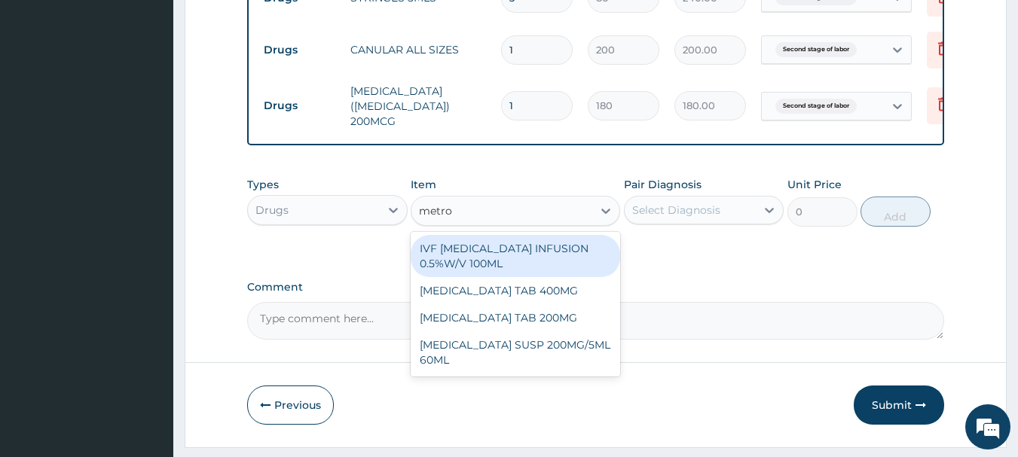
scroll to position [905, 0]
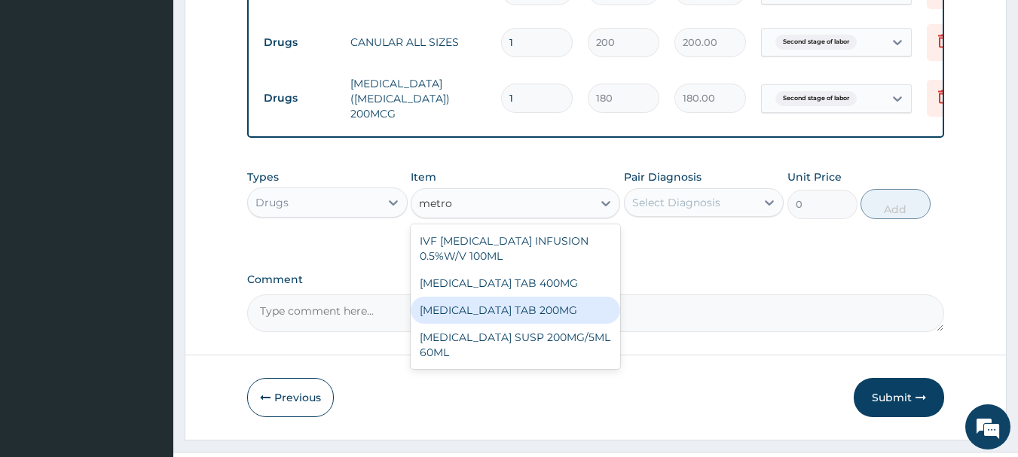
click at [476, 315] on div "METRONIDAZOLE TAB 200MG" at bounding box center [515, 310] width 209 height 27
type input "10"
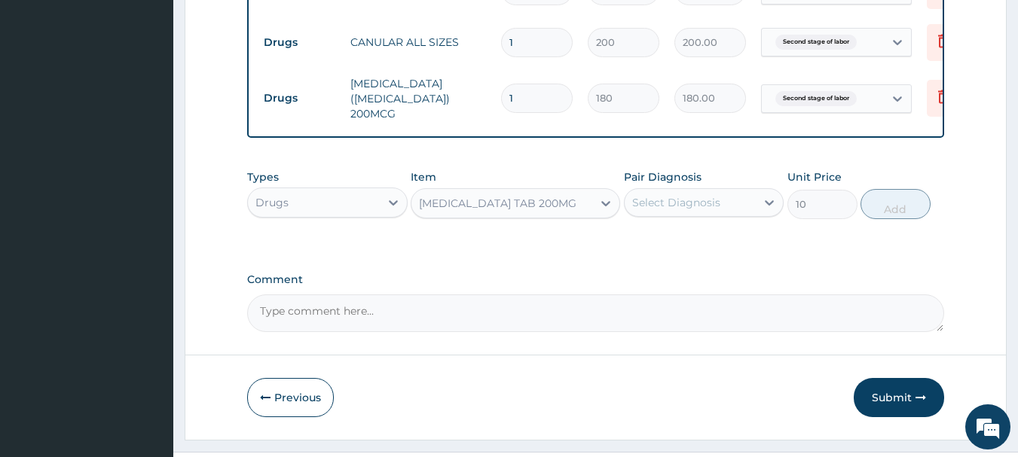
click at [705, 198] on div "Select Diagnosis" at bounding box center [676, 202] width 88 height 15
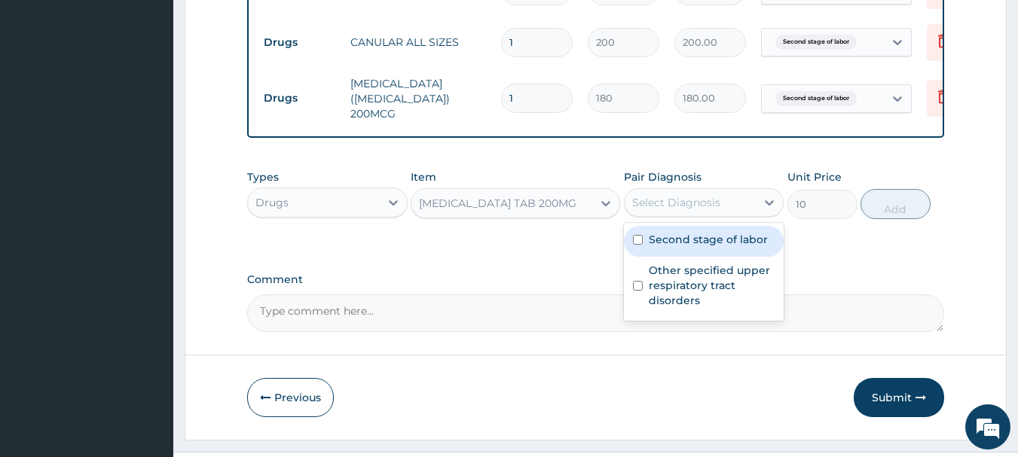
click at [684, 247] on label "Second stage of labor" at bounding box center [708, 239] width 119 height 15
checkbox input "true"
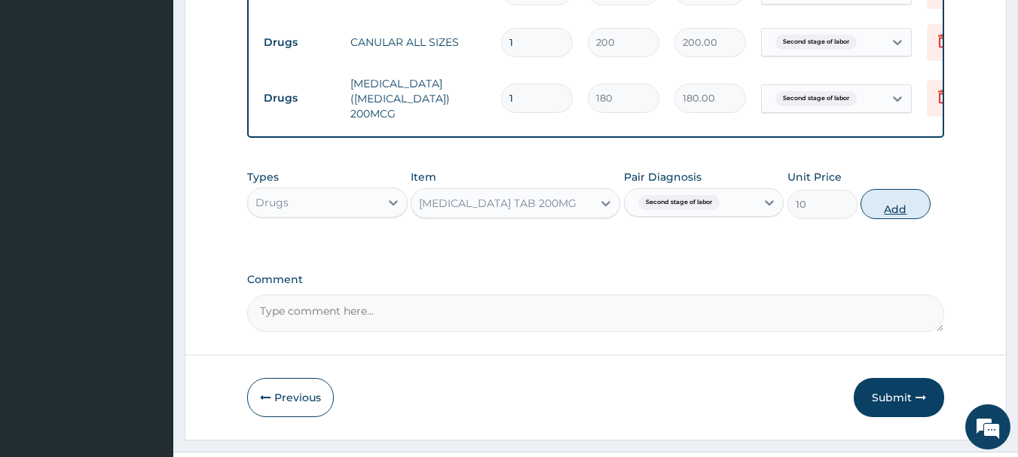
click at [887, 206] on button "Add" at bounding box center [896, 204] width 70 height 30
type input "0"
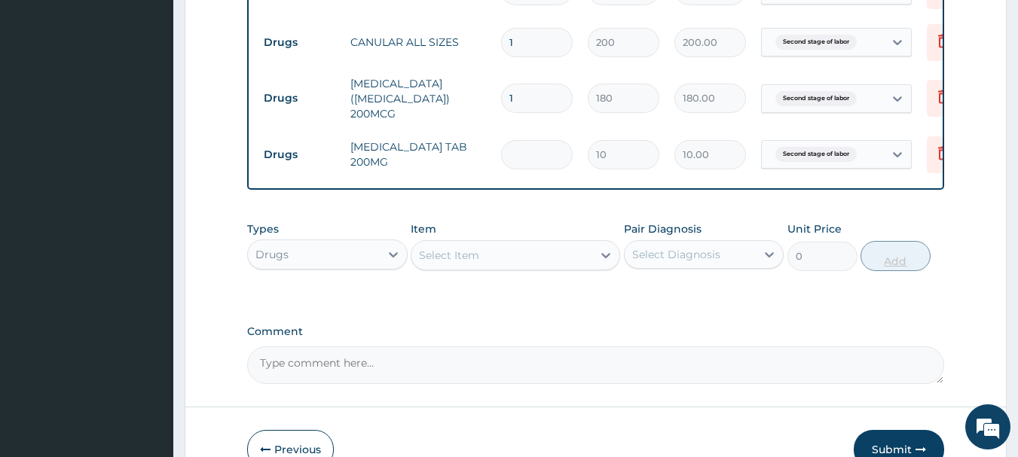
type input "0.00"
type input "3"
type input "30.00"
type input "30"
type input "300.00"
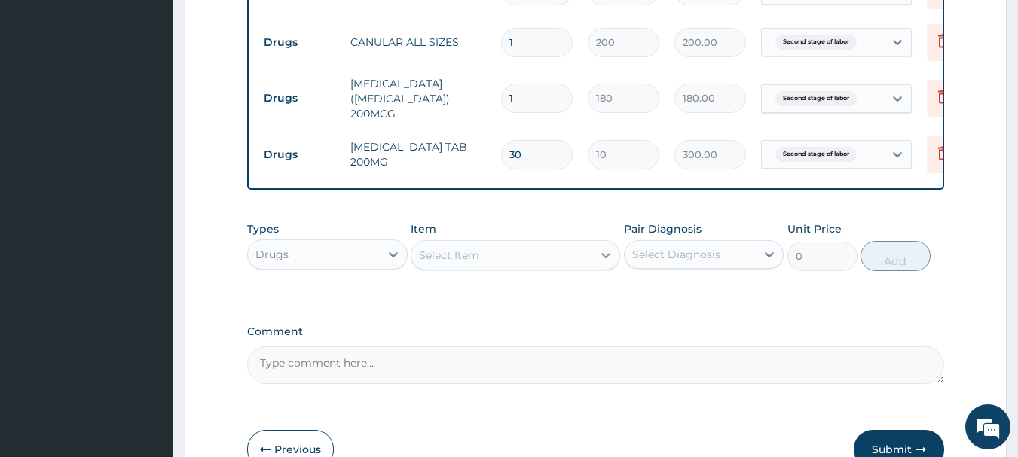
type input "30"
click at [604, 250] on icon at bounding box center [605, 255] width 15 height 15
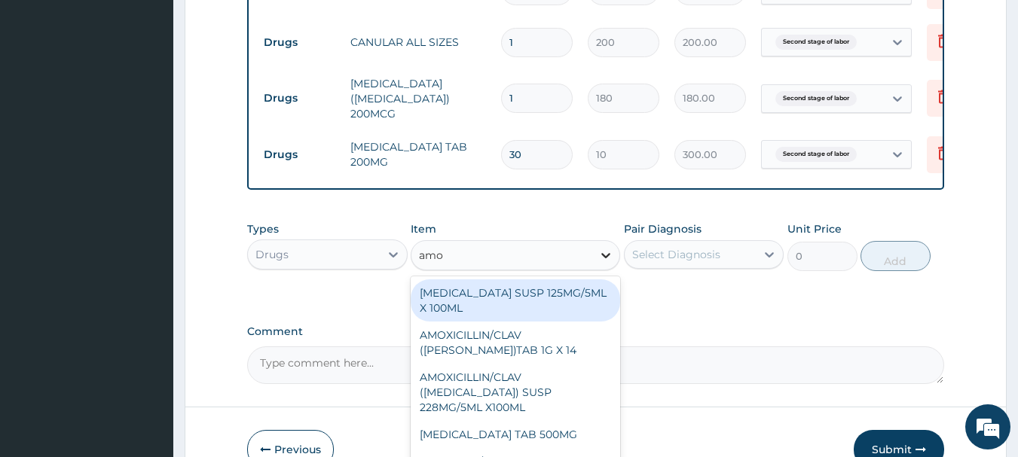
type input "amox"
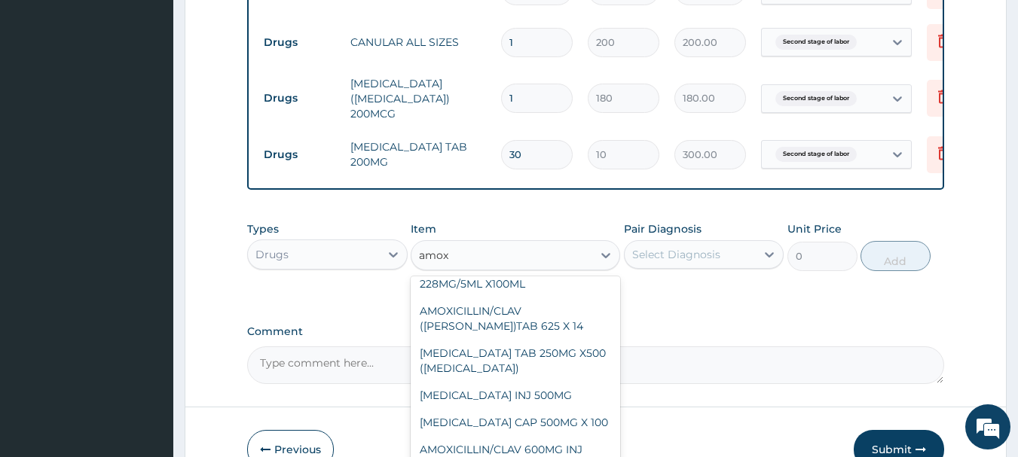
scroll to position [204, 0]
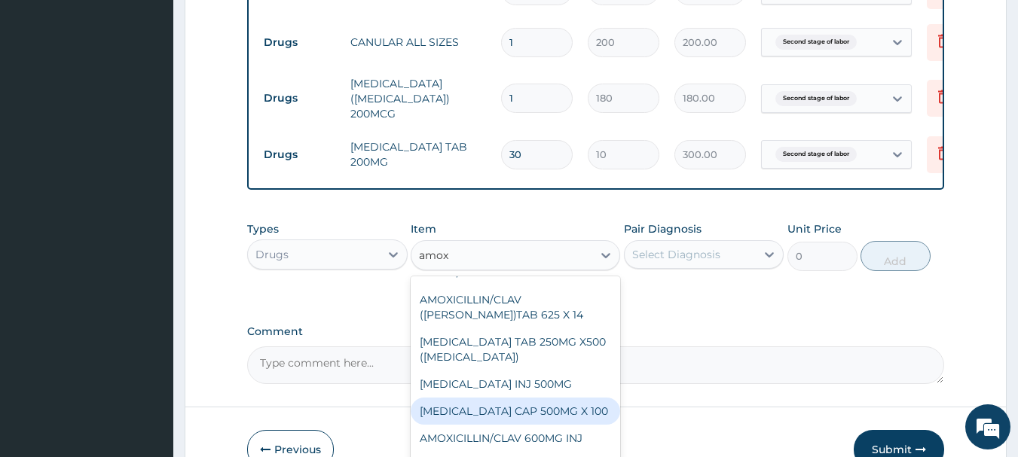
click at [567, 405] on div "AMOXICILLIN CAP 500MG X 100" at bounding box center [515, 411] width 209 height 27
type input "40"
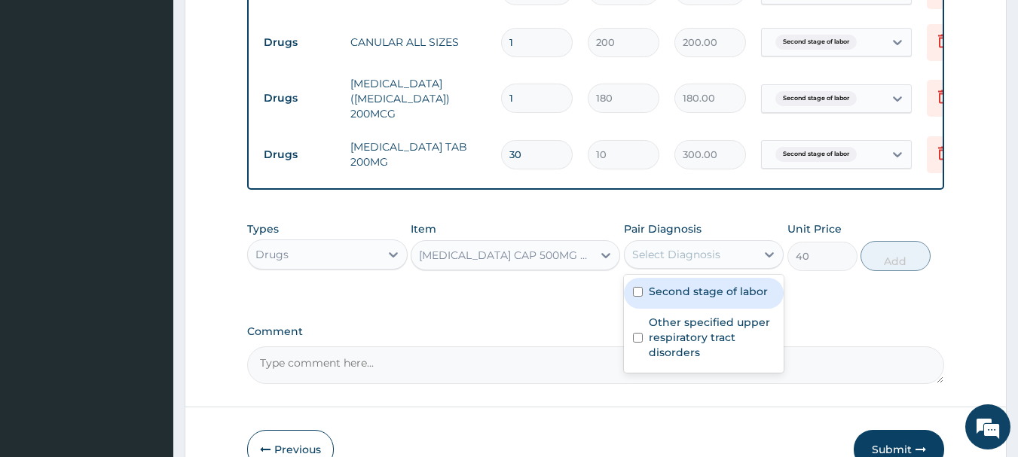
click at [713, 258] on div "Select Diagnosis" at bounding box center [676, 254] width 88 height 15
click at [684, 298] on label "Second stage of labor" at bounding box center [708, 291] width 119 height 15
checkbox input "true"
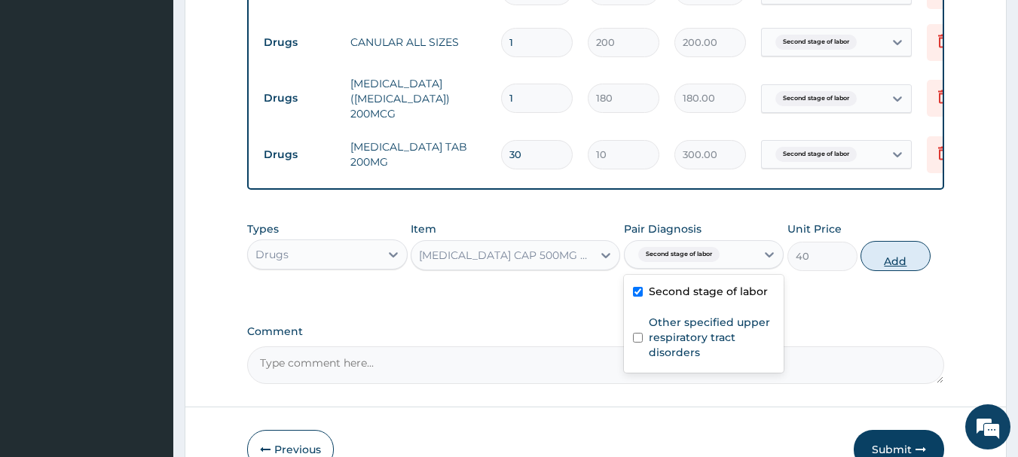
click at [882, 263] on button "Add" at bounding box center [896, 256] width 70 height 30
type input "0"
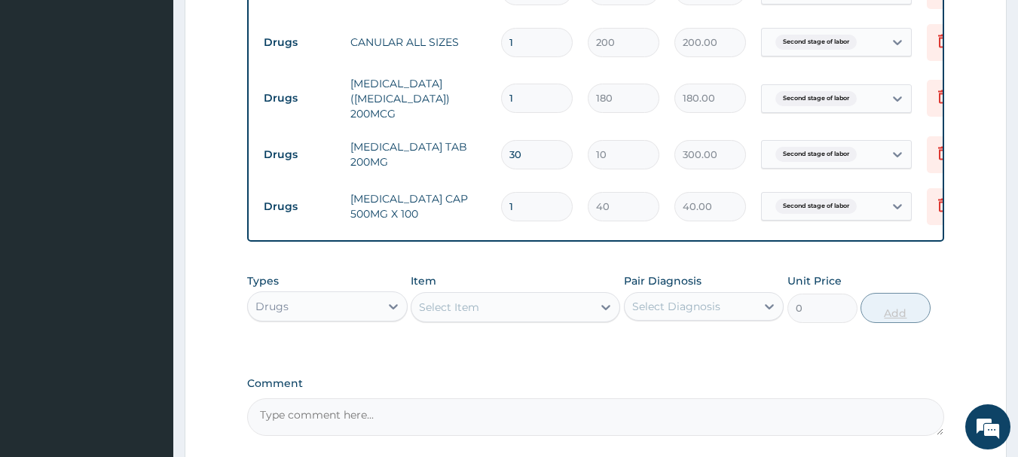
type input "15"
type input "600.00"
type input "15"
click at [558, 315] on div "Select Item" at bounding box center [501, 307] width 181 height 24
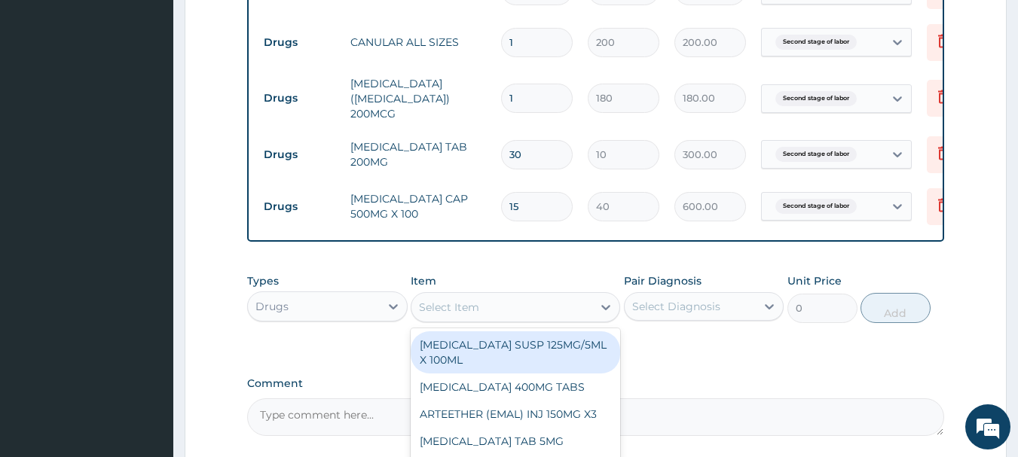
type input "p"
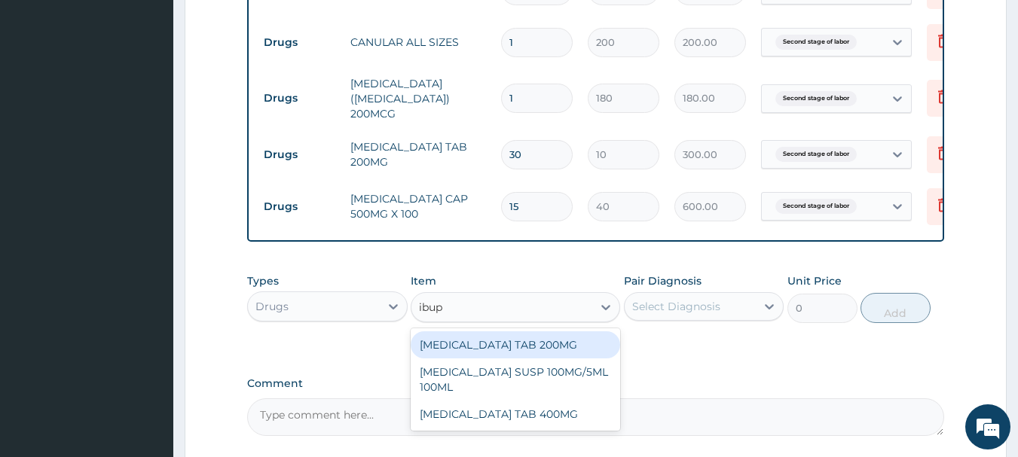
type input "ibupr"
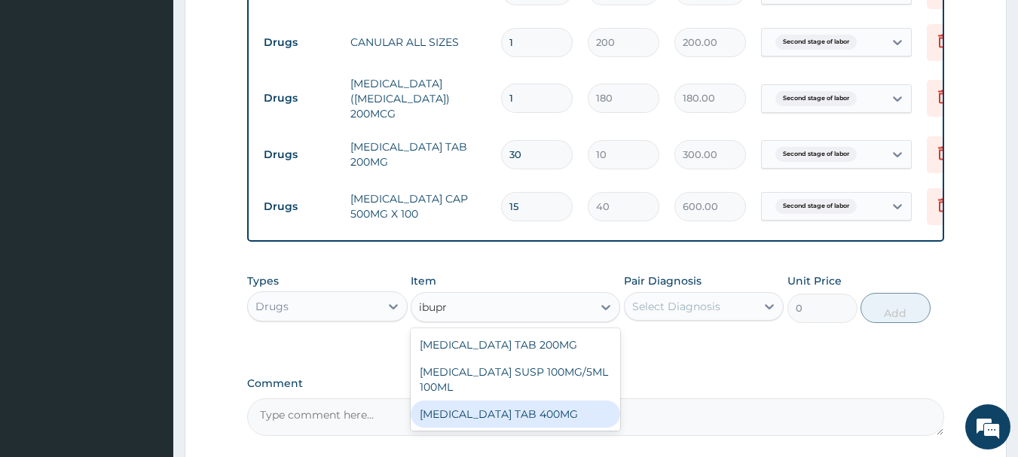
click at [525, 416] on div "IBUPROFEN TAB 400MG" at bounding box center [515, 414] width 209 height 27
type input "20"
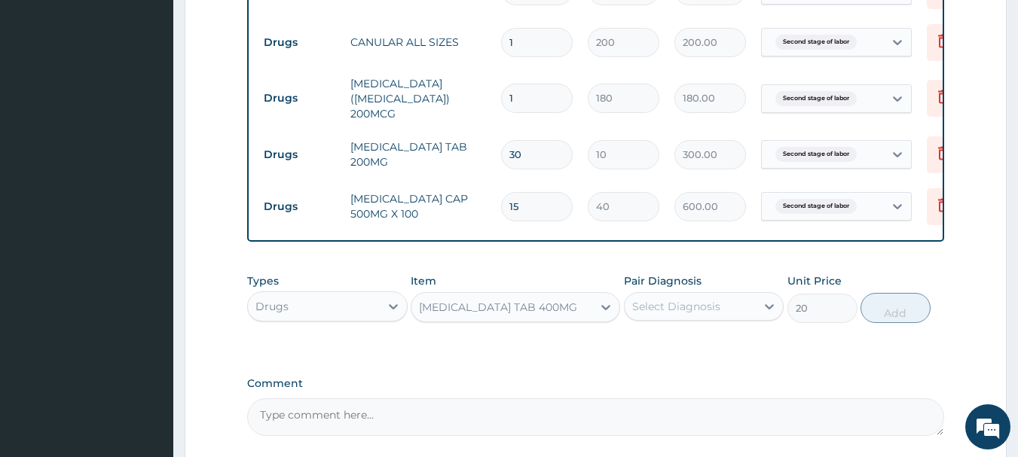
click at [741, 302] on div "Select Diagnosis" at bounding box center [691, 307] width 132 height 24
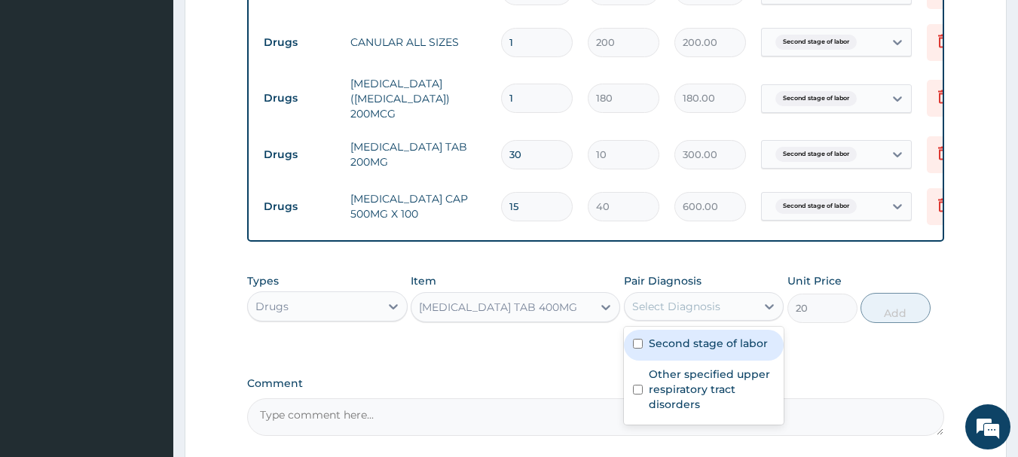
click at [688, 350] on label "Second stage of labor" at bounding box center [708, 343] width 119 height 15
checkbox input "true"
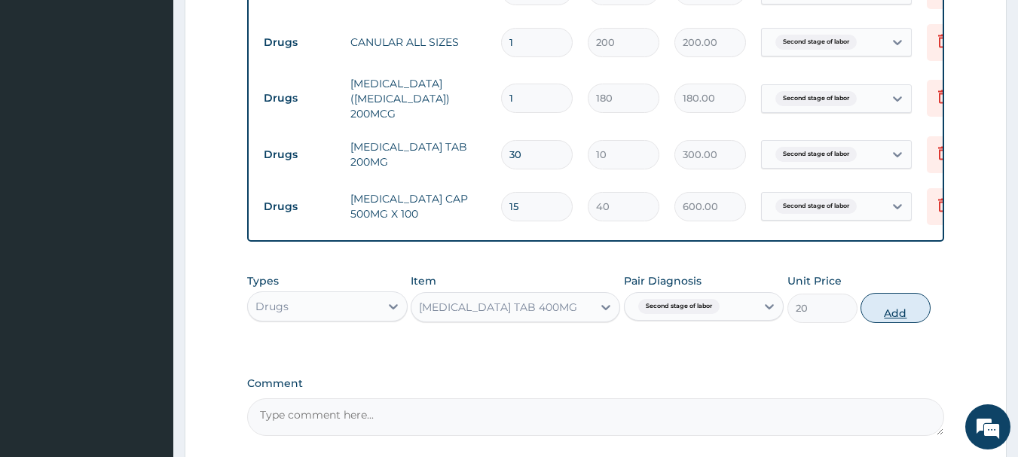
click at [881, 309] on button "Add" at bounding box center [896, 308] width 70 height 30
type input "0"
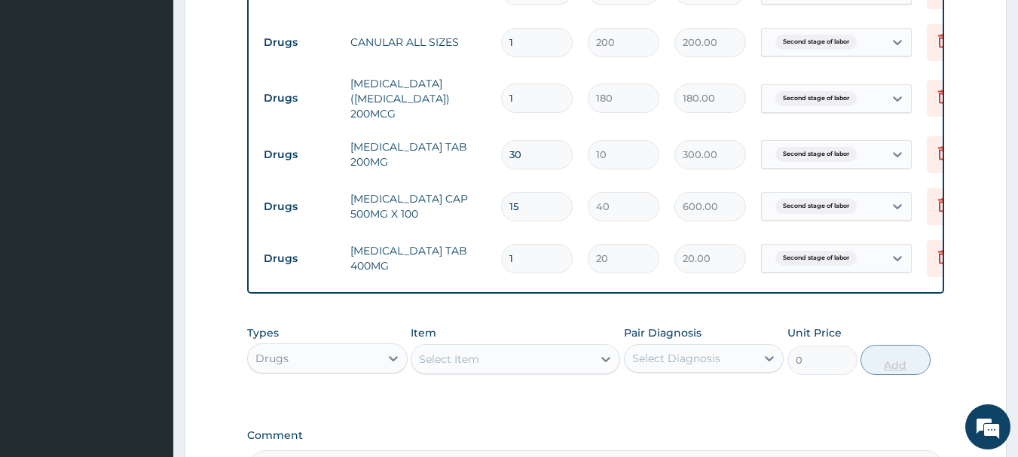
type input "10"
type input "200.00"
type input "10"
click at [536, 363] on div "Select Item" at bounding box center [501, 359] width 181 height 24
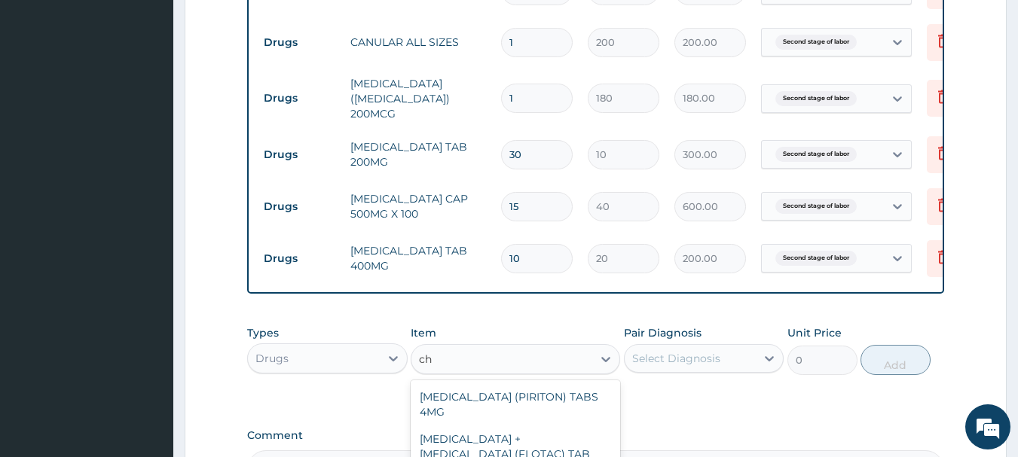
type input "c"
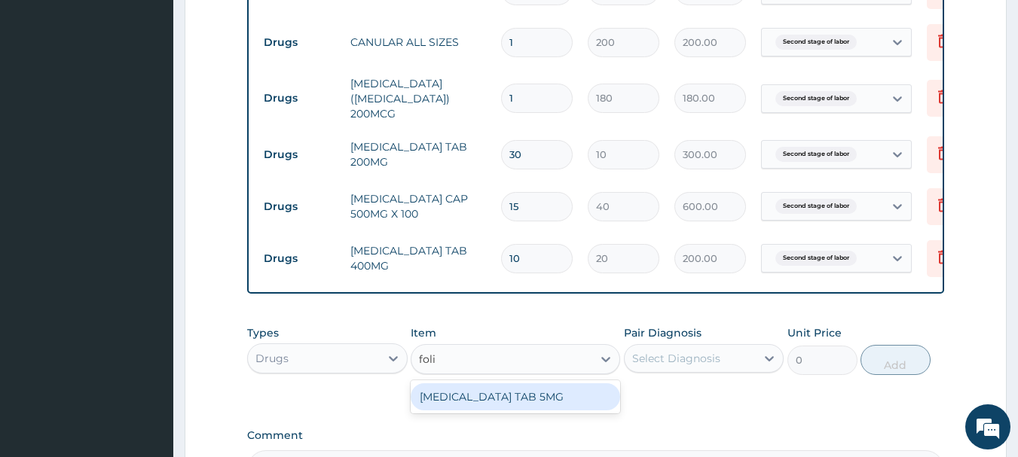
type input "folic"
click at [512, 402] on div "FOLIC ACID TAB 5MG" at bounding box center [515, 397] width 209 height 27
type input "10"
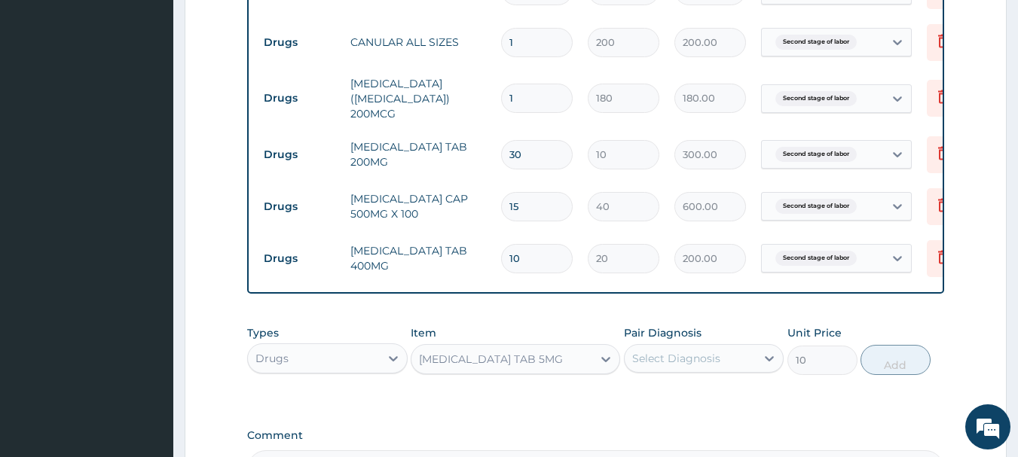
click at [698, 355] on div "Select Diagnosis" at bounding box center [676, 358] width 88 height 15
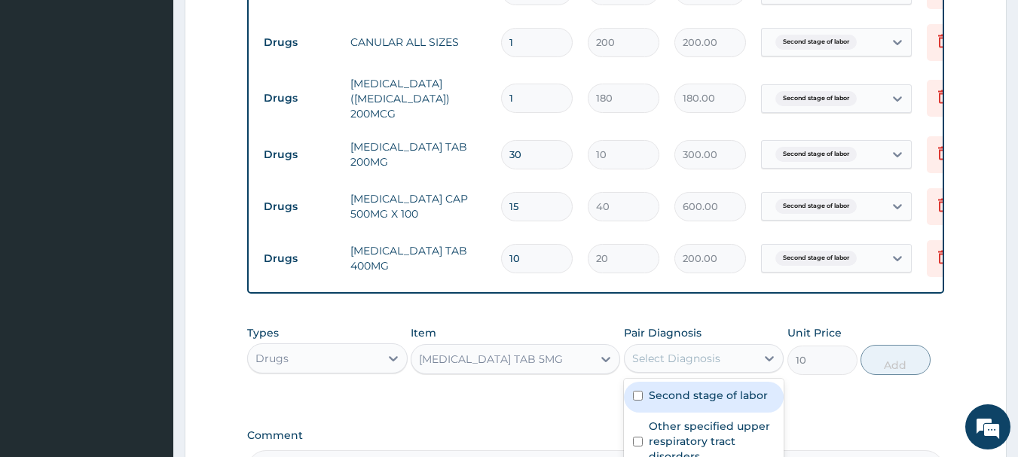
click at [664, 410] on div "Second stage of labor" at bounding box center [704, 397] width 161 height 31
checkbox input "true"
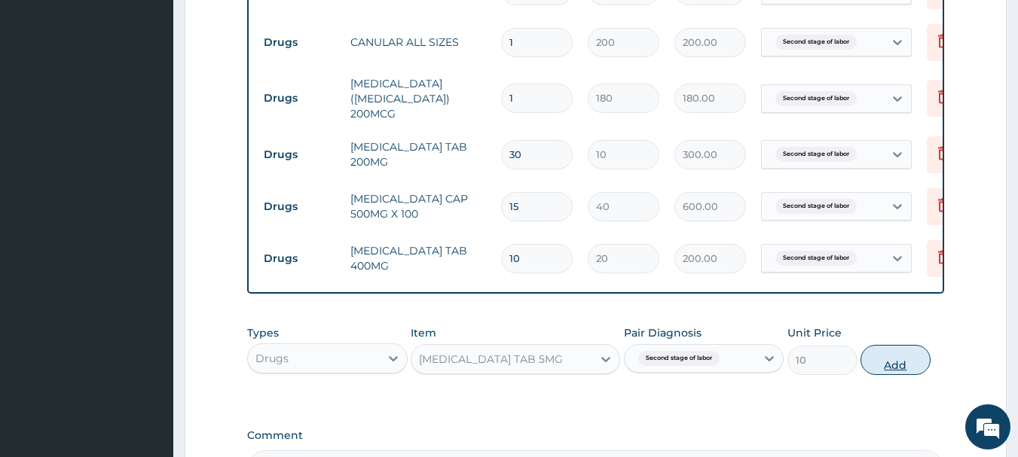
click at [901, 368] on button "Add" at bounding box center [896, 360] width 70 height 30
type input "0"
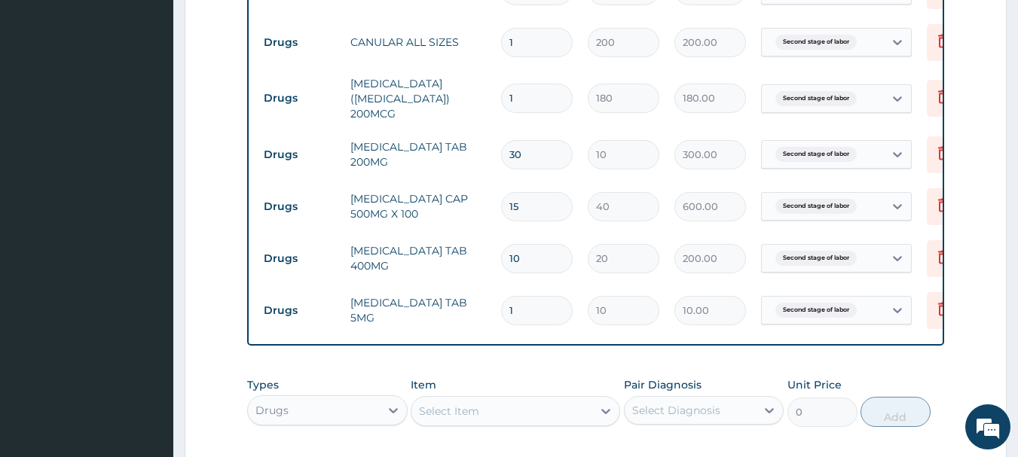
type input "14"
type input "140.00"
type input "14"
click at [511, 423] on div "Select Item" at bounding box center [501, 411] width 181 height 24
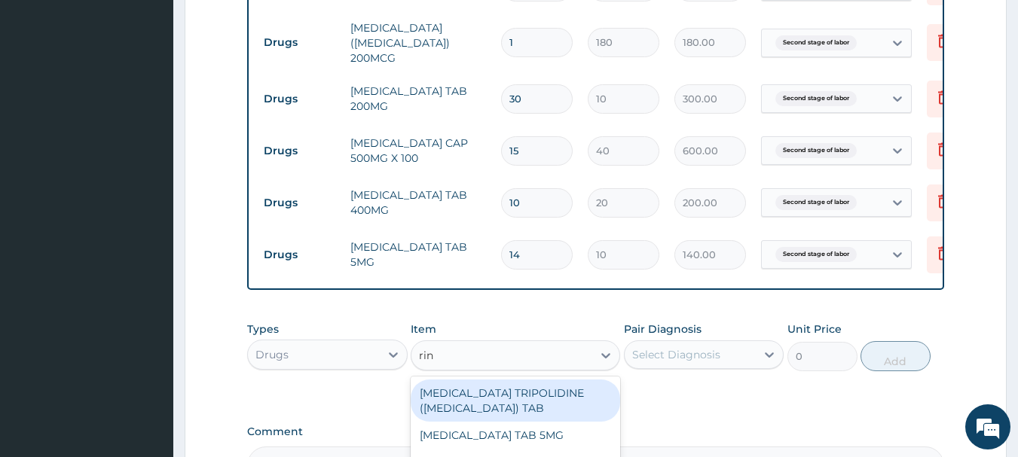
scroll to position [965, 0]
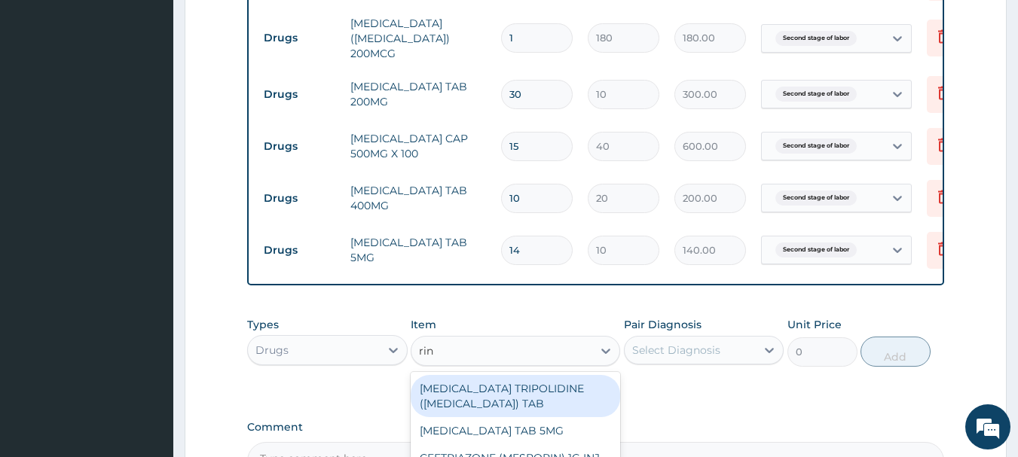
type input "rin"
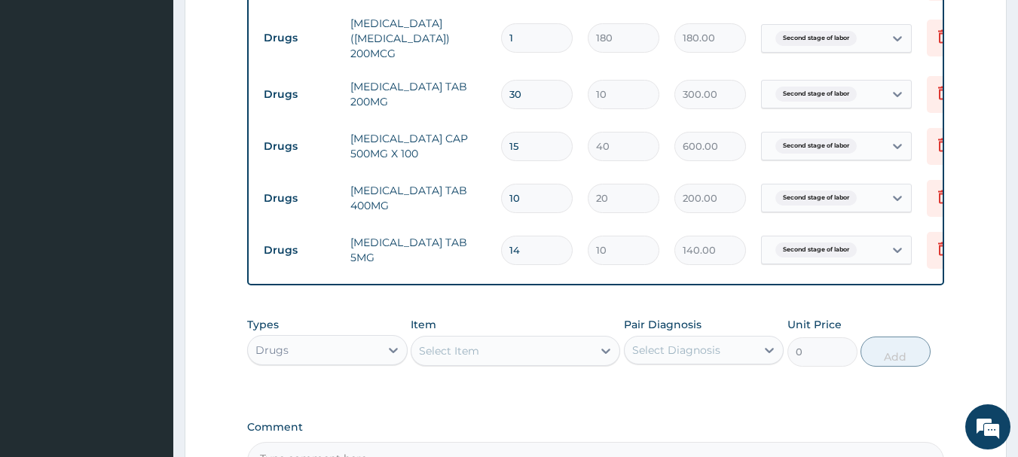
click at [579, 346] on div "Select Item" at bounding box center [501, 351] width 181 height 24
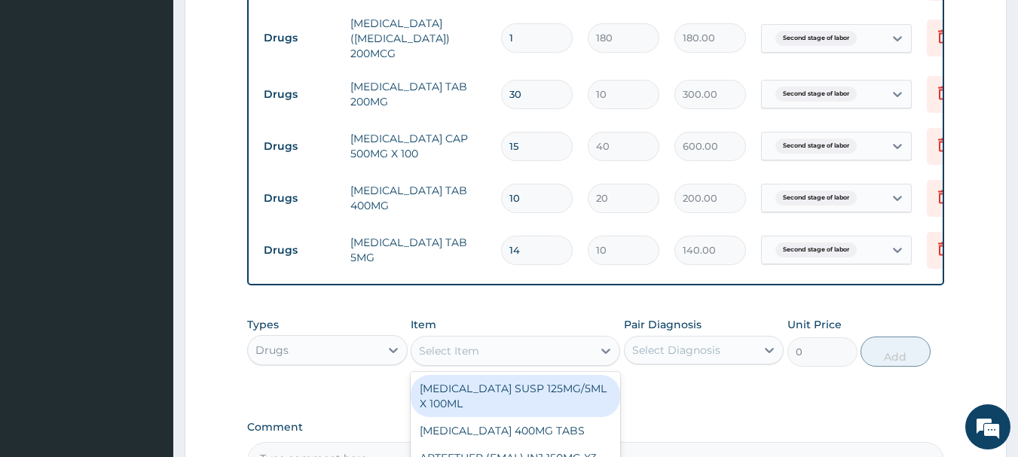
type input "v"
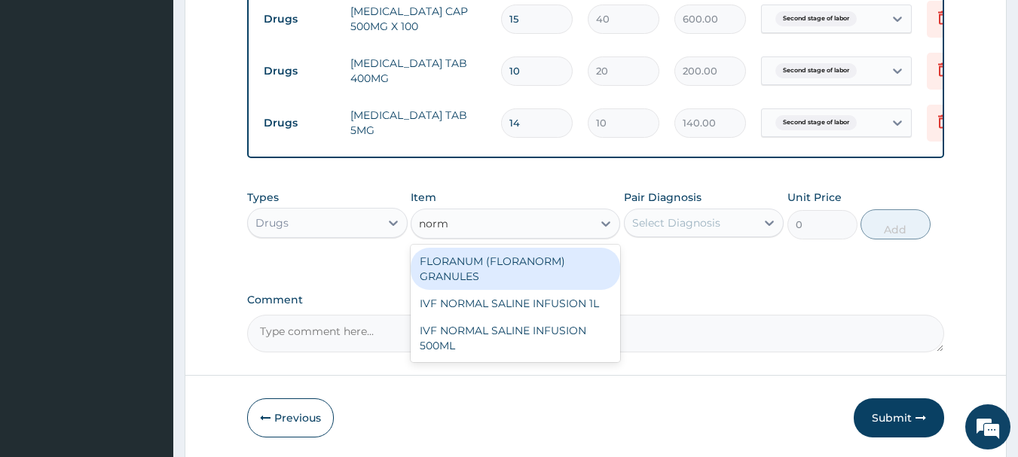
scroll to position [1116, 0]
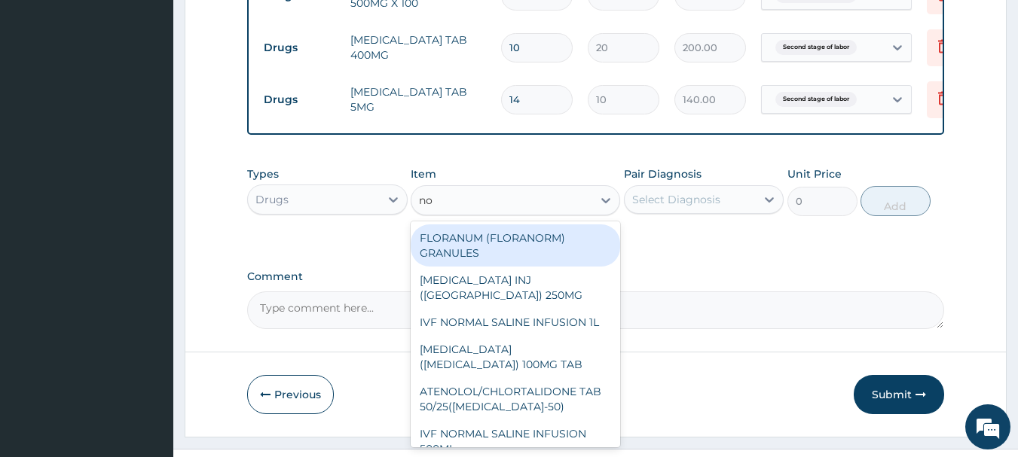
type input "n"
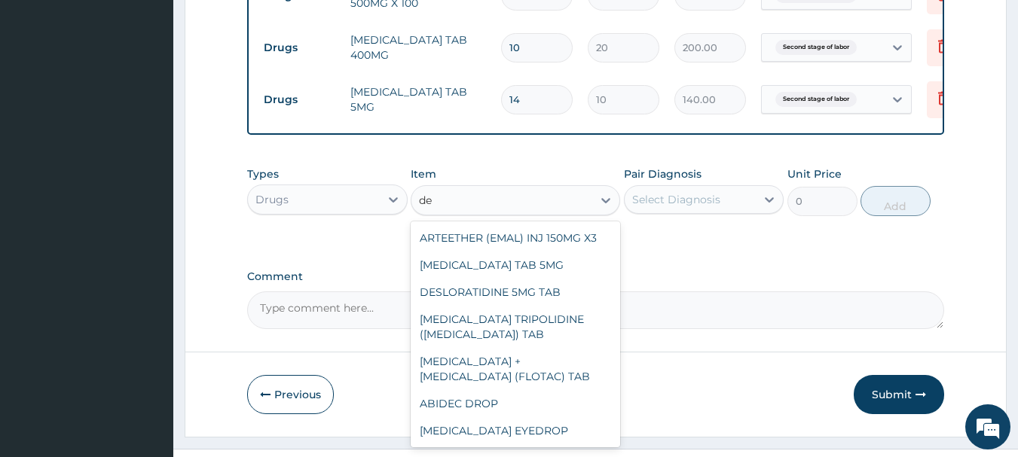
type input "d"
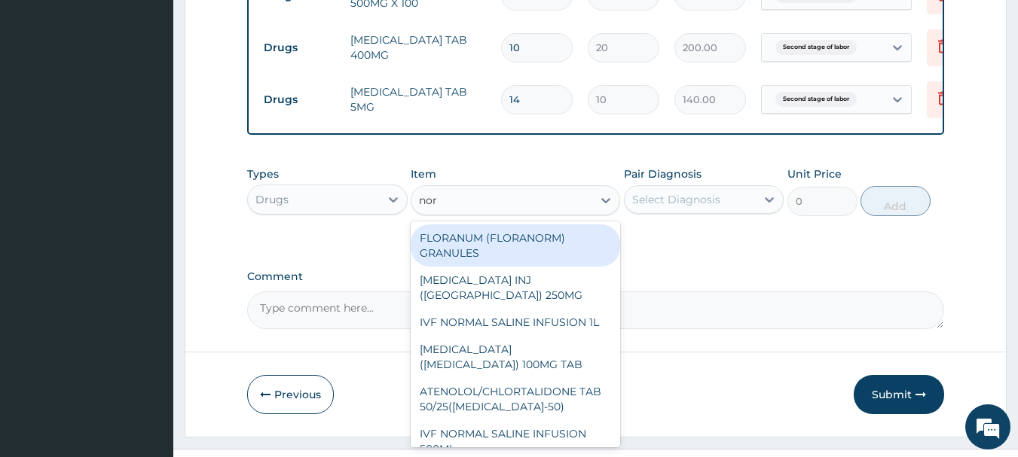
type input "norm"
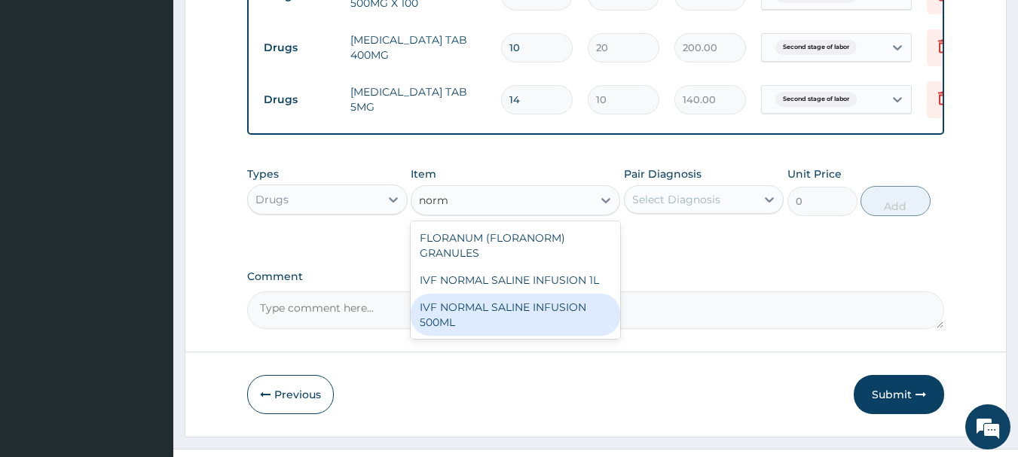
click at [551, 310] on div "IVF NORMAL SALINE INFUSION 500ML" at bounding box center [515, 315] width 209 height 42
type input "1000"
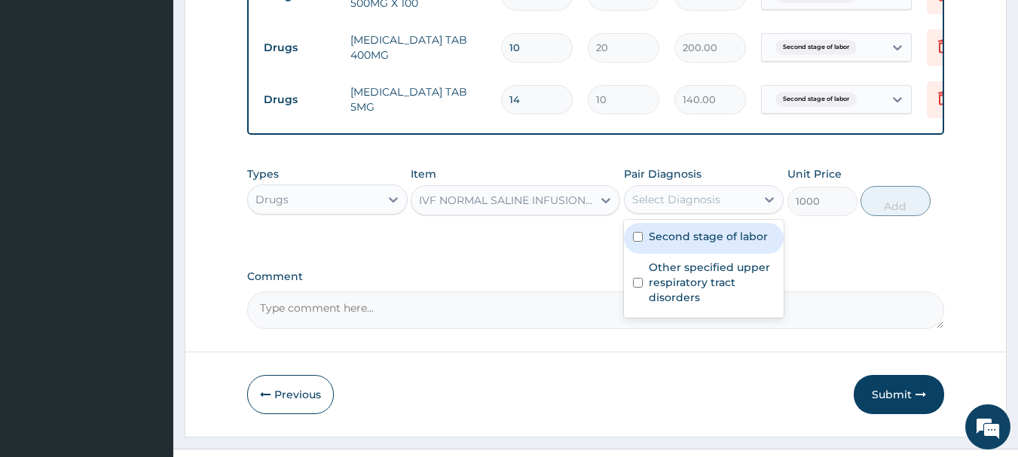
click at [702, 206] on div "Select Diagnosis" at bounding box center [676, 199] width 88 height 15
click at [665, 244] on label "Second stage of labor" at bounding box center [708, 236] width 119 height 15
checkbox input "true"
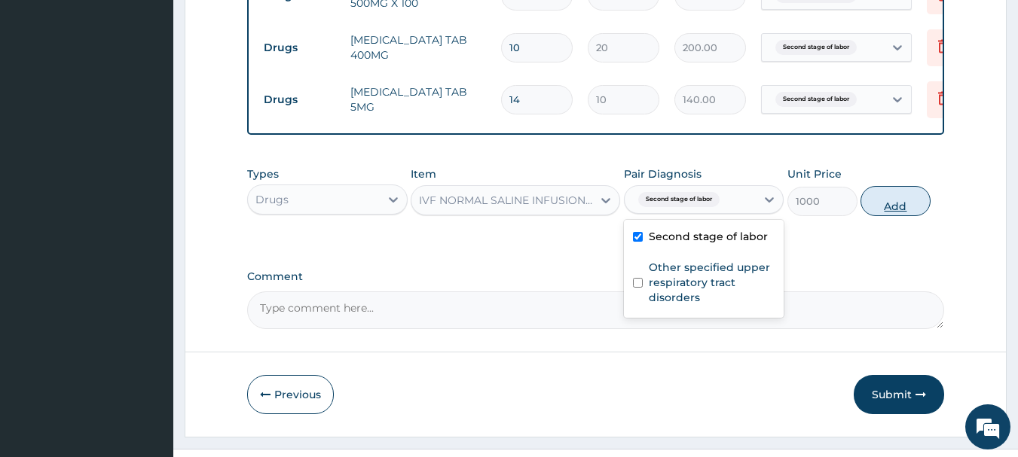
click at [907, 213] on button "Add" at bounding box center [896, 201] width 70 height 30
type input "0"
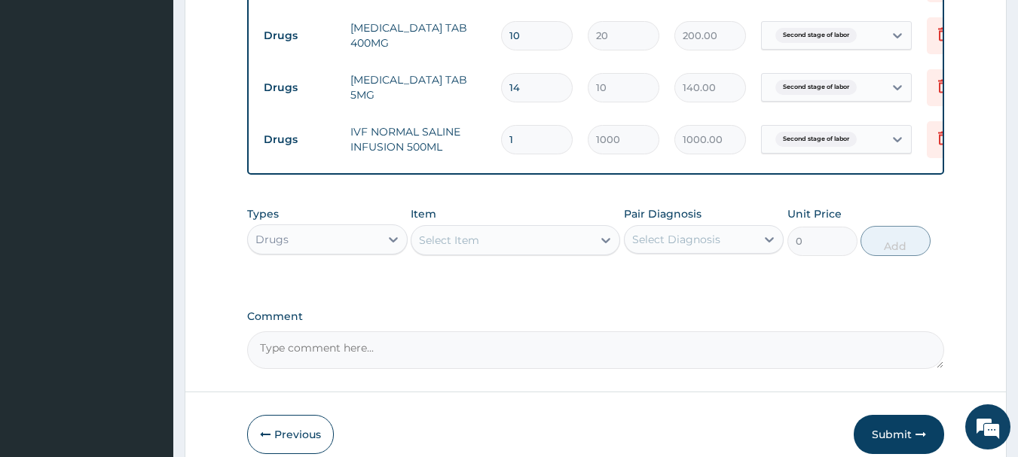
scroll to position [1201, 0]
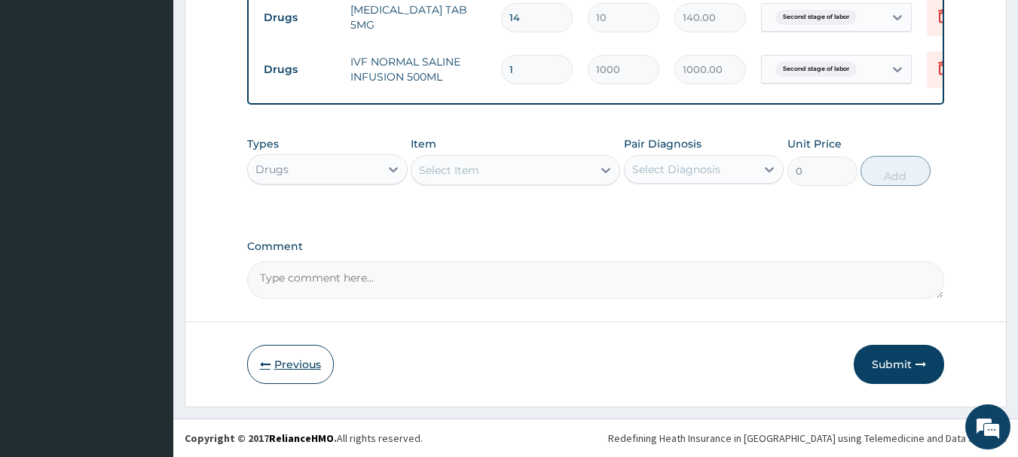
click at [287, 370] on button "Previous" at bounding box center [290, 364] width 87 height 39
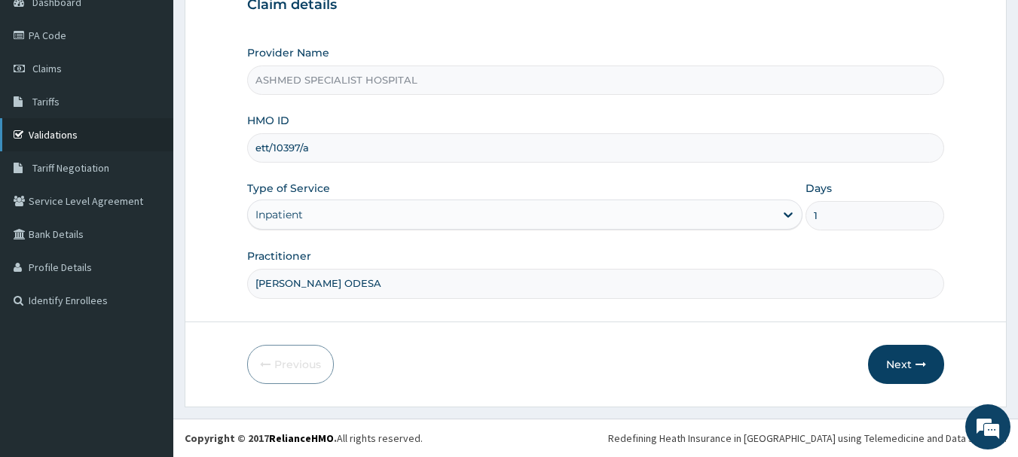
drag, startPoint x: 324, startPoint y: 150, endPoint x: 130, endPoint y: 124, distance: 195.4
click at [130, 124] on div "R EL Toggle navigation ASHMED SPECIALIST HOSPITAL ASHMED SPECIALIST HOSPITAL - …" at bounding box center [509, 147] width 1018 height 619
click at [899, 364] on button "Next" at bounding box center [906, 364] width 76 height 39
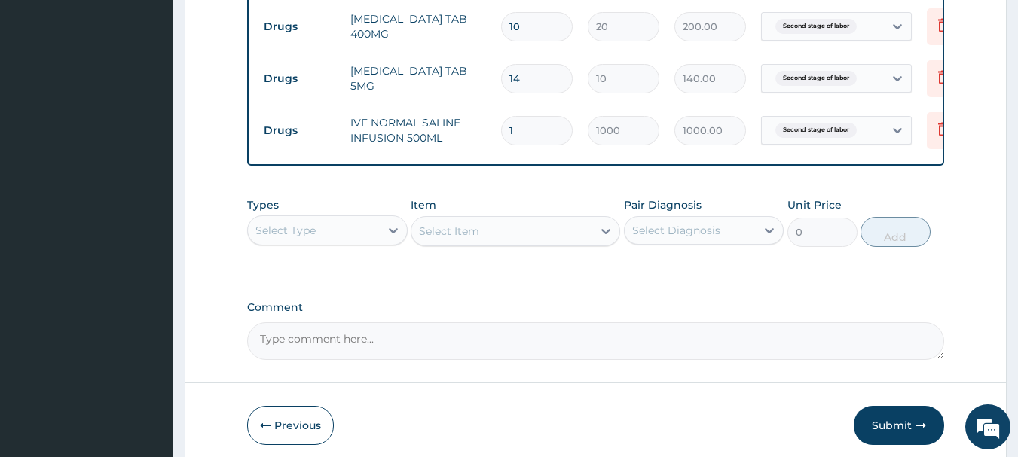
scroll to position [1201, 0]
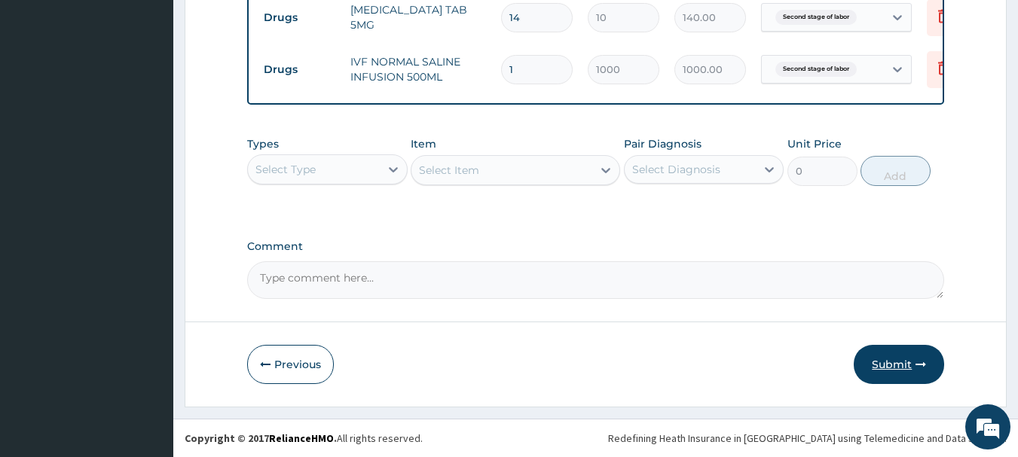
click at [887, 368] on button "Submit" at bounding box center [899, 364] width 90 height 39
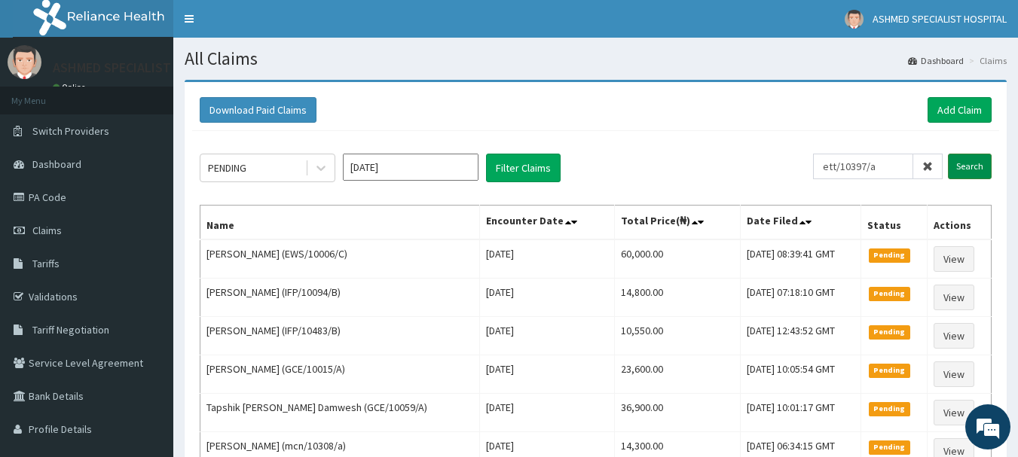
type input "ett/10397/a"
click at [980, 163] on input "Search" at bounding box center [970, 167] width 44 height 26
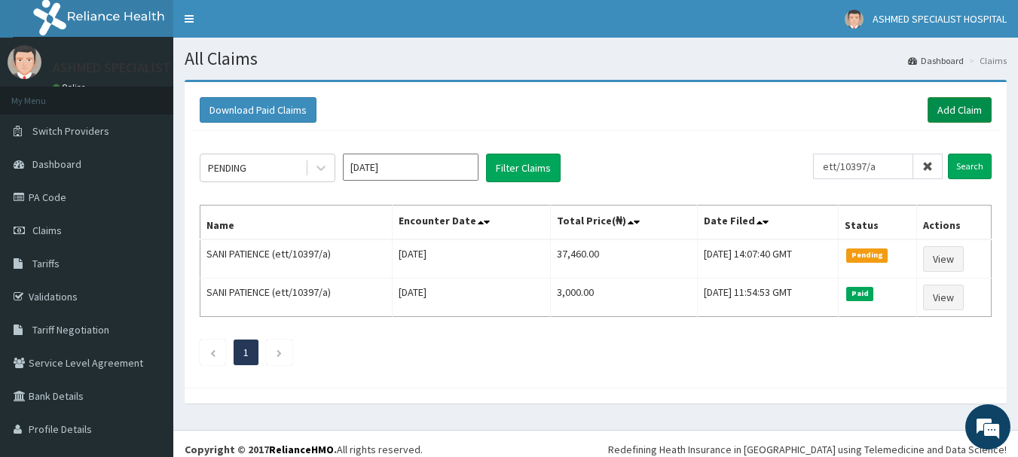
click at [936, 102] on link "Add Claim" at bounding box center [960, 110] width 64 height 26
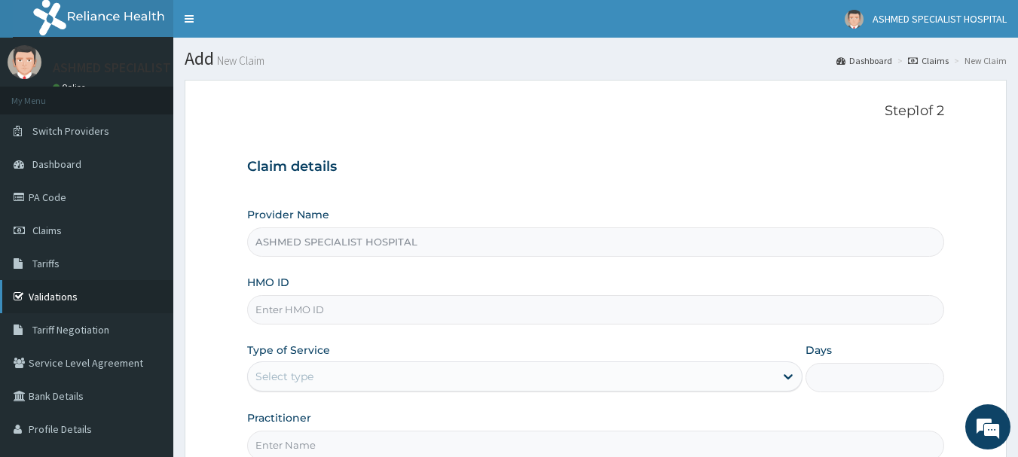
click at [39, 294] on link "Validations" at bounding box center [86, 296] width 173 height 33
